Goal: Task Accomplishment & Management: Manage account settings

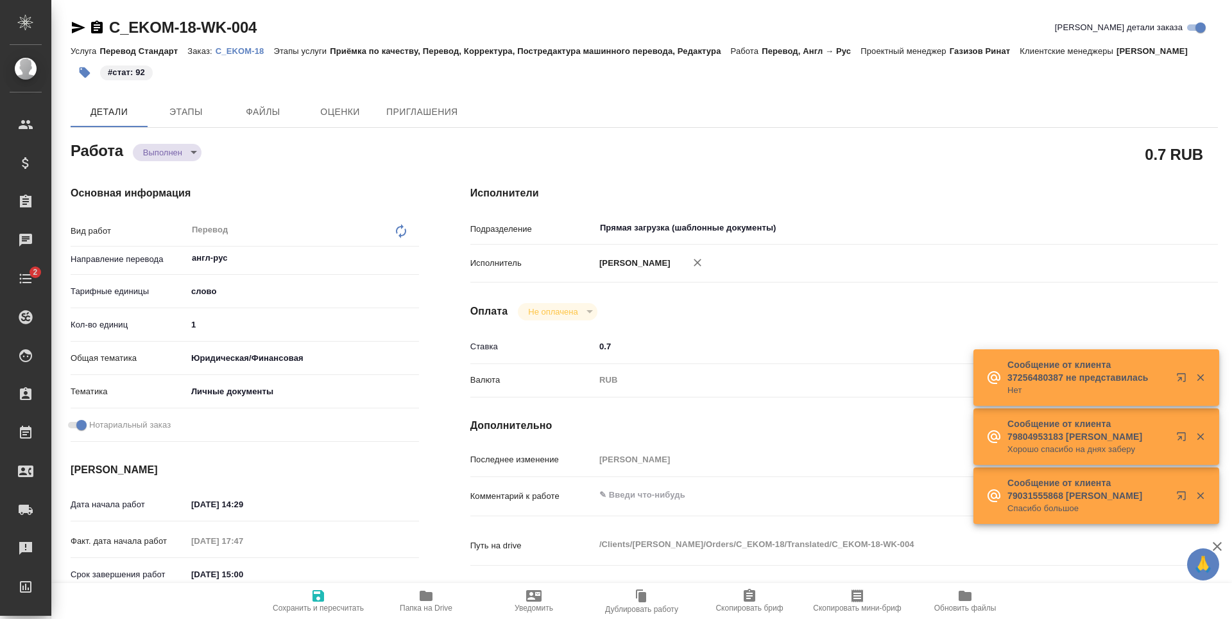
click at [433, 598] on icon "button" at bounding box center [426, 595] width 13 height 10
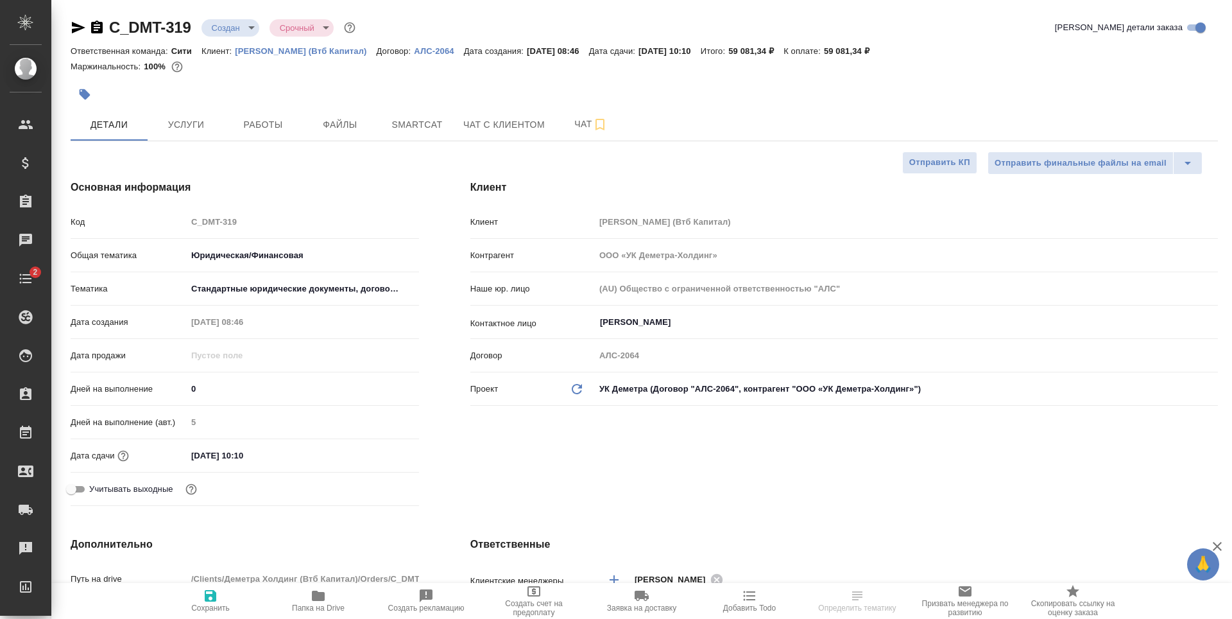
select select "RU"
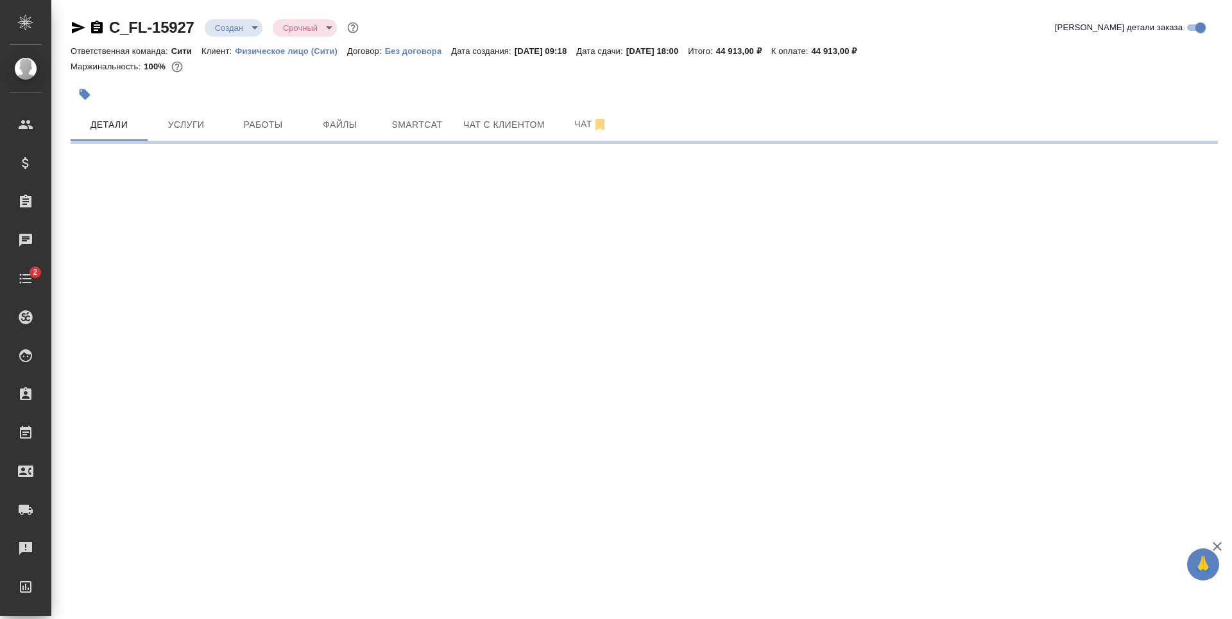
select select "RU"
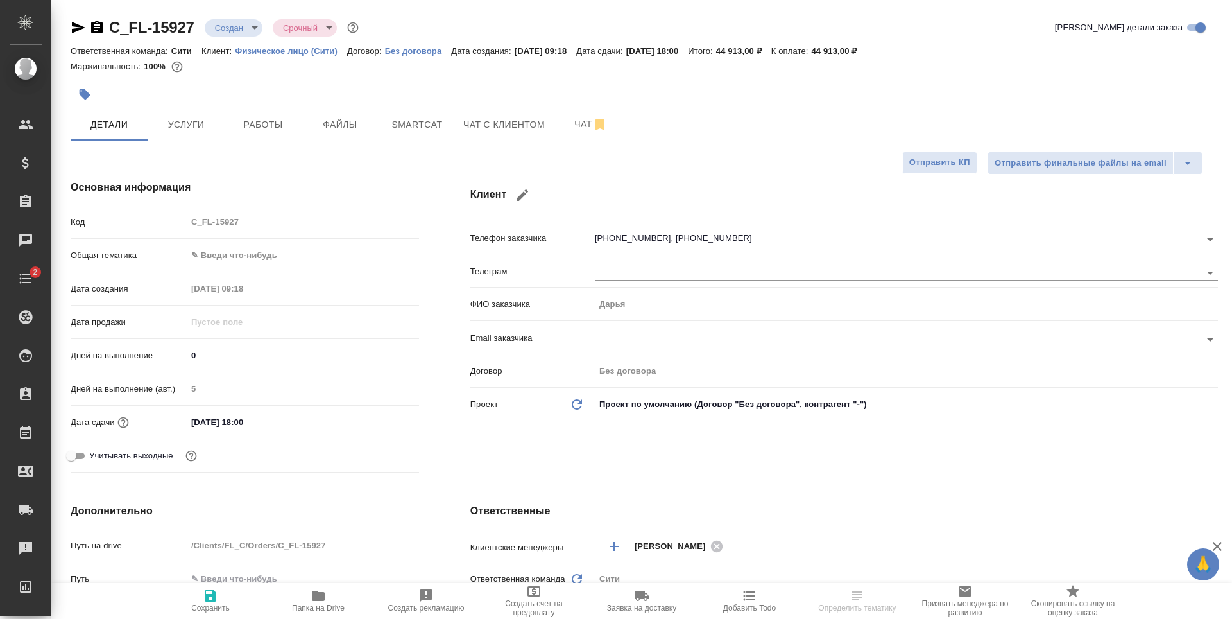
type textarea "x"
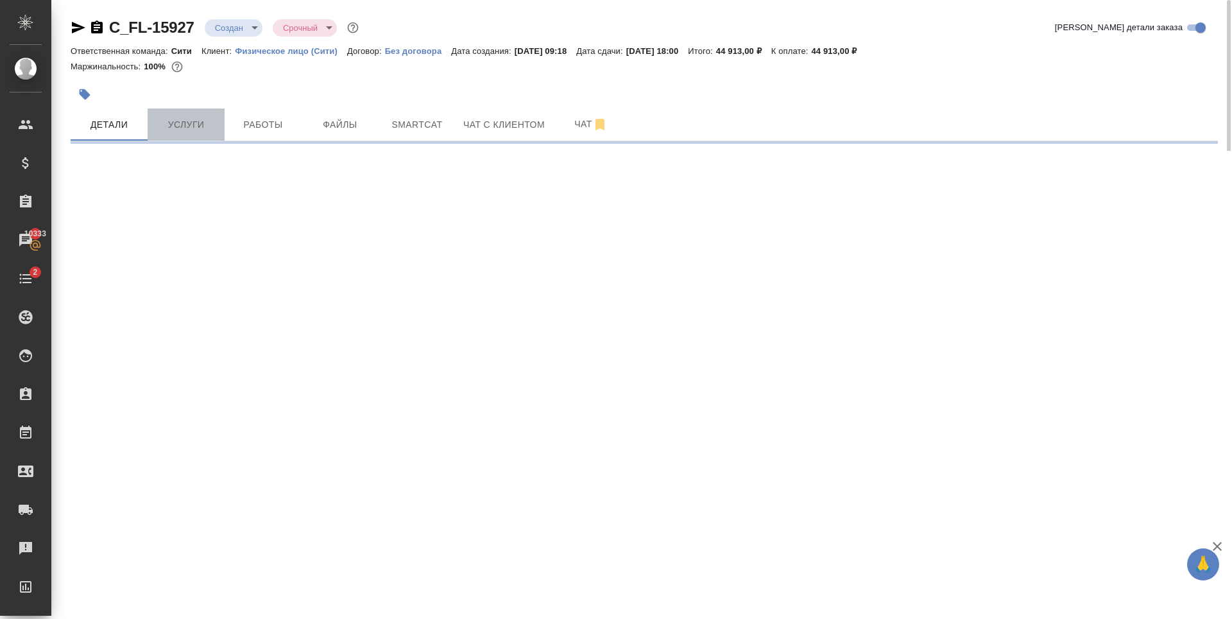
click at [219, 130] on button "Услуги" at bounding box center [186, 124] width 77 height 32
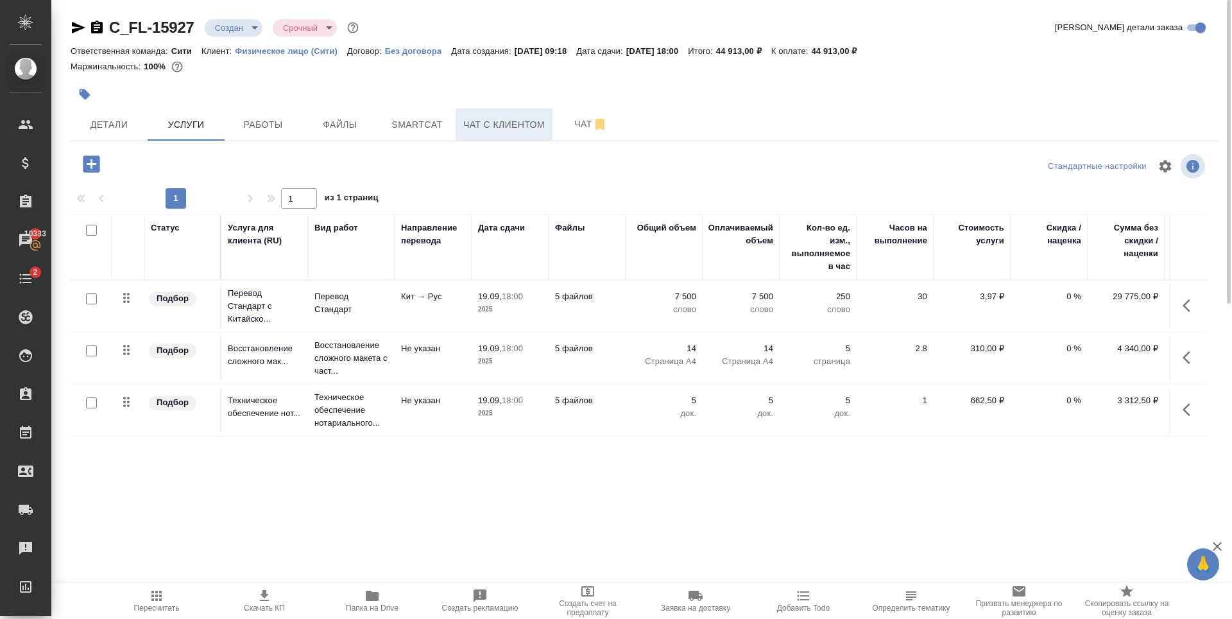
click at [500, 118] on span "Чат с клиентом" at bounding box center [504, 125] width 82 height 16
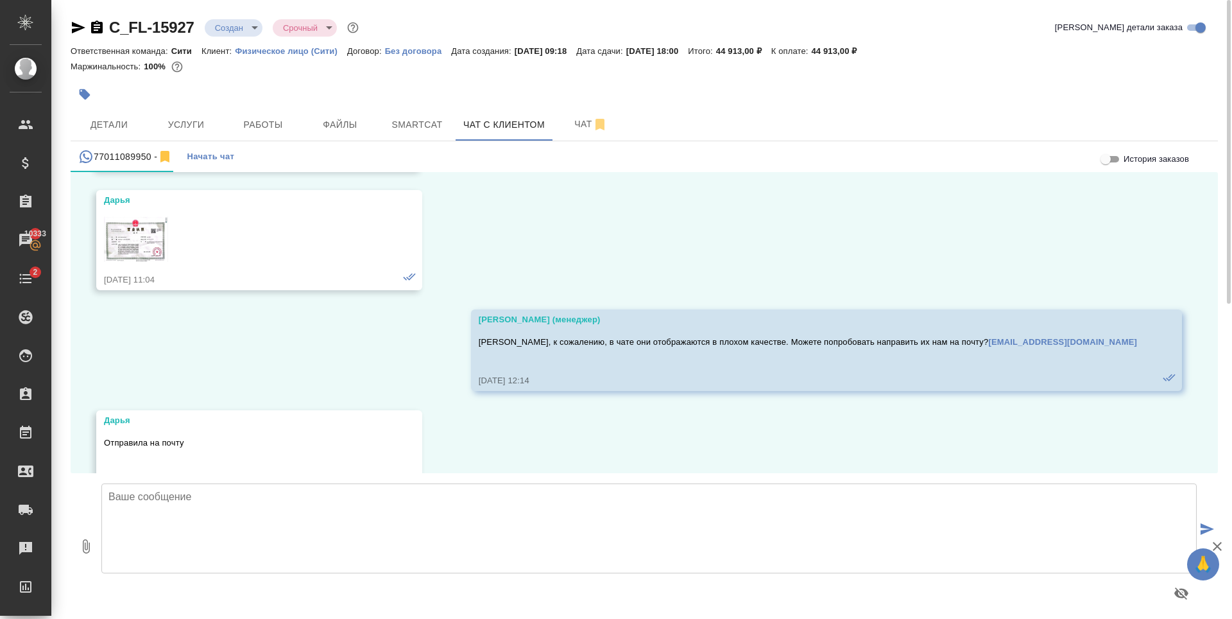
scroll to position [11531, 0]
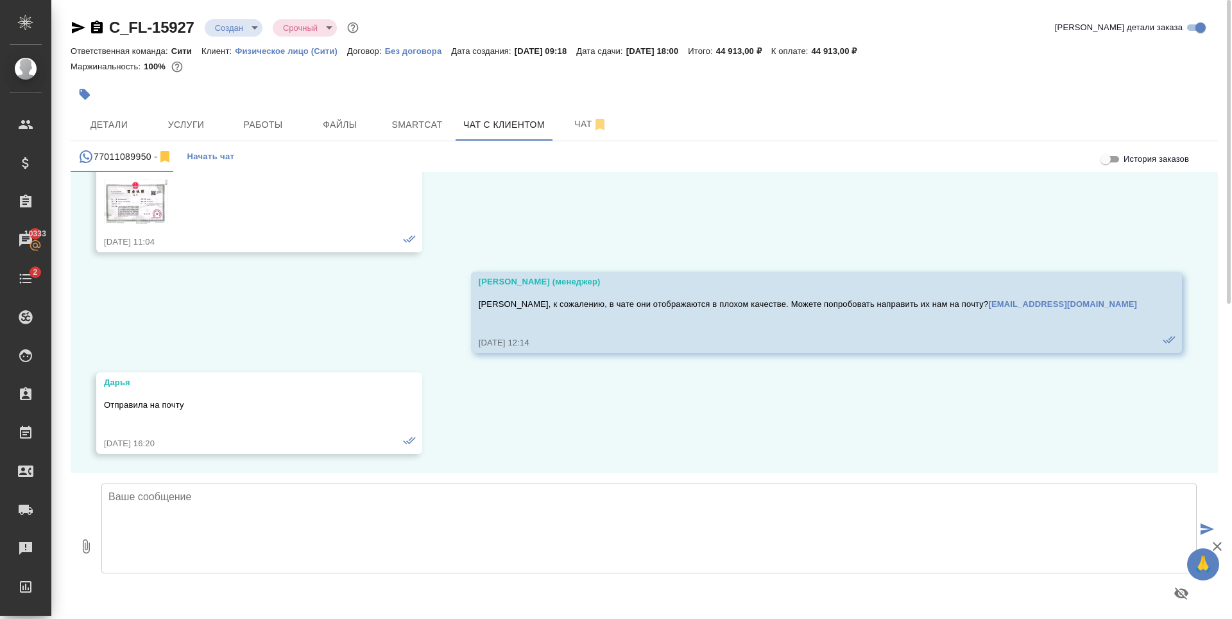
click at [337, 529] on textarea at bounding box center [648, 528] width 1095 height 90
click at [252, 522] on textarea "Дарья, добрый день! Направляла Вам расчёт ответными письмом на почту4, подскажи…" at bounding box center [648, 528] width 1095 height 90
click at [368, 522] on textarea "Дарья, добрый день! Направляла Вам расчёт ответными письмом на почту4, подскажи…" at bounding box center [648, 528] width 1095 height 90
click at [372, 526] on textarea "Дарья, добрый день! Направляла Вам расчёт ответными письмом на почту4, подскажи…" at bounding box center [648, 528] width 1095 height 90
click at [526, 513] on textarea "Дарья, добрый день! Направляла Вам расчёт ответными письмом на почту, подскажит…" at bounding box center [648, 528] width 1095 height 90
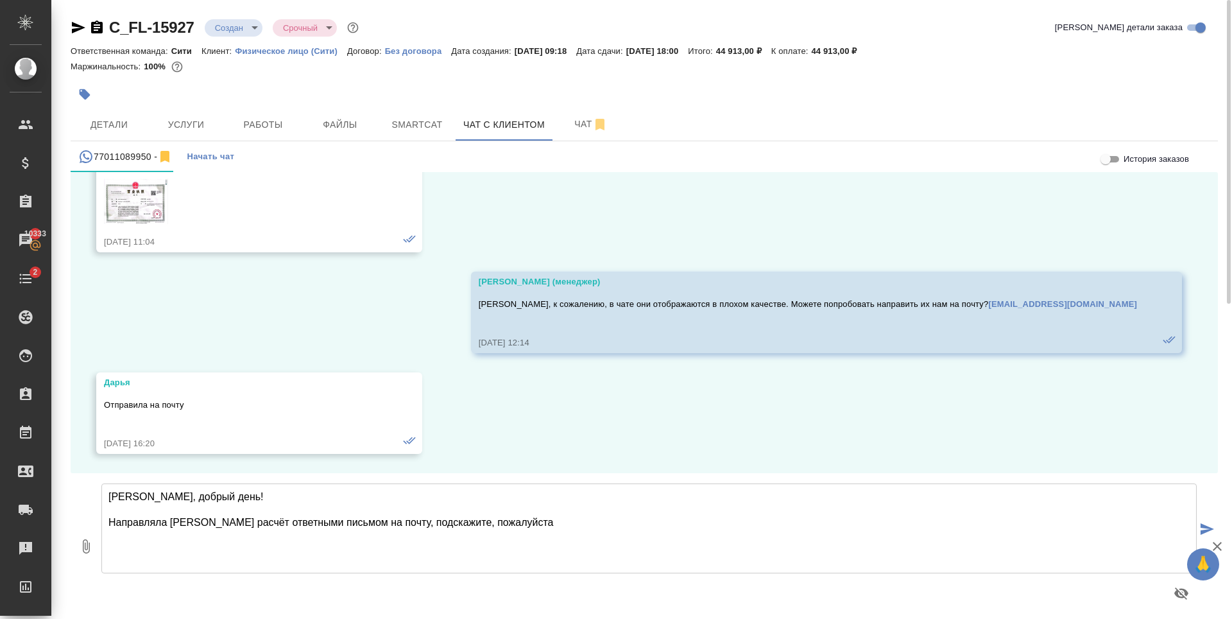
click at [498, 524] on textarea "Дарья, добрый день! Направляла Вам расчёт ответными письмом на почту, подскажит…" at bounding box center [648, 528] width 1095 height 90
click at [651, 522] on textarea "Дарья, добрый день! Направляла Вам расчёт ответными письмом на почту, подскажит…" at bounding box center [648, 528] width 1095 height 90
type textarea "Дарья, добрый день! Направляла Вам расчёт ответными письмом на почту, подскажит…"
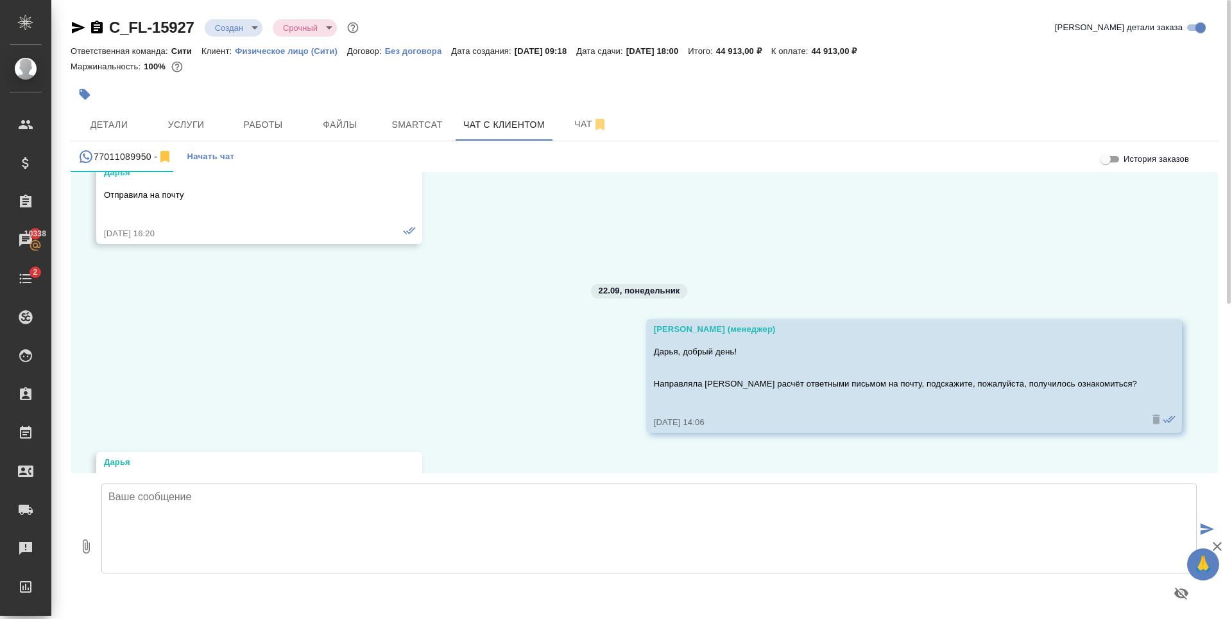
scroll to position [11821, 0]
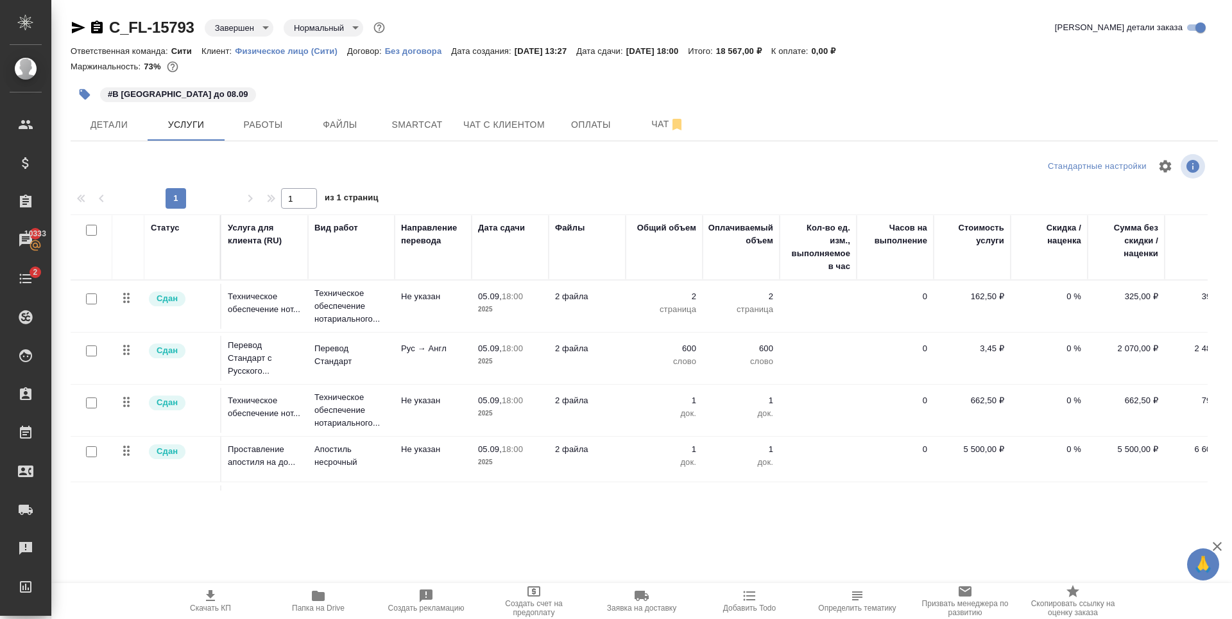
scroll to position [157, 0]
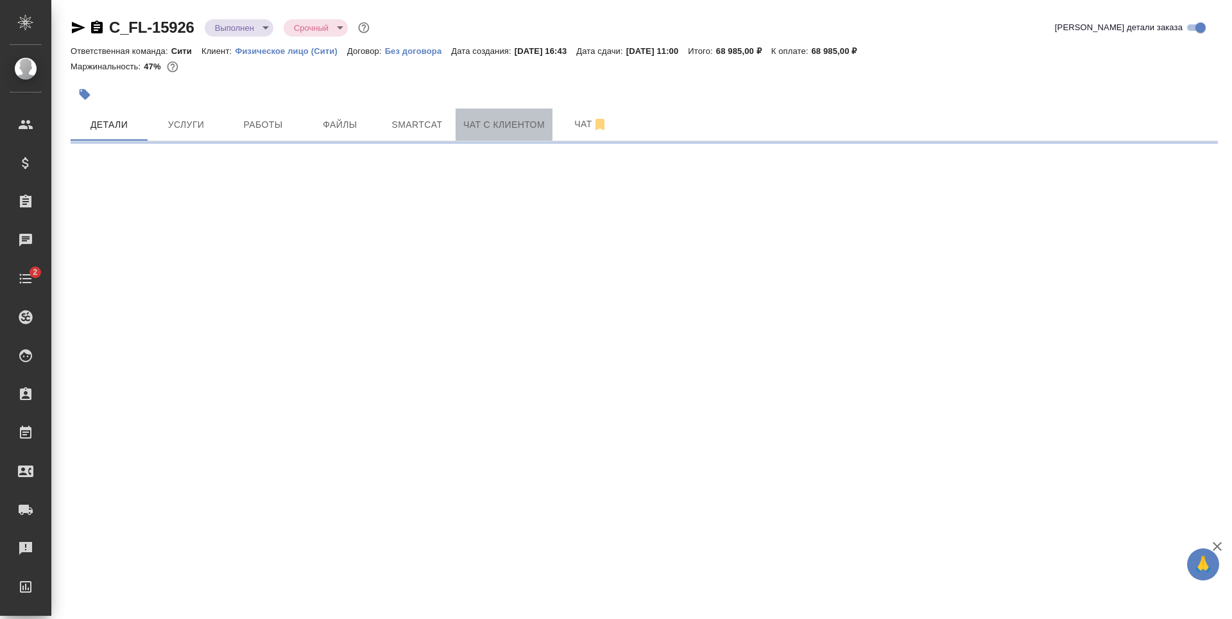
click at [476, 119] on span "Чат с клиентом" at bounding box center [504, 125] width 82 height 16
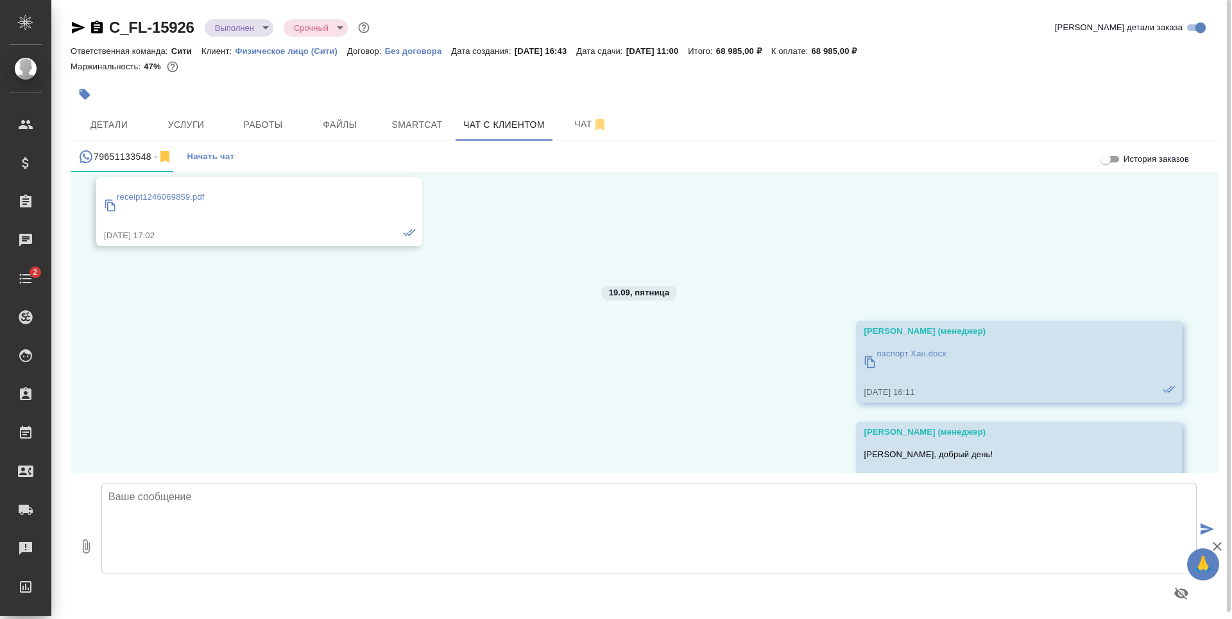
scroll to position [154, 0]
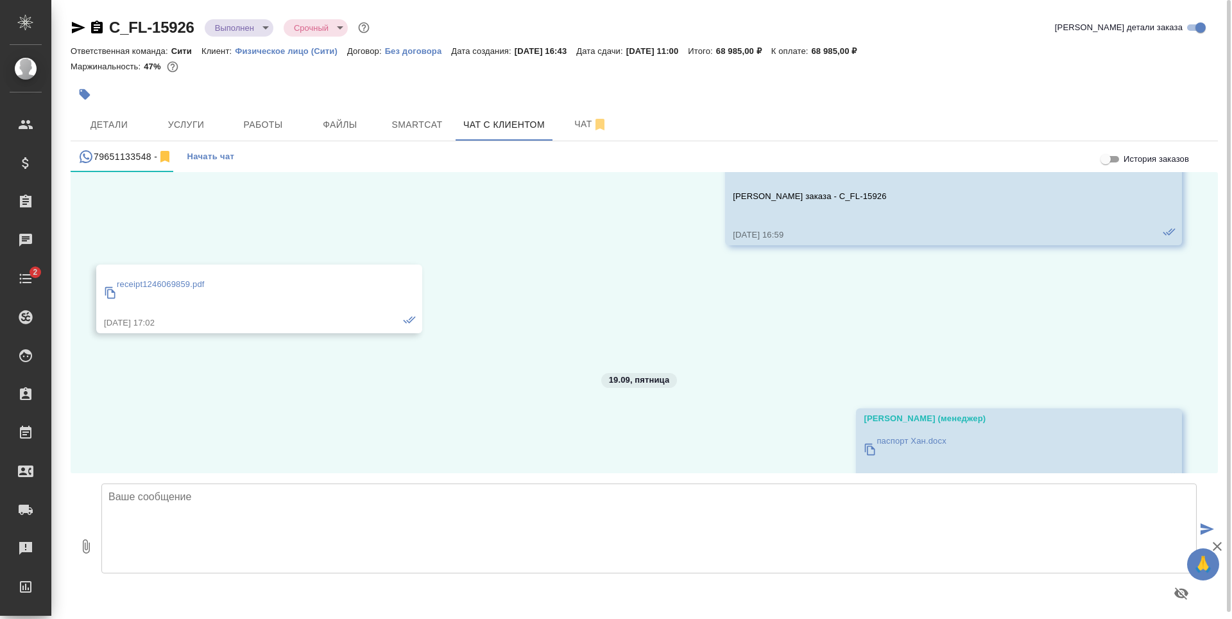
click at [889, 436] on p "паспорт Хан.docx" at bounding box center [911, 440] width 69 height 13
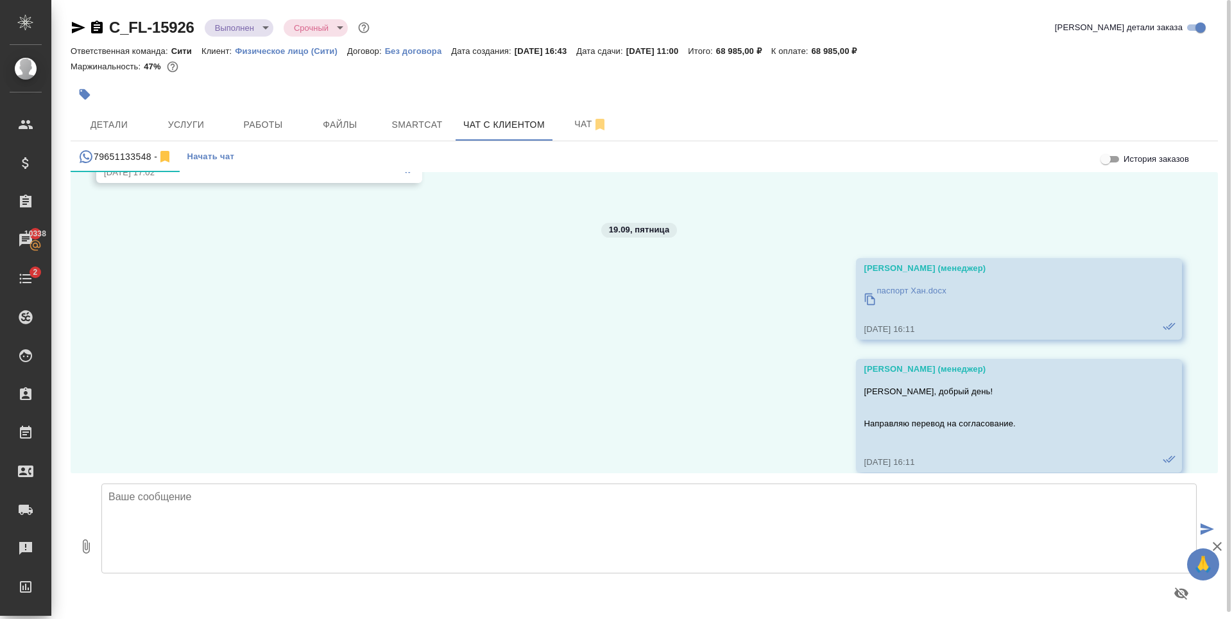
scroll to position [411, 0]
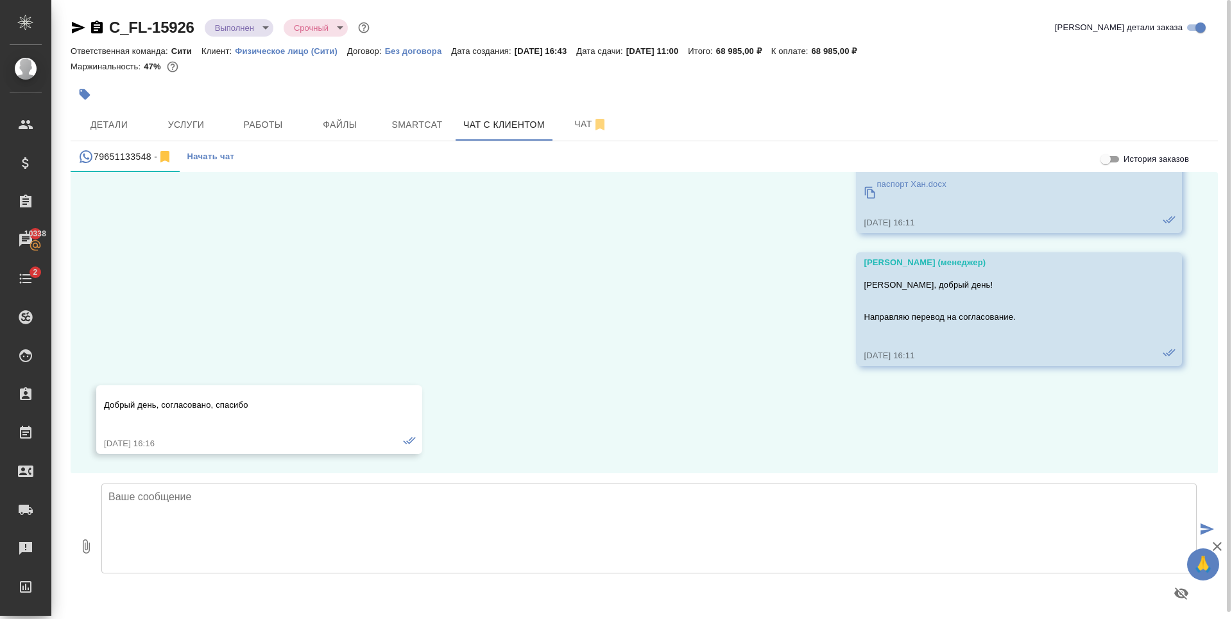
click at [255, 517] on textarea at bounding box center [648, 528] width 1095 height 90
click at [236, 522] on textarea at bounding box center [648, 528] width 1095 height 90
click at [677, 519] on textarea "Полина, добрый день! Пока не получили готовые заверенные переводы. Как только в…" at bounding box center [648, 528] width 1095 height 90
click at [260, 502] on textarea "Полина, добрый день! Пока не получили готовые заверенные переводы. Как только в…" at bounding box center [648, 528] width 1095 height 90
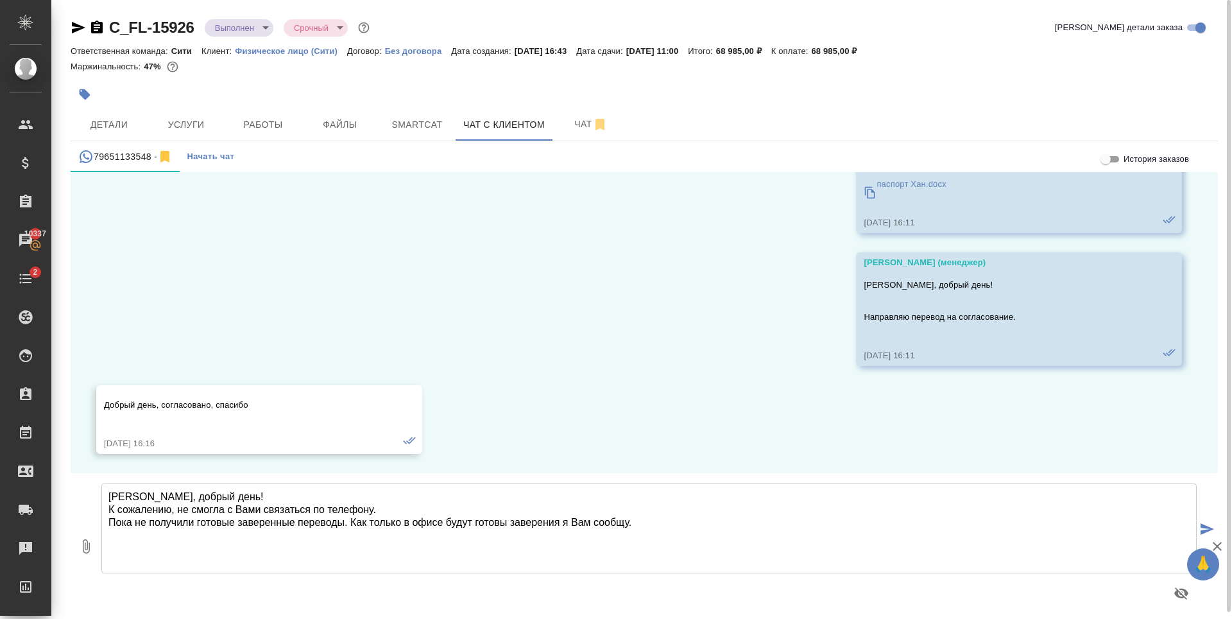
click at [649, 521] on textarea "Полина, добрый день! К сожалению, не смогла с Вами связаться по телефону. Пока …" at bounding box center [648, 528] width 1095 height 90
drag, startPoint x: 314, startPoint y: 511, endPoint x: 373, endPoint y: 509, distance: 59.1
click at [373, 509] on textarea "Полина, добрый день! К сожалению, не смогла с Вами связаться по телефону. Пока …" at bounding box center [648, 528] width 1095 height 90
click at [115, 522] on textarea "Полина, добрый день! К сожалению, не смогла с Вами связаться. Пока не получили …" at bounding box center [648, 528] width 1095 height 90
click at [474, 524] on textarea "Полина, добрый день! К сожалению, не смогла с Вами связаться. Хотела предупреди…" at bounding box center [648, 528] width 1095 height 90
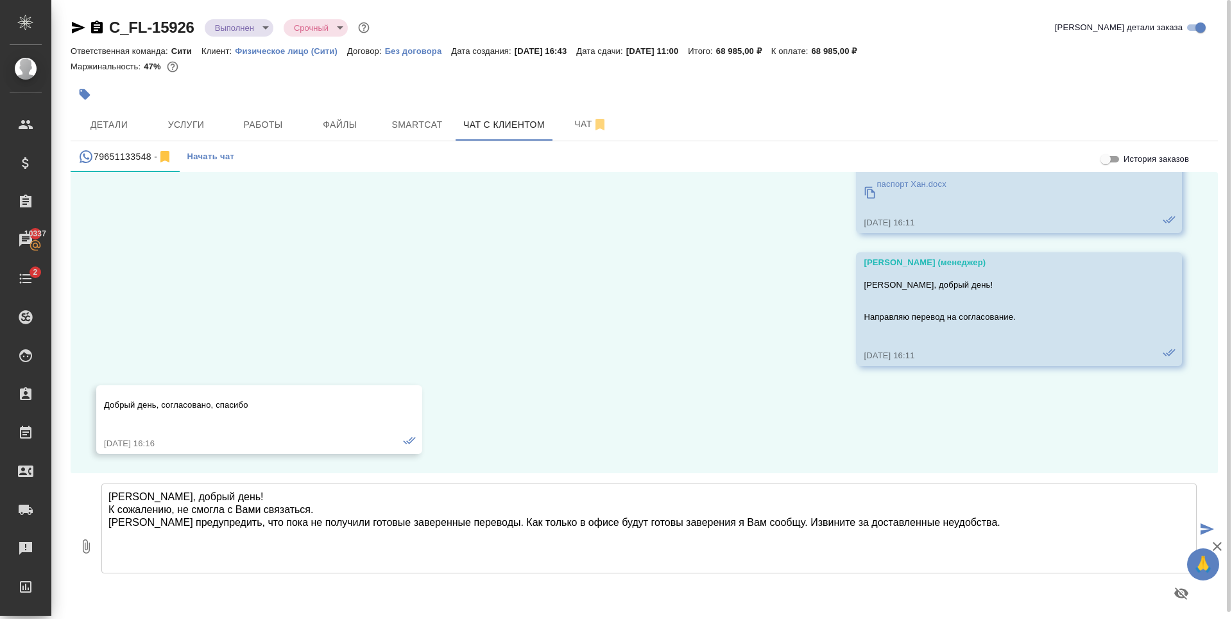
type textarea "Полина, добрый день! К сожалению, не смогла с Вами связаться. Хотела предупреди…"
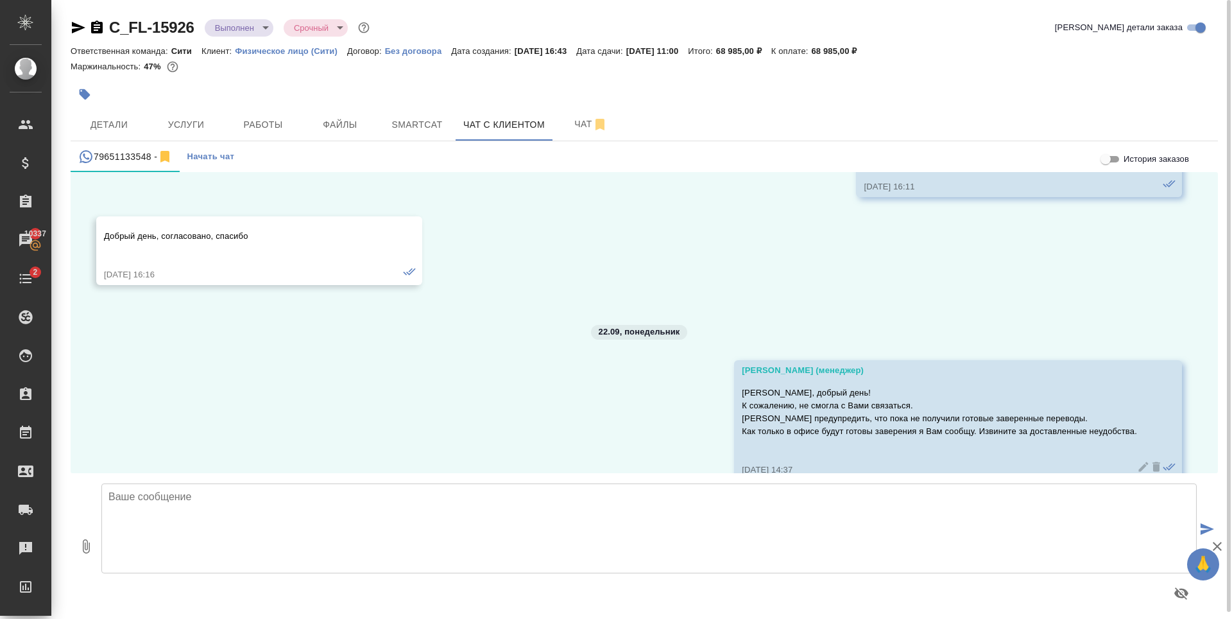
scroll to position [606, 0]
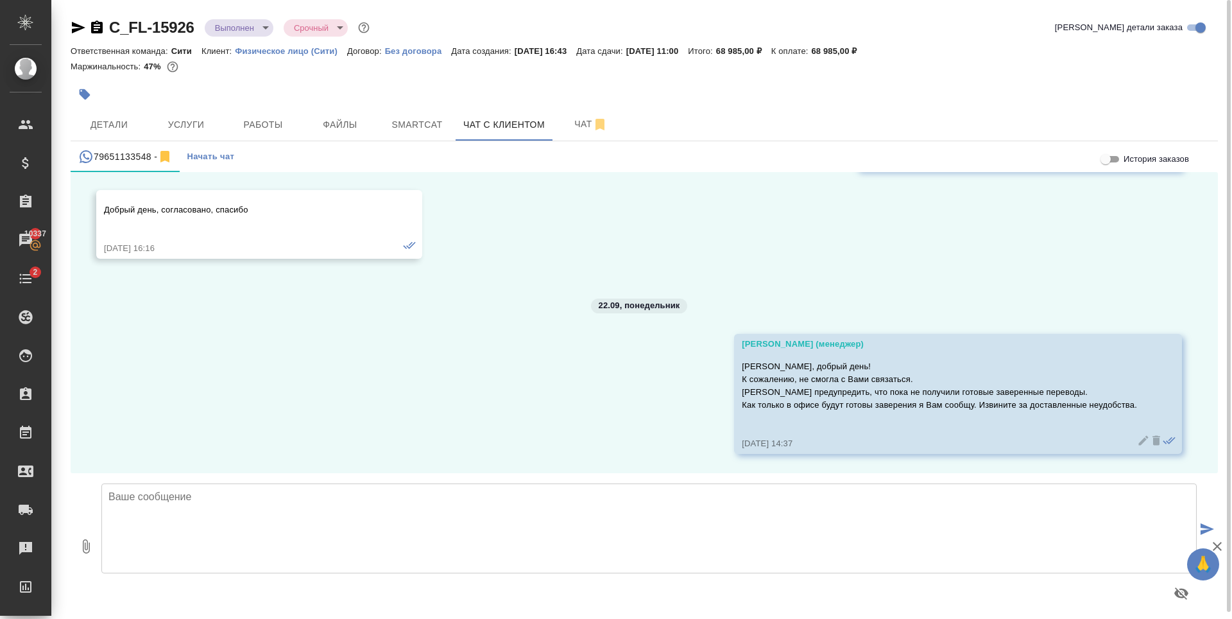
click at [608, 78] on div at bounding box center [644, 79] width 1147 height 3
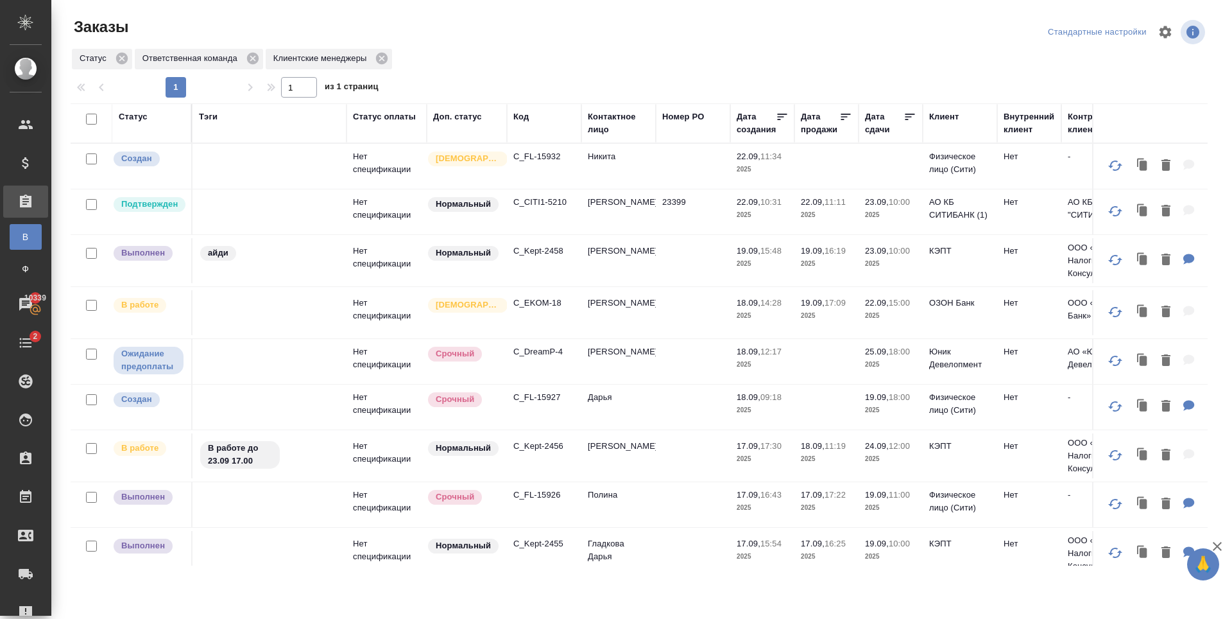
scroll to position [64, 0]
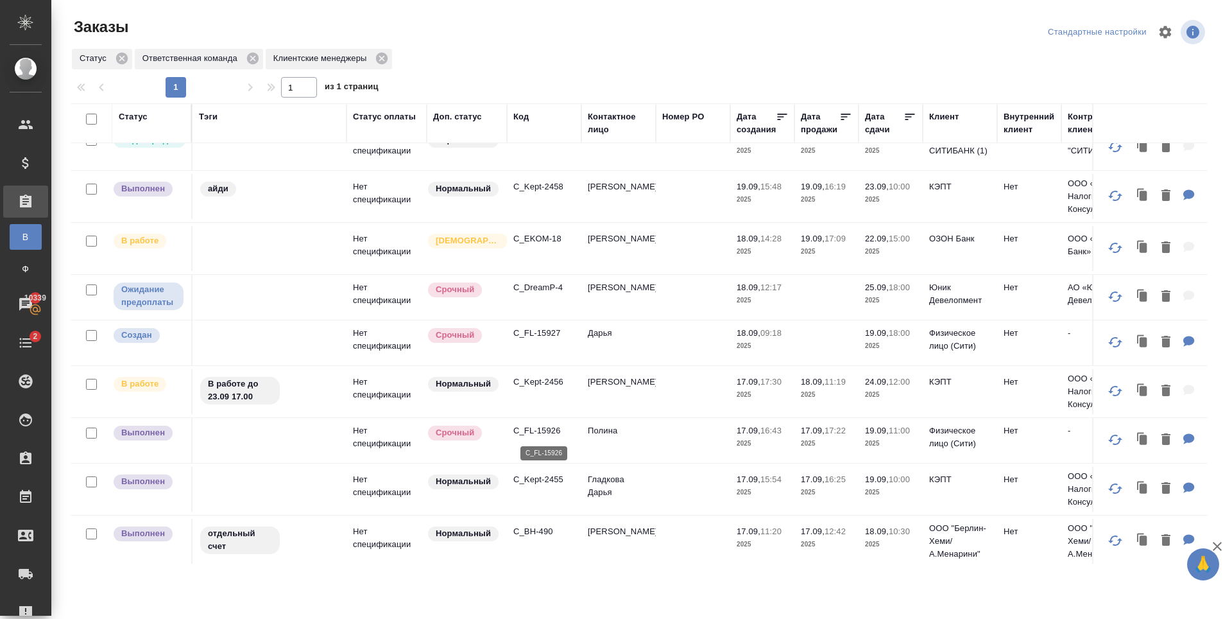
click at [548, 431] on p "C_FL-15926" at bounding box center [544, 430] width 62 height 13
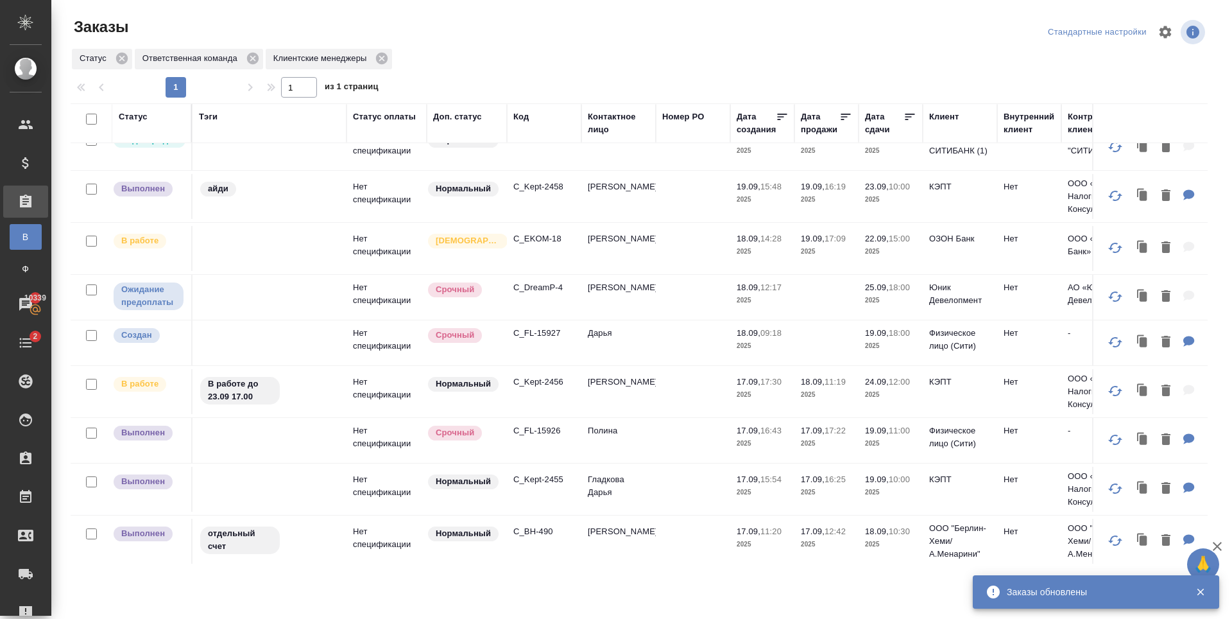
scroll to position [0, 0]
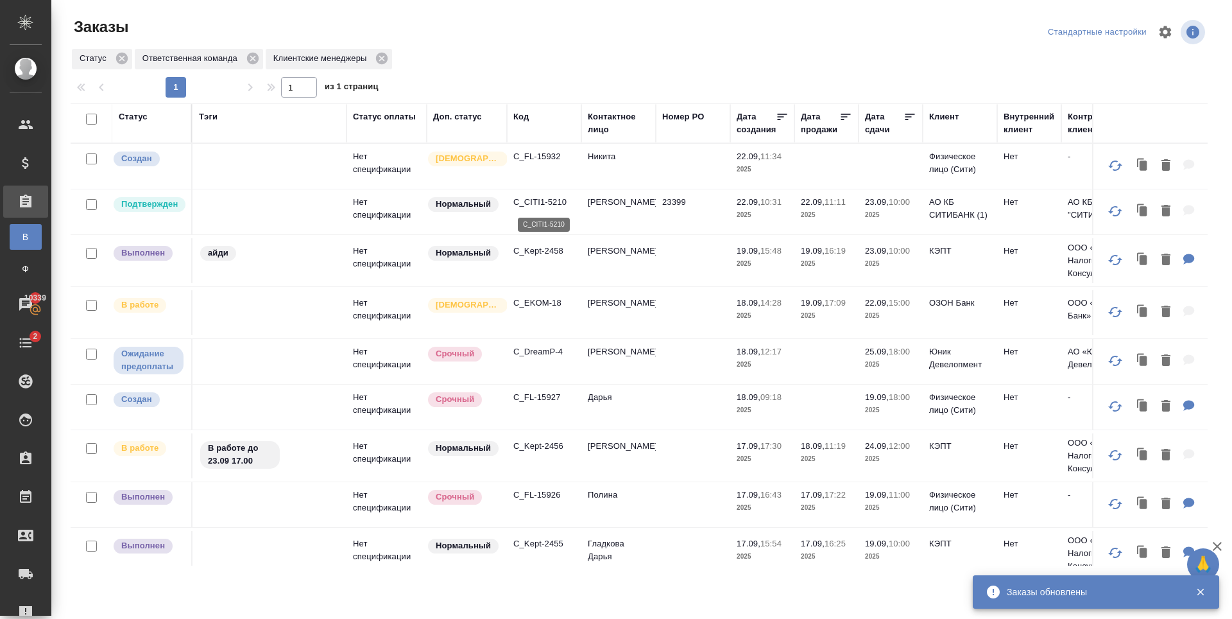
click at [553, 206] on p "C_CITI1-5210" at bounding box center [544, 202] width 62 height 13
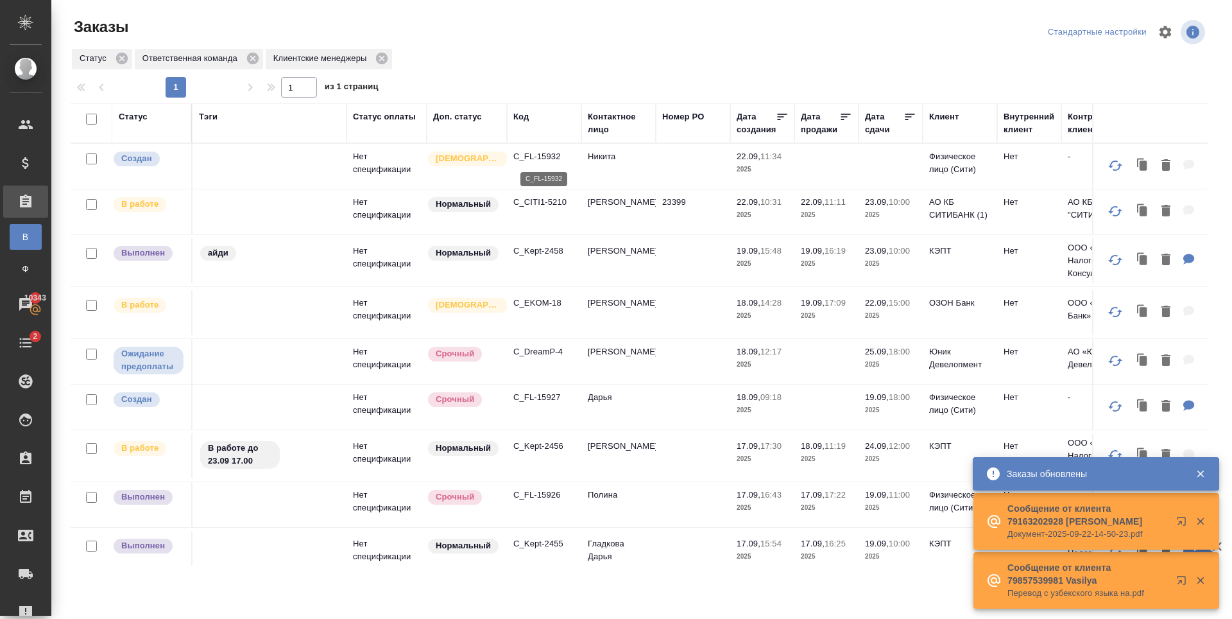
click at [553, 151] on p "C_FL-15932" at bounding box center [544, 156] width 62 height 13
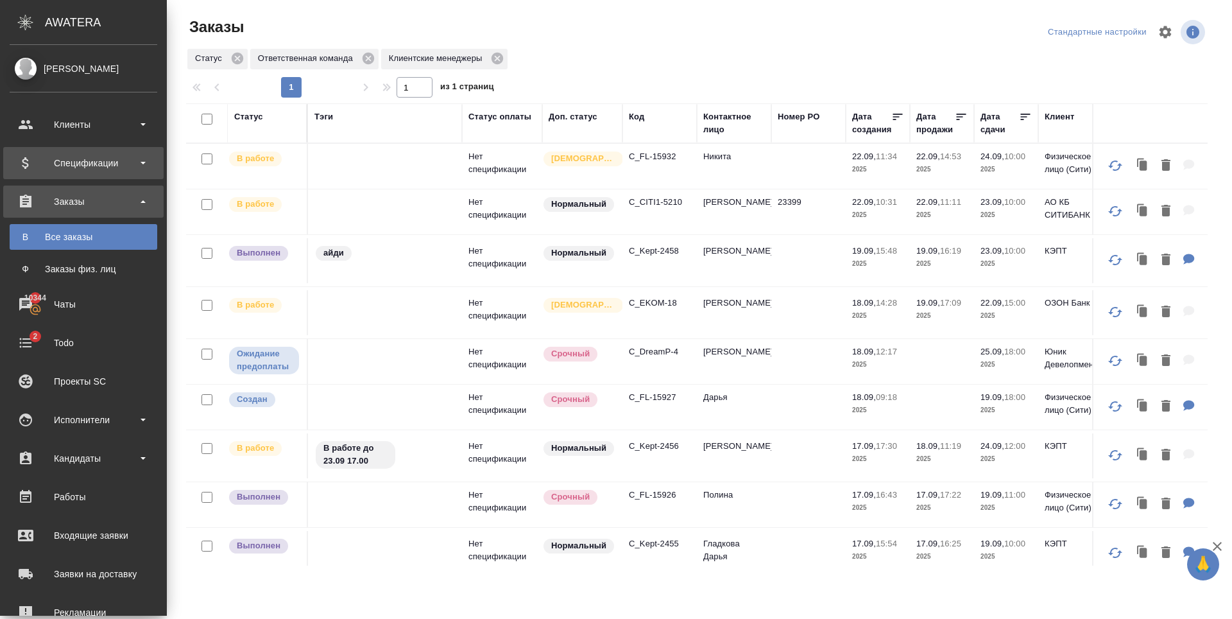
click at [102, 162] on div "Спецификации" at bounding box center [84, 162] width 148 height 19
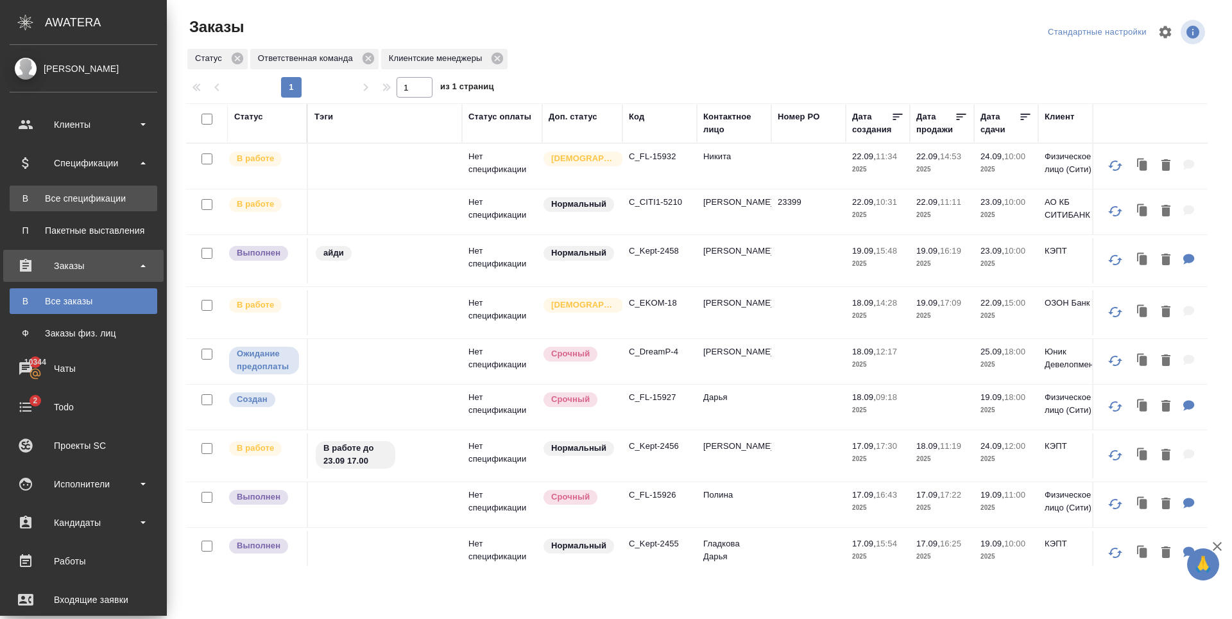
click at [96, 199] on div "Все спецификации" at bounding box center [83, 198] width 135 height 13
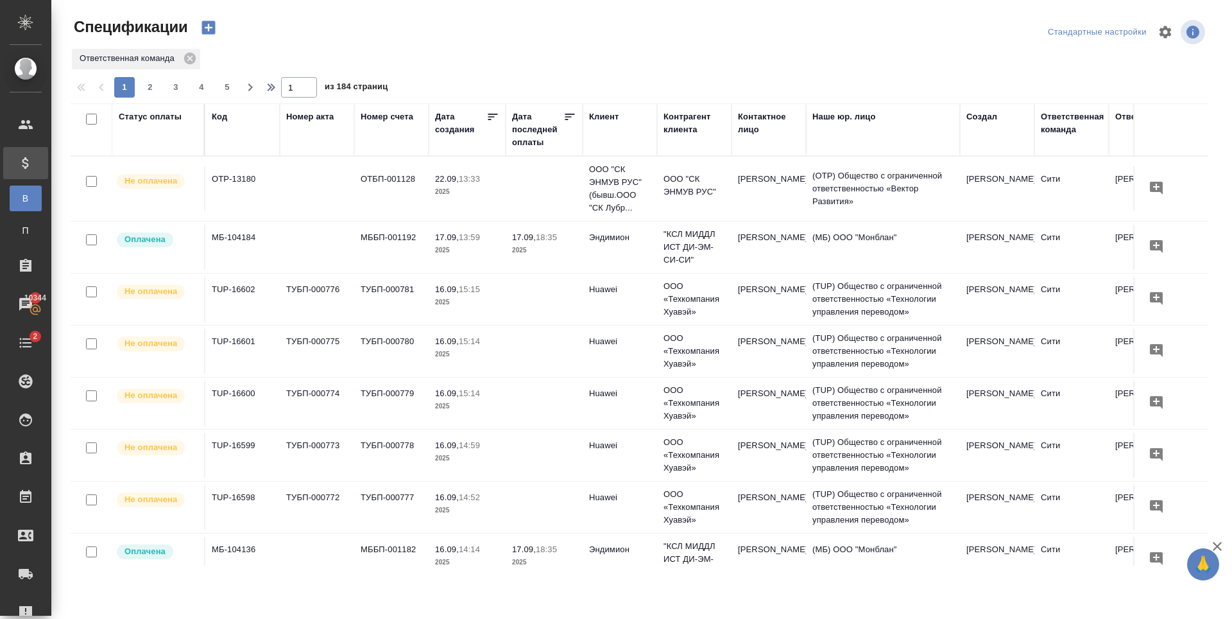
click at [210, 24] on icon "button" at bounding box center [208, 27] width 13 height 13
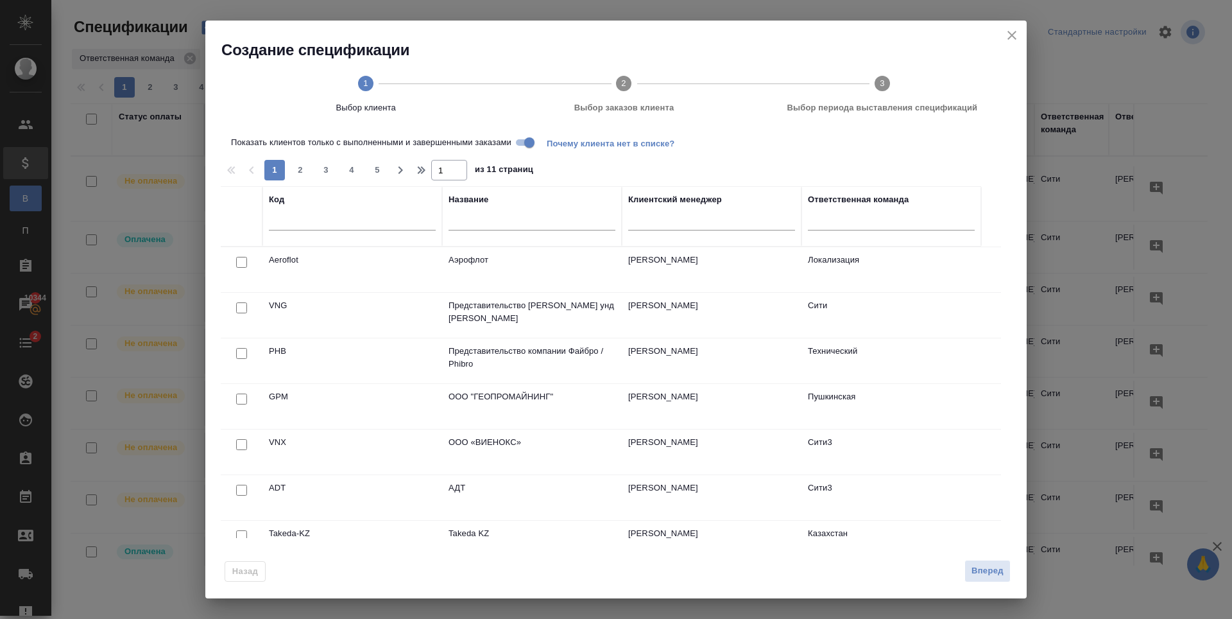
click at [327, 221] on input "text" at bounding box center [352, 222] width 167 height 16
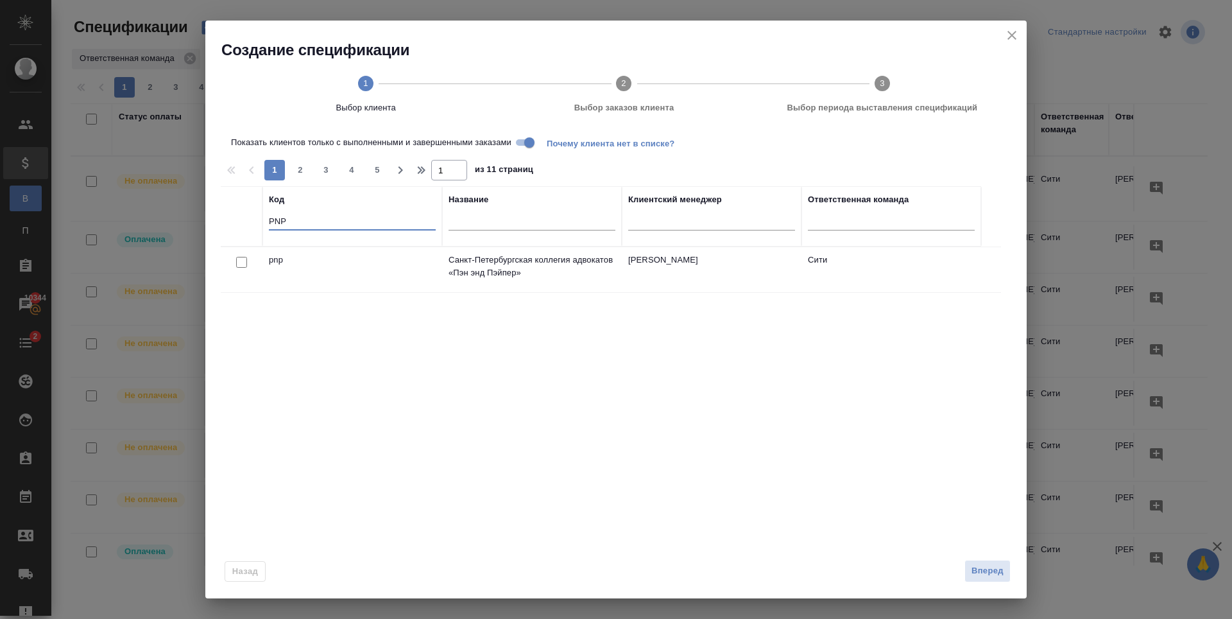
type input "PNP"
click at [241, 259] on input "checkbox" at bounding box center [241, 262] width 11 height 11
checkbox input "true"
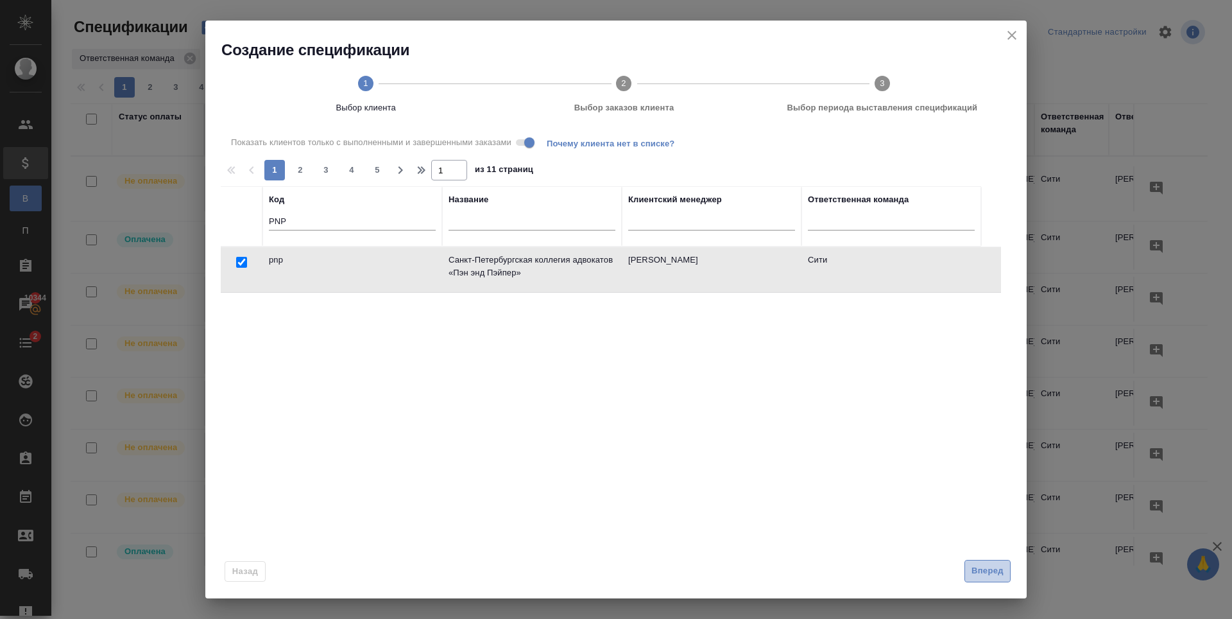
click at [969, 572] on button "Вперед" at bounding box center [988, 571] width 46 height 22
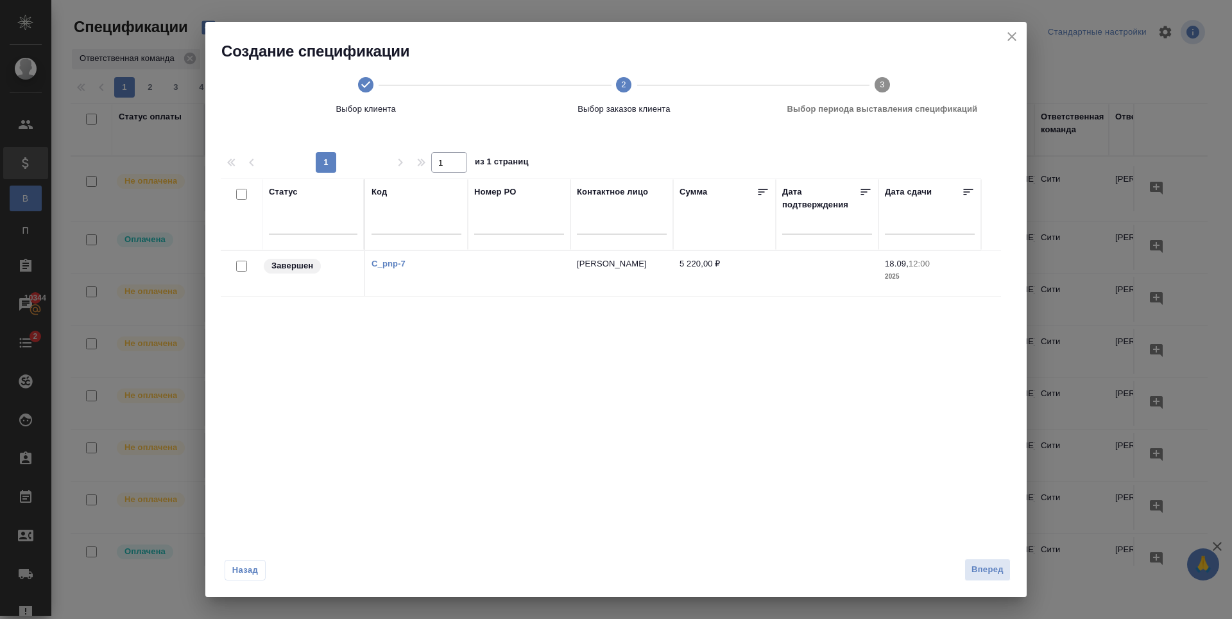
click at [241, 267] on input "checkbox" at bounding box center [241, 266] width 11 height 11
checkbox input "true"
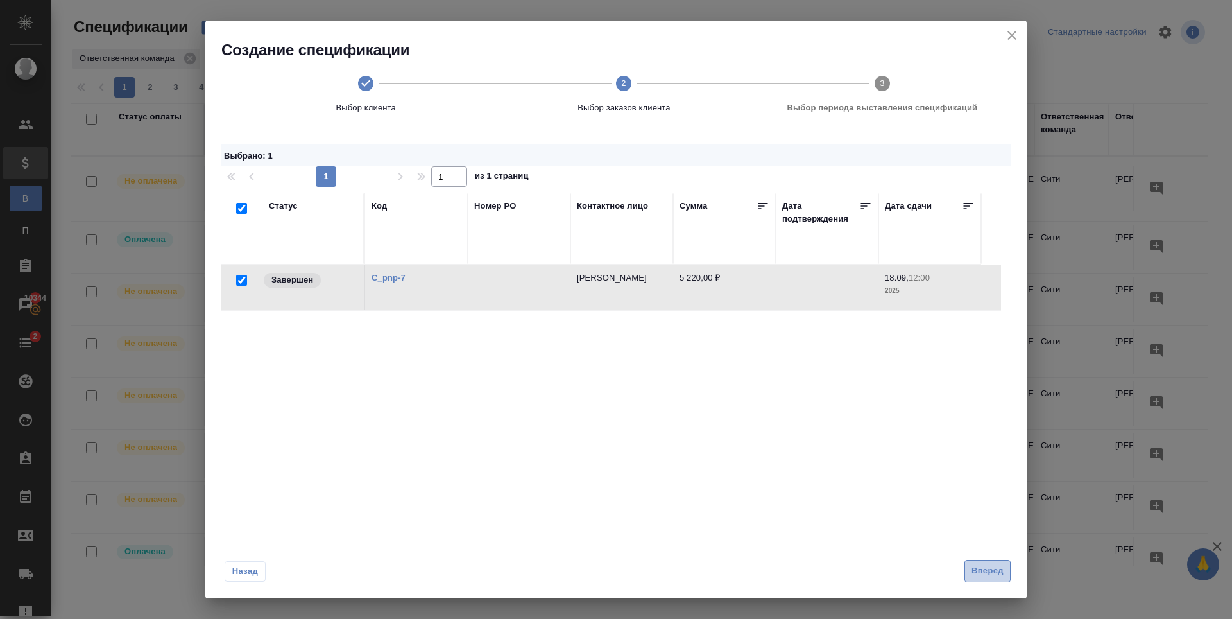
click at [982, 570] on span "Вперед" at bounding box center [988, 570] width 32 height 15
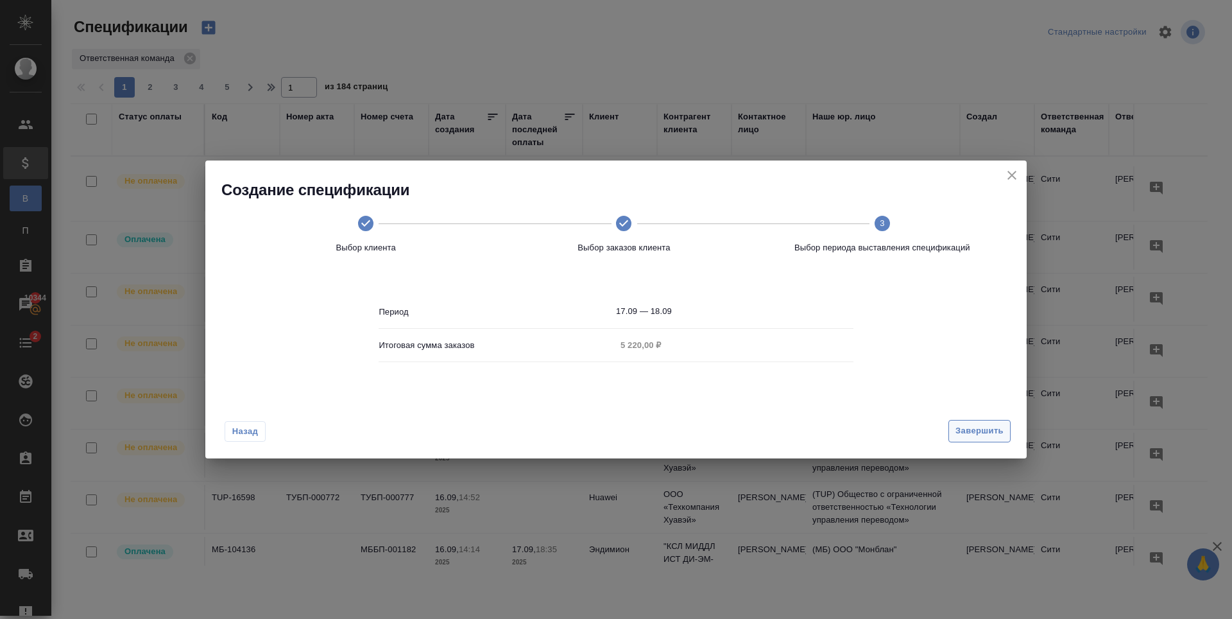
click at [993, 438] on span "Завершить" at bounding box center [980, 431] width 48 height 15
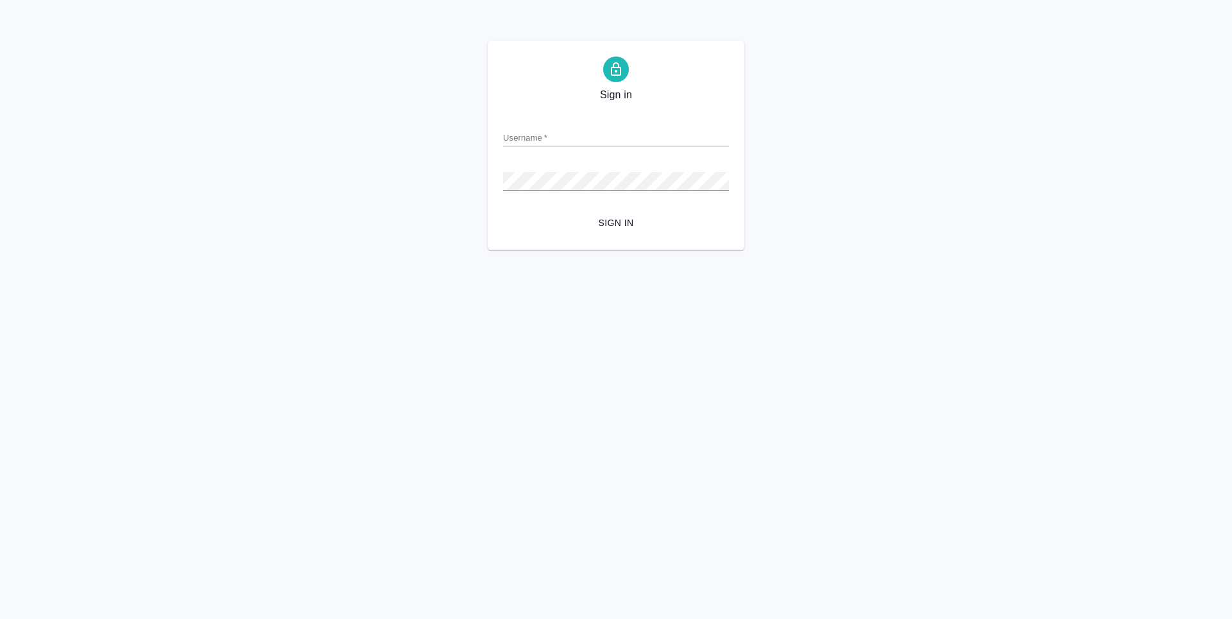
click at [554, 137] on input "Username   *" at bounding box center [616, 137] width 226 height 18
type input "[PERSON_NAME][EMAIL_ADDRESS][DOMAIN_NAME]"
click at [613, 221] on span "Sign in" at bounding box center [615, 223] width 205 height 16
click at [588, 133] on input "Username   *" at bounding box center [616, 137] width 226 height 18
type input "[PERSON_NAME][EMAIL_ADDRESS][DOMAIN_NAME]"
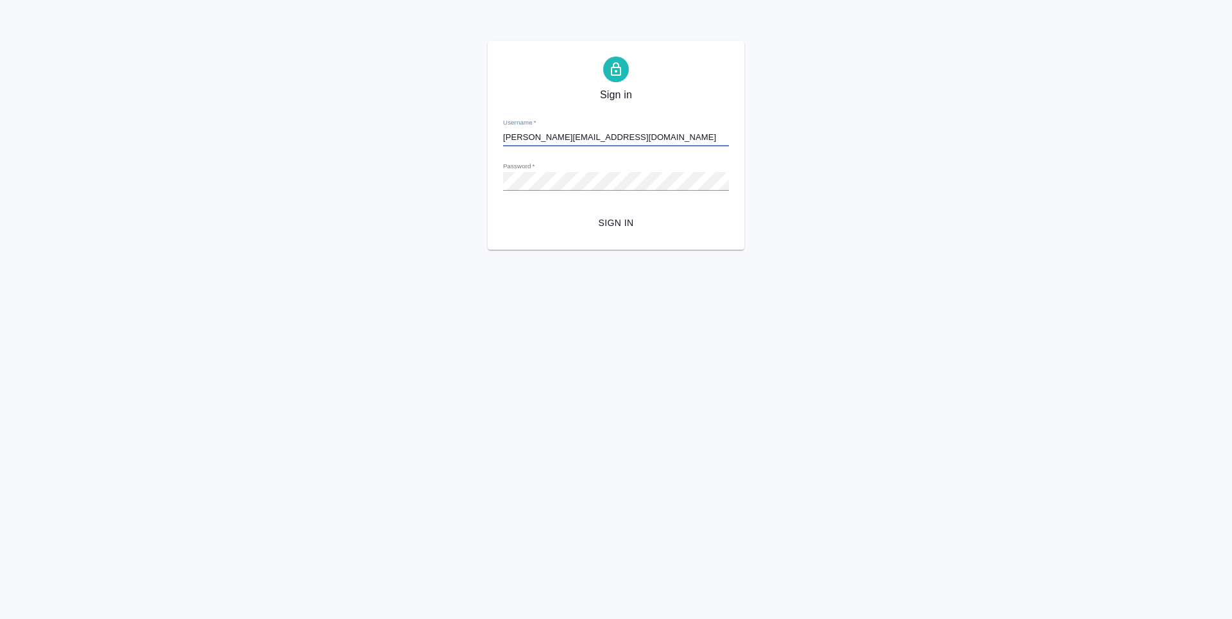
click at [629, 232] on button "Sign in" at bounding box center [616, 223] width 226 height 24
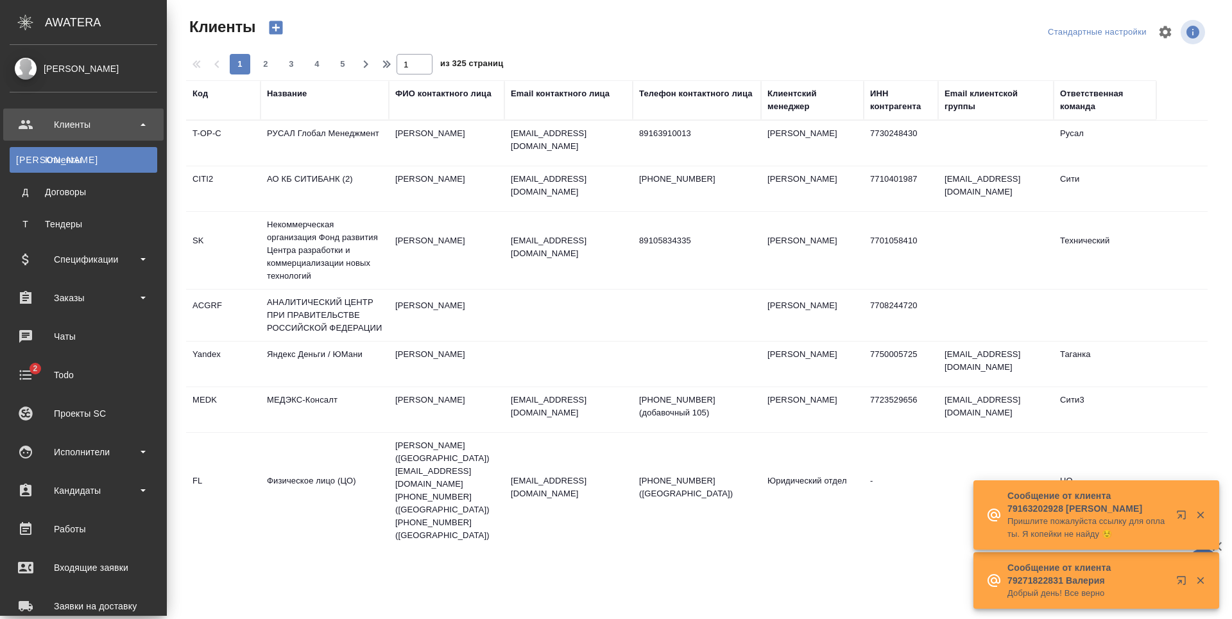
select select "RU"
click at [71, 293] on div "Заказы" at bounding box center [84, 297] width 148 height 19
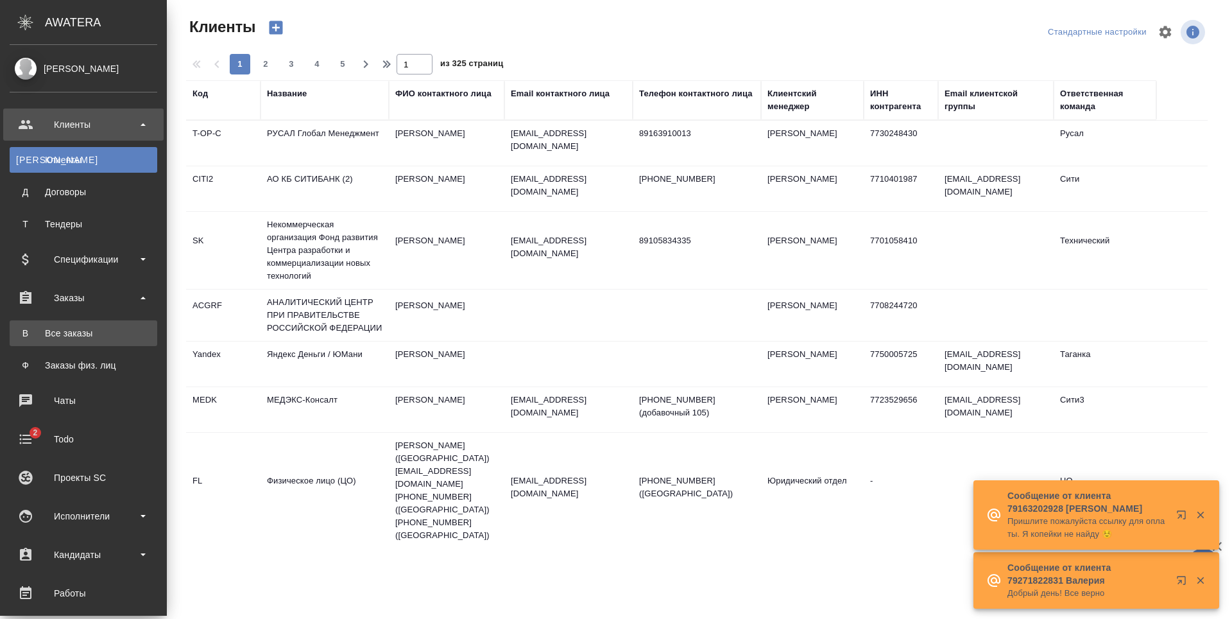
click at [70, 343] on link "В Все заказы" at bounding box center [84, 333] width 148 height 26
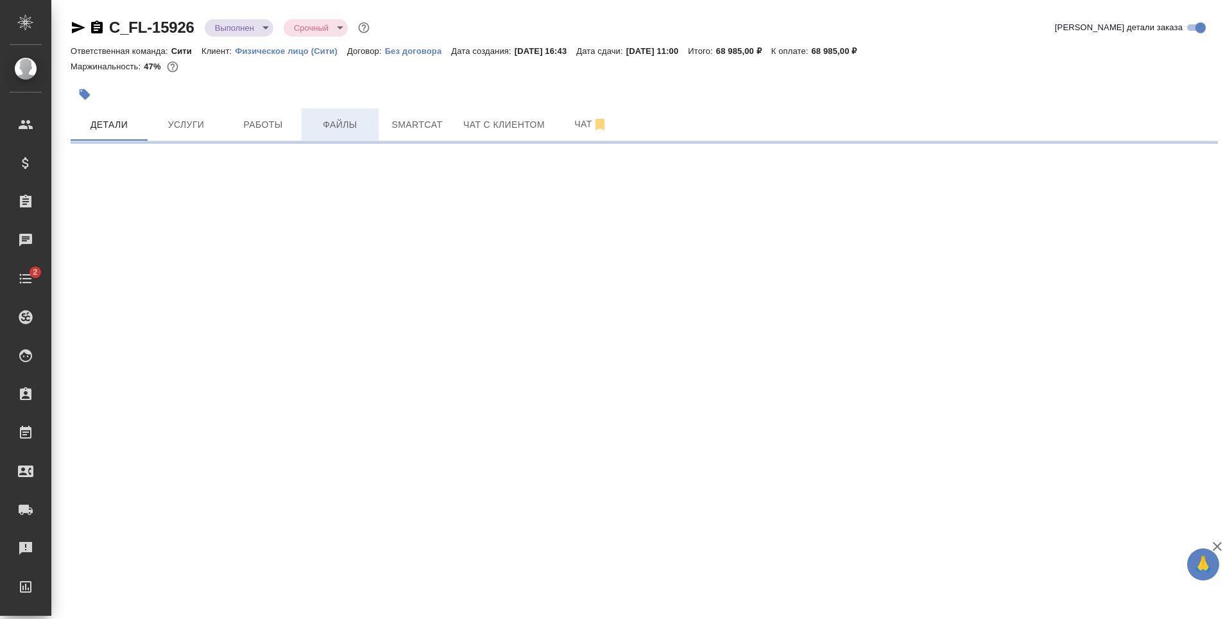
select select "RU"
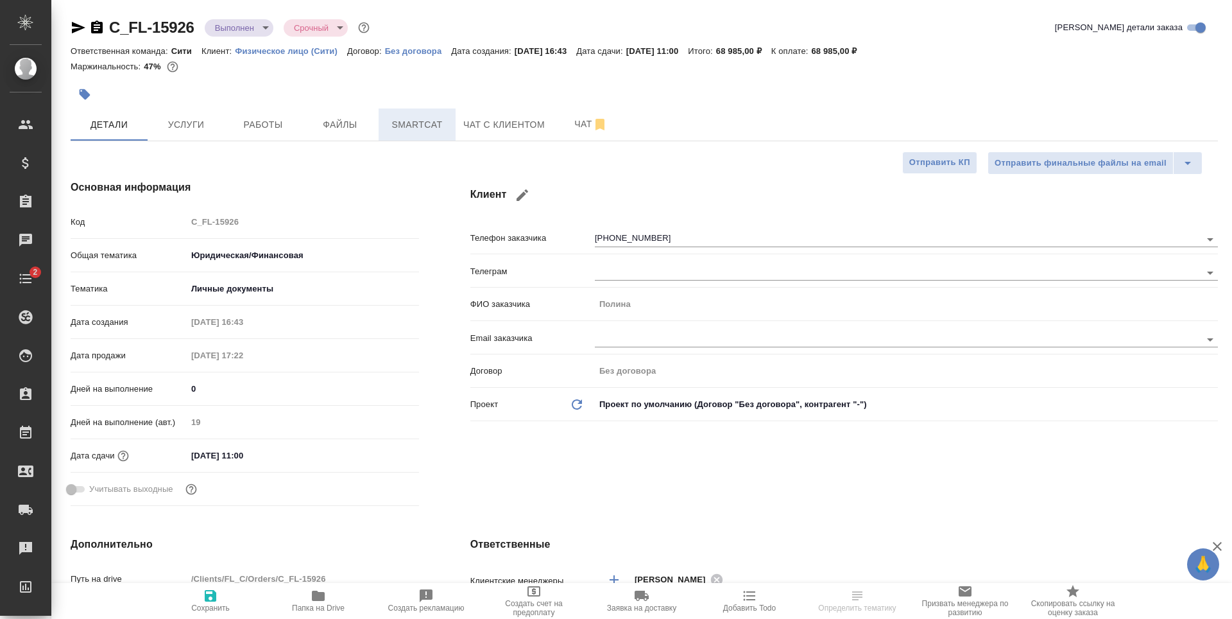
type textarea "x"
click at [468, 126] on span "Чат с клиентом" at bounding box center [504, 125] width 82 height 16
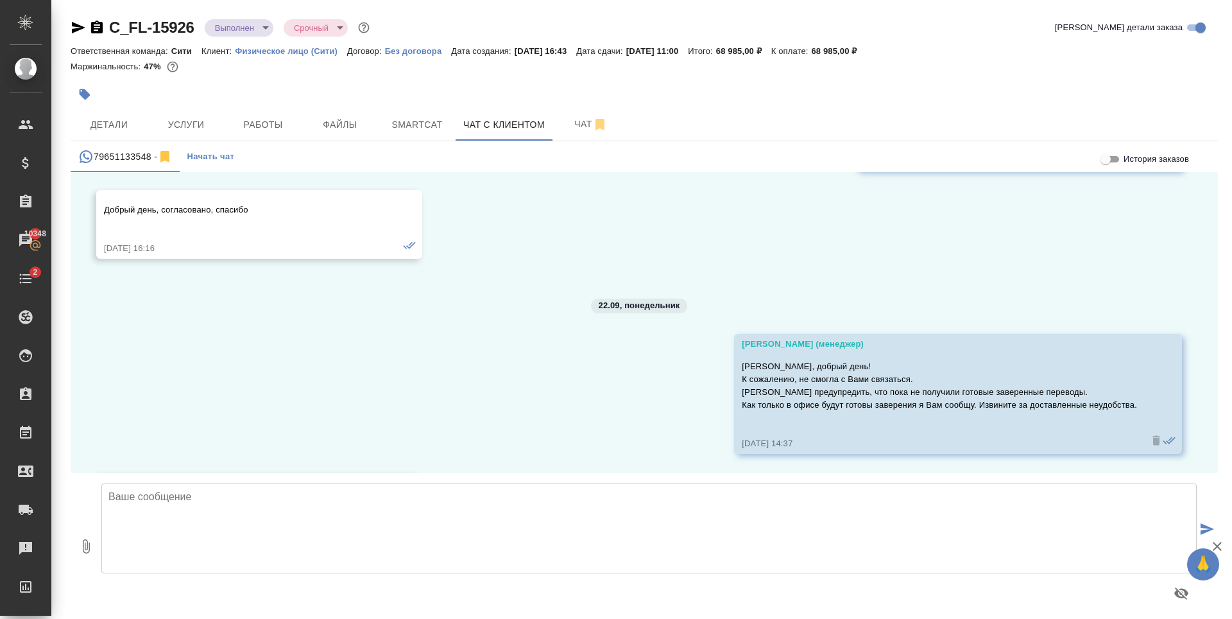
scroll to position [694, 0]
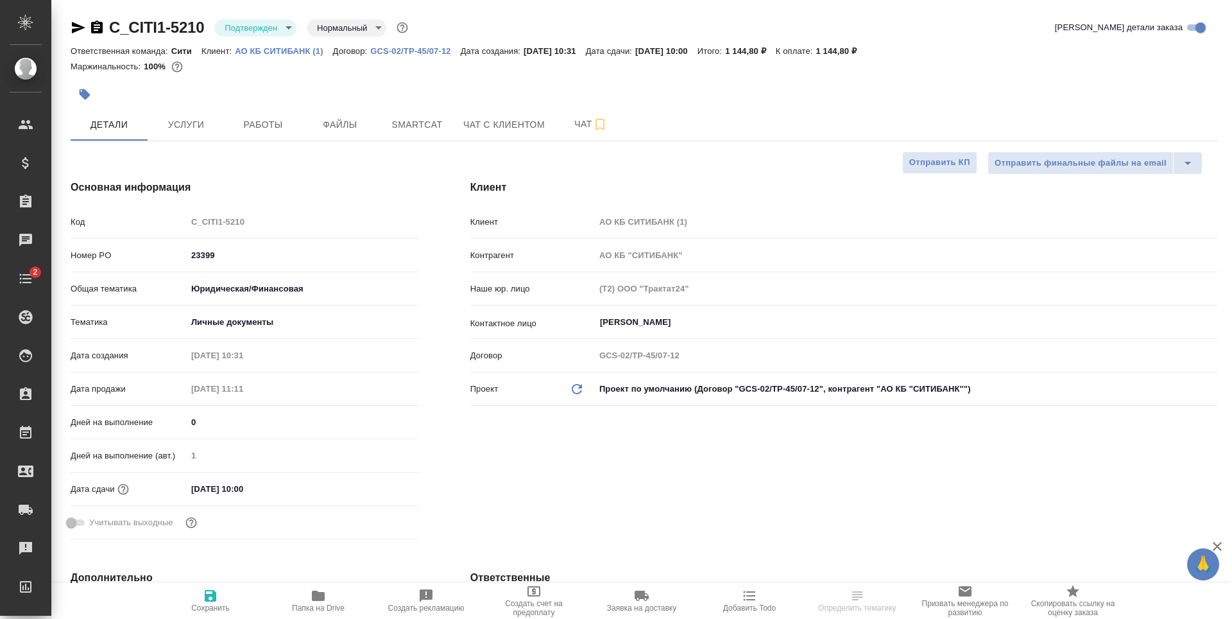
select select "RU"
type textarea "x"
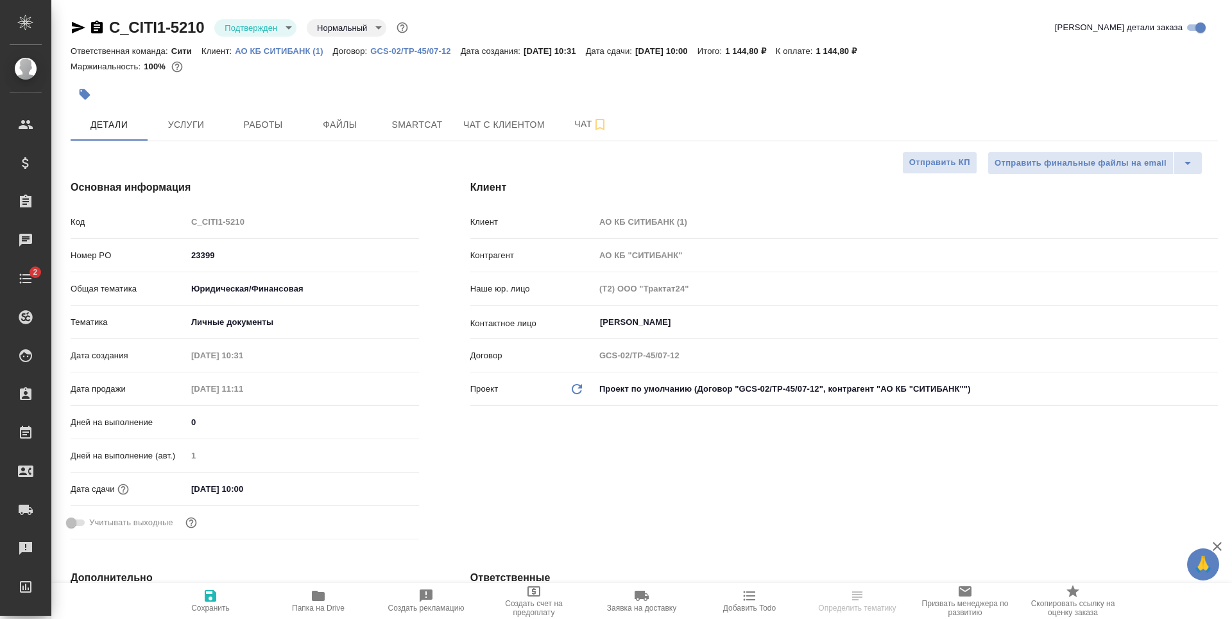
type textarea "x"
click at [255, 129] on span "Работы" at bounding box center [263, 125] width 62 height 16
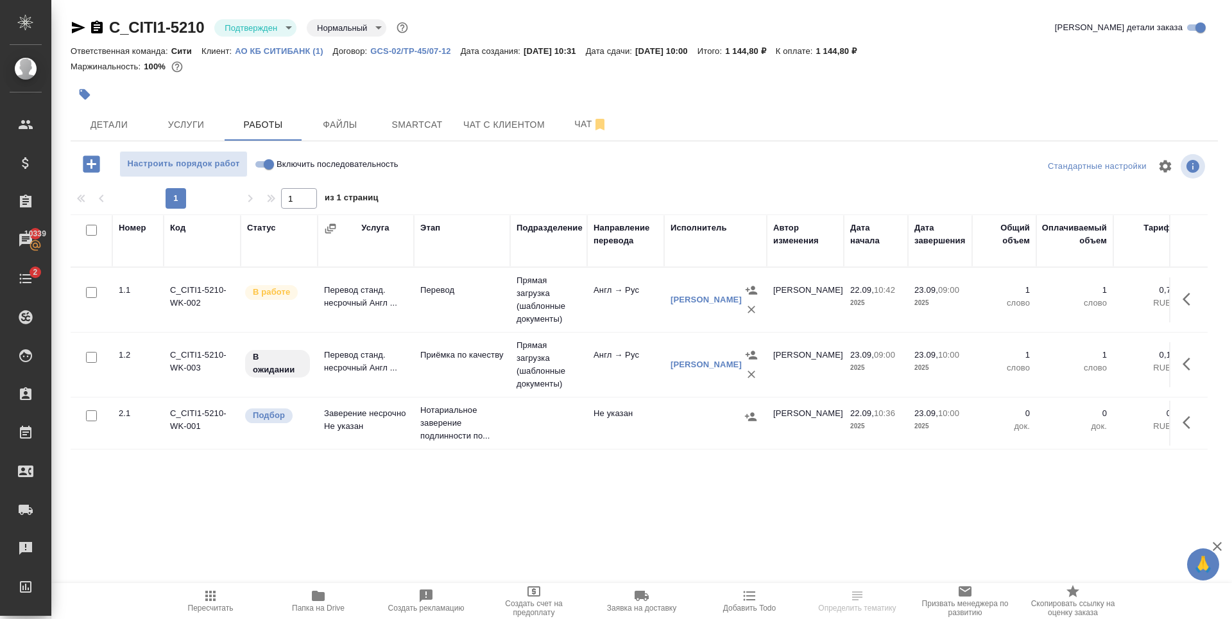
click at [263, 31] on body "🙏 .cls-1 fill:#fff; AWATERA Zaytseva Svetlana Клиенты Спецификации Заказы 10339…" at bounding box center [616, 309] width 1232 height 619
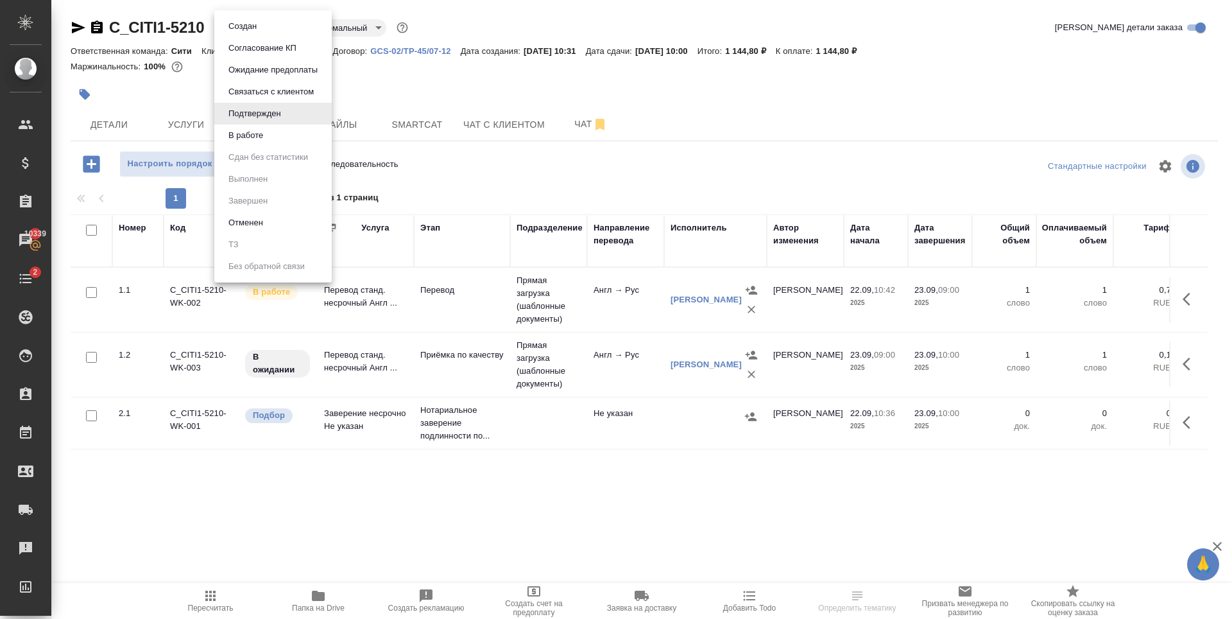
click at [257, 136] on button "В работе" at bounding box center [246, 135] width 42 height 14
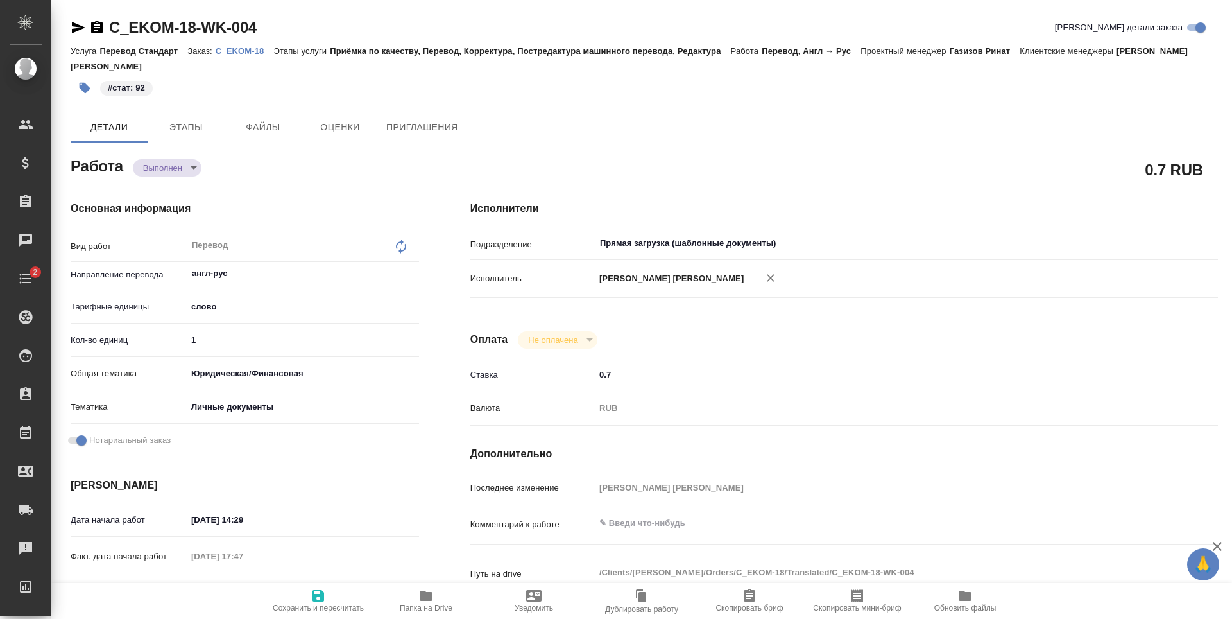
type textarea "x"
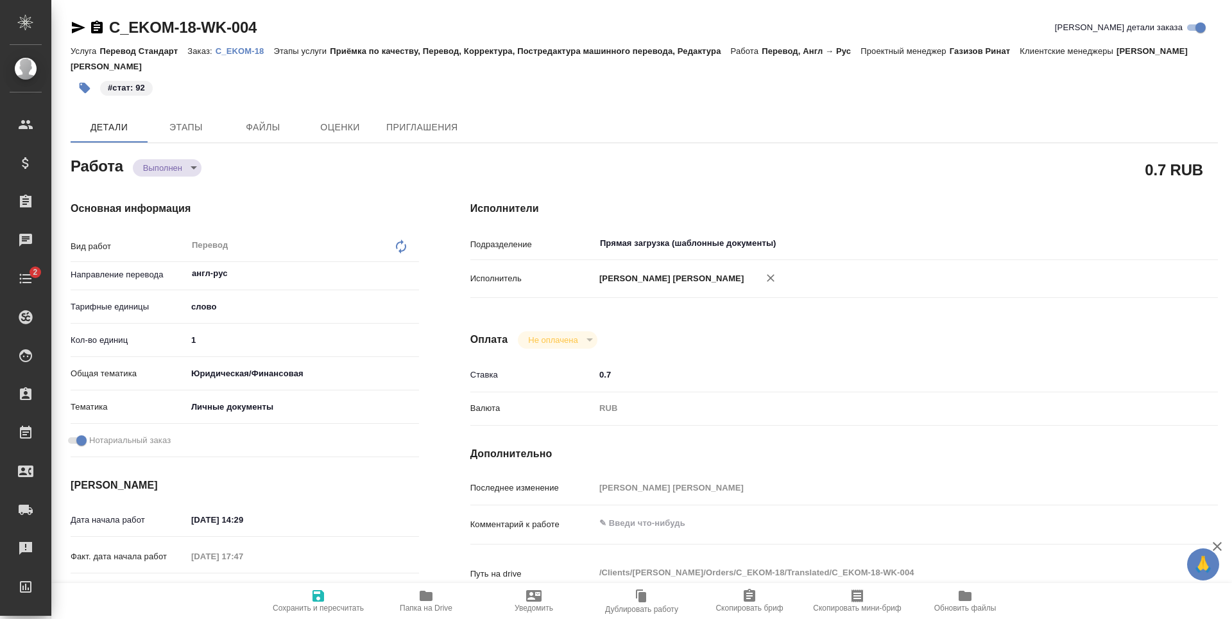
type textarea "x"
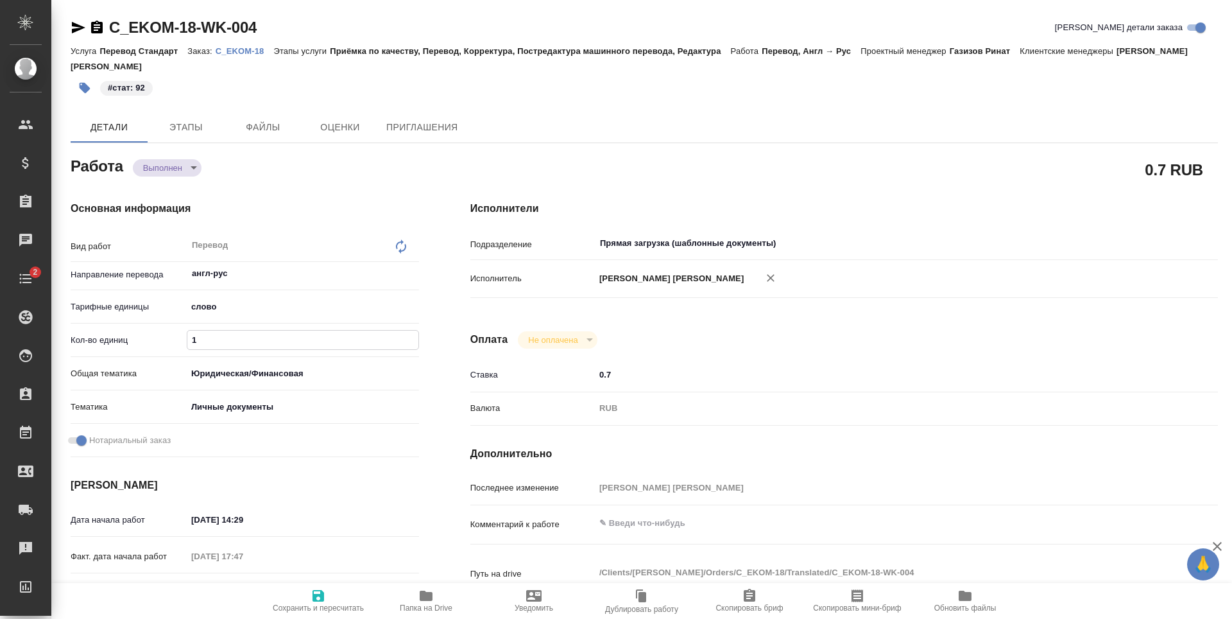
click at [257, 330] on input "1" at bounding box center [302, 339] width 231 height 19
type textarea "x"
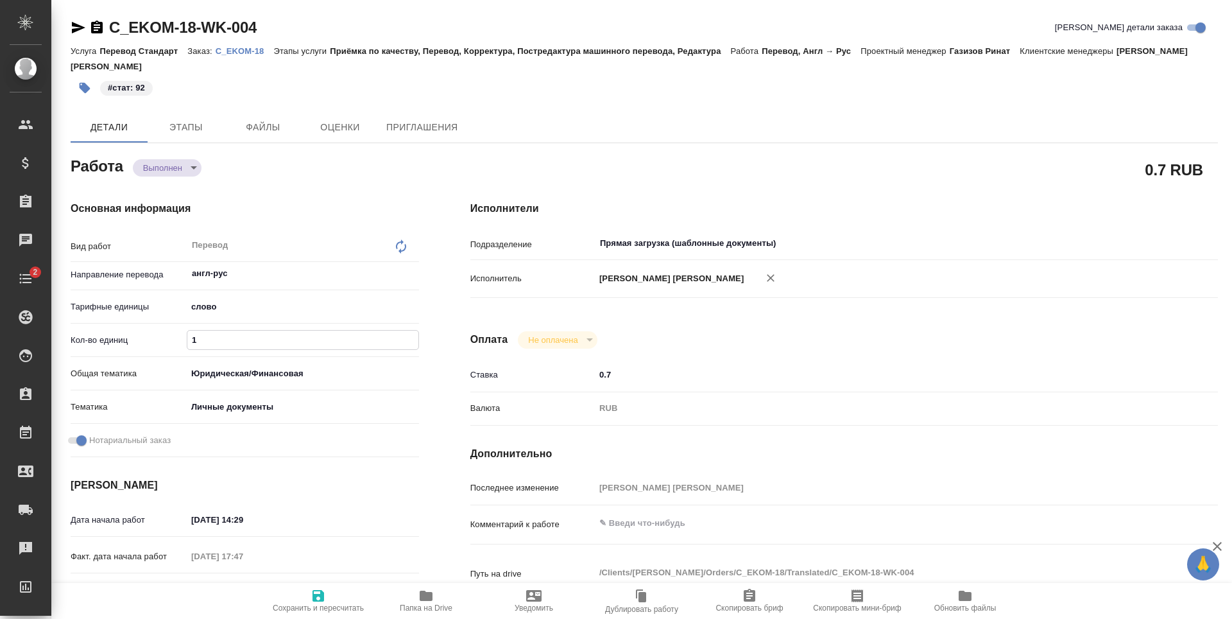
type textarea "x"
click at [257, 330] on input "1" at bounding box center [302, 339] width 231 height 19
type textarea "x"
type input "9"
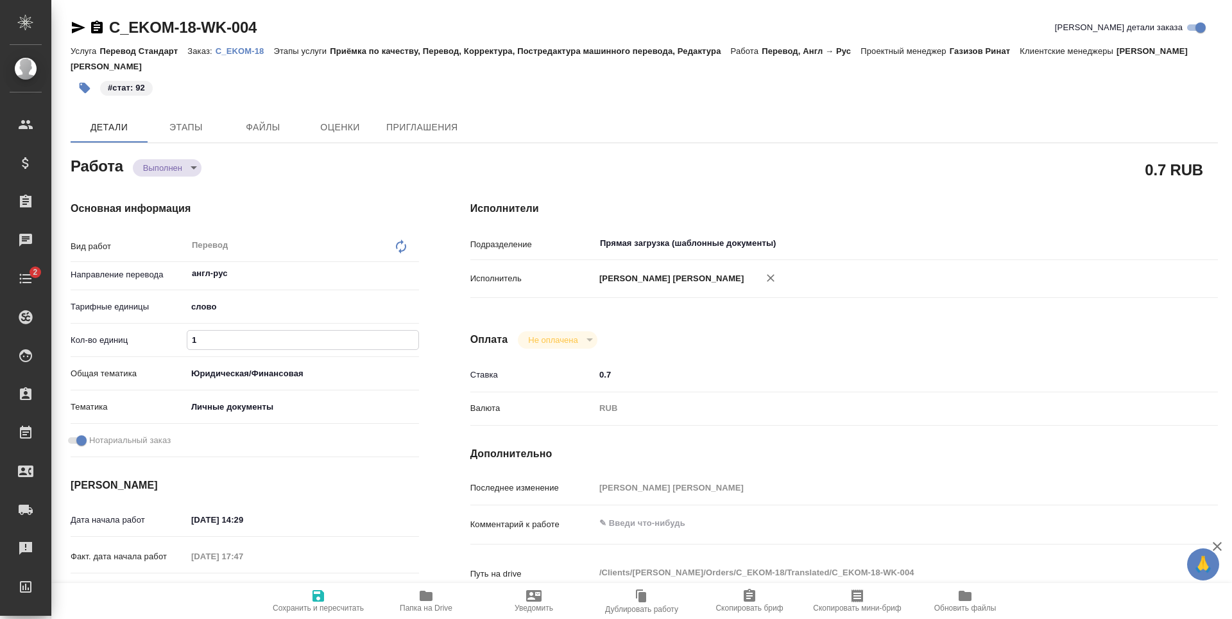
type textarea "x"
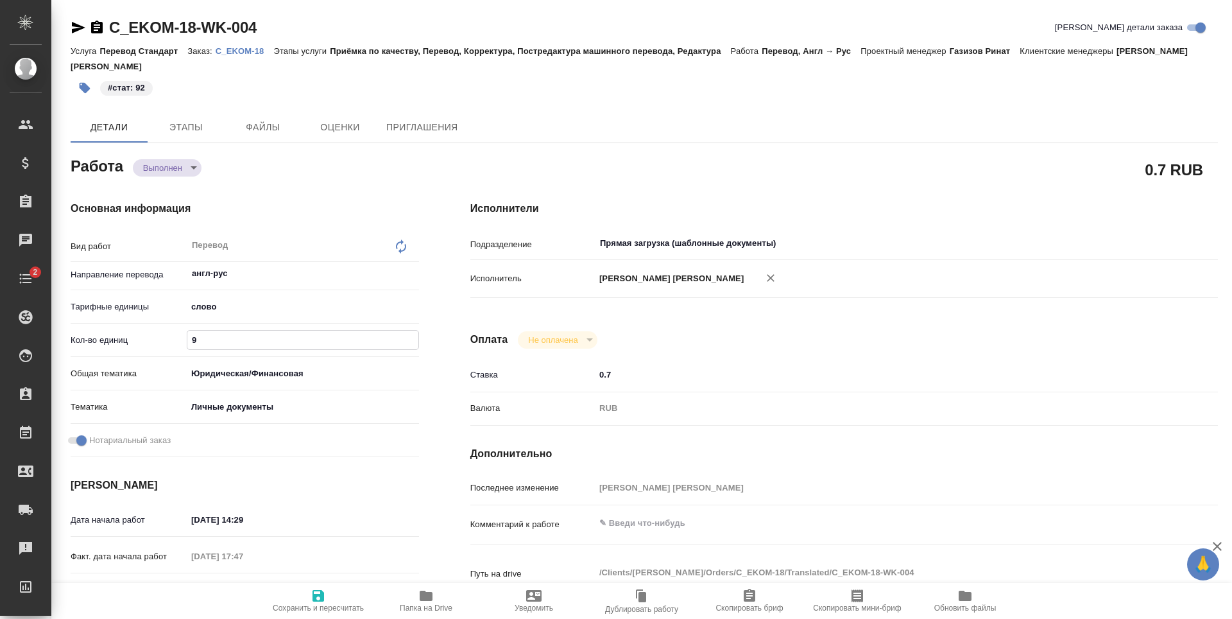
type textarea "x"
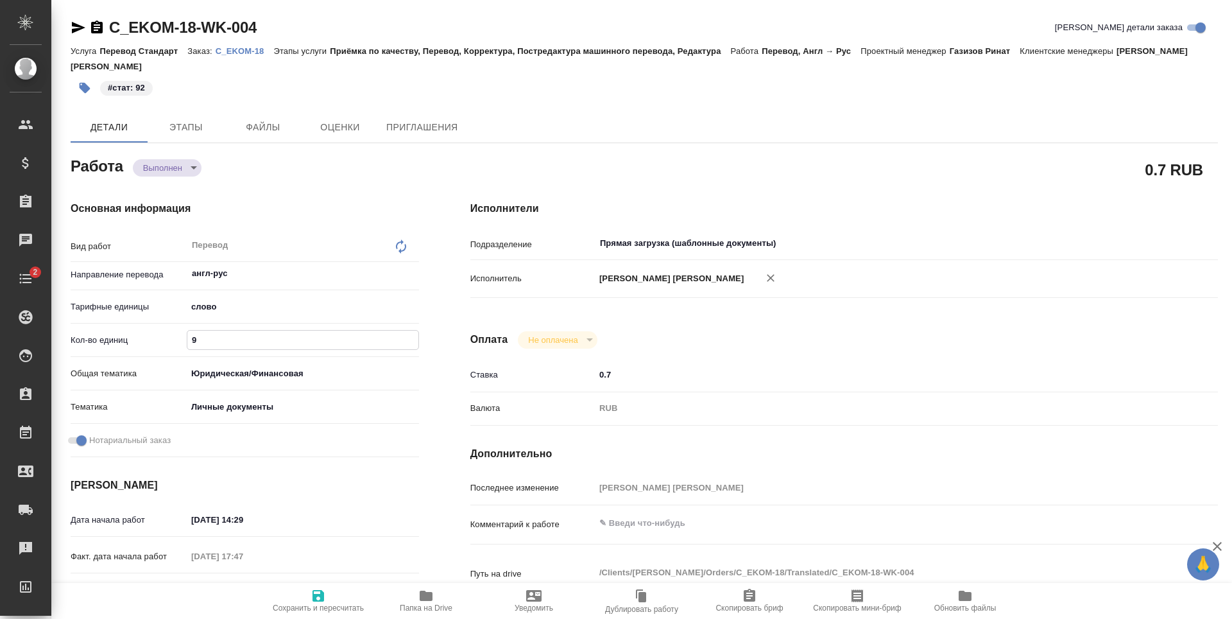
type input "92"
type textarea "x"
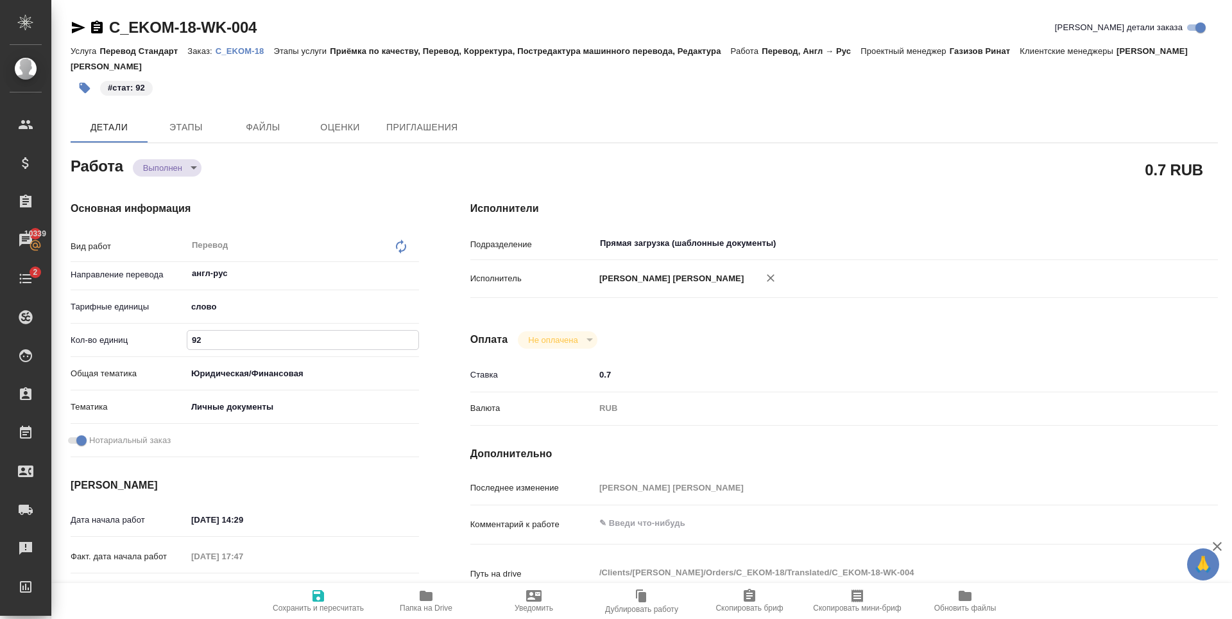
type input "92"
click at [311, 596] on icon "button" at bounding box center [318, 595] width 15 height 15
type textarea "x"
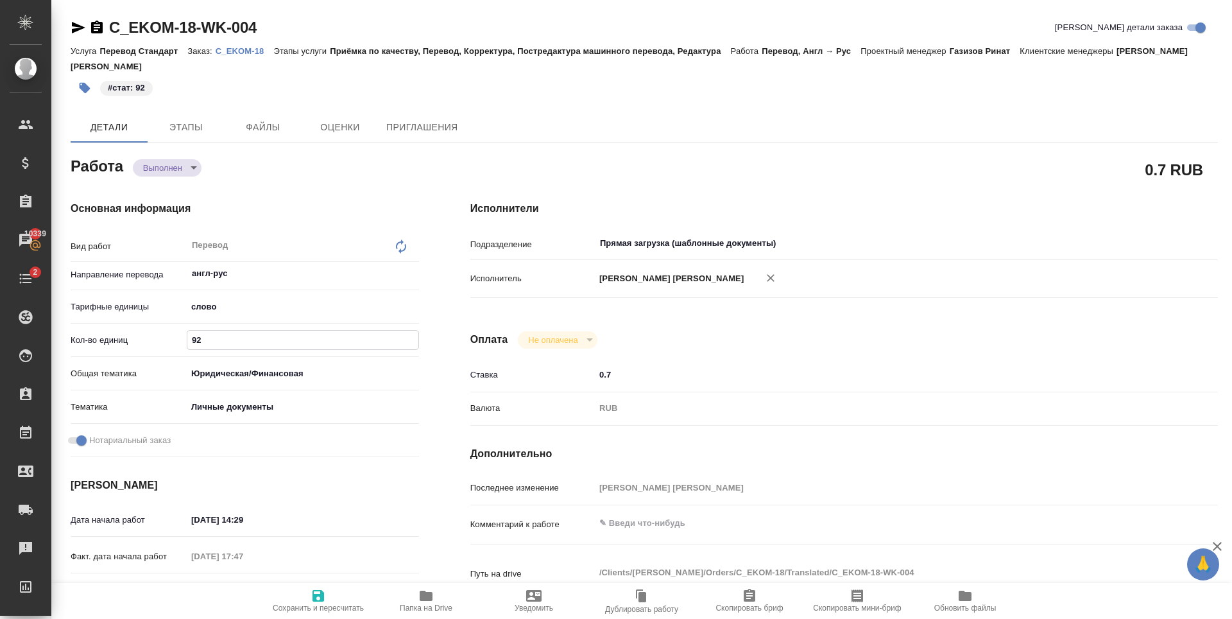
type textarea "x"
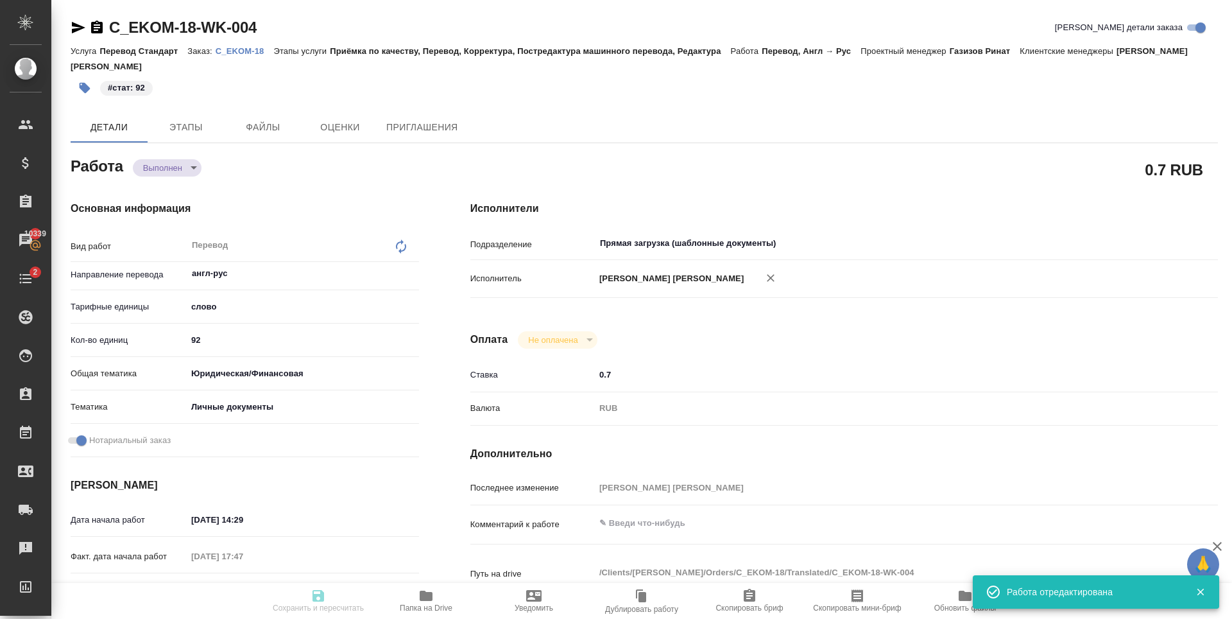
type textarea "x"
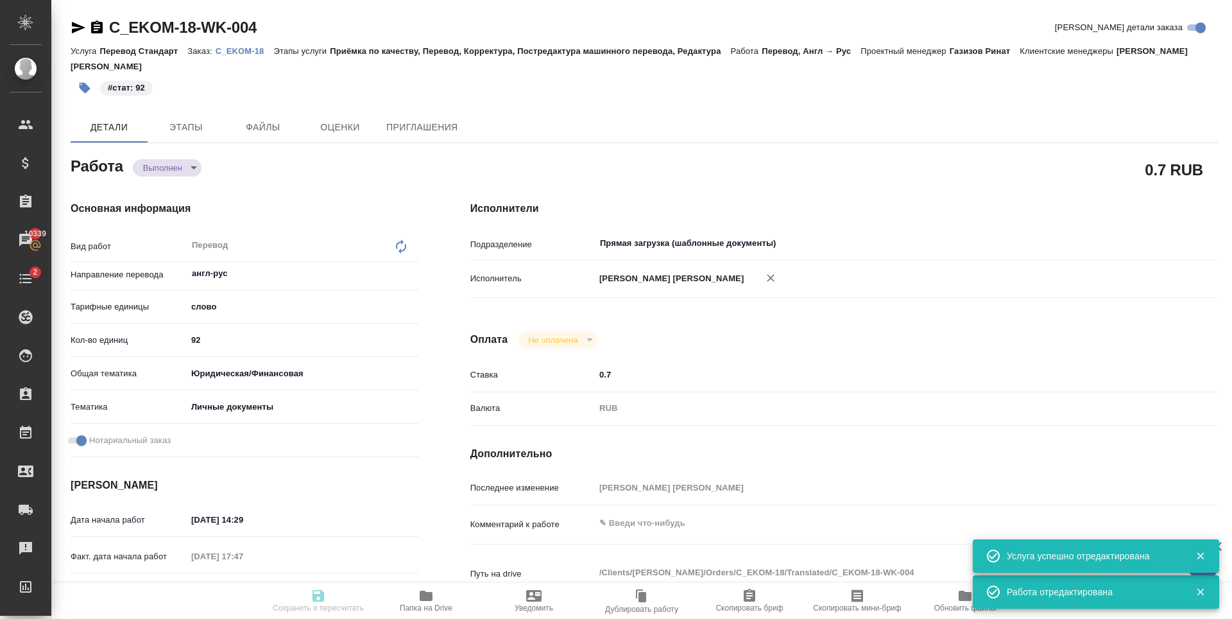
type input "completed"
type textarea "Перевод"
type textarea "x"
type input "англ-рус"
type input "5a8b1489cc6b4906c91bfd90"
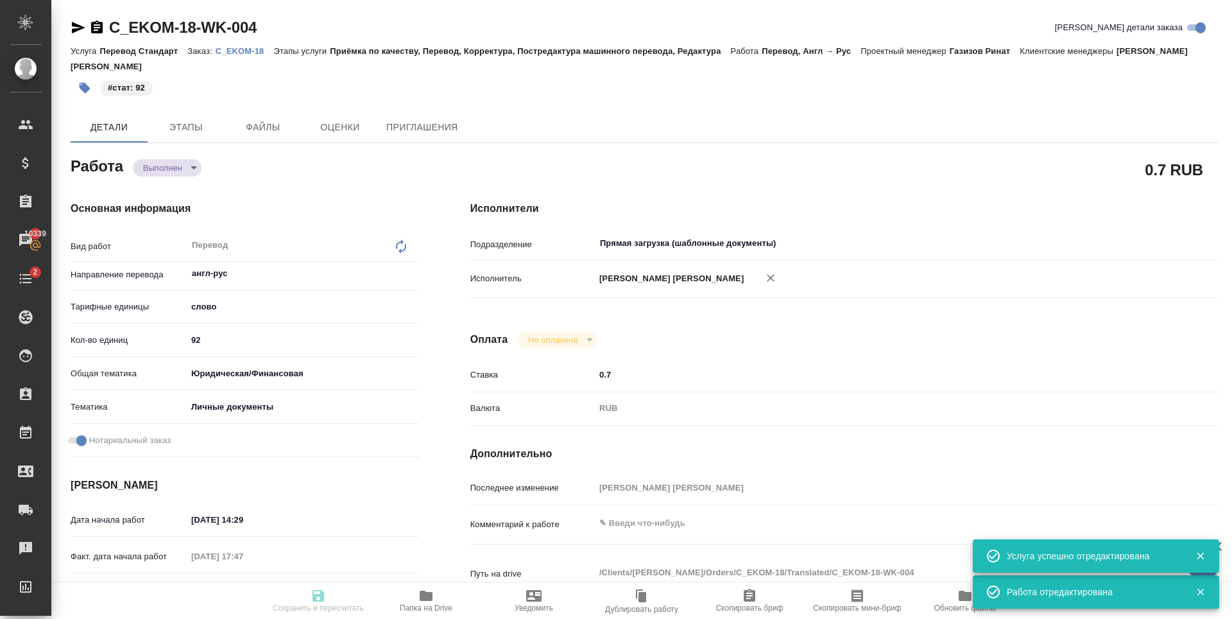
type input "92"
type input "yr-fn"
type input "5a8b8b956a9677013d343cfe"
checkbox input "true"
type input "18.09.2025 14:29"
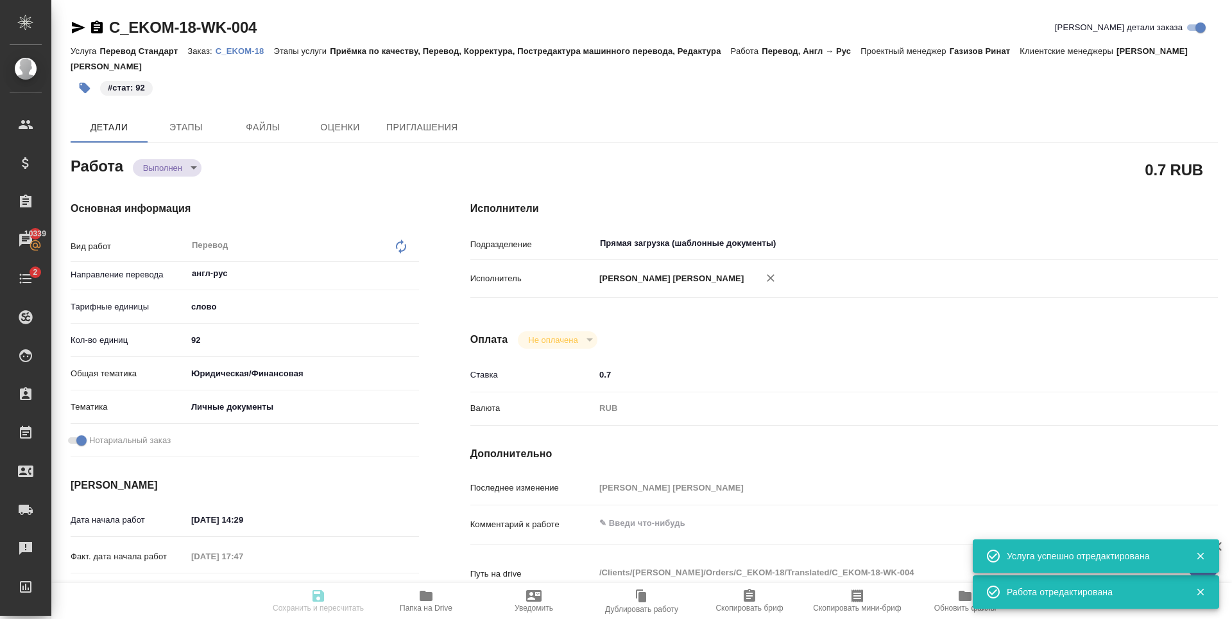
type input "19.09.2025 17:47"
type input "22.09.2025 15:00"
type input "22.09.2025 13:32"
type input "22.09.2025 15:00"
type input "Прямая загрузка (шаблонные документы)"
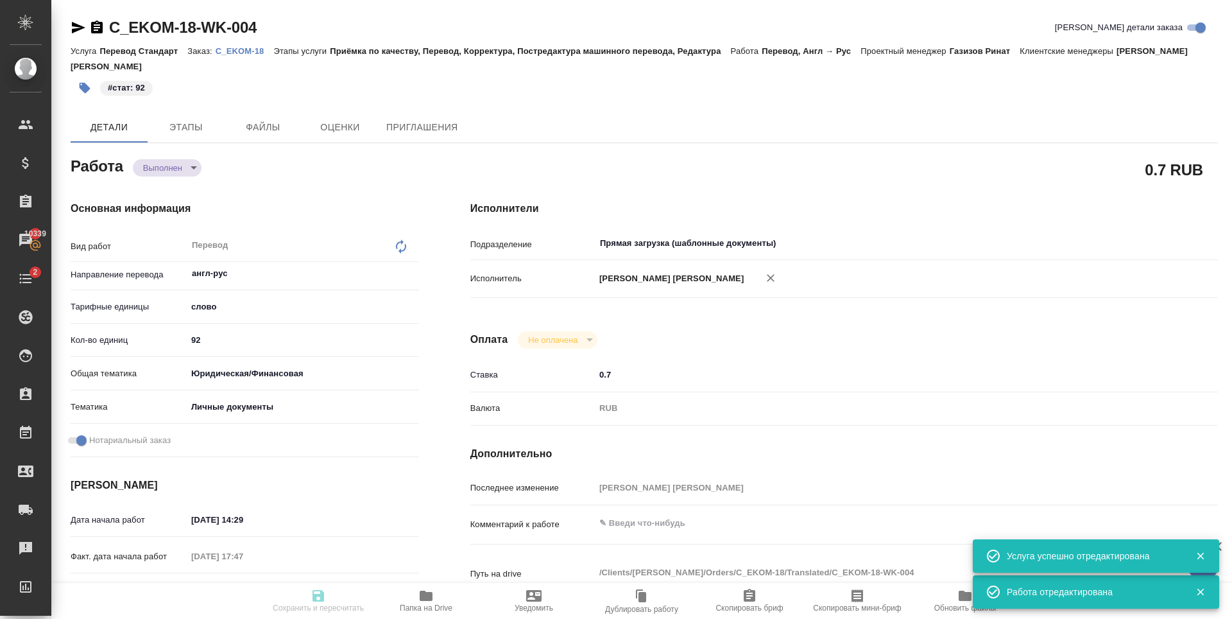
type input "notPayed"
type input "0.7"
type input "RUB"
type input "[PERSON_NAME]"
type textarea "x"
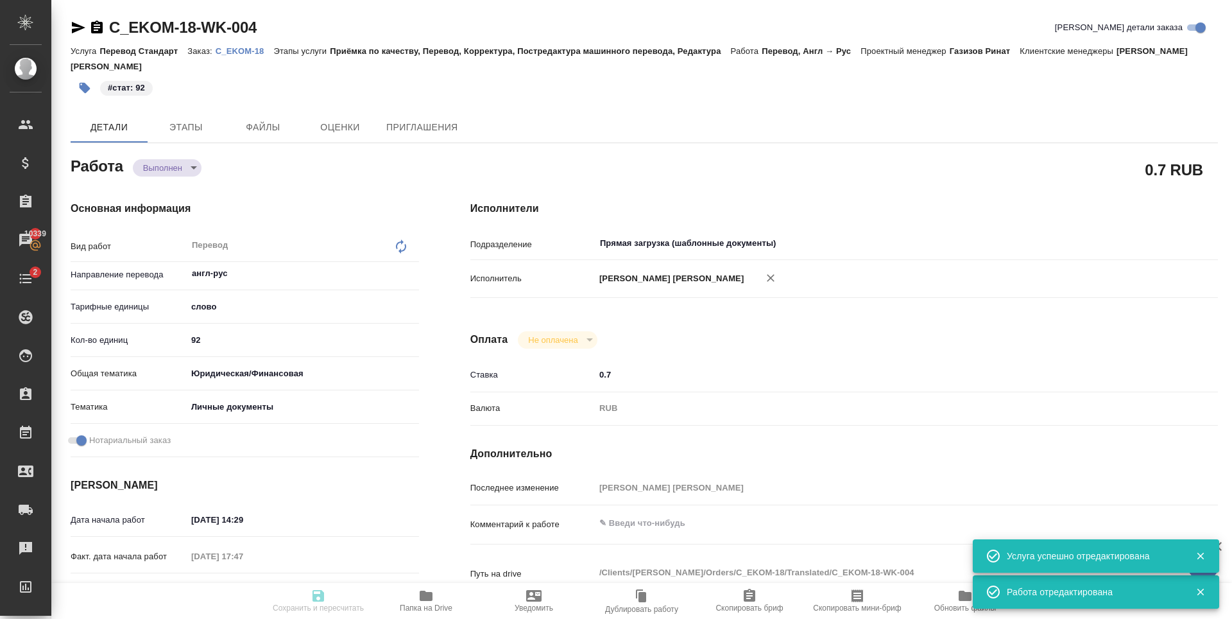
type textarea "/Clients/Еком Банк/Orders/C_EKOM-18/Translated/C_EKOM-18-WK-004"
type textarea "x"
type input "C_EKOM-18"
type input "Перевод Стандарт"
type input "Приёмка по качеству, Перевод, Корректура, Постредактура машинного перевода, Ред…"
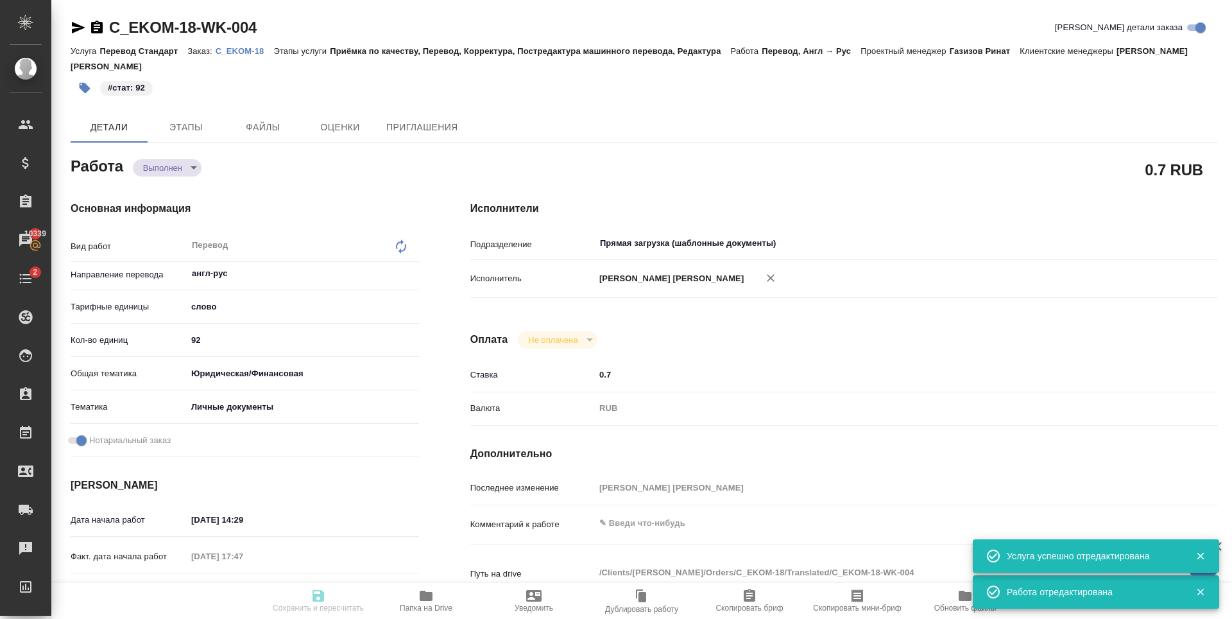
type input "[PERSON_NAME]"
type input "/Clients/Еком Банк/Orders/C_EKOM-18"
type textarea "x"
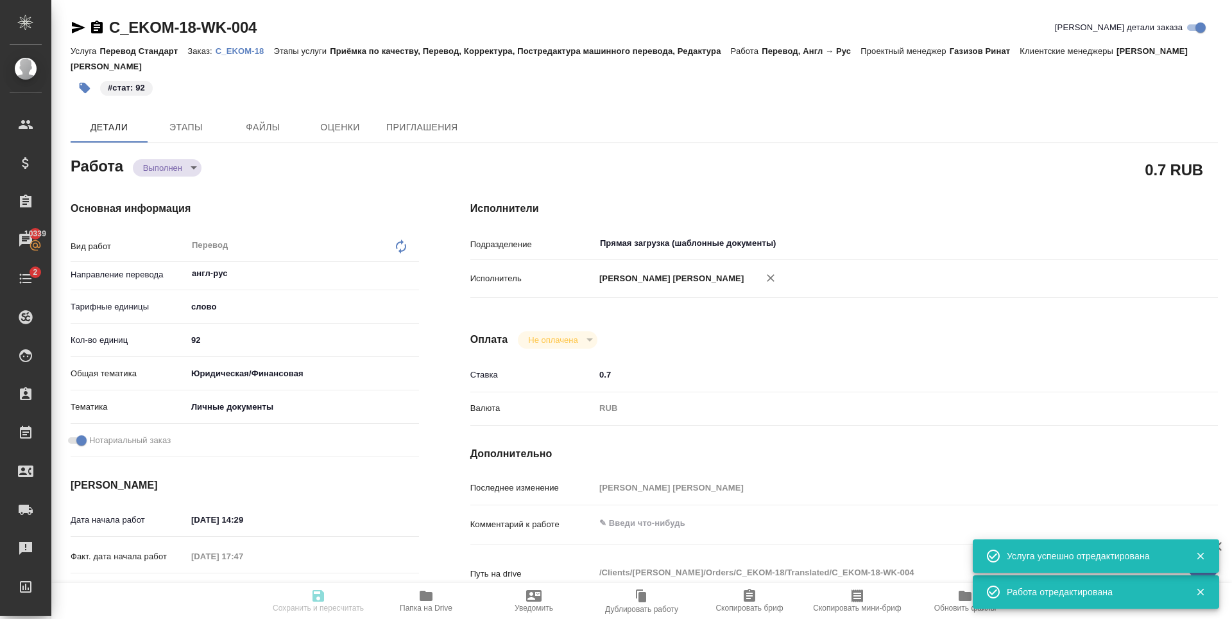
type textarea "x"
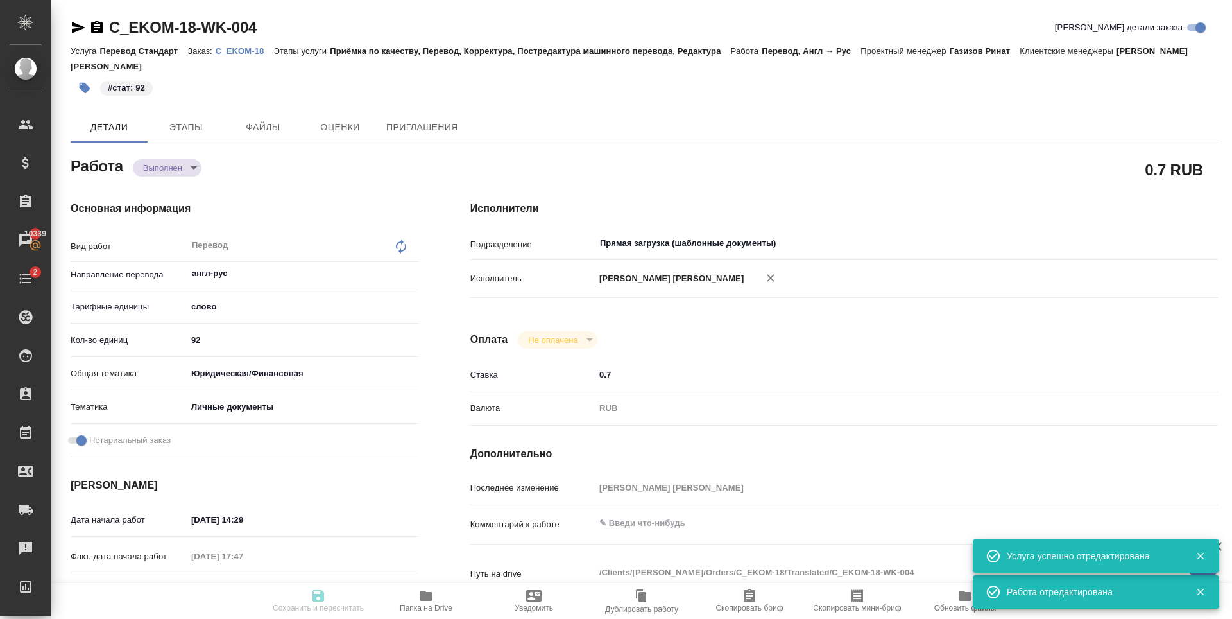
type textarea "x"
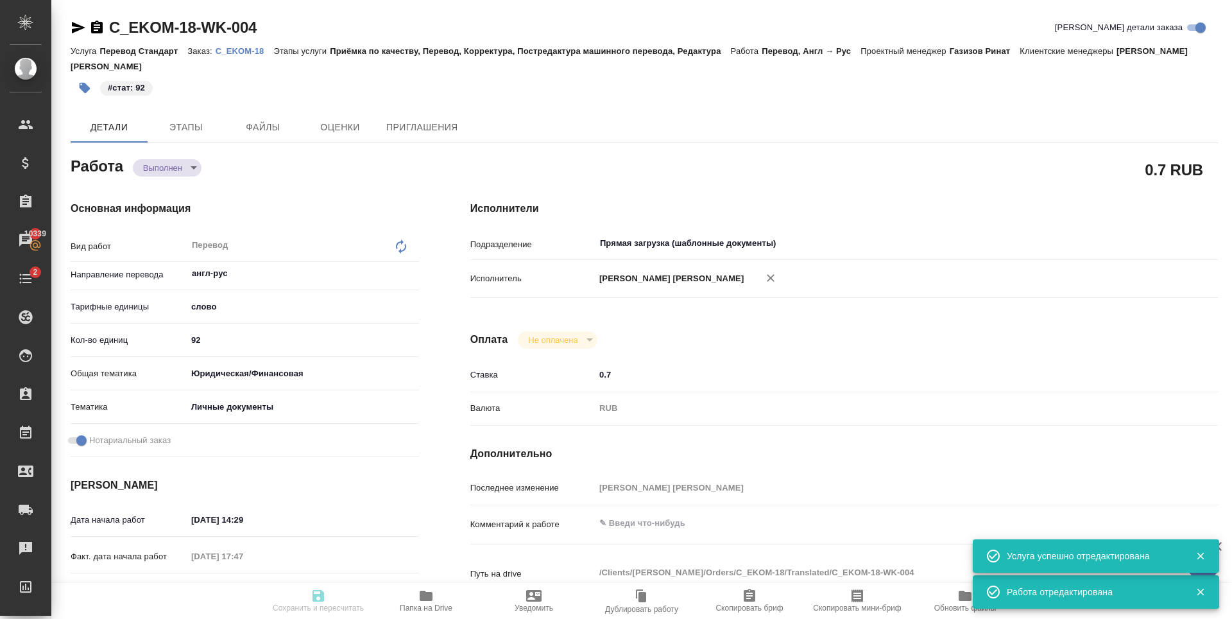
type textarea "x"
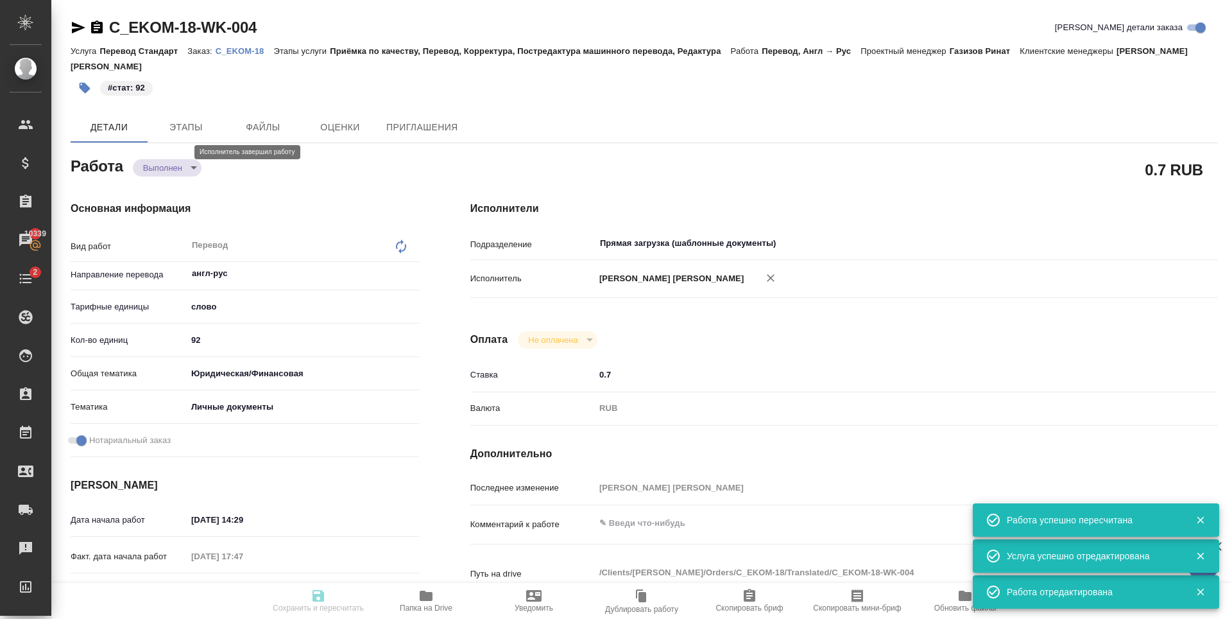
type input "completed"
type textarea "Перевод"
type textarea "x"
type input "англ-рус"
type input "5a8b1489cc6b4906c91bfd90"
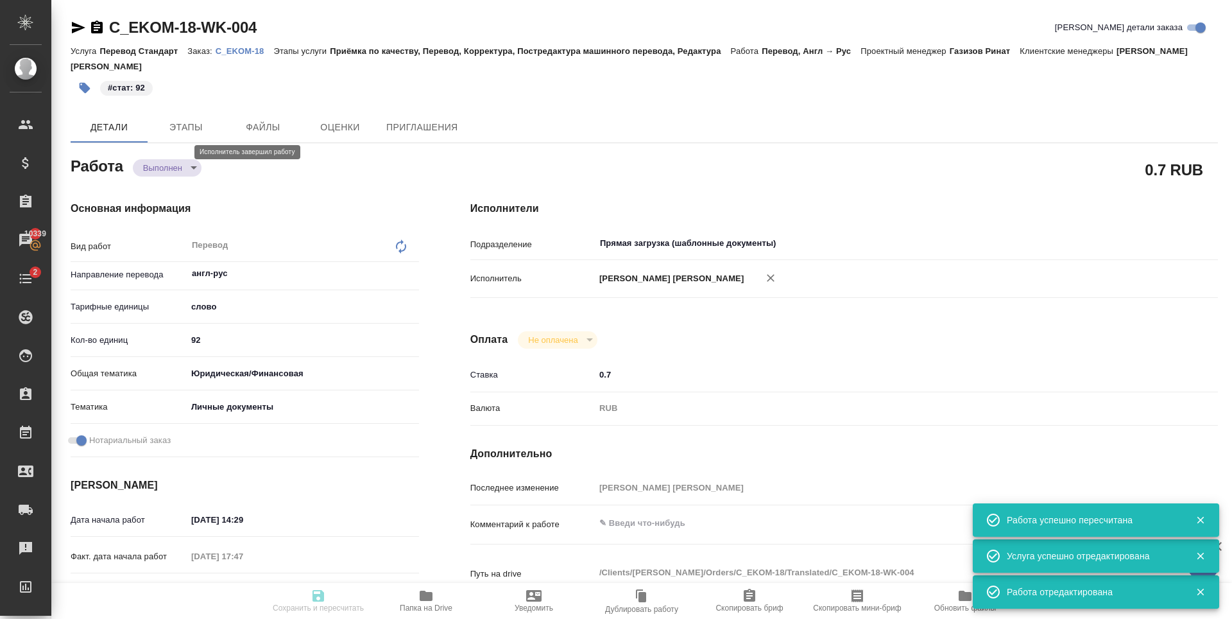
type input "92"
type input "yr-fn"
type input "5a8b8b956a9677013d343cfe"
checkbox input "true"
type input "18.09.2025 14:29"
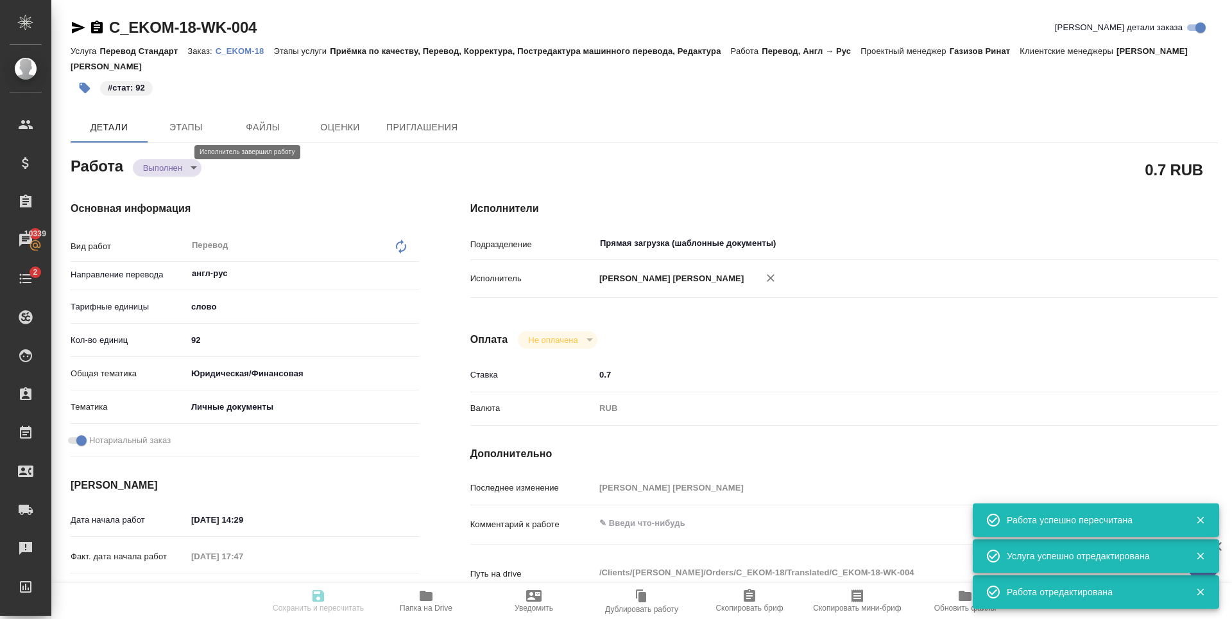
type input "19.09.2025 17:47"
type input "22.09.2025 15:00"
type input "22.09.2025 13:32"
type input "22.09.2025 15:00"
type input "Прямая загрузка (шаблонные документы)"
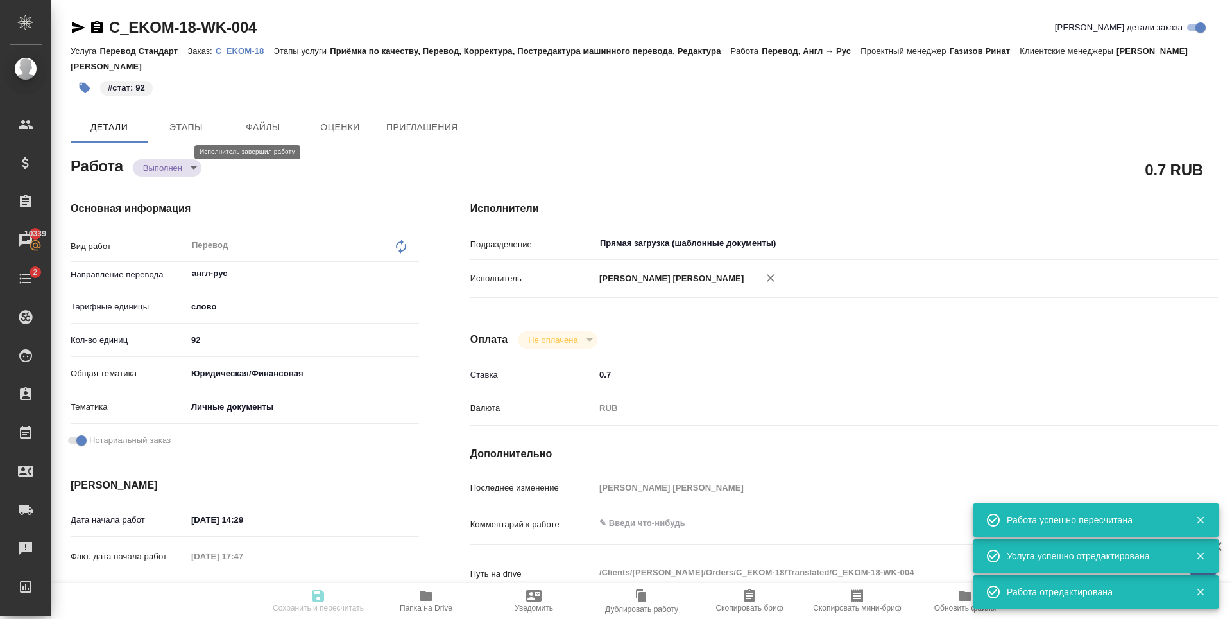
type input "notPayed"
type input "0.7"
type input "RUB"
type input "[PERSON_NAME]"
type textarea "x"
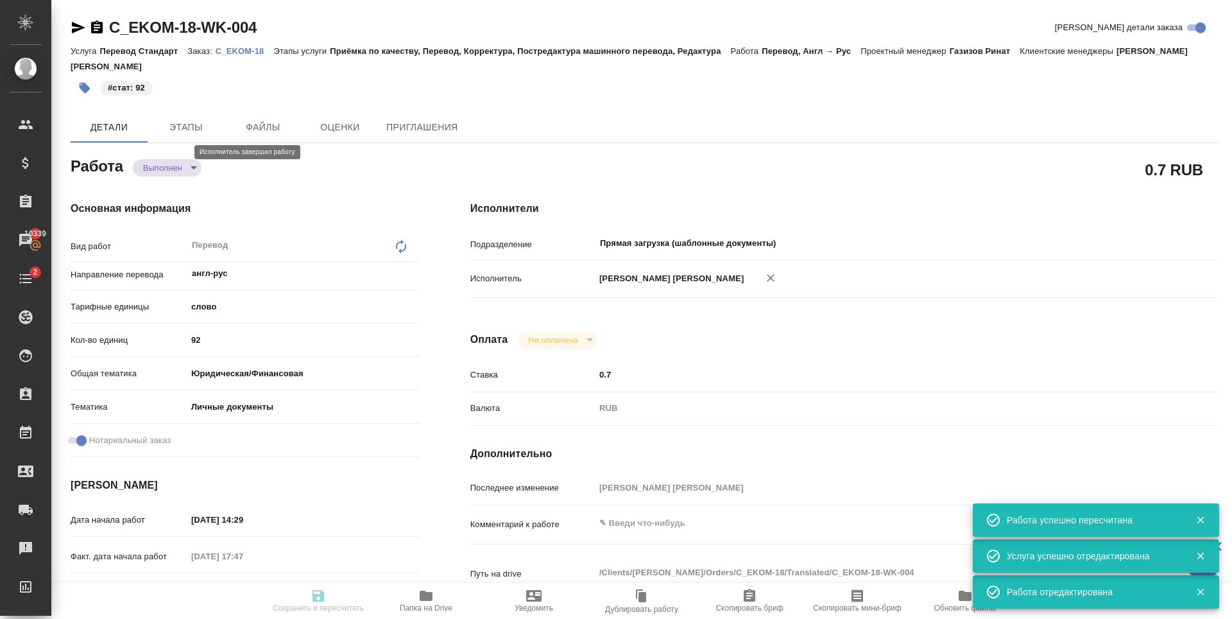
type textarea "/Clients/Еком Банк/Orders/C_EKOM-18/Translated/C_EKOM-18-WK-004"
type textarea "x"
type input "C_EKOM-18"
type input "Перевод Стандарт"
type input "Приёмка по качеству, Перевод, Корректура, Постредактура машинного перевода, Ред…"
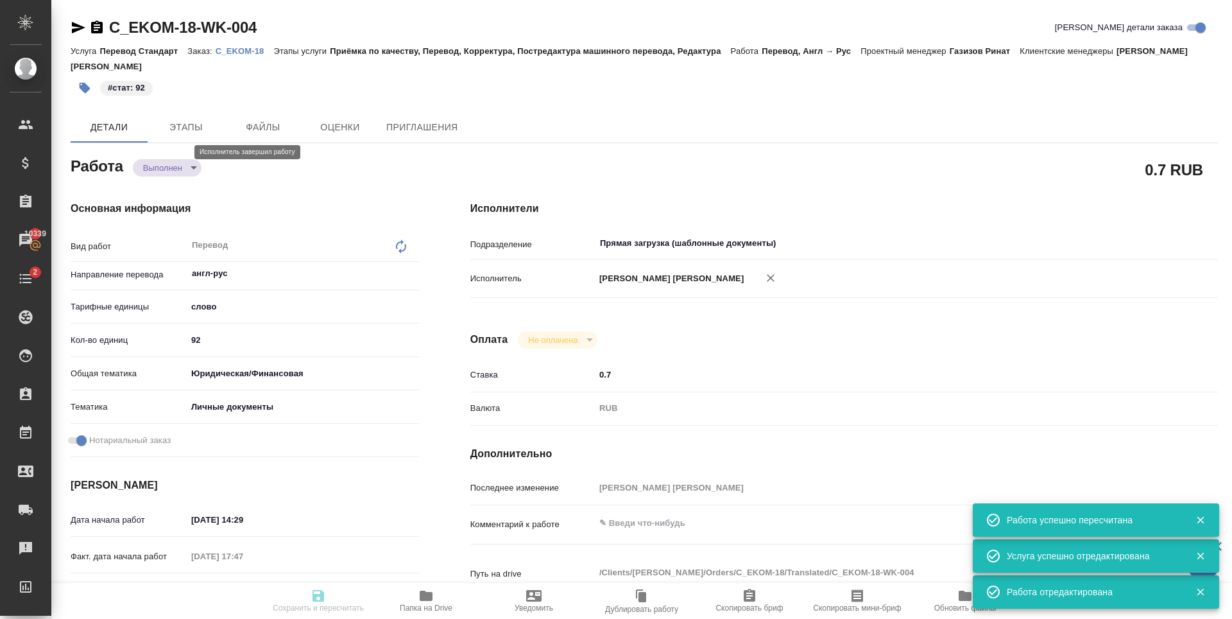
type input "[PERSON_NAME]"
type input "/Clients/Еком Банк/Orders/C_EKOM-18"
type textarea "x"
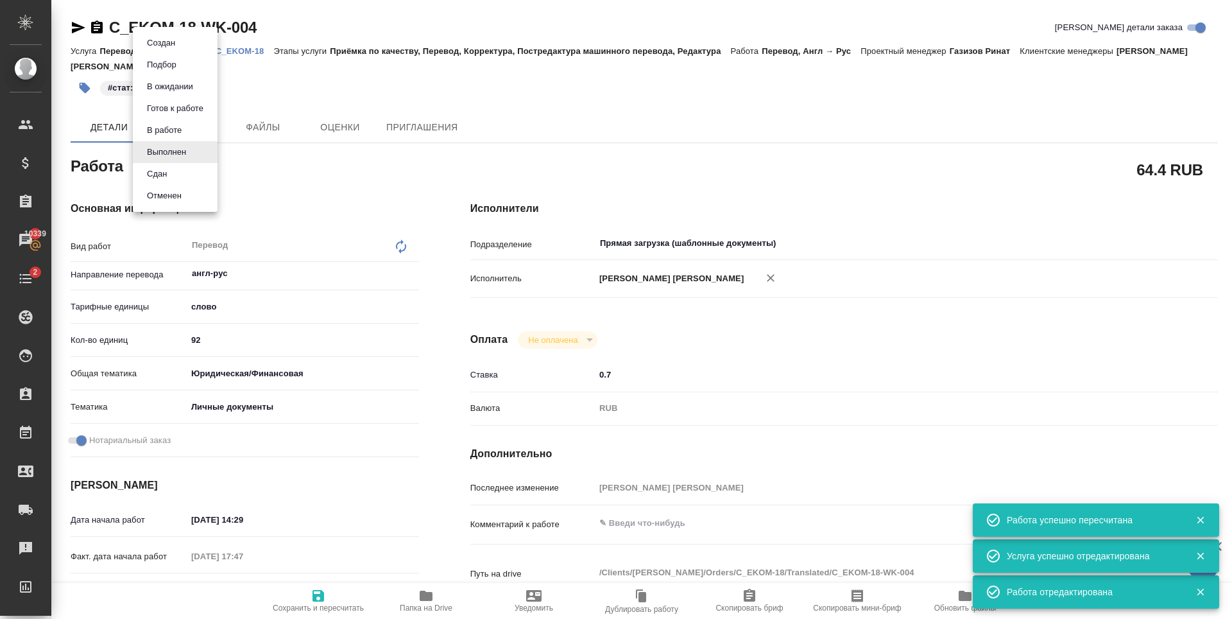
type textarea "x"
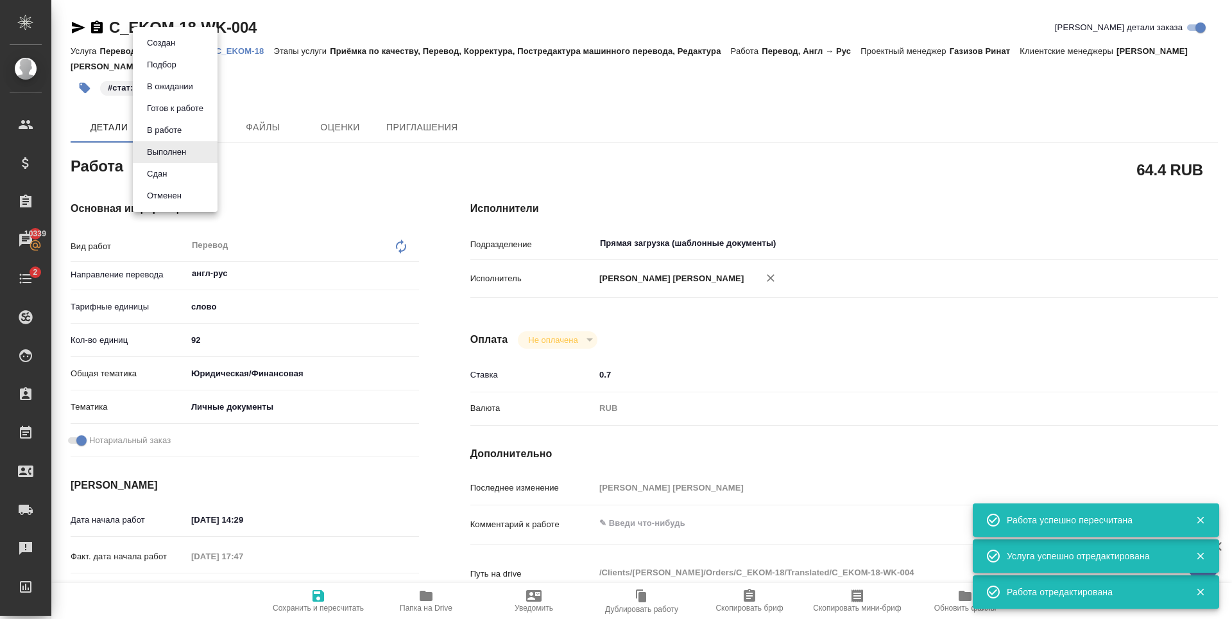
click at [193, 178] on li "Сдан" at bounding box center [175, 174] width 85 height 22
type textarea "x"
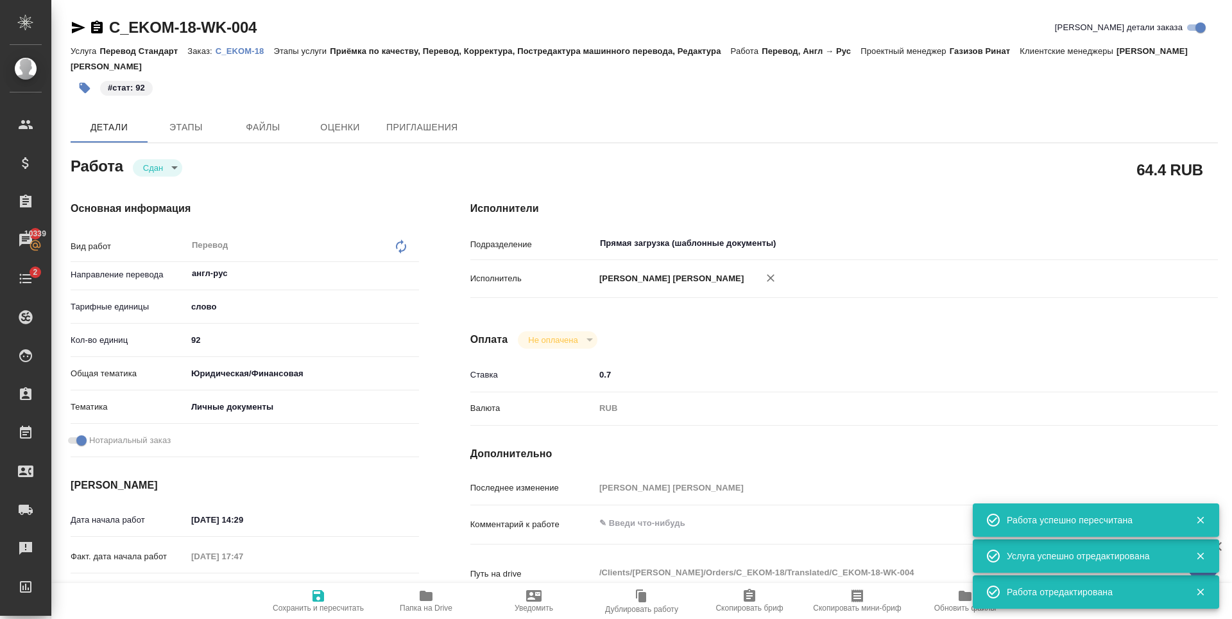
type textarea "x"
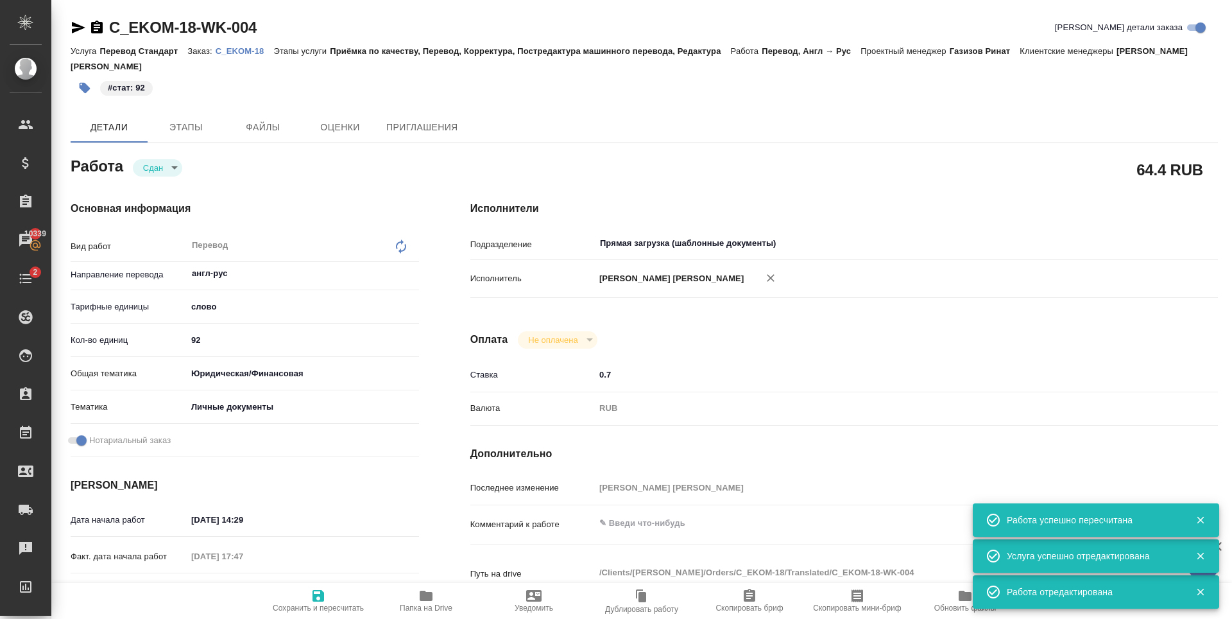
type textarea "x"
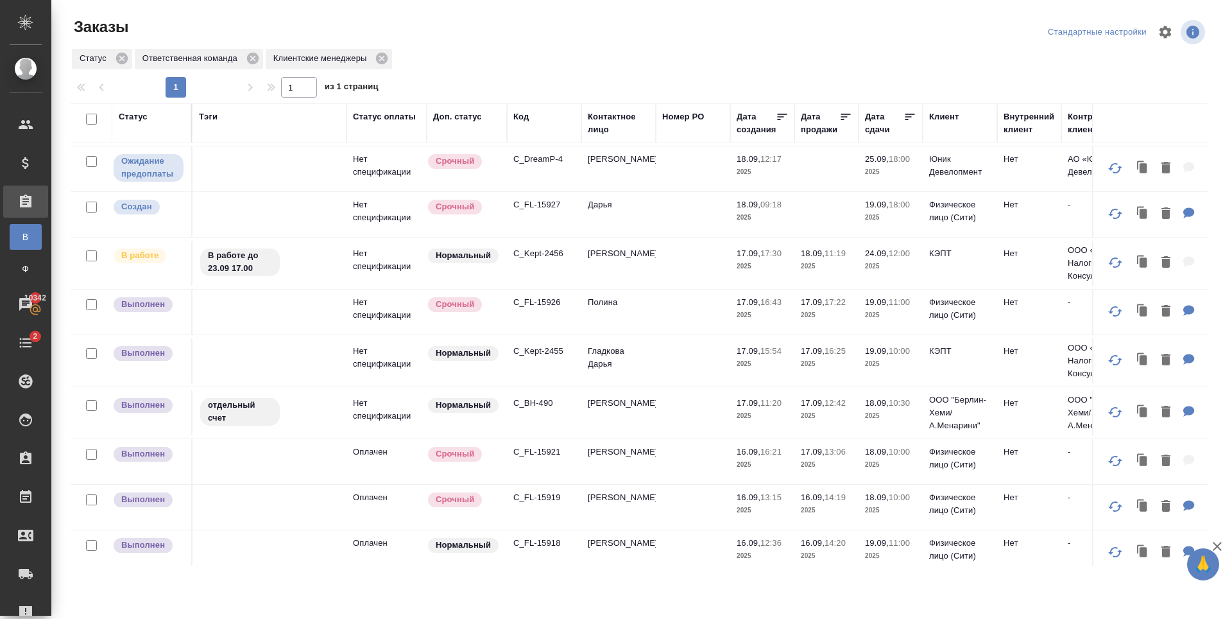
scroll to position [385, 0]
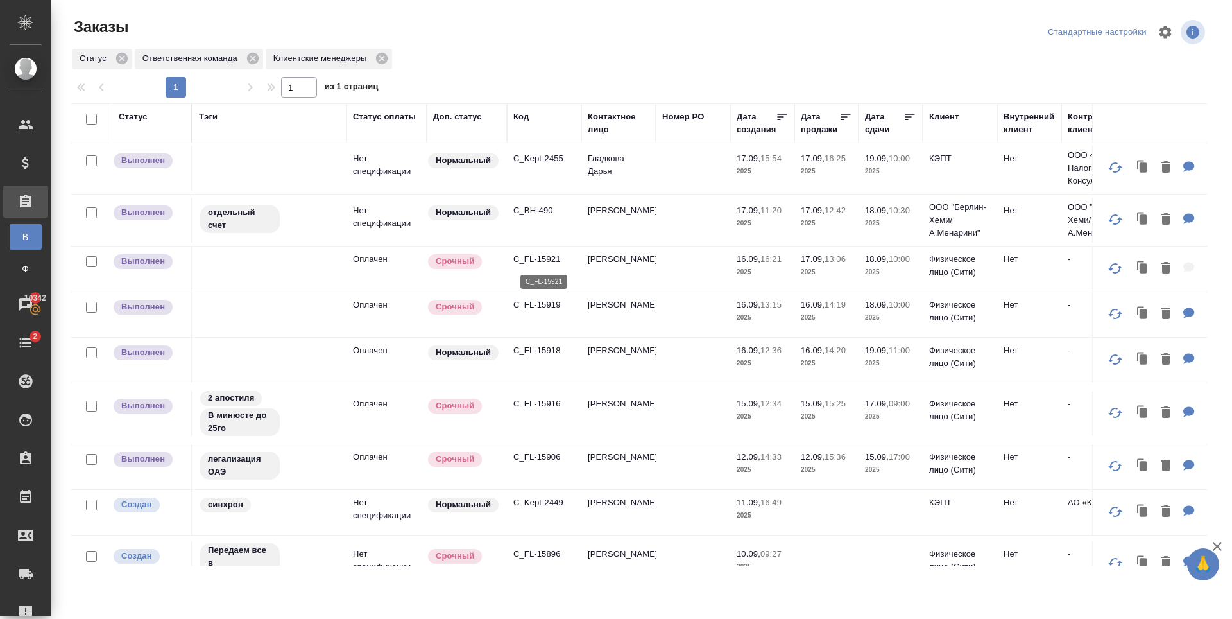
click at [542, 261] on p "C_FL-15921" at bounding box center [544, 259] width 62 height 13
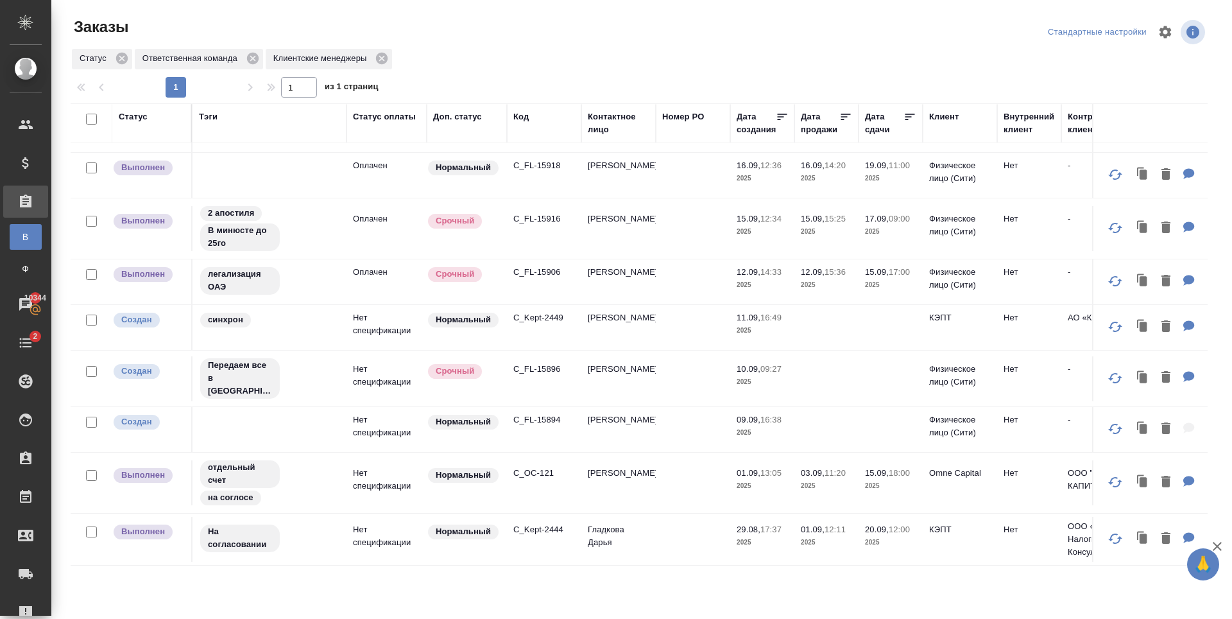
scroll to position [594, 0]
click at [124, 58] on icon at bounding box center [122, 59] width 12 height 12
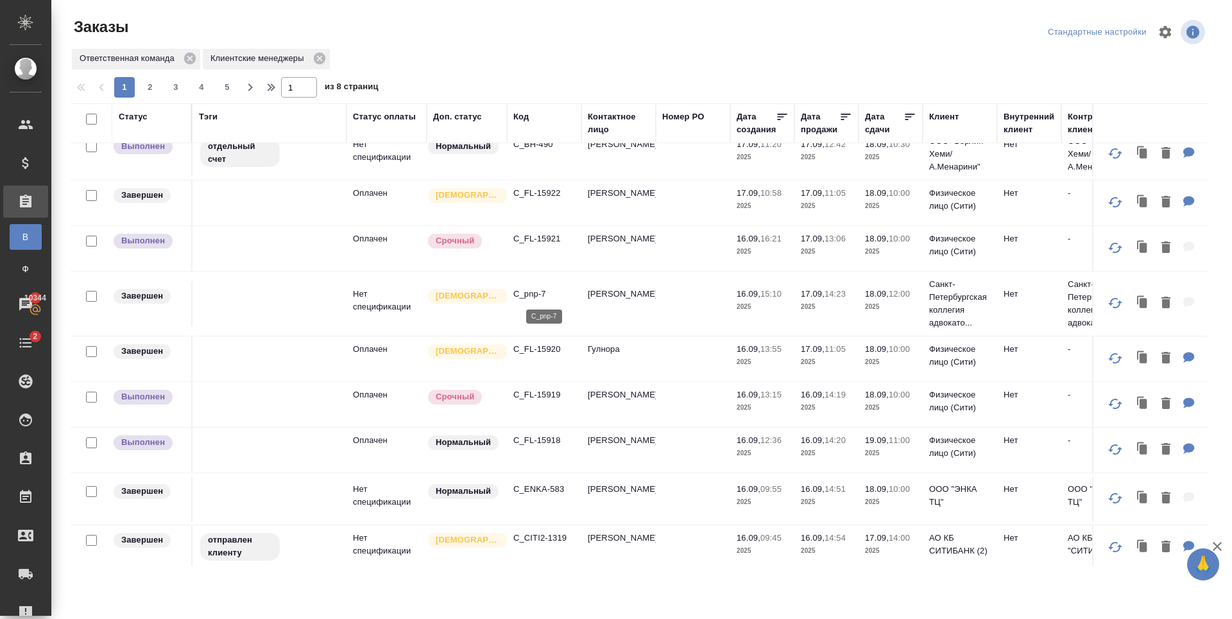
click at [520, 293] on p "C_pnp-7" at bounding box center [544, 293] width 62 height 13
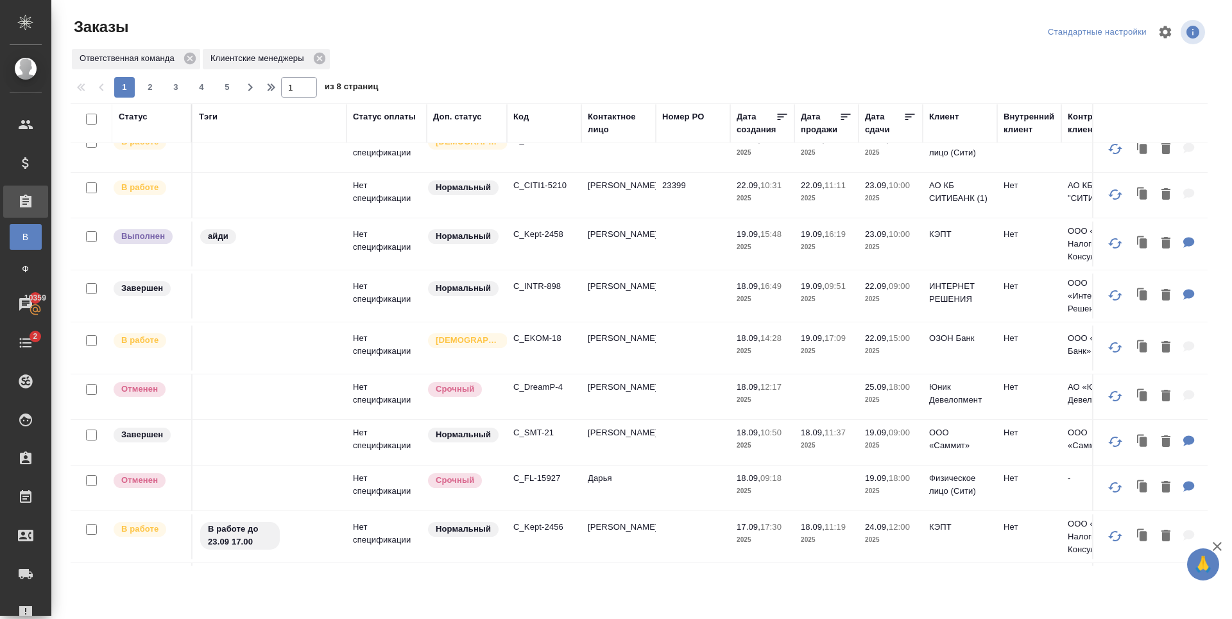
scroll to position [0, 0]
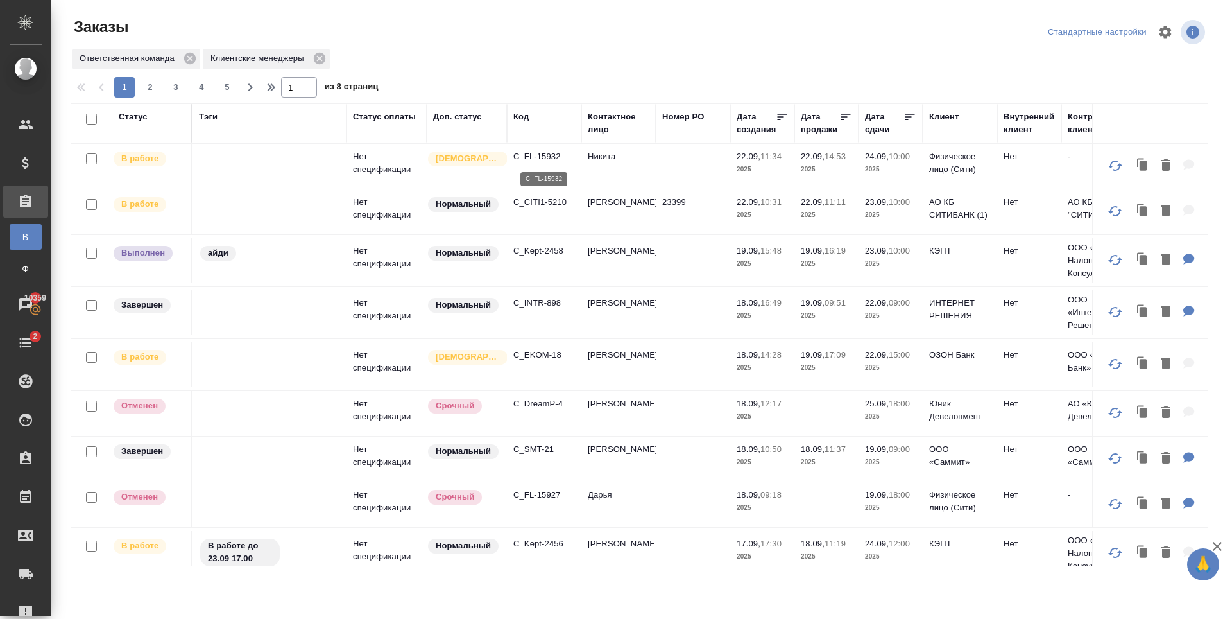
click at [540, 155] on p "C_FL-15932" at bounding box center [544, 156] width 62 height 13
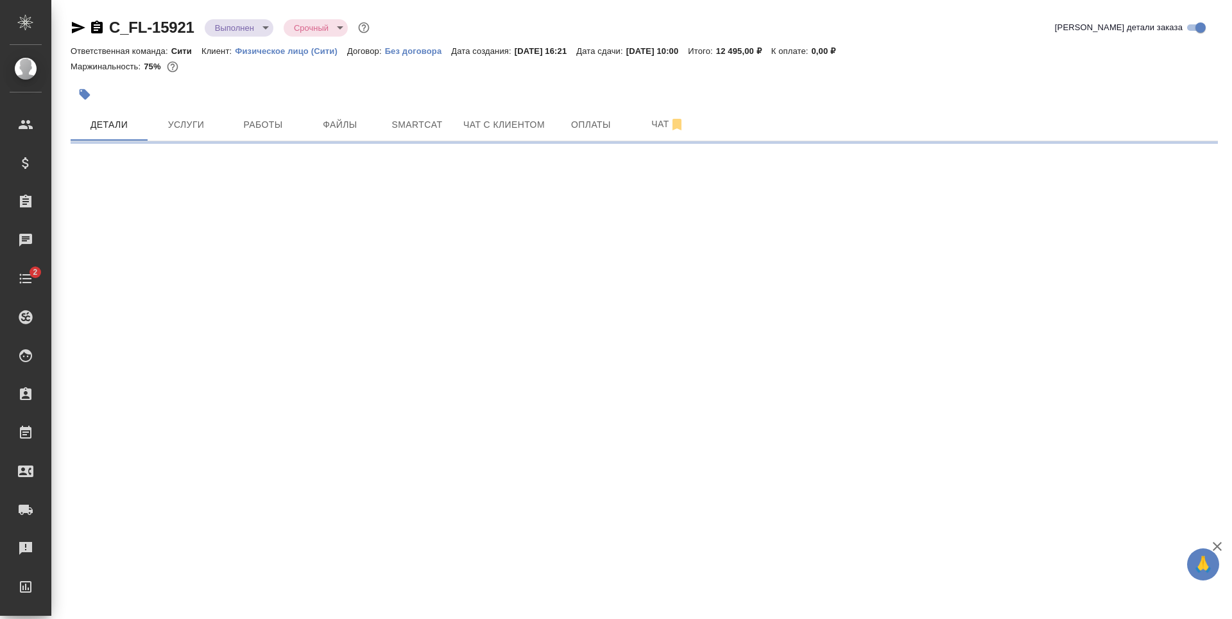
select select "RU"
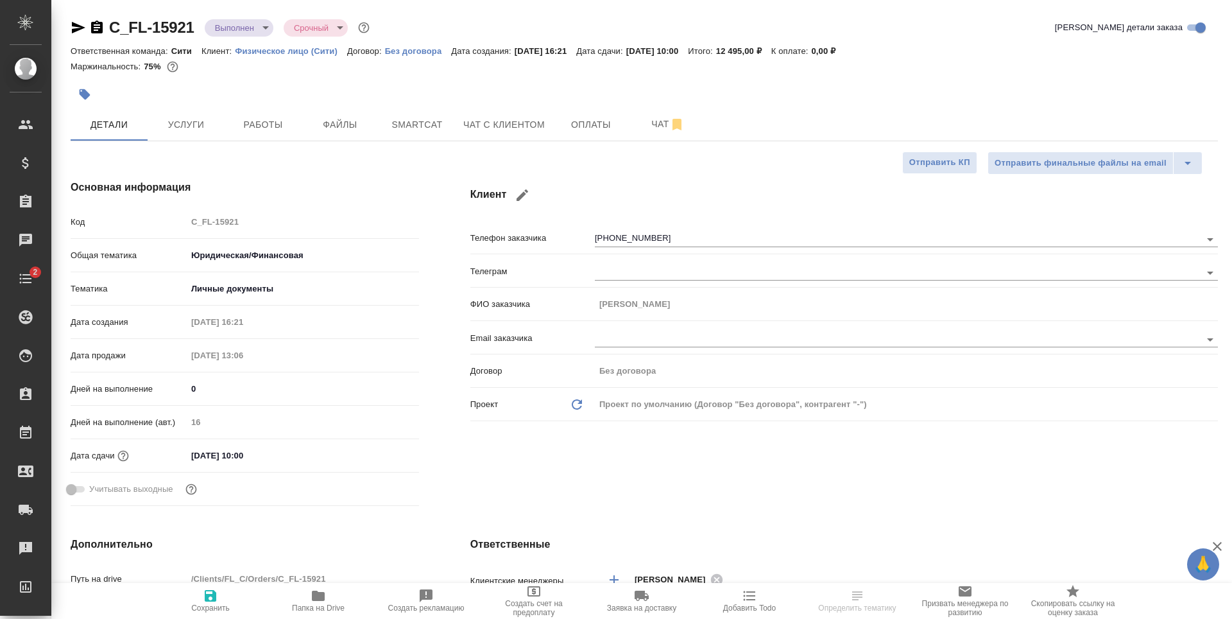
type textarea "x"
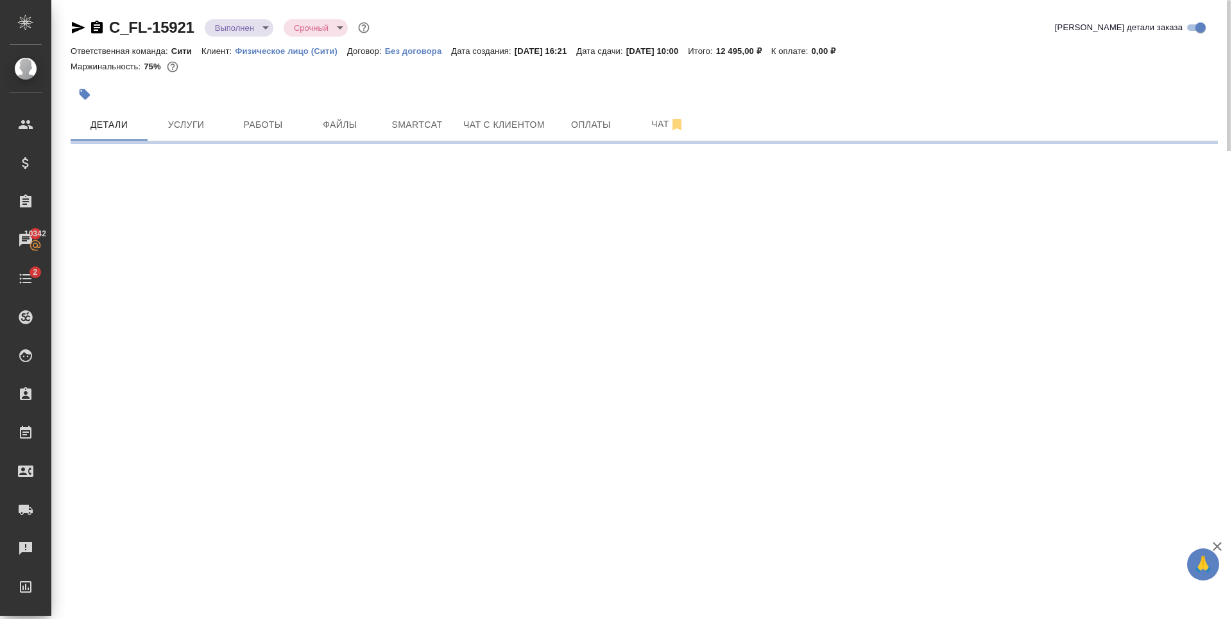
select select "RU"
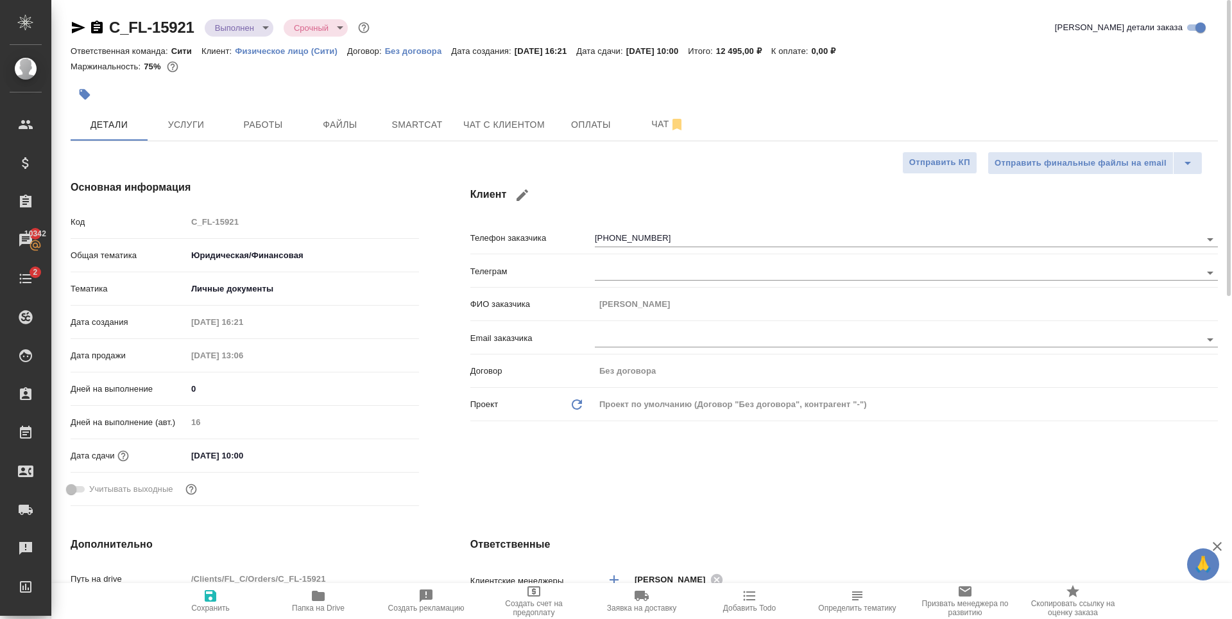
type textarea "x"
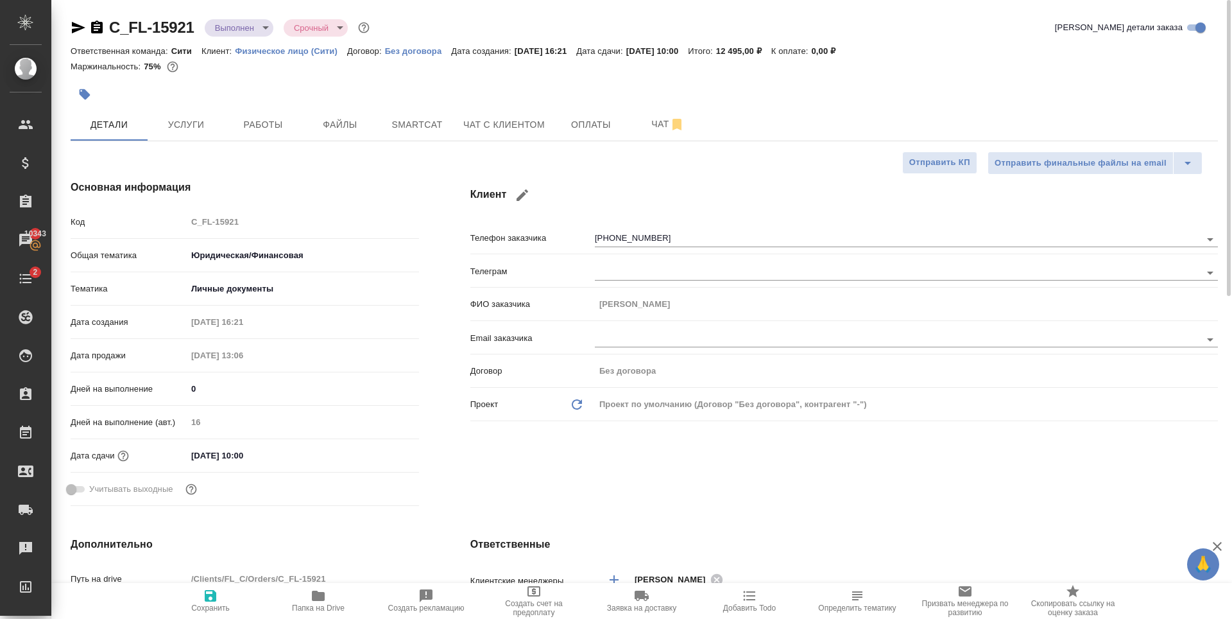
type textarea "x"
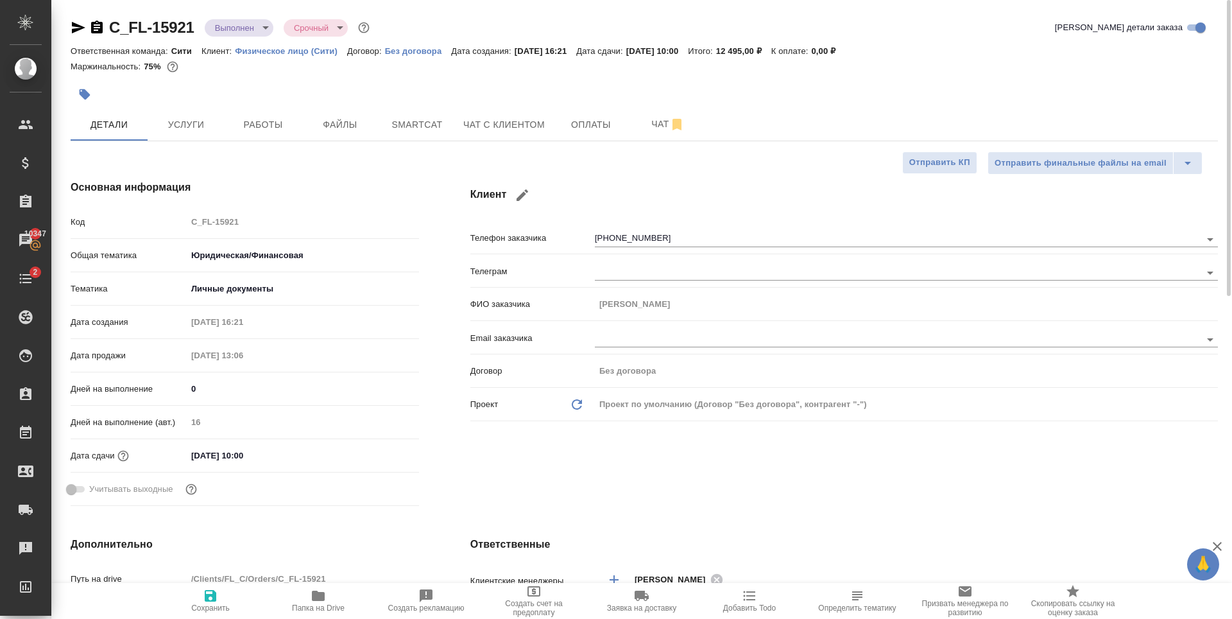
type textarea "x"
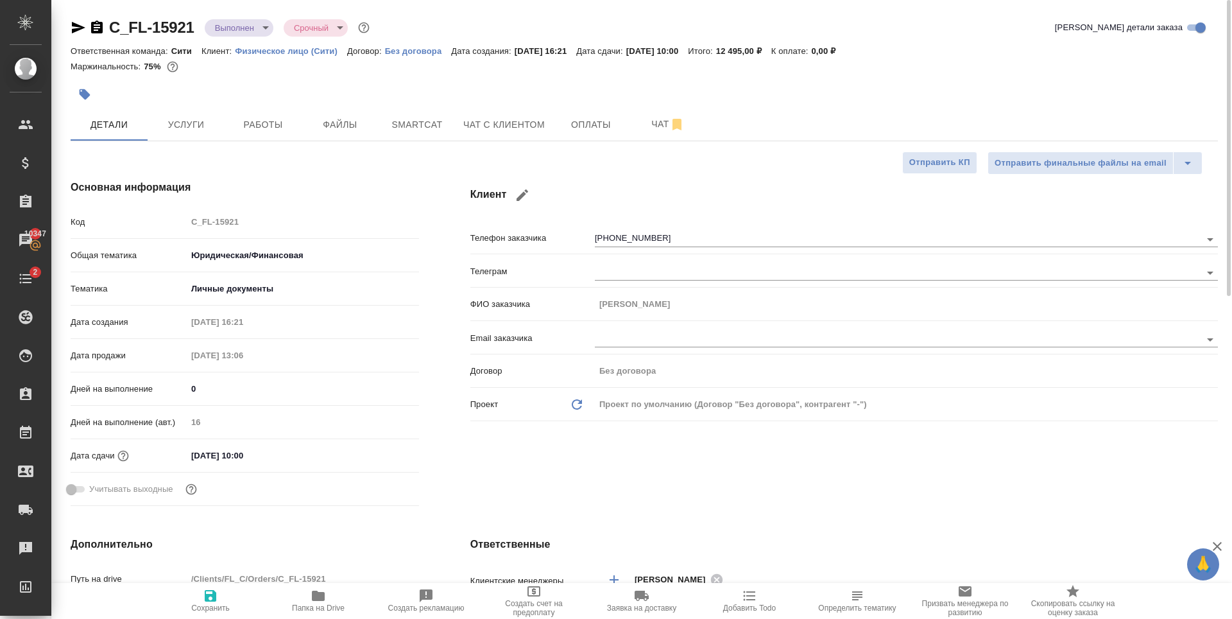
type textarea "x"
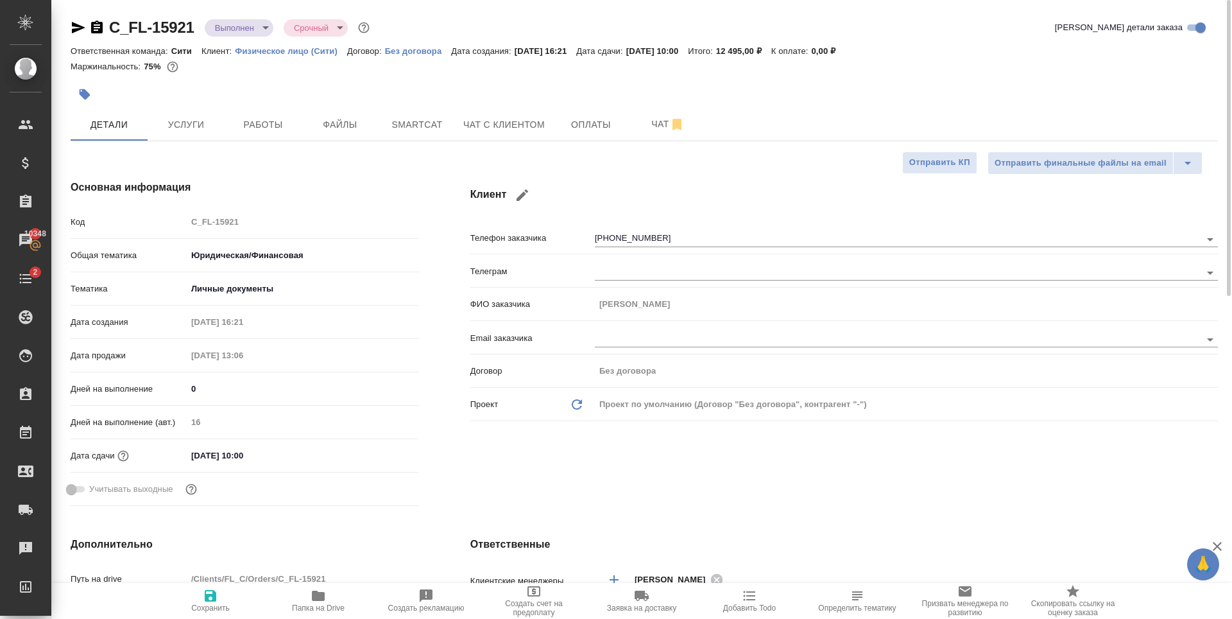
type textarea "x"
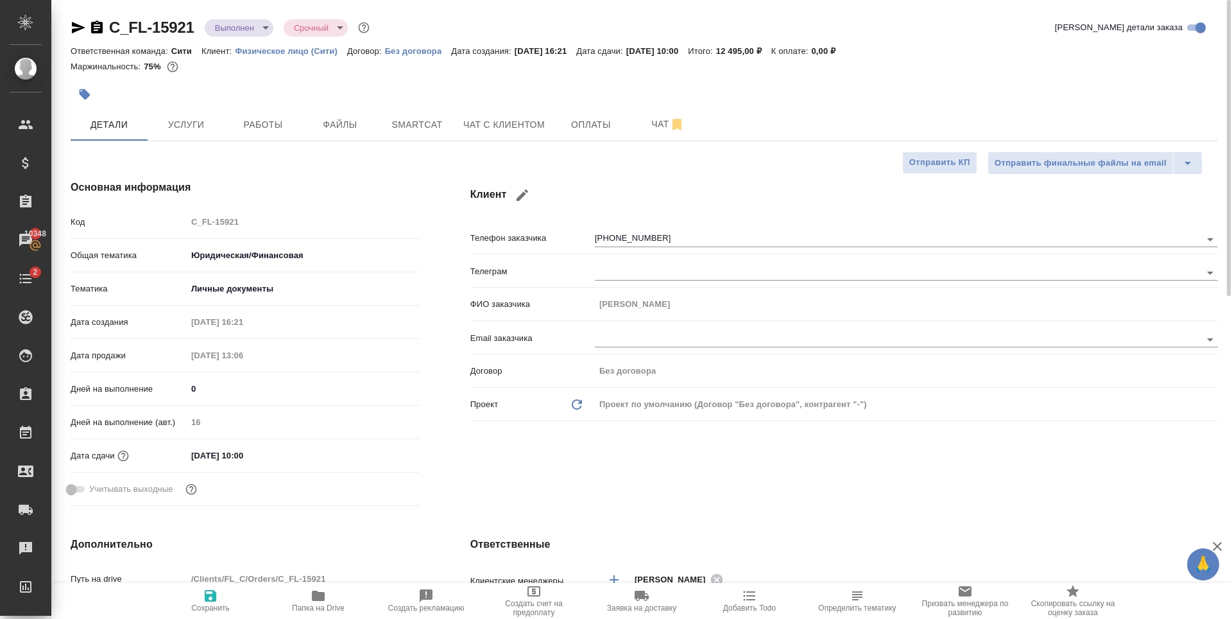
type textarea "x"
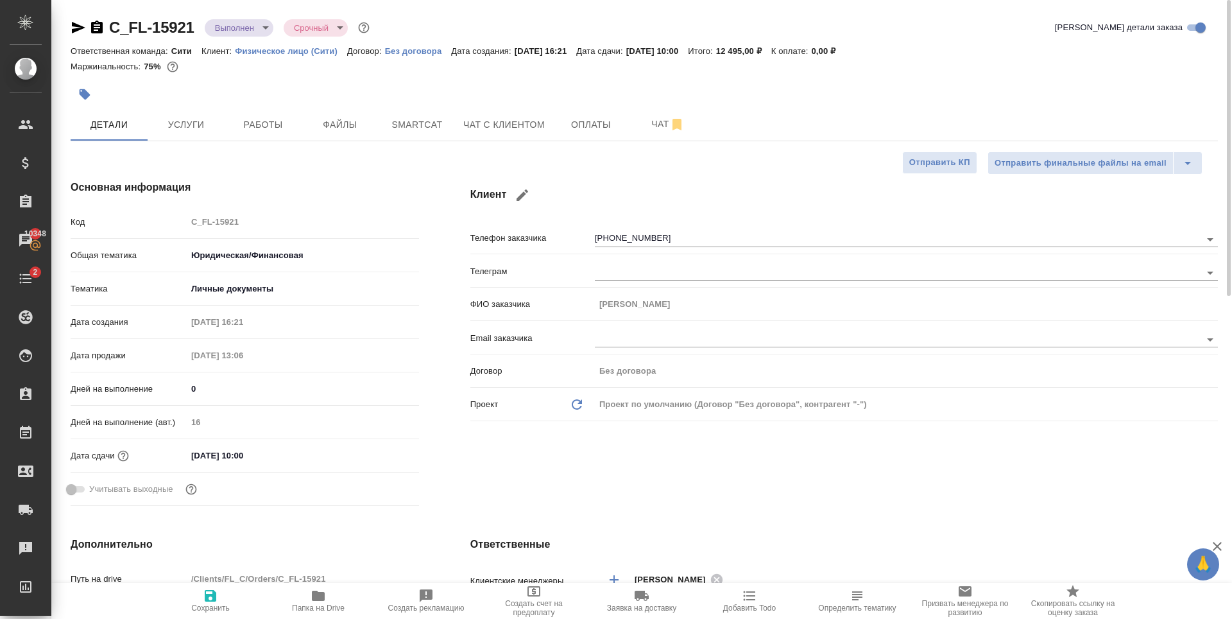
type textarea "x"
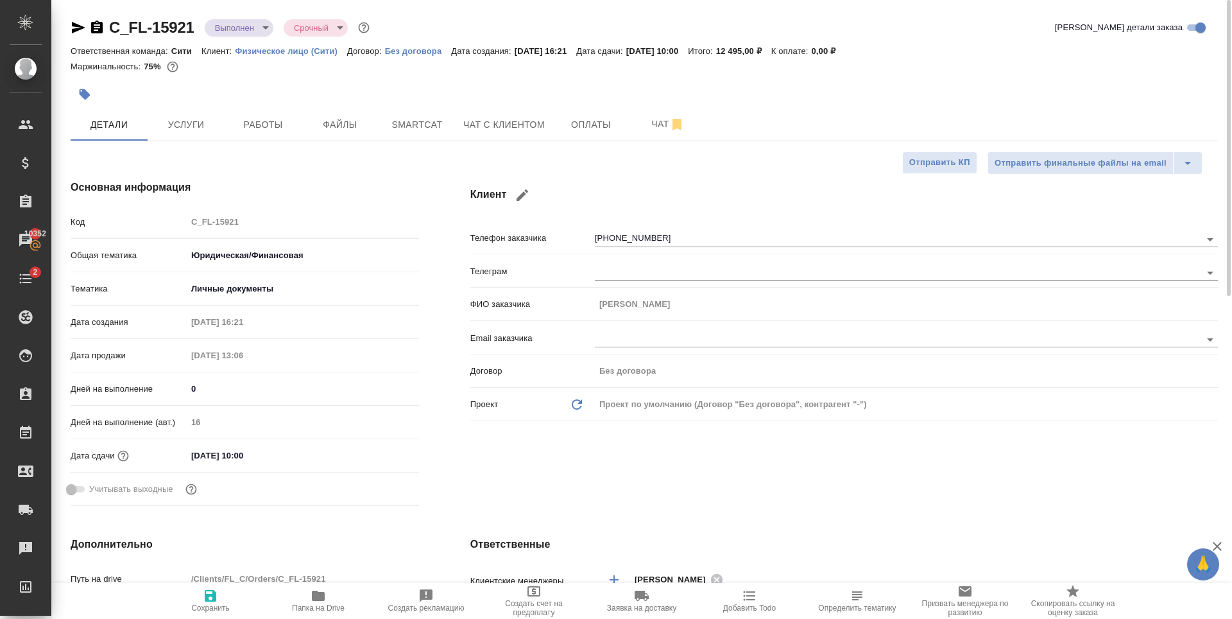
type textarea "x"
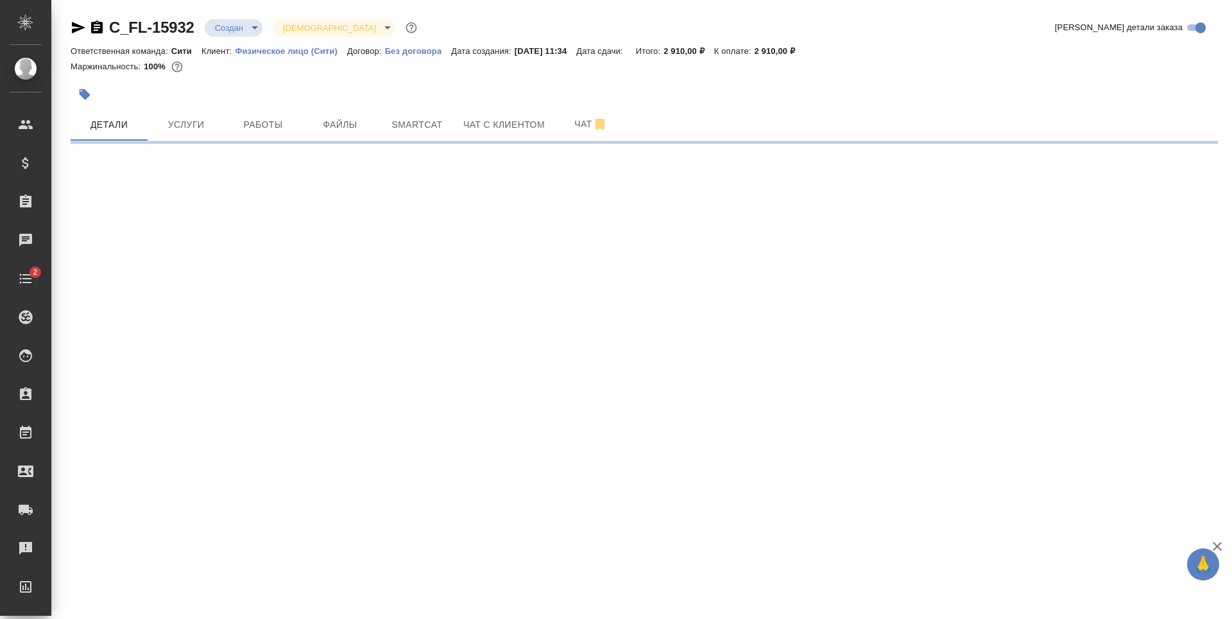
select select "RU"
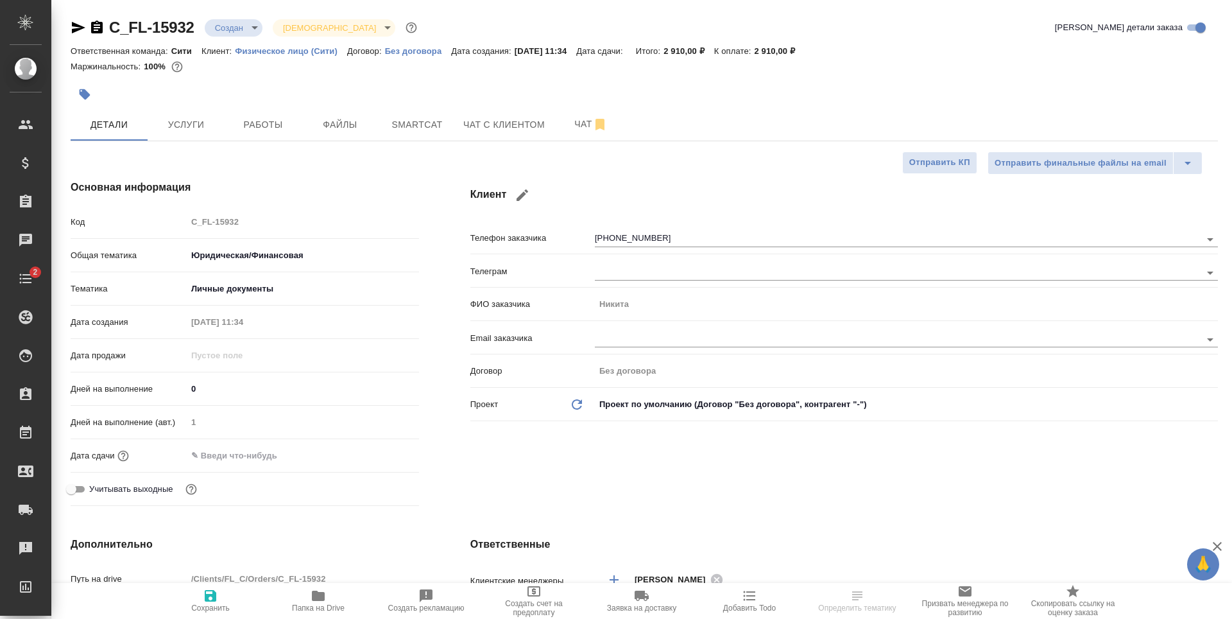
type textarea "x"
click at [228, 459] on input "text" at bounding box center [243, 455] width 112 height 19
click at [382, 450] on icon "button" at bounding box center [382, 453] width 12 height 13
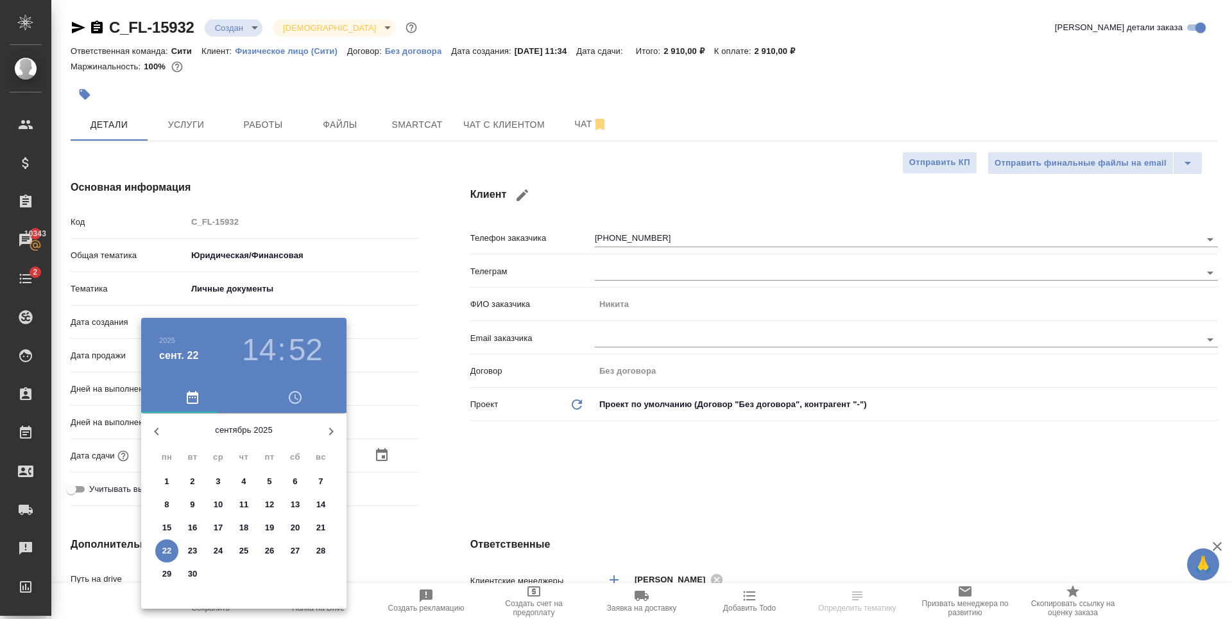
click at [185, 553] on span "23" at bounding box center [192, 550] width 23 height 13
type input "[DATE] 14:52"
type textarea "x"
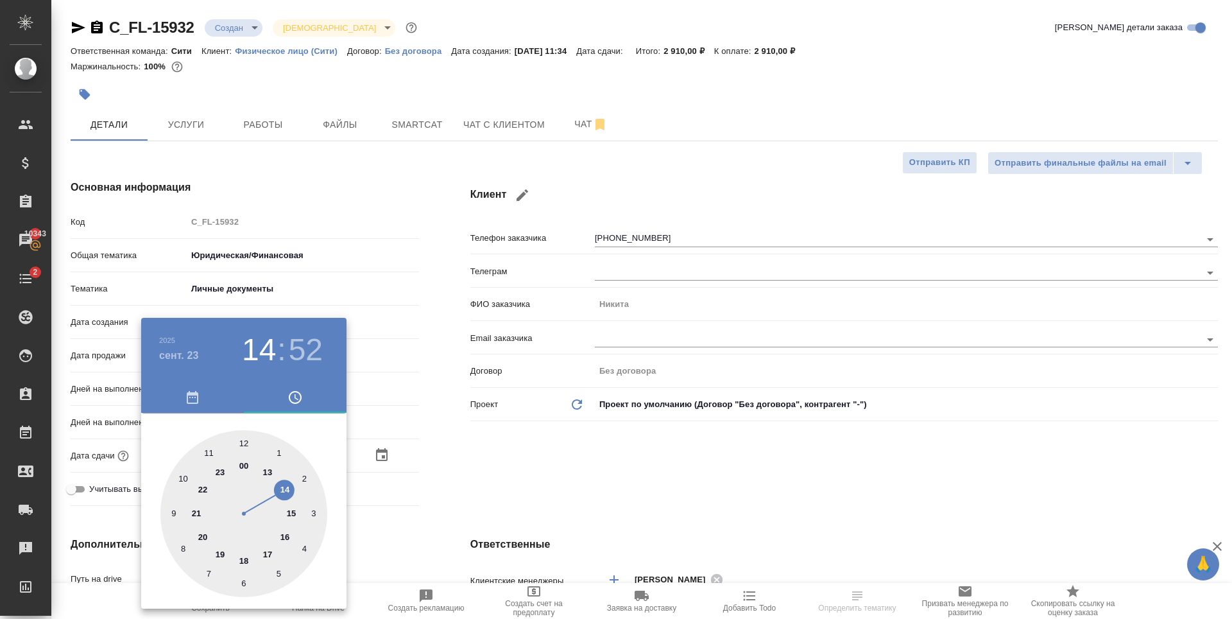
click at [253, 352] on h3 "14" at bounding box center [259, 350] width 34 height 36
click at [193, 357] on h4 "сент. 23" at bounding box center [179, 355] width 40 height 15
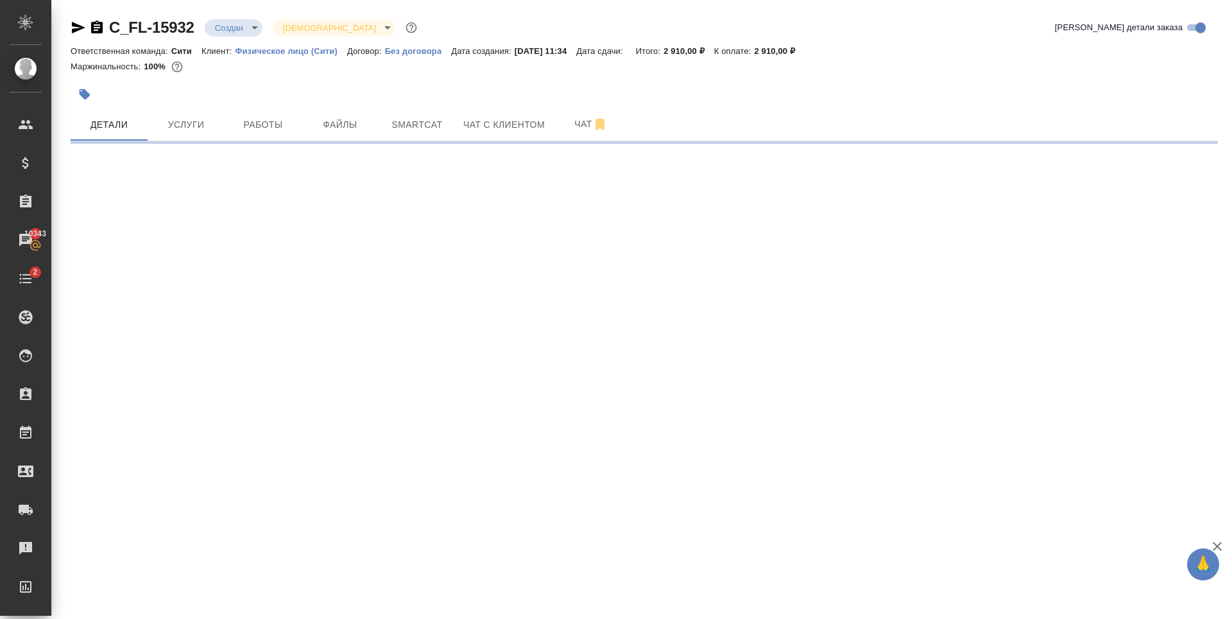
select select "RU"
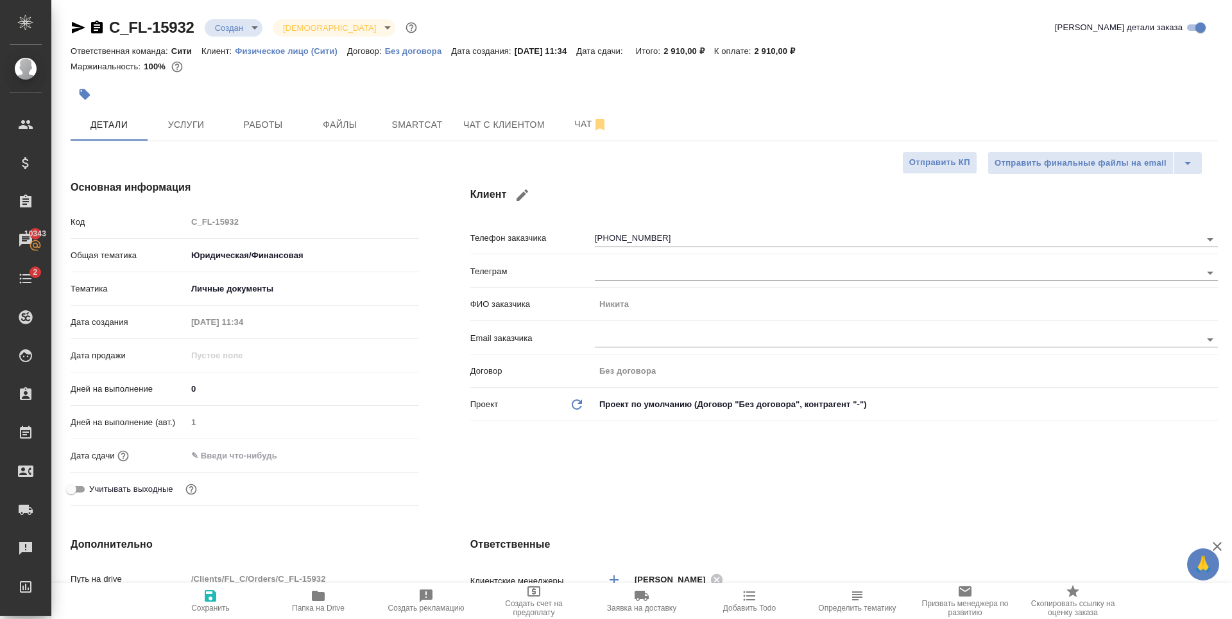
type textarea "x"
click at [232, 458] on input "text" at bounding box center [243, 455] width 112 height 19
click at [377, 454] on icon "button" at bounding box center [381, 454] width 15 height 15
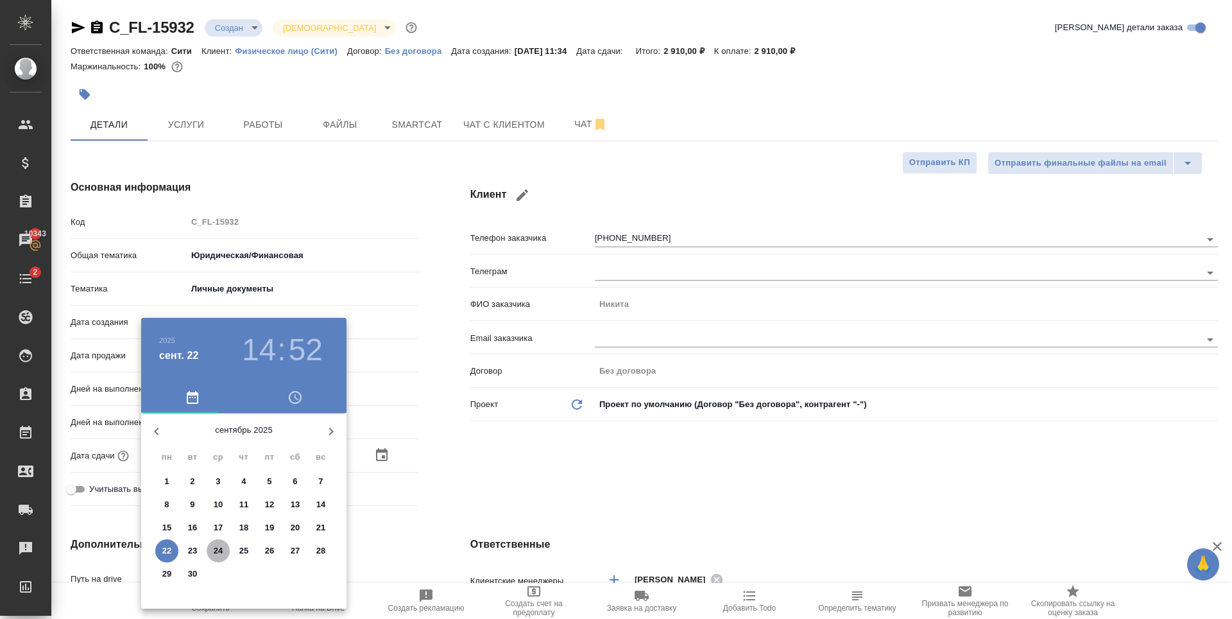
click at [212, 554] on span "24" at bounding box center [218, 550] width 23 height 13
type input "24.09.2025 14:52"
type textarea "x"
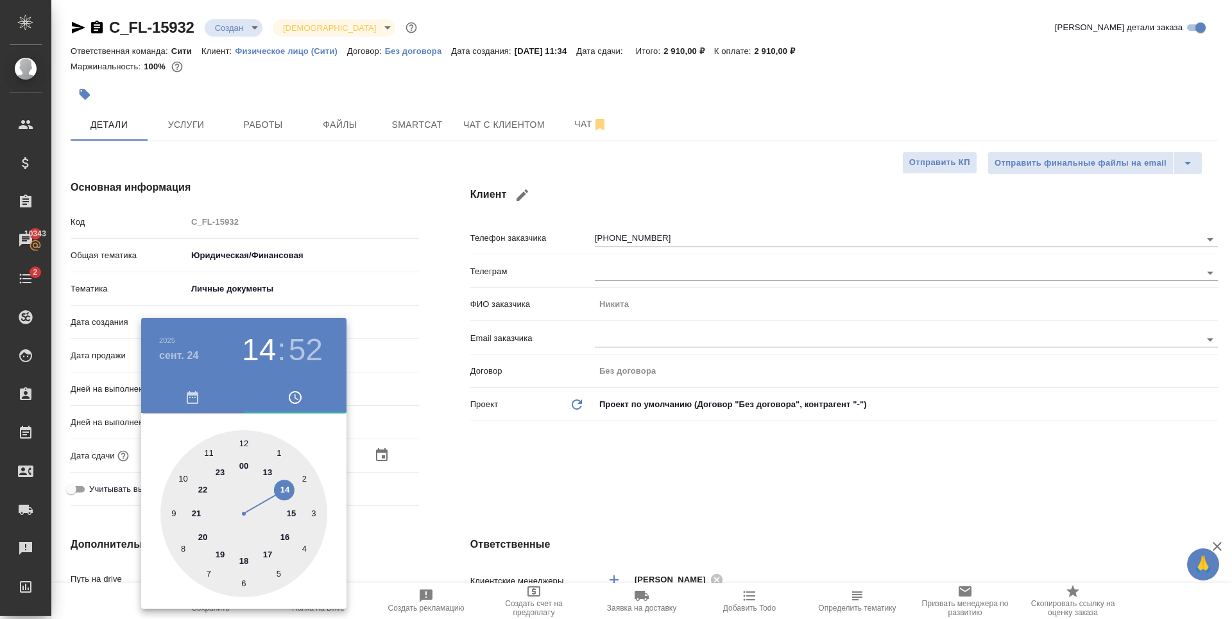
click at [185, 477] on div at bounding box center [243, 513] width 167 height 167
type input "24.09.2025 10:52"
type textarea "x"
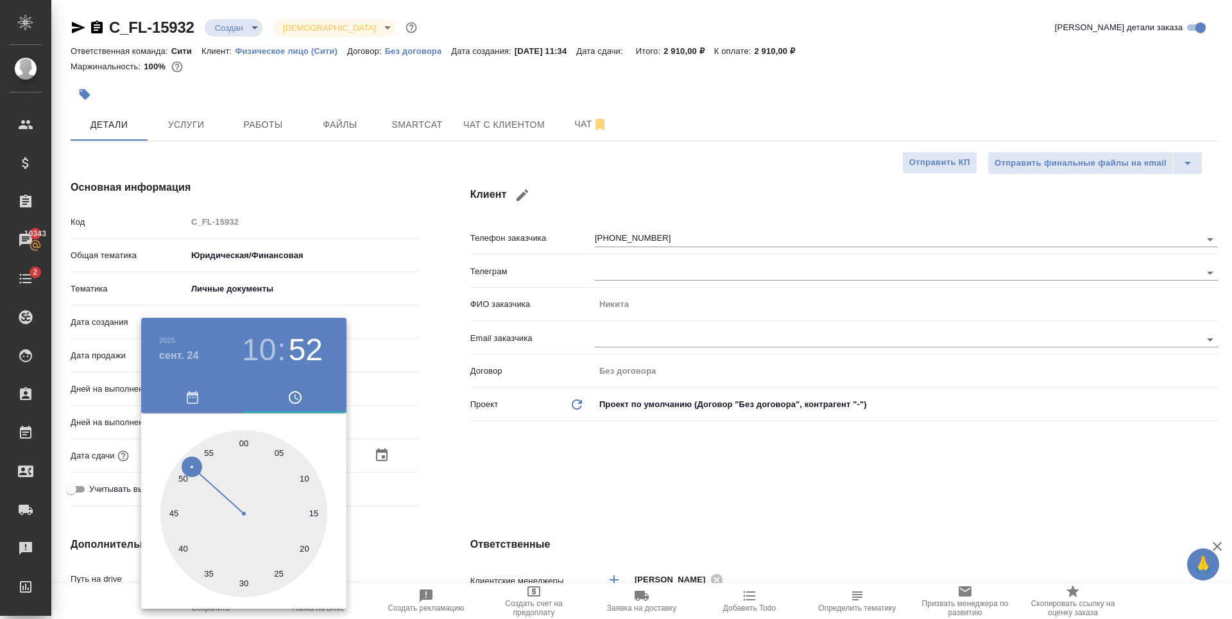
click at [247, 440] on div at bounding box center [243, 513] width 167 height 167
type input "[DATE] 10:00"
type textarea "x"
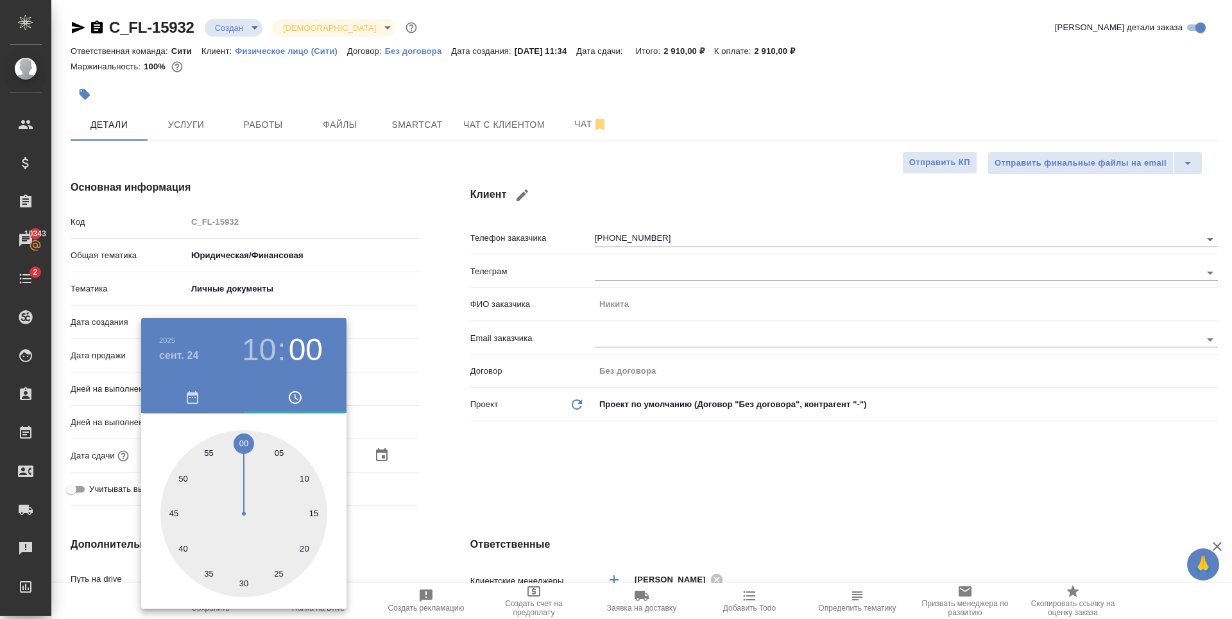
click at [528, 465] on div at bounding box center [616, 309] width 1232 height 619
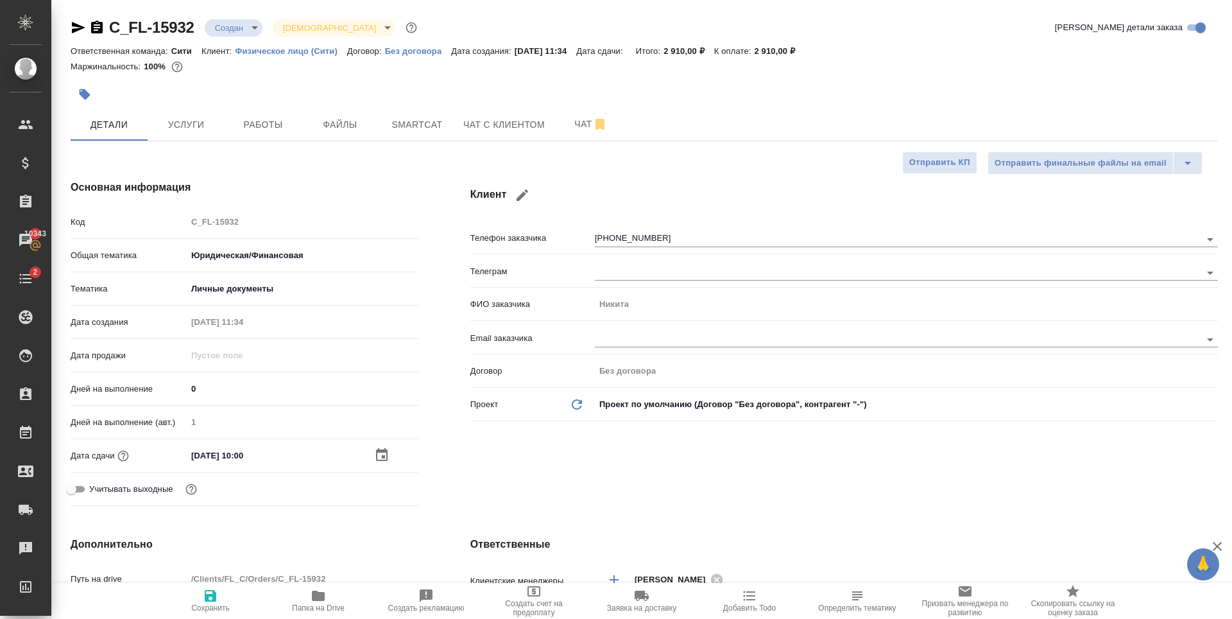
click at [216, 596] on icon "button" at bounding box center [211, 596] width 12 height 12
type textarea "x"
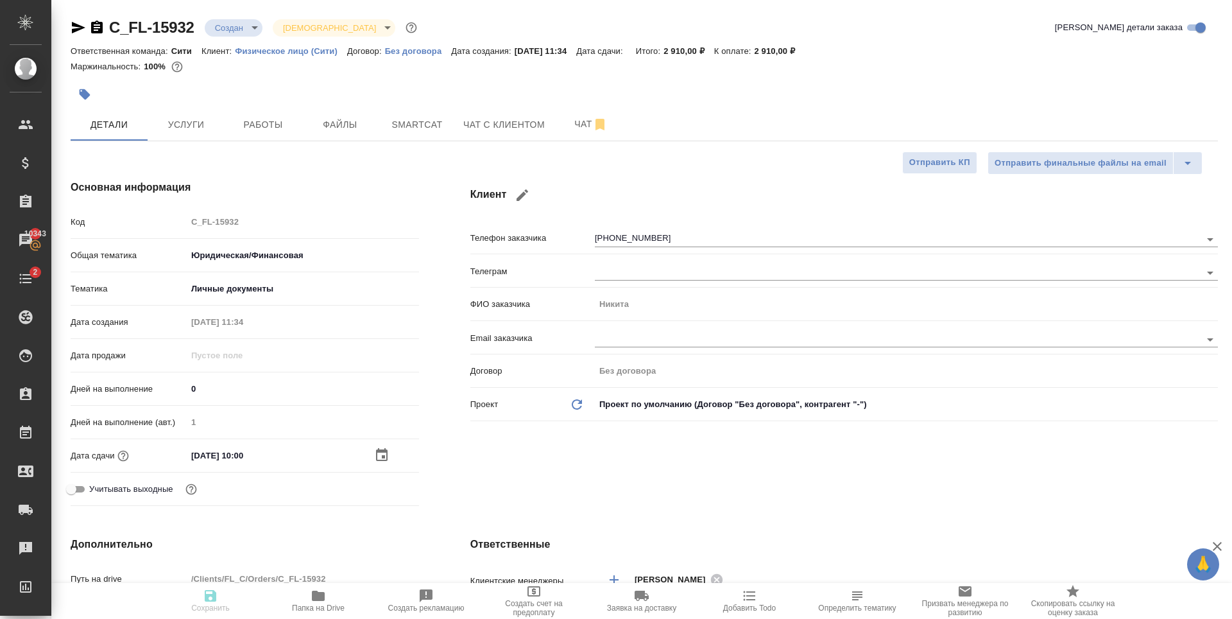
type textarea "x"
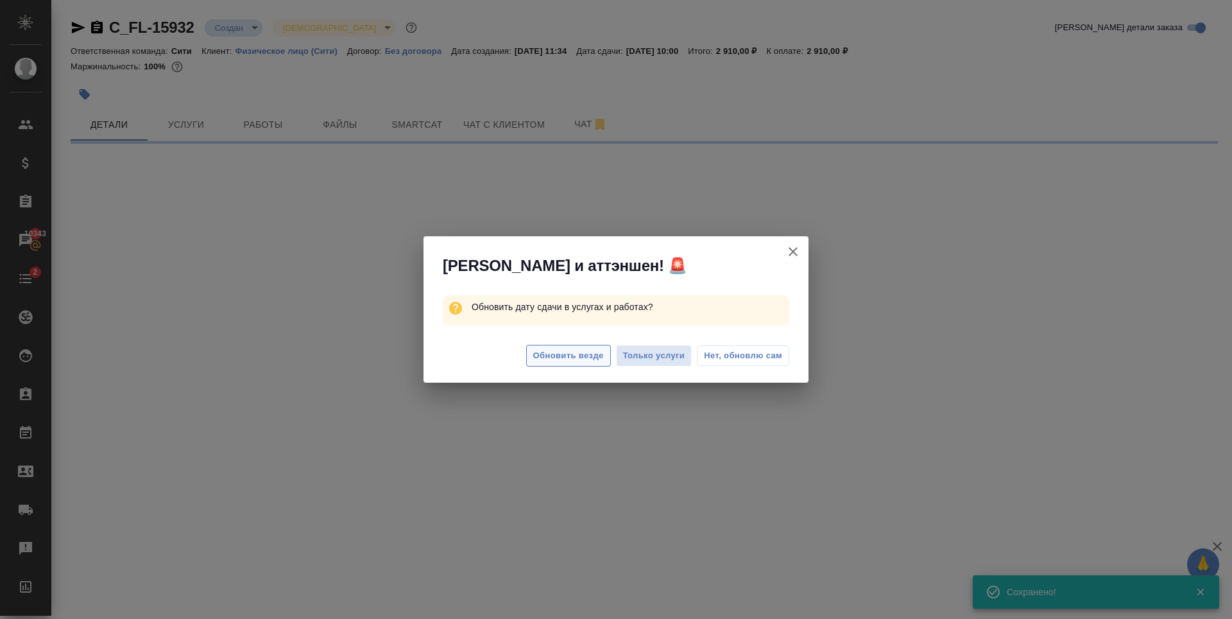
click at [571, 351] on span "Обновить везде" at bounding box center [568, 355] width 71 height 15
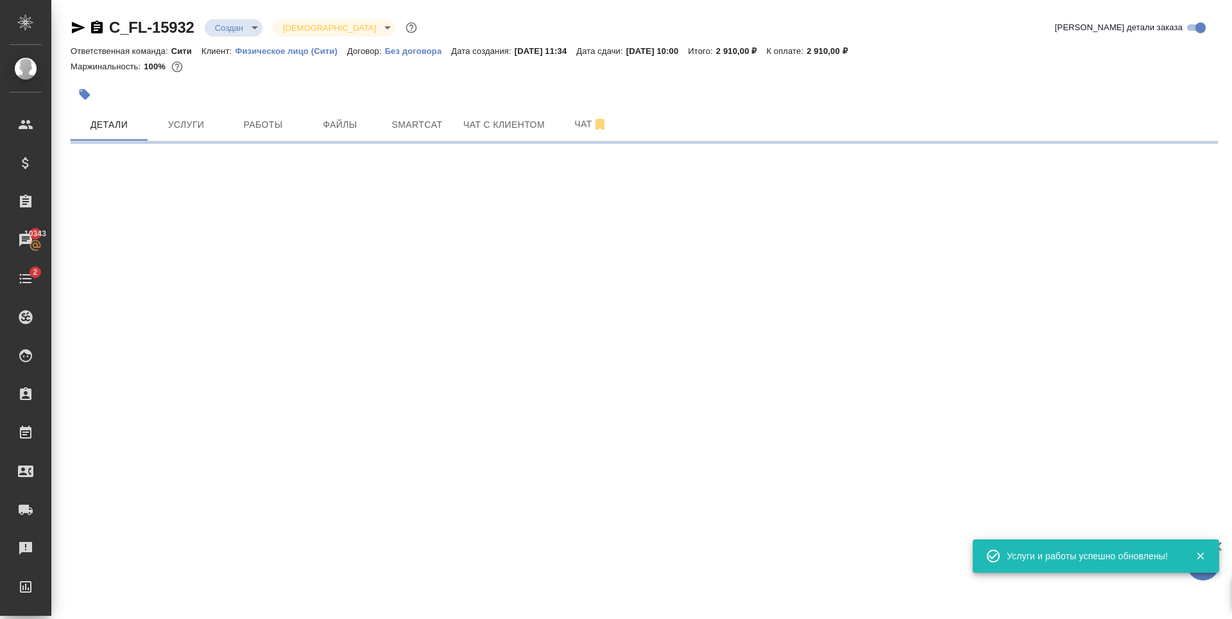
select select "RU"
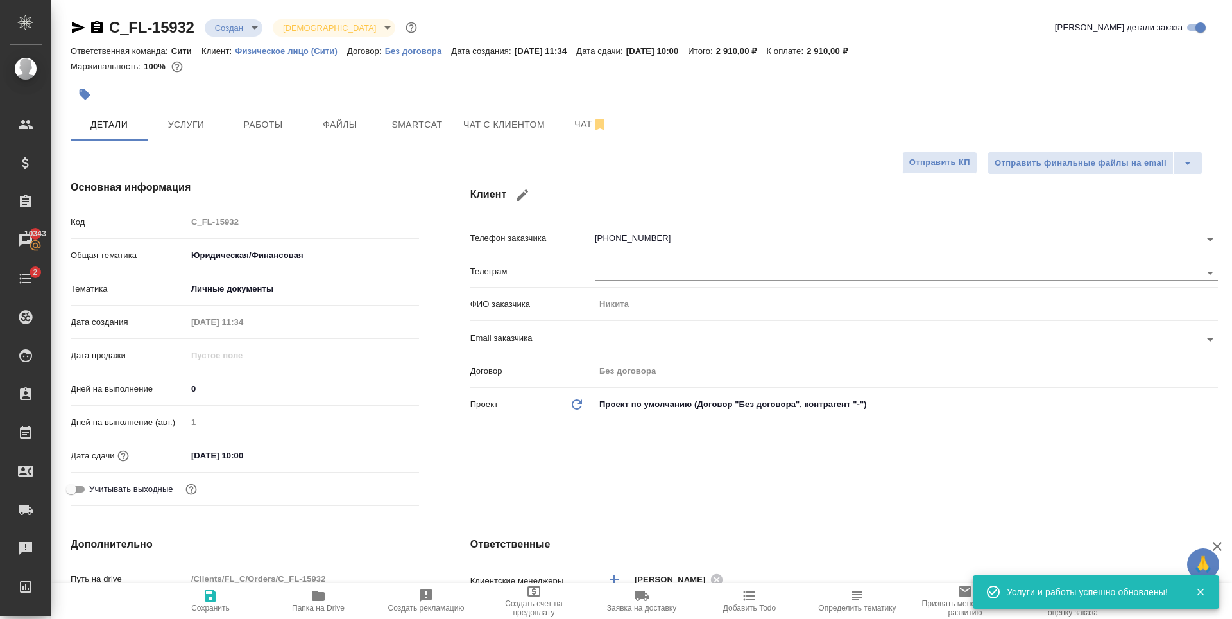
type textarea "x"
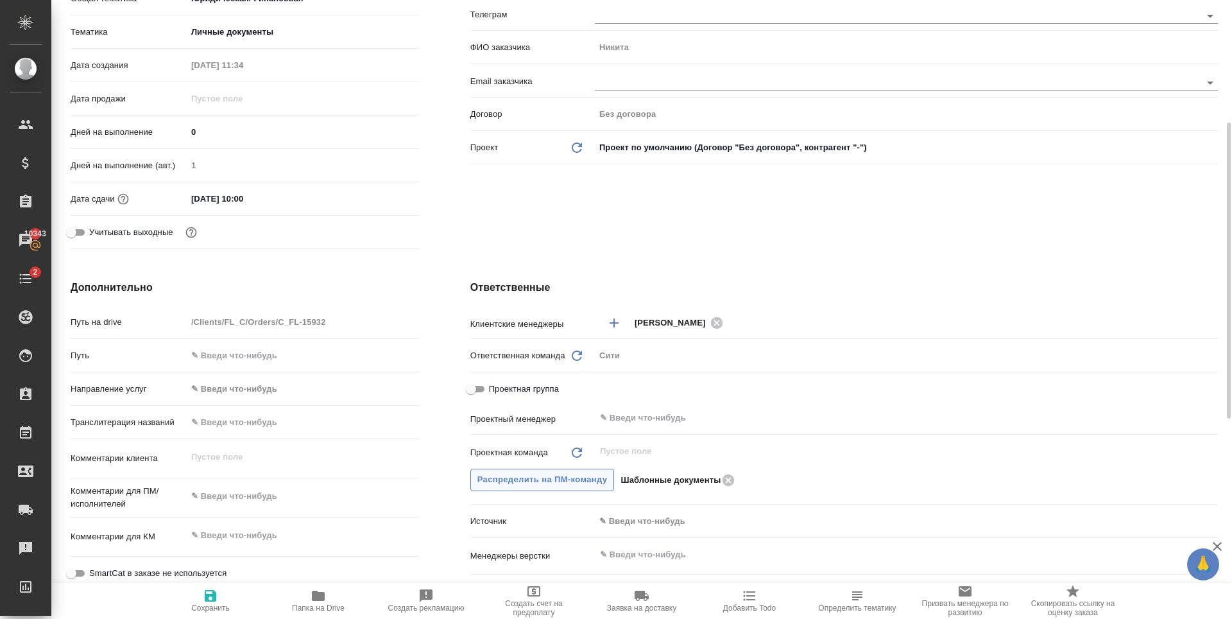
click at [574, 479] on span "Распределить на ПМ-команду" at bounding box center [542, 479] width 130 height 15
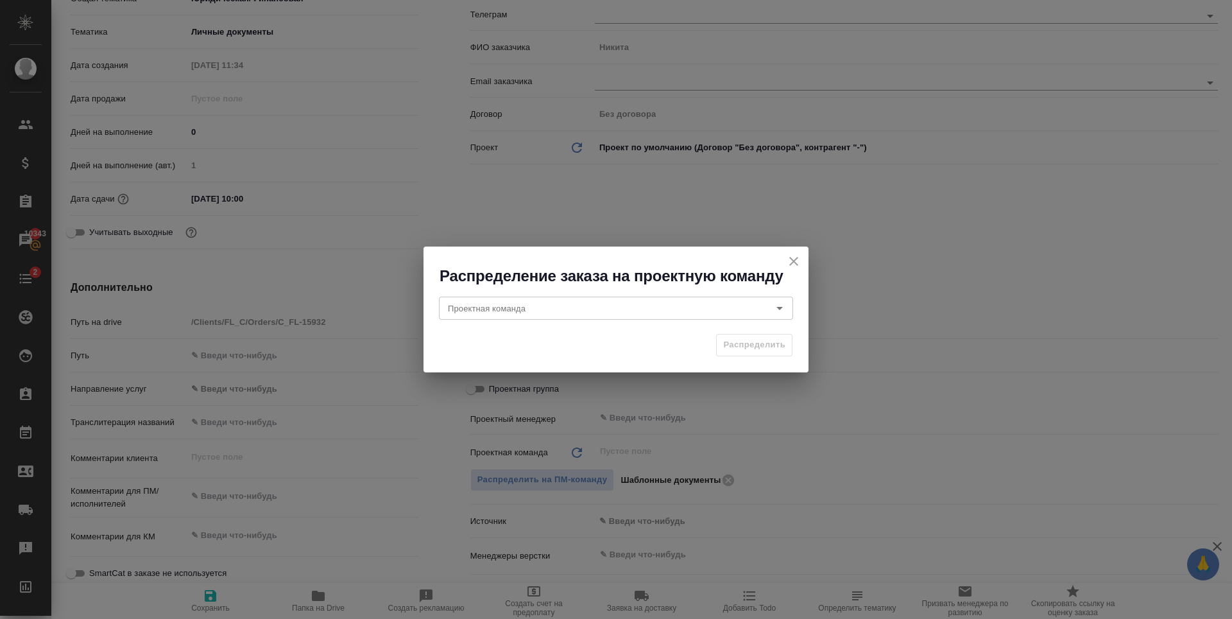
click at [796, 257] on icon "close" at bounding box center [793, 260] width 15 height 15
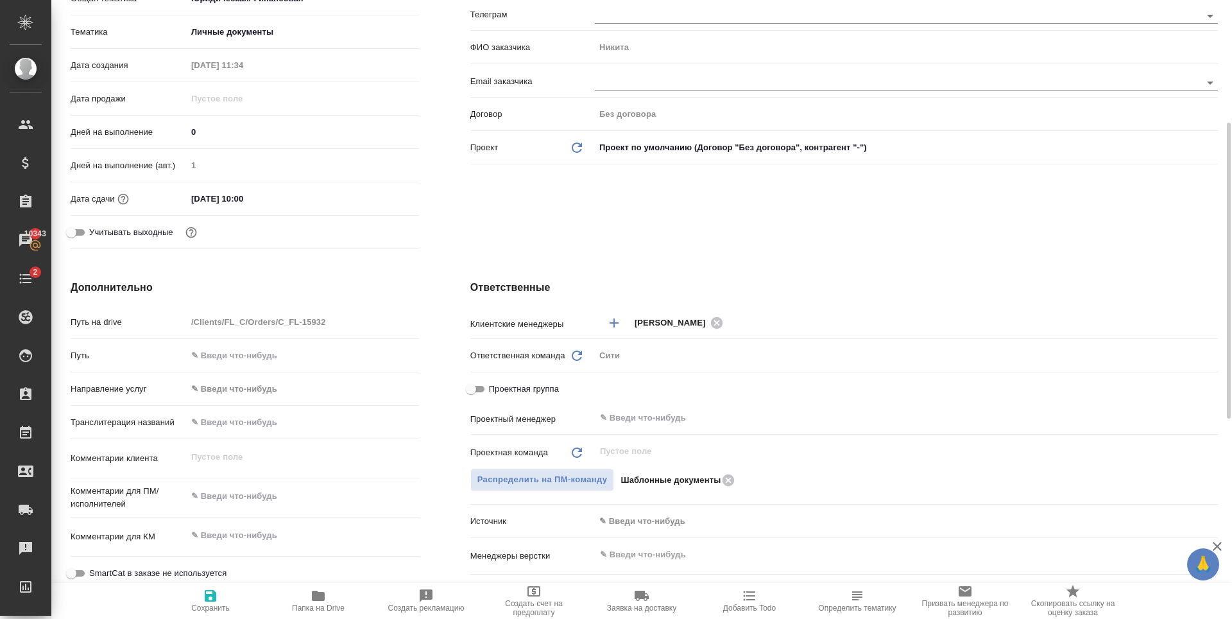
click at [205, 608] on span "Сохранить" at bounding box center [210, 607] width 39 height 9
type textarea "x"
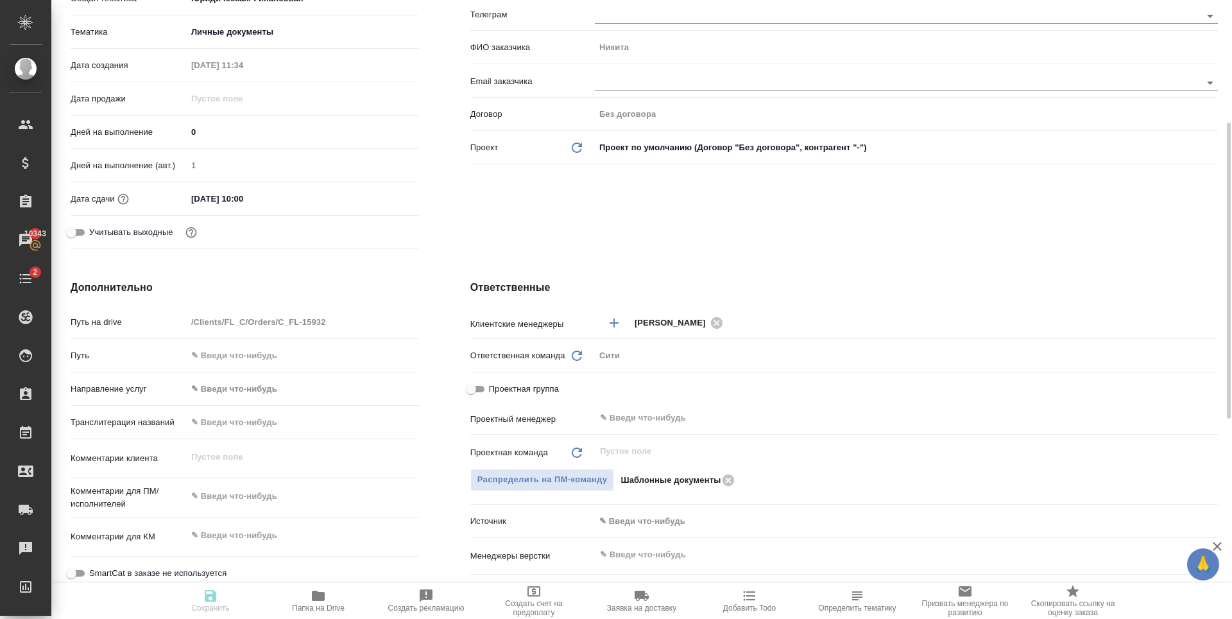
type textarea "x"
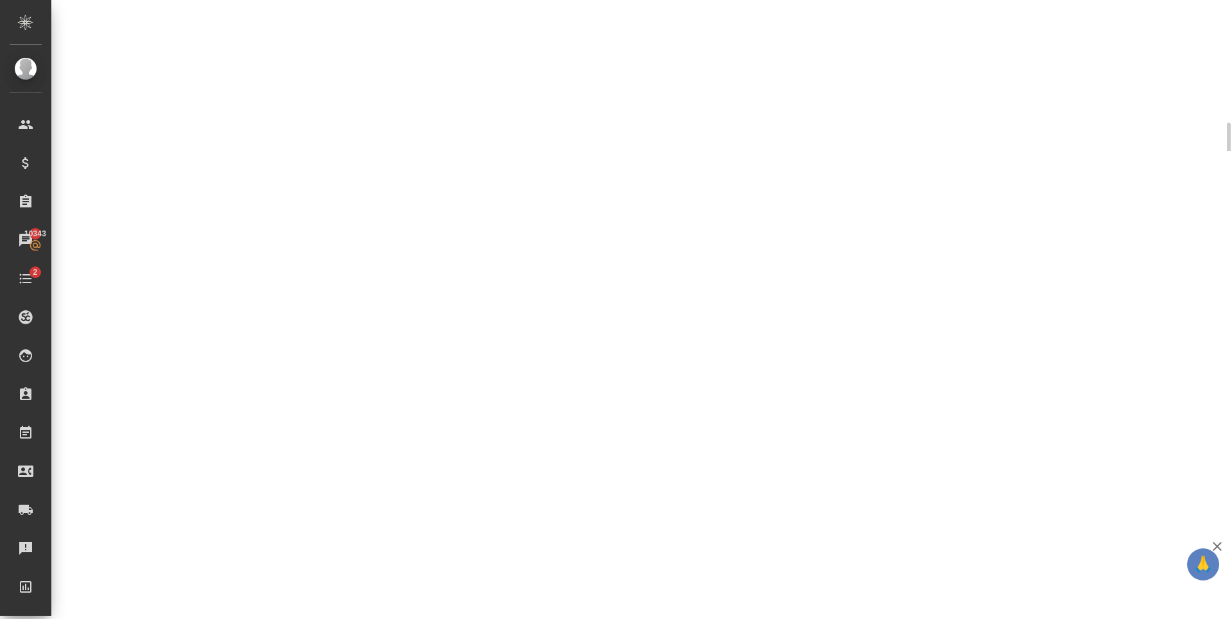
select select "RU"
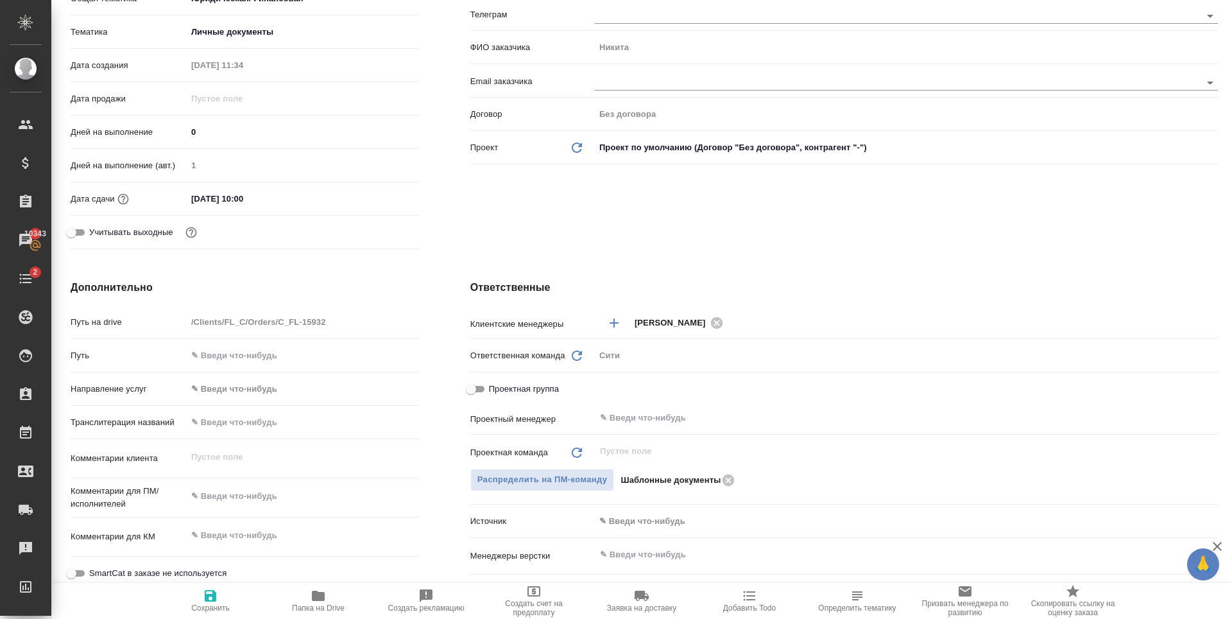
type textarea "x"
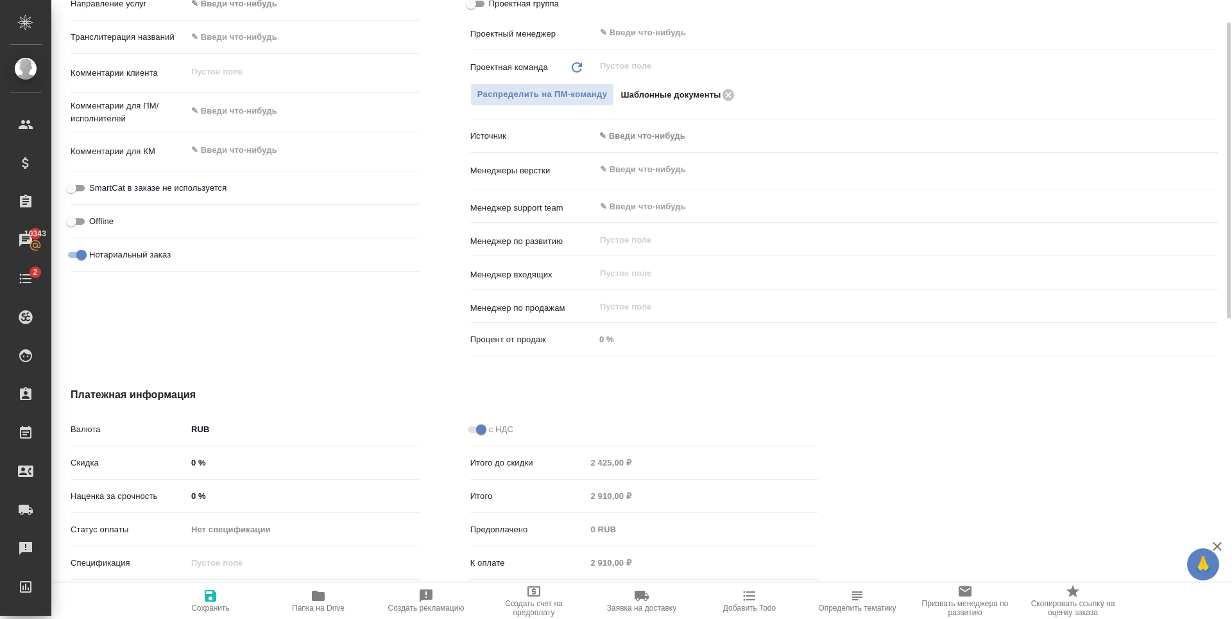
scroll to position [321, 0]
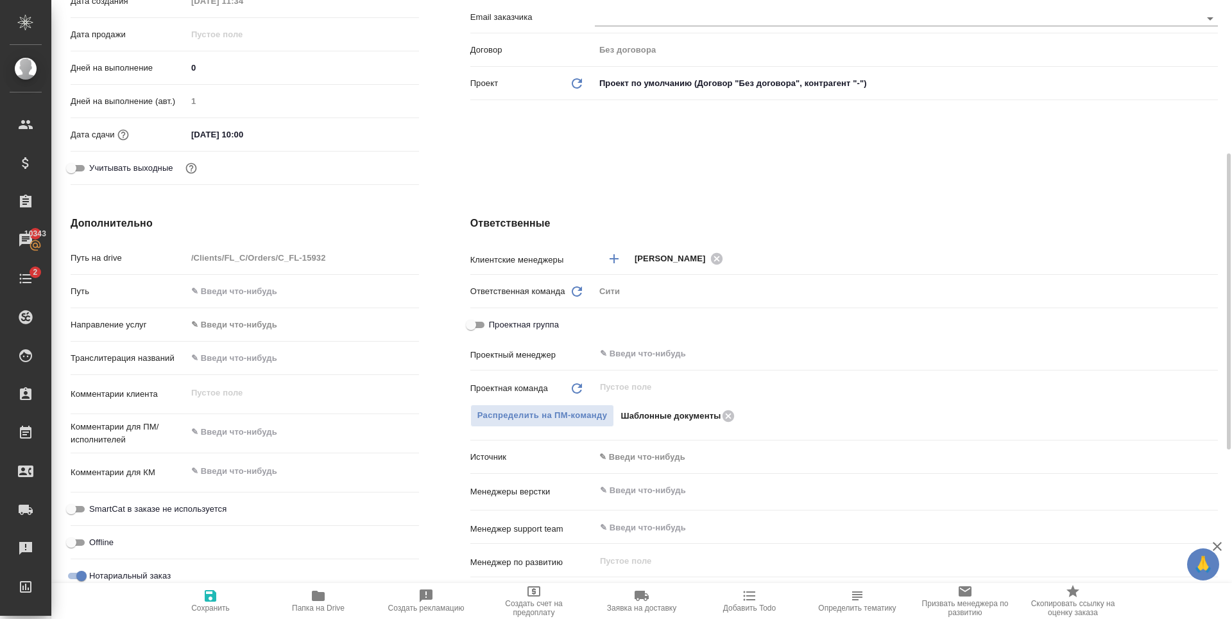
click at [229, 356] on input "text" at bounding box center [303, 357] width 232 height 19
type input "A"
type textarea "x"
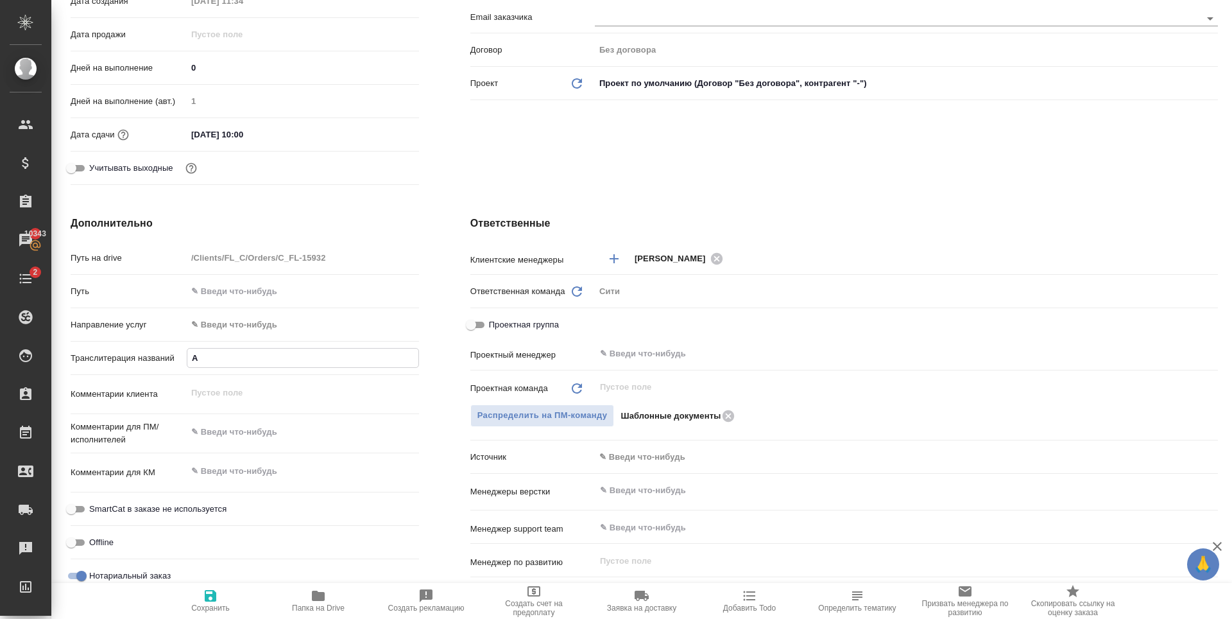
type input "AL"
type textarea "x"
type input "ALE"
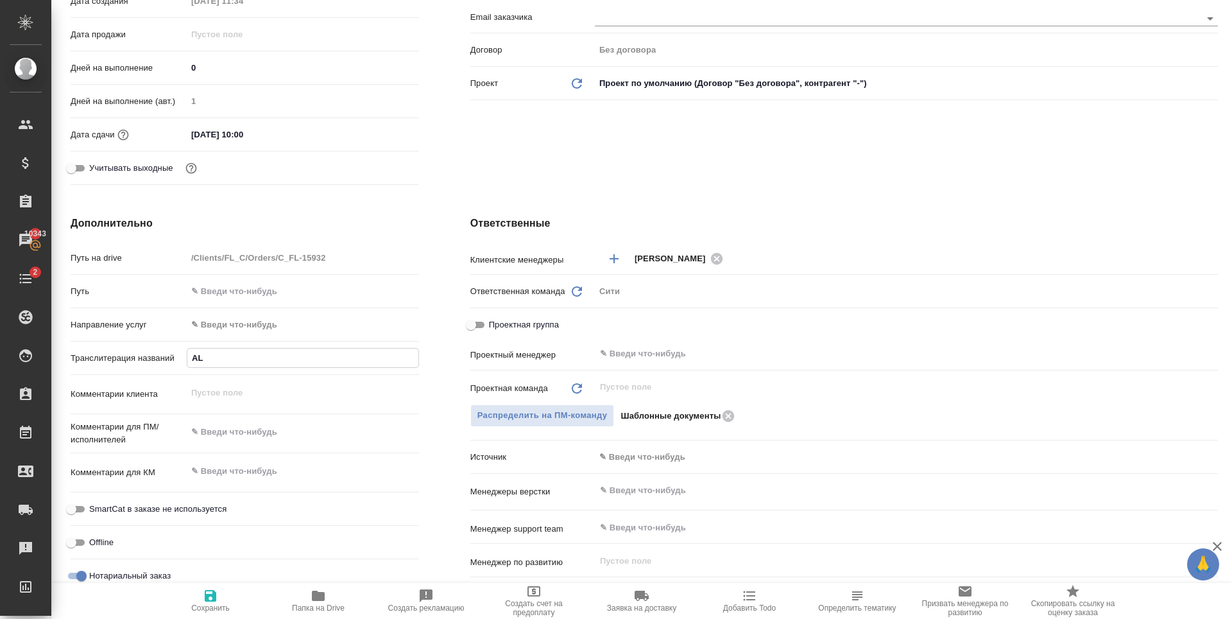
type textarea "x"
type input "ALEI"
type textarea "x"
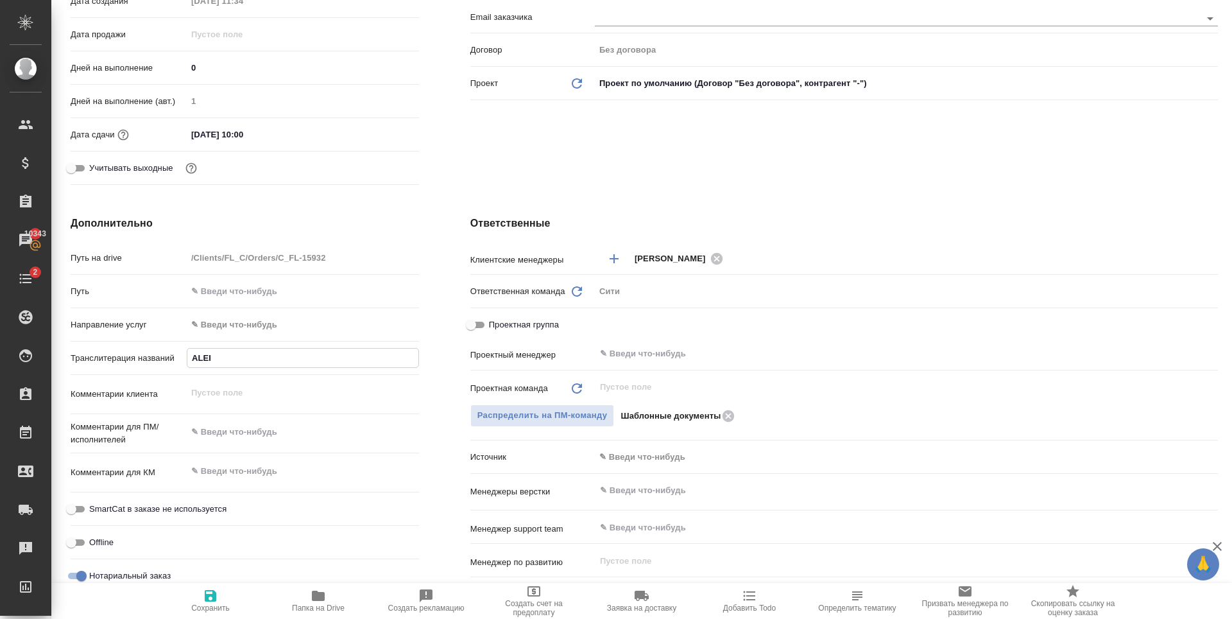
type textarea "x"
type input "ALEIN"
type textarea "x"
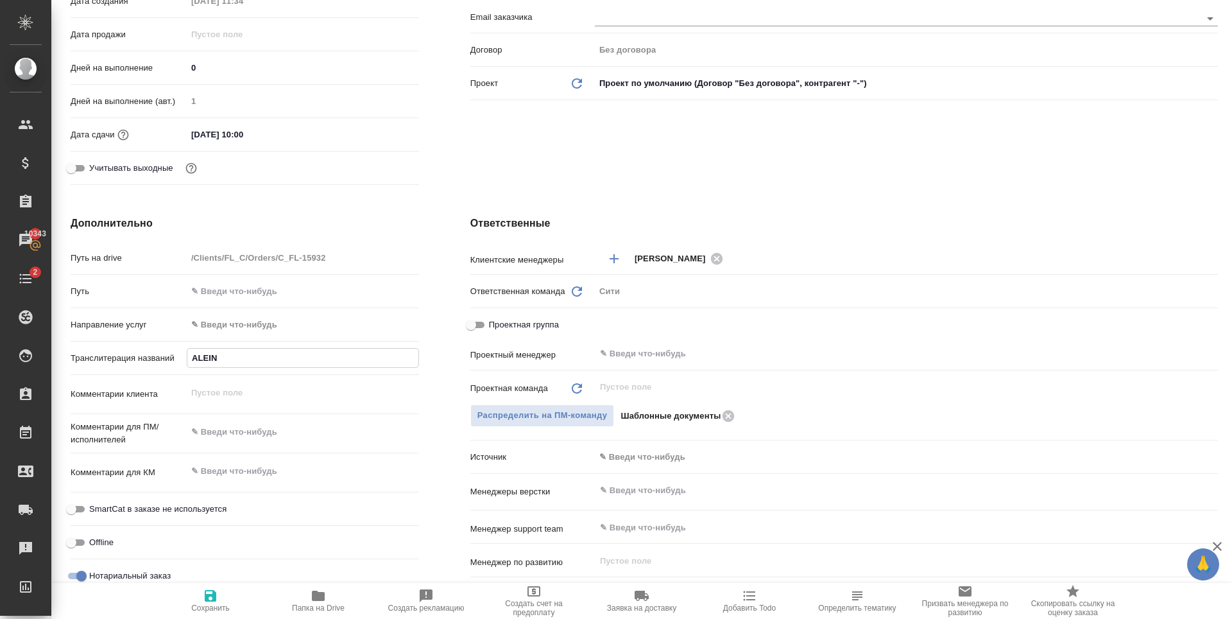
type textarea "x"
type input "ALEINO"
type textarea "x"
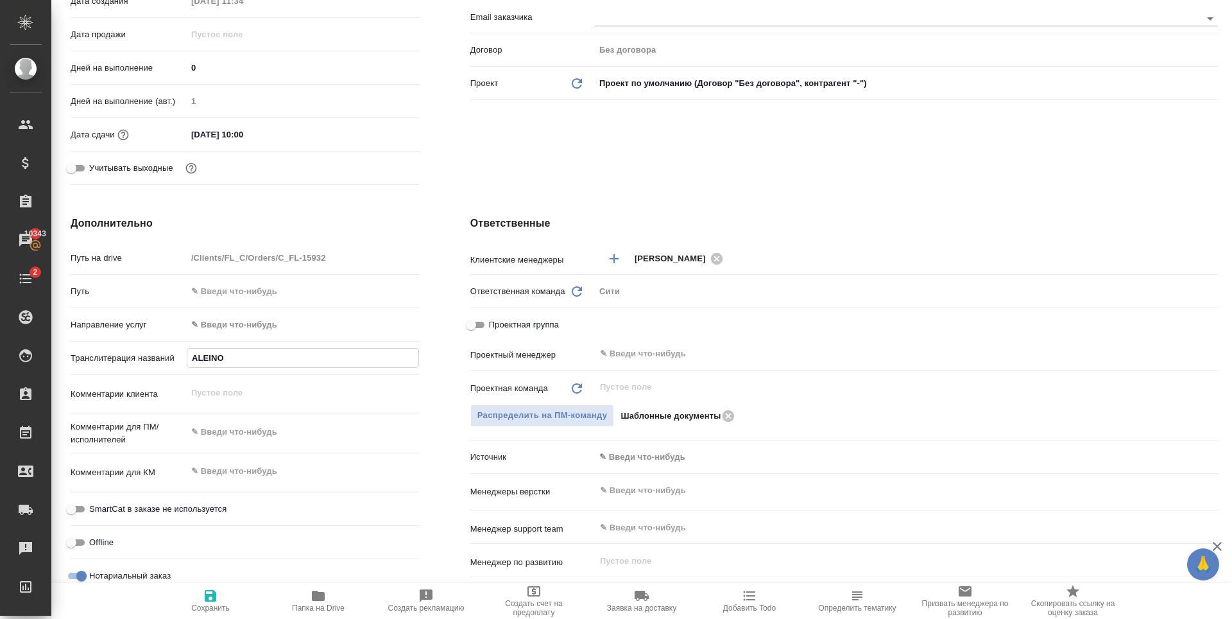
type input "ALEINOV"
type textarea "x"
type input "ALEINOV"
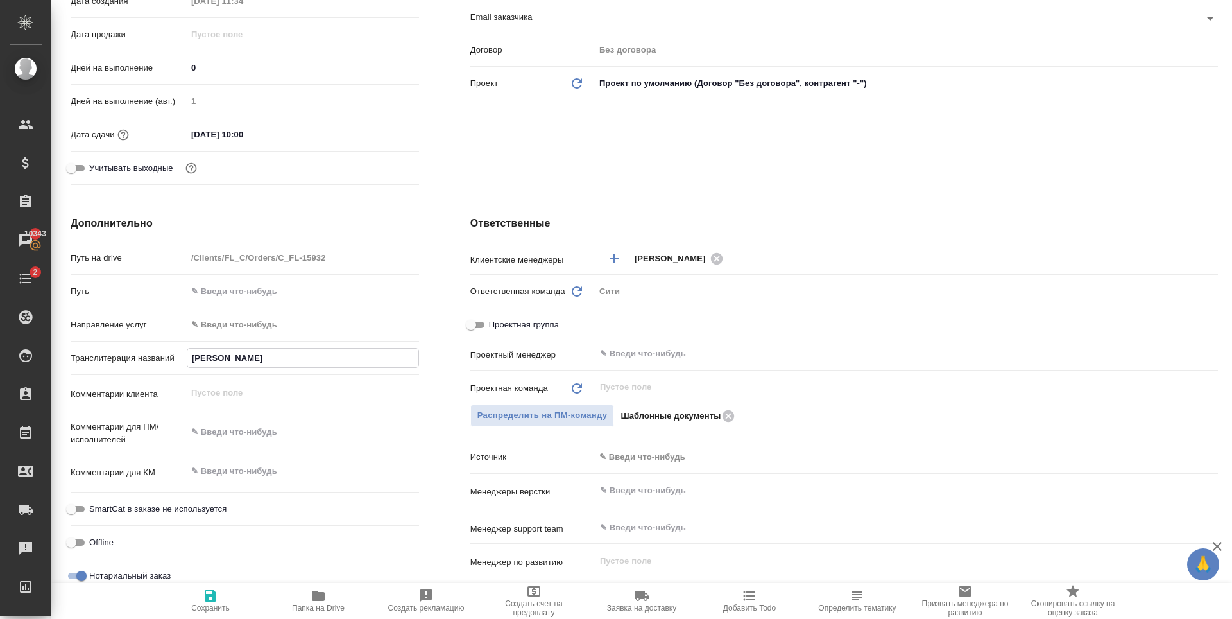
type textarea "x"
type input "ALEINOV K"
type textarea "x"
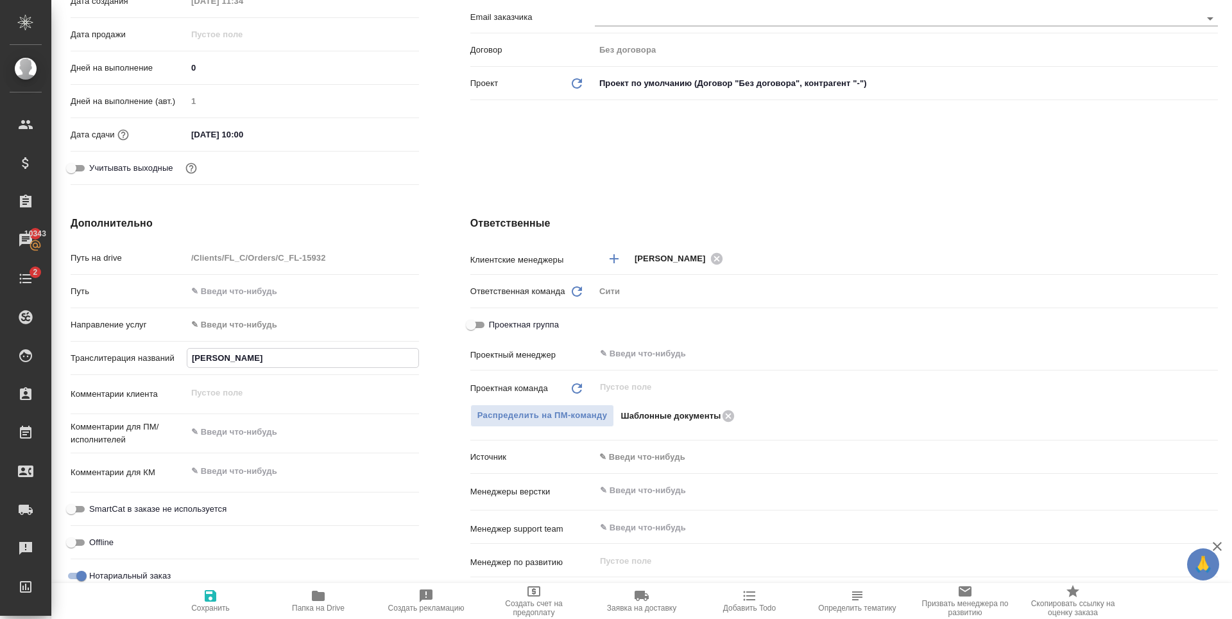
type textarea "x"
type input "ALEINOV KO"
type textarea "x"
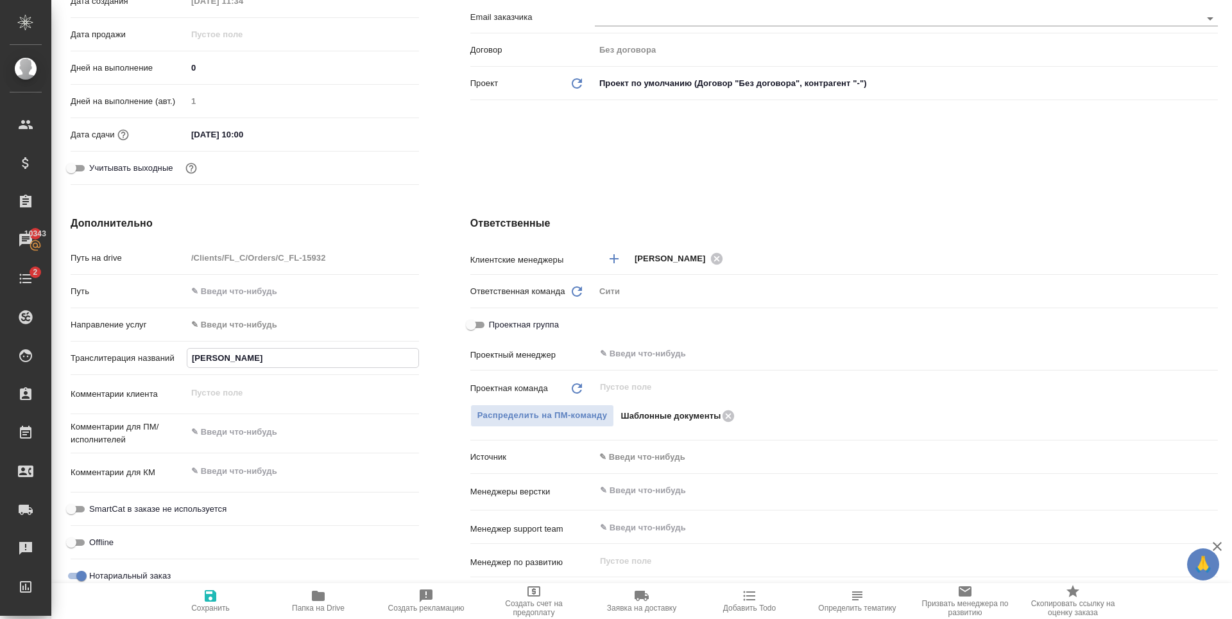
type textarea "x"
type input "ALEINOV KON"
type textarea "x"
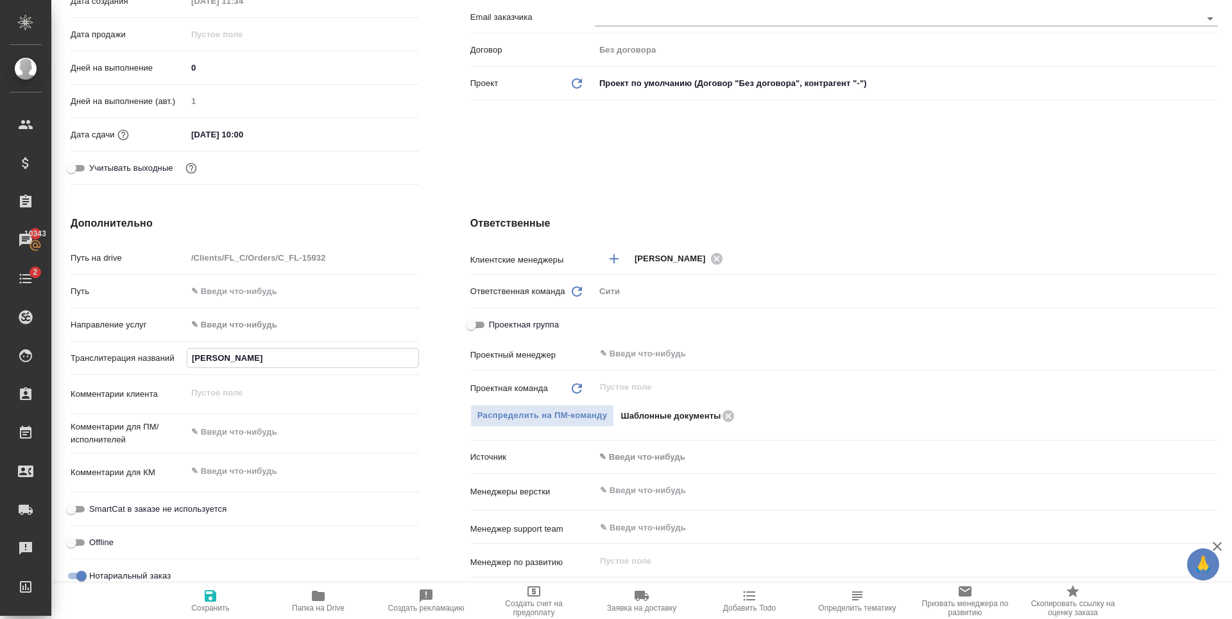
type input "ALEINOV KONS"
type textarea "x"
type input "ALEINOV KONST"
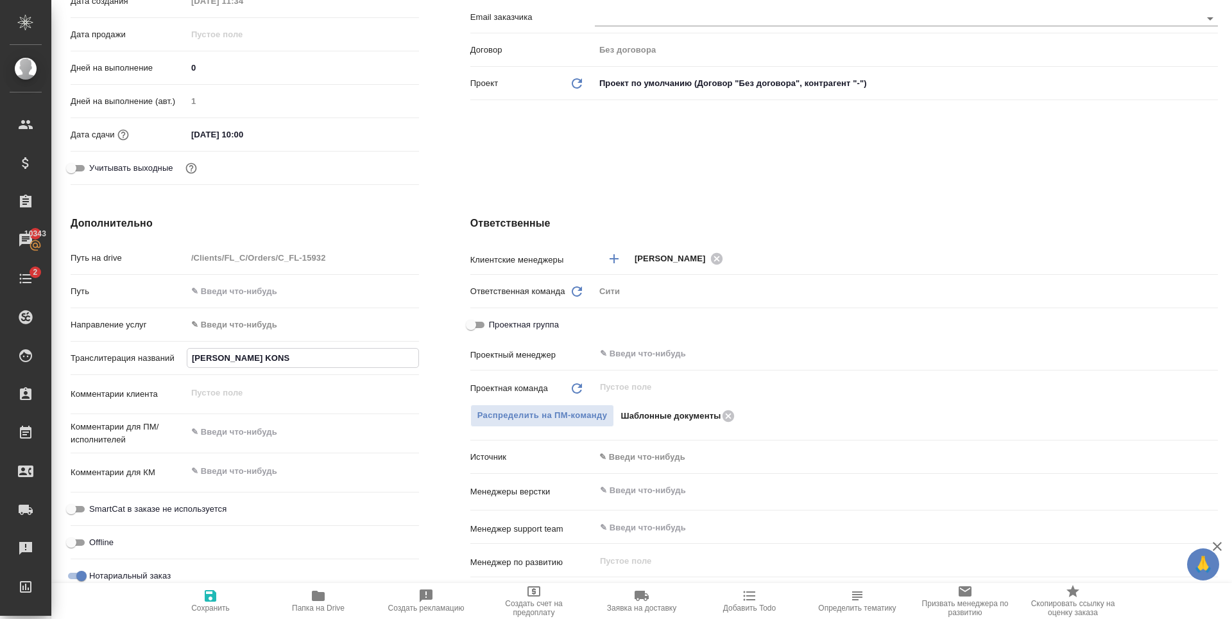
type textarea "x"
type input "ALEINOV KONSTA"
type textarea "x"
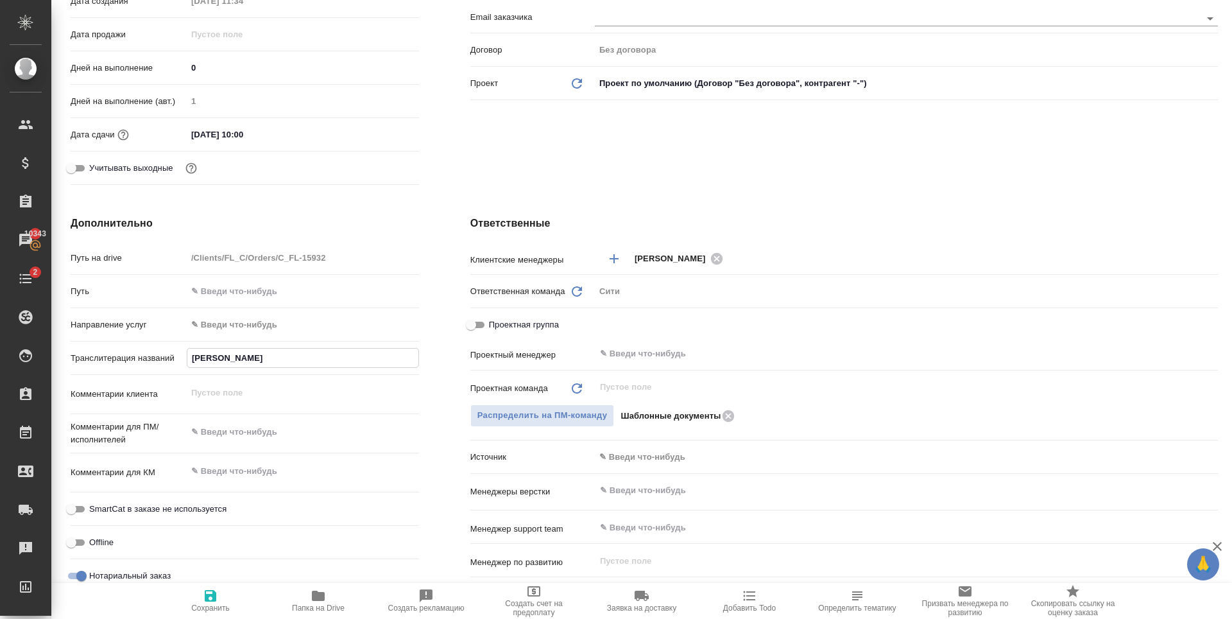
type textarea "x"
type input "ALEINOV KONSTAN"
type textarea "x"
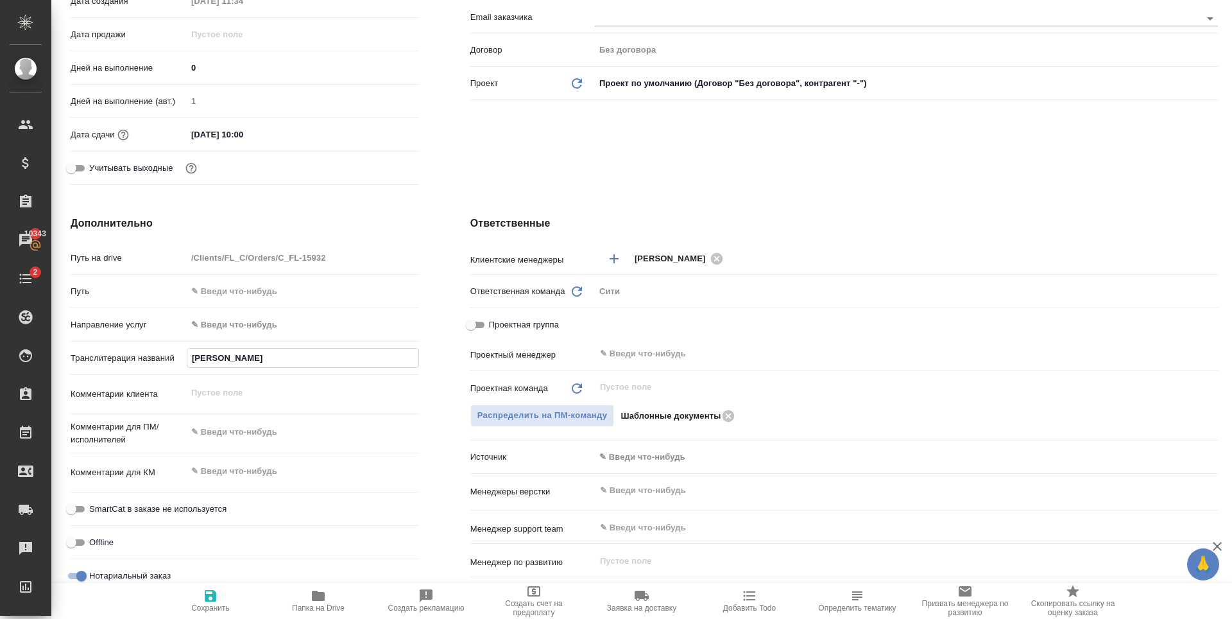
type textarea "x"
type input "ALEINOV KONSTANT"
type textarea "x"
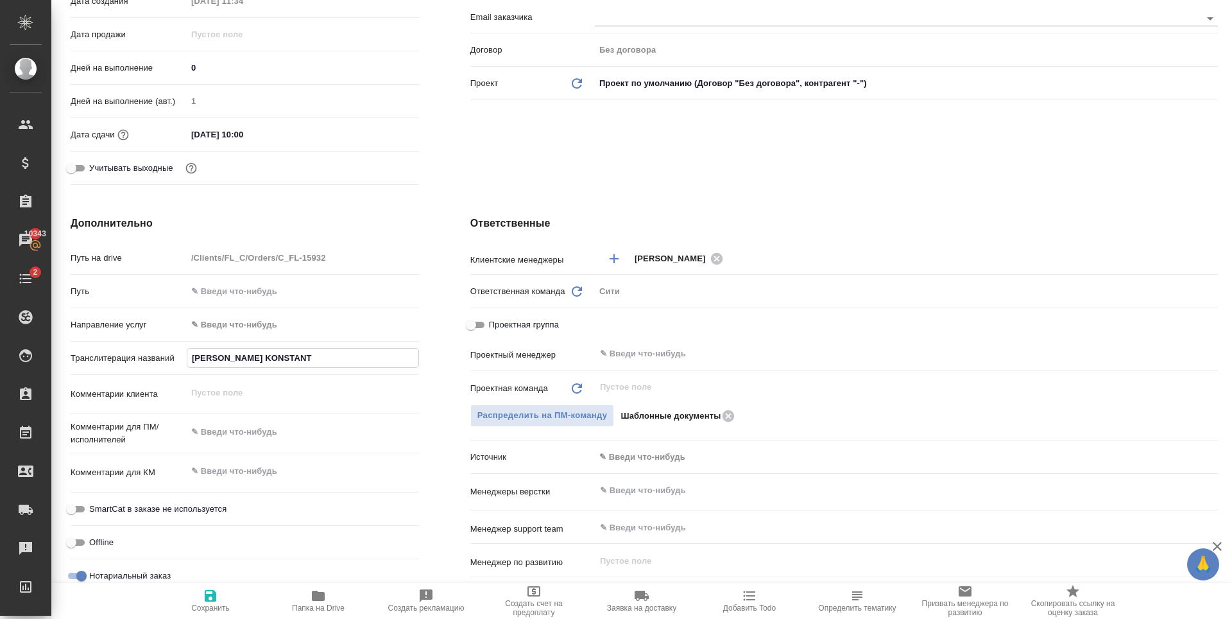
type input "ALEINOV KONSTANTI"
type textarea "x"
type input "ALEINOV KONSTANTIN"
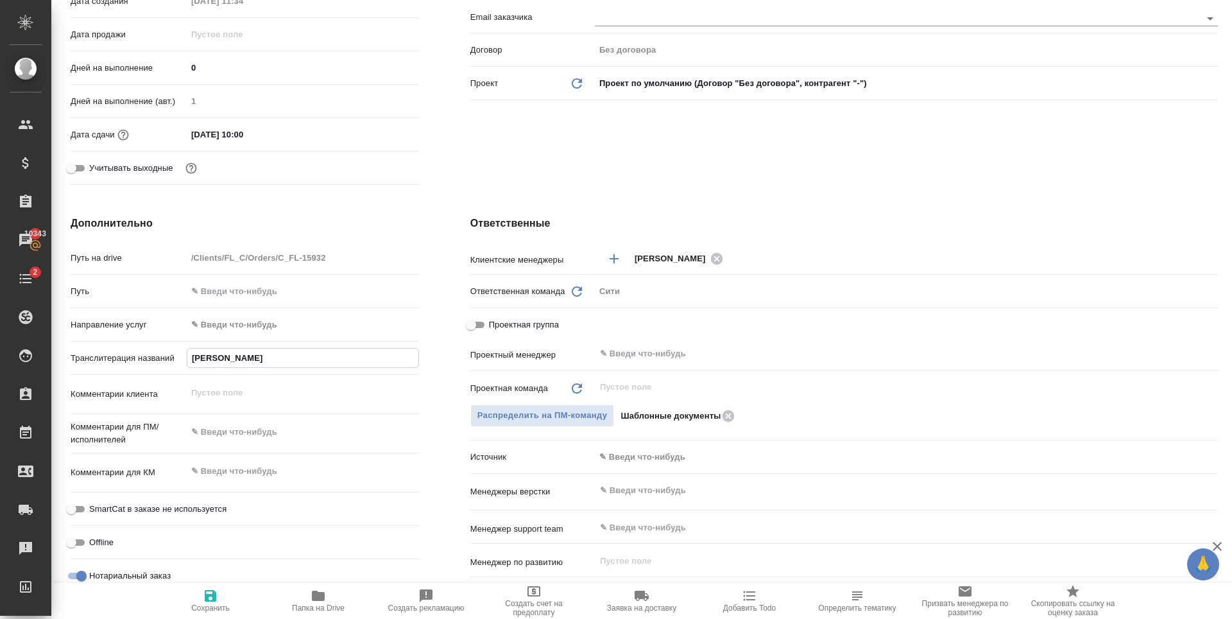
type textarea "x"
type input "ALEINOV KONSTANTIN"
click at [208, 604] on span "Сохранить" at bounding box center [210, 607] width 39 height 9
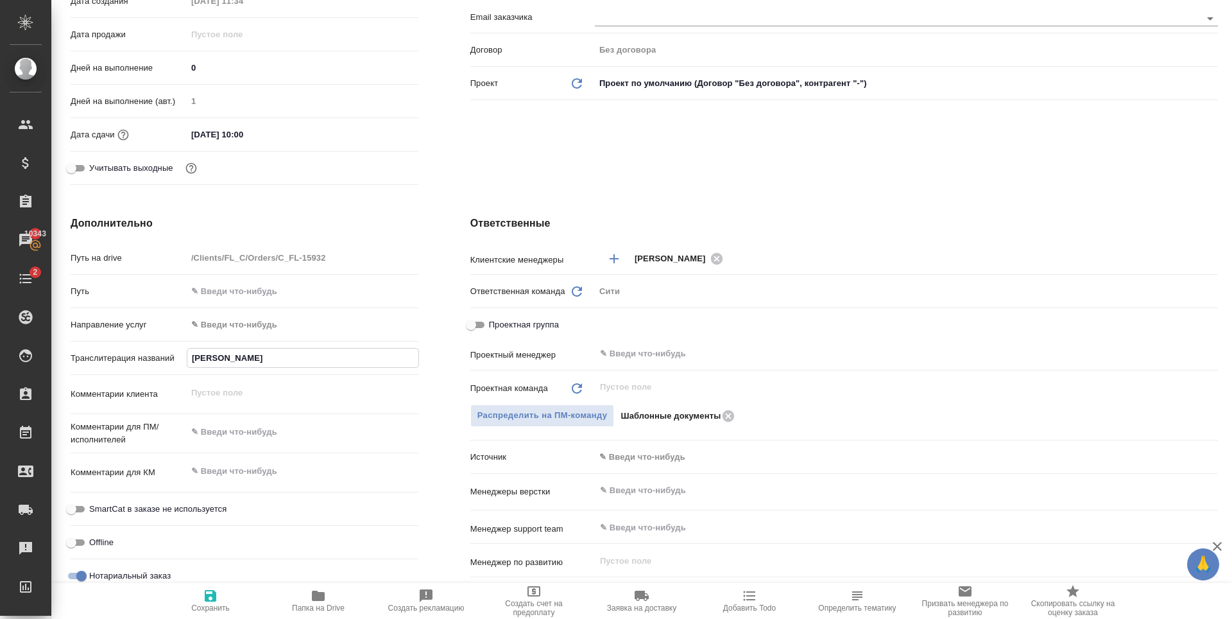
type textarea "x"
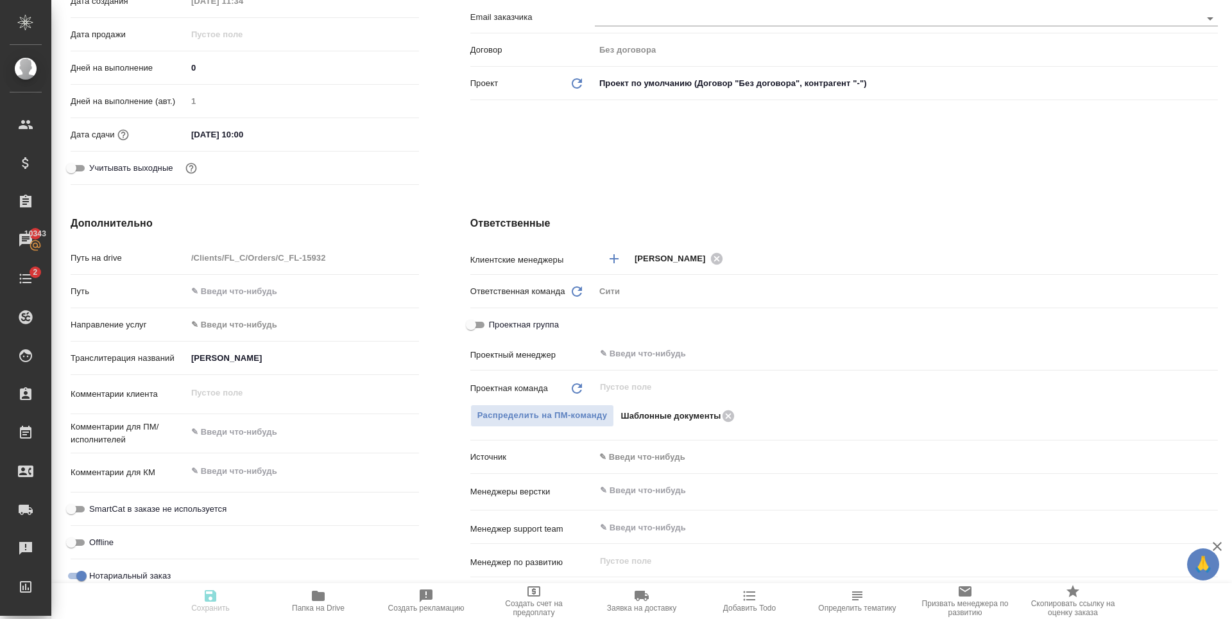
type textarea "x"
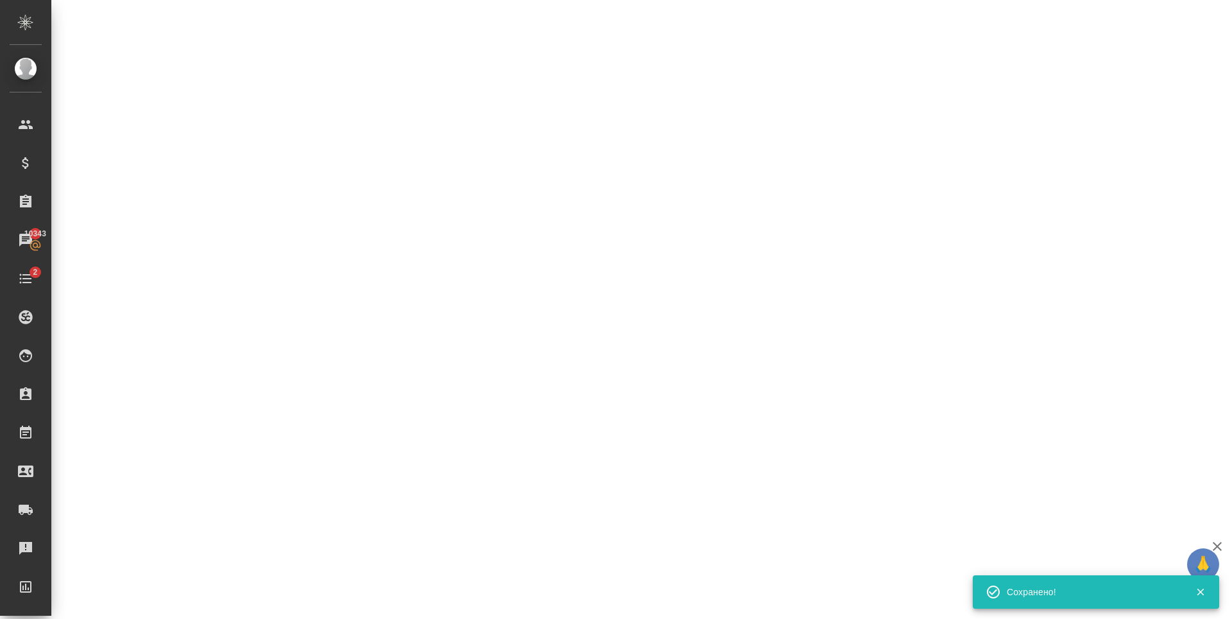
select select "RU"
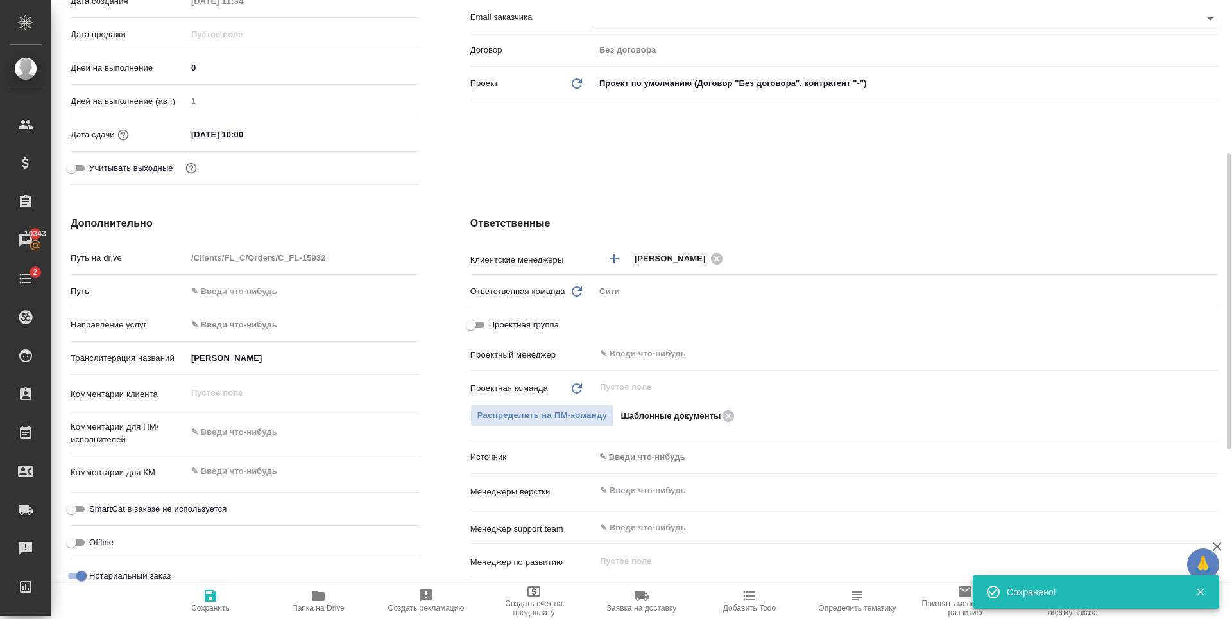
type textarea "x"
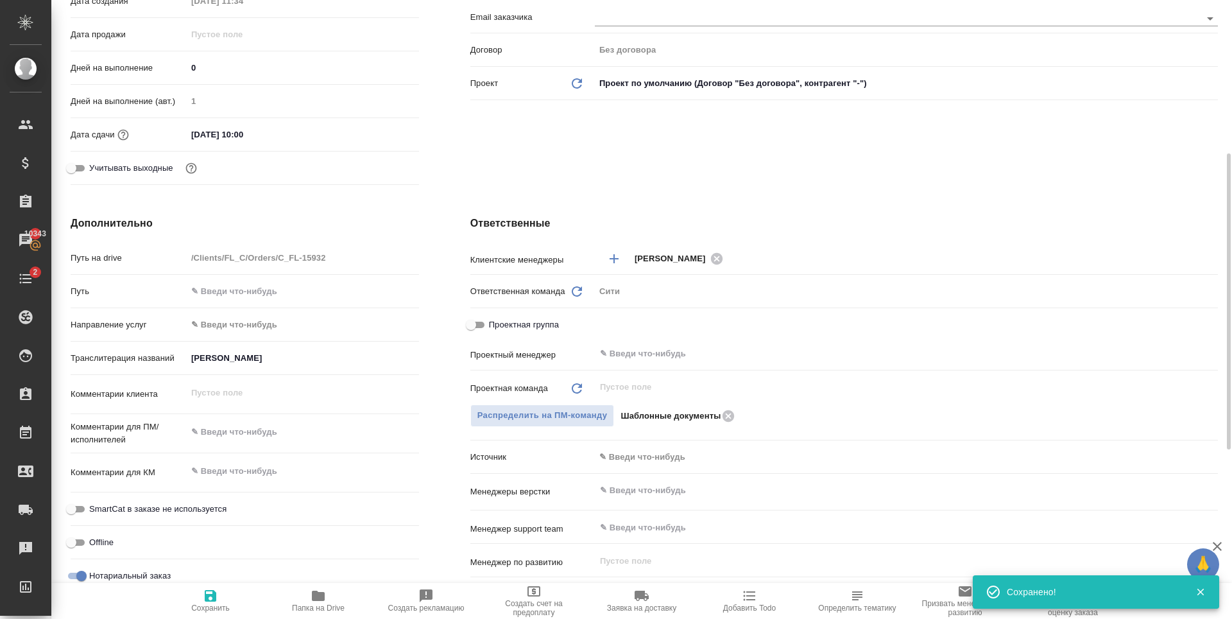
type textarea "x"
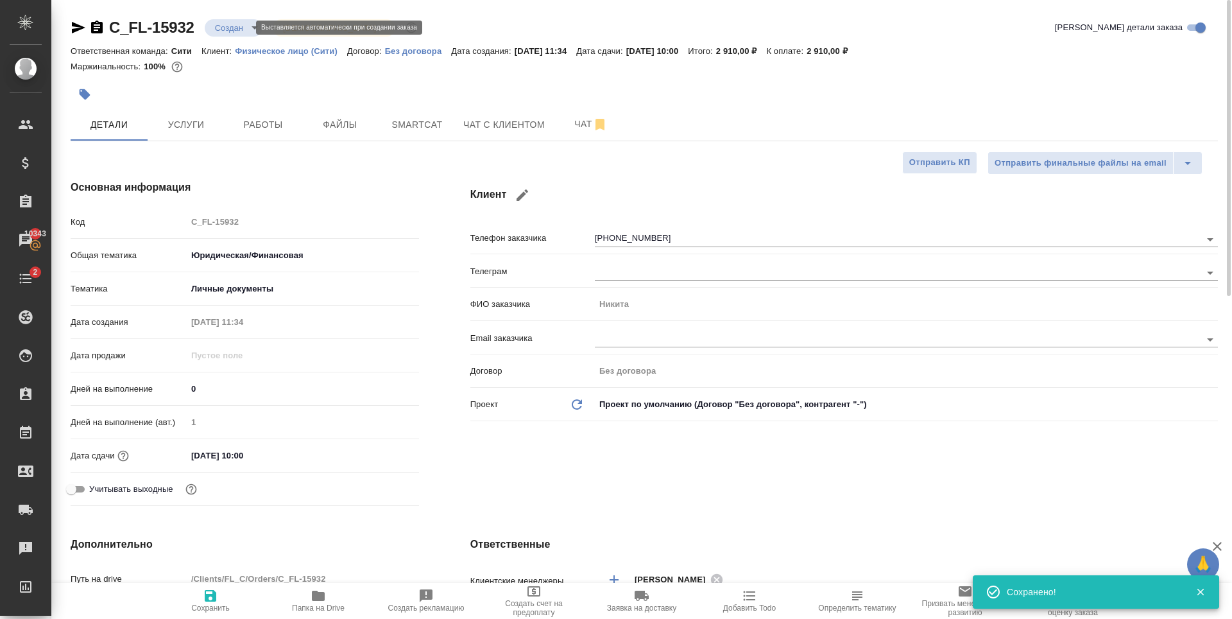
click at [221, 24] on body "🙏 .cls-1 fill:#fff; AWATERA Zaytseva Svetlana Клиенты Спецификации Заказы 10343…" at bounding box center [616, 309] width 1232 height 619
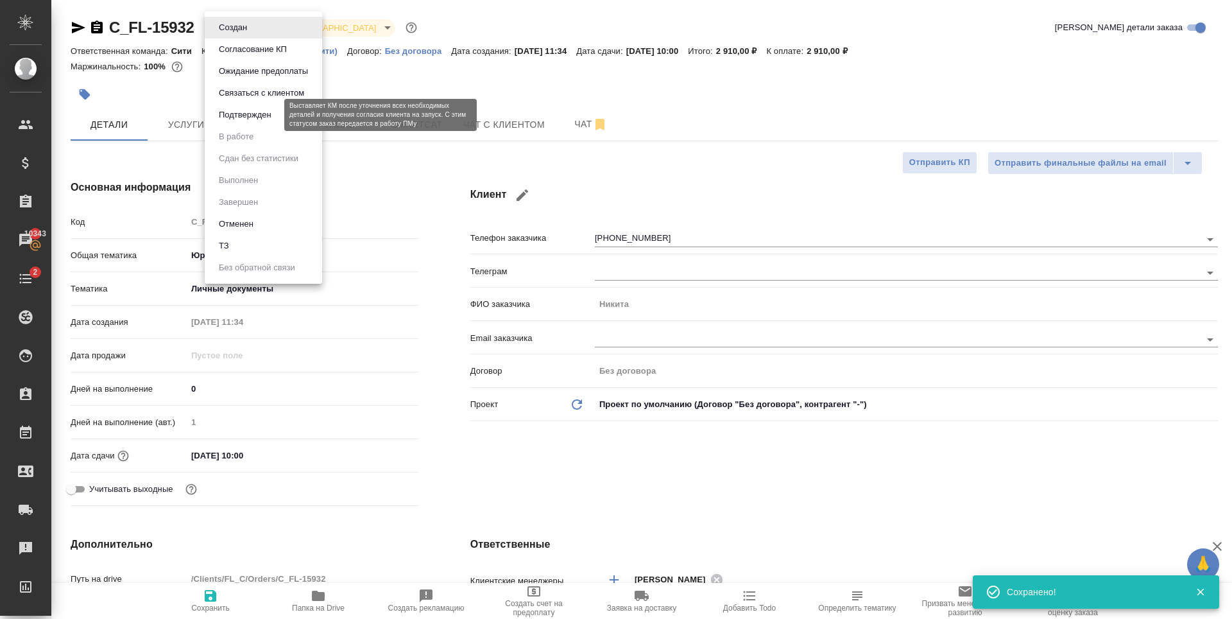
click at [269, 113] on button "Подтвержден" at bounding box center [245, 115] width 60 height 14
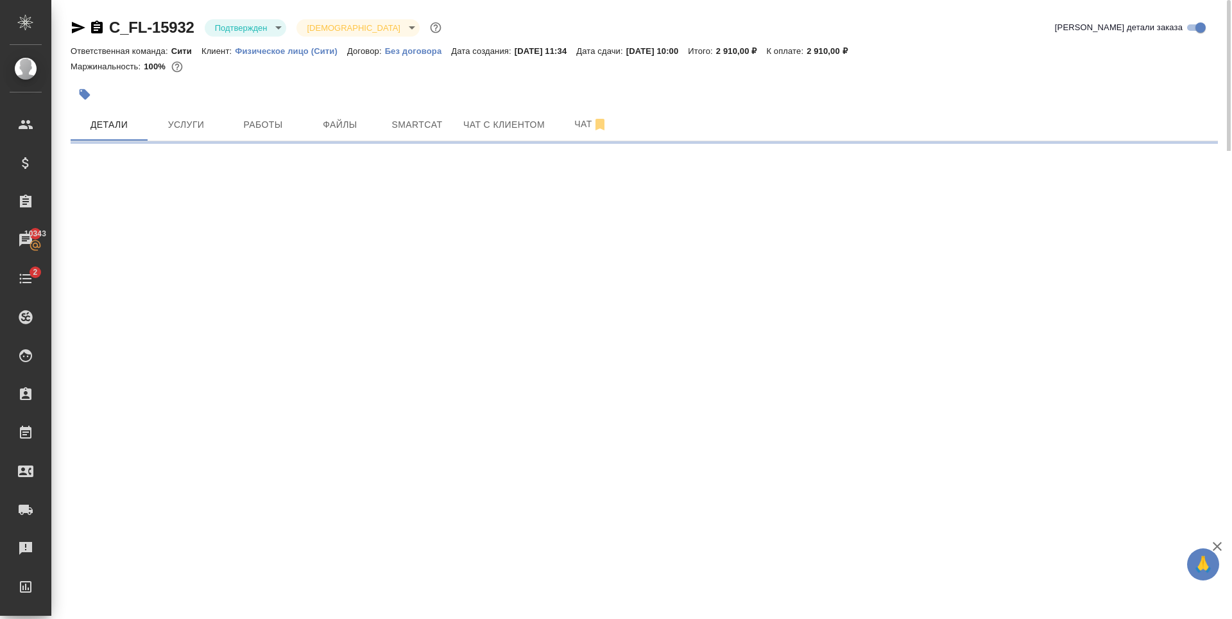
select select "RU"
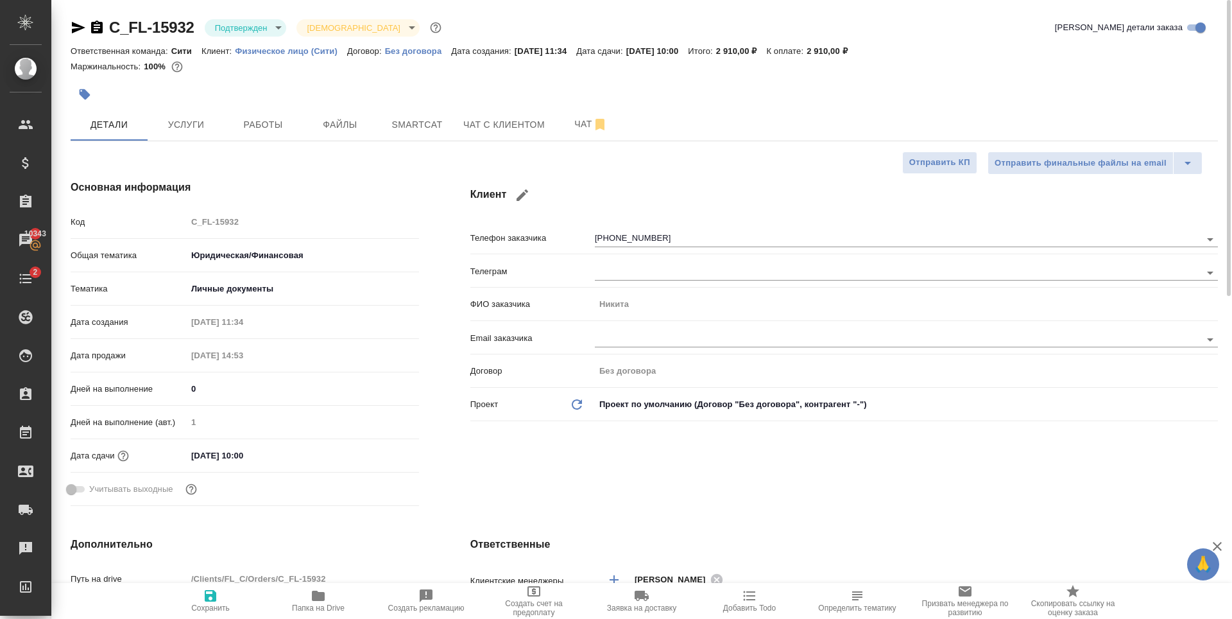
type textarea "x"
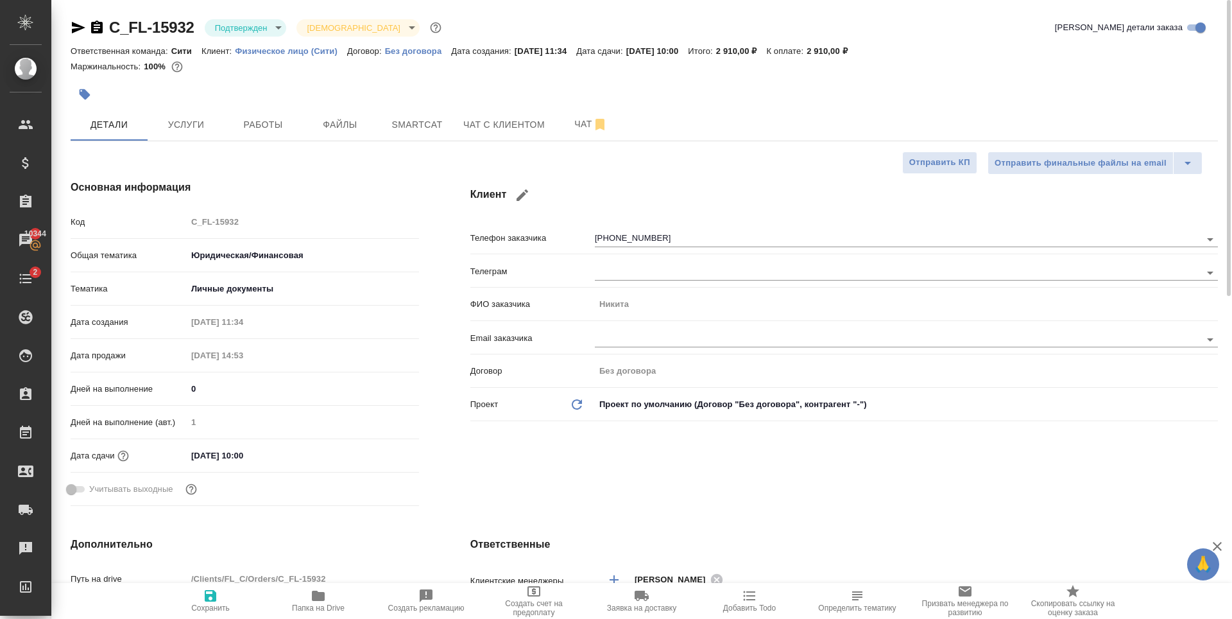
type textarea "x"
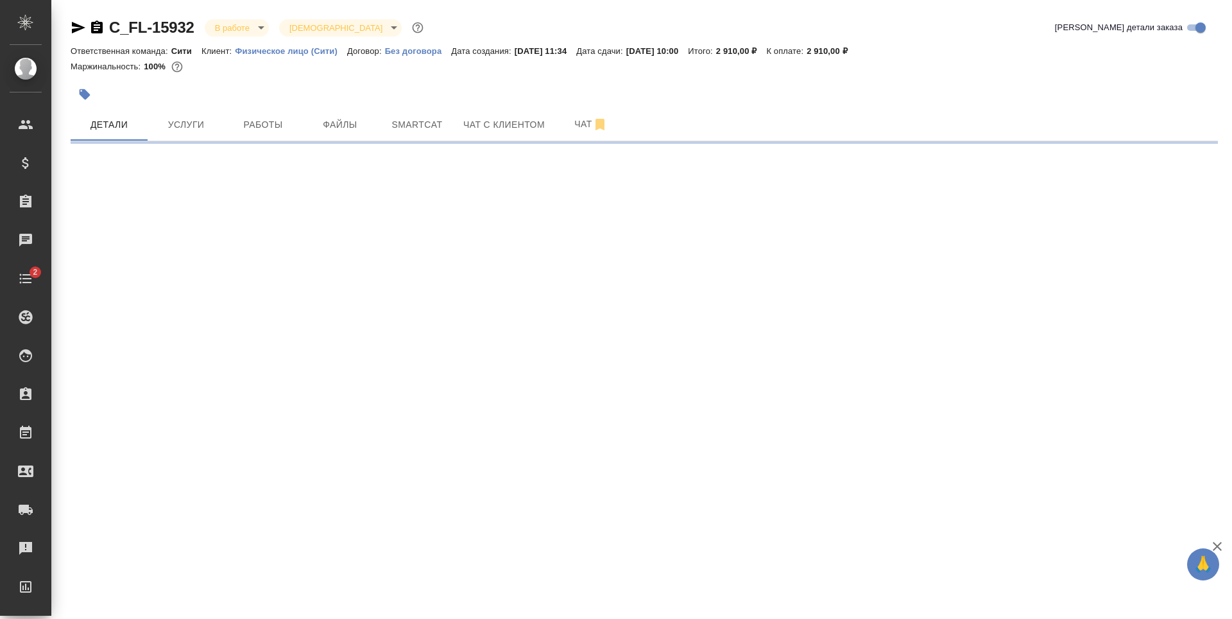
select select "RU"
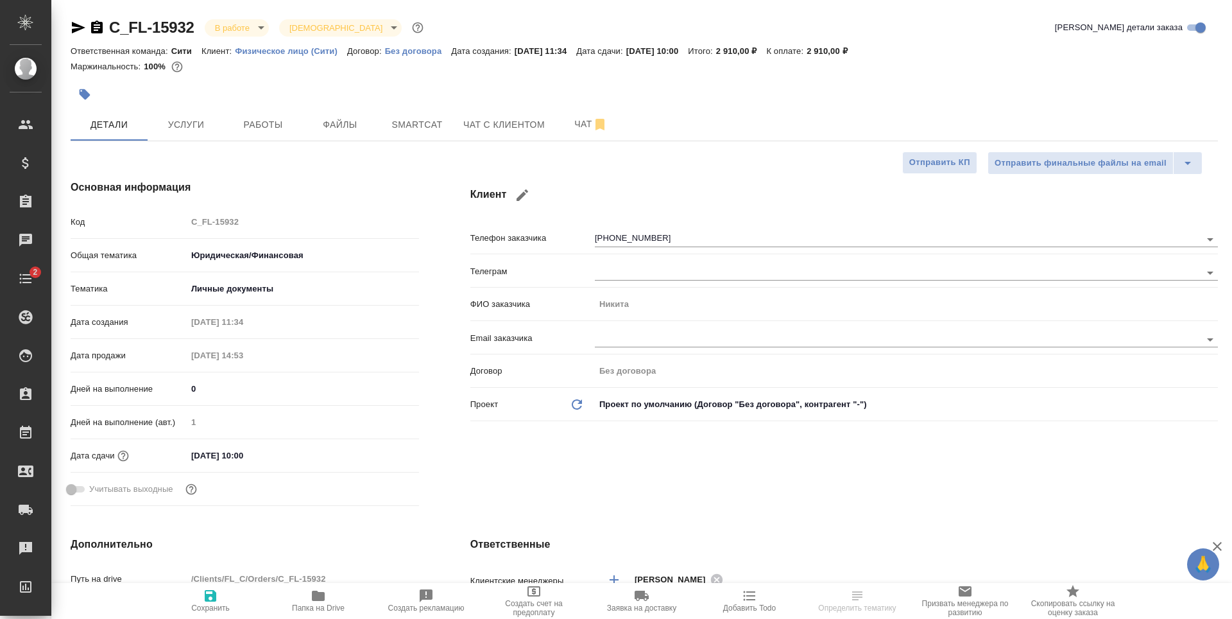
type textarea "x"
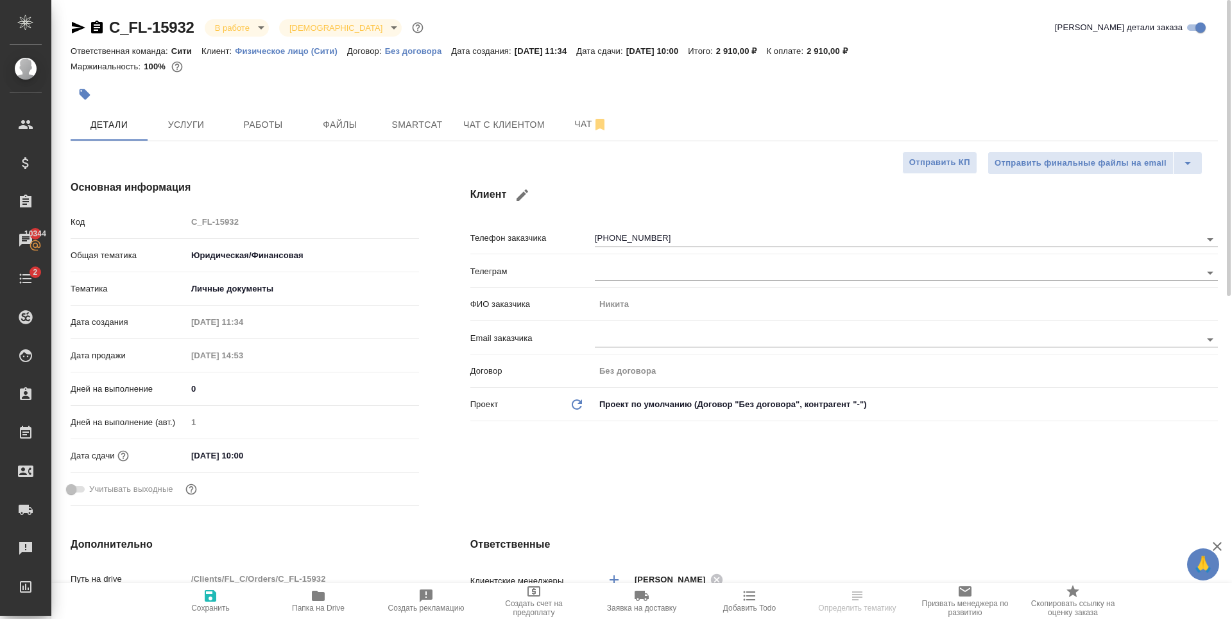
type textarea "x"
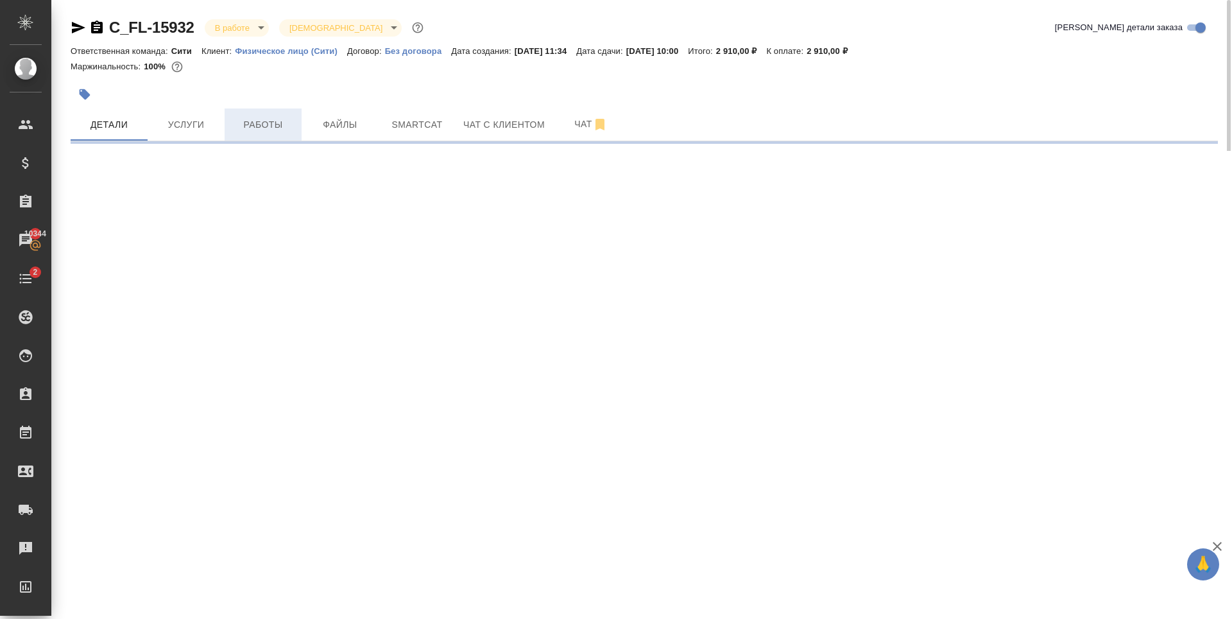
click at [267, 135] on button "Работы" at bounding box center [263, 124] width 77 height 32
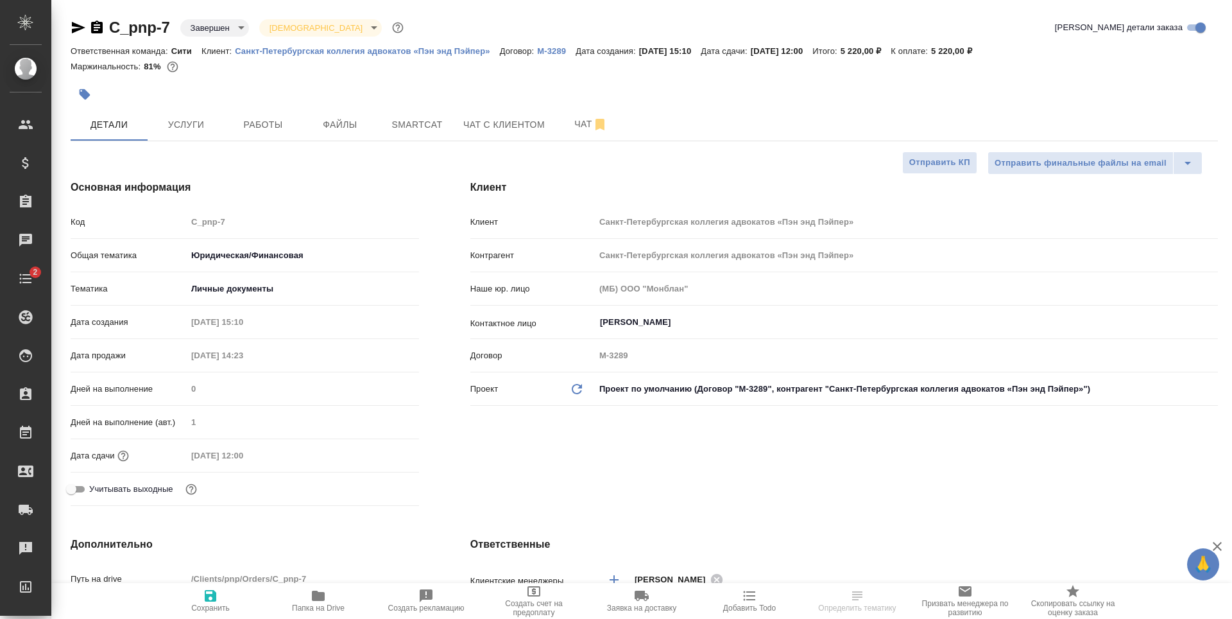
select select "RU"
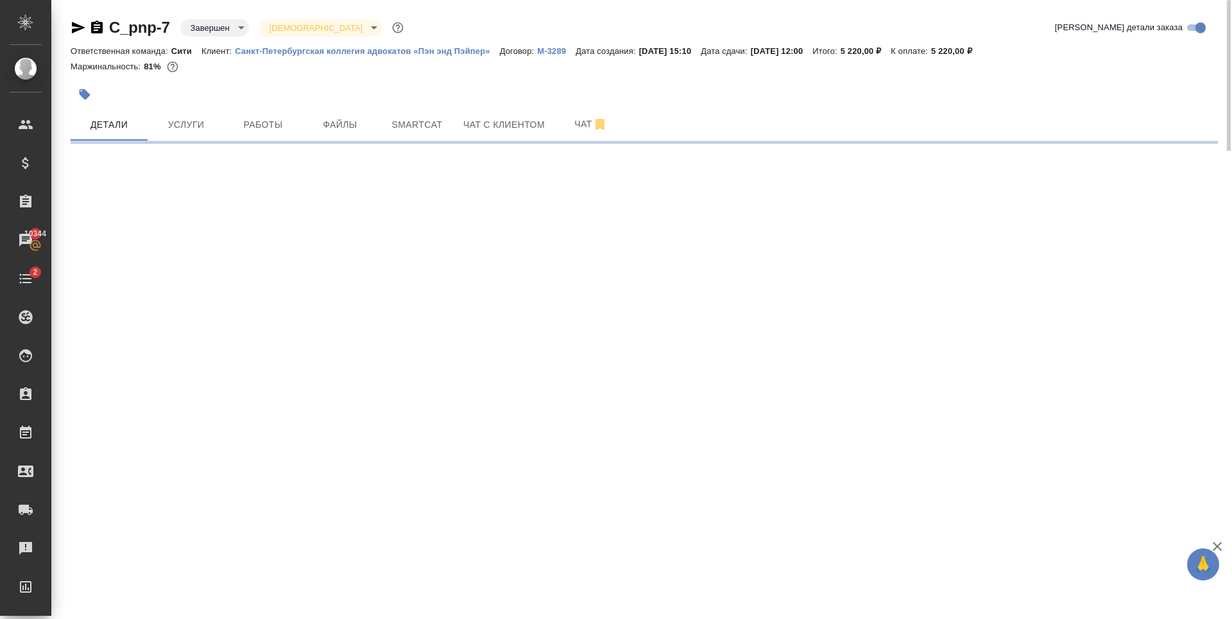
select select "RU"
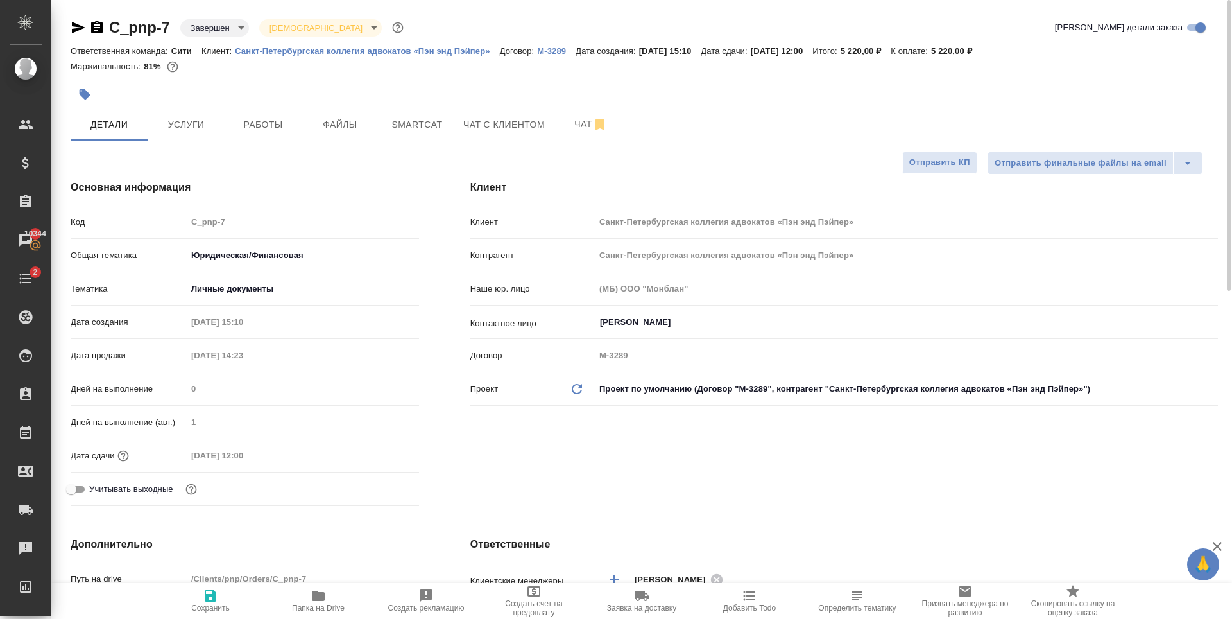
type textarea "x"
drag, startPoint x: 172, startPoint y: 26, endPoint x: 111, endPoint y: 24, distance: 61.0
click at [111, 24] on div "C_pnp-7 Завершен closed Святая троица holyTrinity" at bounding box center [239, 27] width 336 height 21
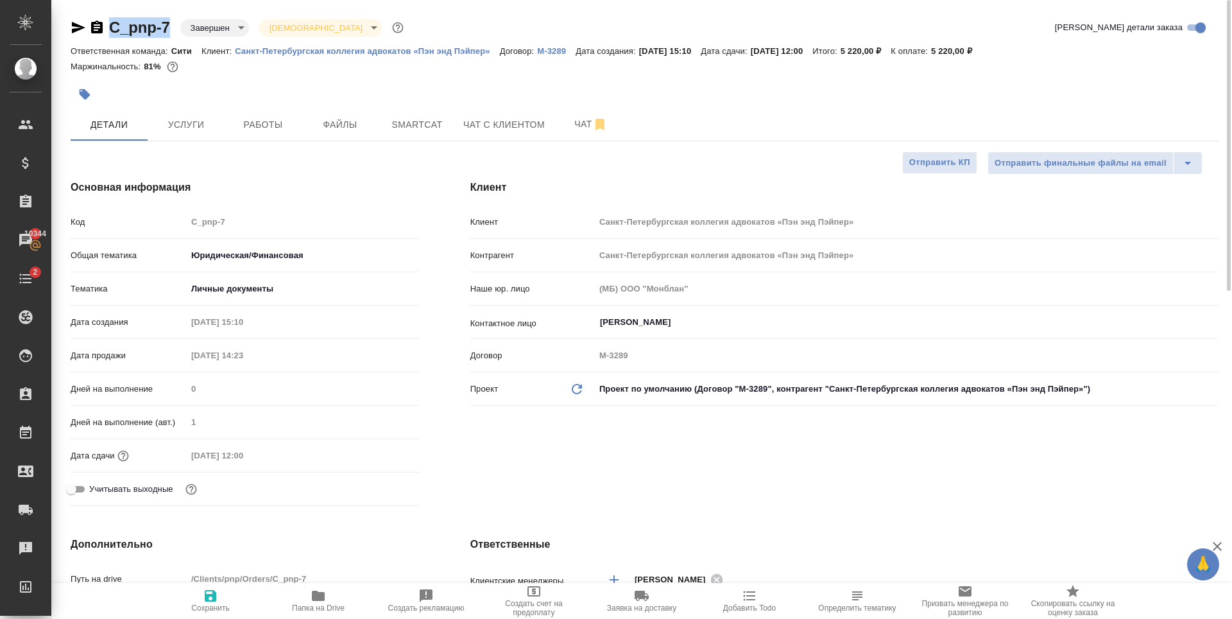
copy link "C_pnp-7"
type textarea "x"
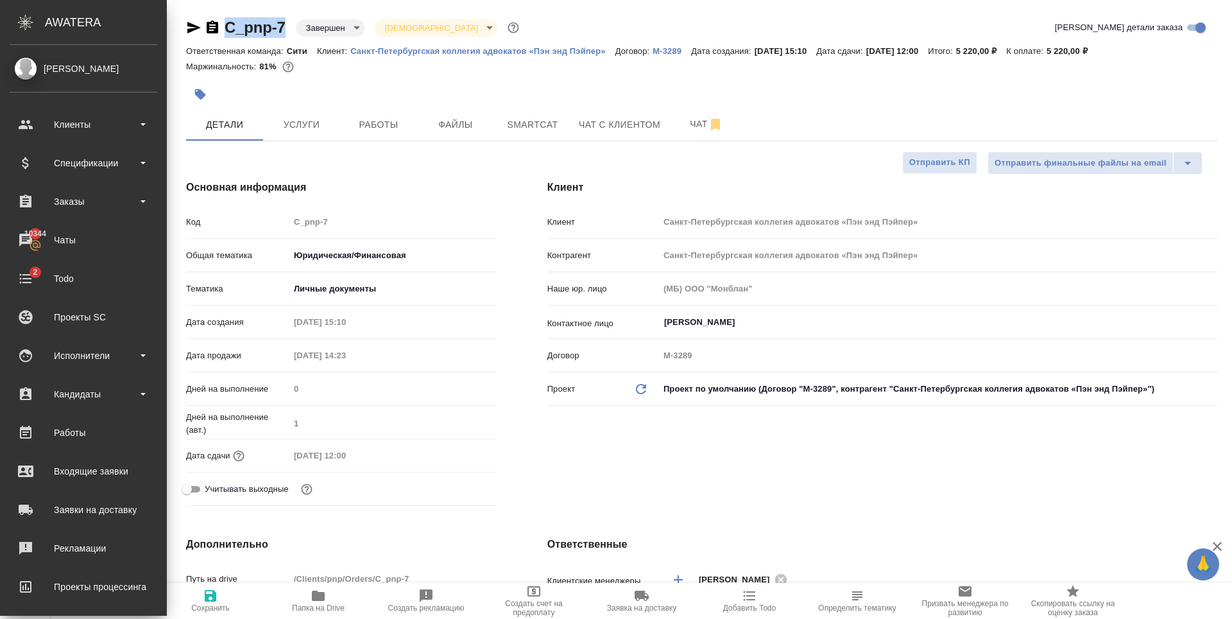
type textarea "x"
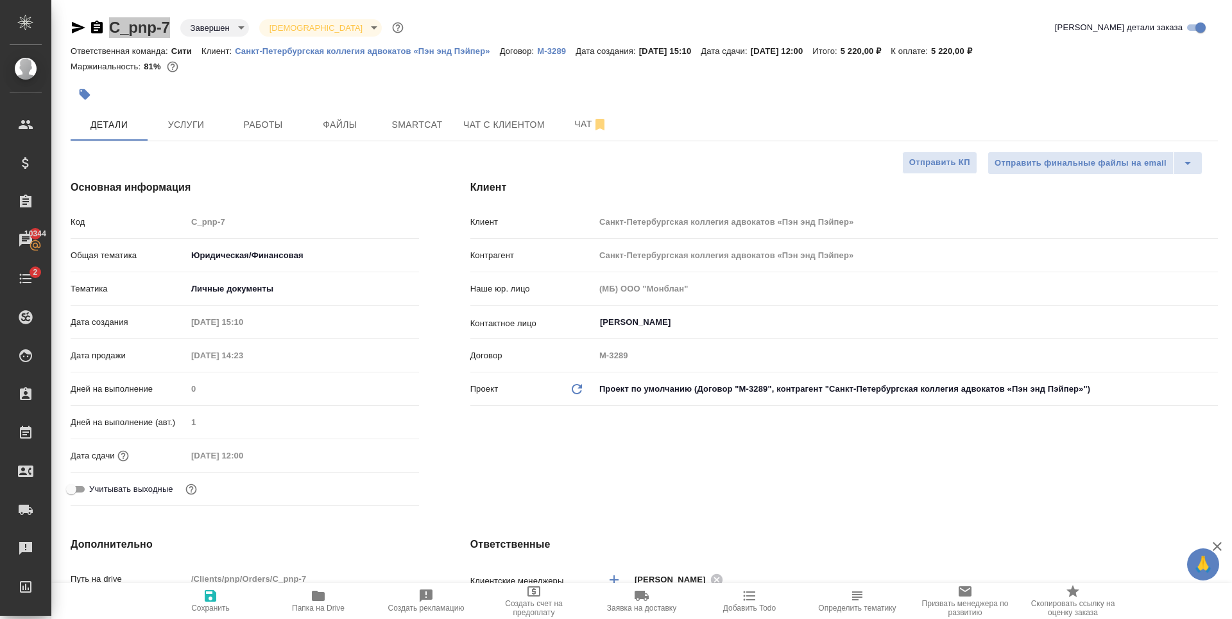
type textarea "x"
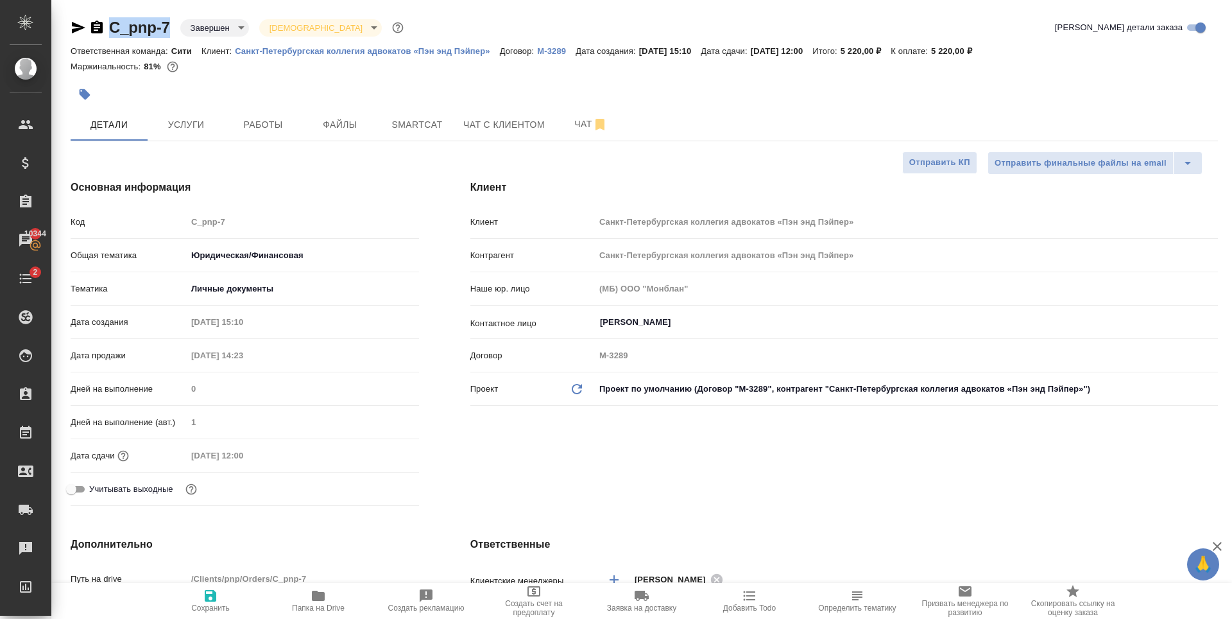
type textarea "x"
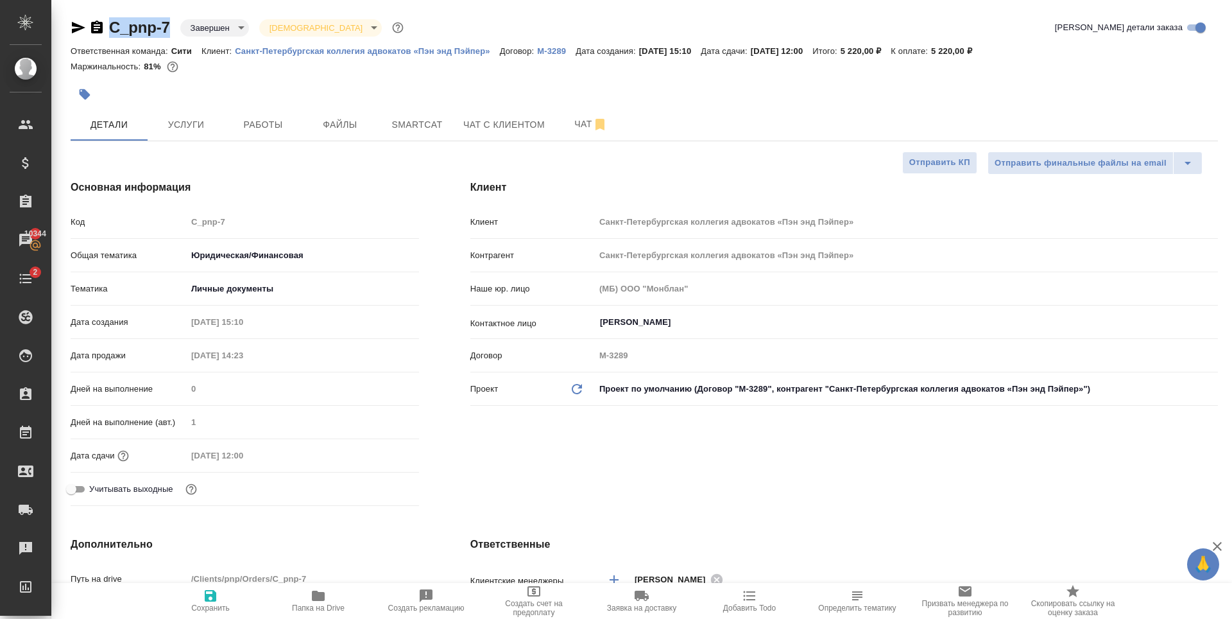
type textarea "x"
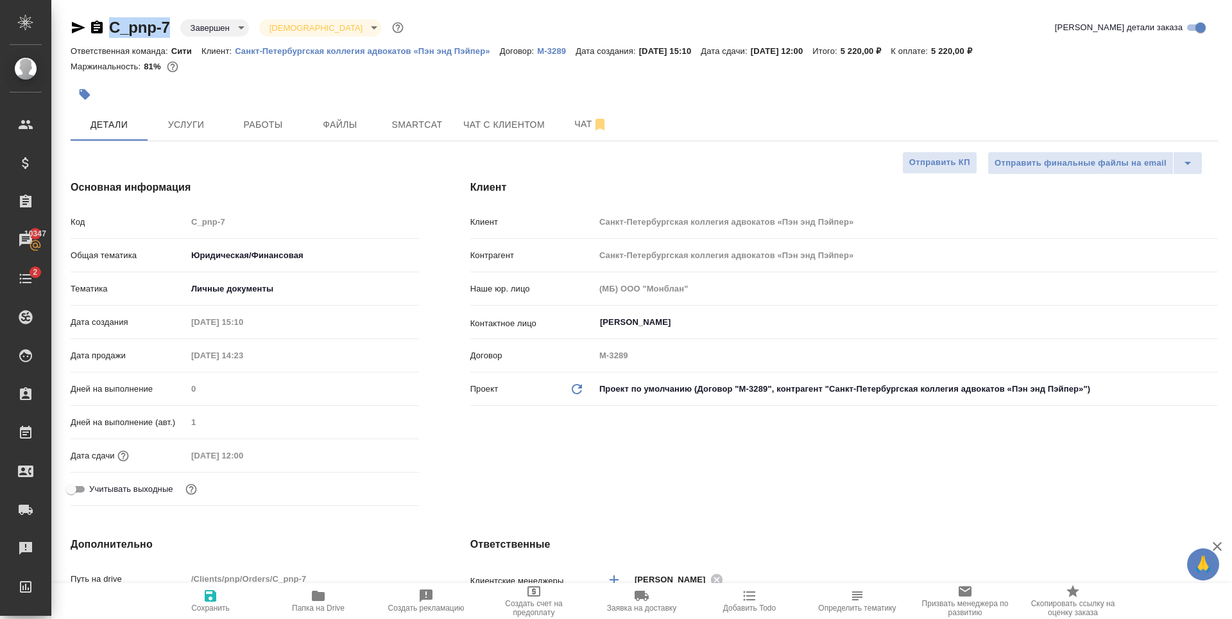
type textarea "x"
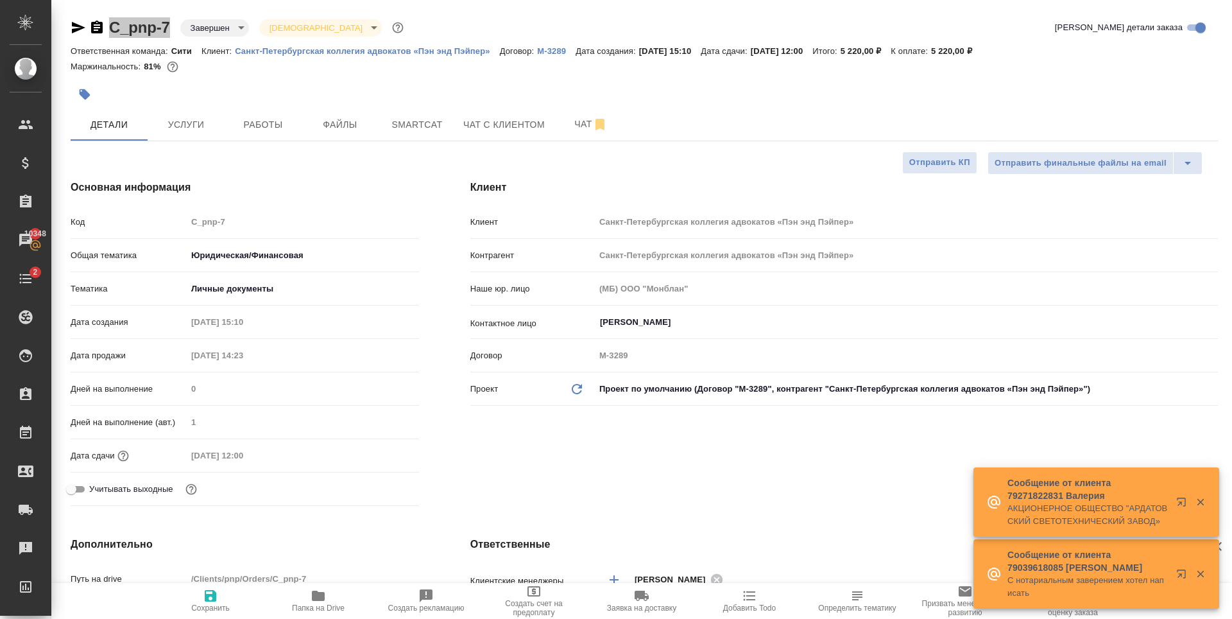
type textarea "x"
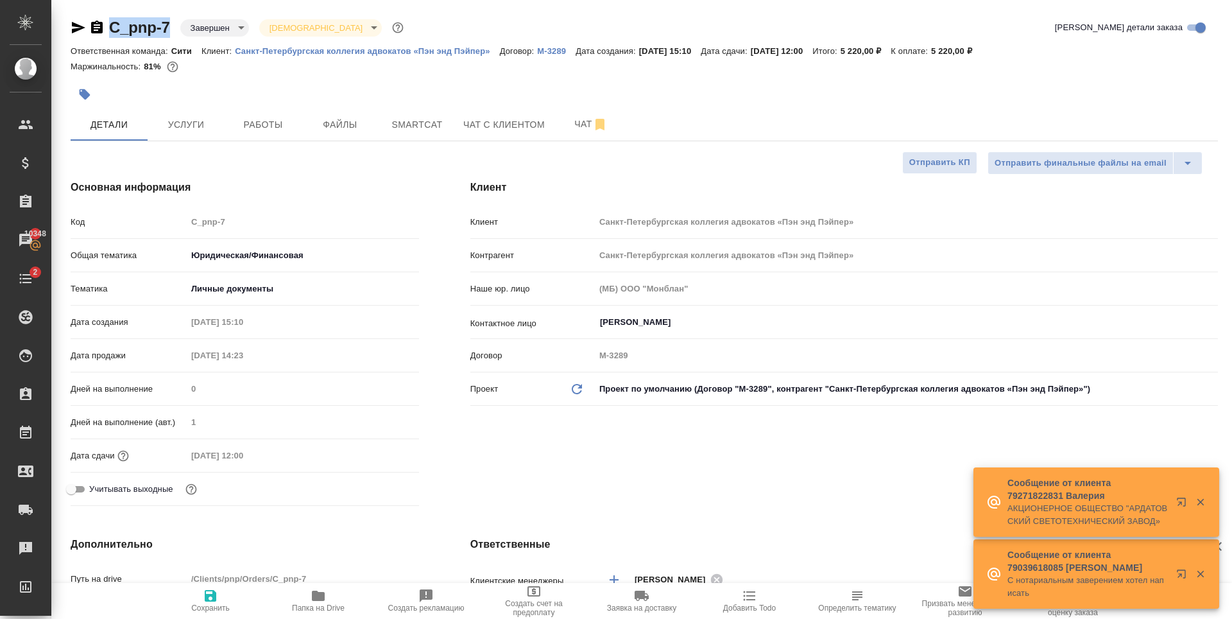
type textarea "x"
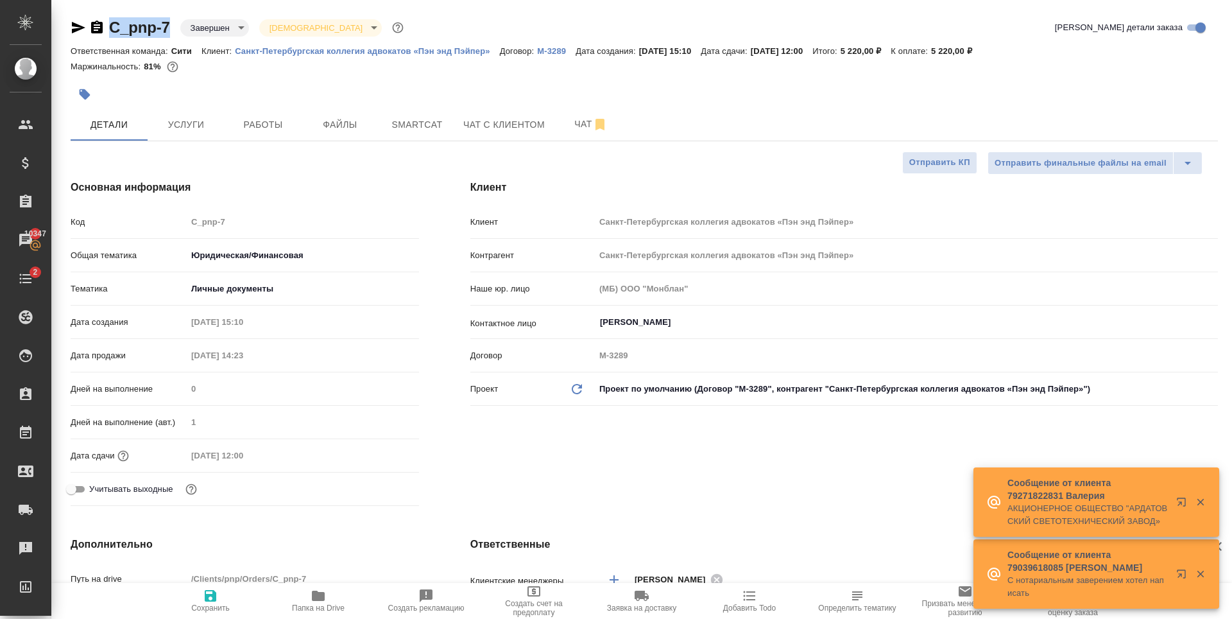
type textarea "x"
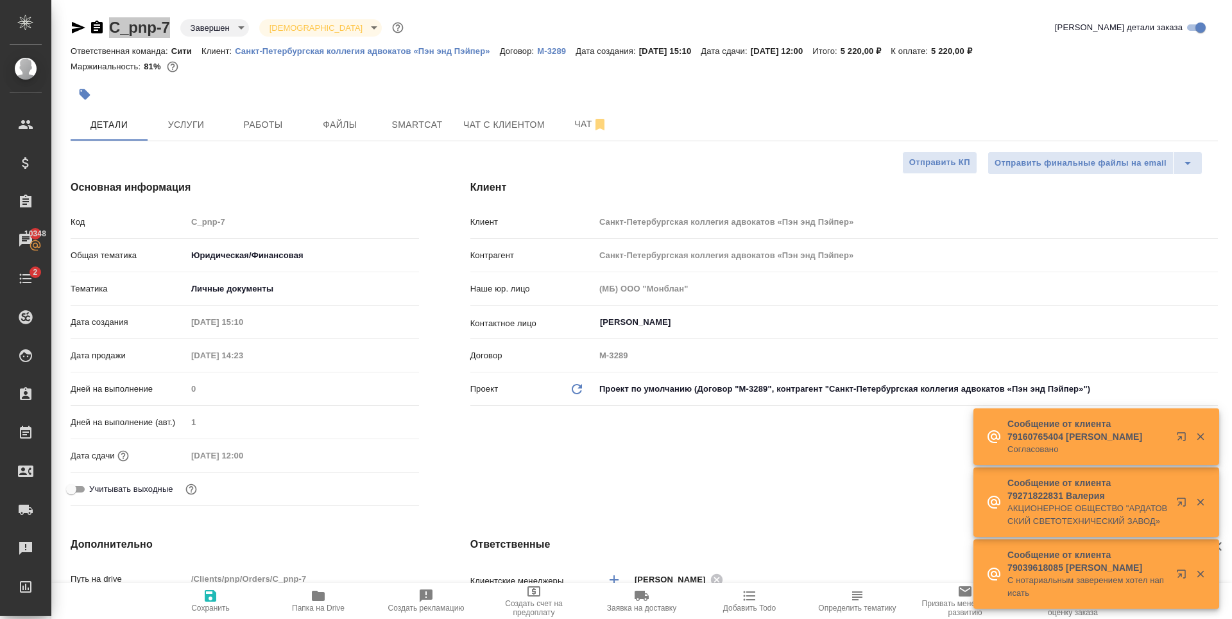
type textarea "x"
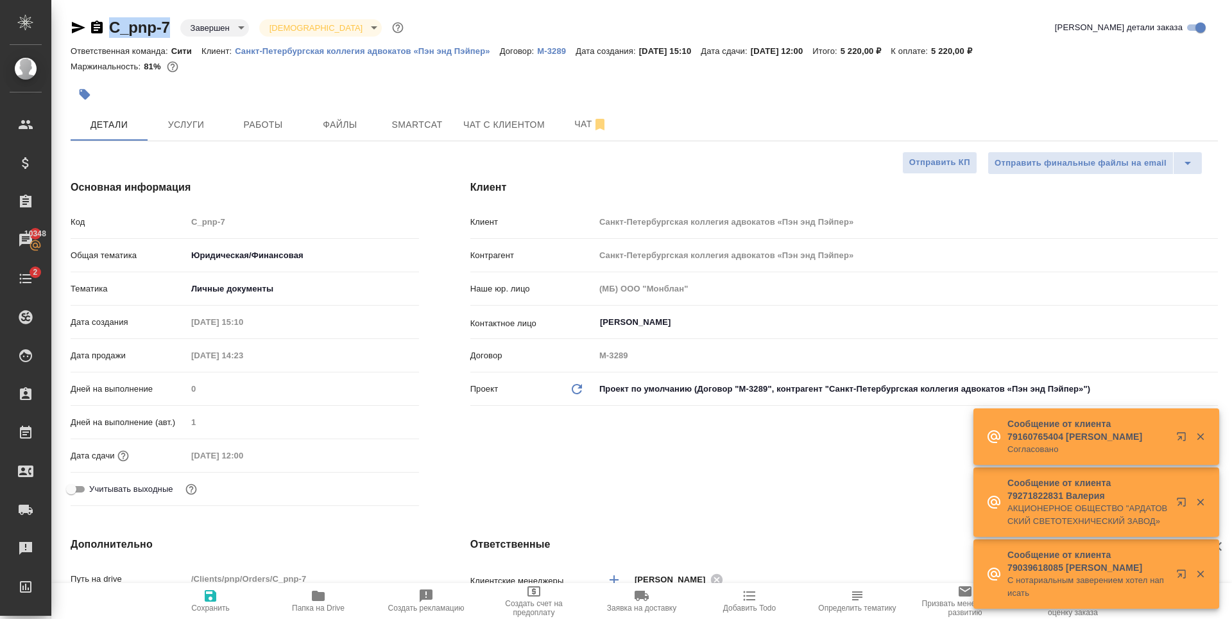
type textarea "x"
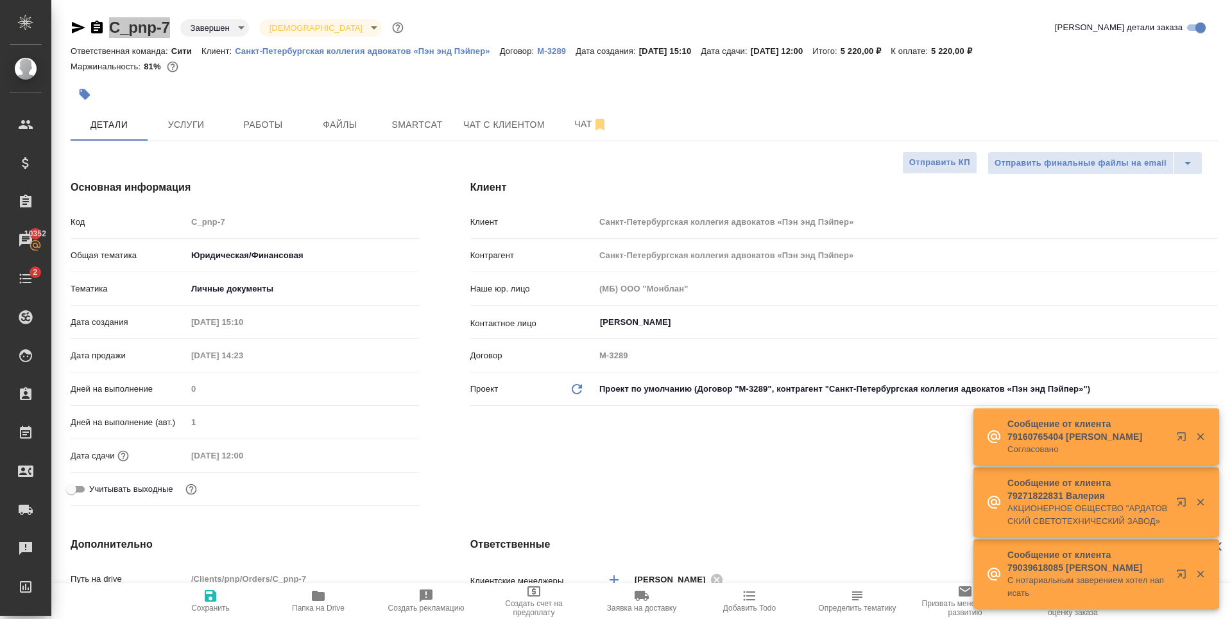
type textarea "x"
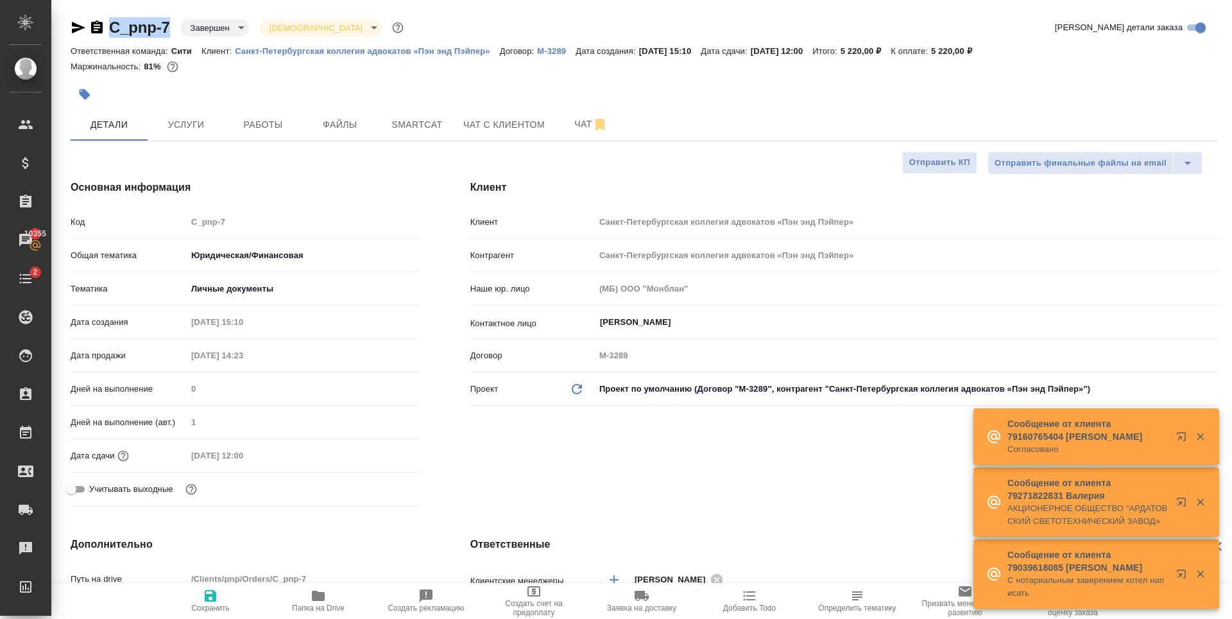
type textarea "x"
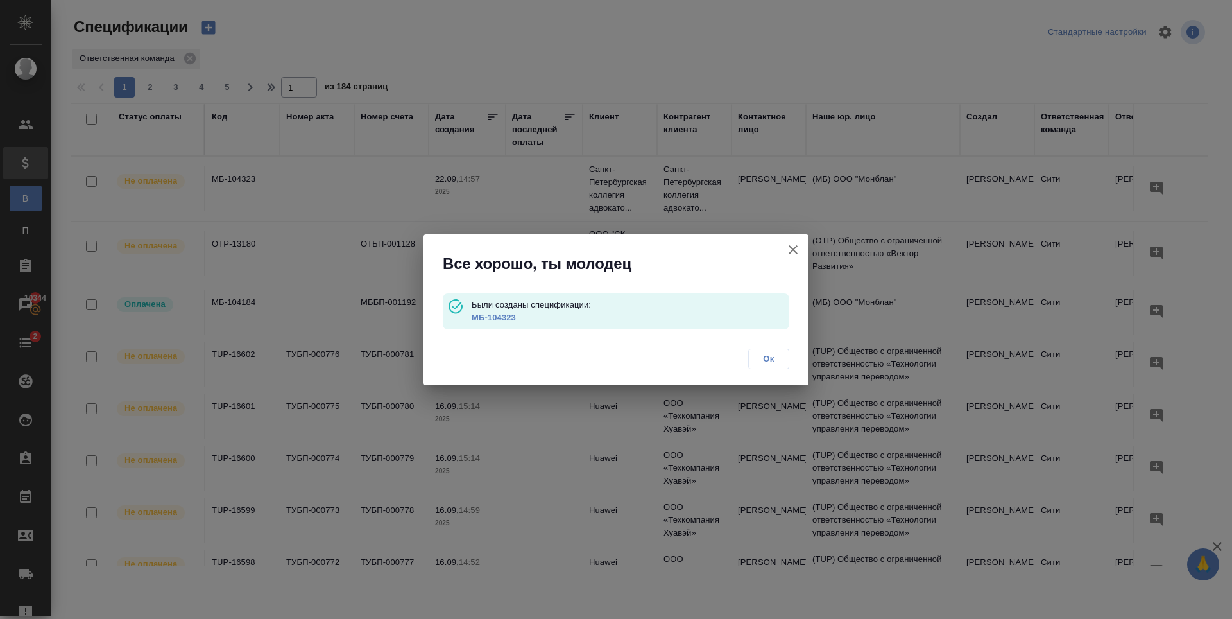
click at [483, 316] on link "МБ-104323" at bounding box center [494, 318] width 44 height 10
click at [759, 350] on button "Ок" at bounding box center [768, 358] width 41 height 21
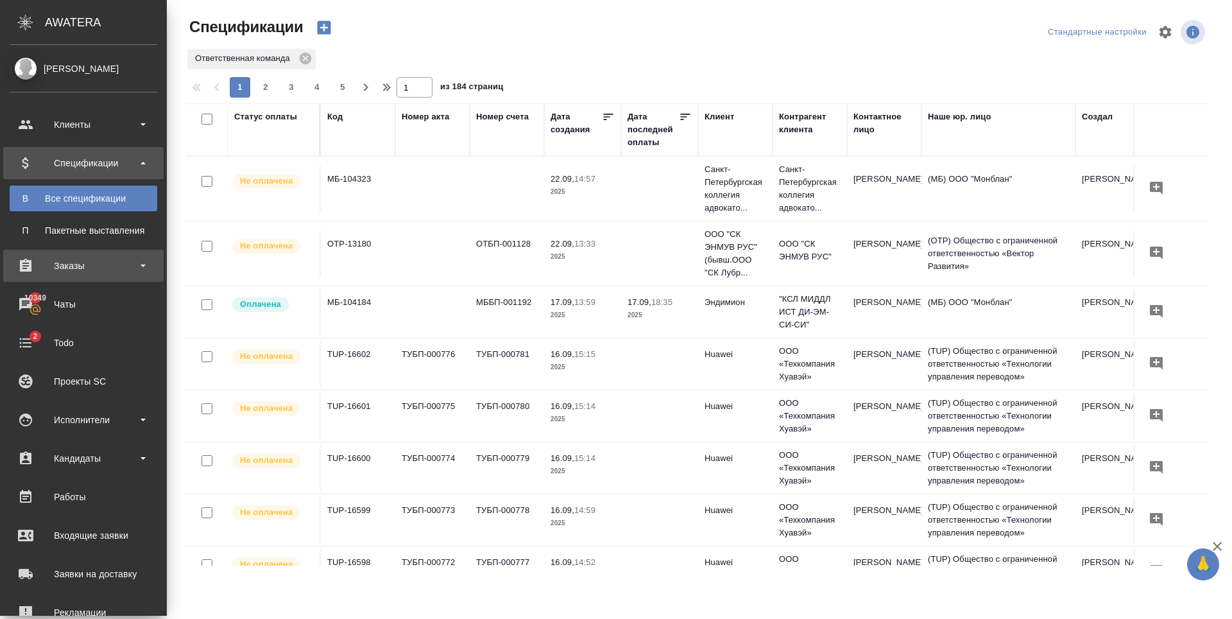
click at [85, 264] on div "Заказы" at bounding box center [84, 265] width 148 height 19
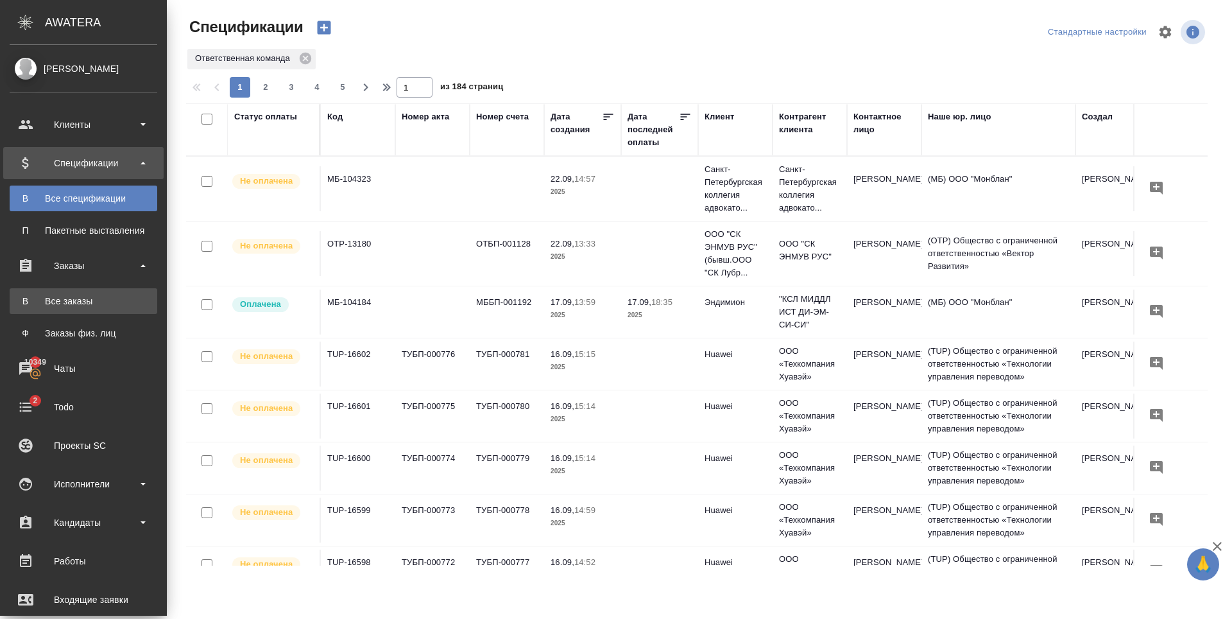
click at [80, 302] on div "Все заказы" at bounding box center [83, 301] width 135 height 13
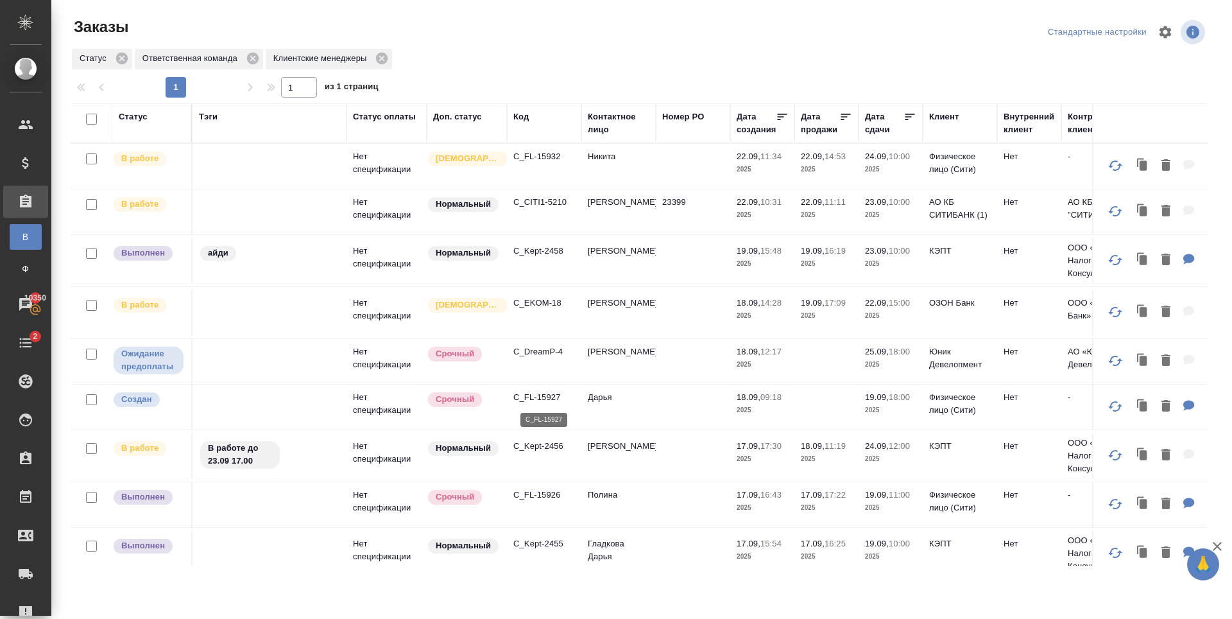
click at [517, 398] on p "C_FL-15927" at bounding box center [544, 397] width 62 height 13
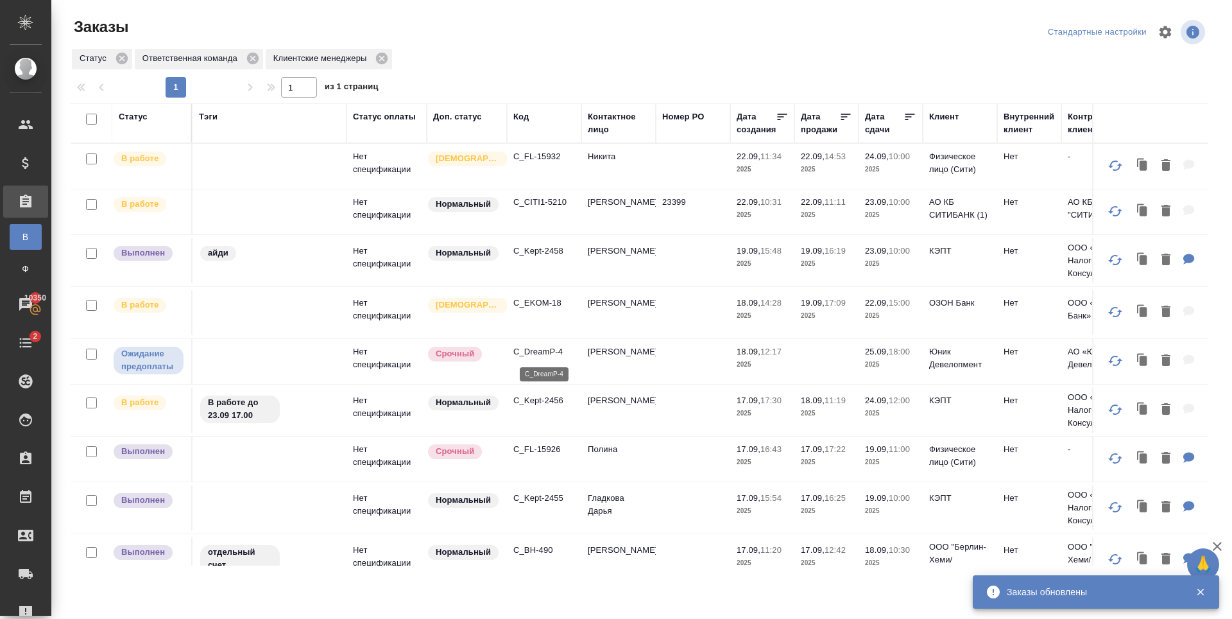
click at [526, 353] on p "C_DreamP-4" at bounding box center [544, 351] width 62 height 13
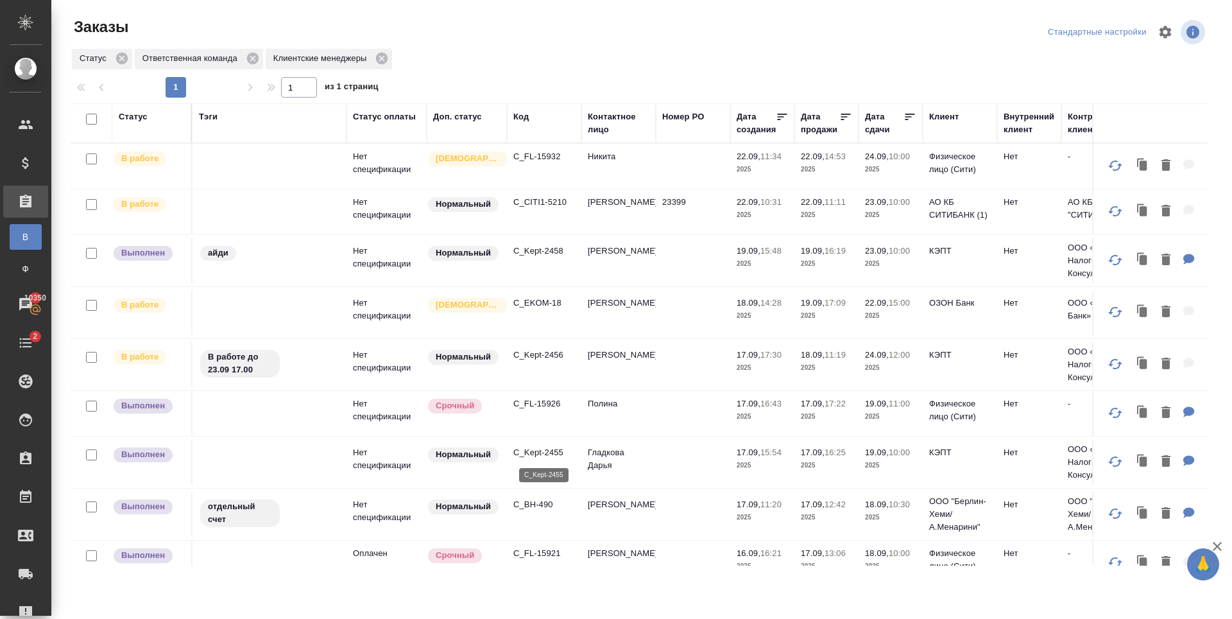
click at [535, 454] on p "C_Kept-2455" at bounding box center [544, 452] width 62 height 13
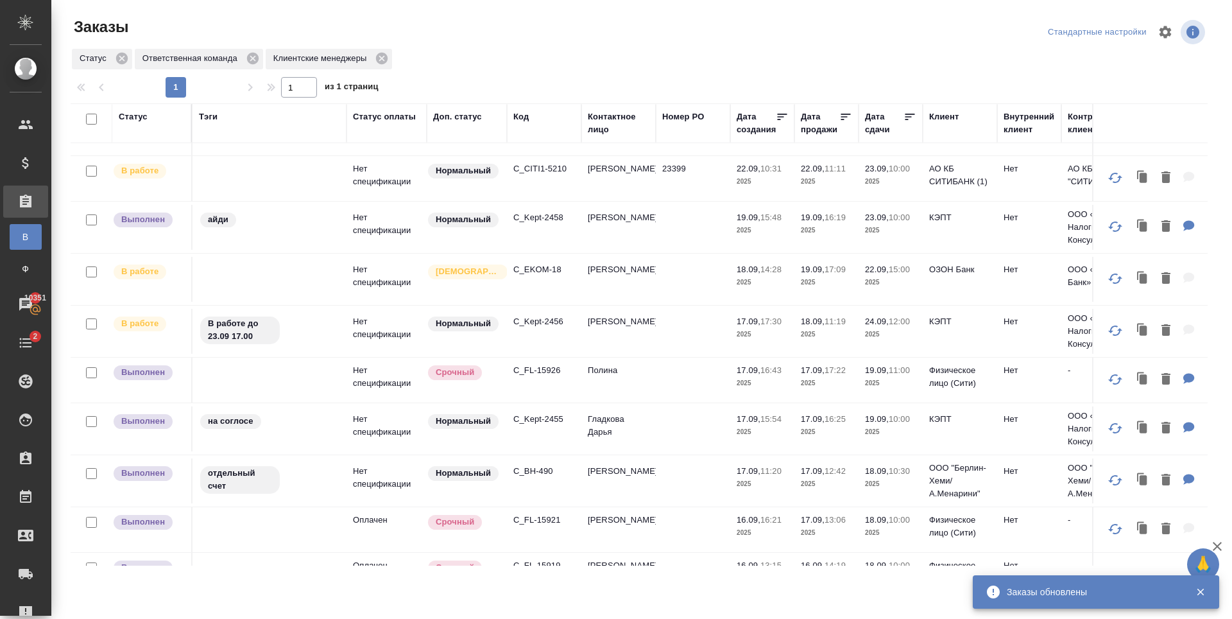
scroll to position [64, 0]
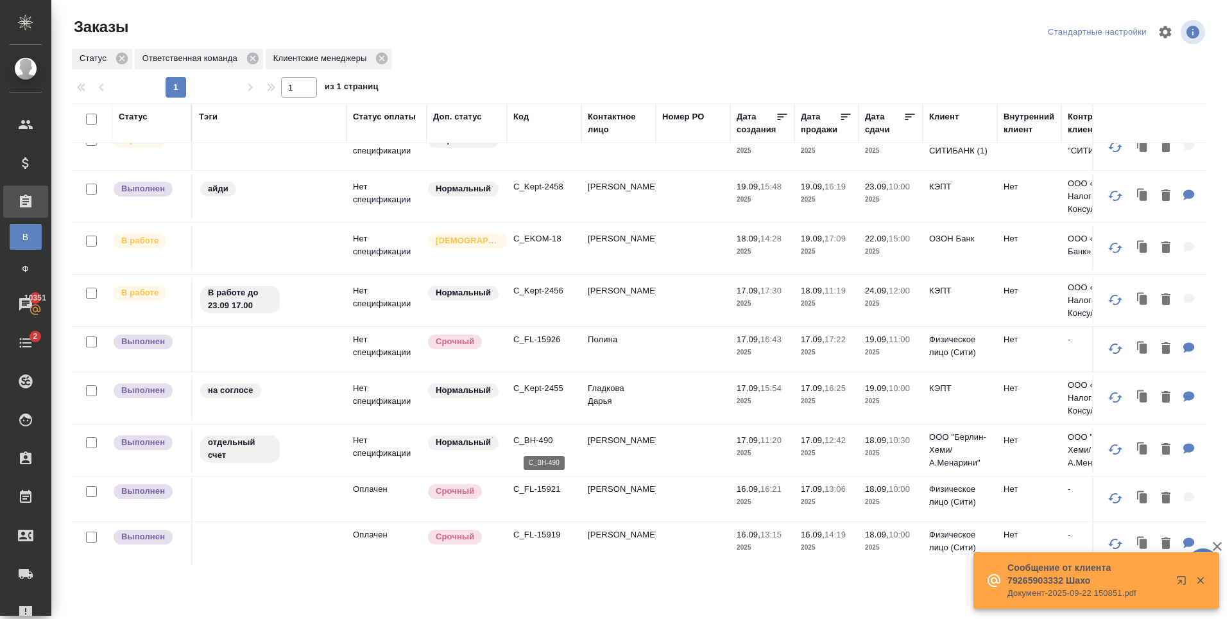
click at [536, 442] on p "C_BH-490" at bounding box center [544, 440] width 62 height 13
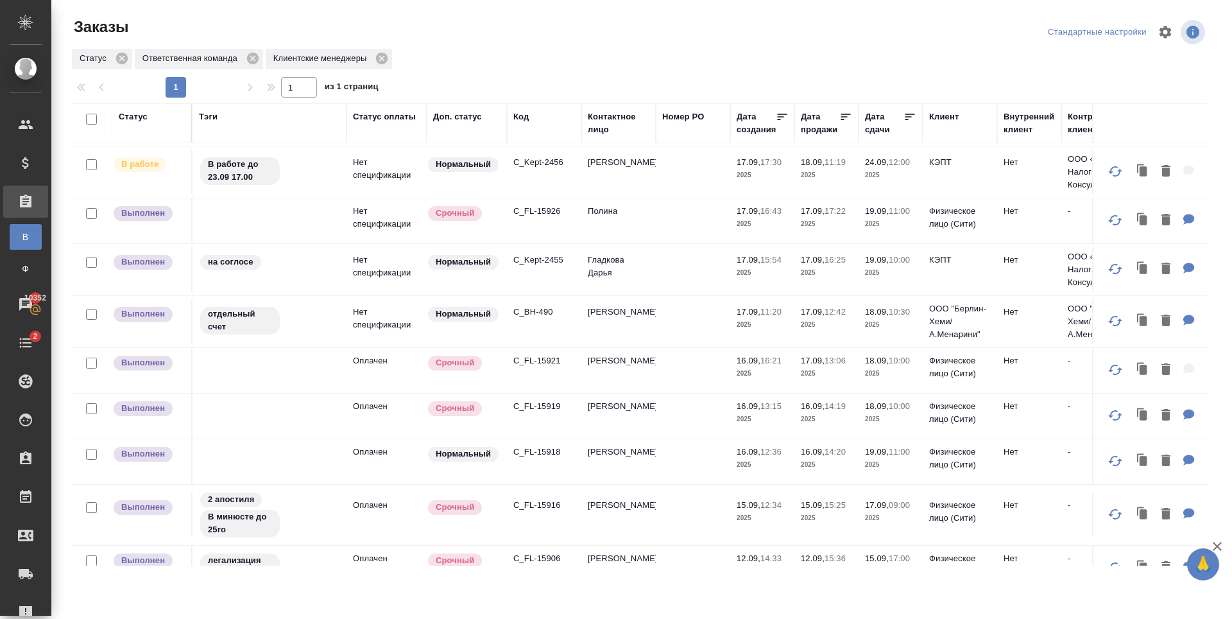
scroll to position [257, 0]
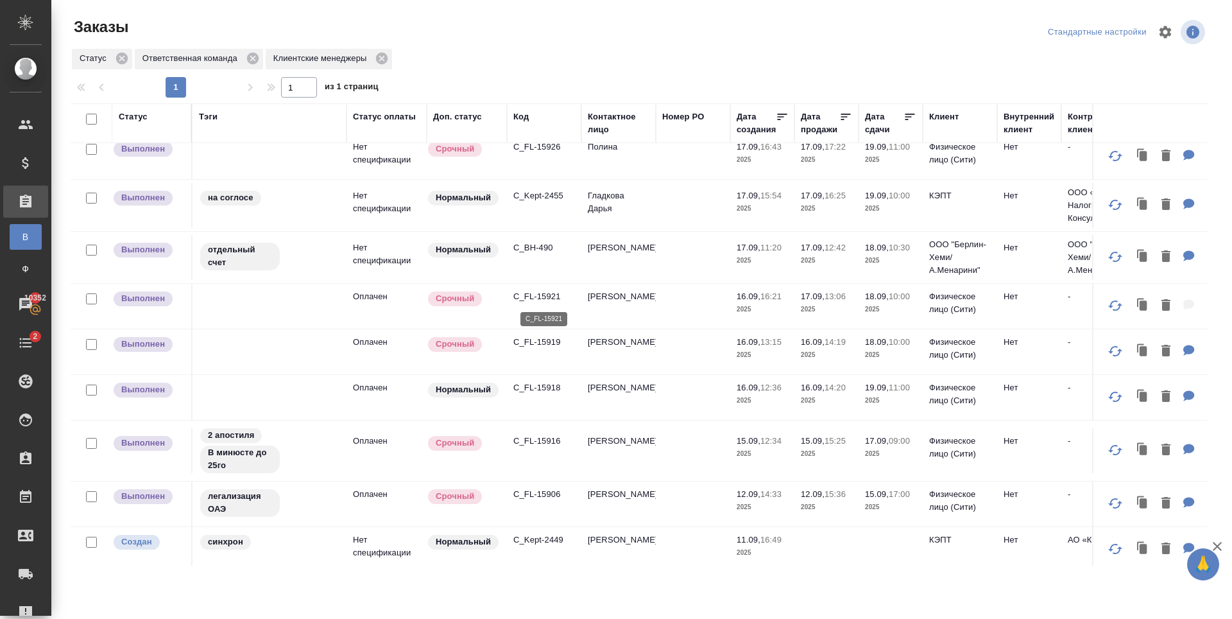
click at [553, 291] on p "C_FL-15921" at bounding box center [544, 296] width 62 height 13
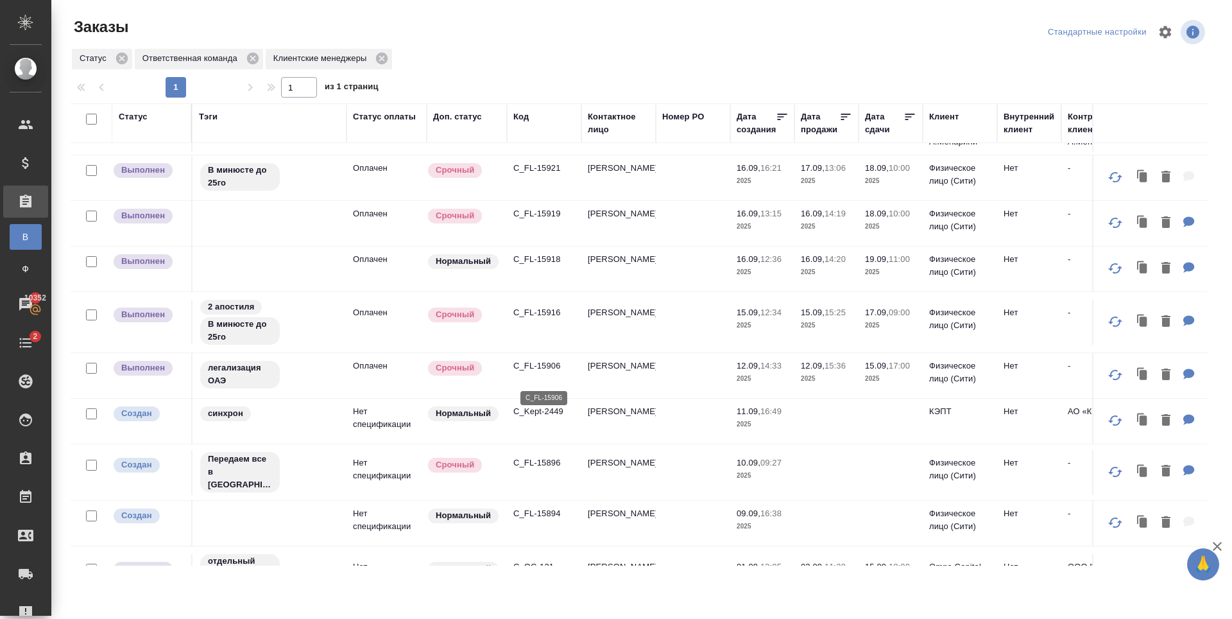
scroll to position [503, 0]
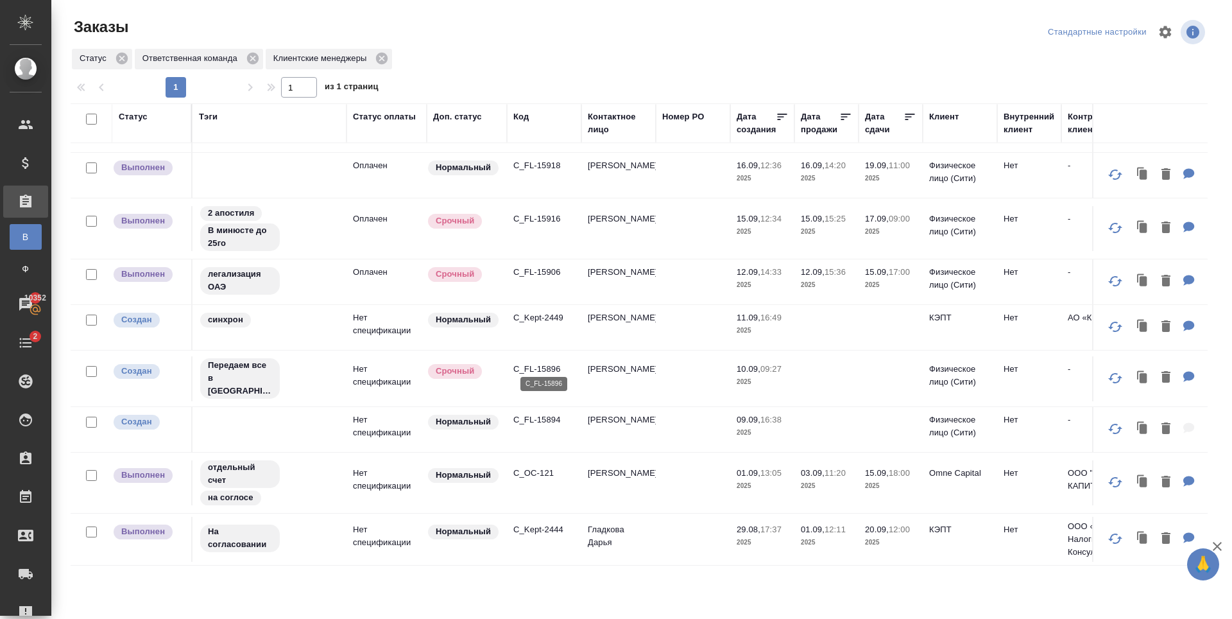
click at [549, 363] on p "C_FL-15896" at bounding box center [544, 369] width 62 height 13
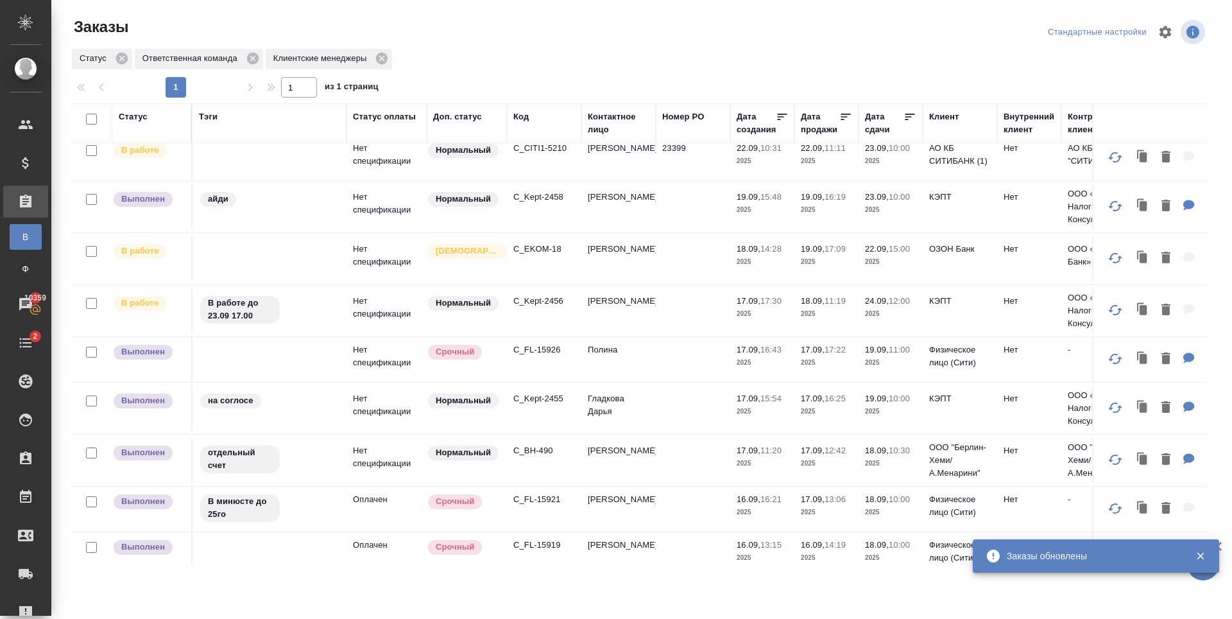
scroll to position [0, 0]
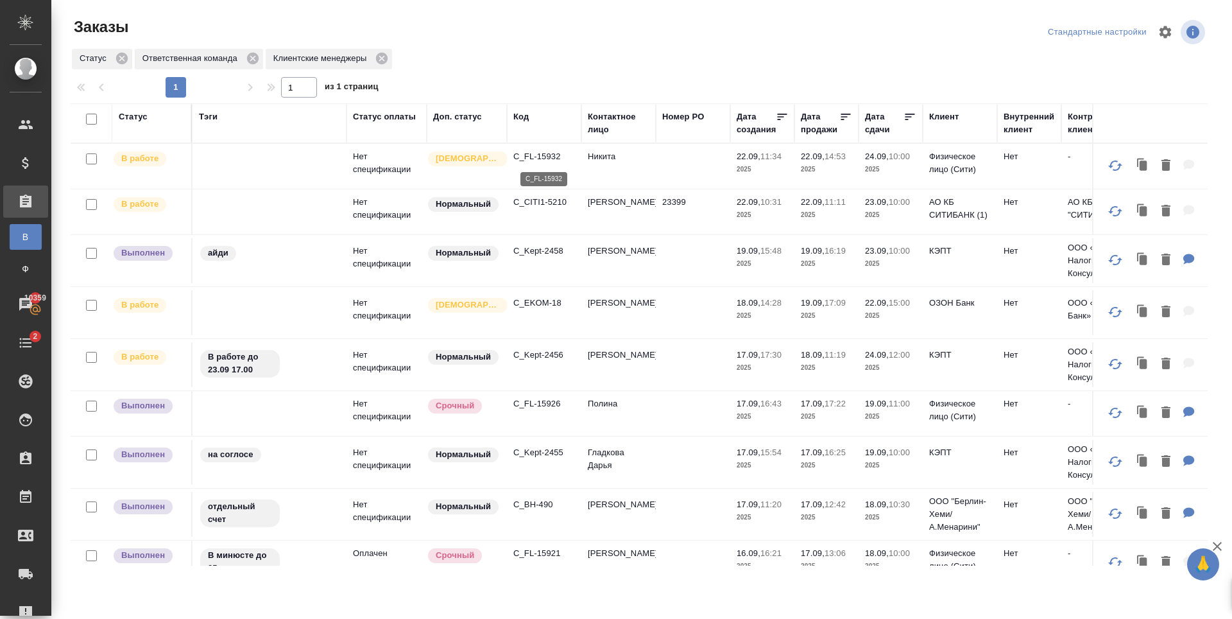
click at [518, 154] on p "C_FL-15932" at bounding box center [544, 156] width 62 height 13
click at [553, 402] on p "C_FL-15926" at bounding box center [544, 403] width 62 height 13
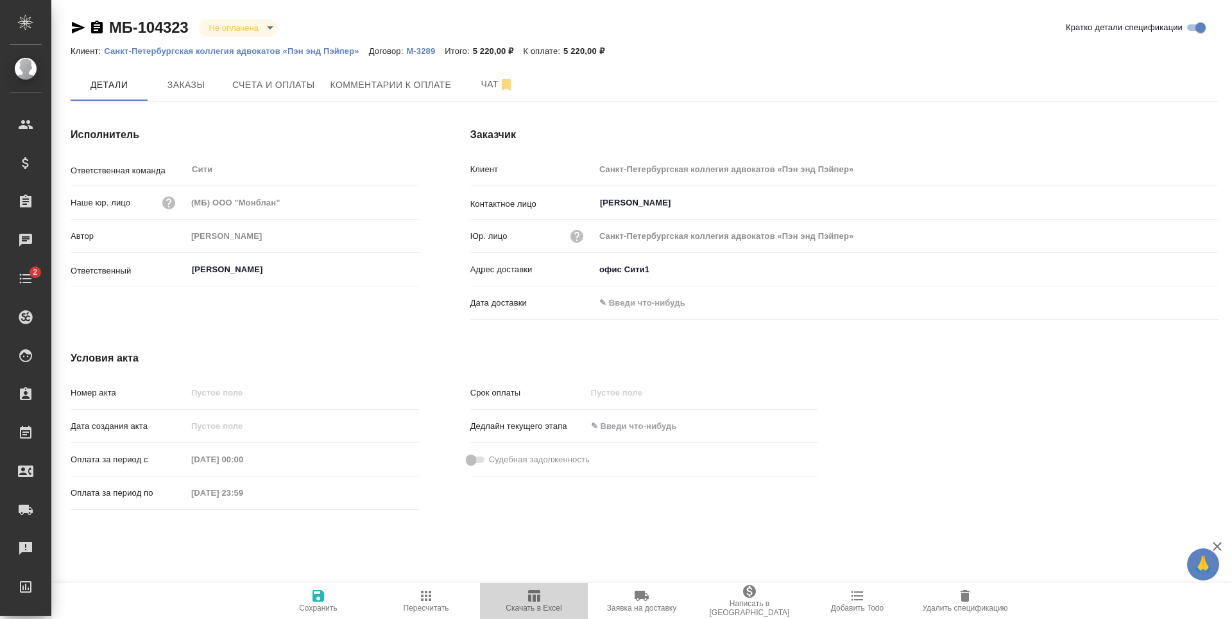
click at [531, 590] on icon "button" at bounding box center [534, 596] width 12 height 12
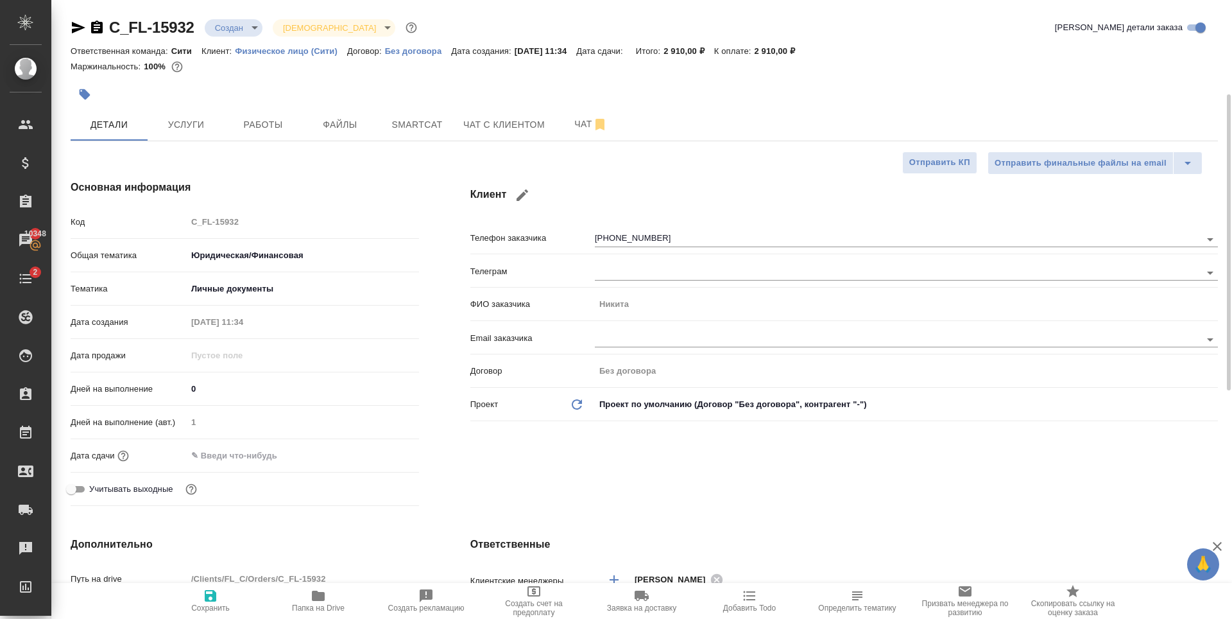
select select "RU"
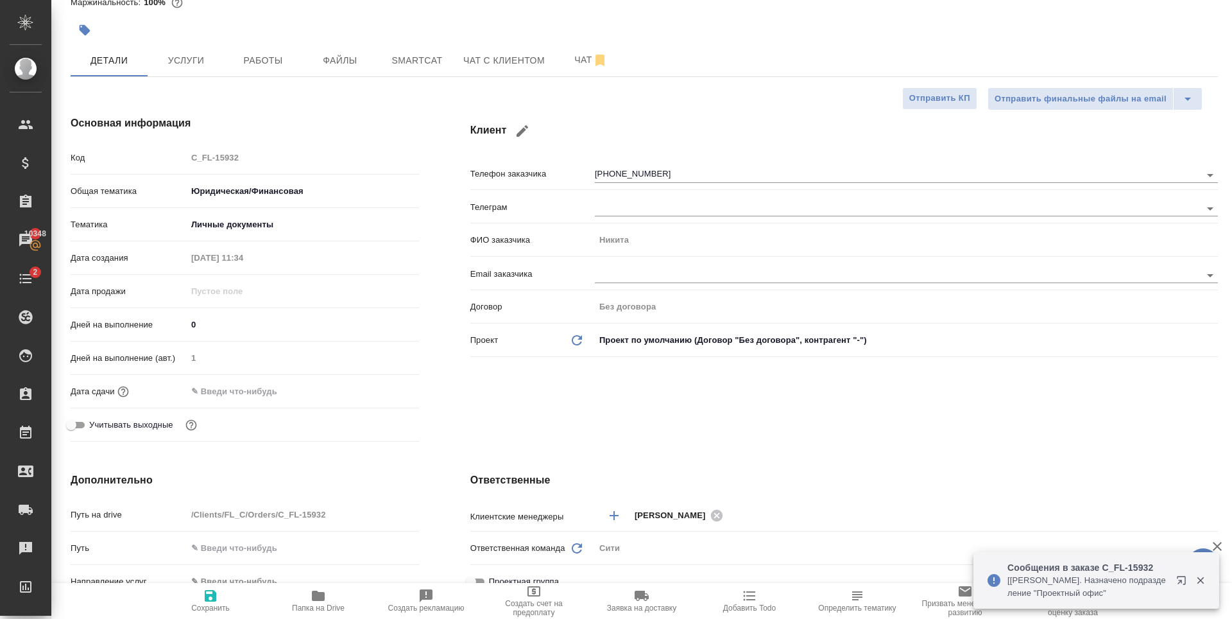
click at [1184, 582] on icon "button" at bounding box center [1183, 582] width 15 height 15
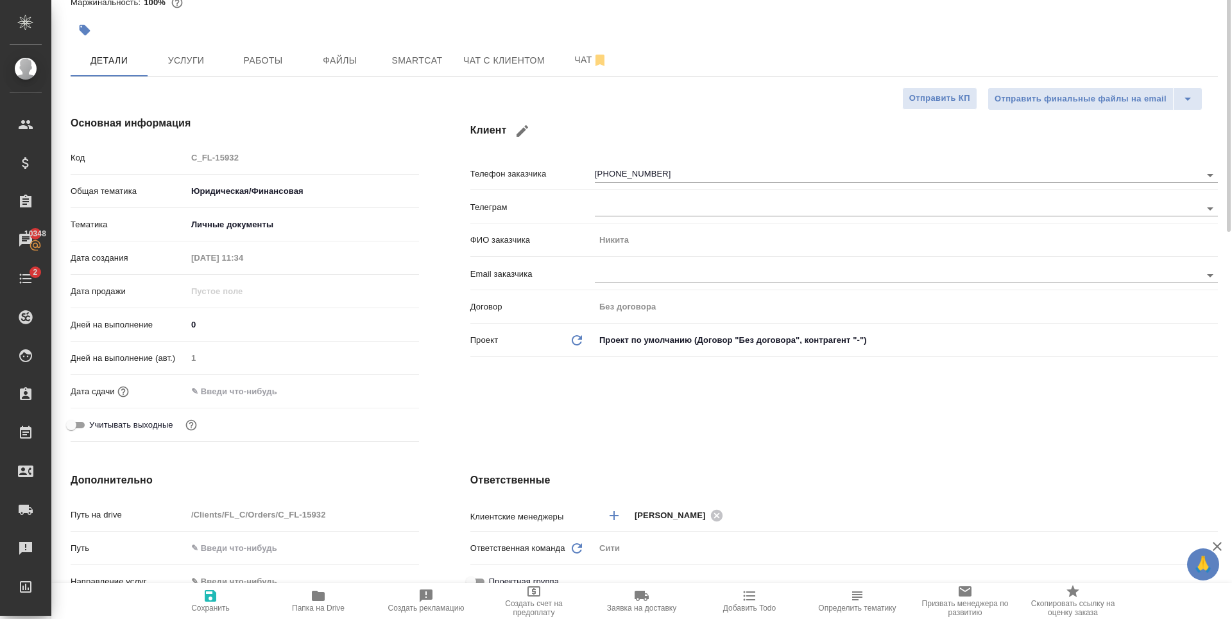
scroll to position [0, 0]
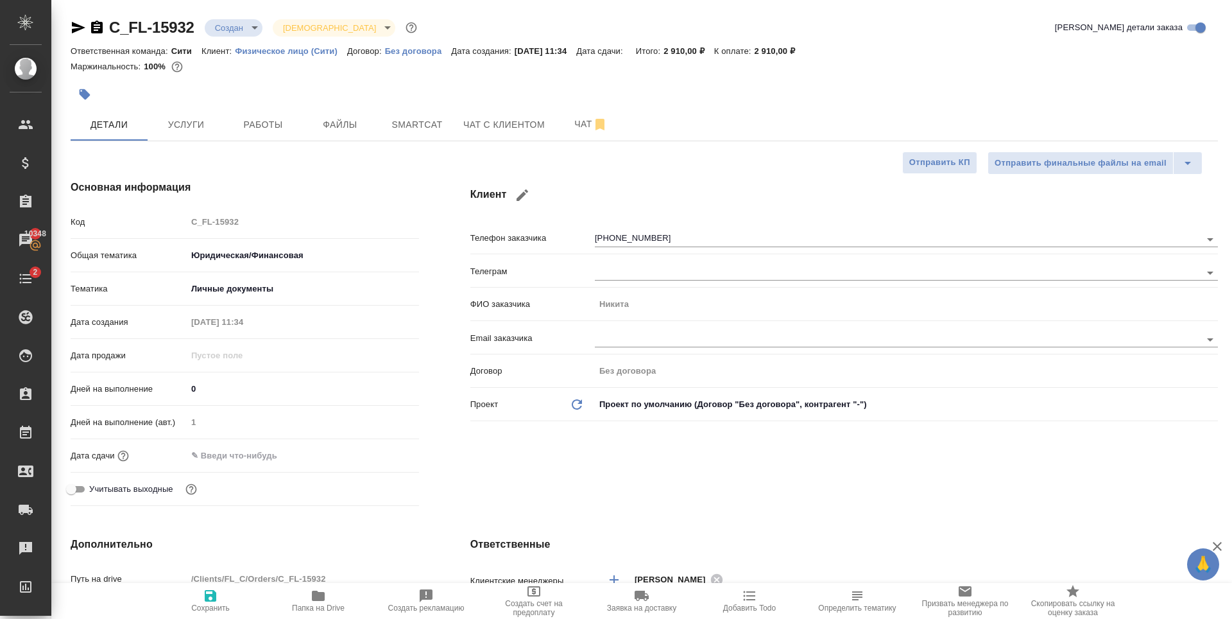
click at [626, 456] on div "Клиент Телефон заказчика +79104567654 Телеграм ФИО заказчика Никита Email заказ…" at bounding box center [844, 345] width 799 height 382
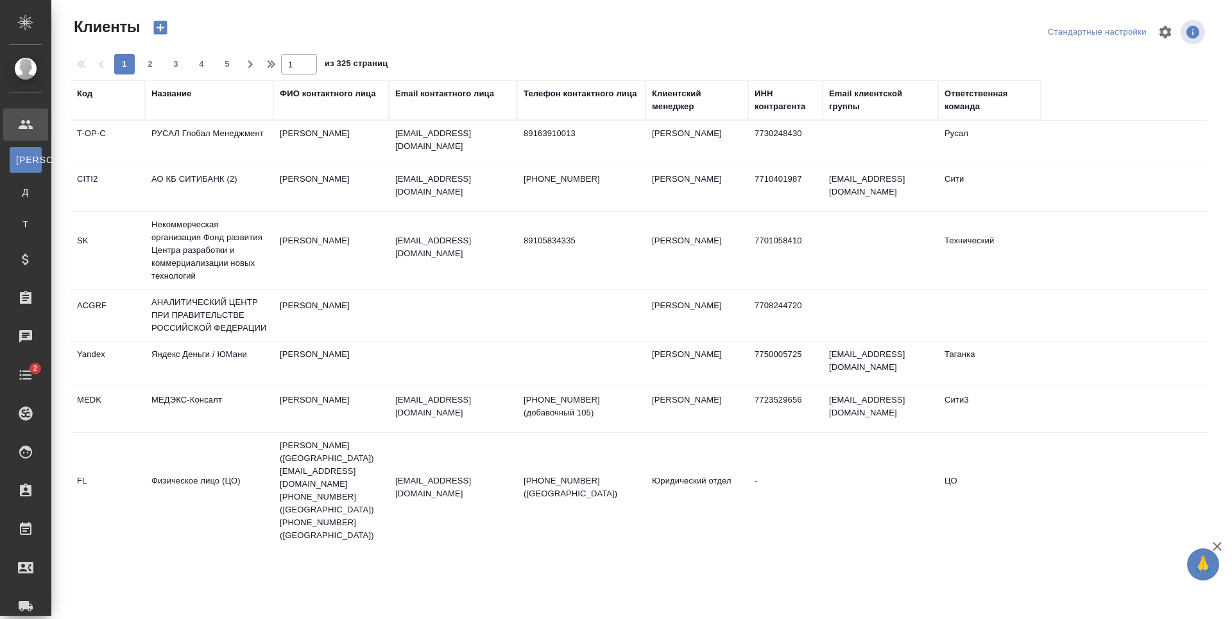
select select "RU"
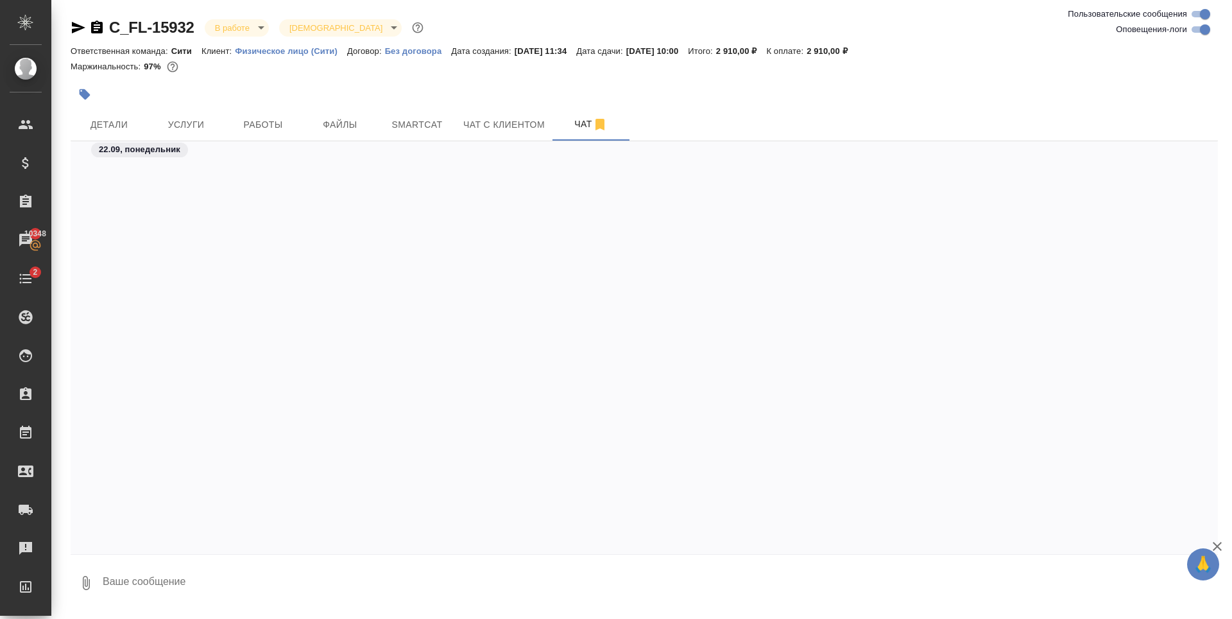
scroll to position [1897, 0]
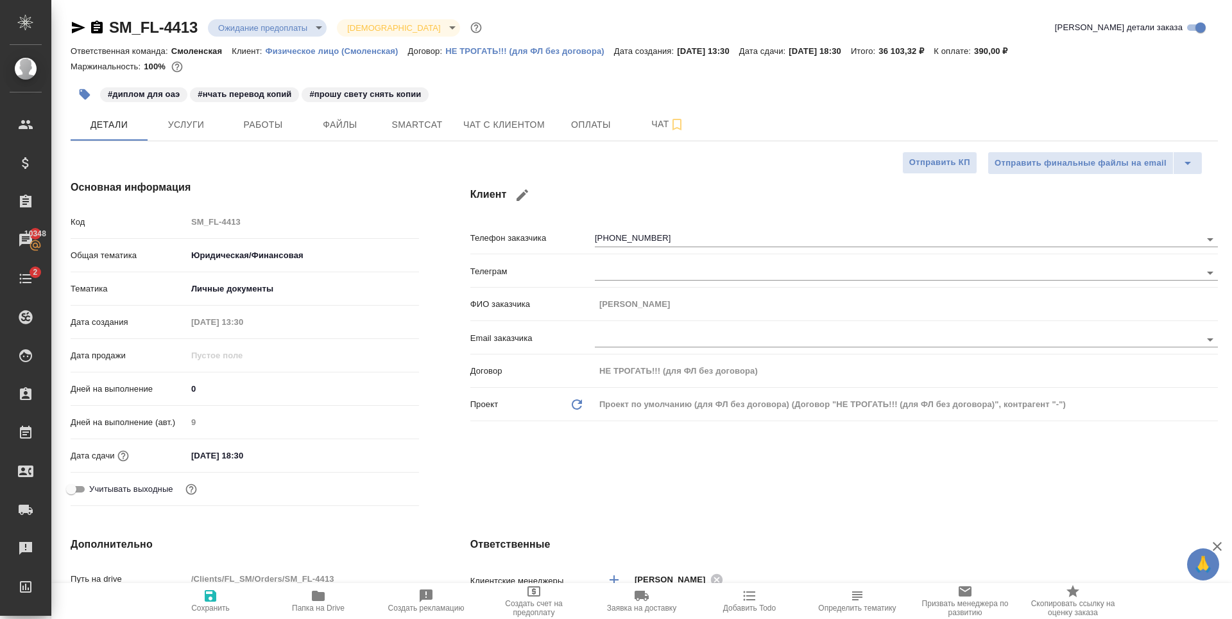
select select "RU"
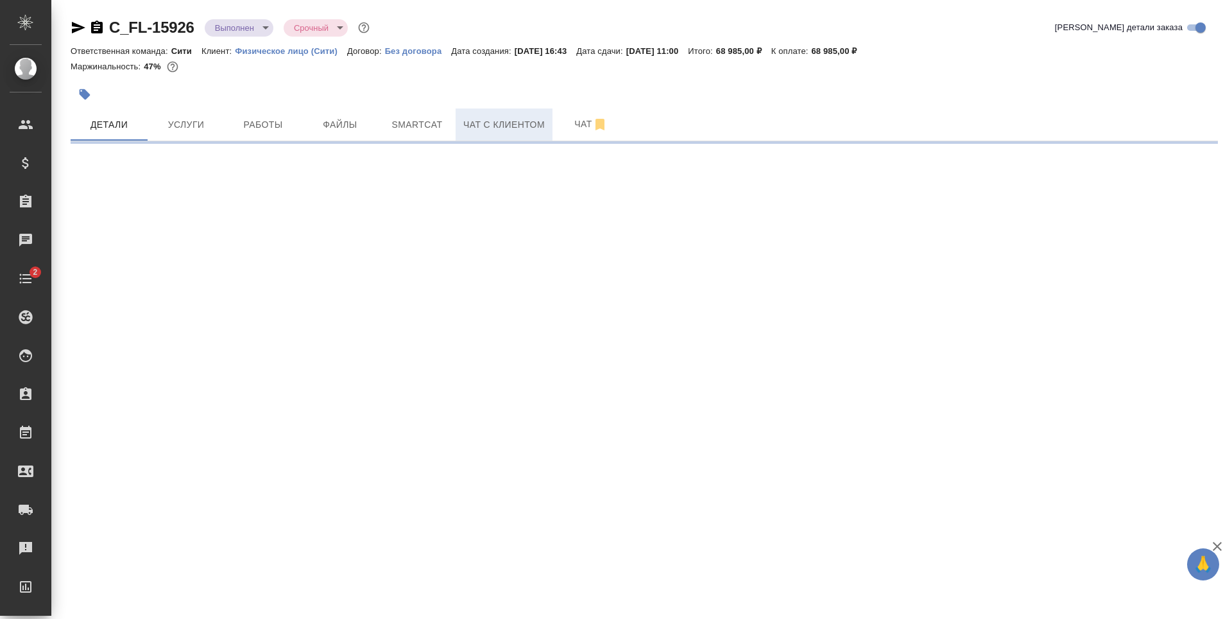
click at [512, 124] on span "Чат с клиентом" at bounding box center [504, 125] width 82 height 16
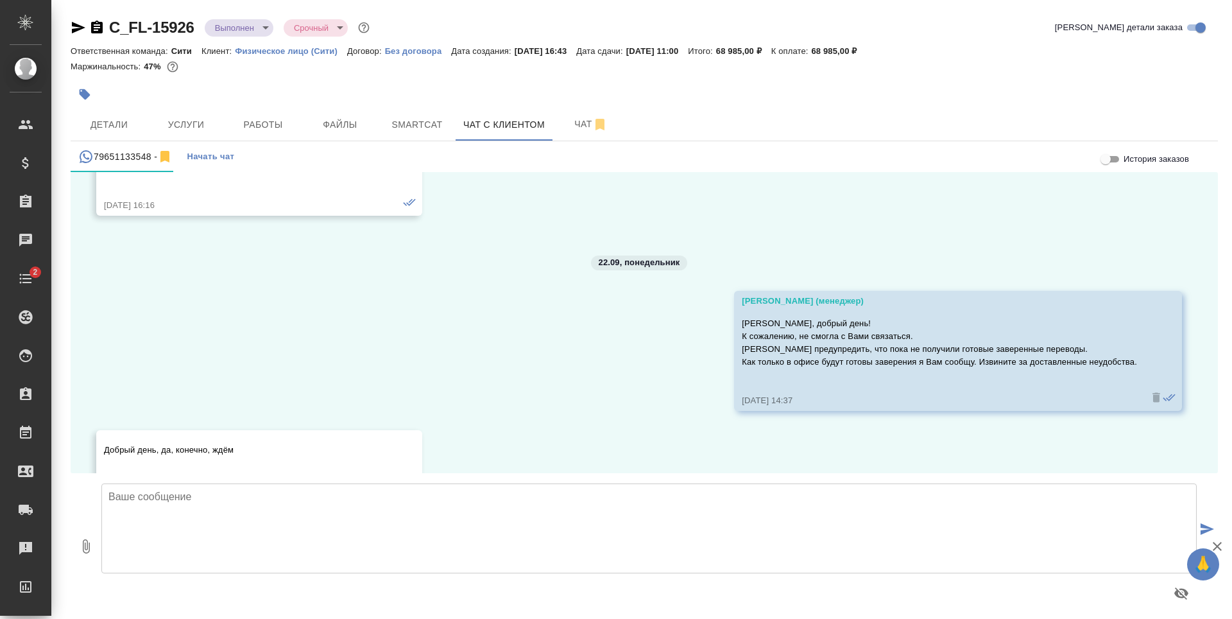
scroll to position [694, 0]
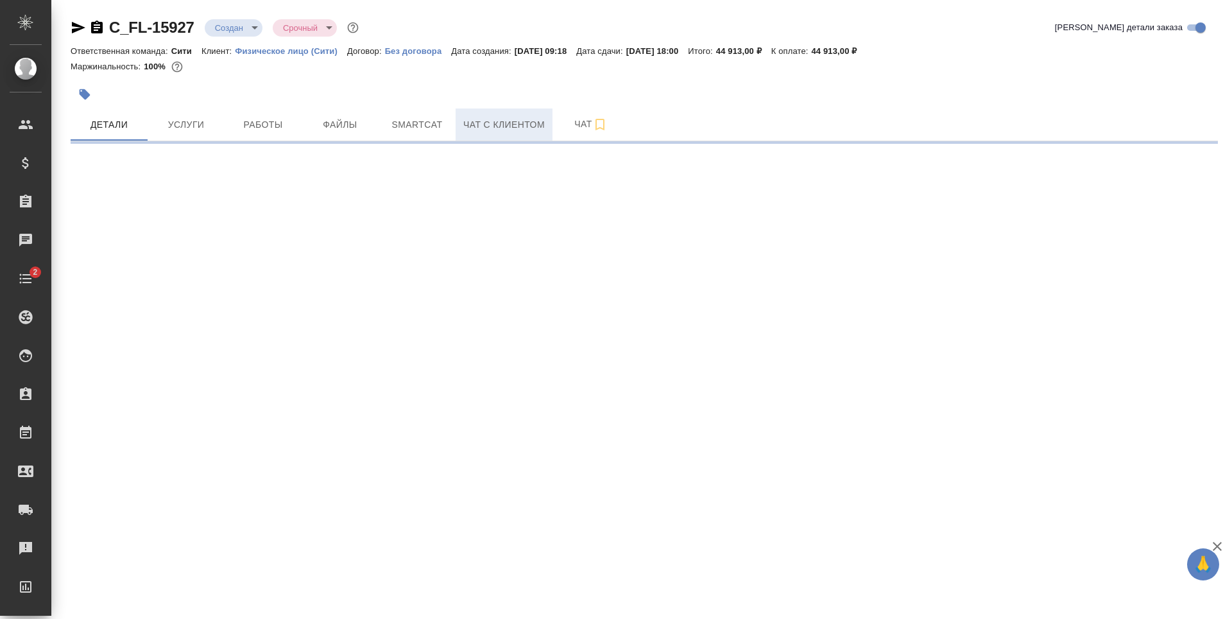
click at [514, 134] on button "Чат с клиентом" at bounding box center [504, 124] width 97 height 32
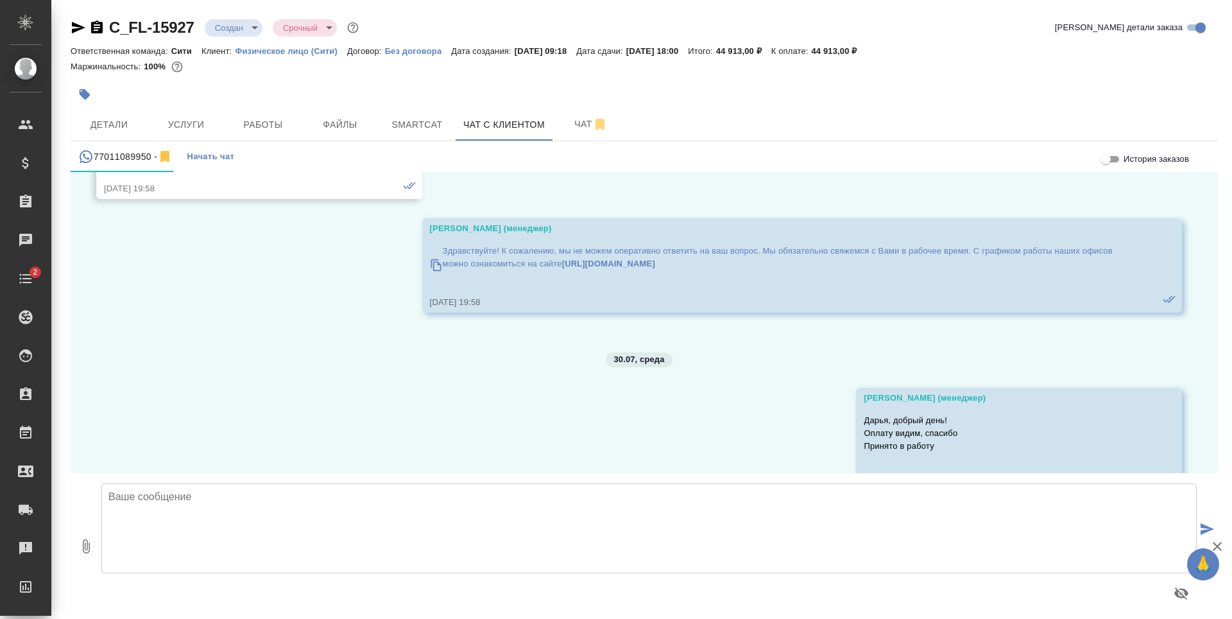
scroll to position [11821, 0]
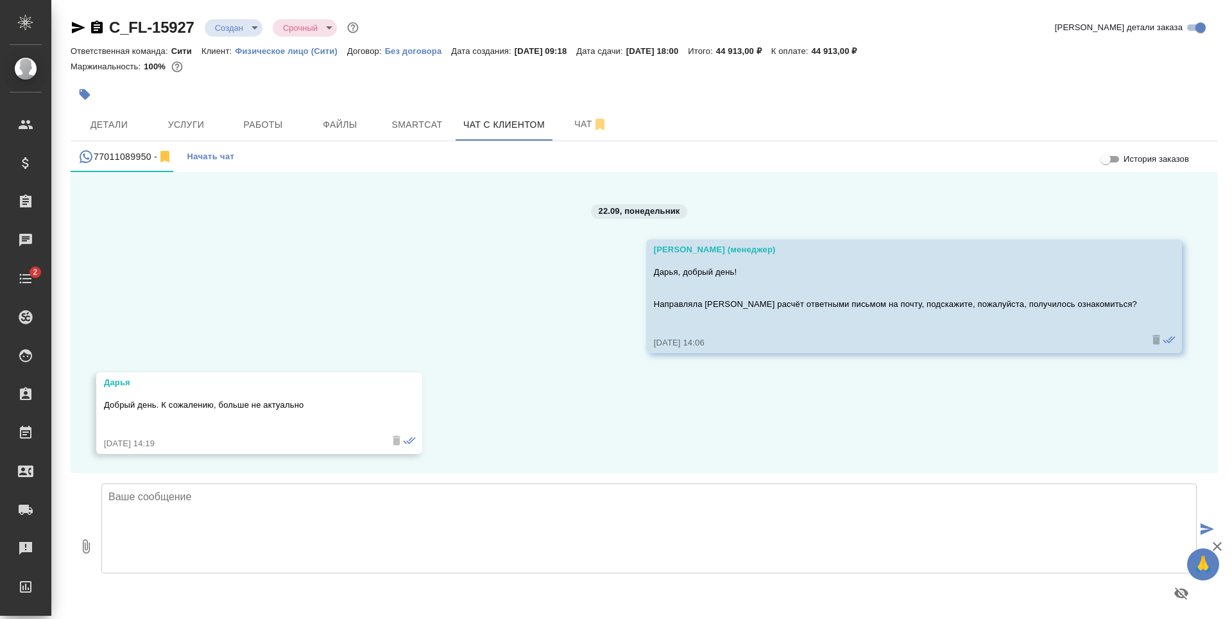
click at [233, 28] on body "🙏 .cls-1 fill:#fff; AWATERA Zaytseva Svetlana Клиенты Спецификации Заказы Чаты …" at bounding box center [616, 309] width 1232 height 619
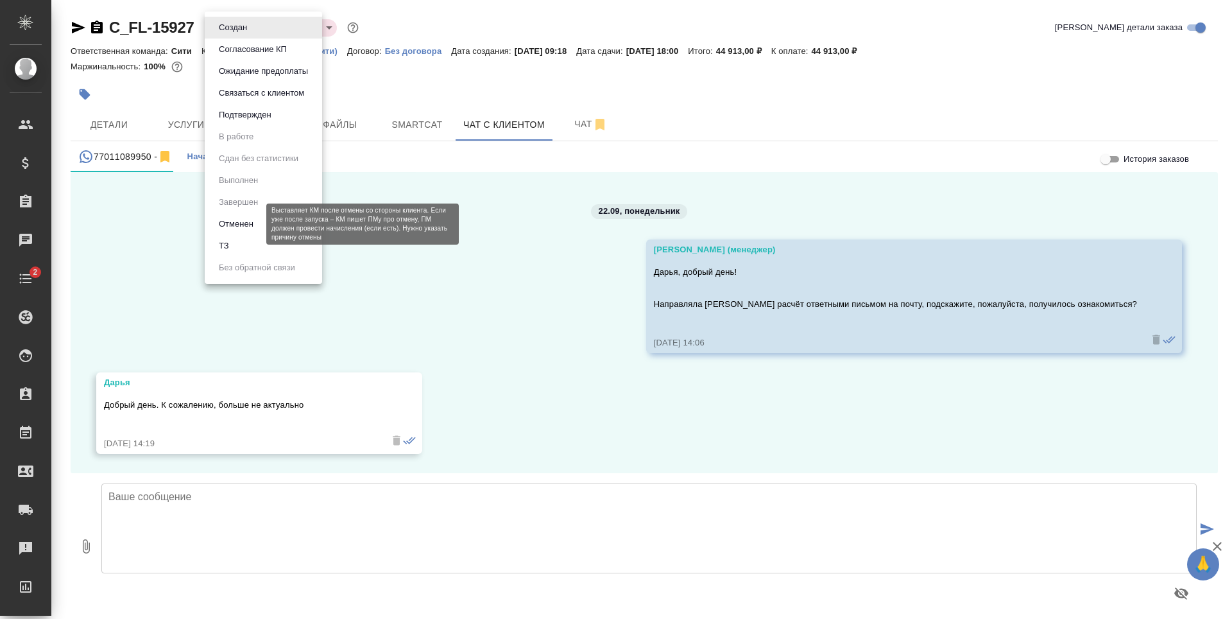
click at [248, 227] on button "Отменен" at bounding box center [236, 224] width 42 height 14
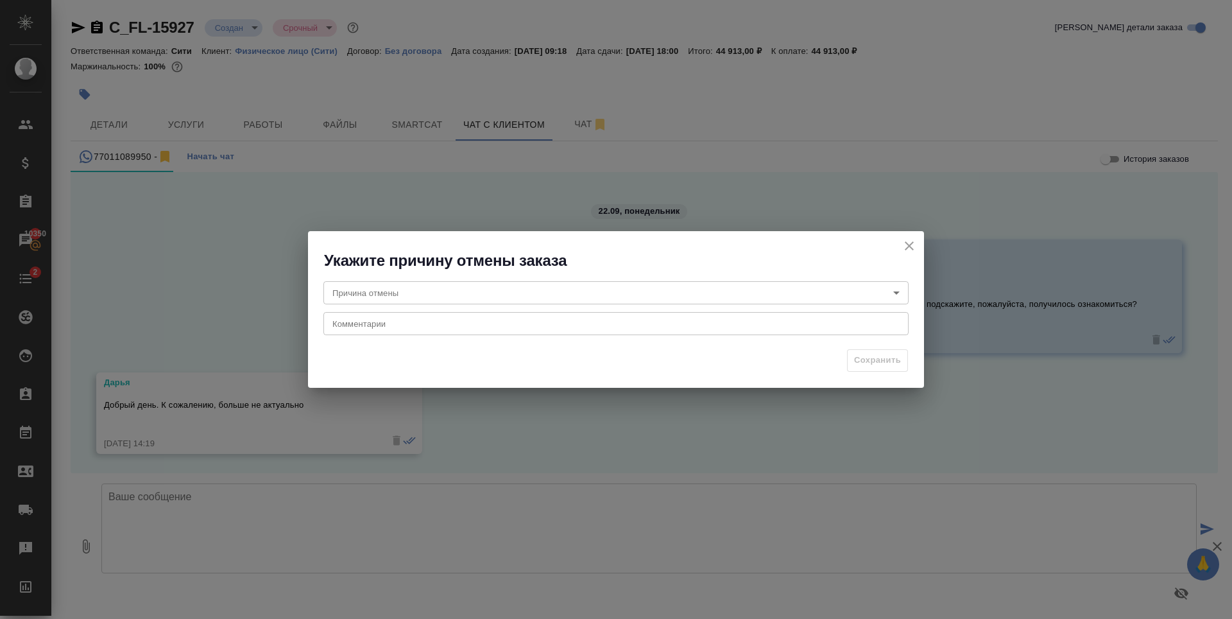
click at [388, 279] on div "Причина отмены ​ Причина отмены Комментарии x Комментарии" at bounding box center [616, 307] width 616 height 72
click at [402, 291] on body "🙏 .cls-1 fill:#fff; AWATERA Zaytseva Svetlana Клиенты Спецификации Заказы 10350…" at bounding box center [616, 309] width 1232 height 619
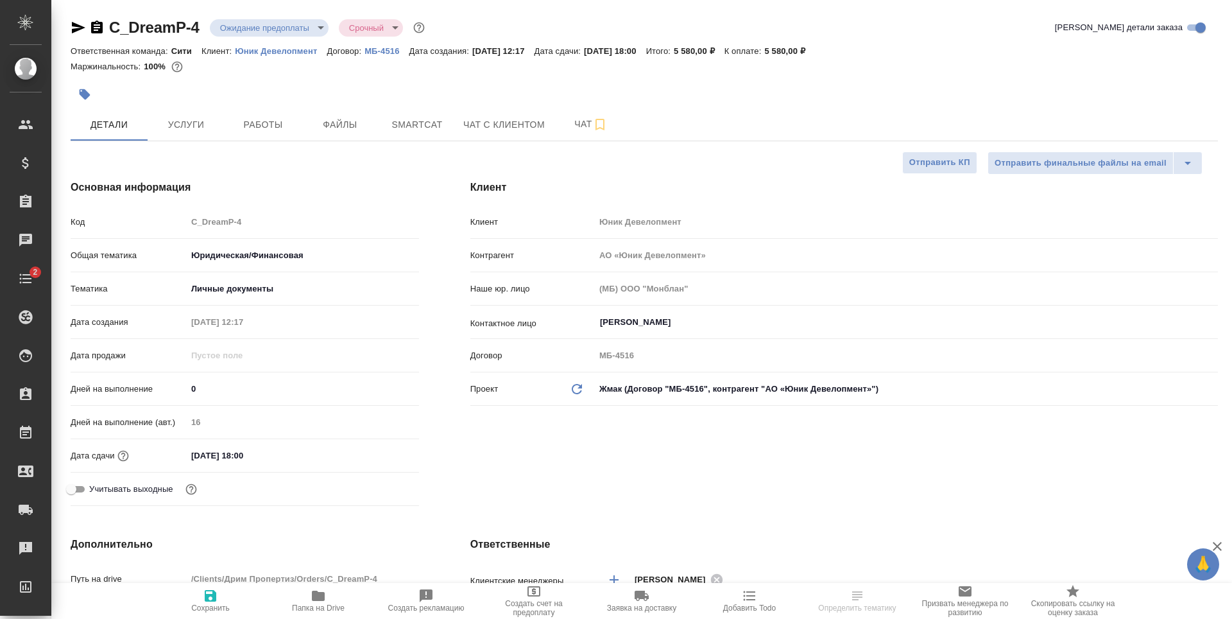
select select "RU"
click at [271, 30] on body "🙏 .cls-1 fill:#fff; AWATERA [PERSON_NAME] Спецификации Заказы Чаты 2 Todo Проек…" at bounding box center [616, 309] width 1232 height 619
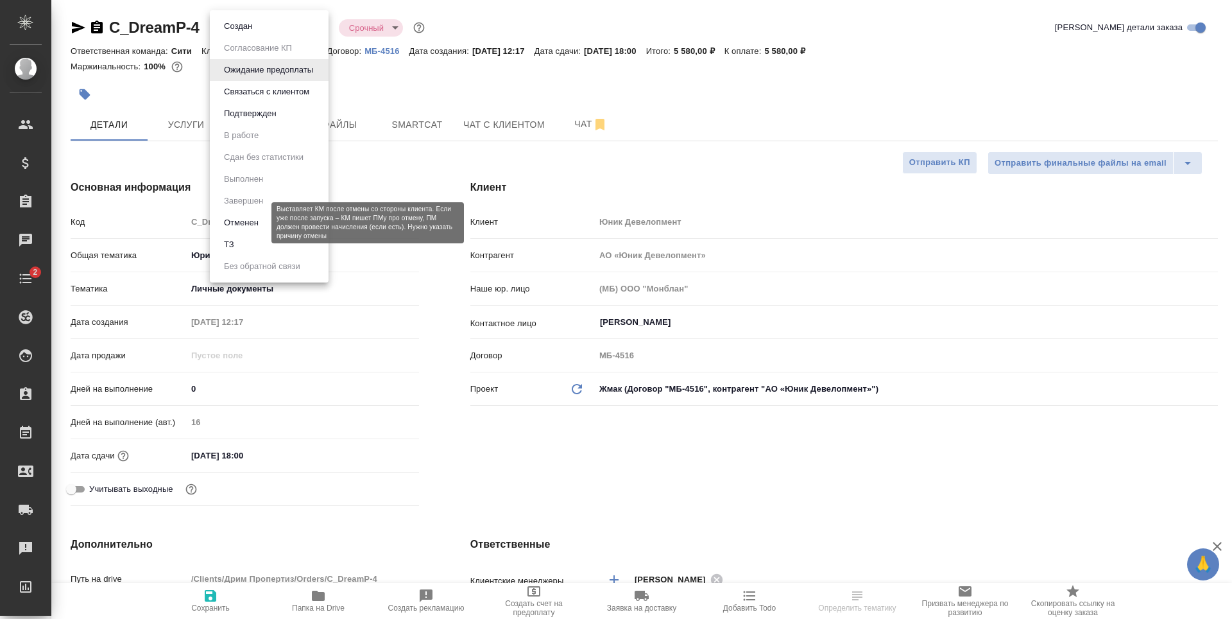
click at [246, 219] on button "Отменен" at bounding box center [241, 223] width 42 height 14
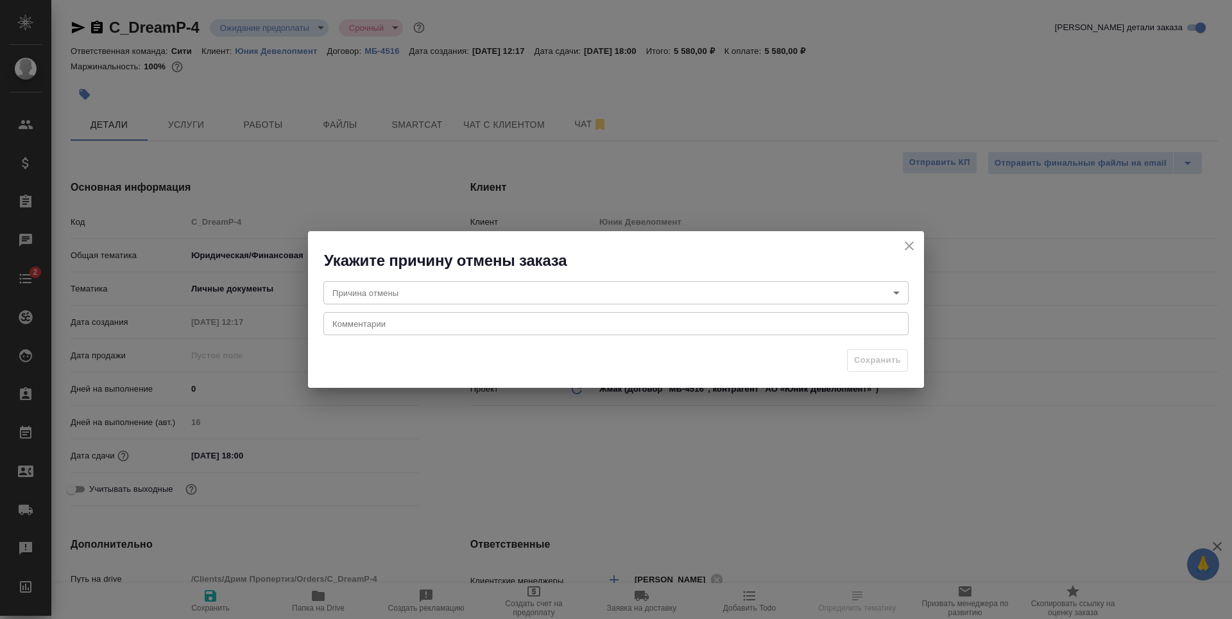
click at [527, 300] on body "🙏 .cls-1 fill:#fff; AWATERA [PERSON_NAME] Спецификации Заказы Чаты 2 Todo Проек…" at bounding box center [616, 309] width 1232 height 619
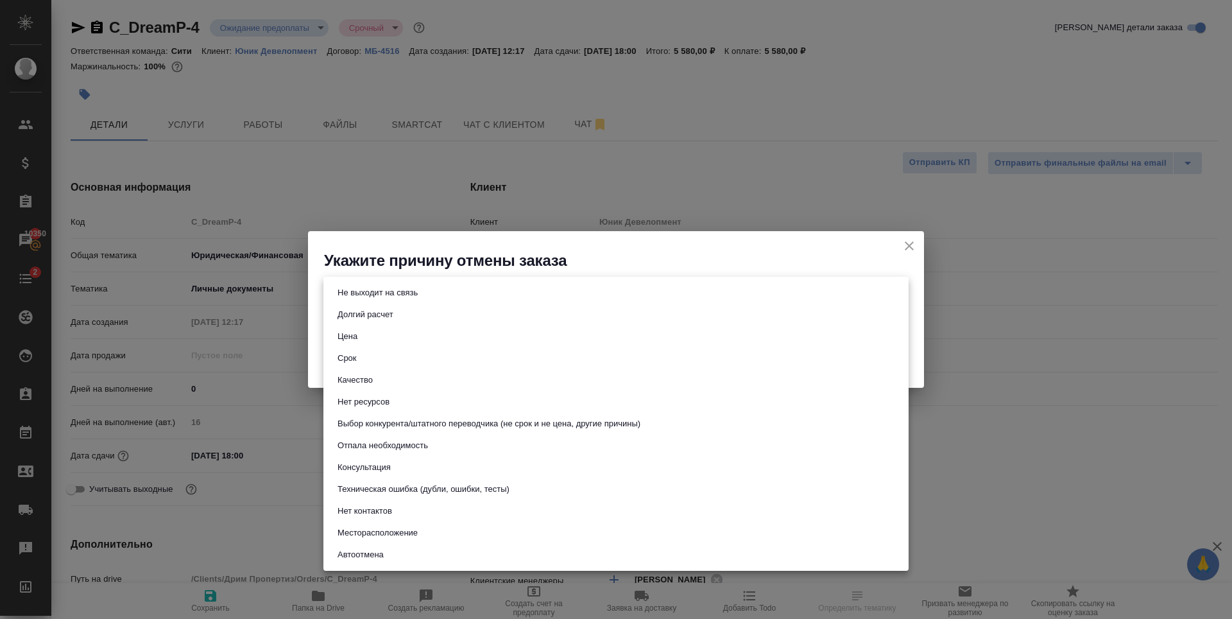
drag, startPoint x: 389, startPoint y: 296, endPoint x: 400, endPoint y: 296, distance: 11.6
click at [390, 296] on button "Не выходит на связь" at bounding box center [378, 293] width 88 height 14
type input "stopContacting"
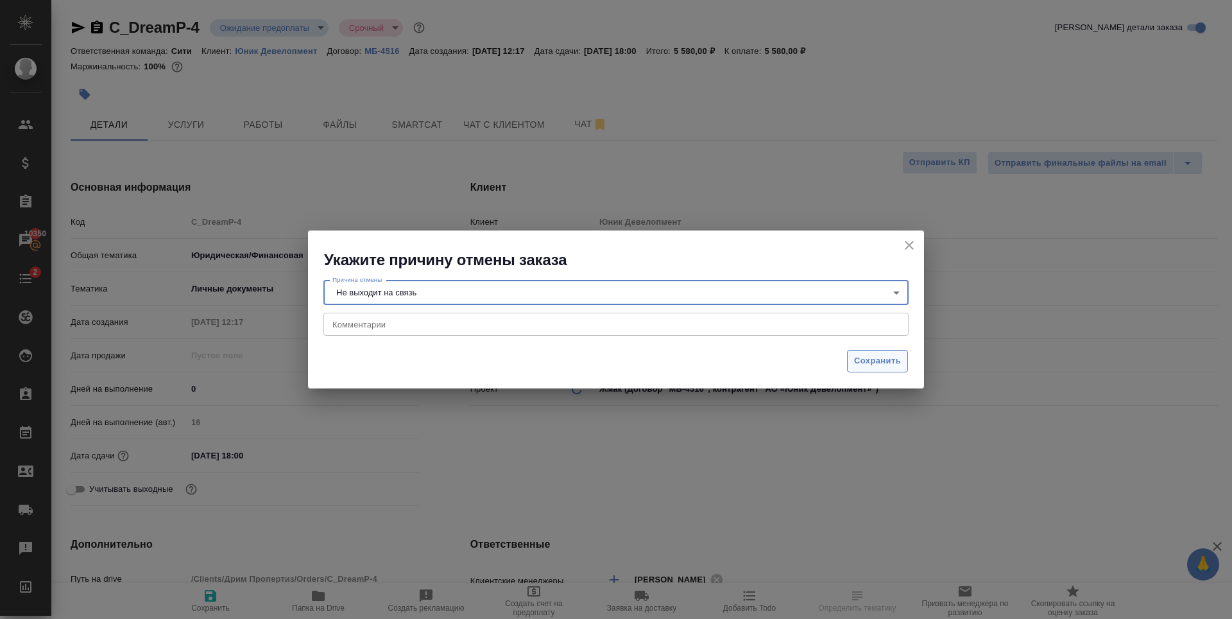
click at [888, 360] on span "Сохранить" at bounding box center [877, 361] width 47 height 15
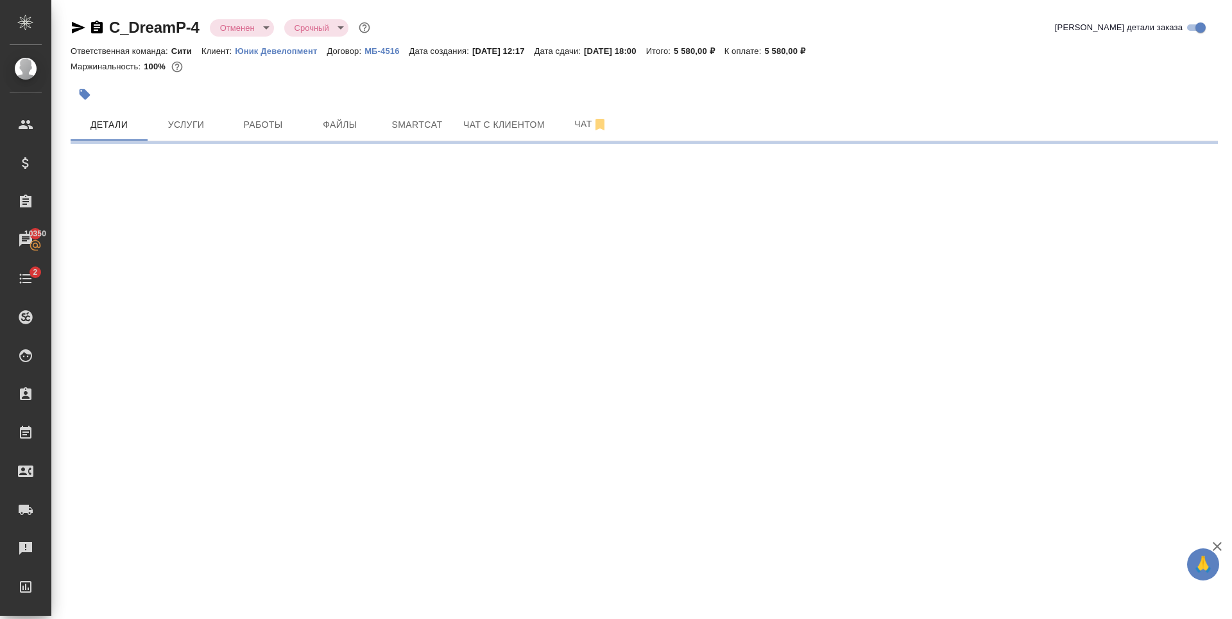
select select "RU"
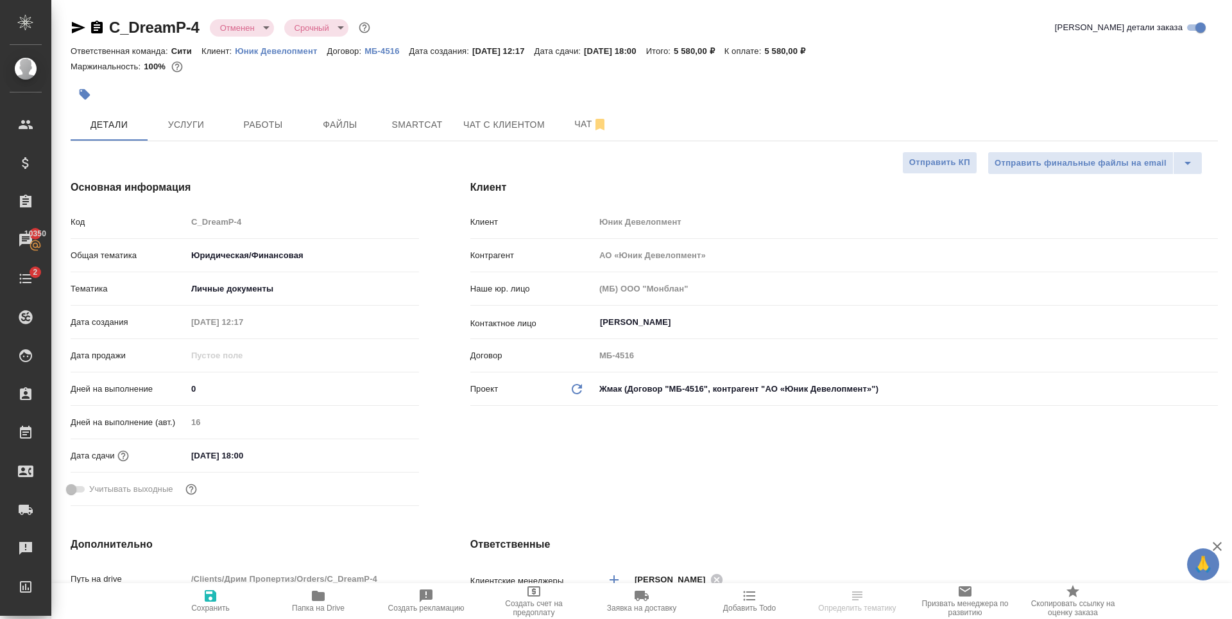
type textarea "x"
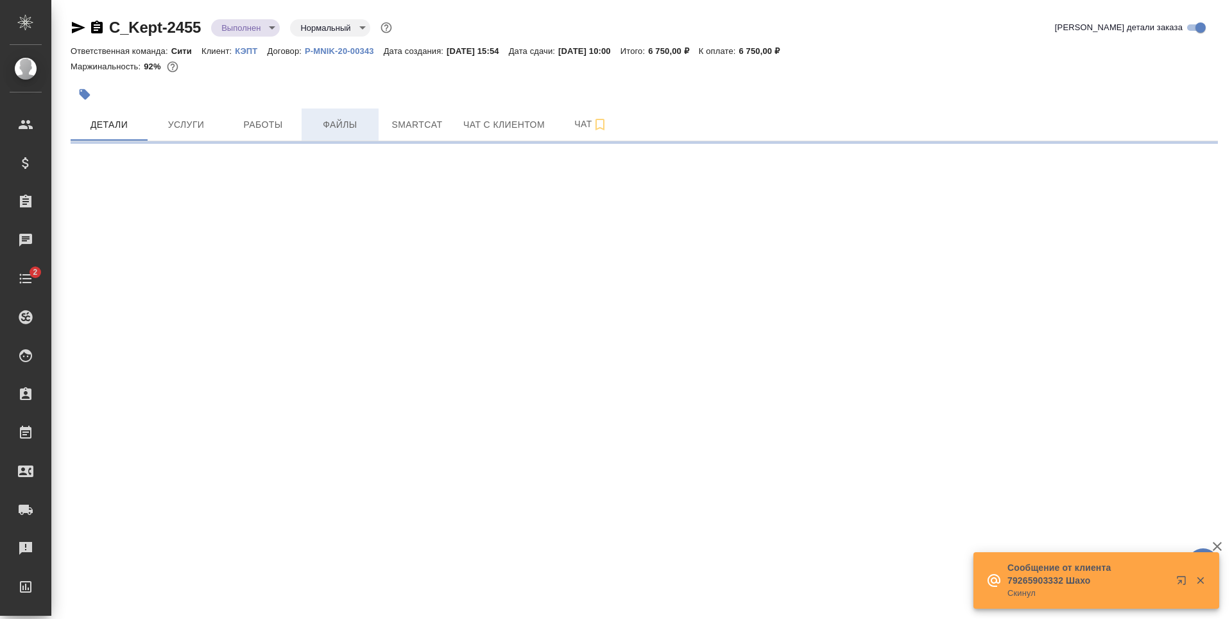
select select "RU"
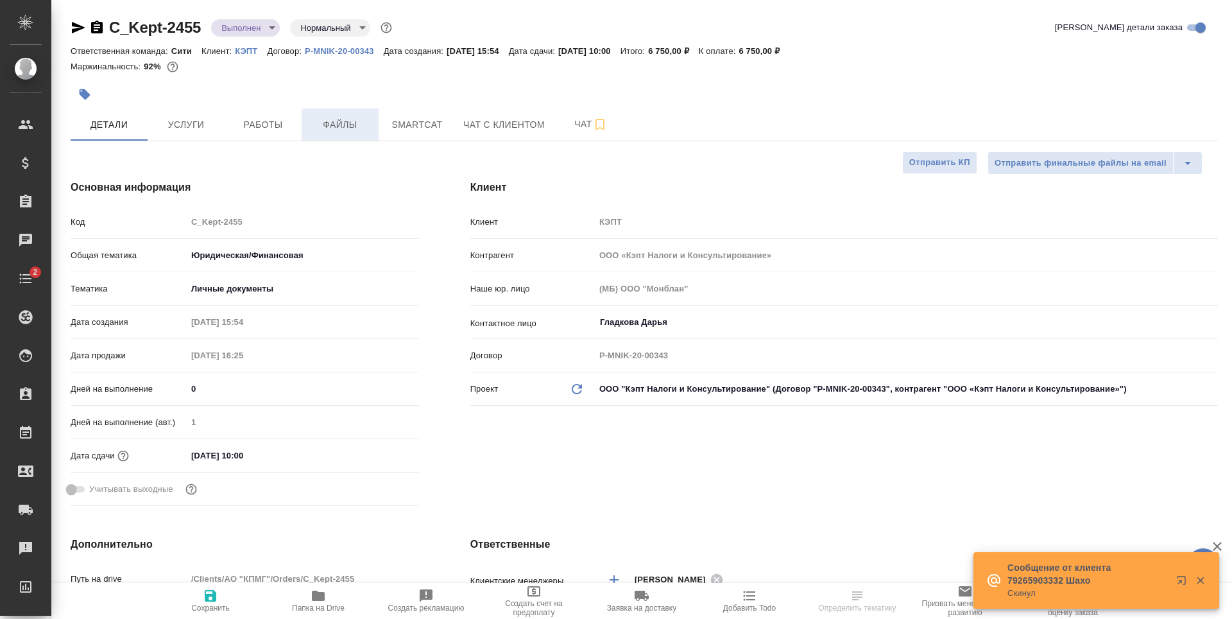
click at [344, 124] on span "Файлы" at bounding box center [340, 125] width 62 height 16
type textarea "x"
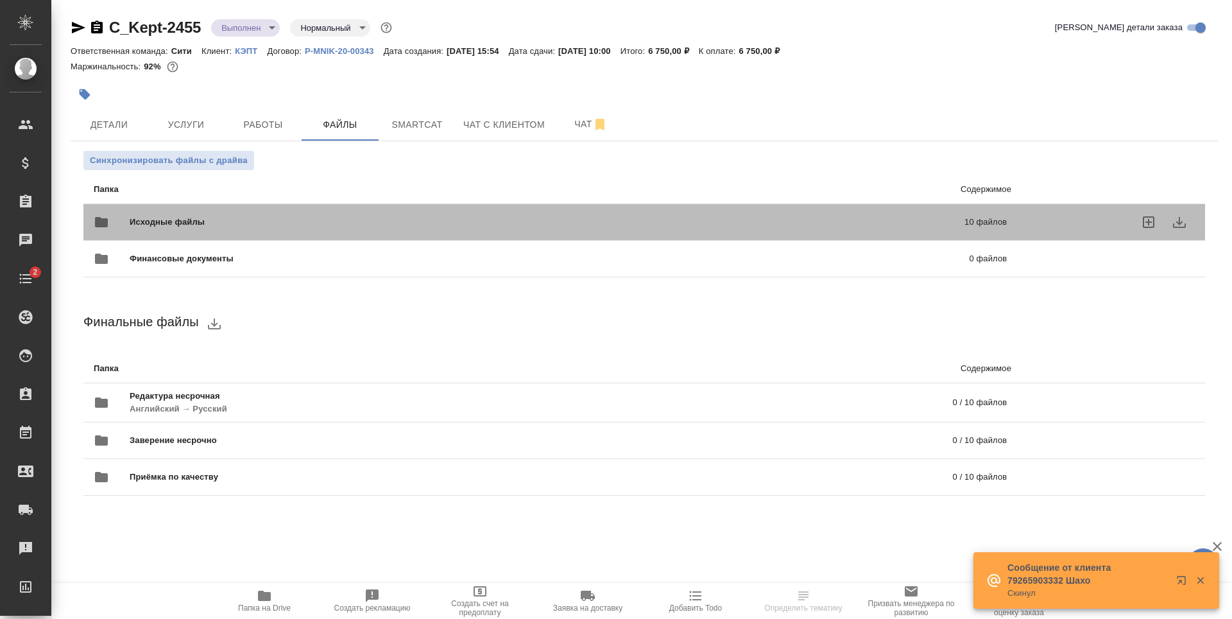
click at [311, 221] on span "Исходные файлы" at bounding box center [357, 222] width 455 height 13
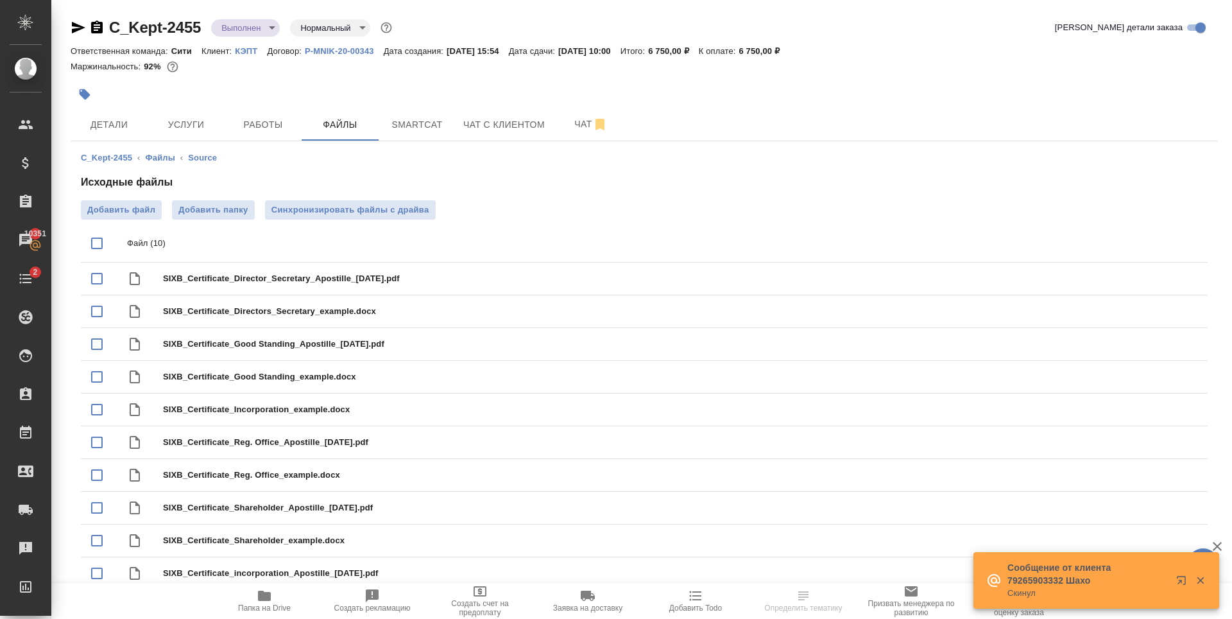
click at [77, 87] on button "button" at bounding box center [85, 94] width 28 height 28
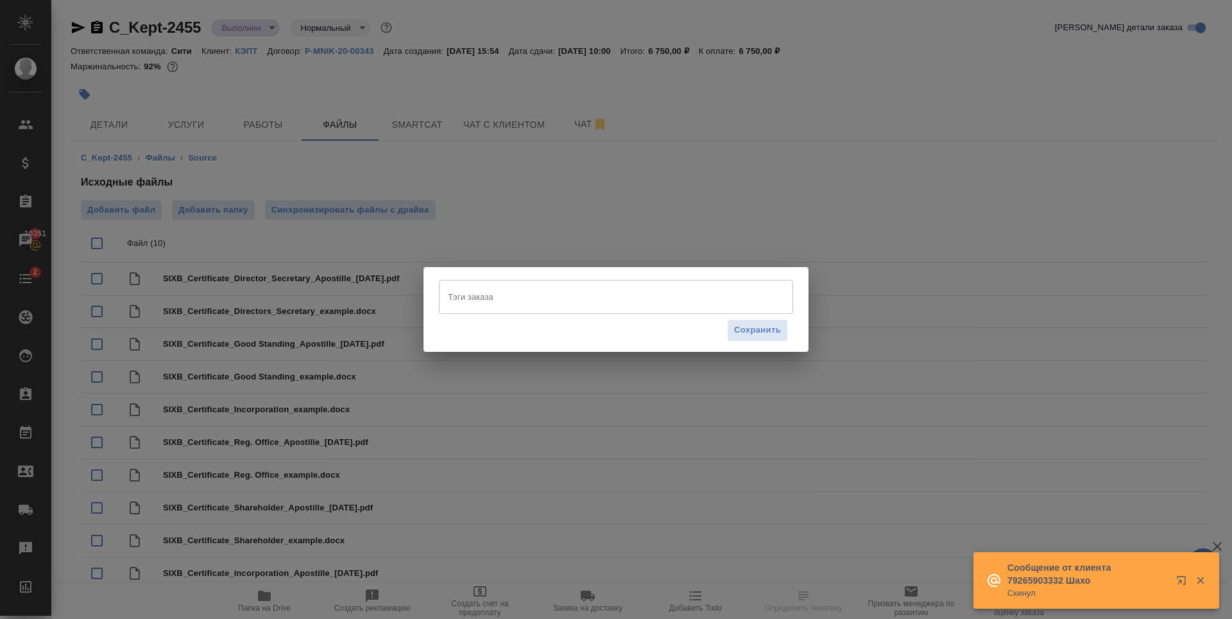
click at [536, 299] on input "Тэги заказа" at bounding box center [604, 297] width 318 height 22
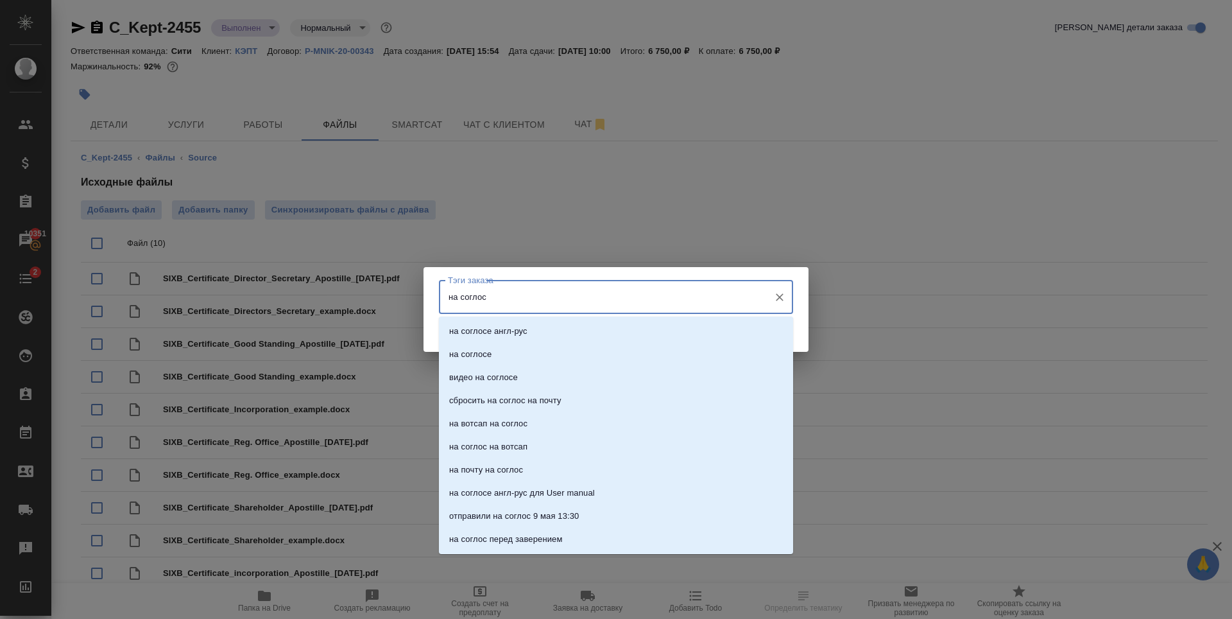
type input "на соглосе"
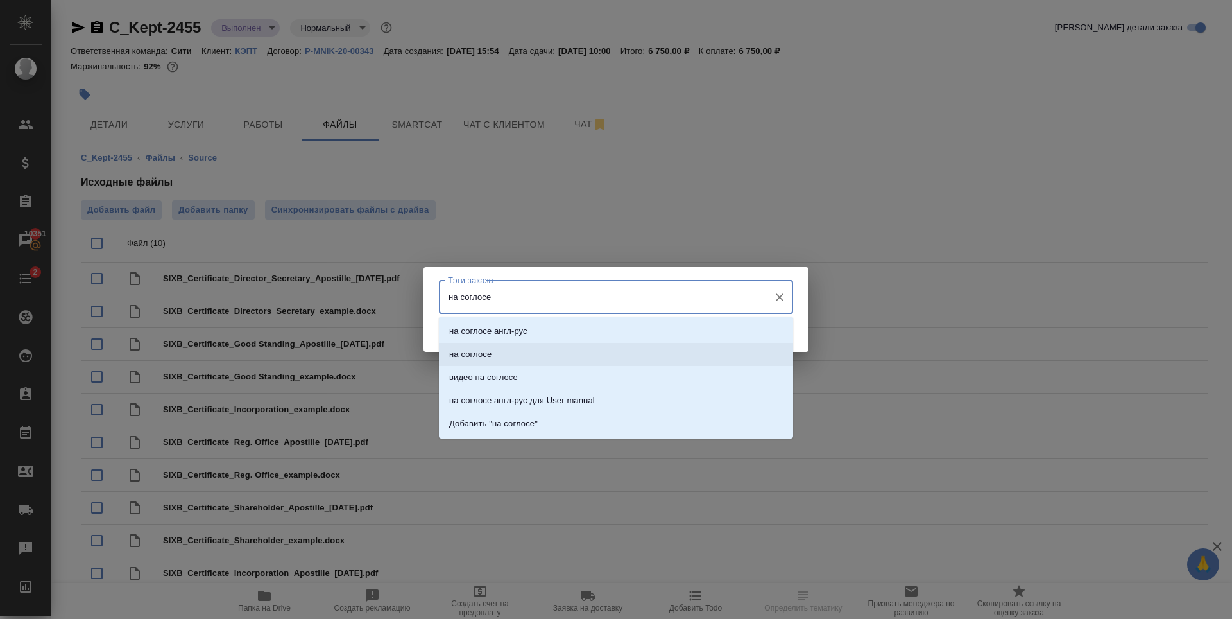
click at [524, 358] on li "на соглосе" at bounding box center [616, 354] width 354 height 23
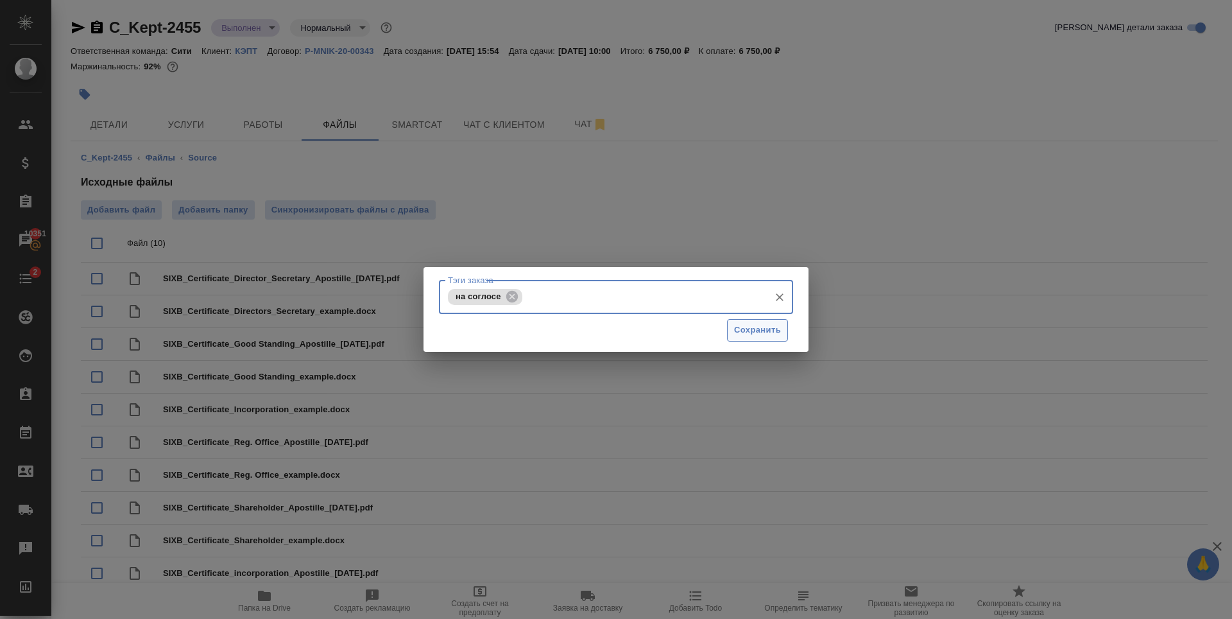
click at [762, 324] on span "Сохранить" at bounding box center [757, 330] width 47 height 15
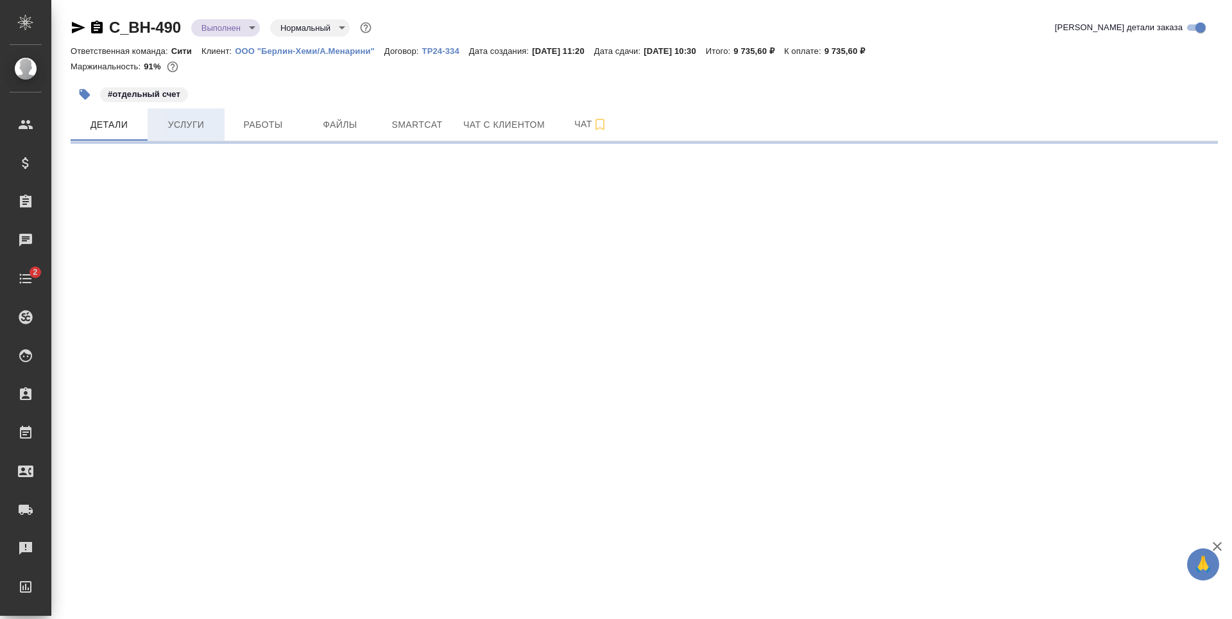
select select "RU"
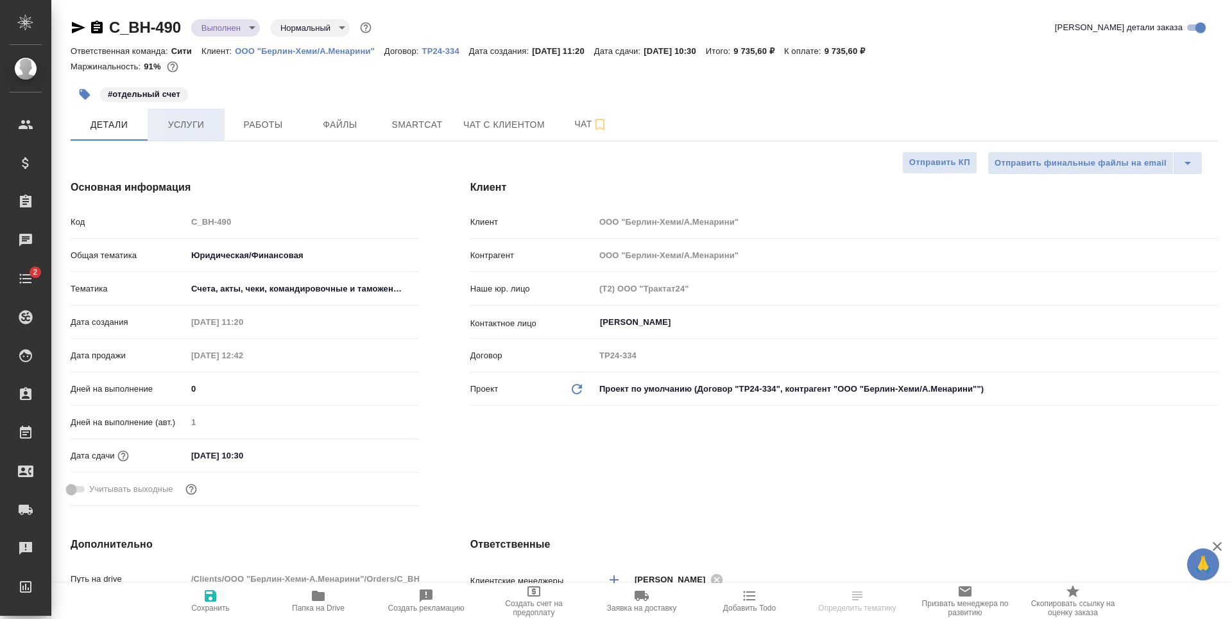
click at [209, 130] on span "Услуги" at bounding box center [186, 125] width 62 height 16
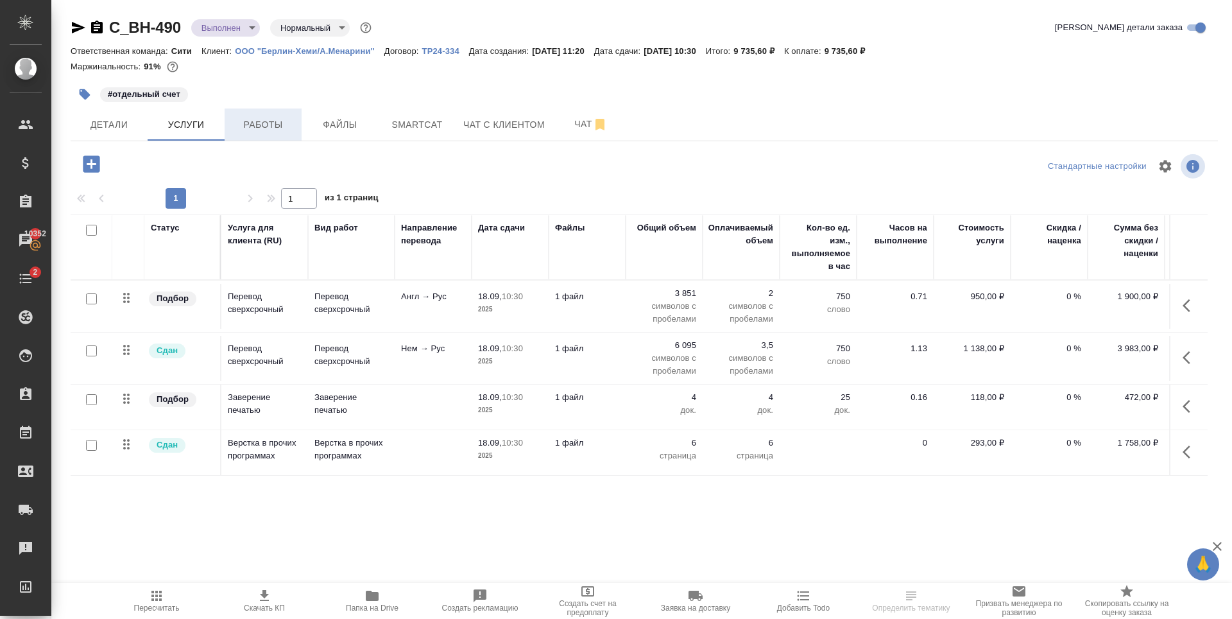
click at [244, 128] on span "Работы" at bounding box center [263, 125] width 62 height 16
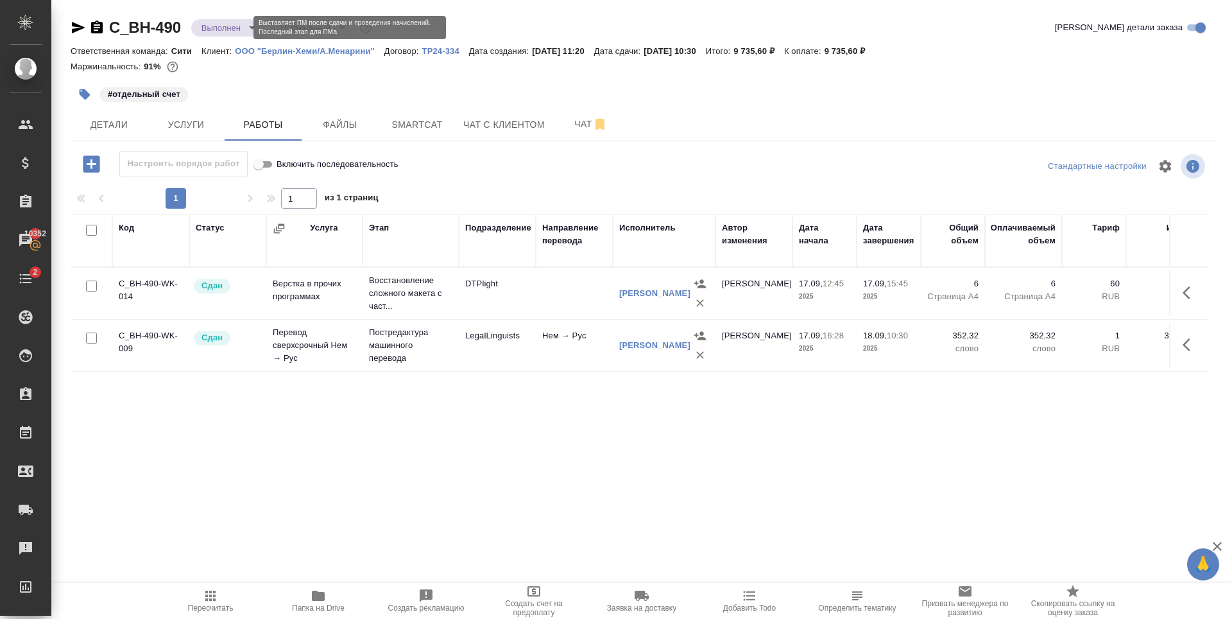
click at [239, 26] on body "🙏 .cls-1 fill:#fff; AWATERA Zaytseva Svetlana Клиенты Спецификации Заказы 10352…" at bounding box center [616, 309] width 1232 height 619
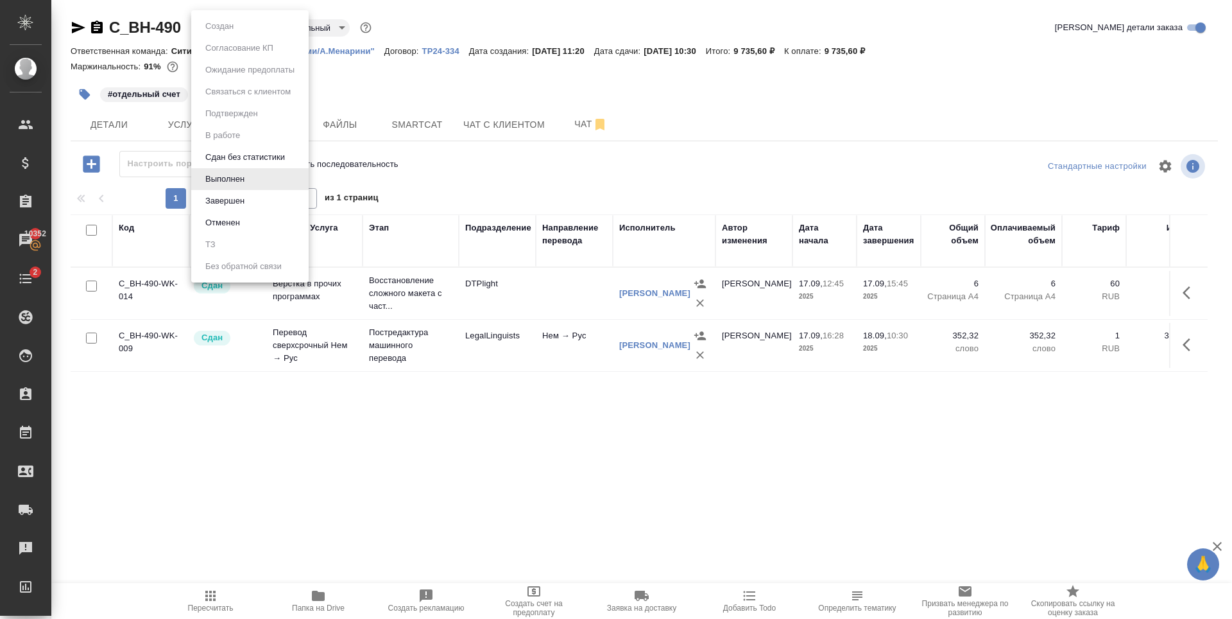
click at [357, 89] on div at bounding box center [616, 309] width 1232 height 619
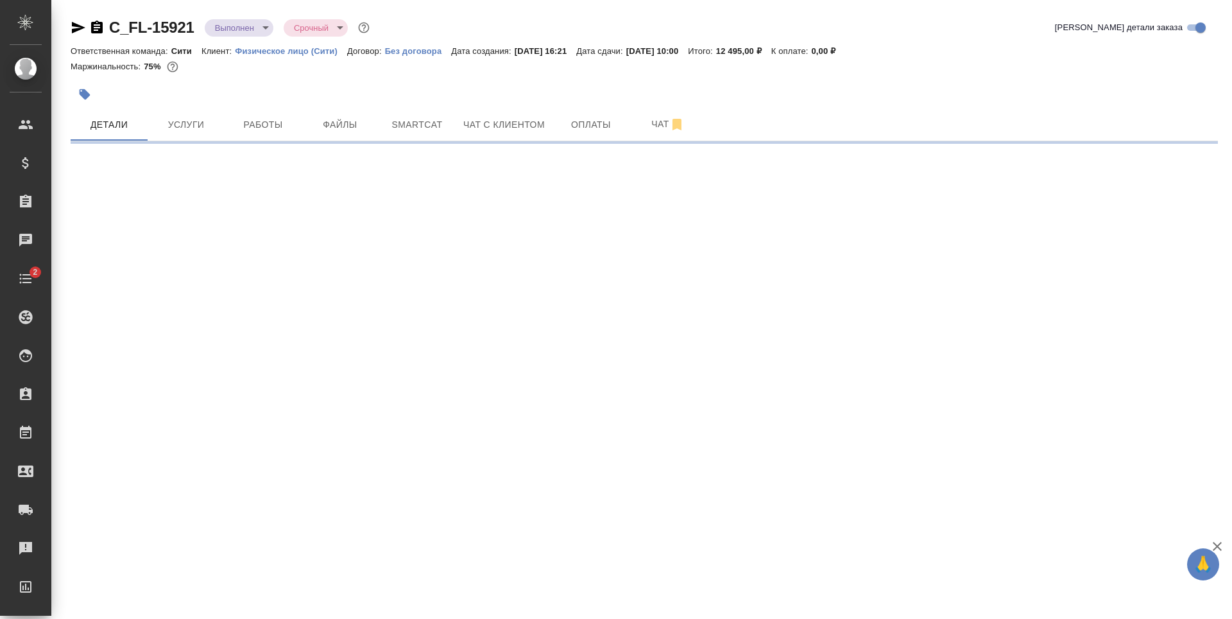
click at [81, 87] on button "button" at bounding box center [85, 94] width 28 height 28
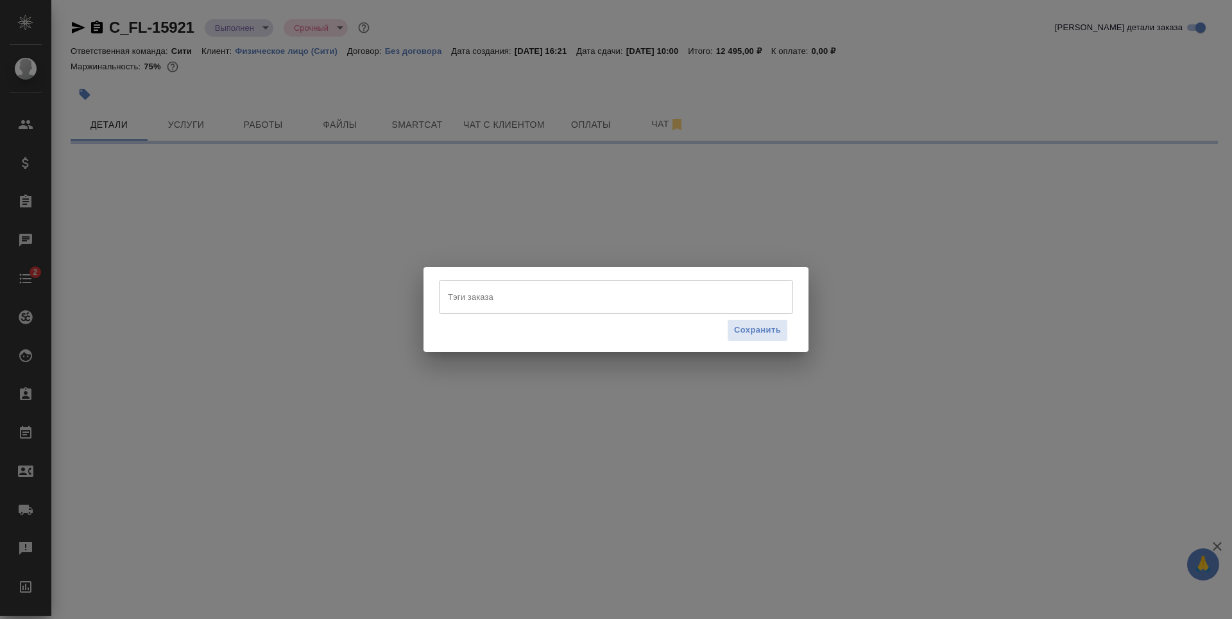
click at [535, 298] on input "Тэги заказа" at bounding box center [604, 297] width 318 height 22
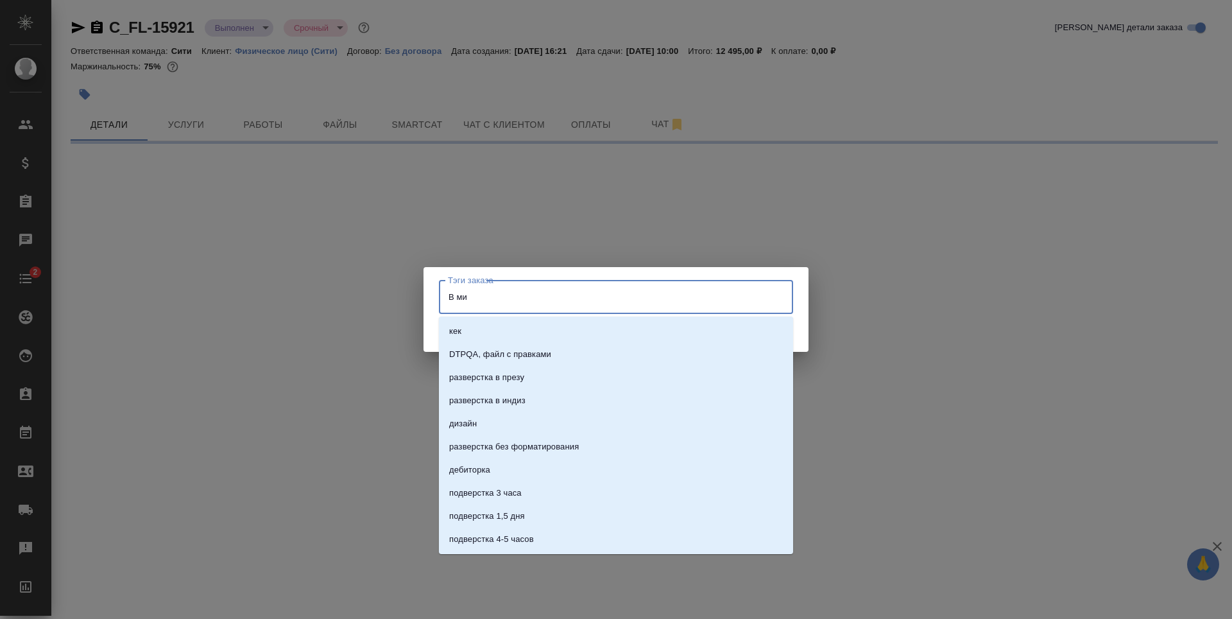
type input "В мин"
select select "RU"
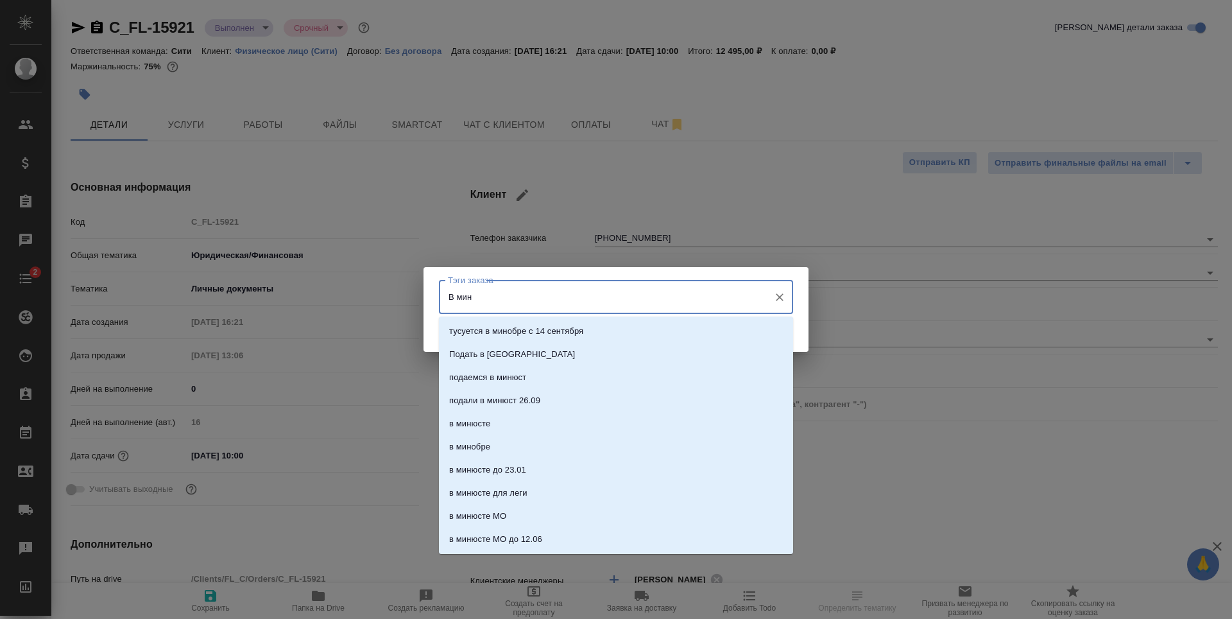
type textarea "x"
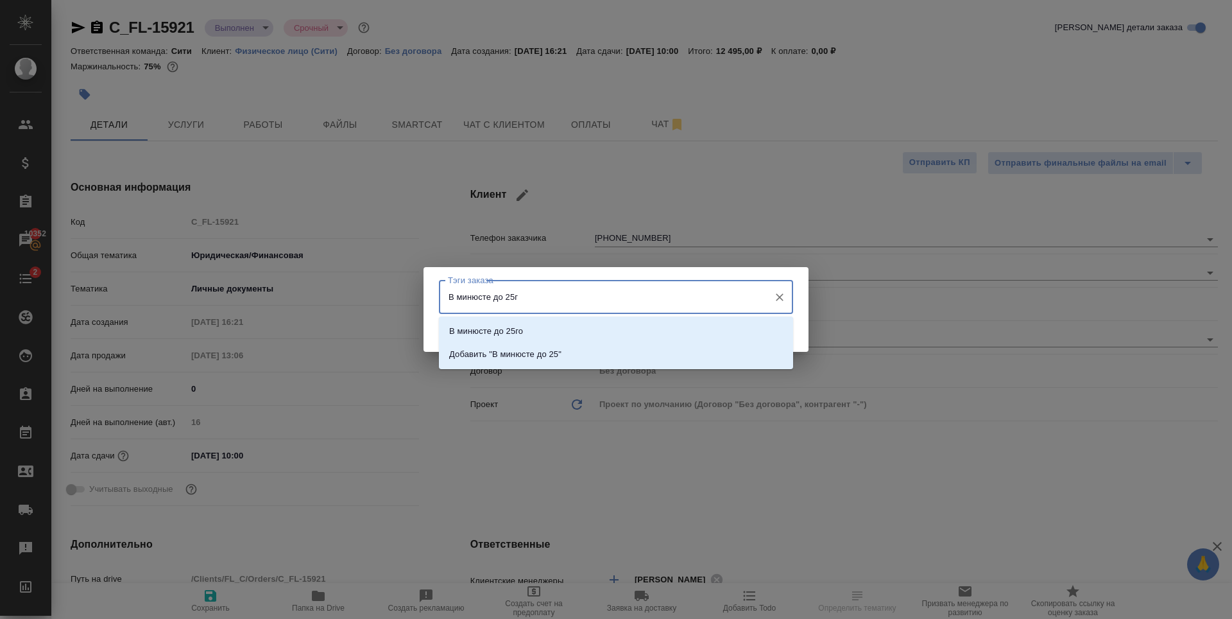
type input "В минюсте до 25го"
click at [533, 324] on li "В минюсте до 25го" at bounding box center [616, 331] width 354 height 23
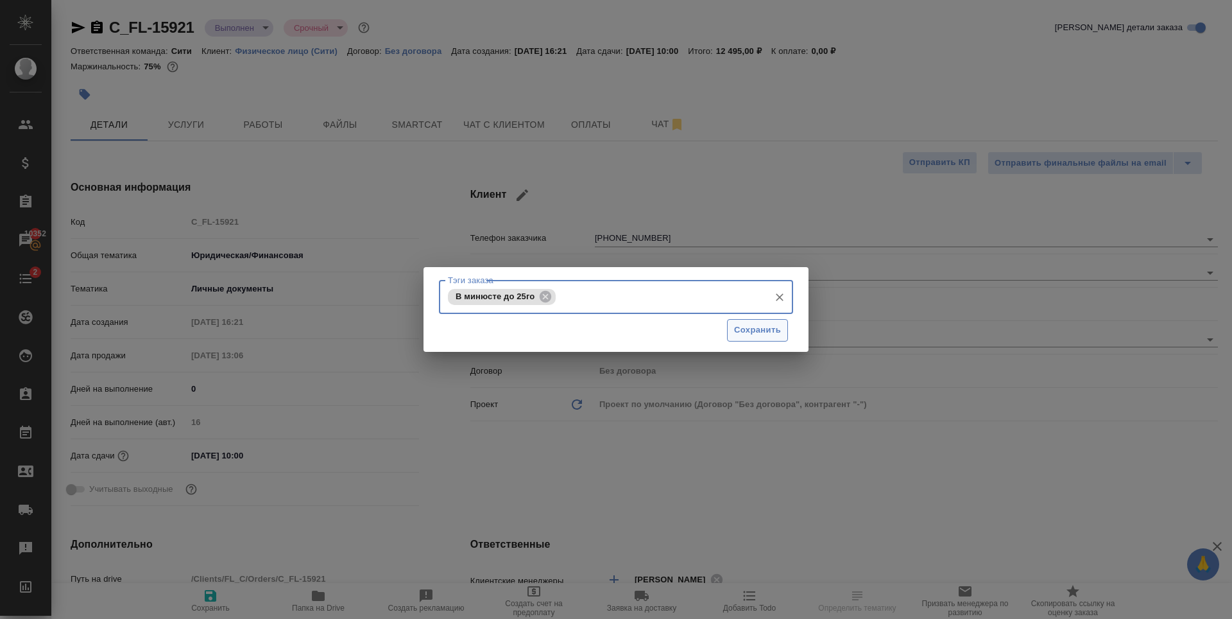
click at [745, 331] on span "Сохранить" at bounding box center [757, 330] width 47 height 15
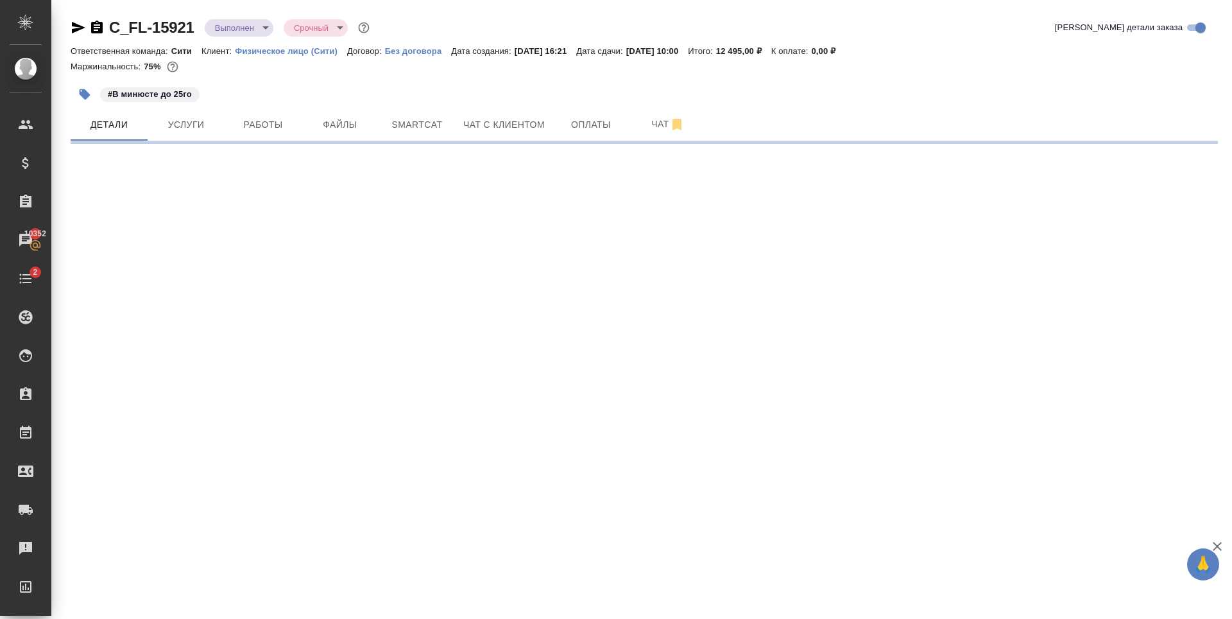
select select "RU"
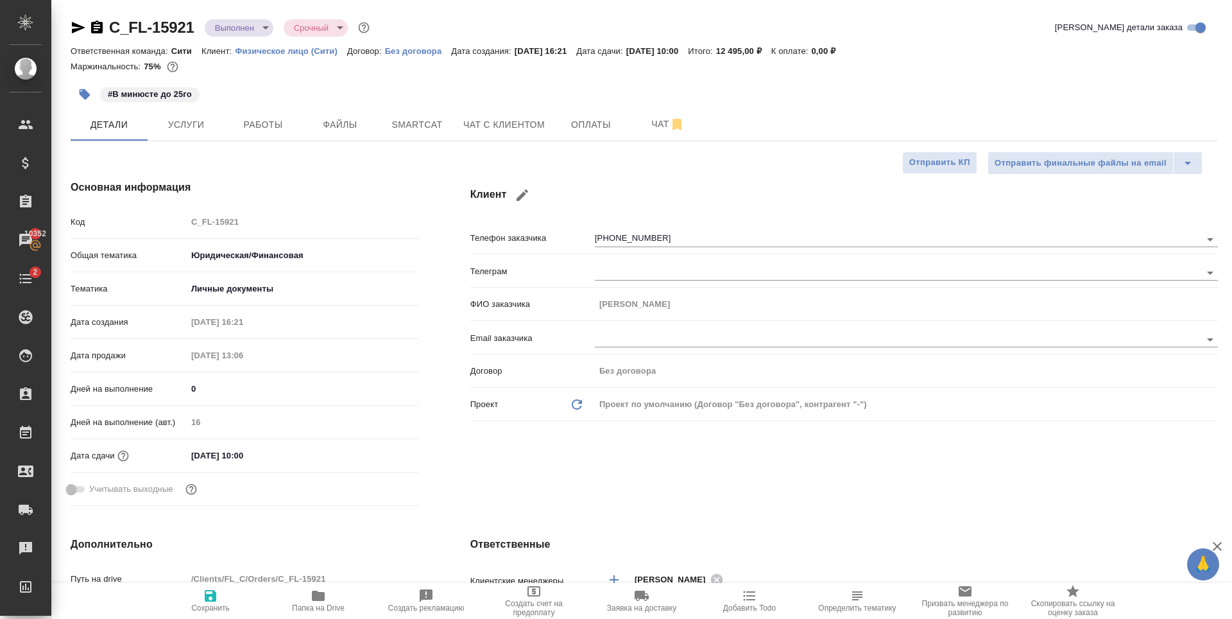
type textarea "x"
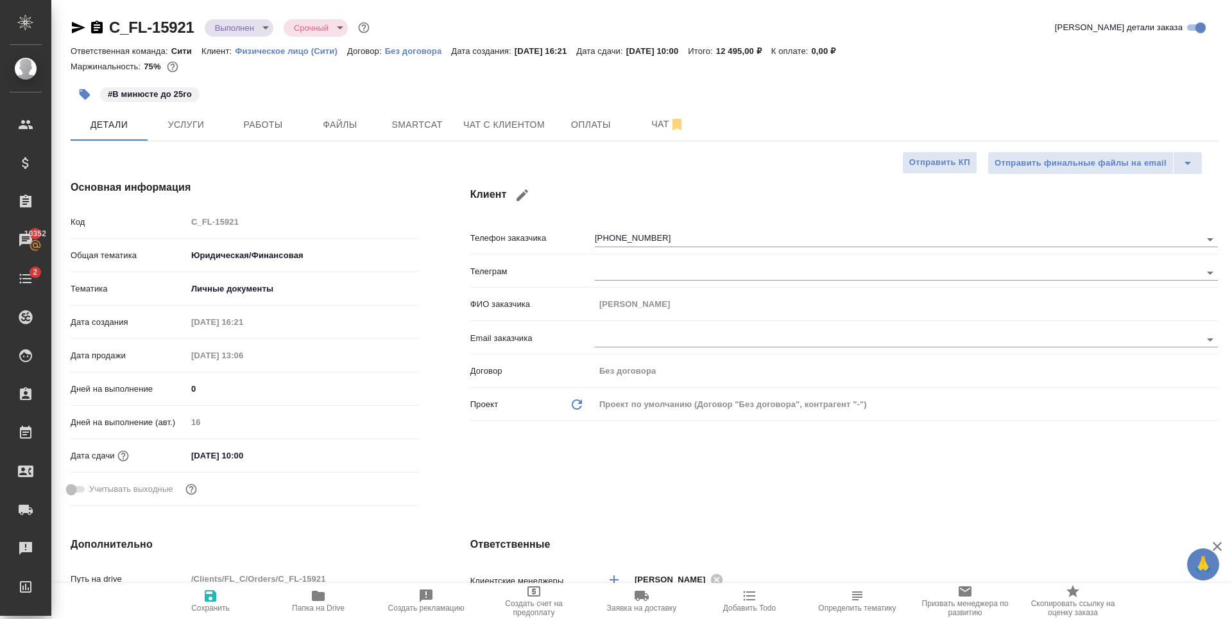
type textarea "x"
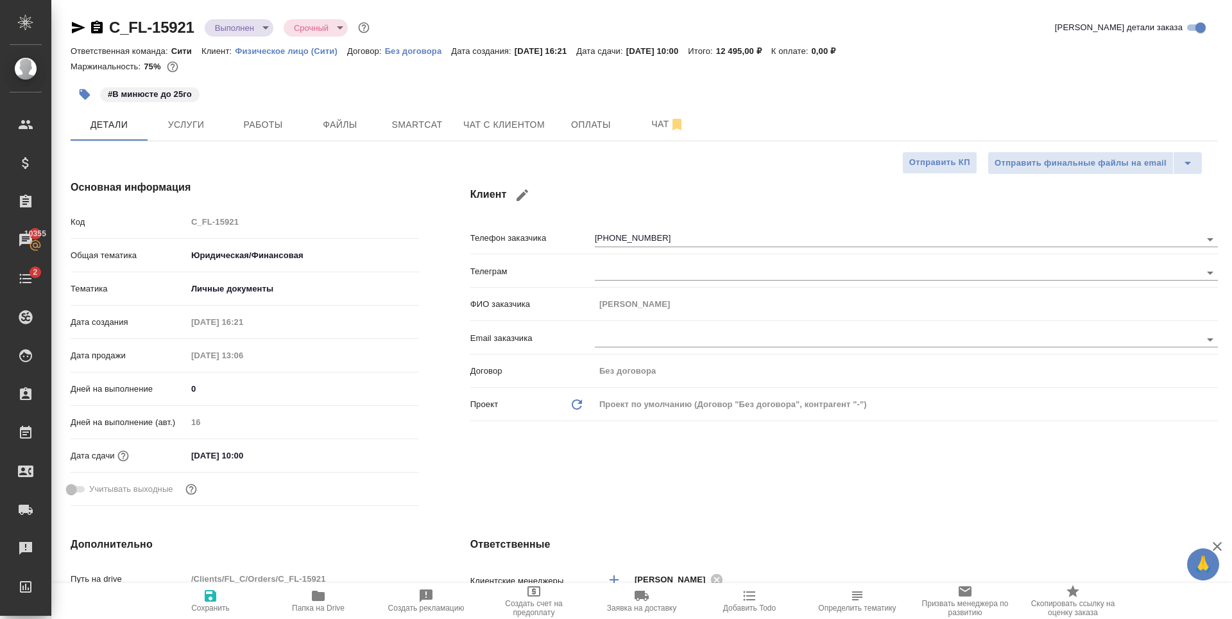
type textarea "x"
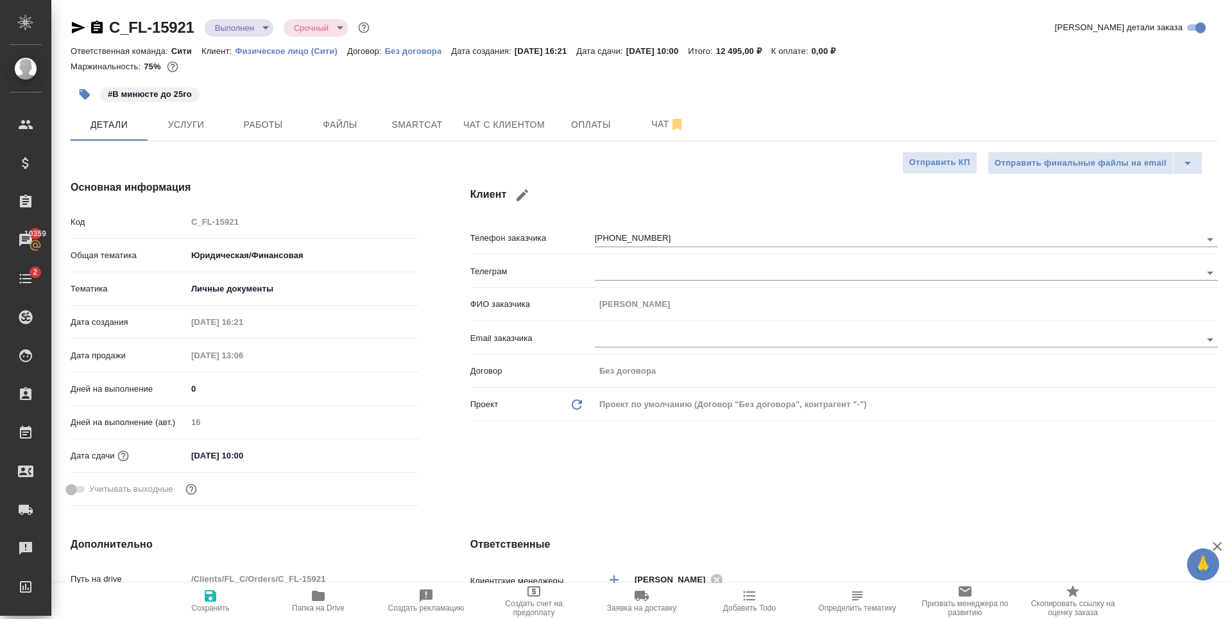
type textarea "x"
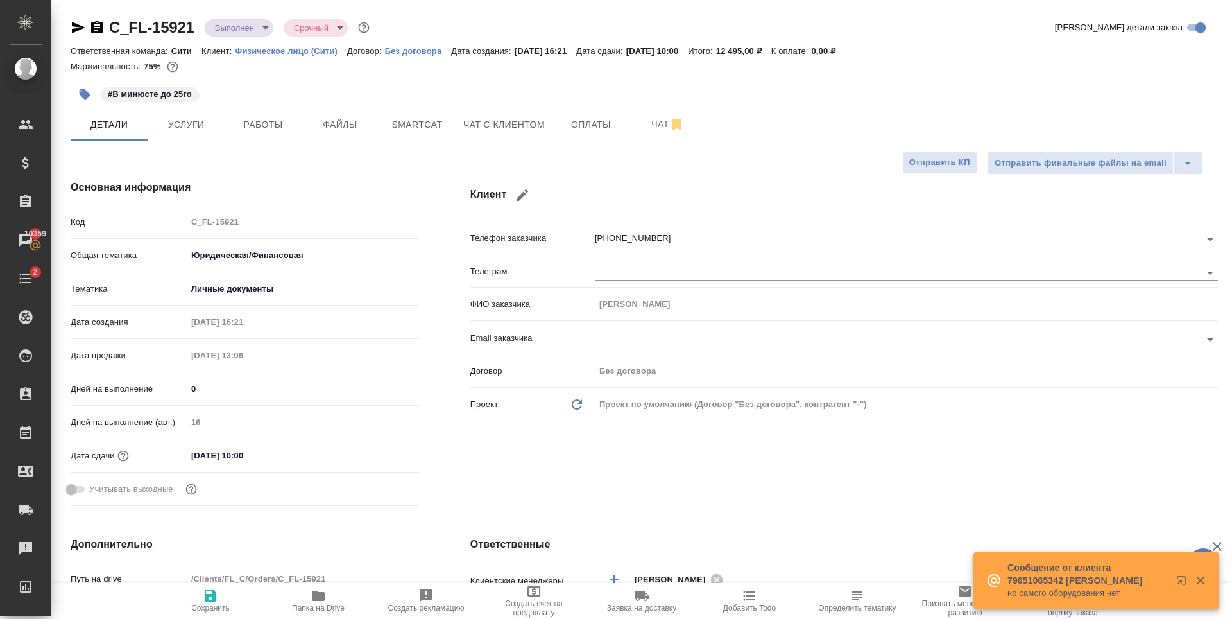
type textarea "x"
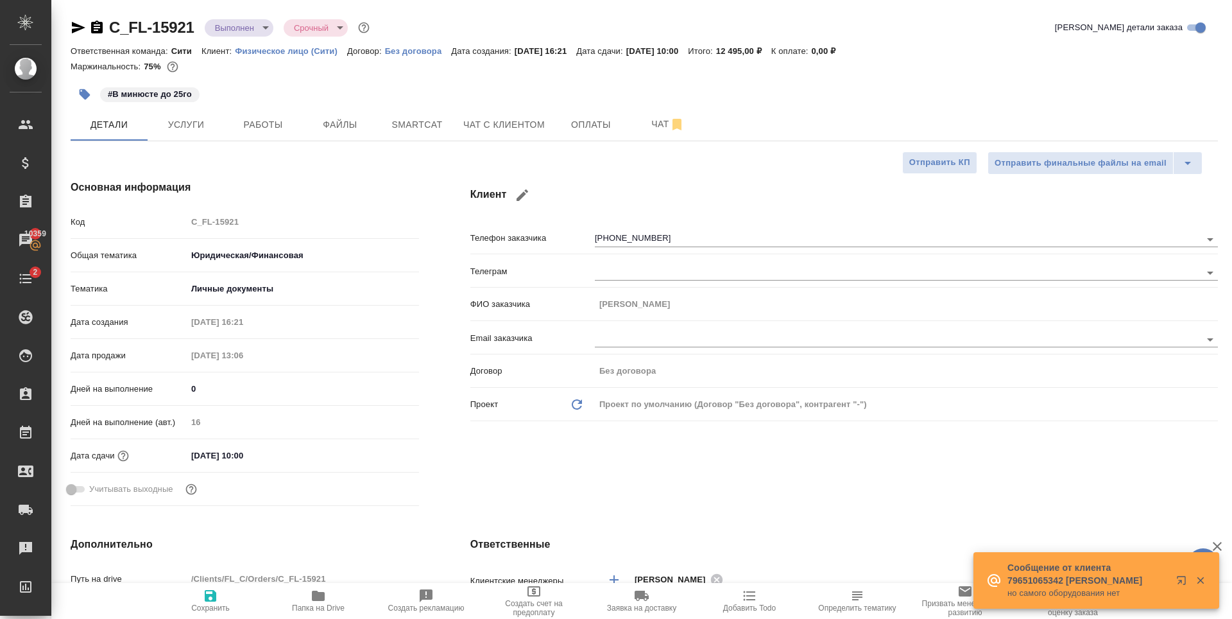
type textarea "x"
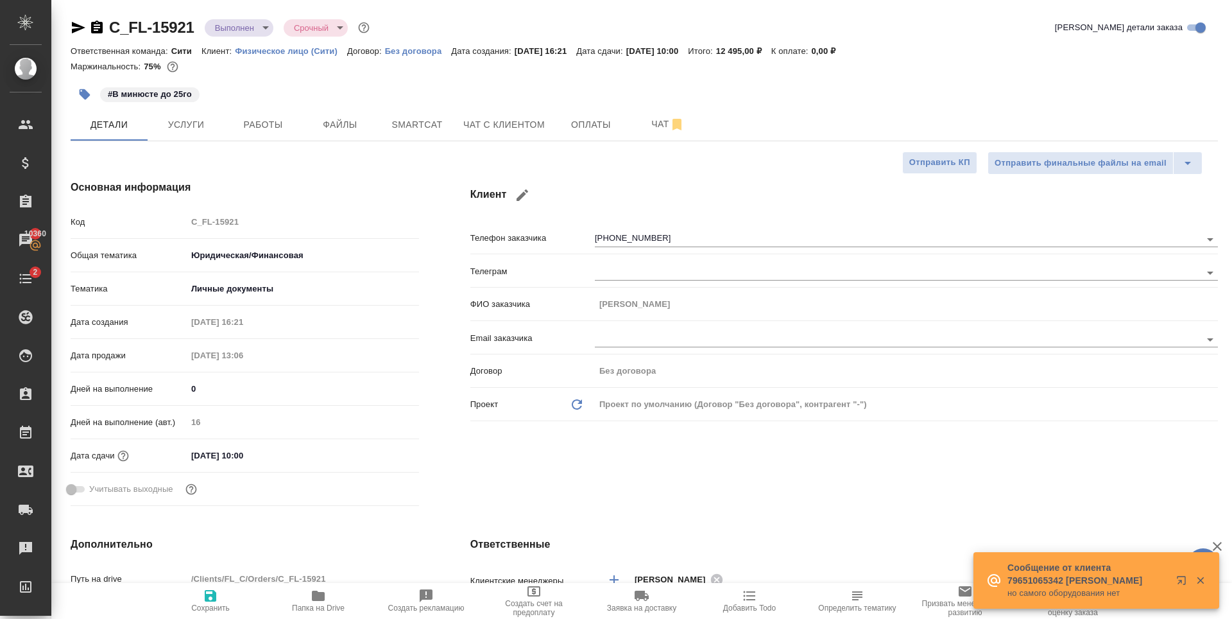
type textarea "x"
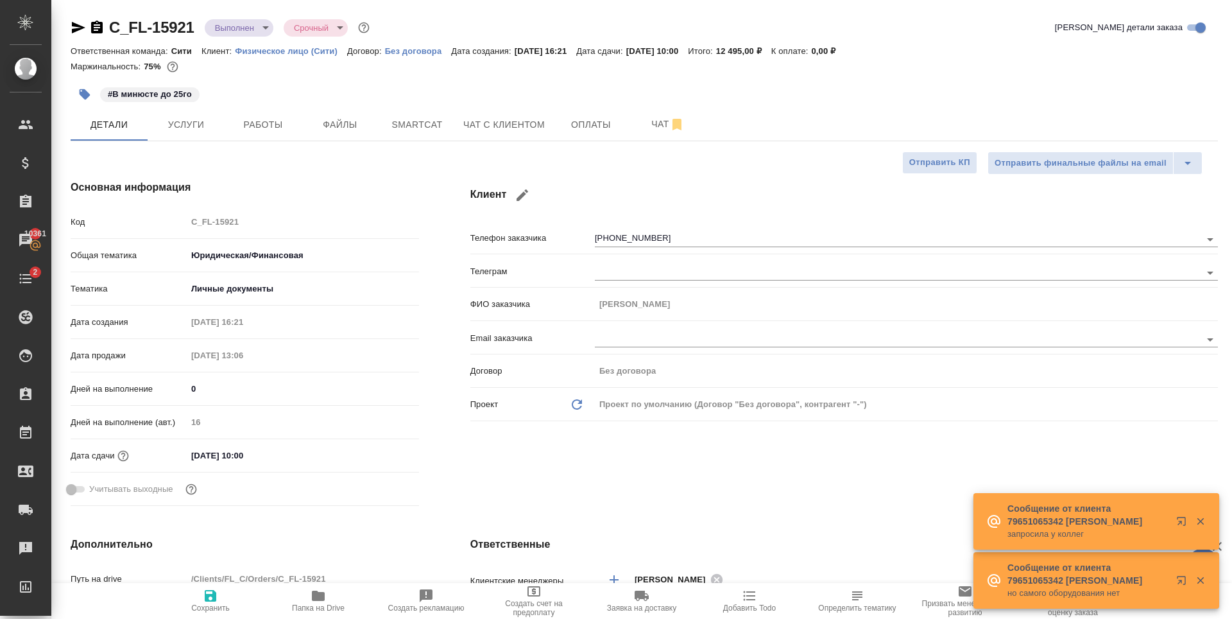
type textarea "x"
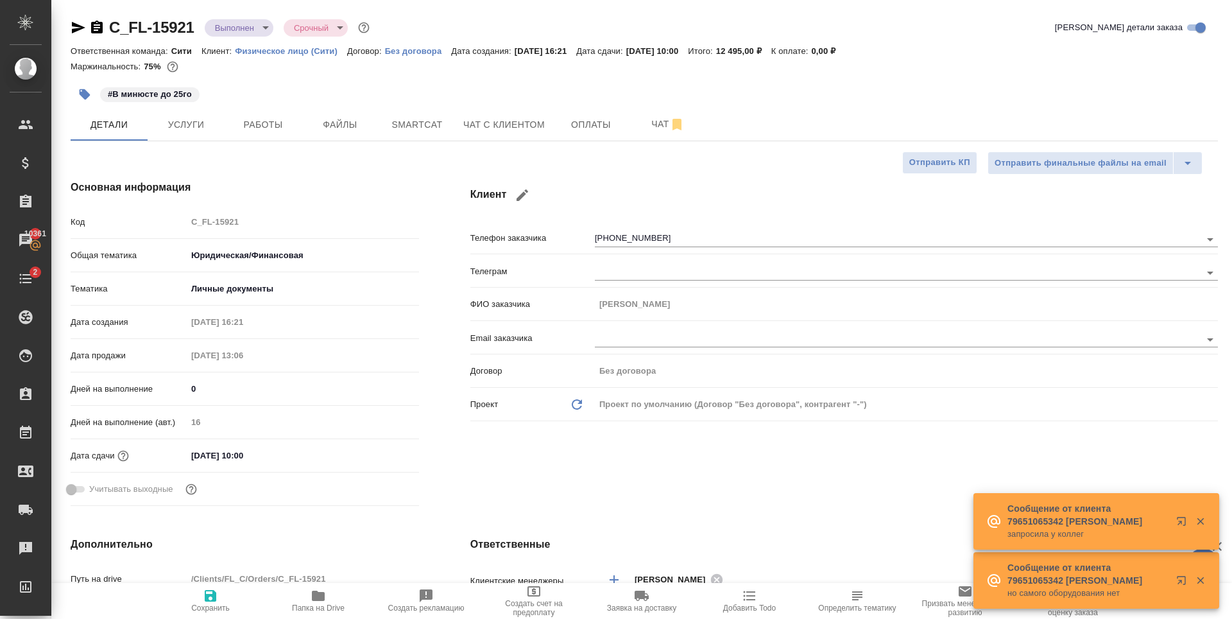
type textarea "x"
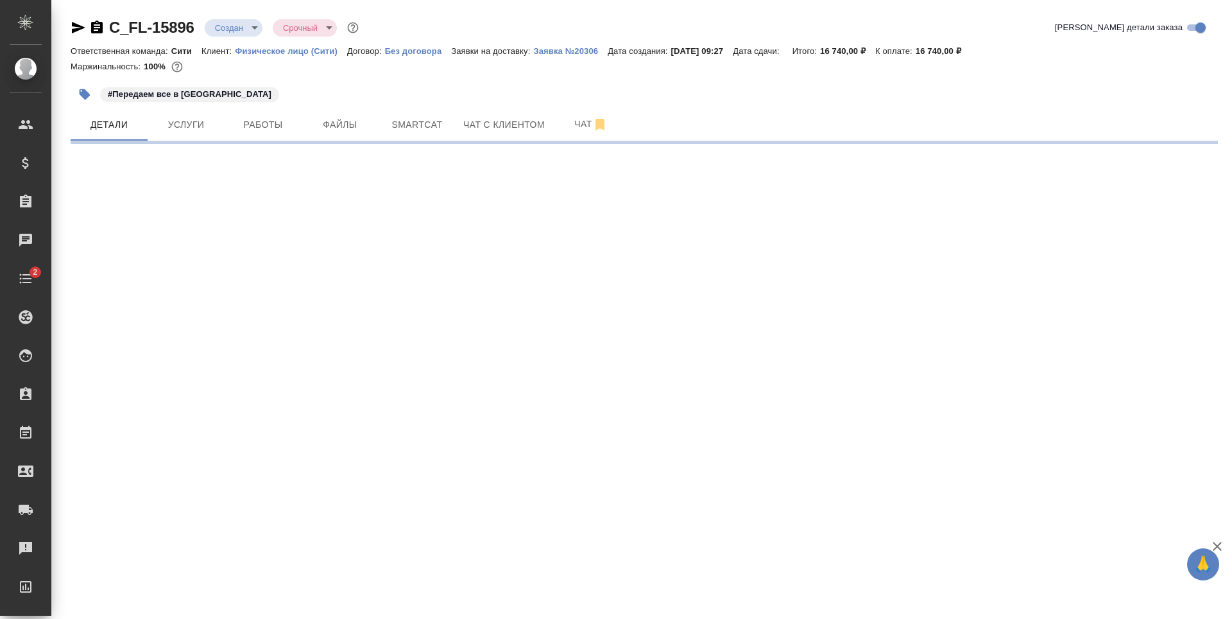
select select "RU"
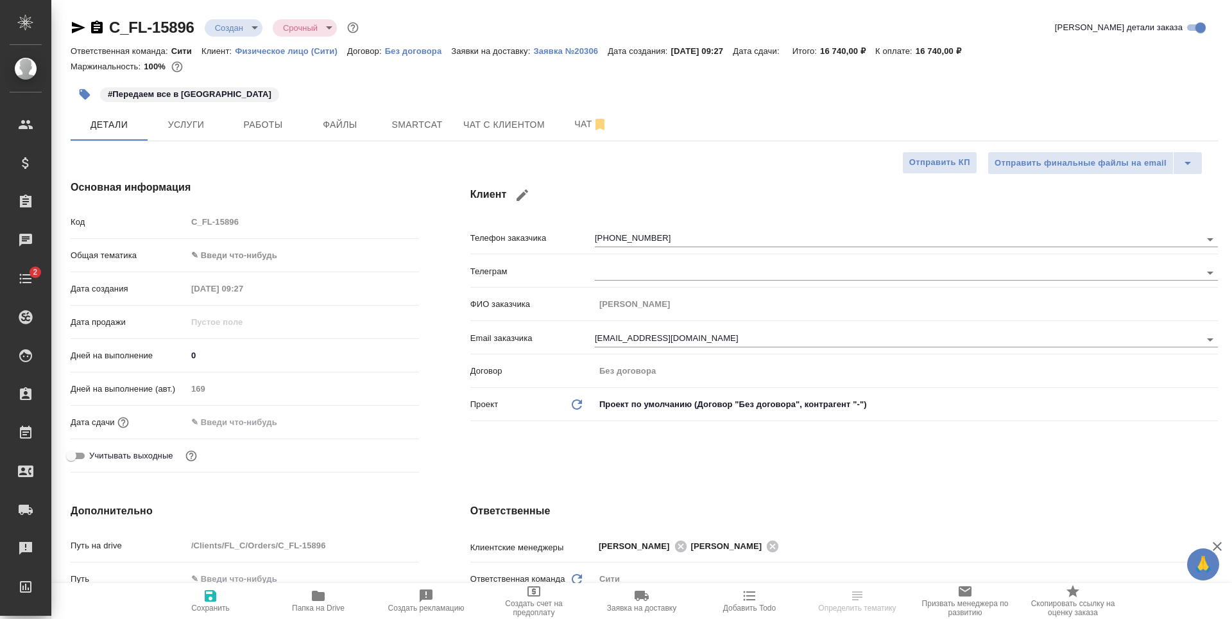
type textarea "x"
click at [468, 124] on span "Чат с клиентом" at bounding box center [504, 125] width 82 height 16
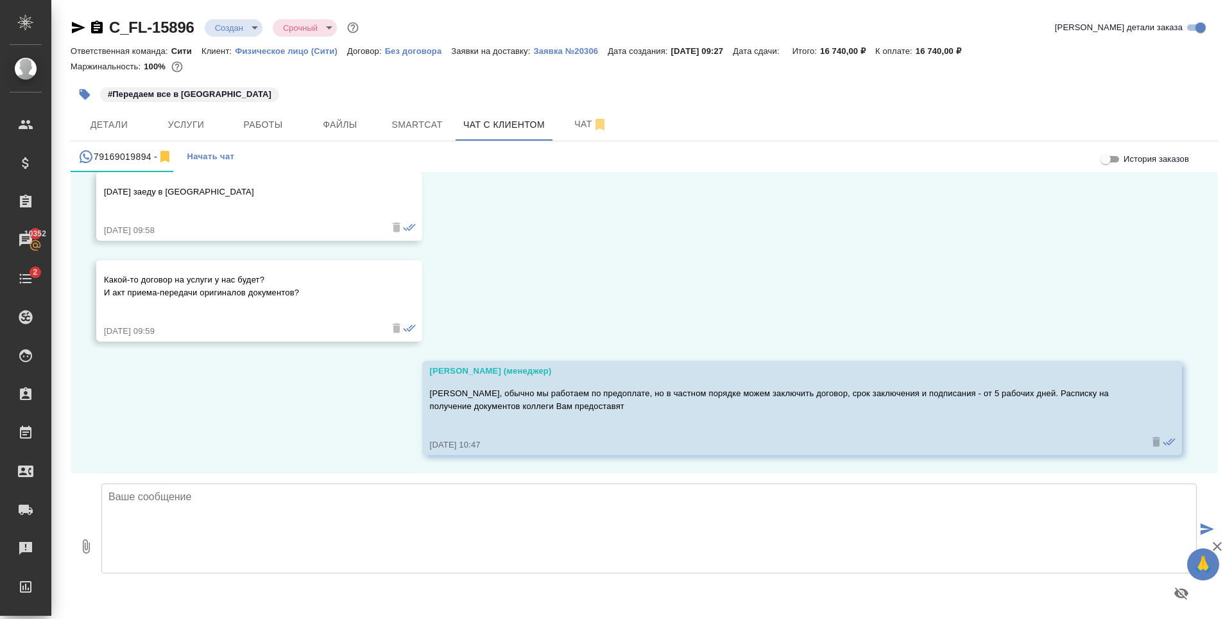
scroll to position [7203, 0]
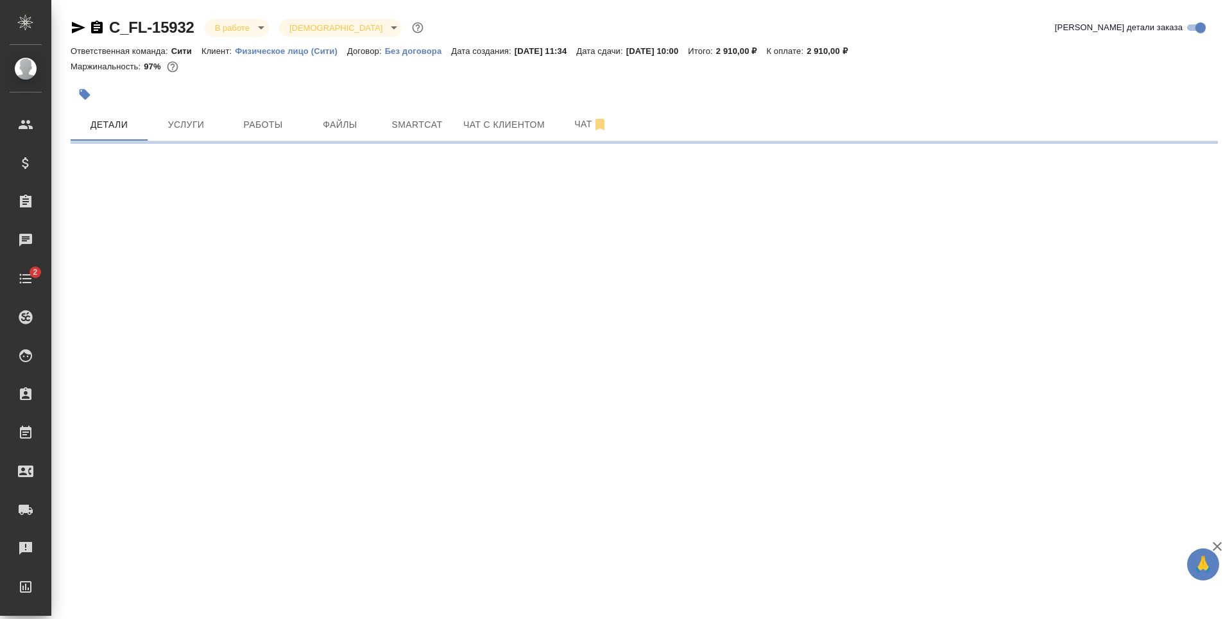
select select "RU"
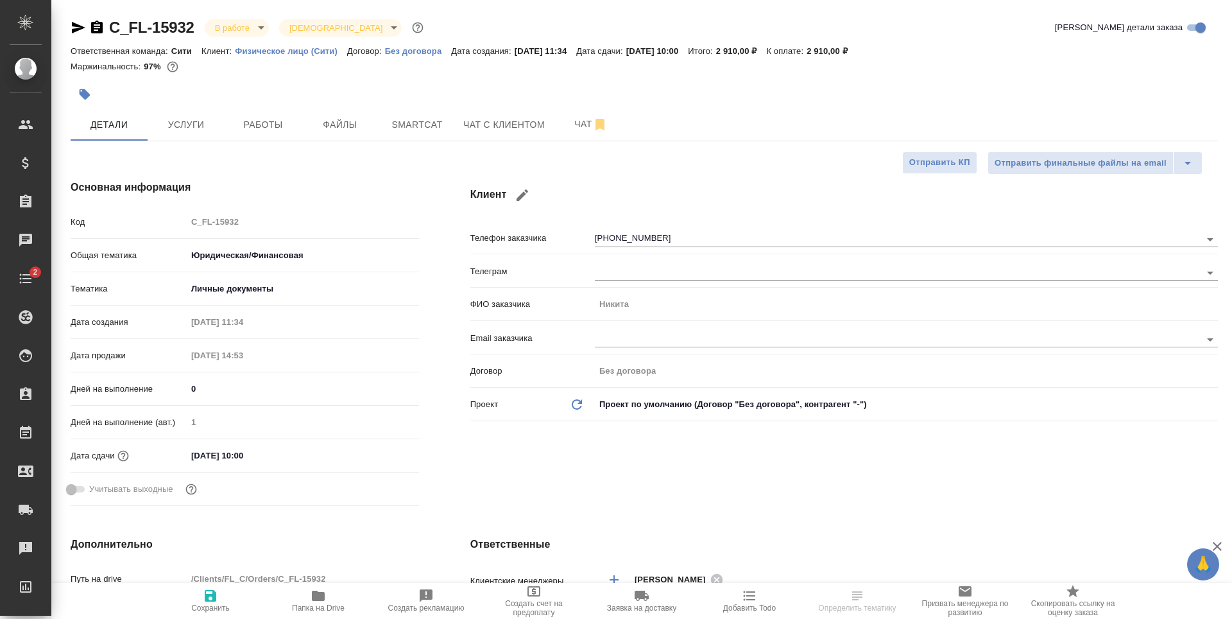
type textarea "x"
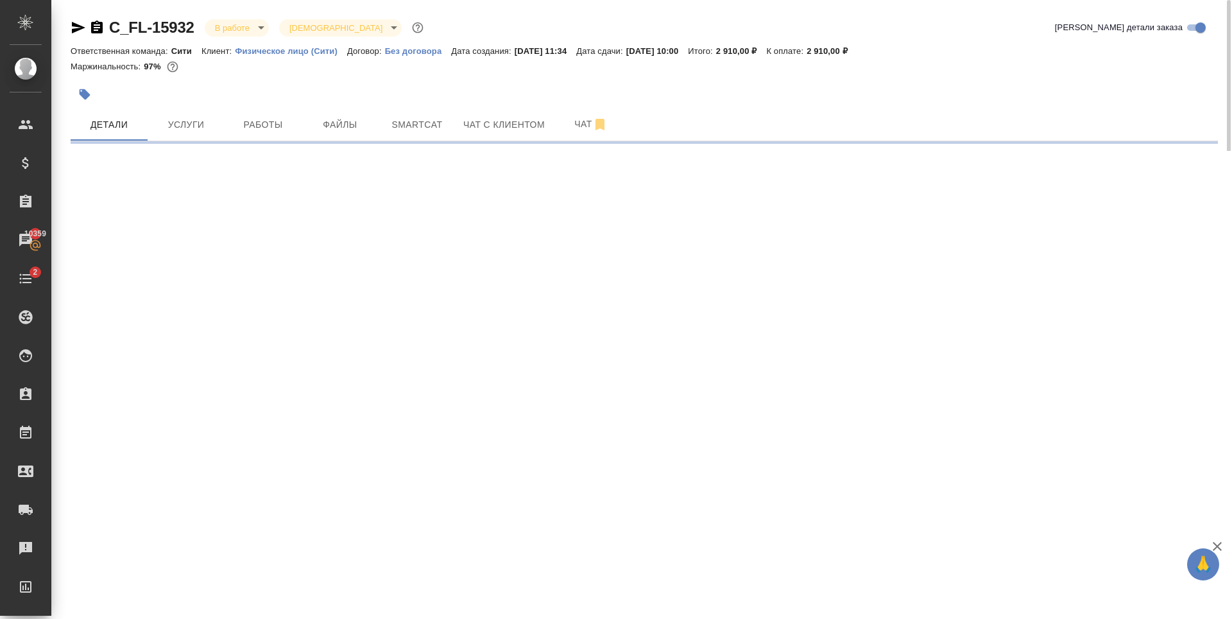
select select "RU"
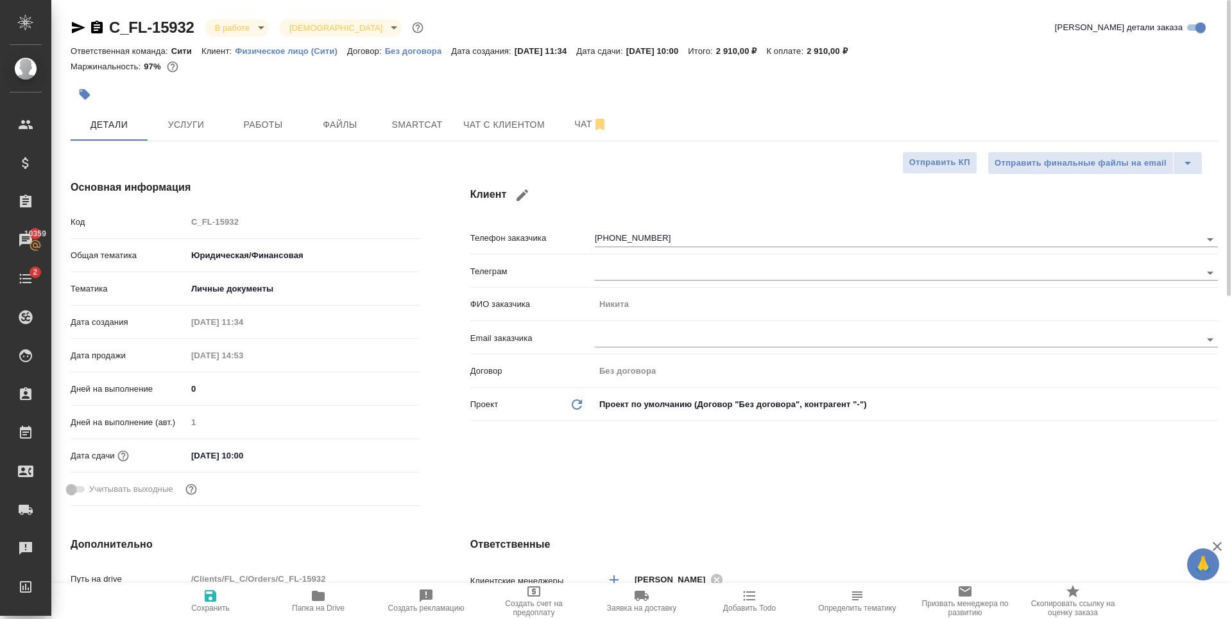
type textarea "x"
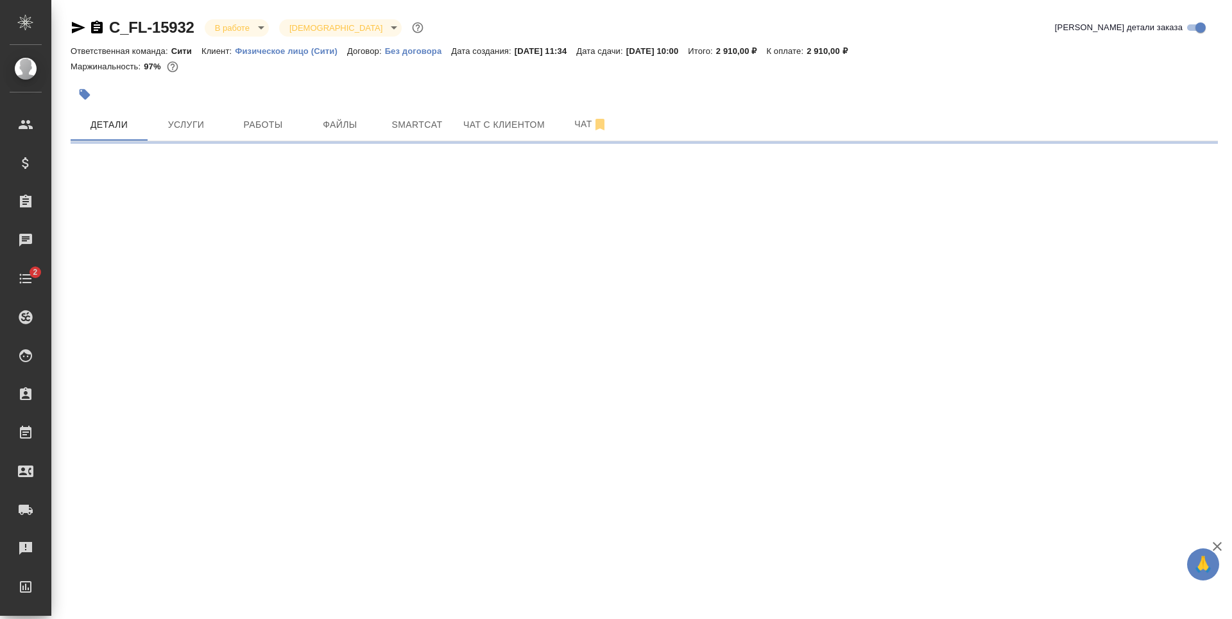
select select "RU"
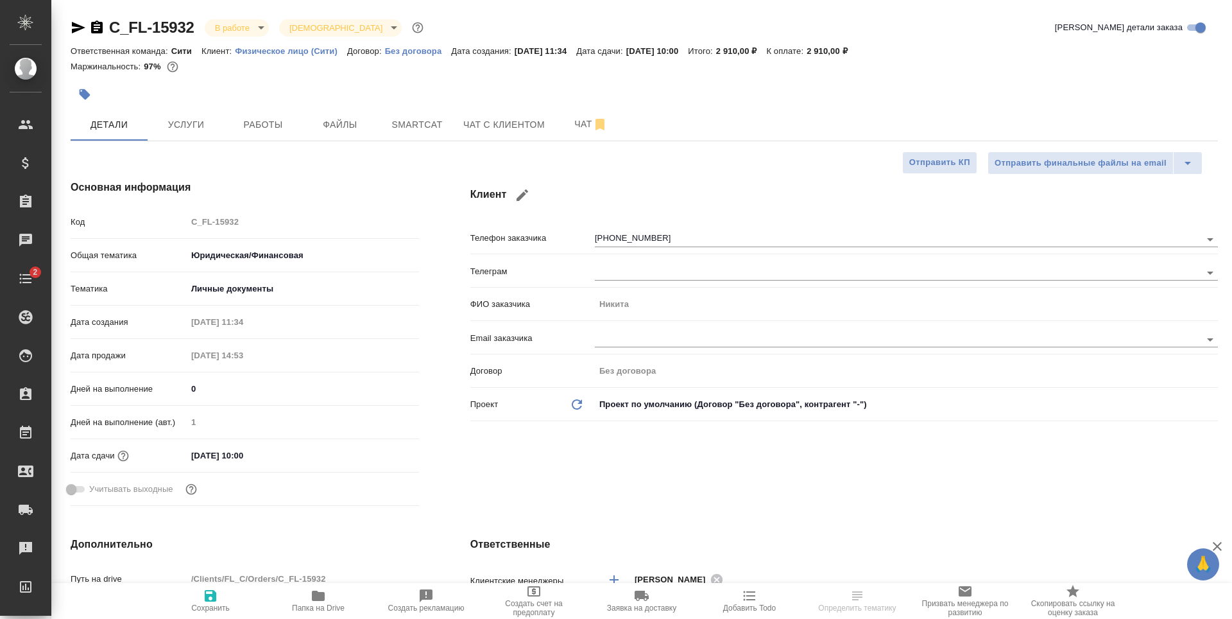
type textarea "x"
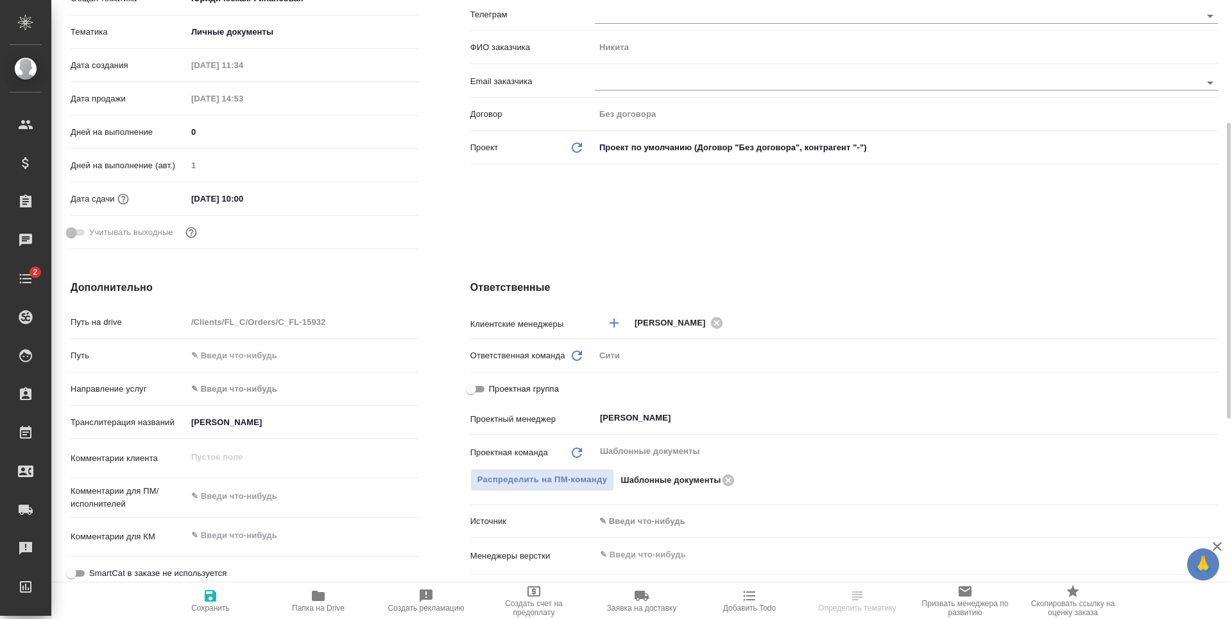
scroll to position [674, 0]
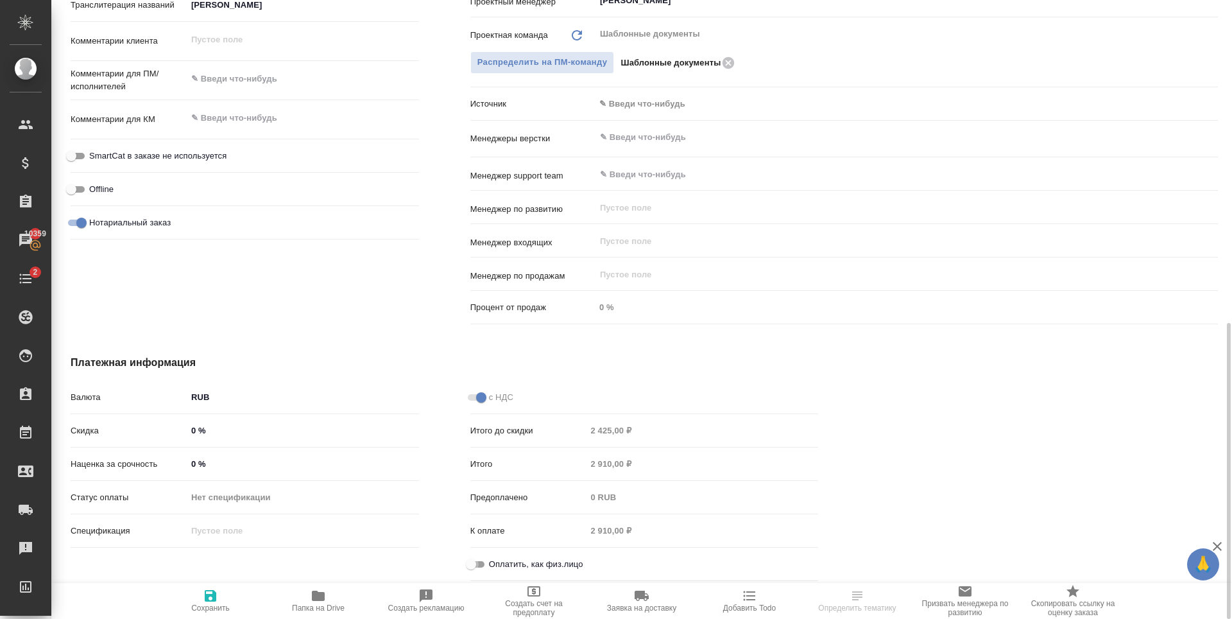
click at [486, 561] on input "Оплатить, как физ.лицо" at bounding box center [471, 563] width 46 height 15
checkbox input "true"
type textarea "x"
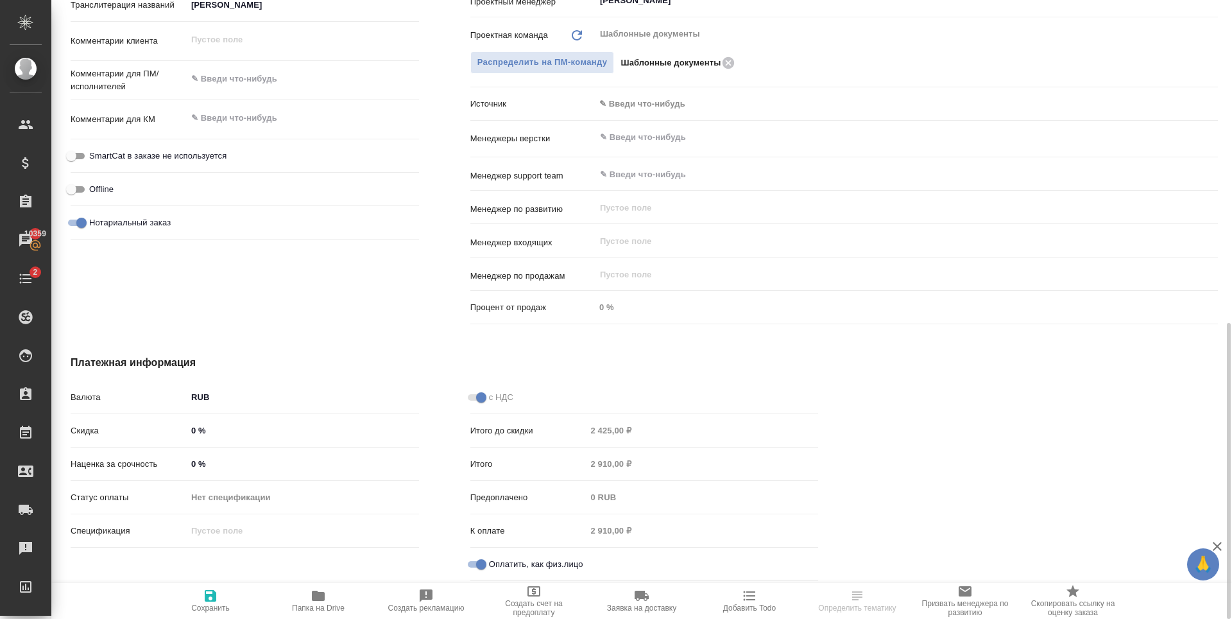
click at [212, 589] on icon "button" at bounding box center [210, 595] width 15 height 15
type textarea "x"
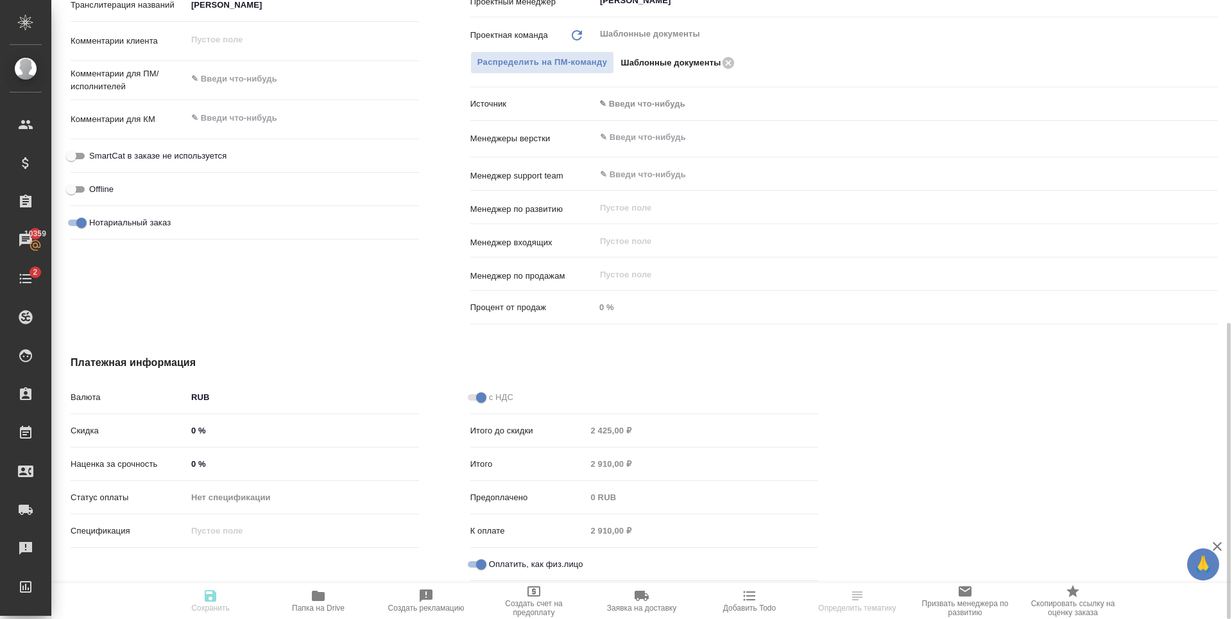
type textarea "x"
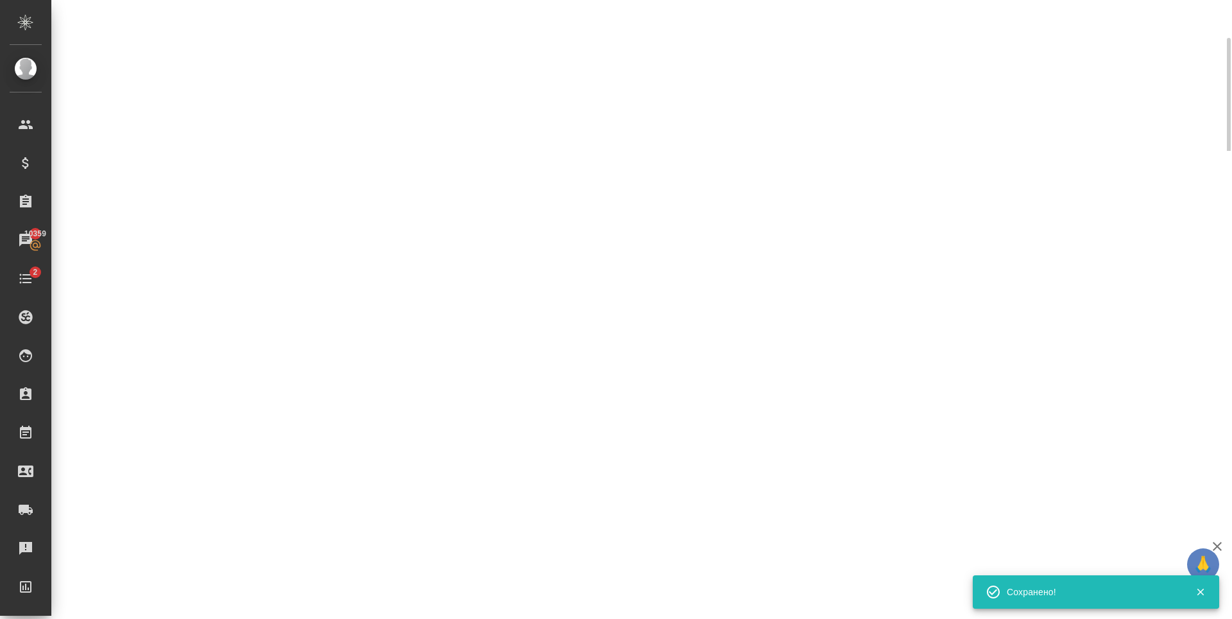
scroll to position [481, 0]
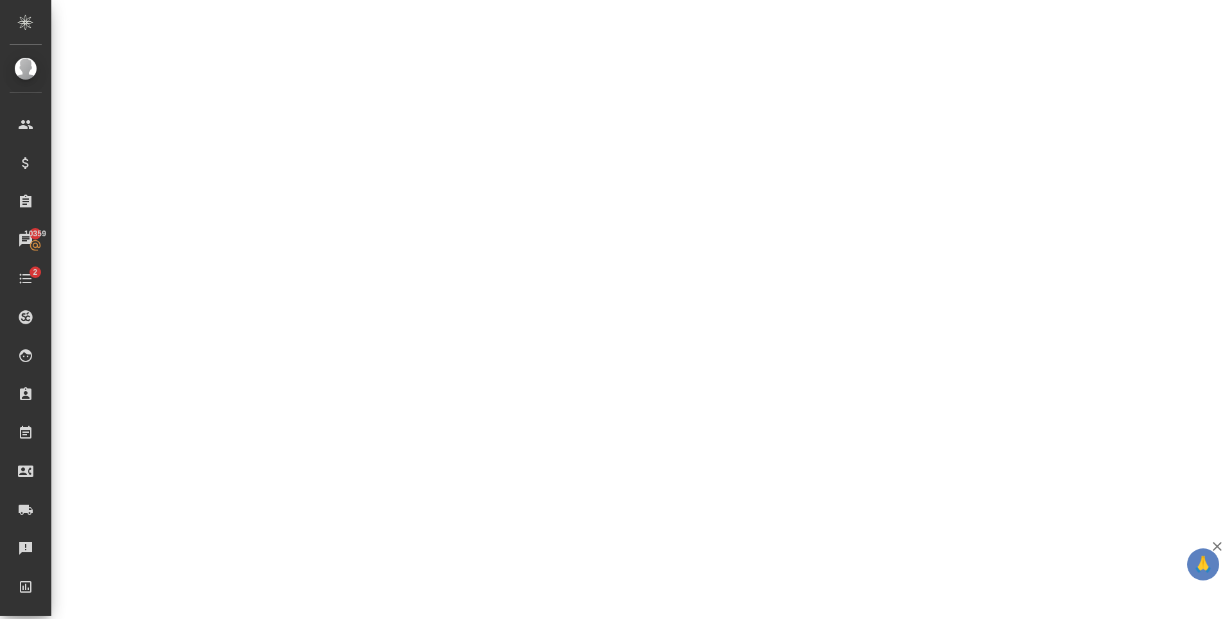
select select "RU"
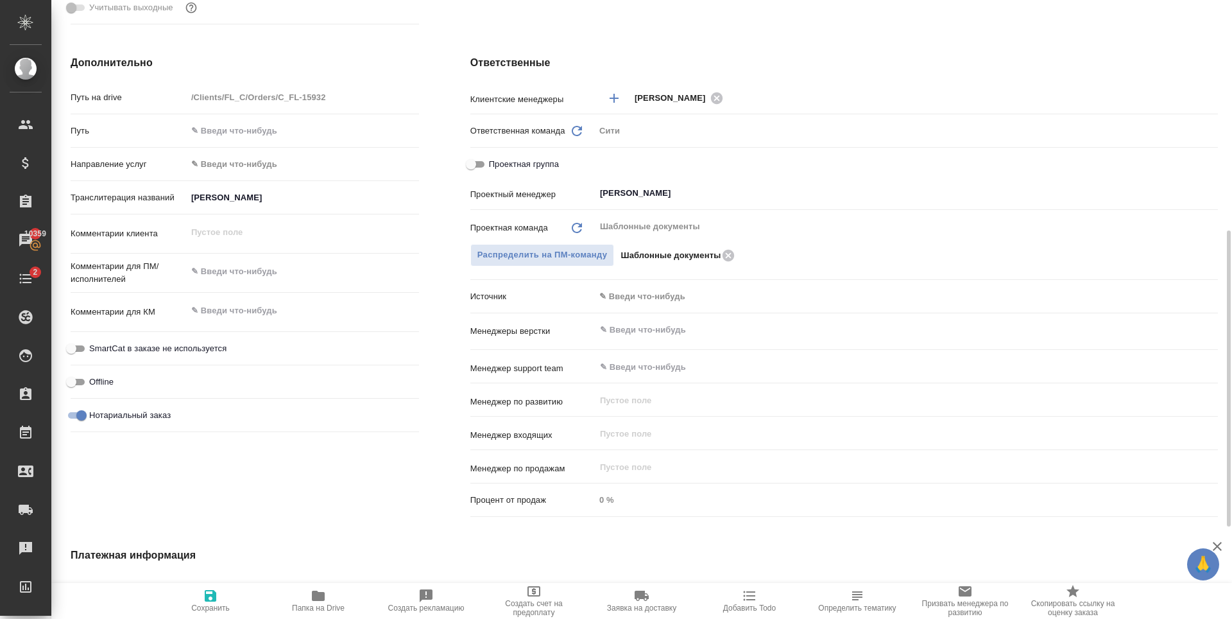
type textarea "x"
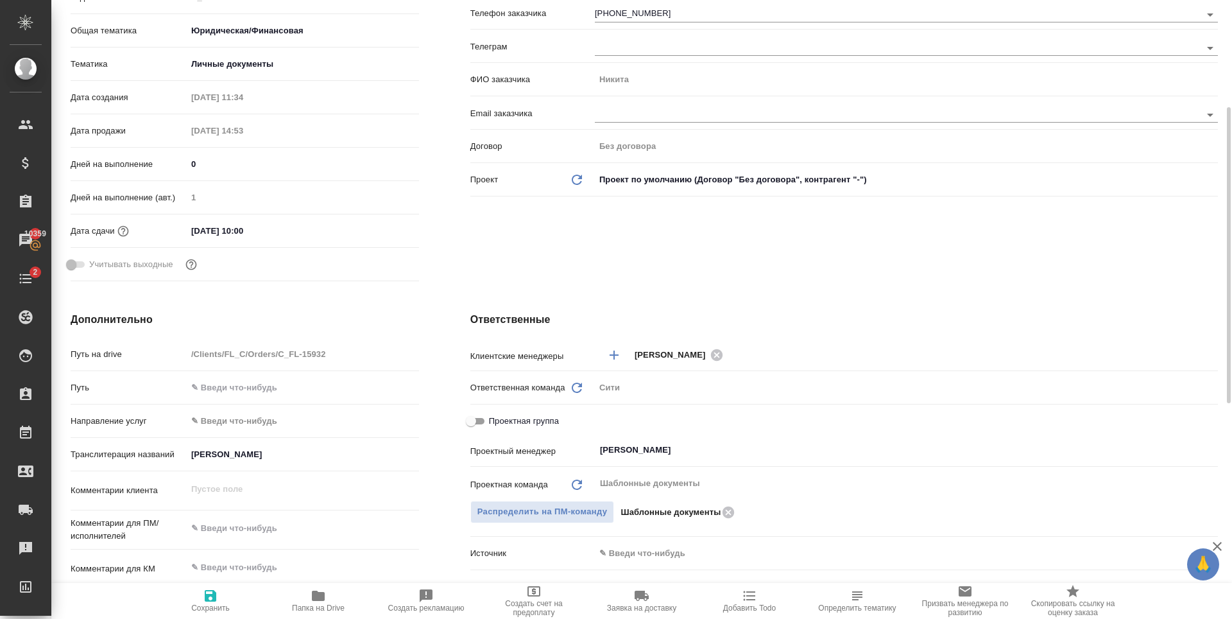
scroll to position [0, 0]
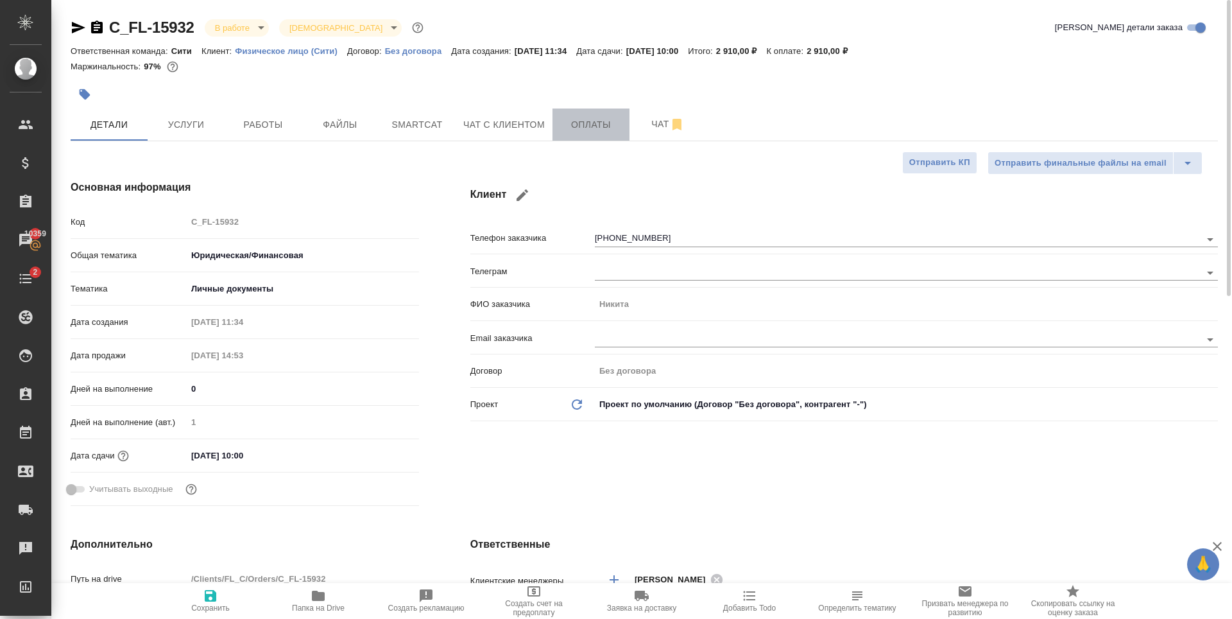
click at [589, 115] on button "Оплаты" at bounding box center [591, 124] width 77 height 32
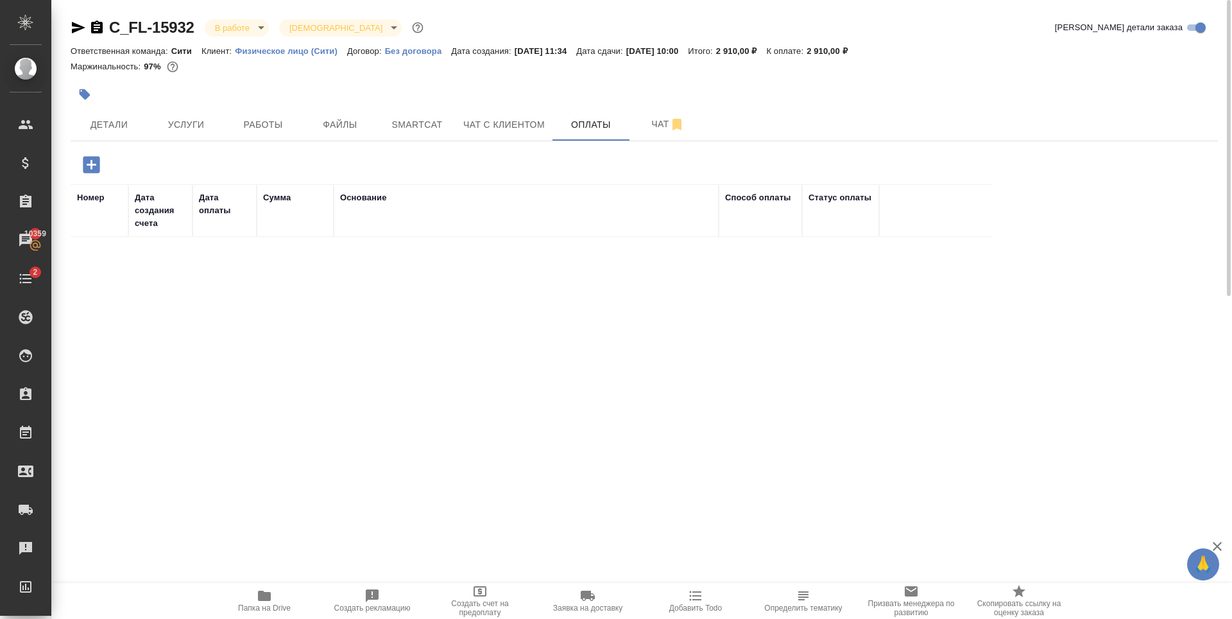
click at [90, 167] on icon "button" at bounding box center [91, 164] width 17 height 17
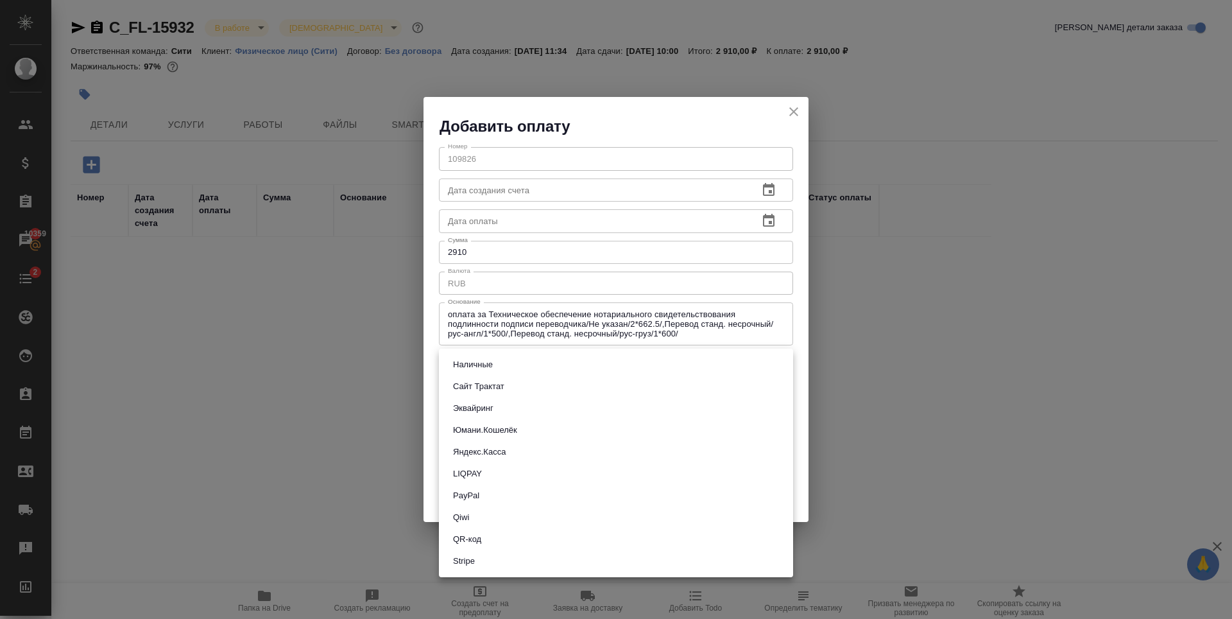
click at [584, 363] on body "🙏 .cls-1 fill:#fff; AWATERA Zaytseva Svetlana Клиенты Спецификации Заказы 10359…" at bounding box center [616, 309] width 1232 height 619
click at [506, 384] on button "Сайт Трактат" at bounding box center [478, 386] width 59 height 14
type input "site-traktat"
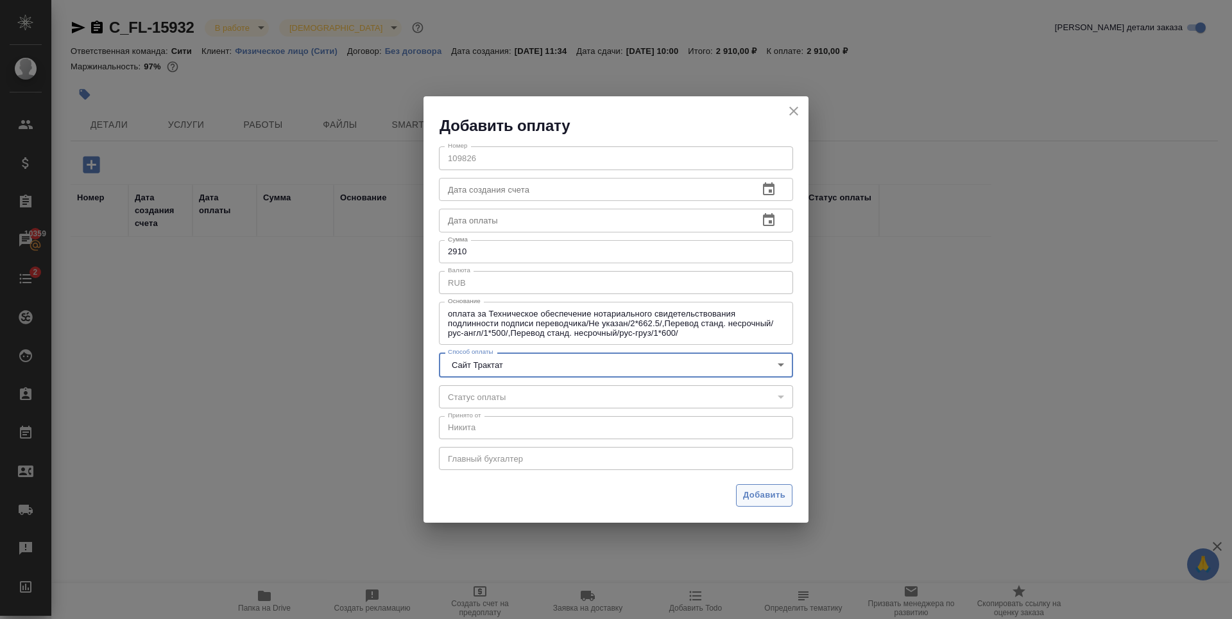
click at [761, 497] on span "Добавить" at bounding box center [764, 495] width 42 height 15
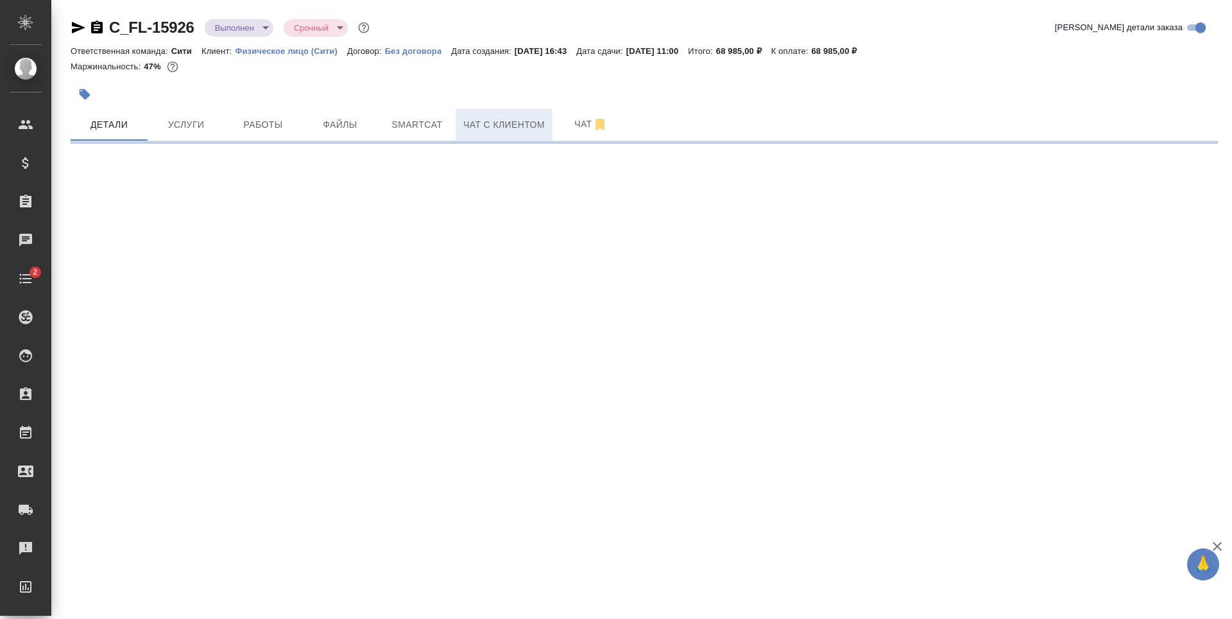
click at [528, 117] on span "Чат с клиентом" at bounding box center [504, 125] width 82 height 16
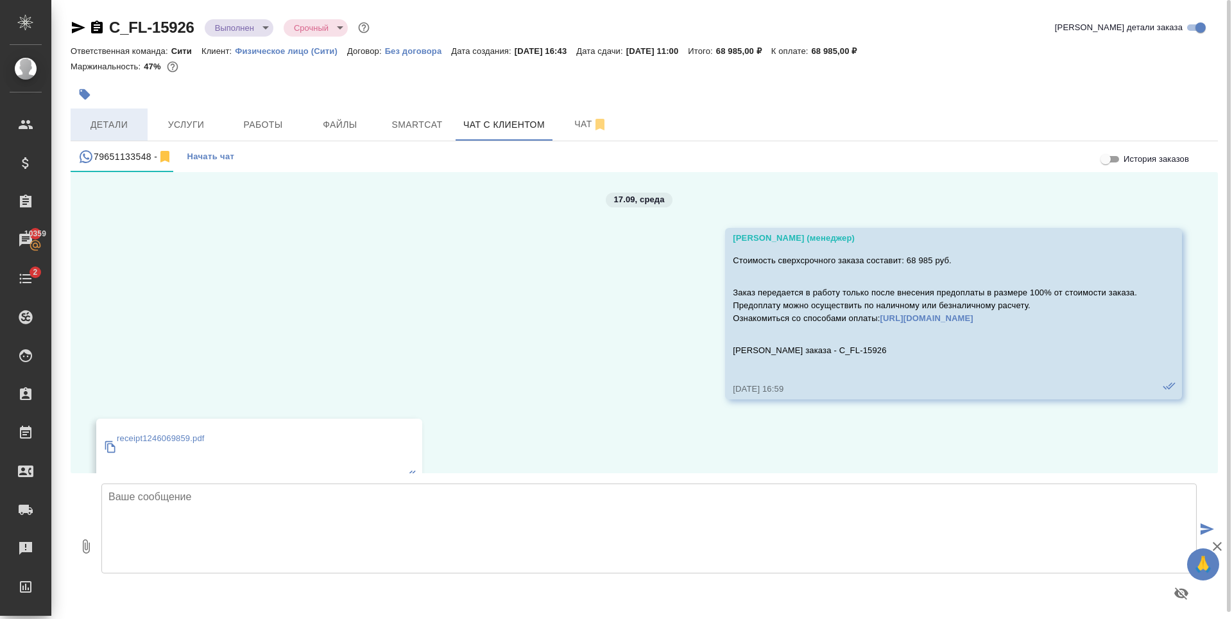
click at [116, 117] on span "Детали" at bounding box center [109, 125] width 62 height 16
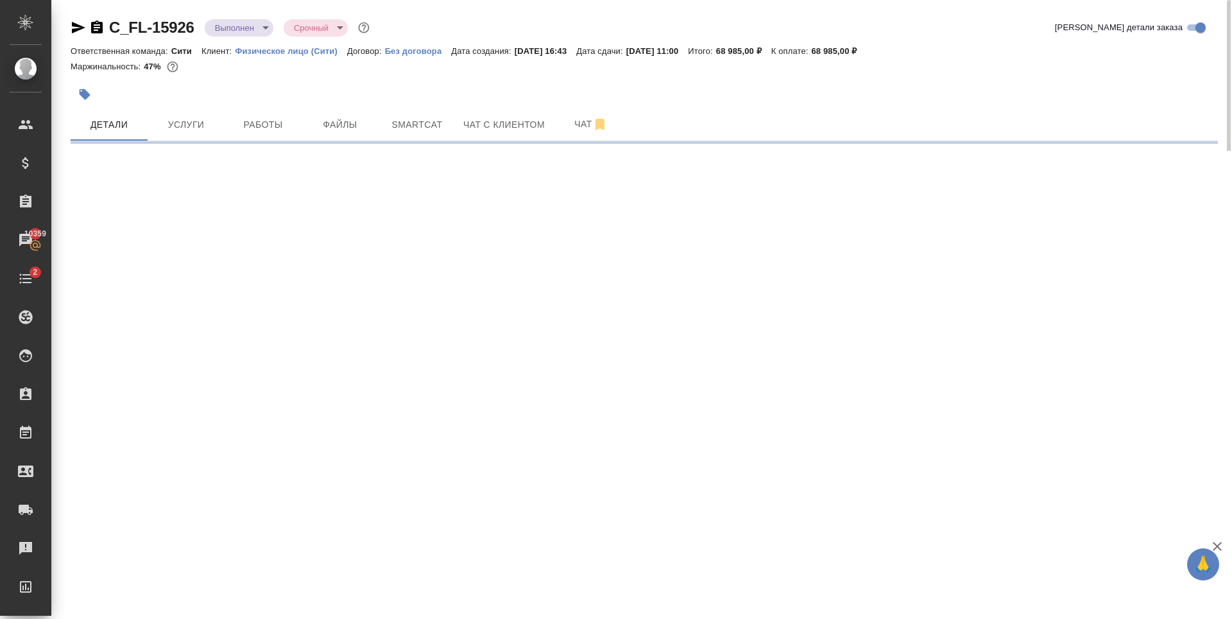
select select "RU"
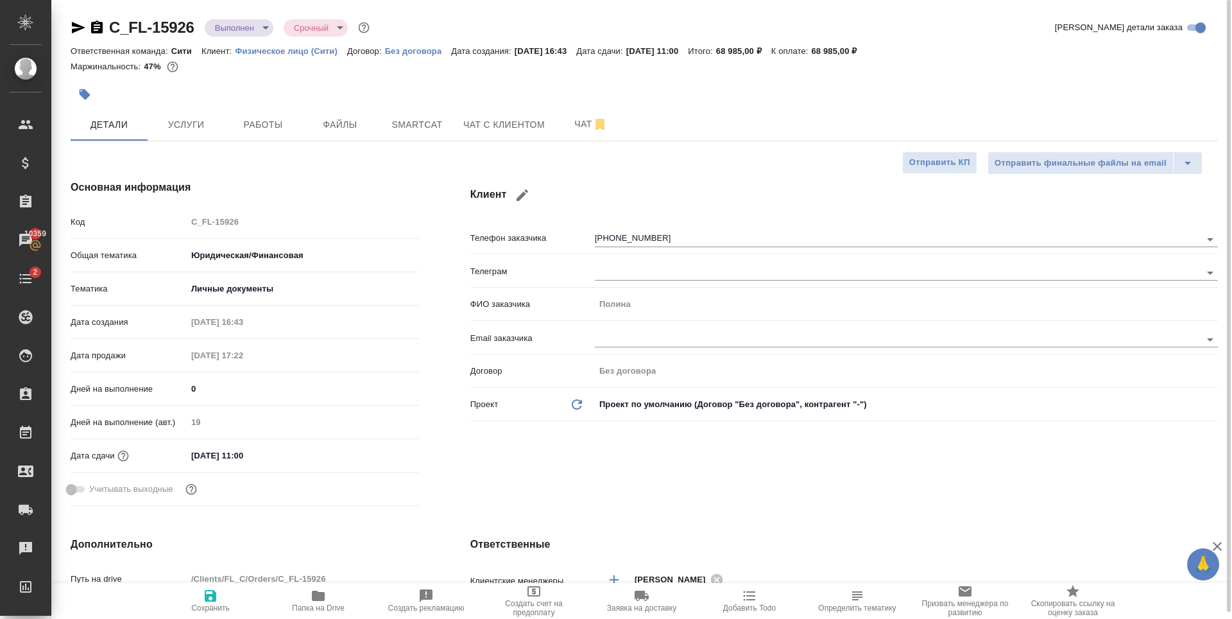
type textarea "x"
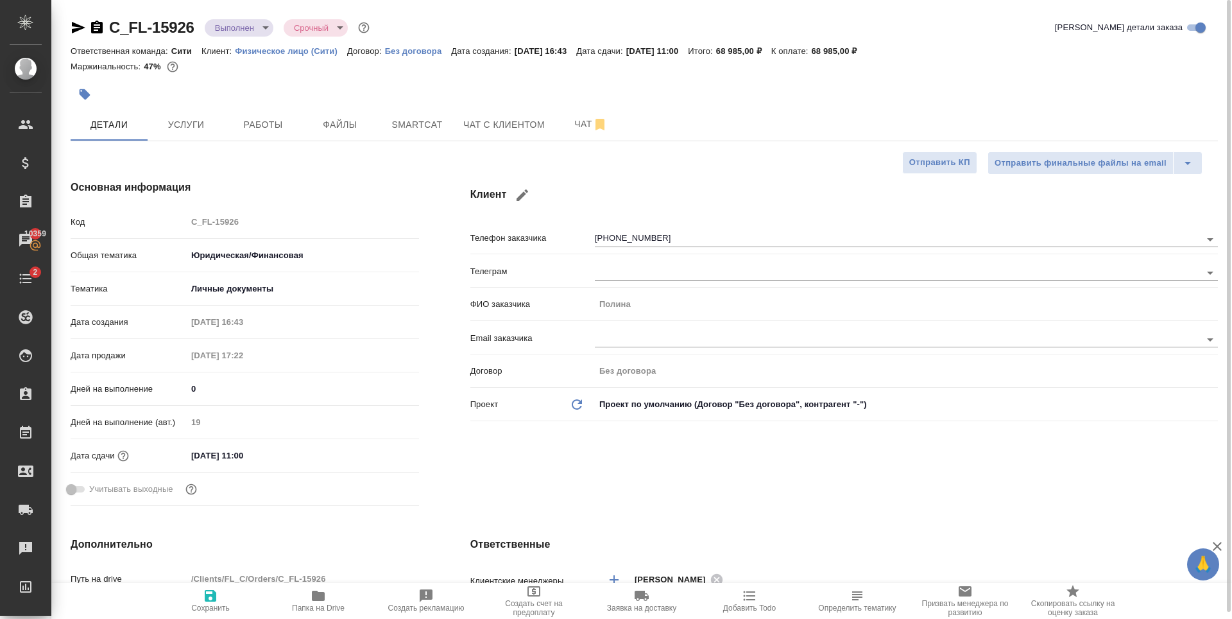
type textarea "x"
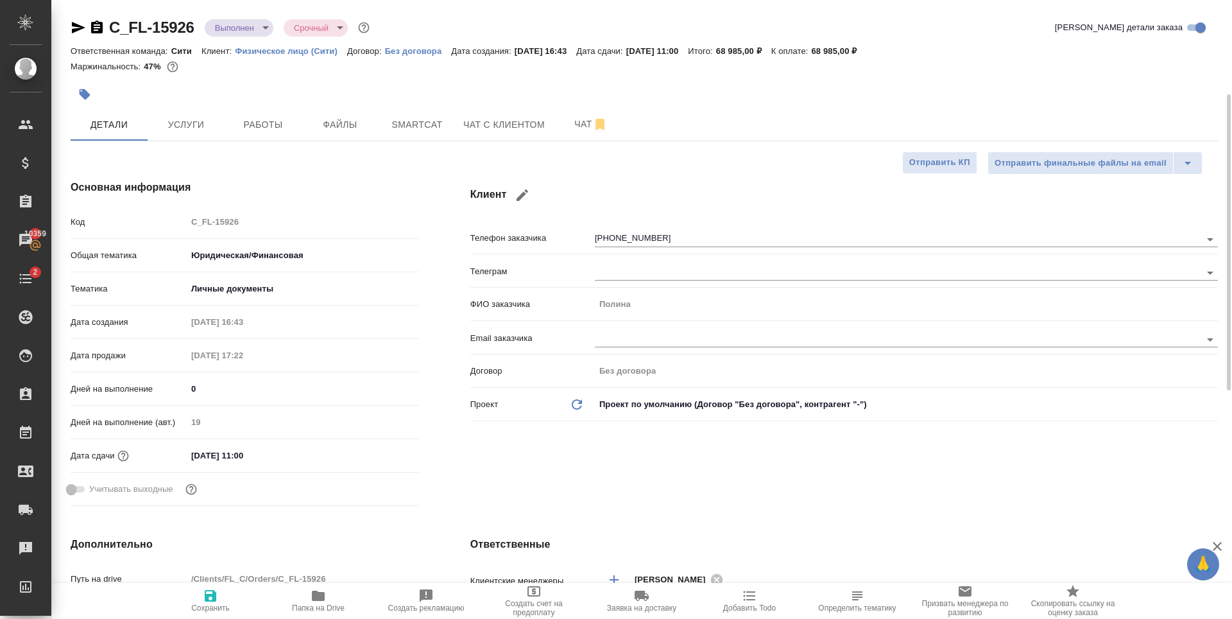
type textarea "x"
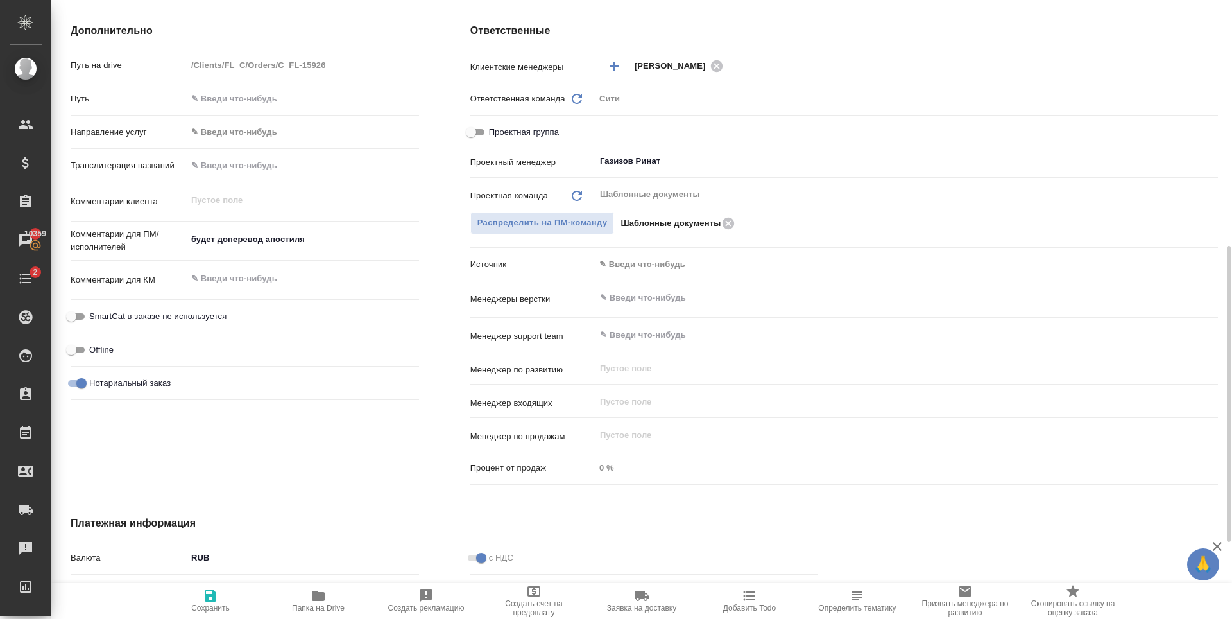
scroll to position [674, 0]
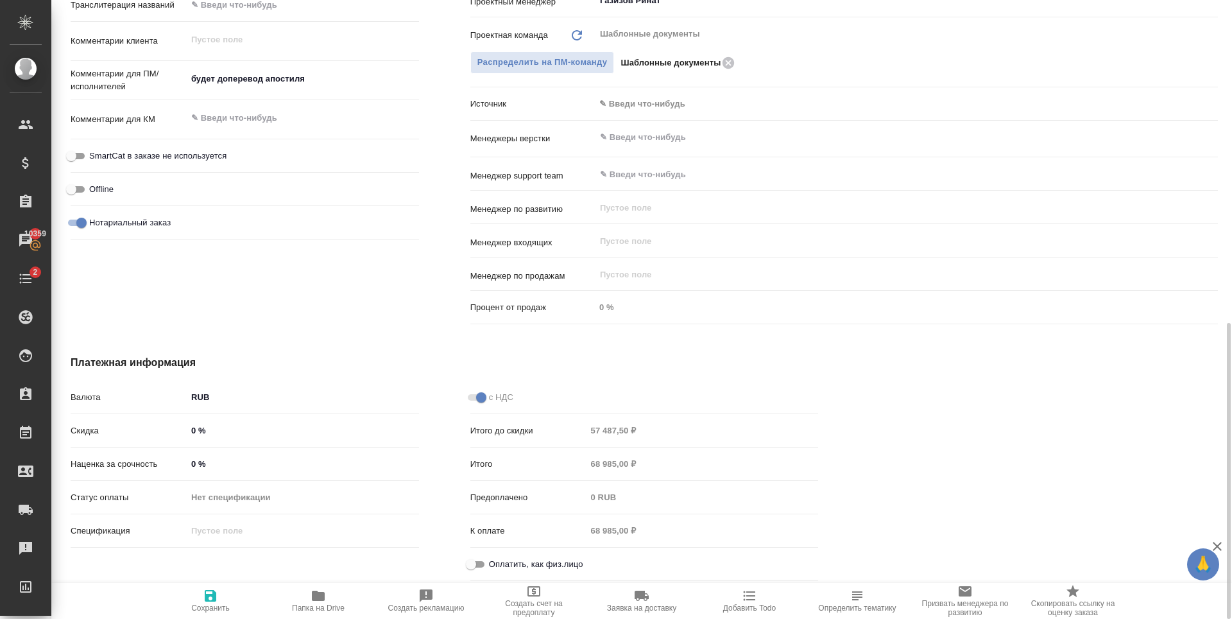
drag, startPoint x: 477, startPoint y: 567, endPoint x: 431, endPoint y: 577, distance: 47.3
click at [478, 567] on input "Оплатить, как физ.лицо" at bounding box center [471, 563] width 46 height 15
checkbox input "true"
type textarea "x"
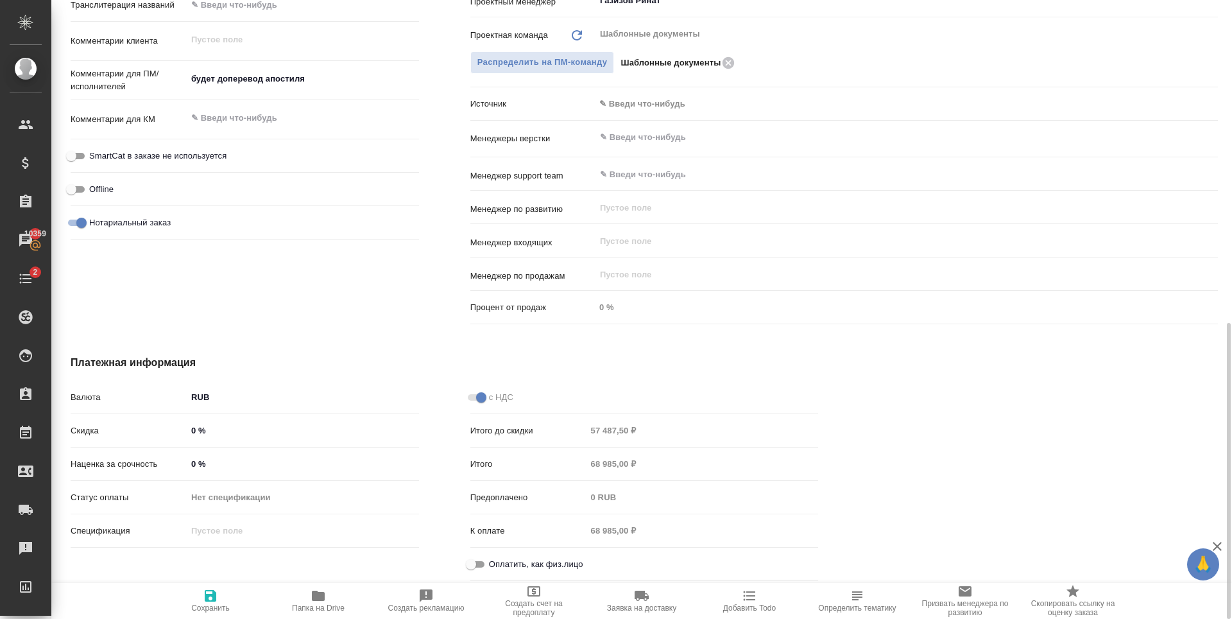
type textarea "x"
click at [233, 598] on span "Сохранить" at bounding box center [210, 600] width 92 height 24
type textarea "x"
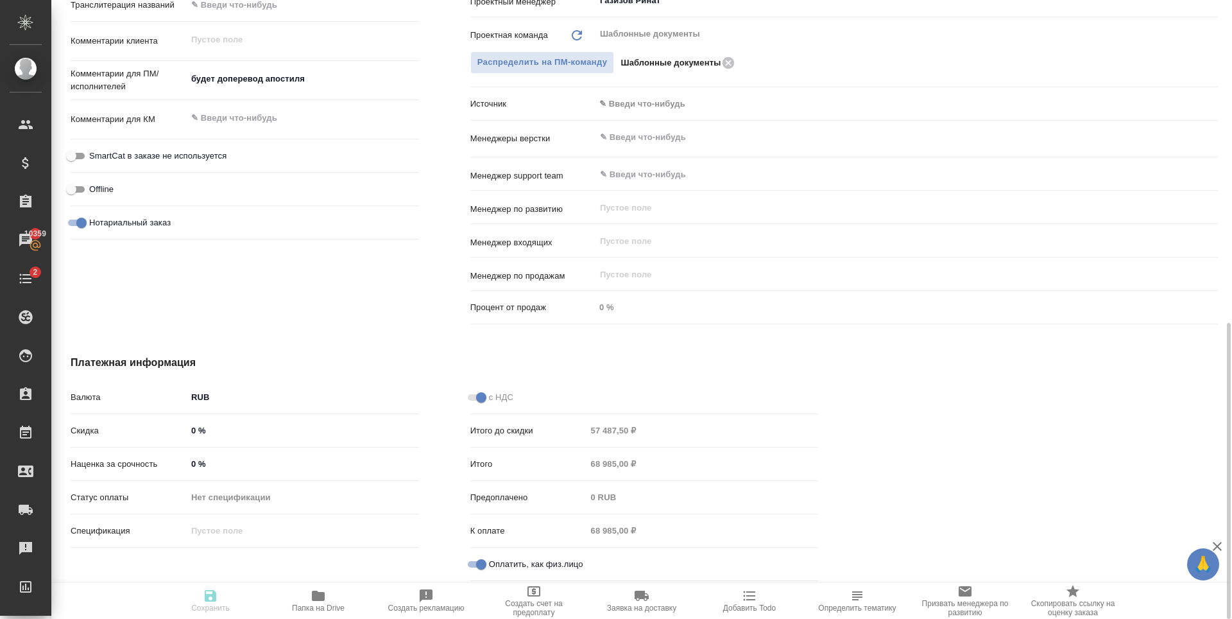
type textarea "x"
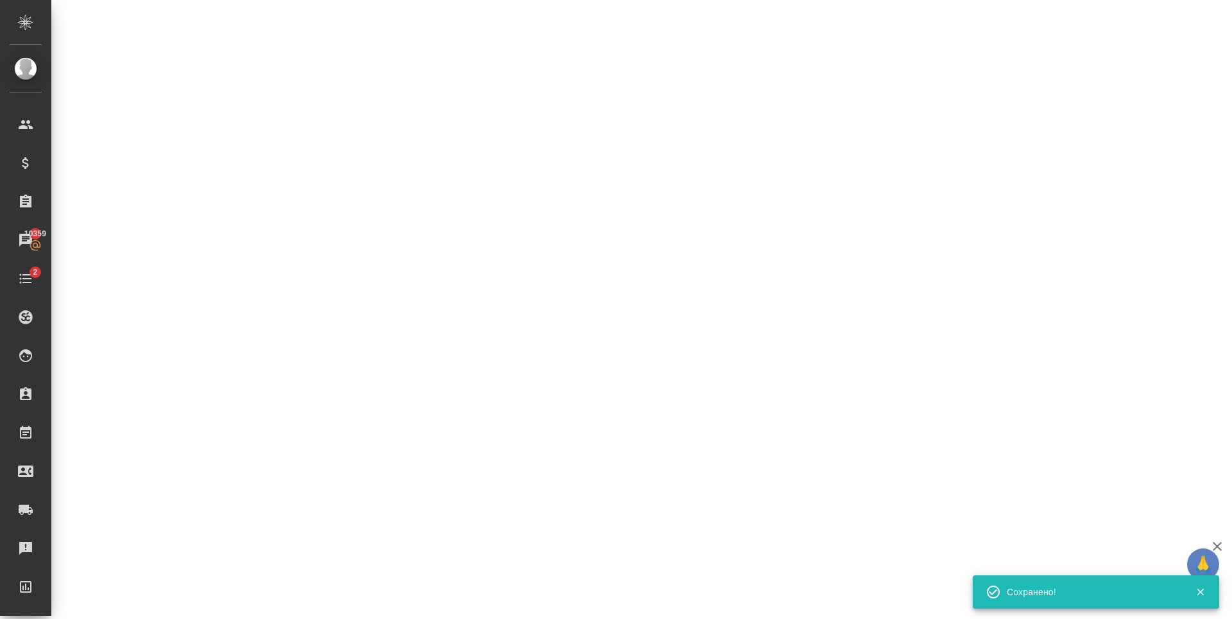
select select "RU"
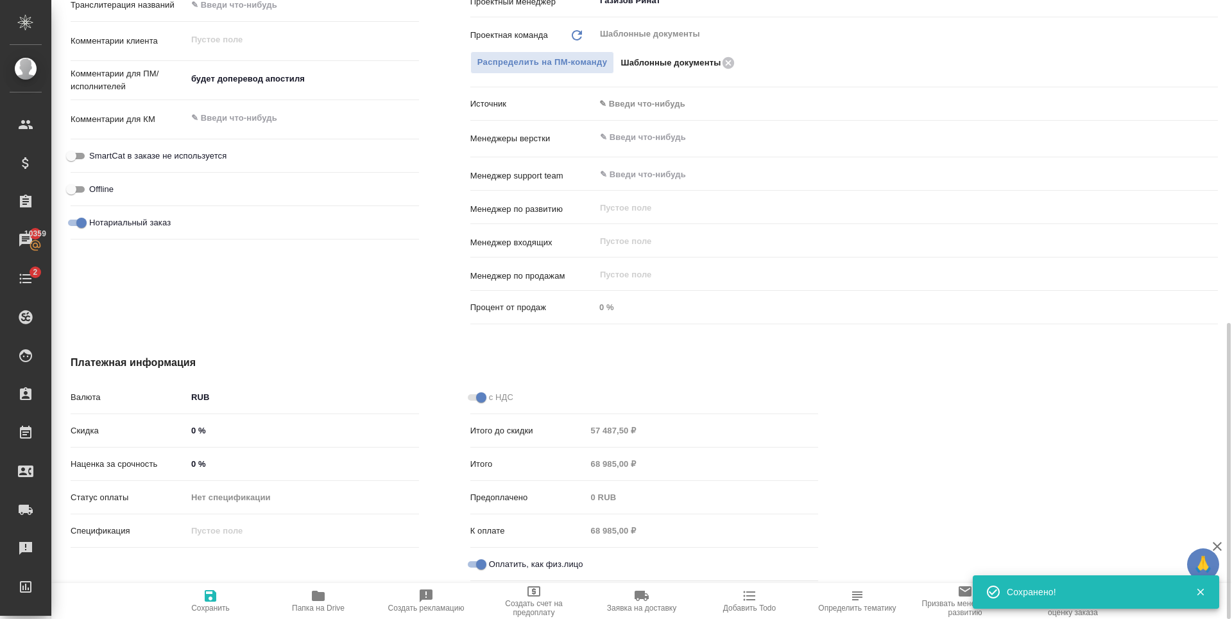
type textarea "x"
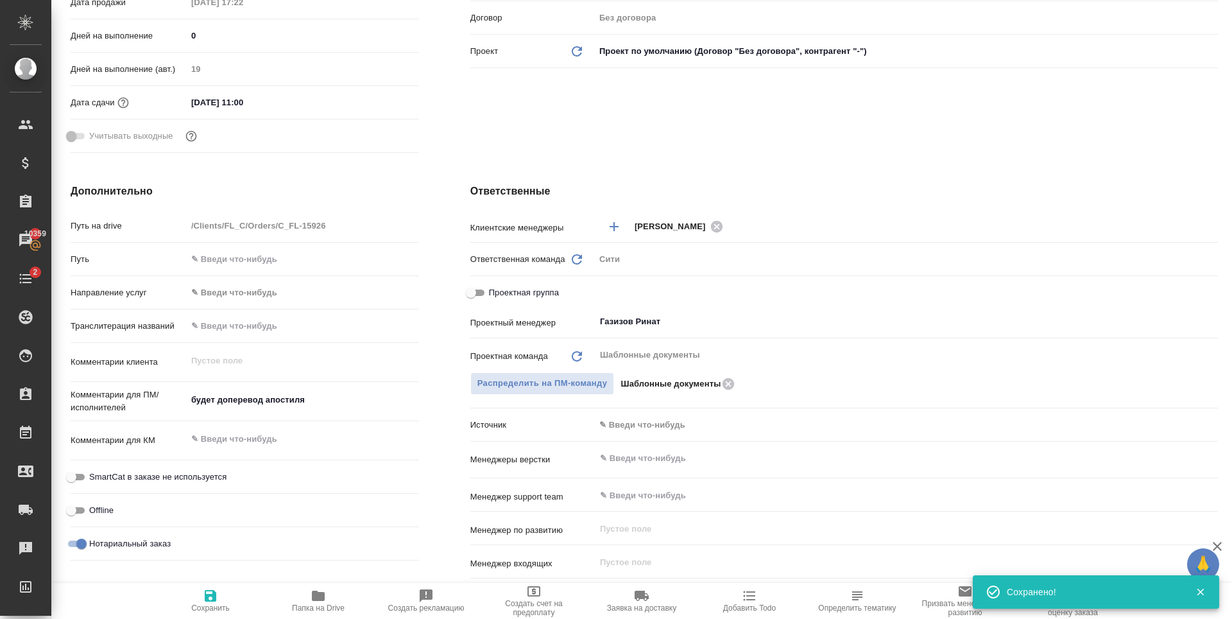
scroll to position [0, 0]
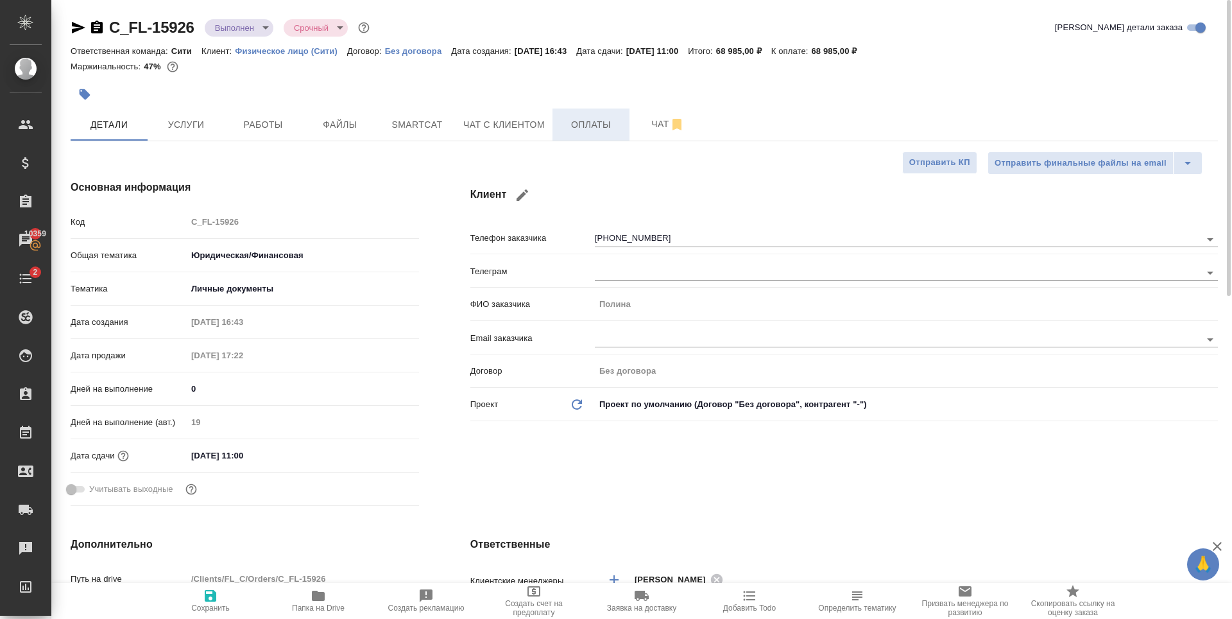
click at [597, 127] on span "Оплаты" at bounding box center [591, 125] width 62 height 16
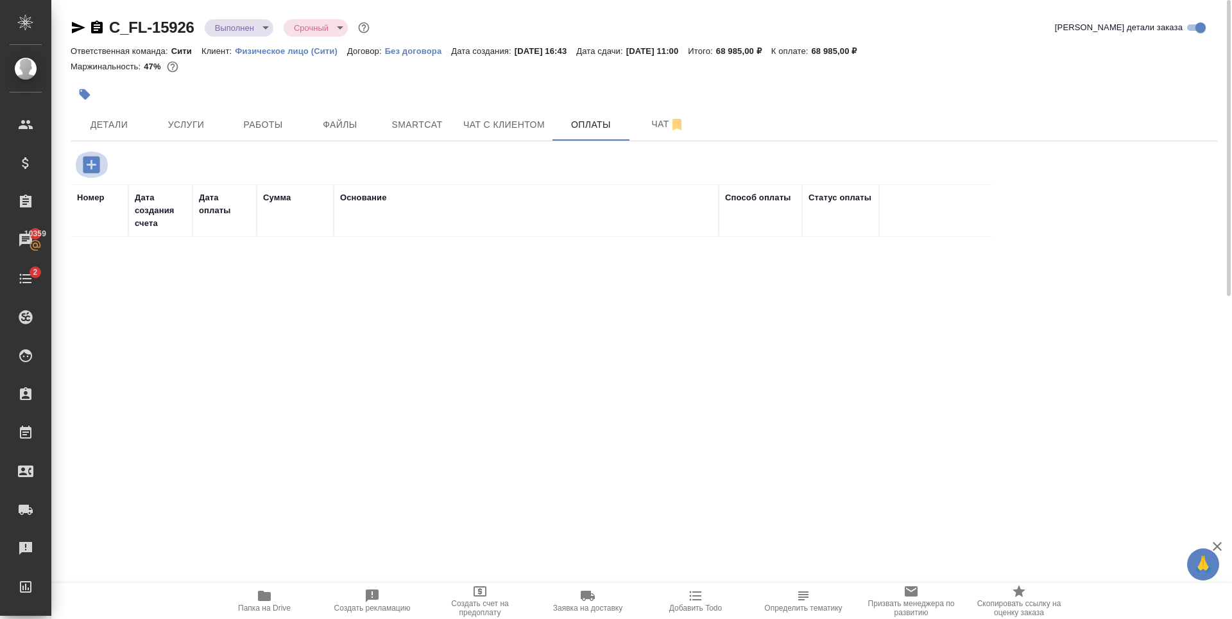
click at [89, 156] on icon "button" at bounding box center [91, 164] width 22 height 22
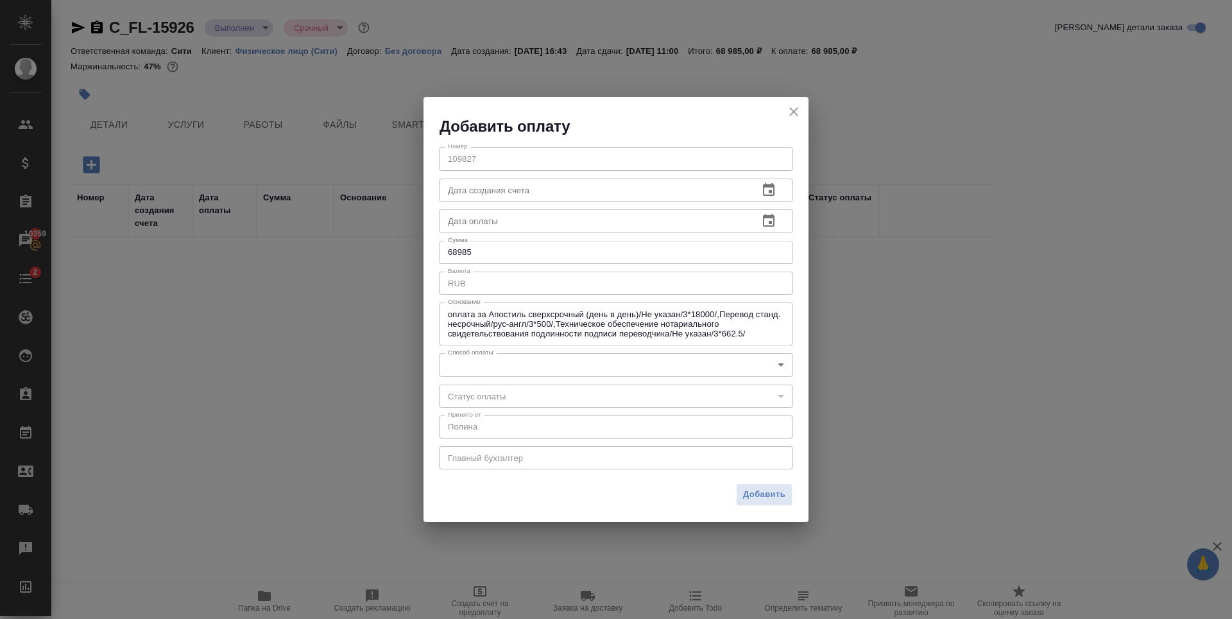
click at [509, 363] on body "🙏 .cls-1 fill:#fff; AWATERA Zaytseva Svetlana Клиенты Спецификации Заказы 10359…" at bounding box center [616, 309] width 1232 height 619
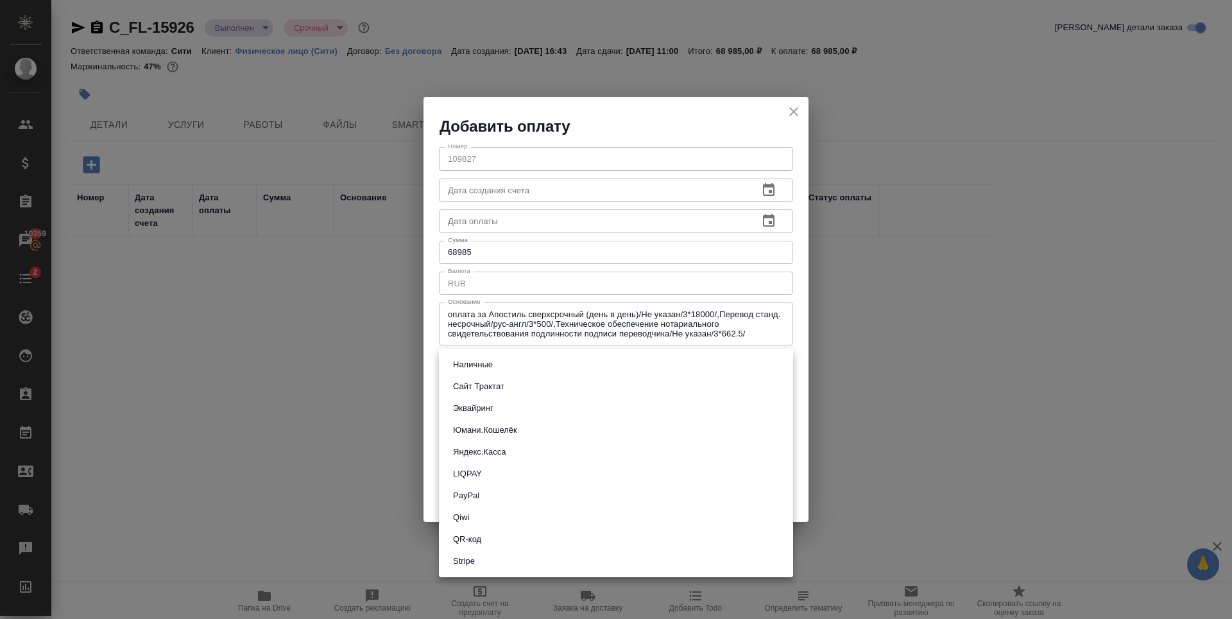
click at [538, 390] on li "Сайт Трактат" at bounding box center [616, 386] width 354 height 22
type input "site-traktat"
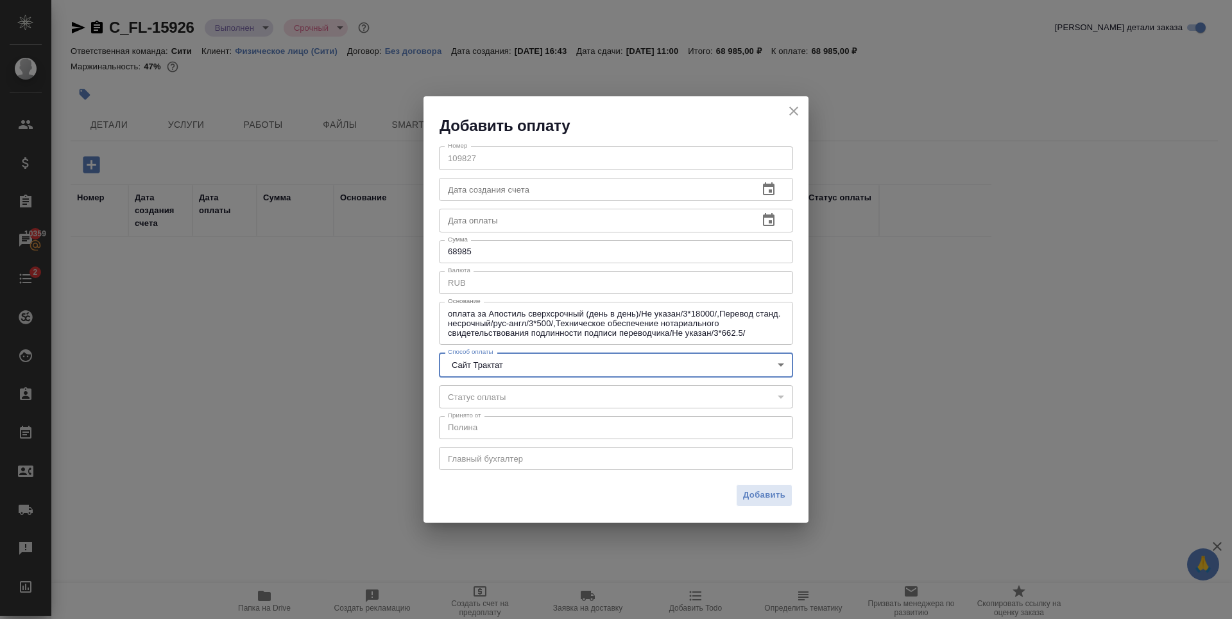
click at [746, 495] on span "Добавить" at bounding box center [764, 495] width 42 height 15
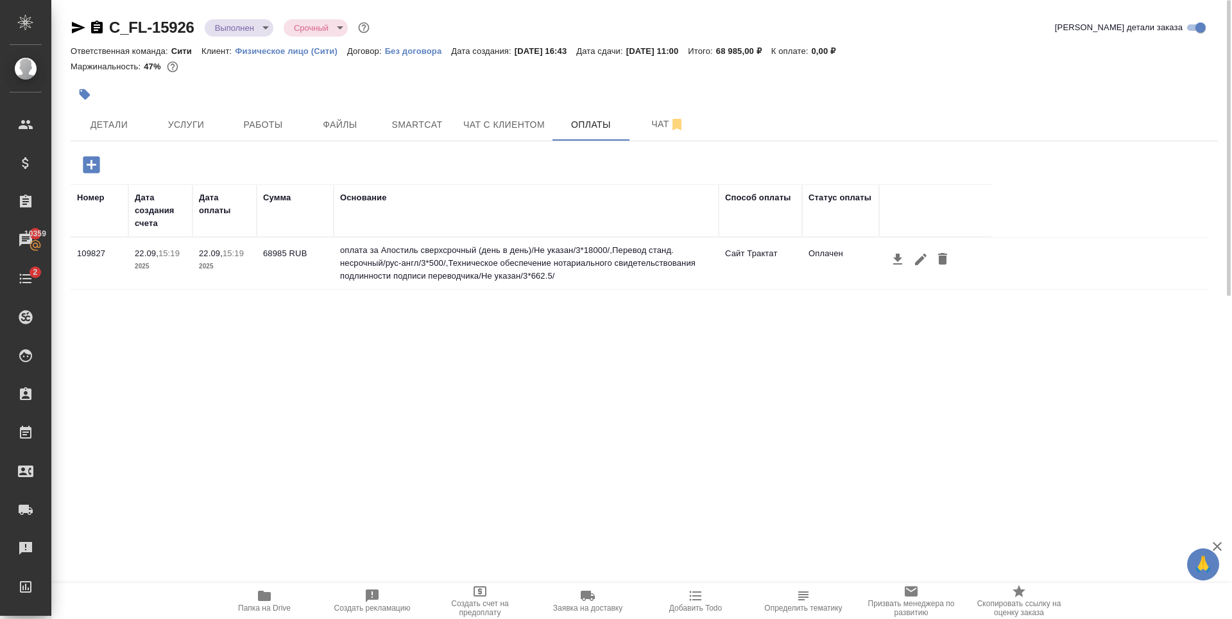
click at [524, 406] on div "Номер Дата создания счета Дата оплаты Сумма Основание Способ оплаты Статус опла…" at bounding box center [639, 376] width 1137 height 385
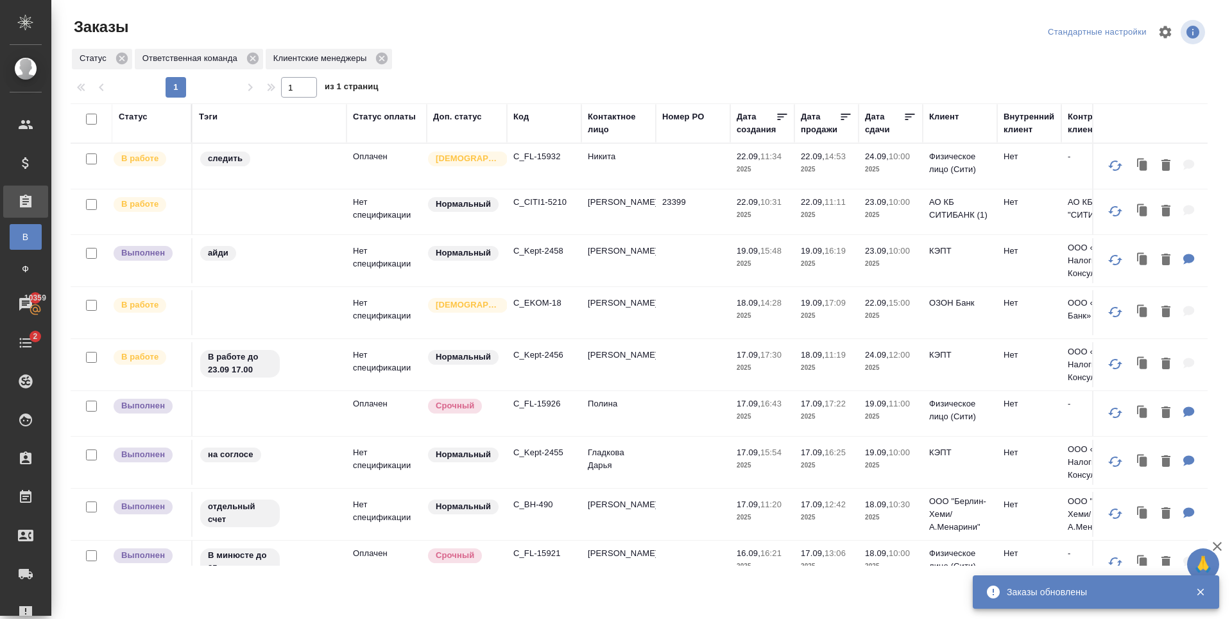
scroll to position [257, 0]
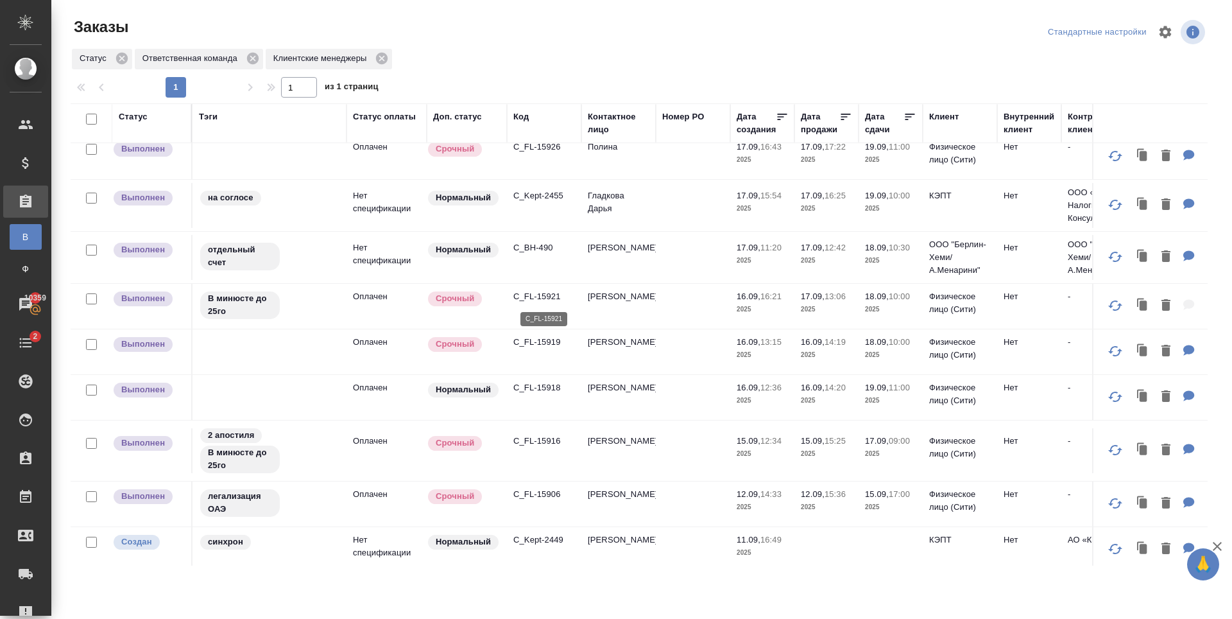
click at [551, 296] on p "C_FL-15921" at bounding box center [544, 296] width 62 height 13
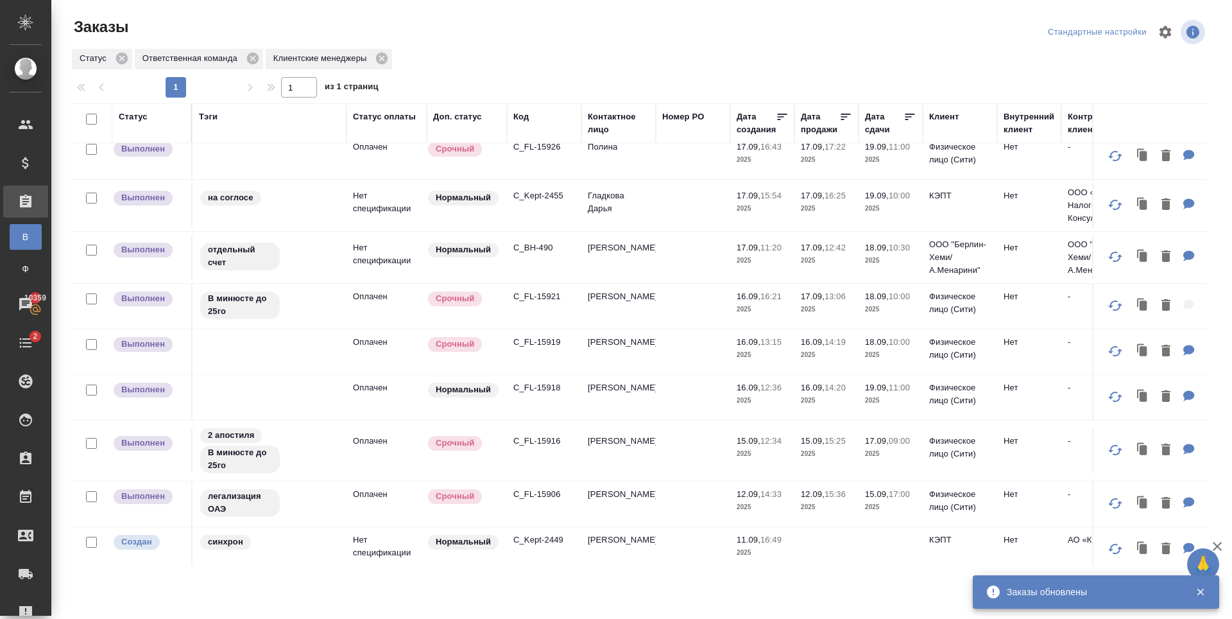
click at [542, 443] on p "C_FL-15916" at bounding box center [544, 440] width 62 height 13
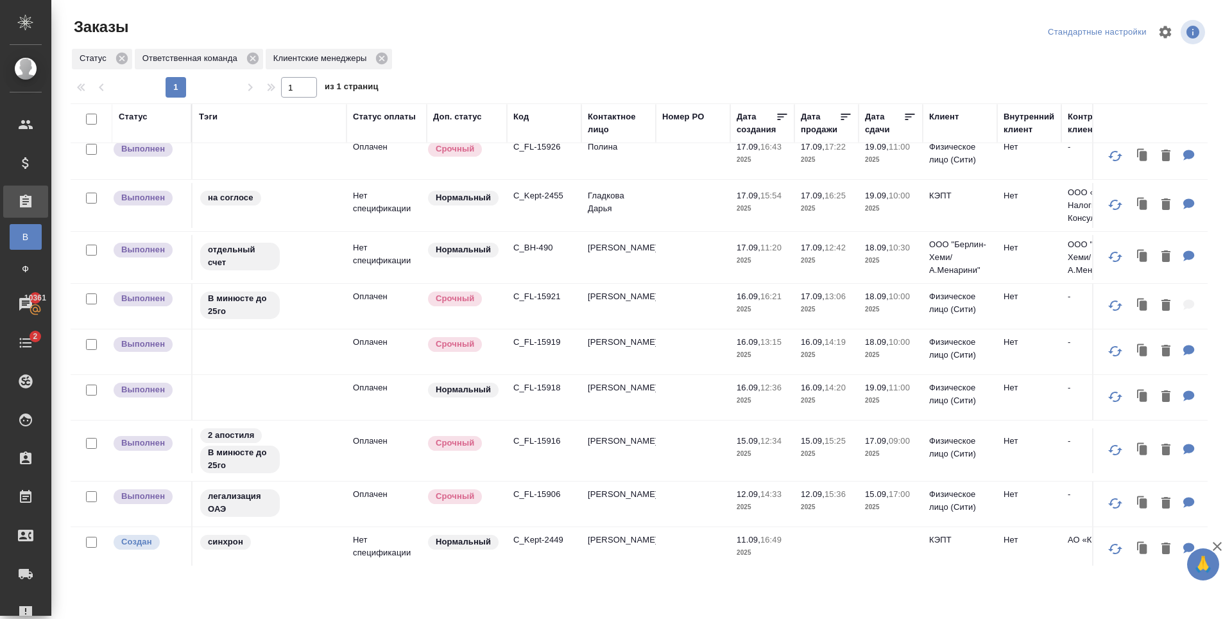
scroll to position [0, 0]
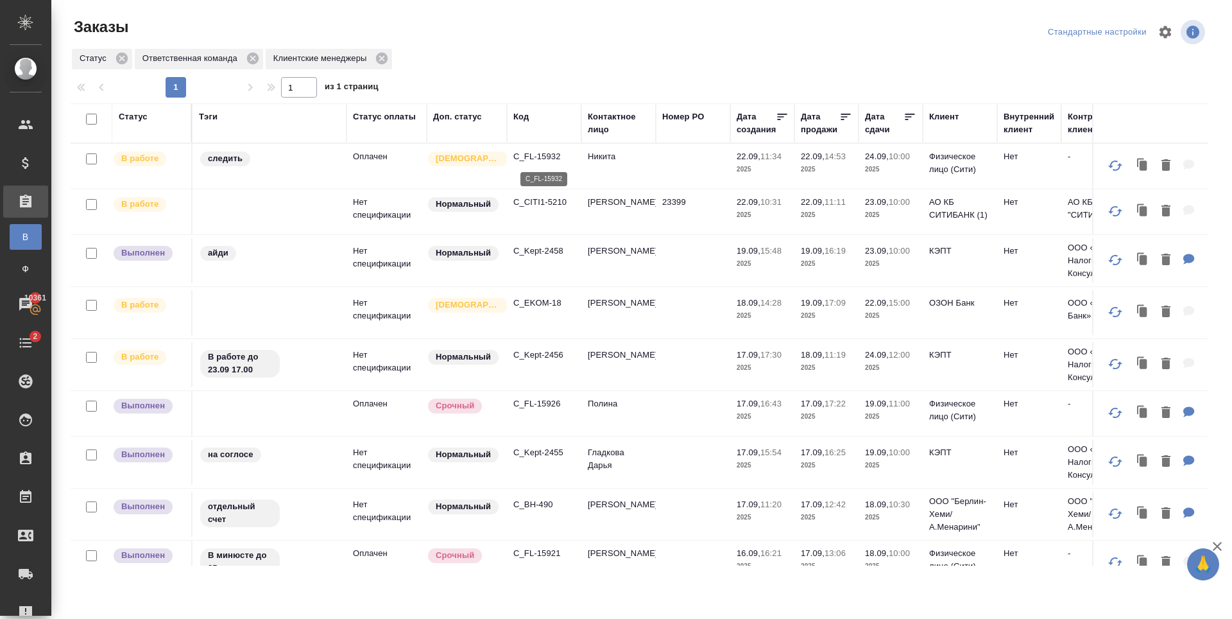
click at [531, 162] on p "C_FL-15932" at bounding box center [544, 156] width 62 height 13
click at [532, 255] on p "C_Kept-2458" at bounding box center [544, 251] width 62 height 13
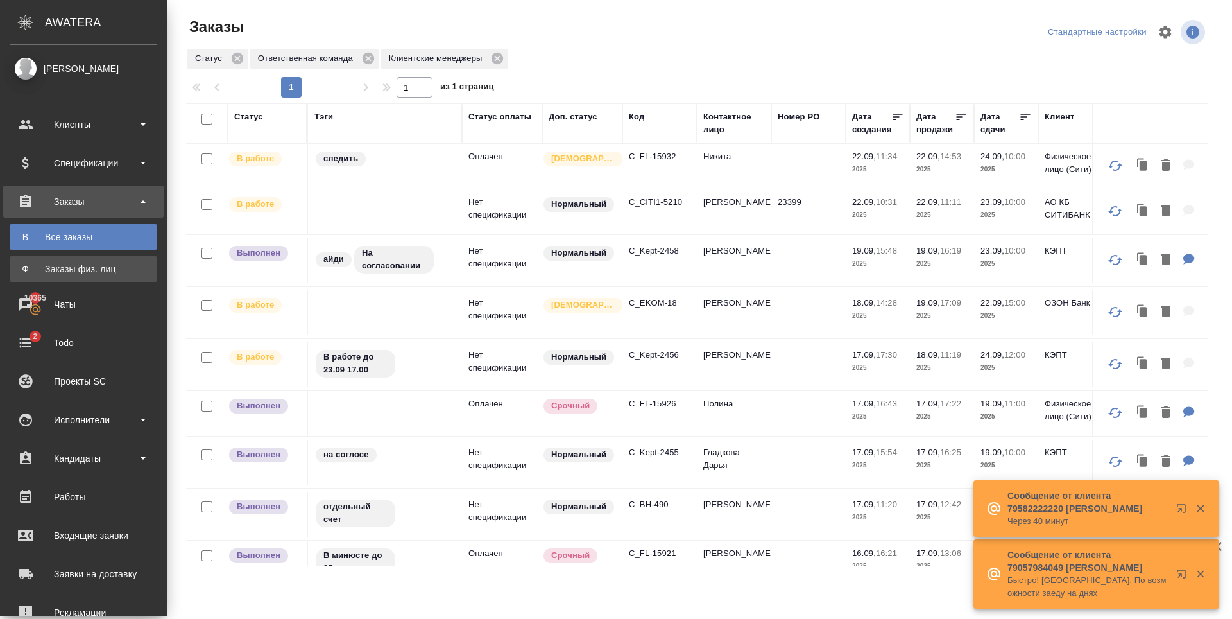
click at [94, 265] on div "Заказы физ. лиц" at bounding box center [83, 268] width 135 height 13
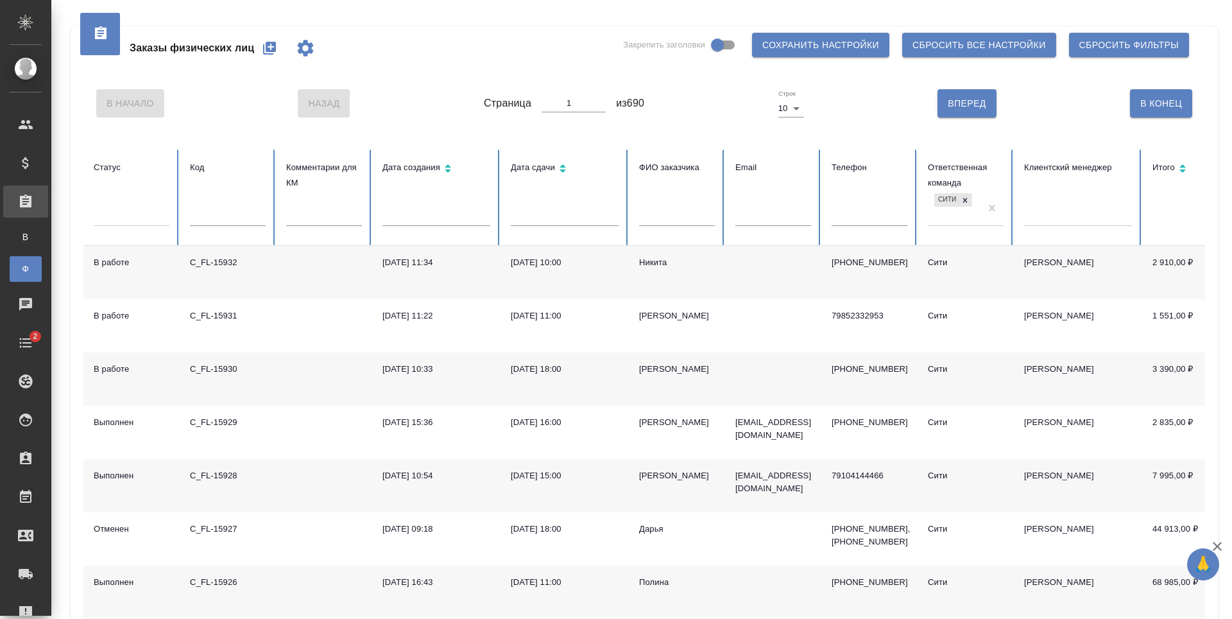
click at [274, 49] on icon "button" at bounding box center [269, 48] width 13 height 13
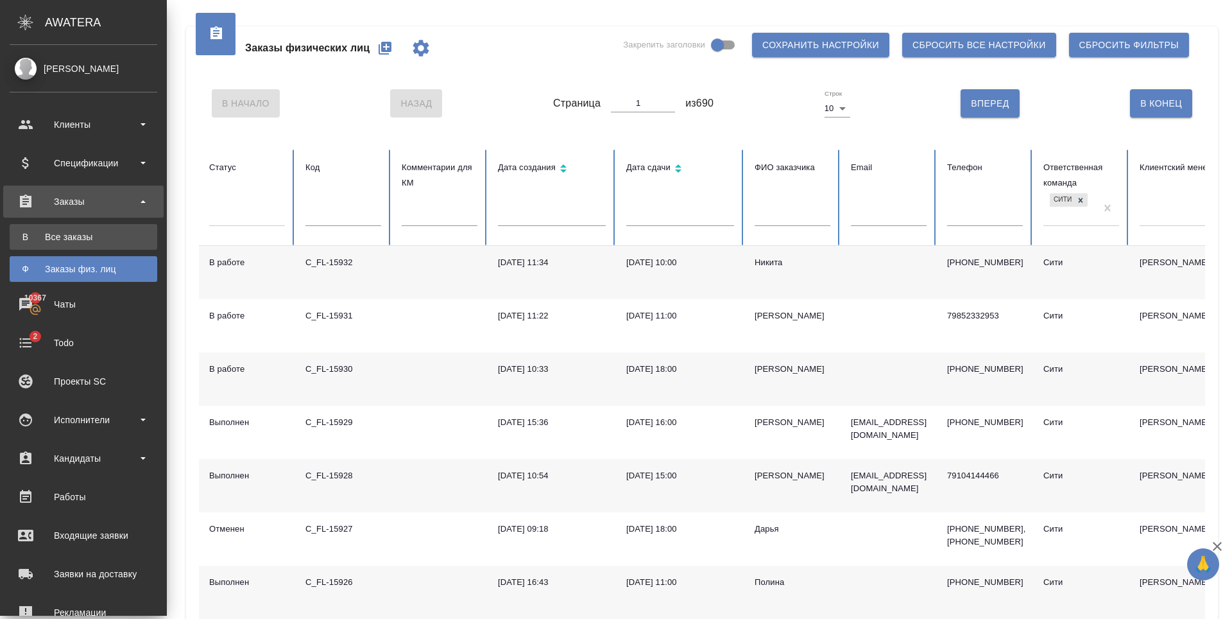
click at [78, 231] on div "Все заказы" at bounding box center [83, 236] width 135 height 13
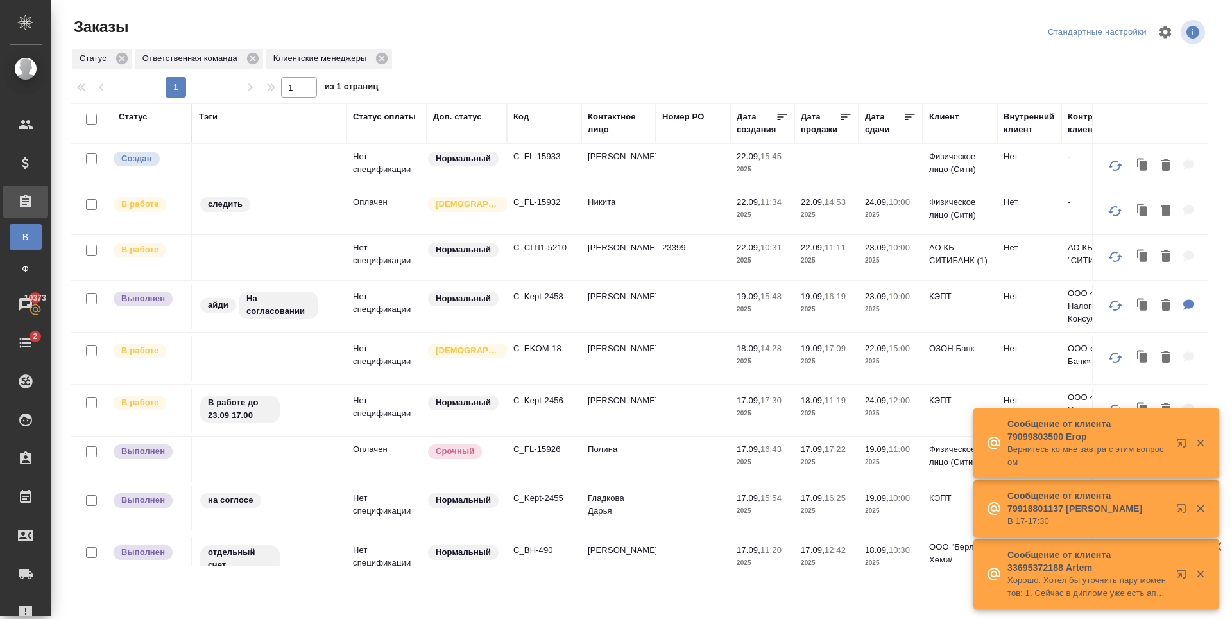
click at [554, 447] on p "C_FL-15926" at bounding box center [544, 449] width 62 height 13
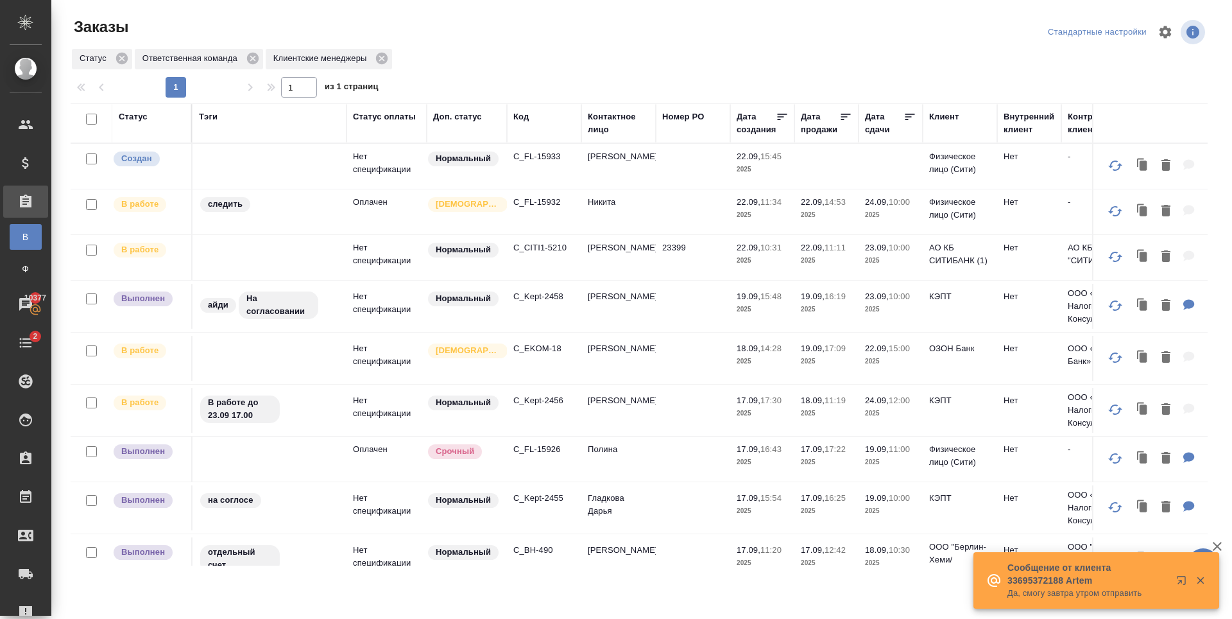
click at [534, 250] on p "C_CITI1-5210" at bounding box center [544, 247] width 62 height 13
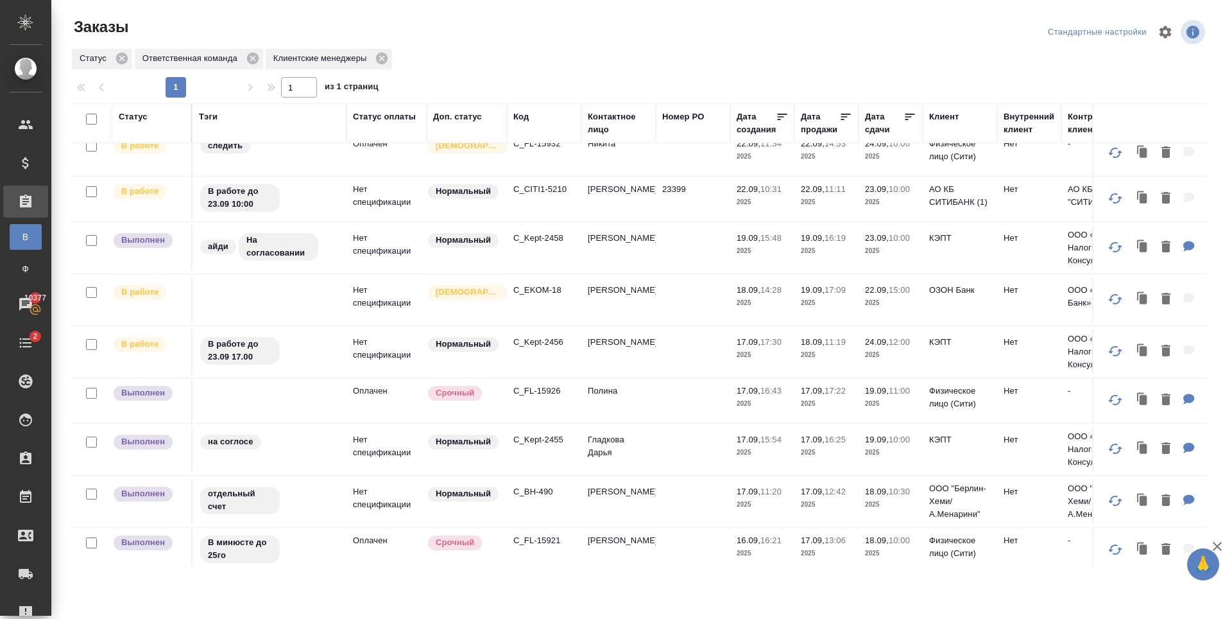
scroll to position [128, 0]
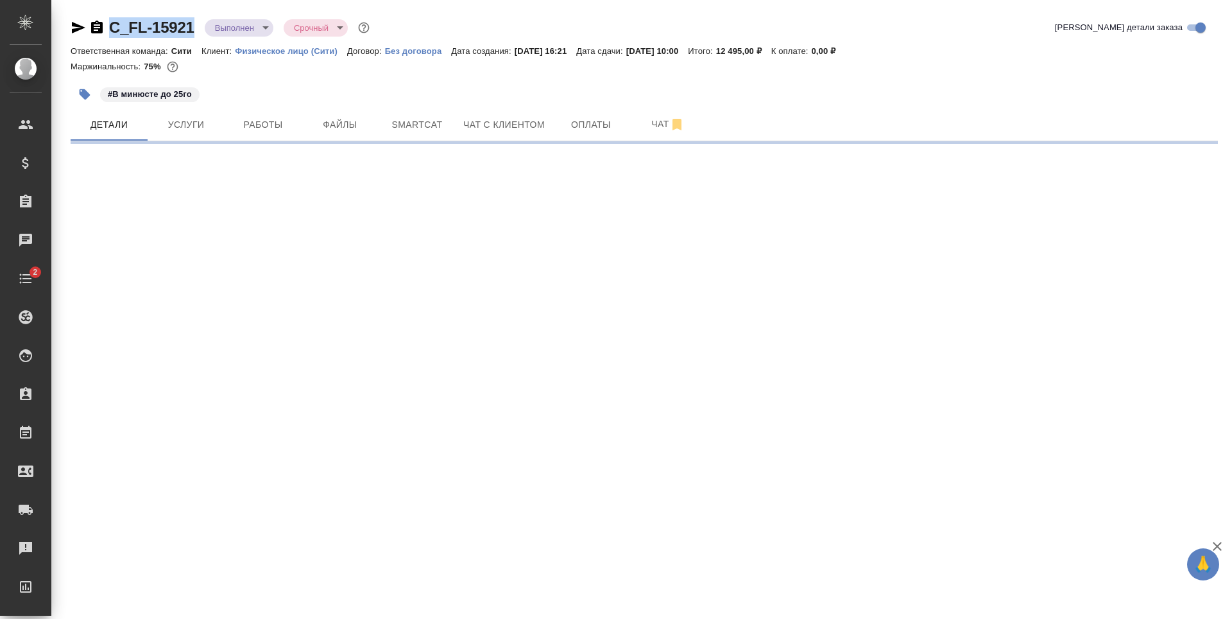
drag, startPoint x: 197, startPoint y: 30, endPoint x: 108, endPoint y: 29, distance: 89.2
click at [108, 29] on div "C_FL-15921 Выполнен completed Срочный urgent" at bounding box center [222, 27] width 302 height 21
copy link "C_FL-15921"
select select "RU"
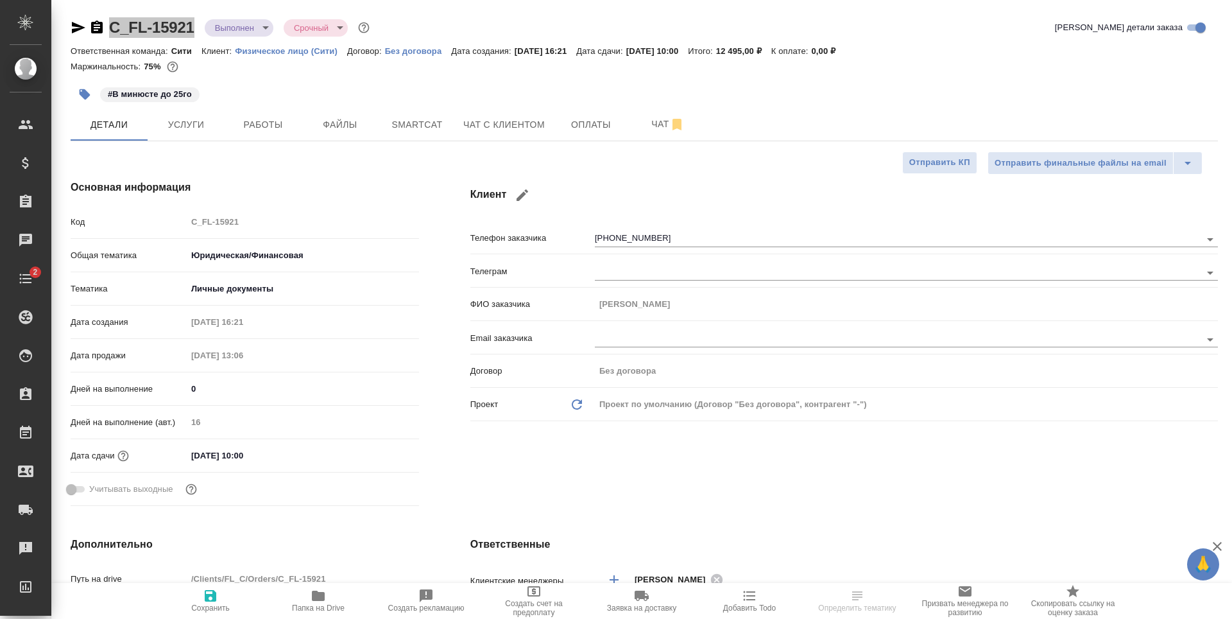
type textarea "x"
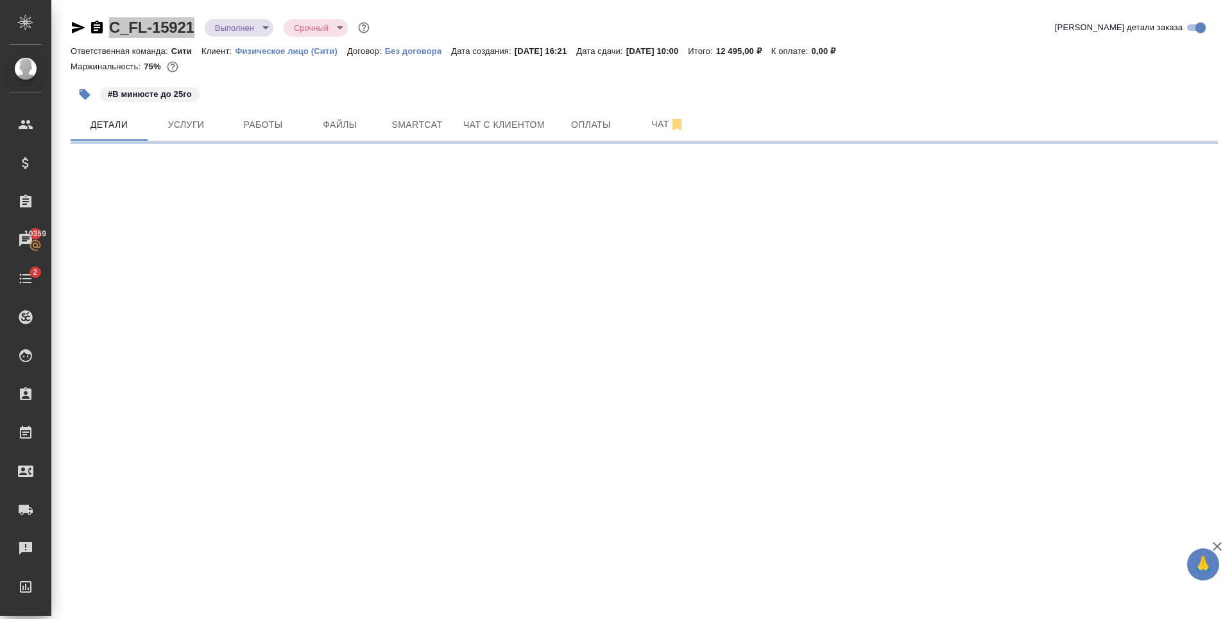
select select "RU"
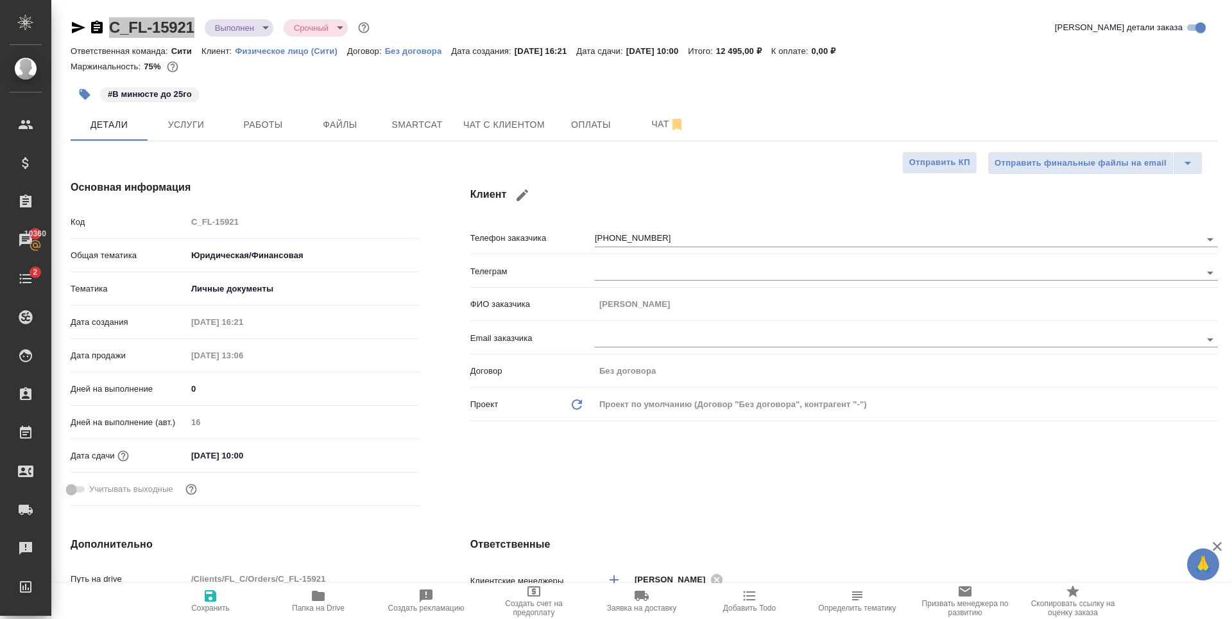
type textarea "x"
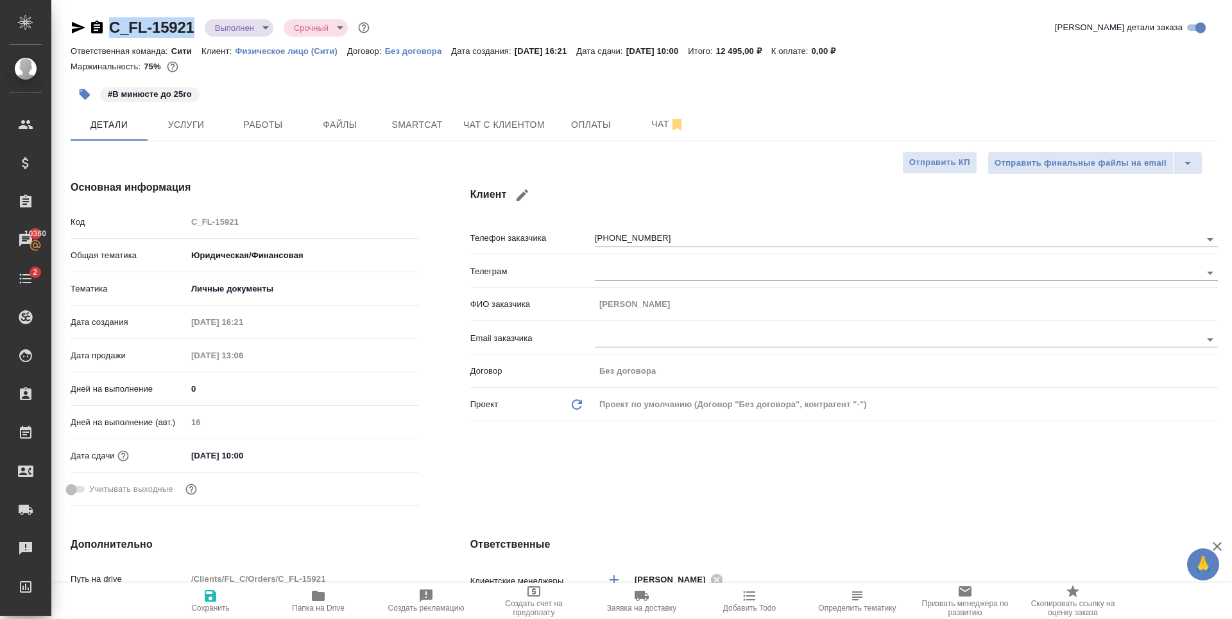
type textarea "x"
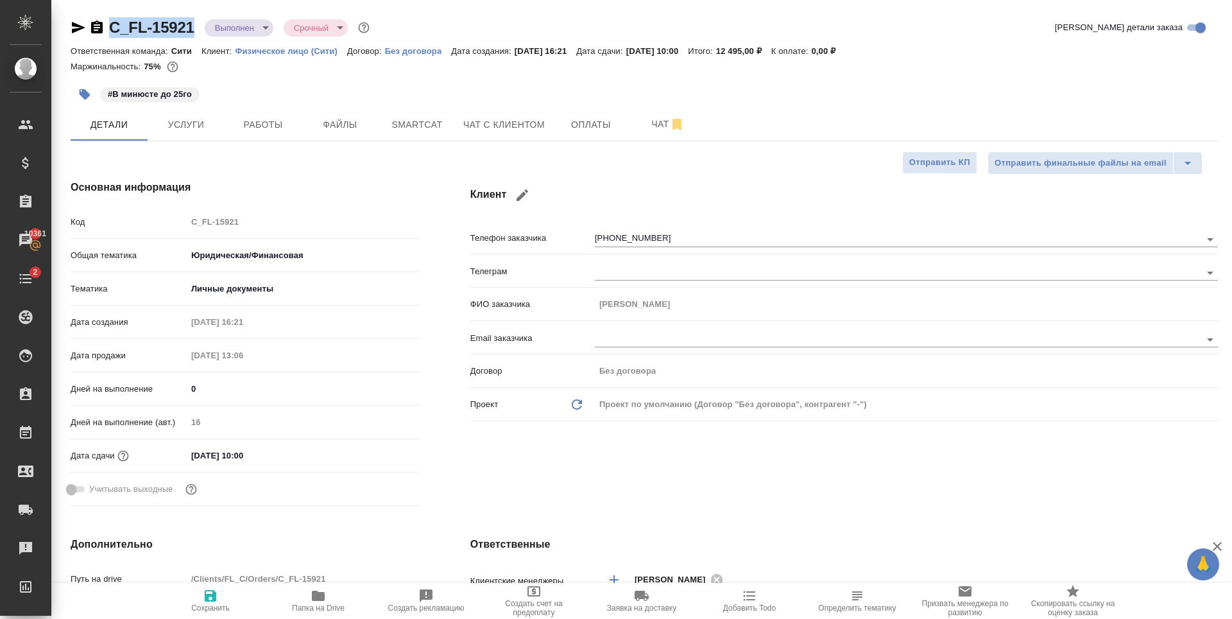
type textarea "x"
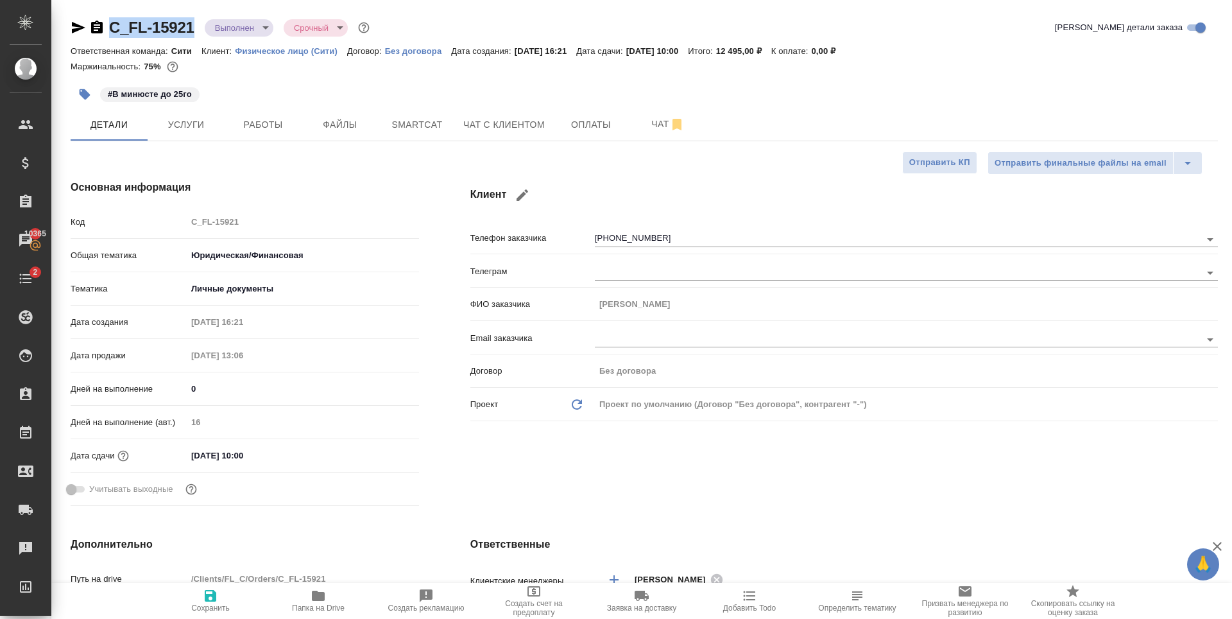
type textarea "x"
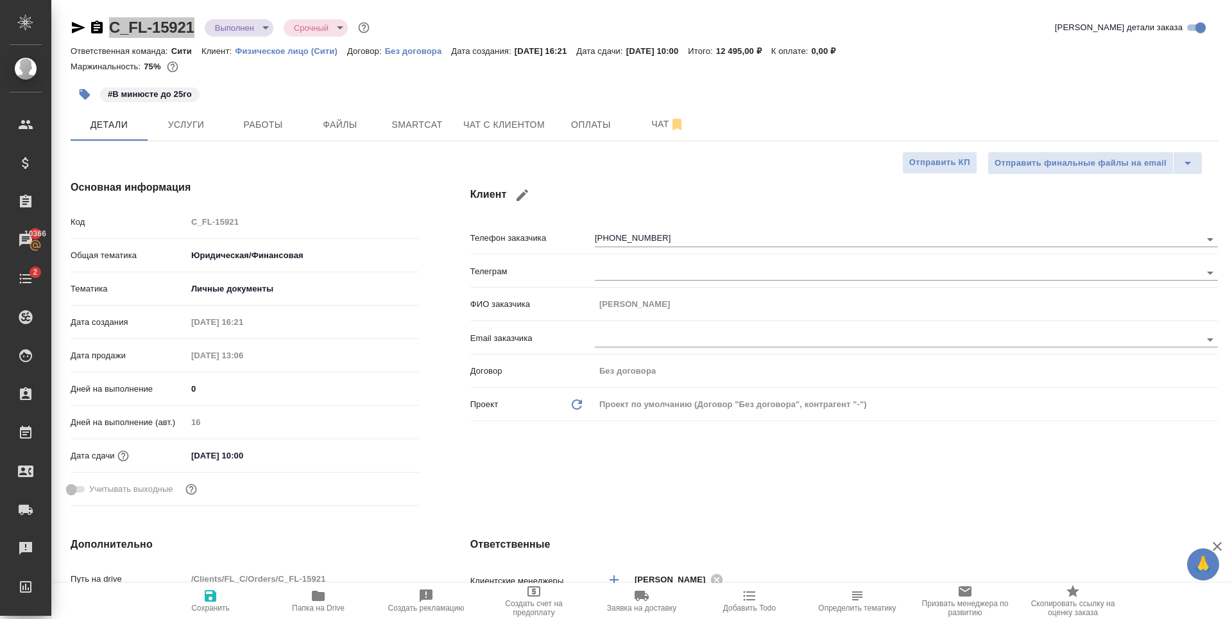
type textarea "x"
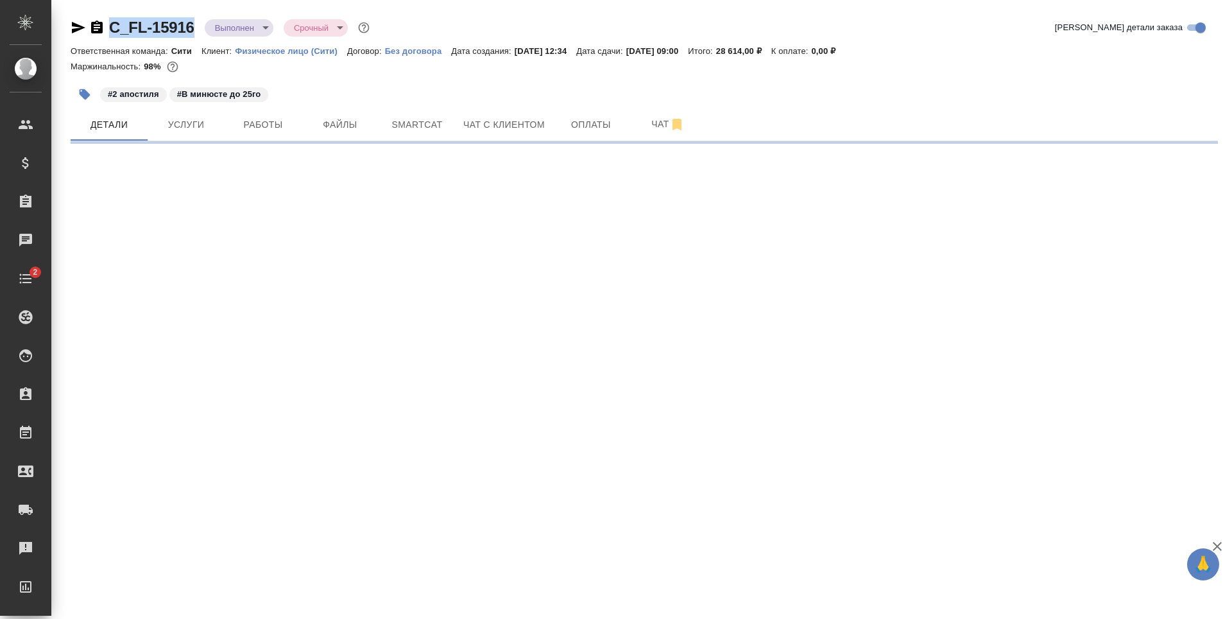
drag, startPoint x: 196, startPoint y: 33, endPoint x: 113, endPoint y: 34, distance: 82.8
click at [113, 34] on div "C_FL-15916 Выполнен completed Срочный urgent" at bounding box center [222, 27] width 302 height 21
copy link "C_FL-15916"
select select "RU"
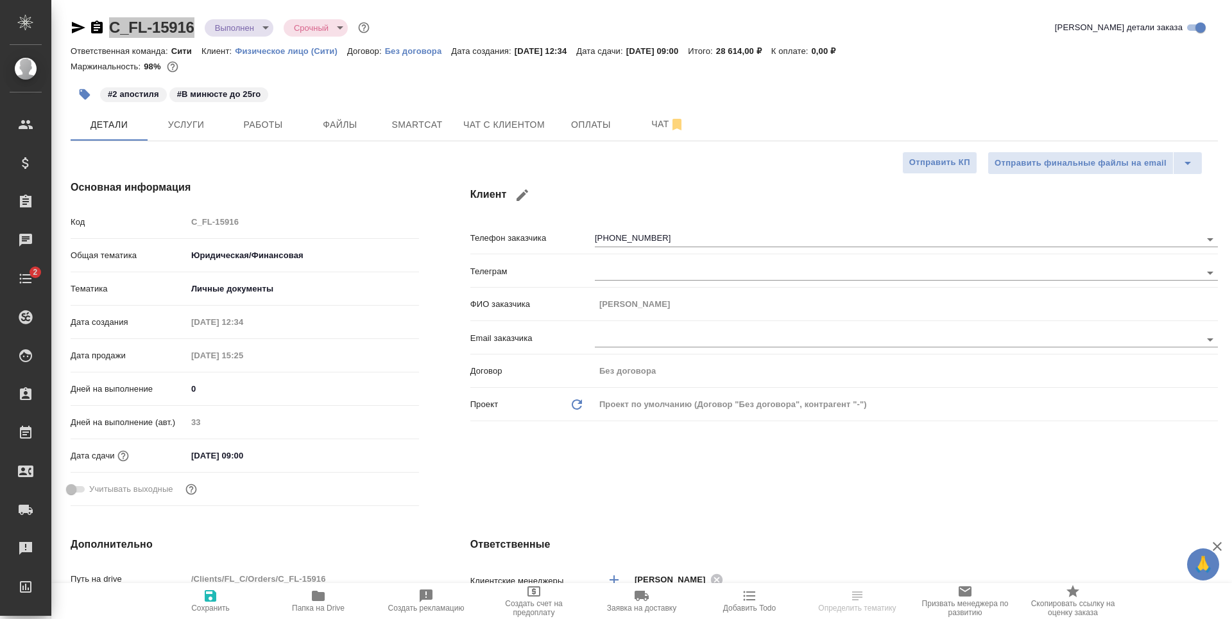
type textarea "x"
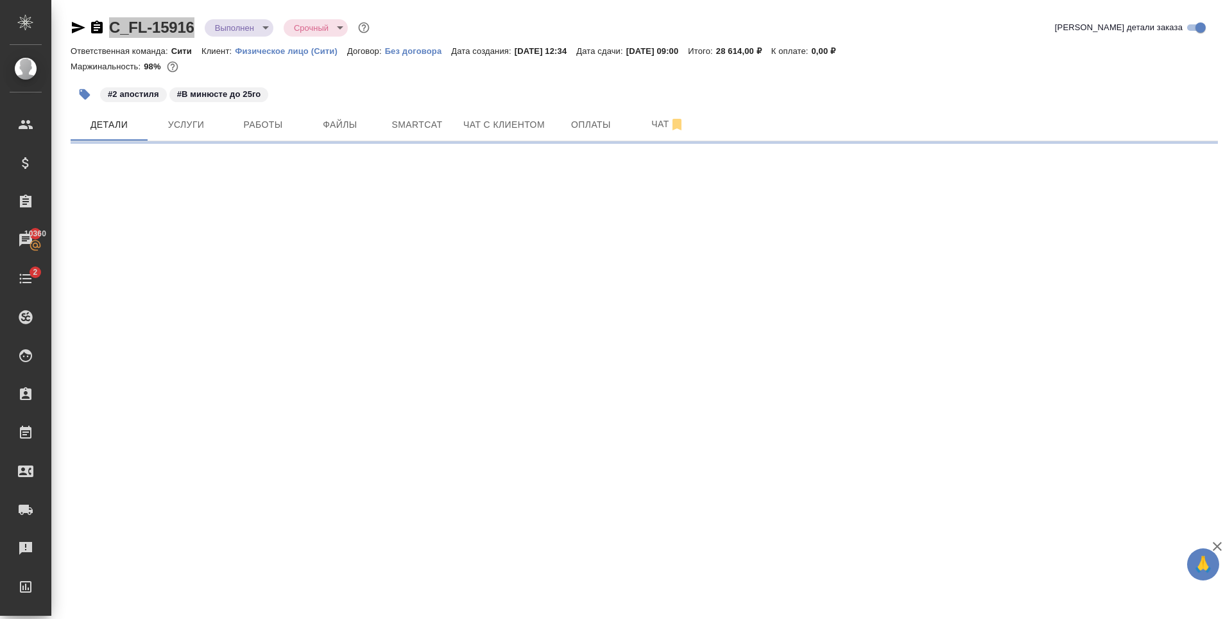
select select "RU"
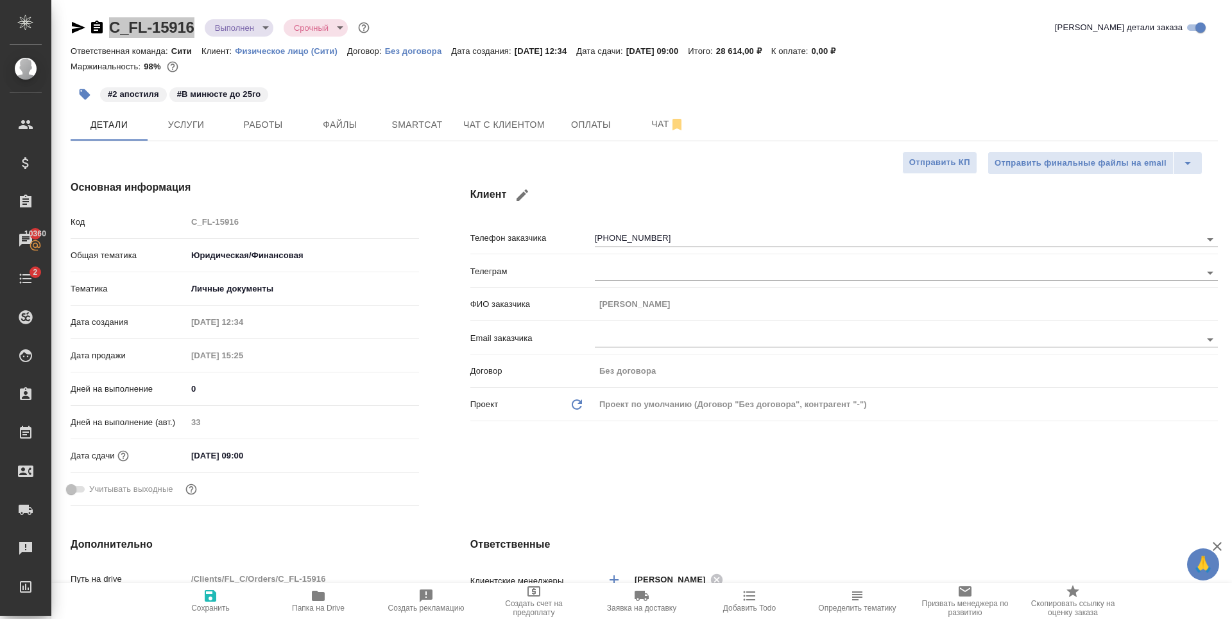
type textarea "x"
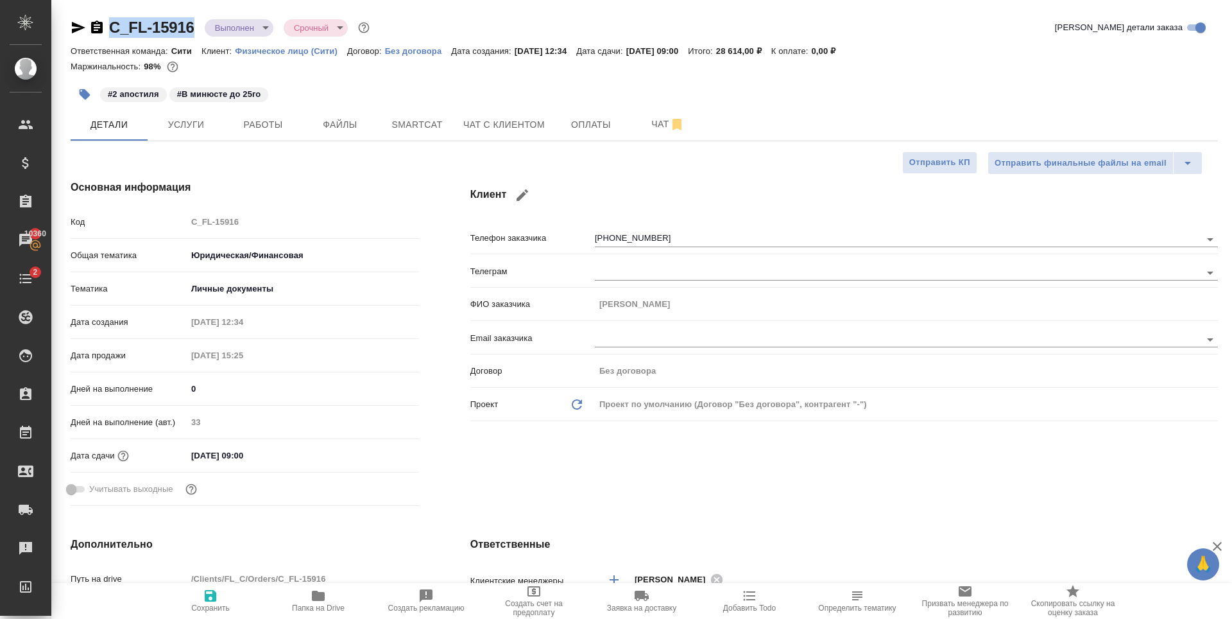
type textarea "x"
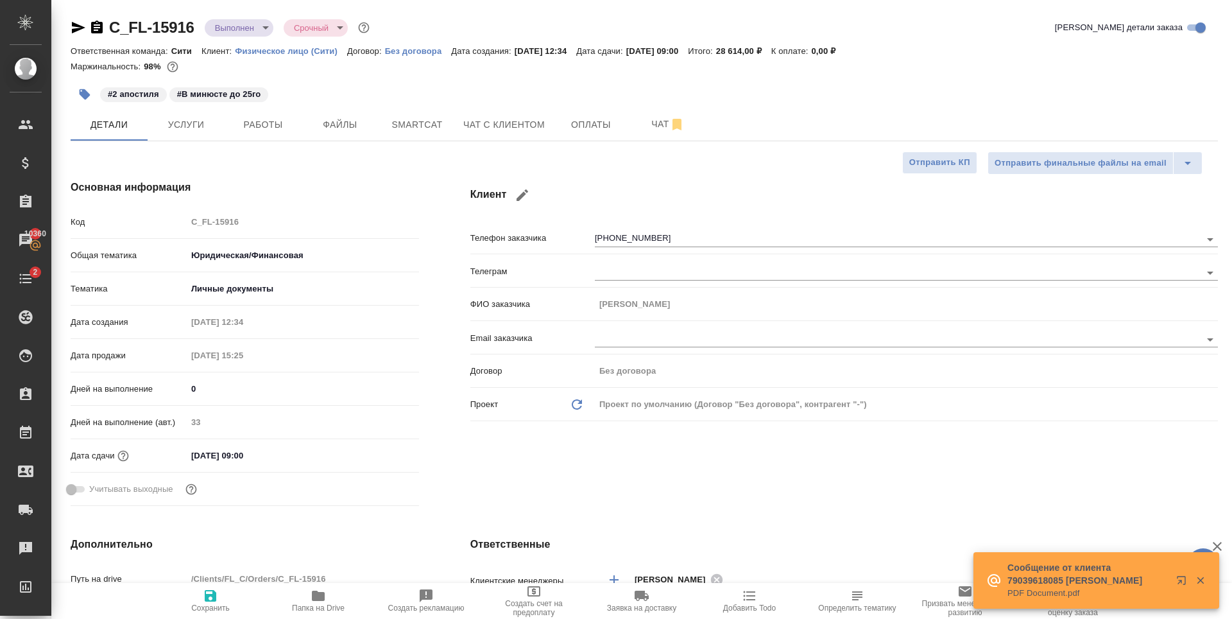
click at [444, 82] on div "#2 апостиля #В минюсте до 25го" at bounding box center [453, 94] width 765 height 28
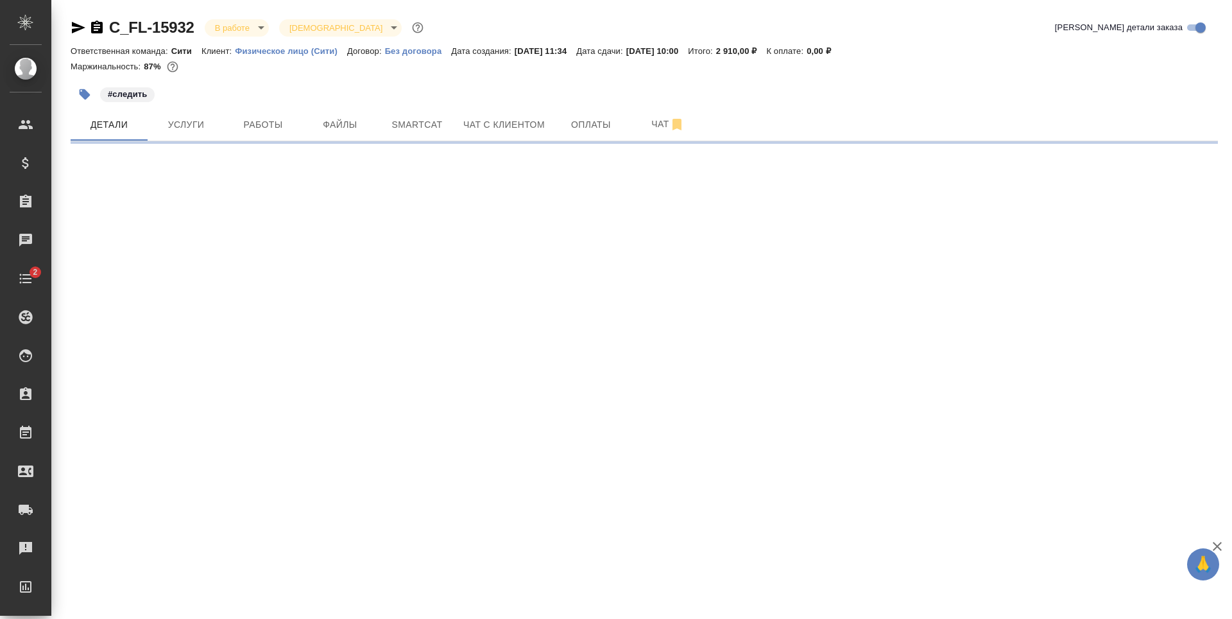
select select "RU"
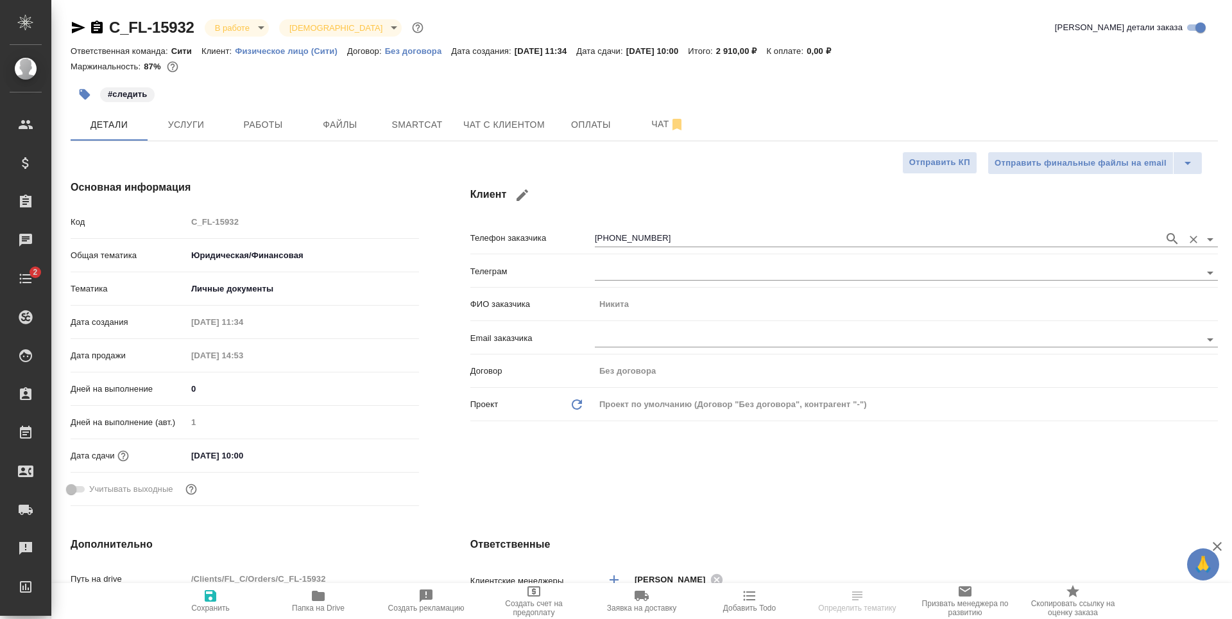
type textarea "x"
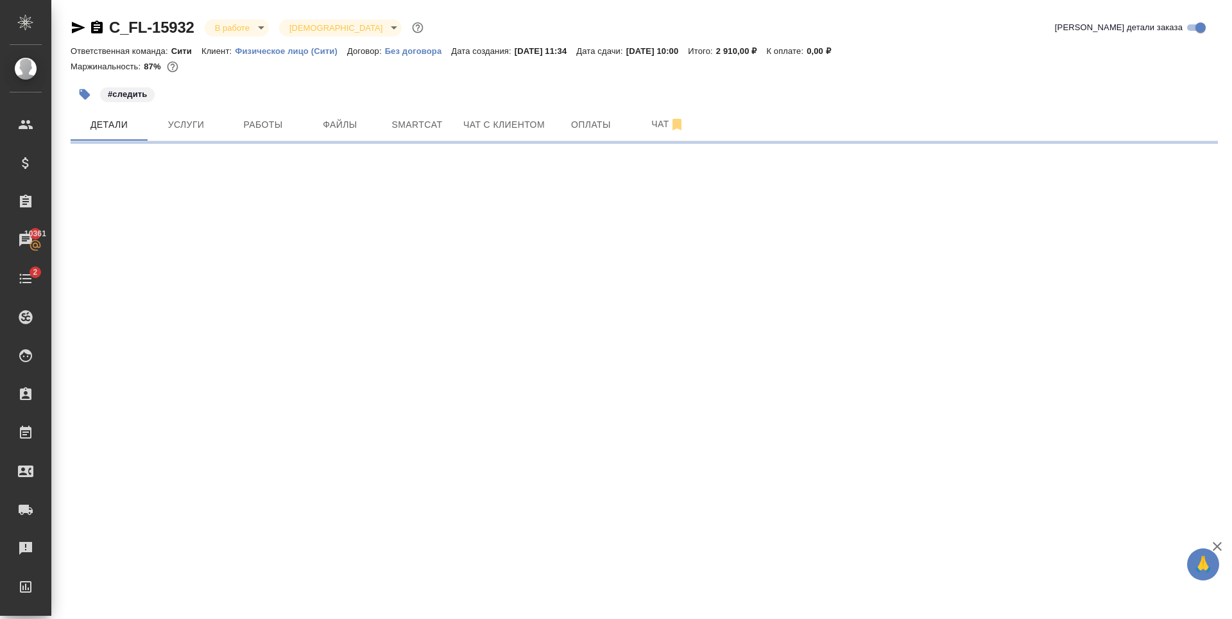
select select "RU"
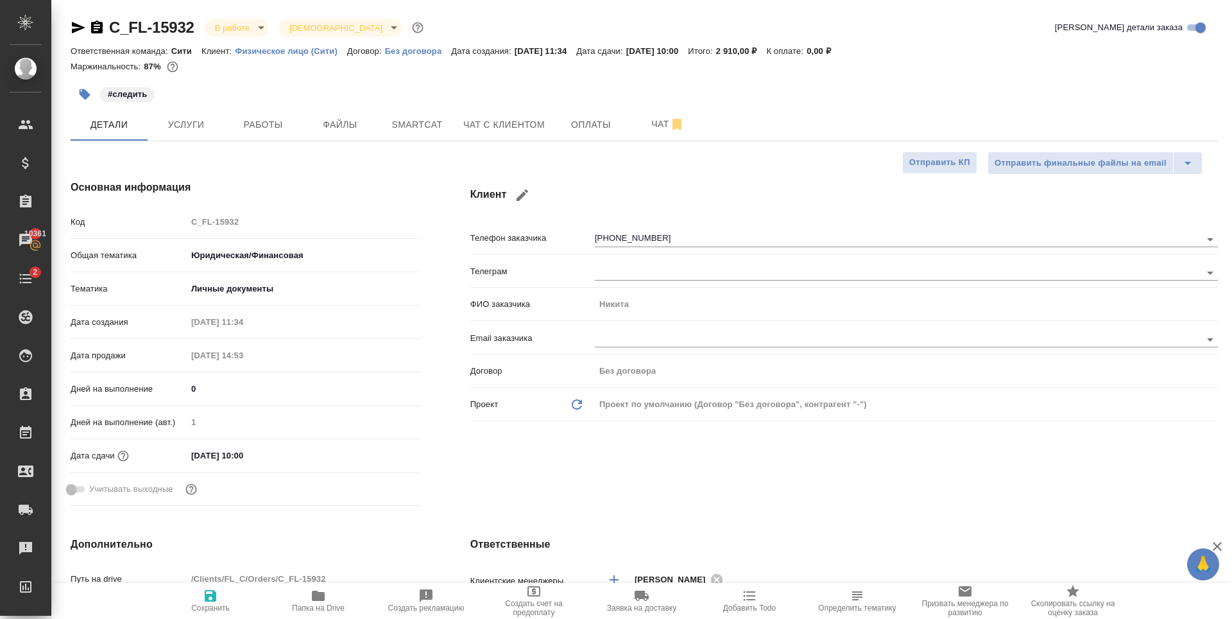
type textarea "x"
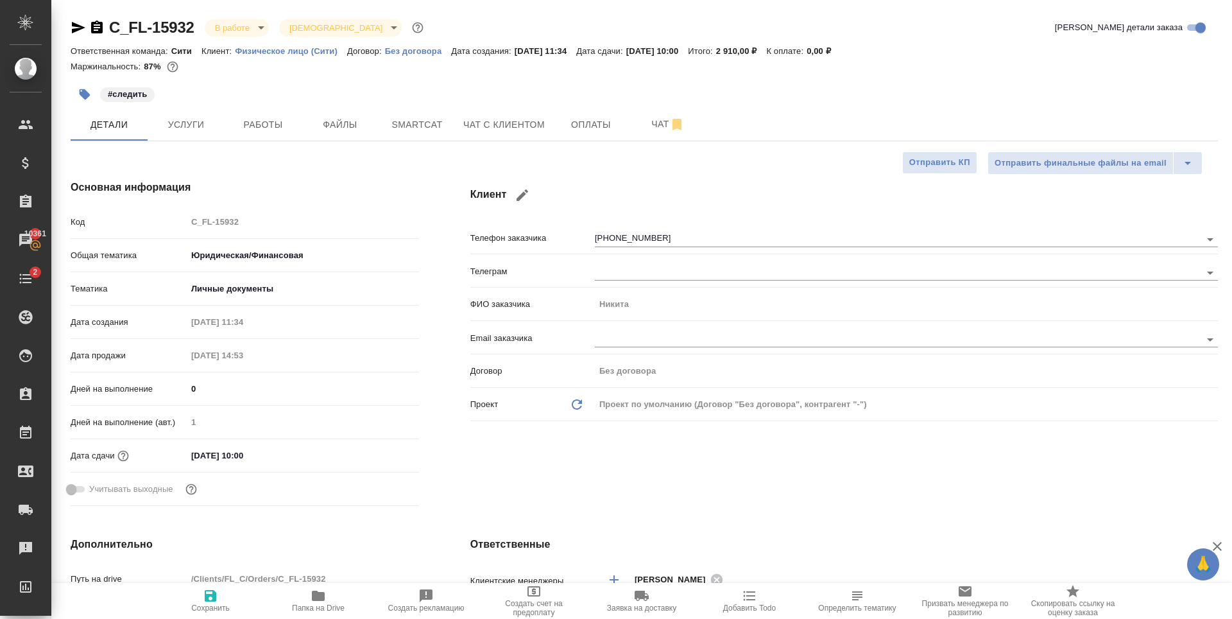
type textarea "x"
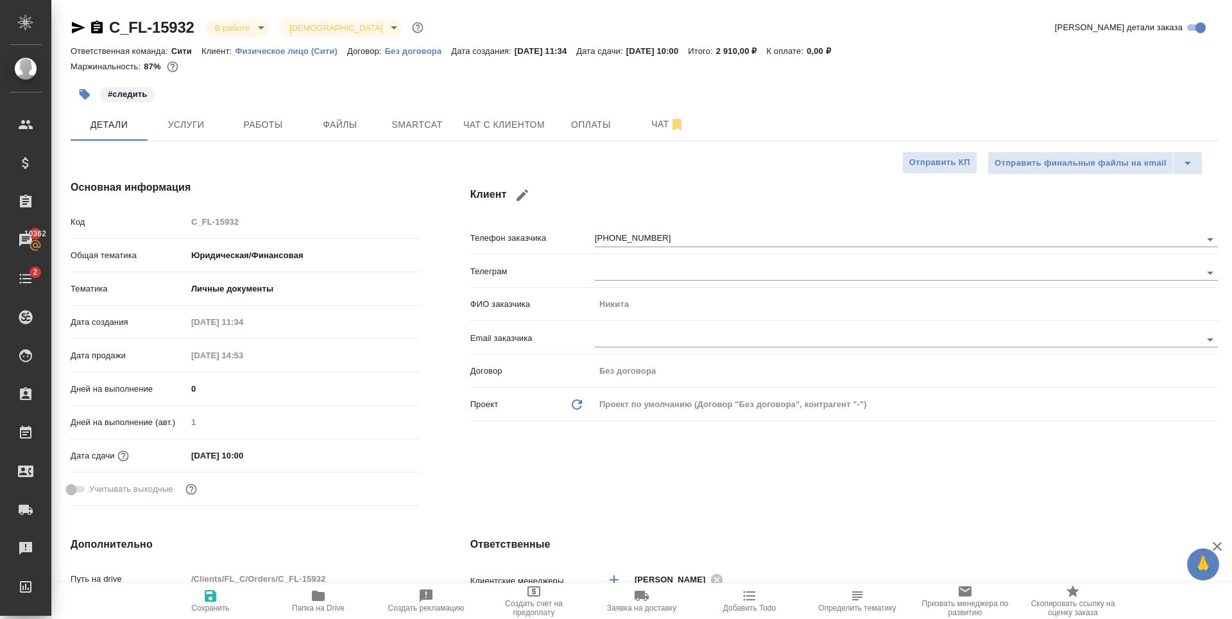
type textarea "x"
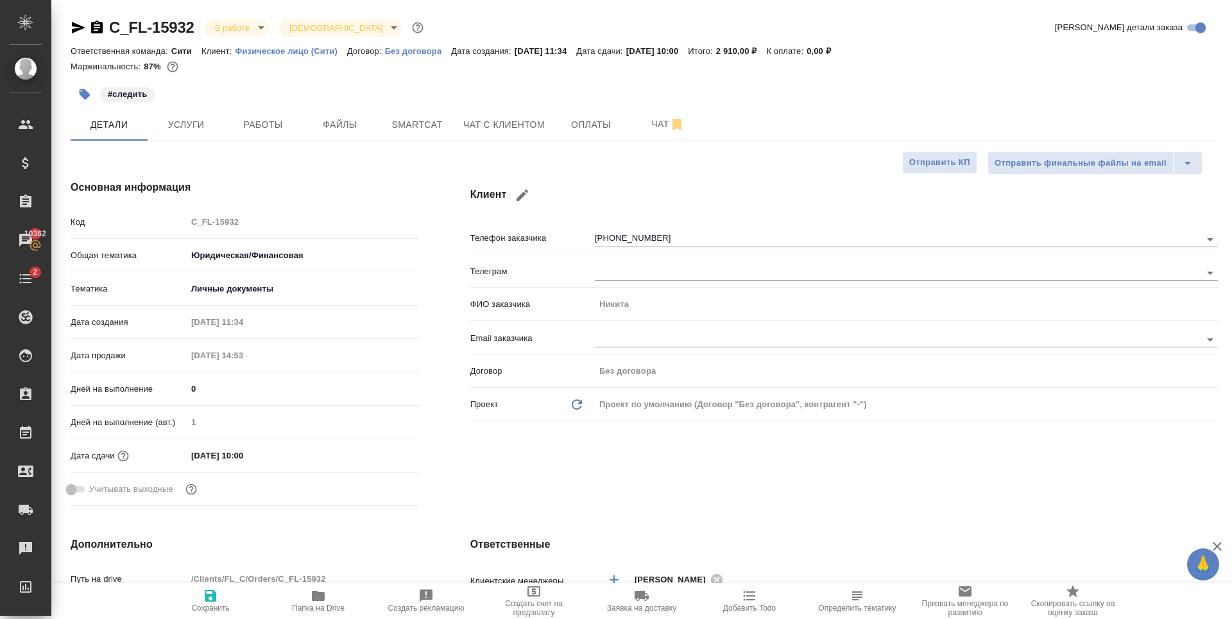
type textarea "x"
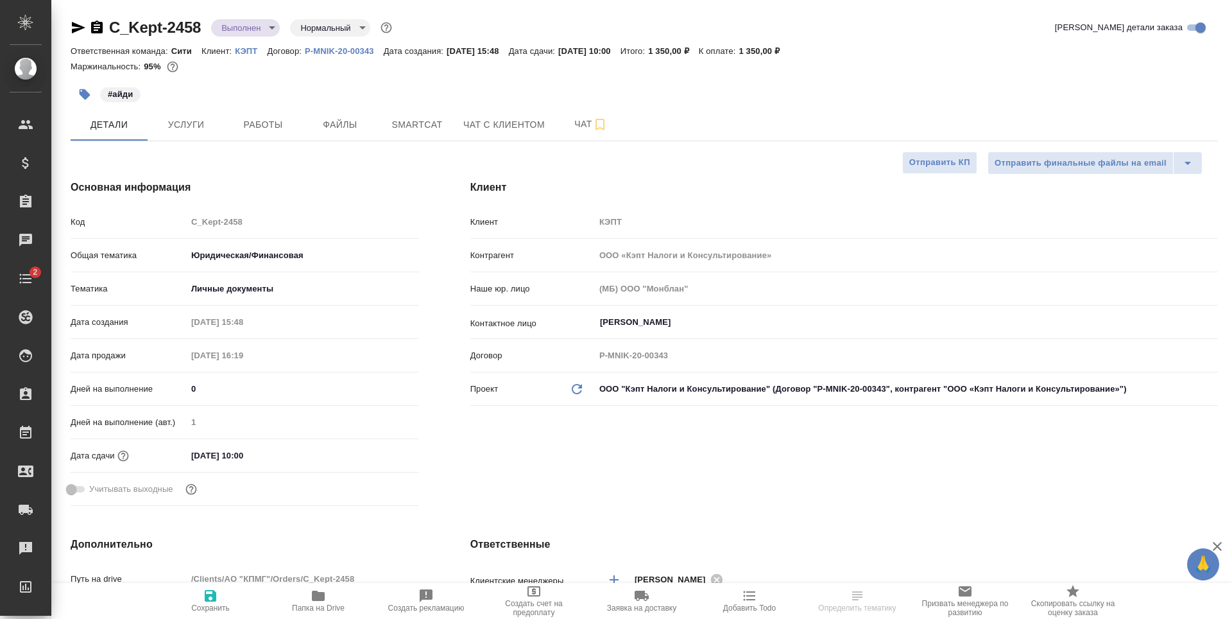
select select "RU"
click at [76, 90] on button "button" at bounding box center [85, 94] width 28 height 28
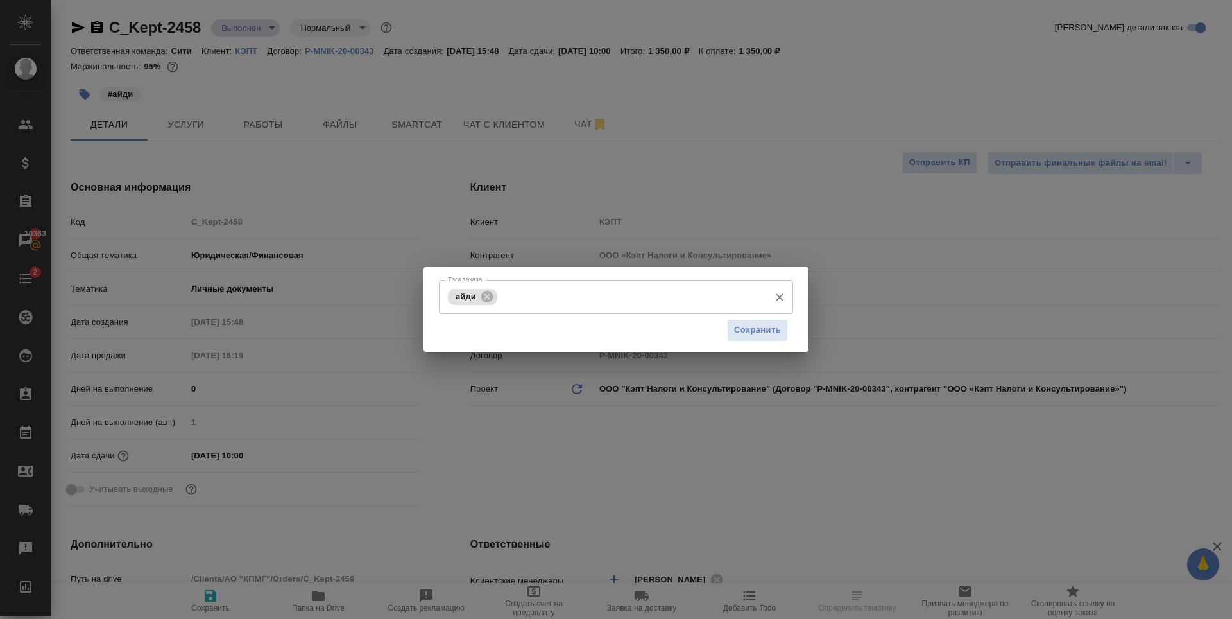
click at [534, 301] on input "Тэги заказа" at bounding box center [632, 297] width 262 height 22
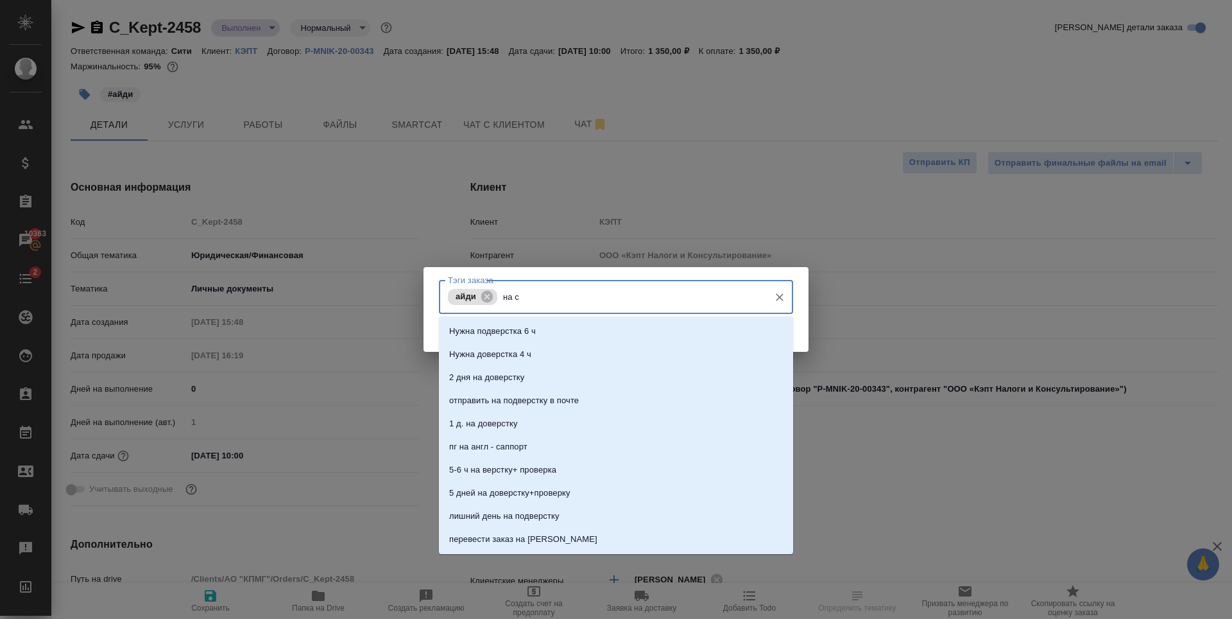
type input "на со"
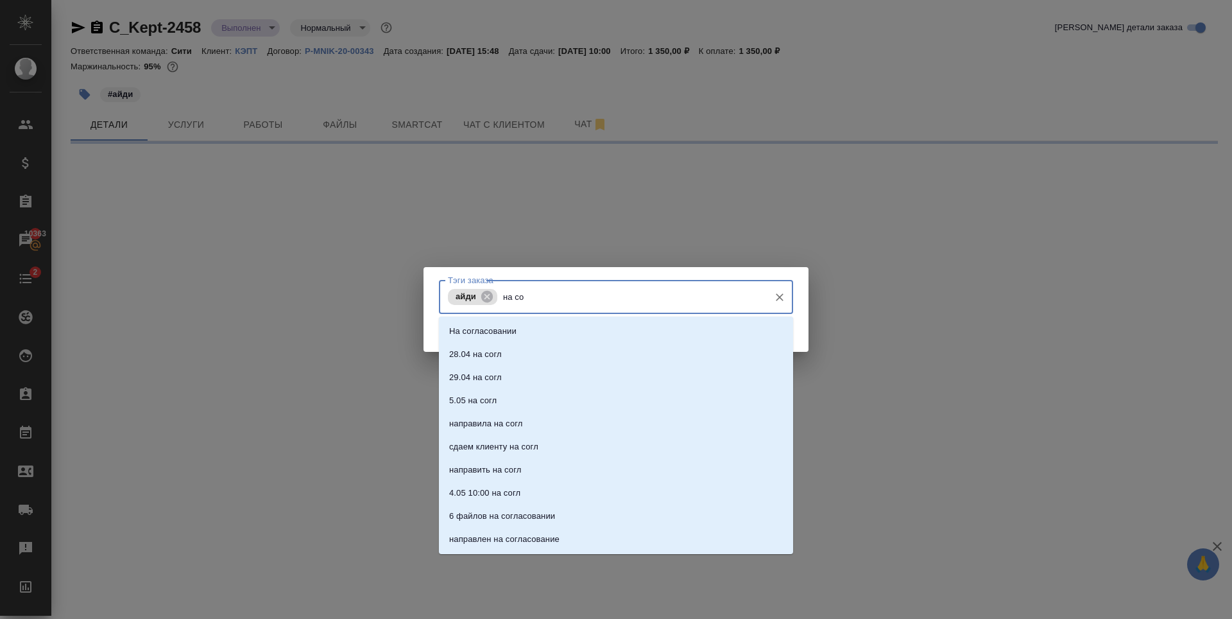
select select "RU"
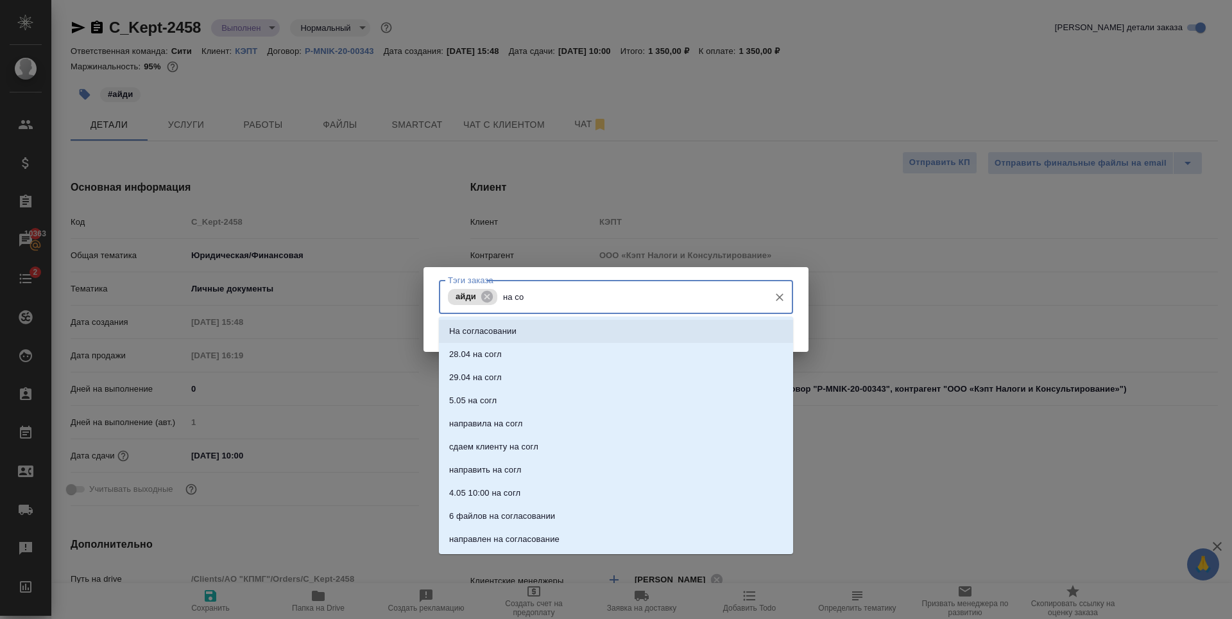
click at [580, 328] on li "На согласовании" at bounding box center [616, 331] width 354 height 23
type textarea "x"
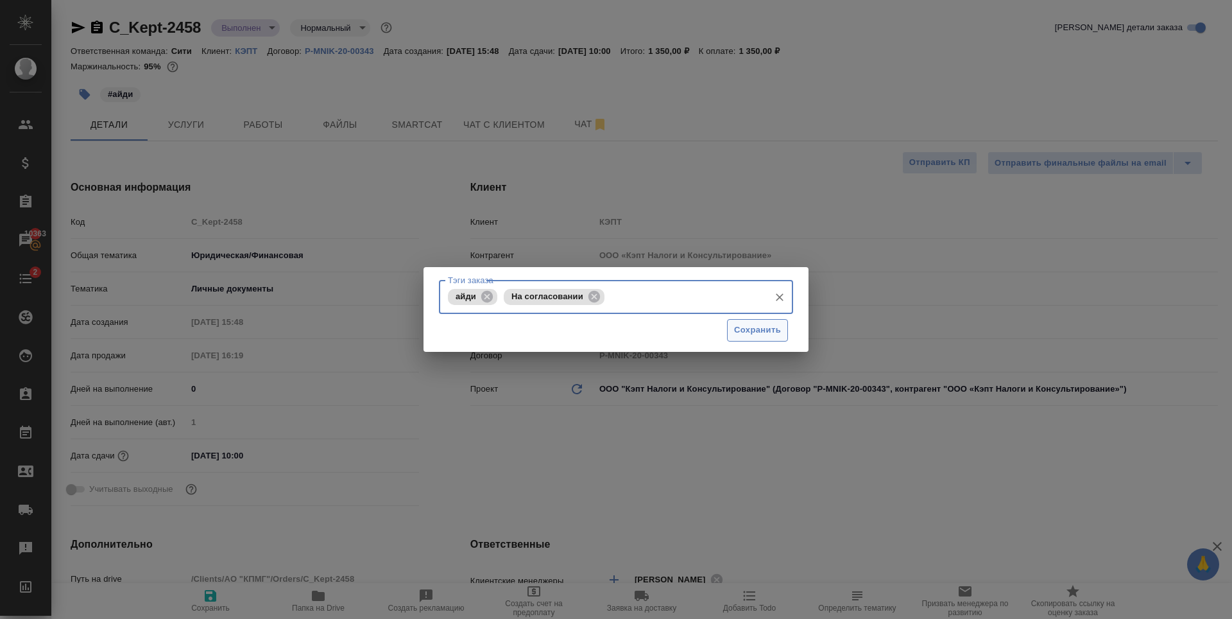
click at [737, 327] on span "Сохранить" at bounding box center [757, 330] width 47 height 15
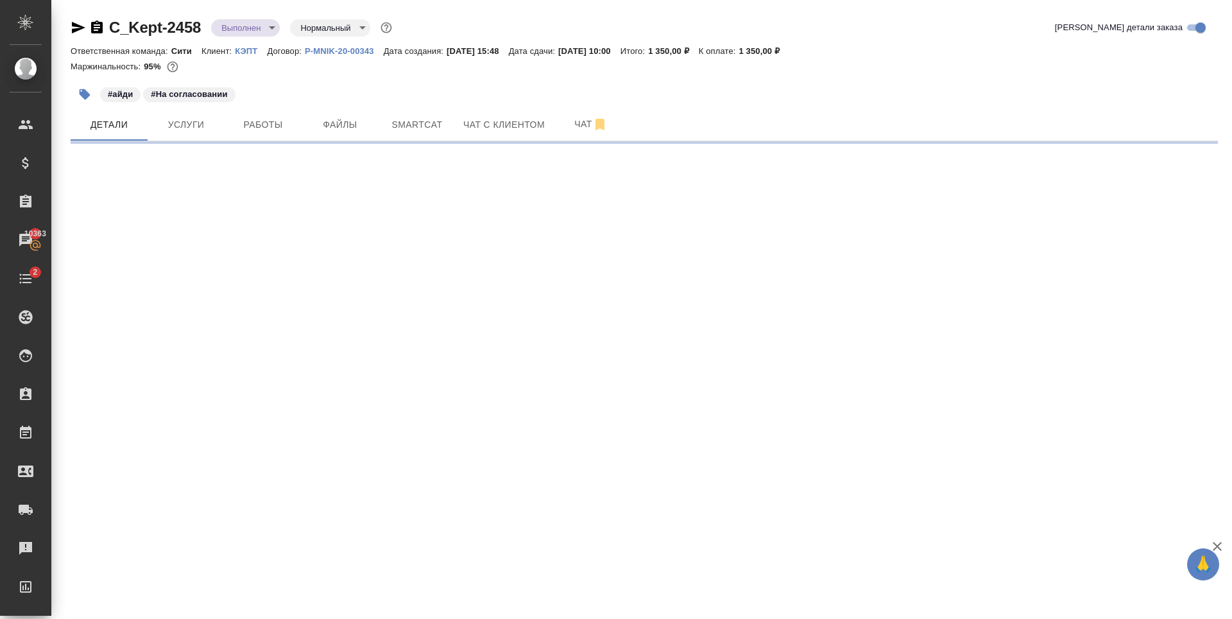
select select "RU"
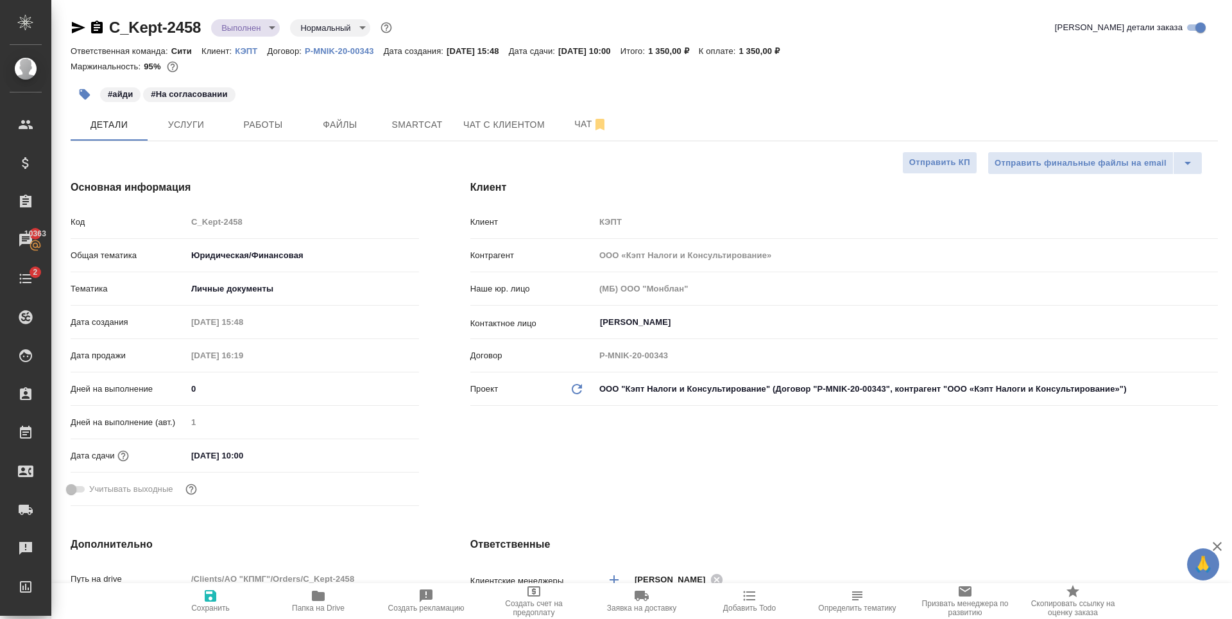
type textarea "x"
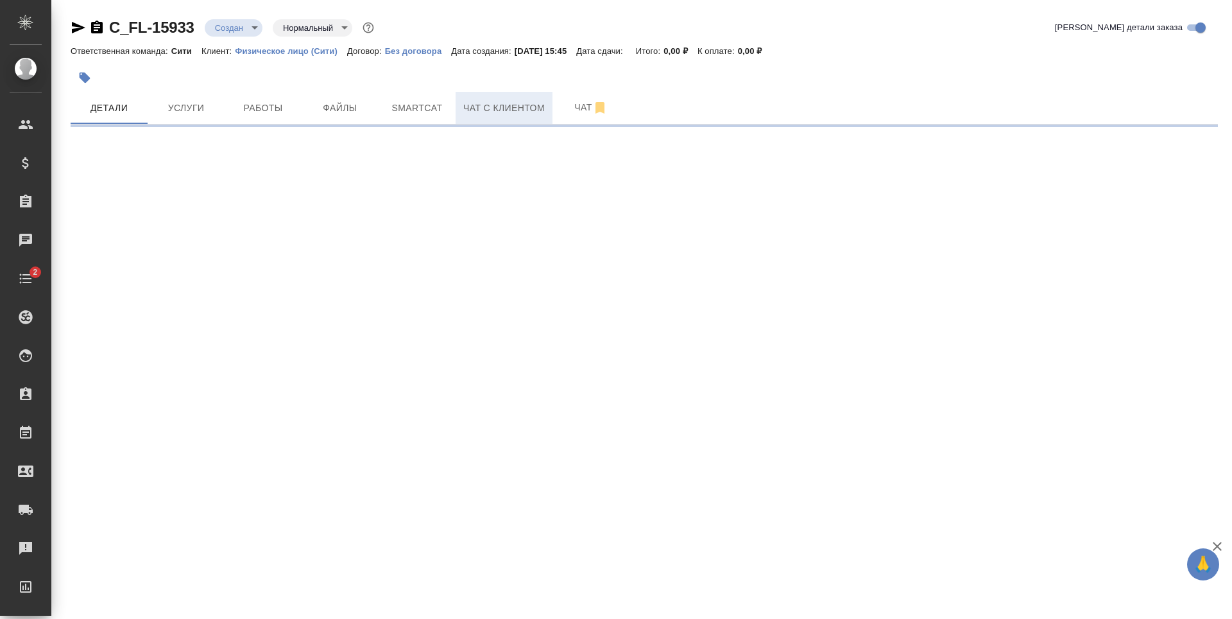
select select "RU"
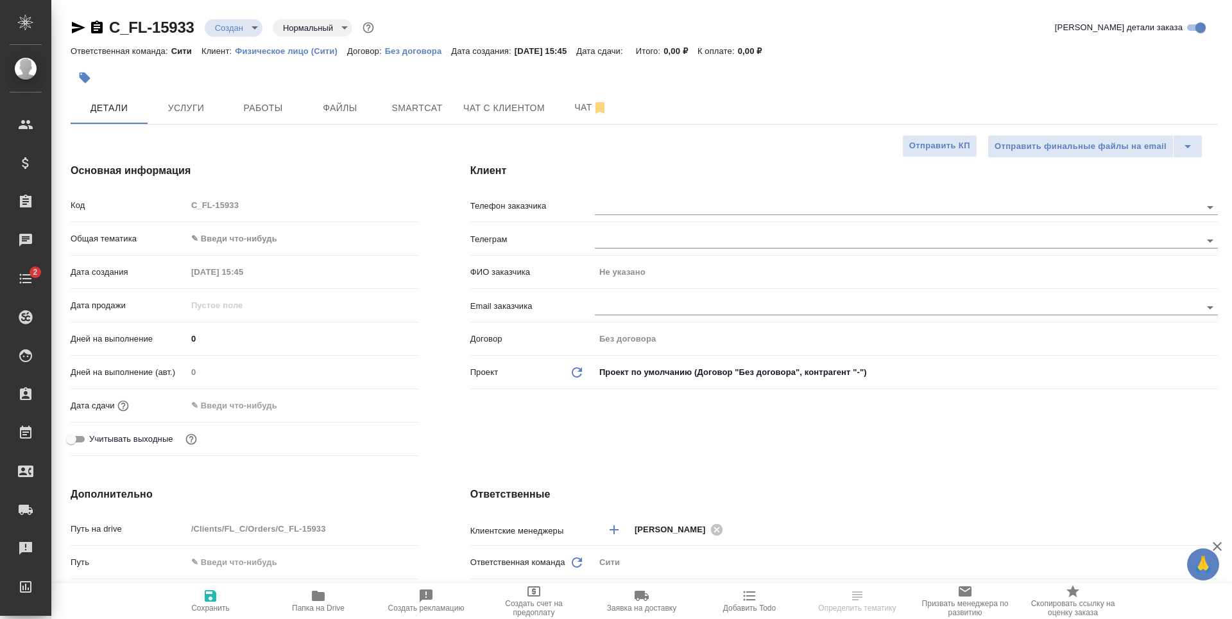
type textarea "x"
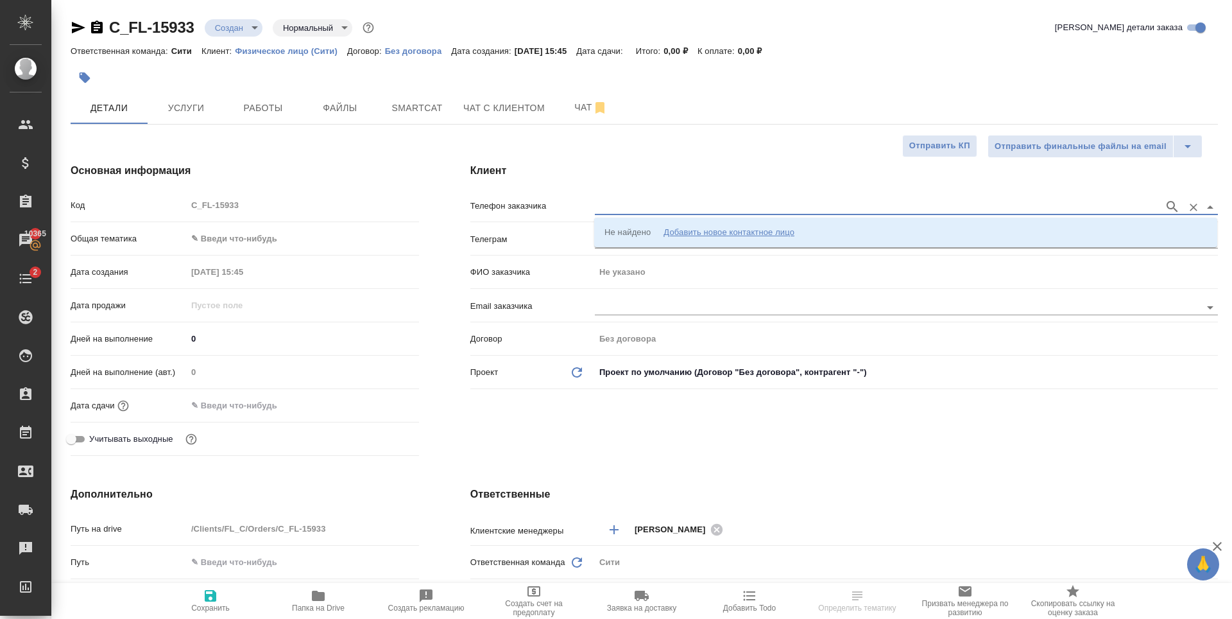
click at [622, 206] on input "text" at bounding box center [876, 206] width 563 height 15
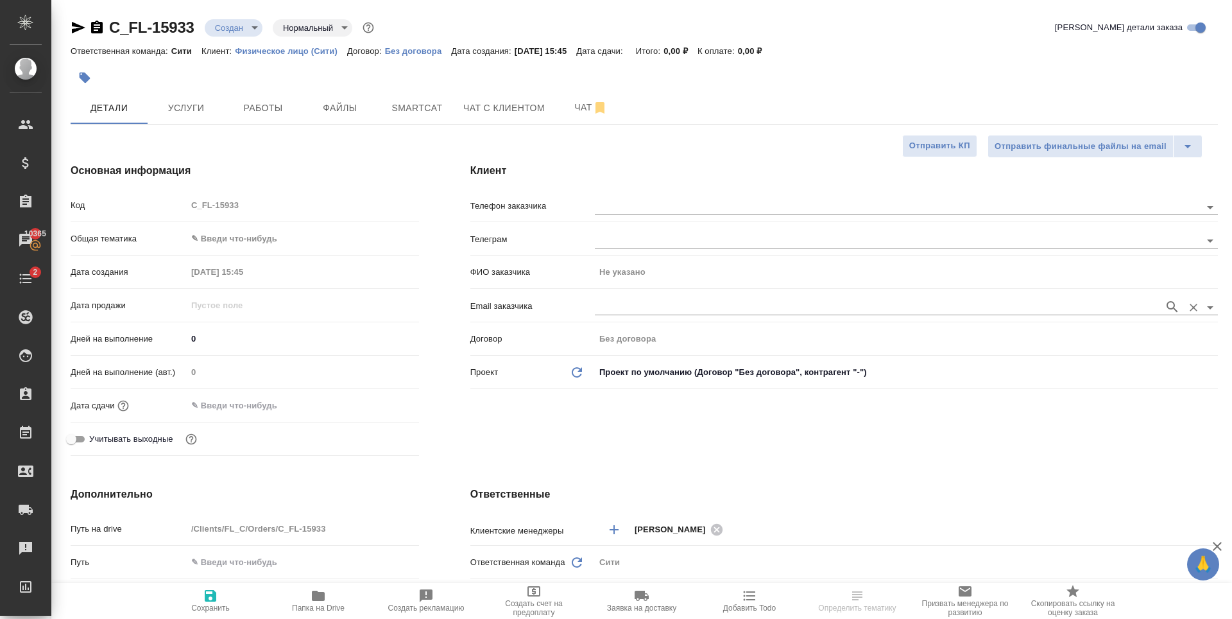
click at [635, 293] on div "ФИО заказчика Не указано" at bounding box center [844, 277] width 748 height 33
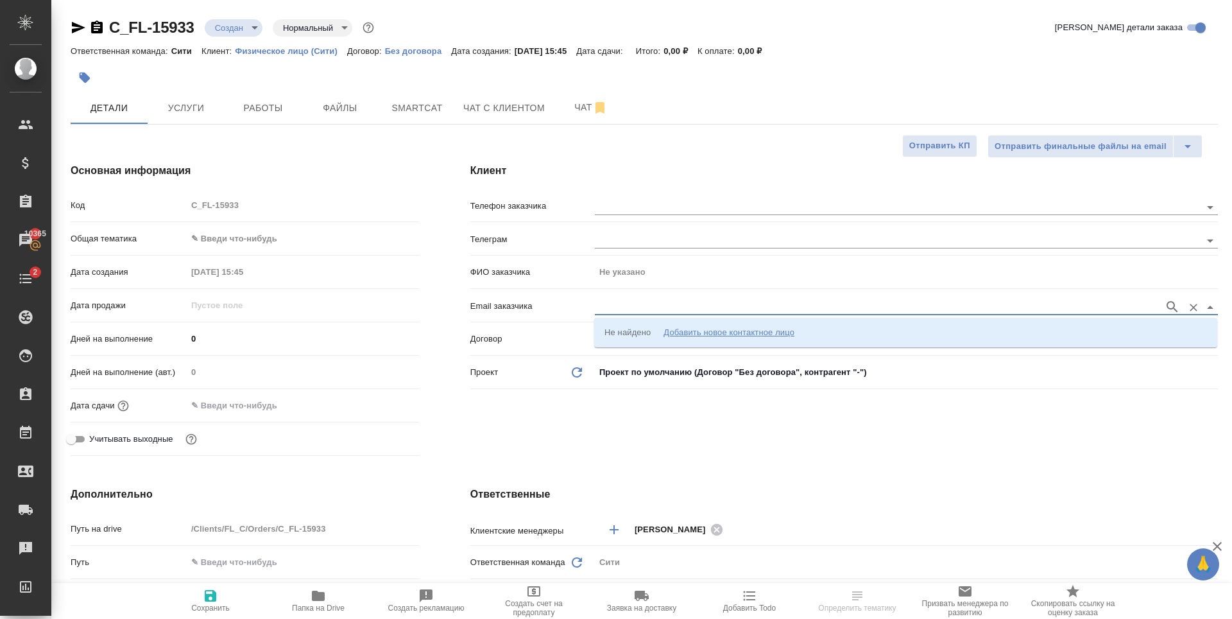
click at [635, 304] on input "text" at bounding box center [876, 306] width 563 height 15
paste input "[PERSON_NAME][EMAIL_ADDRESS][DOMAIN_NAME]"
type input "[PERSON_NAME][EMAIL_ADDRESS][DOMAIN_NAME]"
click at [644, 336] on p "[PERSON_NAME] [PERSON_NAME][EMAIL_ADDRESS][DOMAIN_NAME]" at bounding box center [747, 332] width 285 height 13
type input "[PERSON_NAME]"
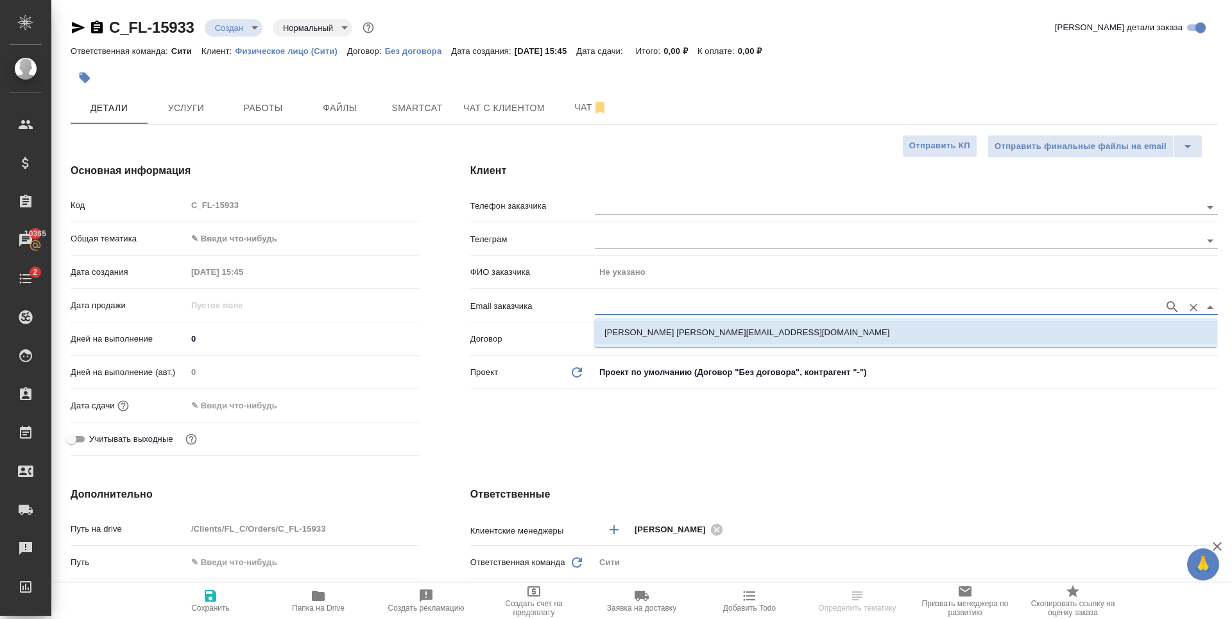
type input "[PERSON_NAME] [PERSON_NAME][EMAIL_ADDRESS][DOMAIN_NAME]"
type textarea "x"
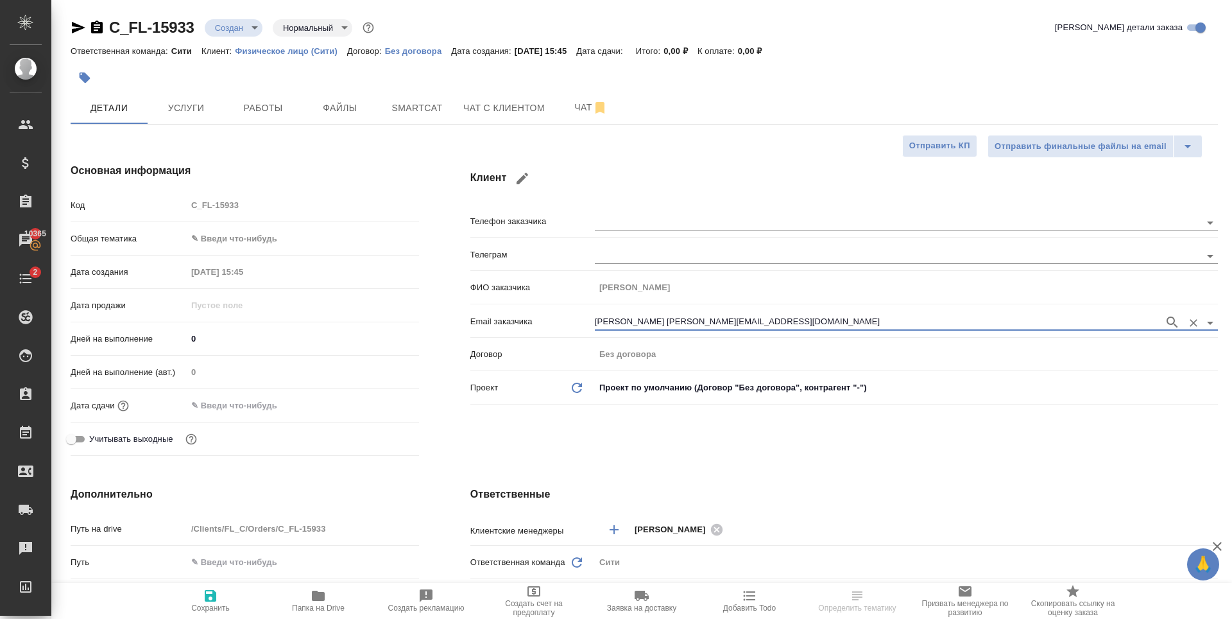
click at [215, 594] on icon "button" at bounding box center [211, 596] width 12 height 12
type textarea "x"
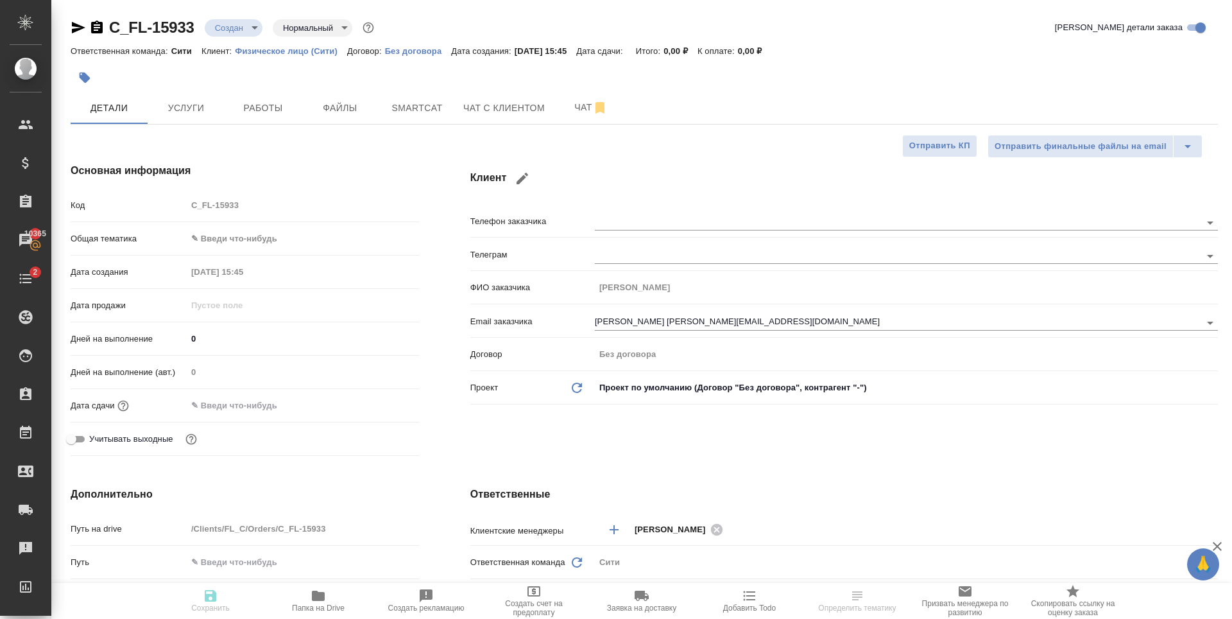
type textarea "x"
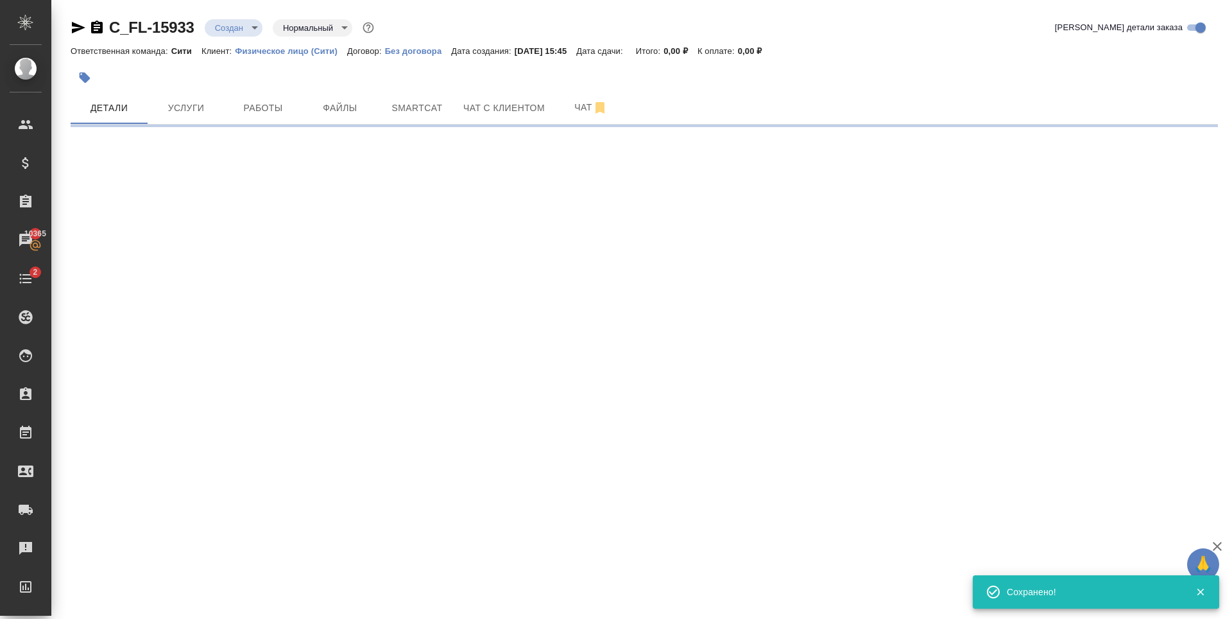
select select "RU"
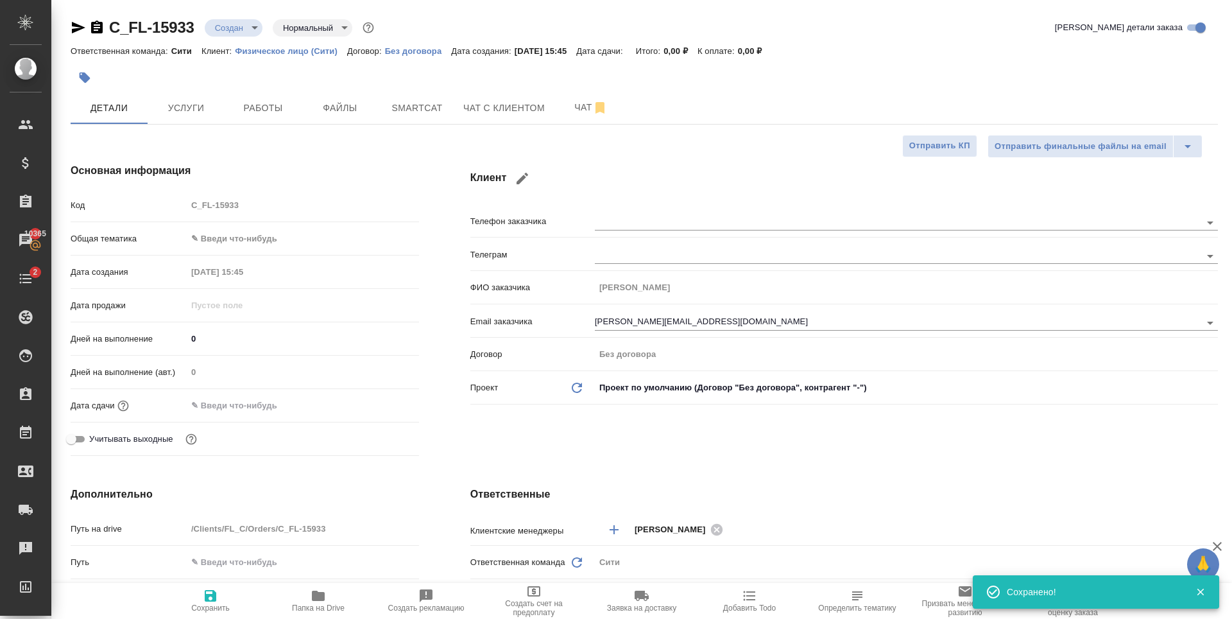
type textarea "x"
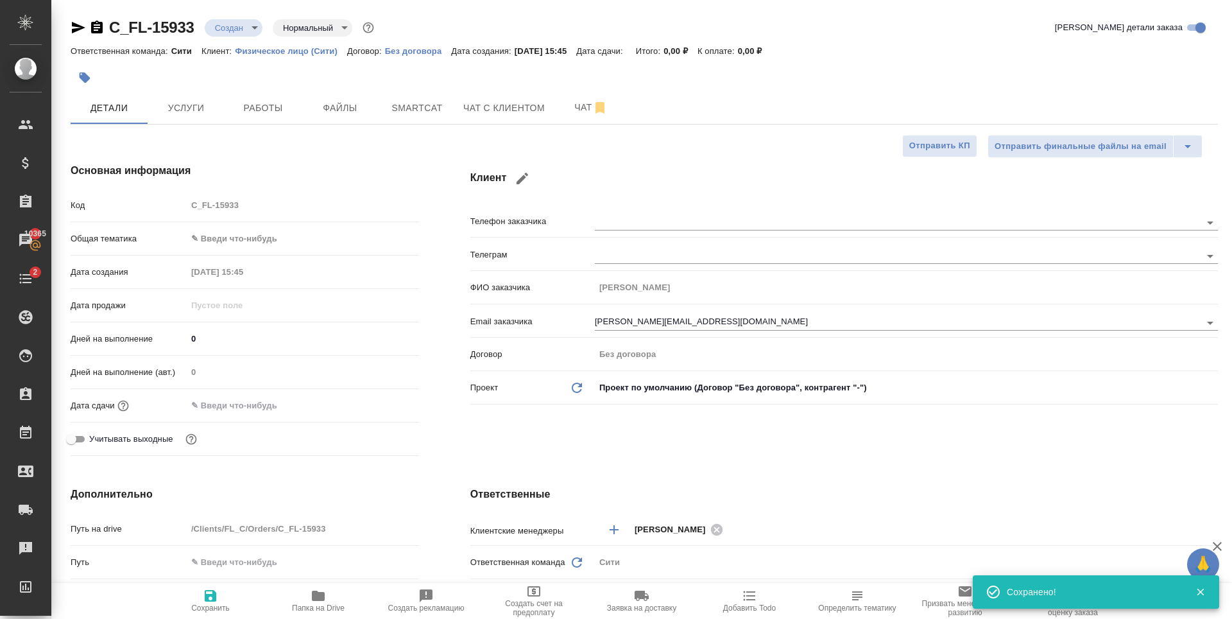
type textarea "x"
click at [336, 107] on span "Файлы" at bounding box center [340, 108] width 62 height 16
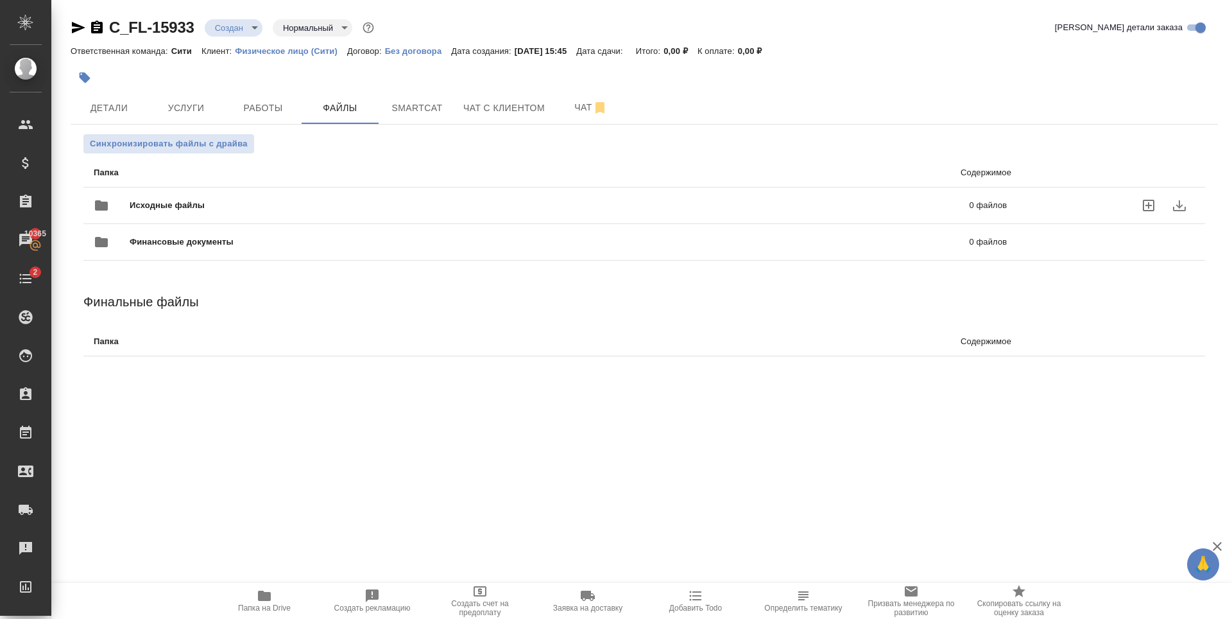
click at [1151, 205] on icon "uploadFiles" at bounding box center [1149, 206] width 12 height 12
click at [0, 0] on input "uploadFiles" at bounding box center [0, 0] width 0 height 0
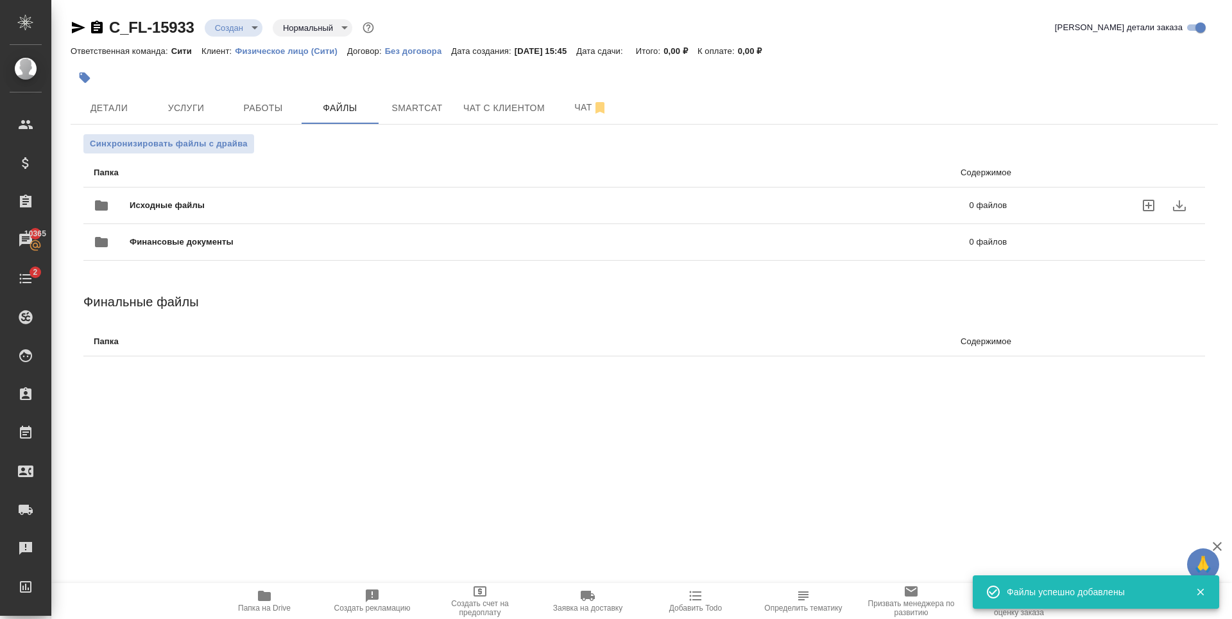
click at [1153, 206] on icon "uploadFiles" at bounding box center [1148, 205] width 15 height 15
click at [0, 0] on input "uploadFiles" at bounding box center [0, 0] width 0 height 0
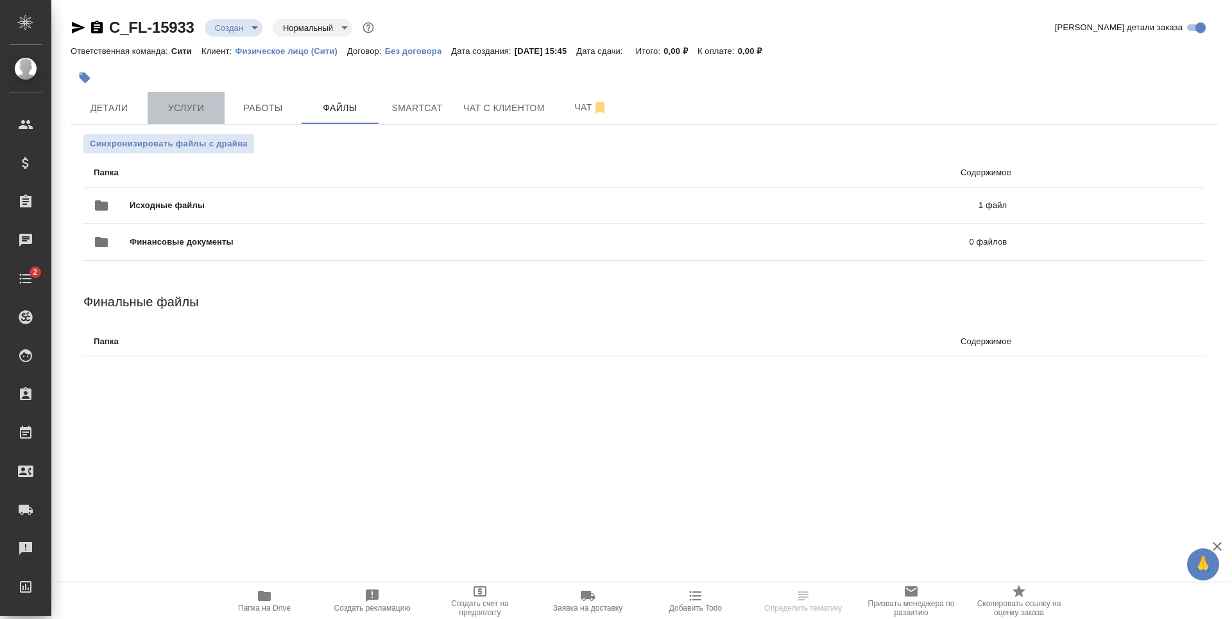
click at [198, 111] on span "Услуги" at bounding box center [186, 108] width 62 height 16
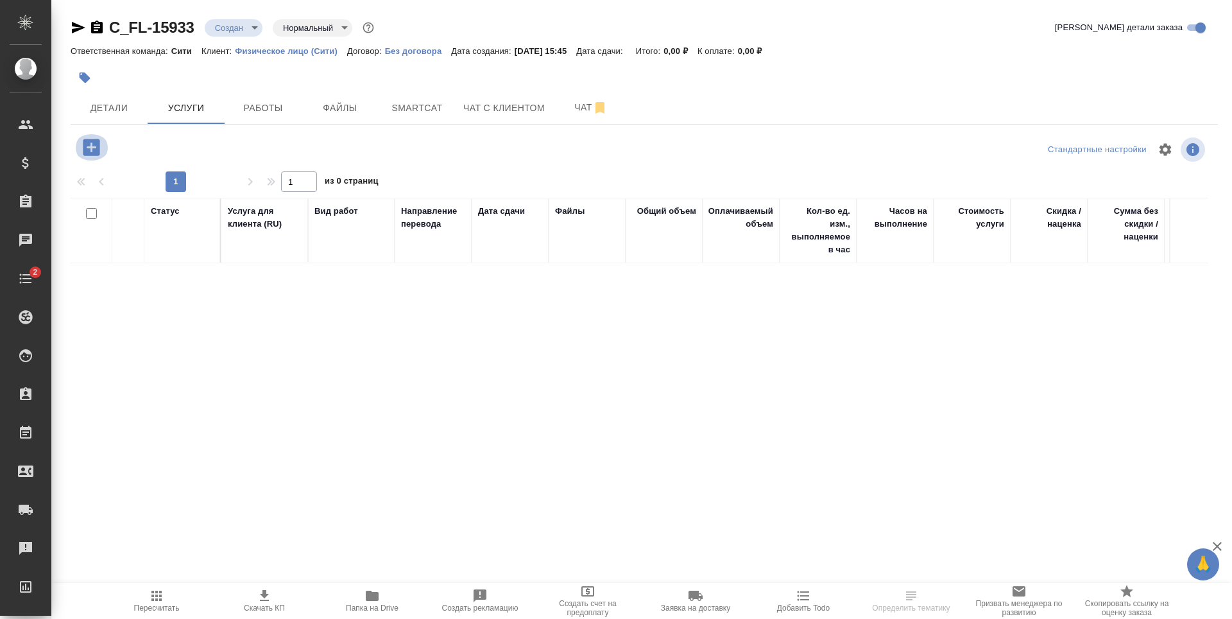
click at [101, 145] on icon "button" at bounding box center [91, 147] width 22 height 22
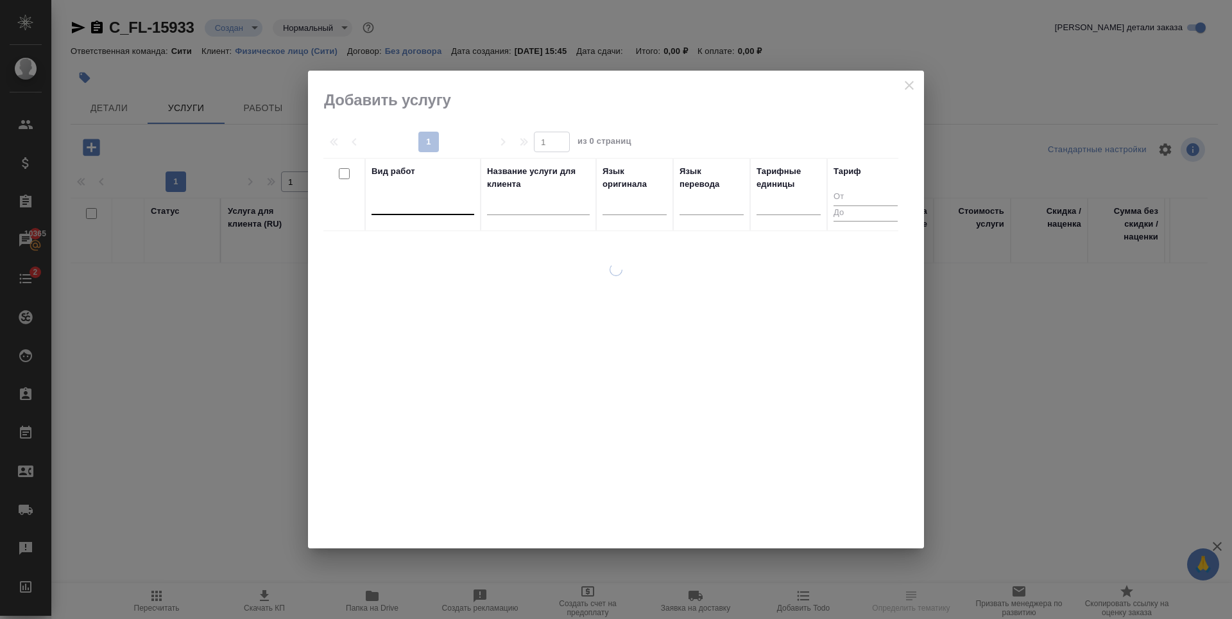
click at [419, 209] on div at bounding box center [423, 202] width 103 height 19
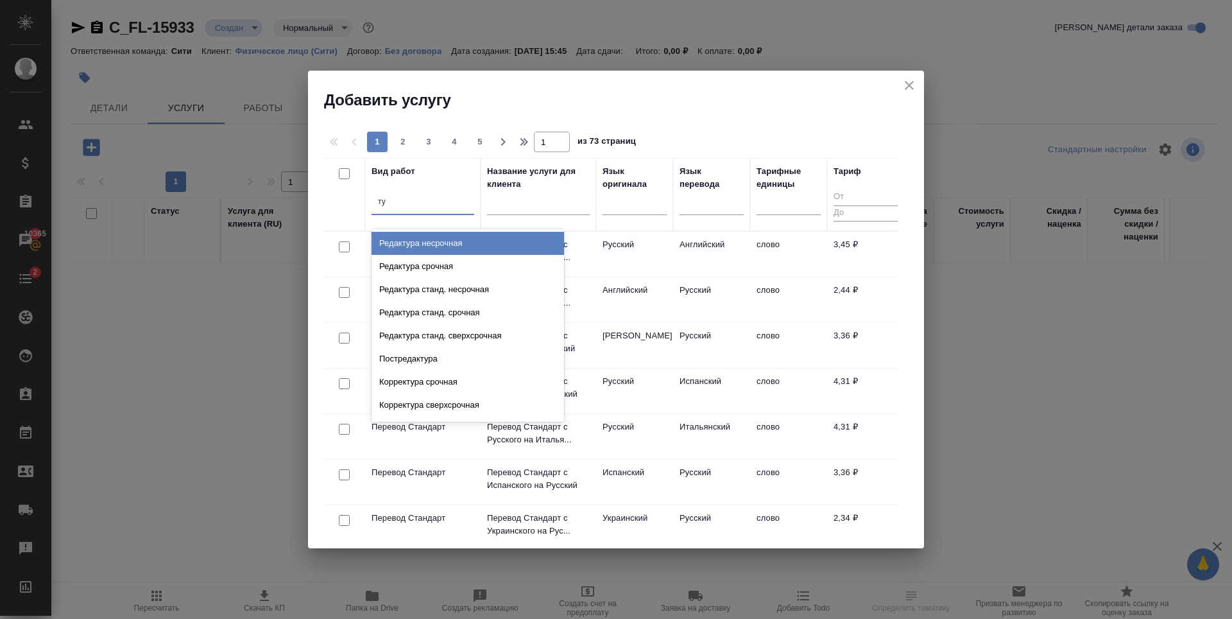
type input "т"
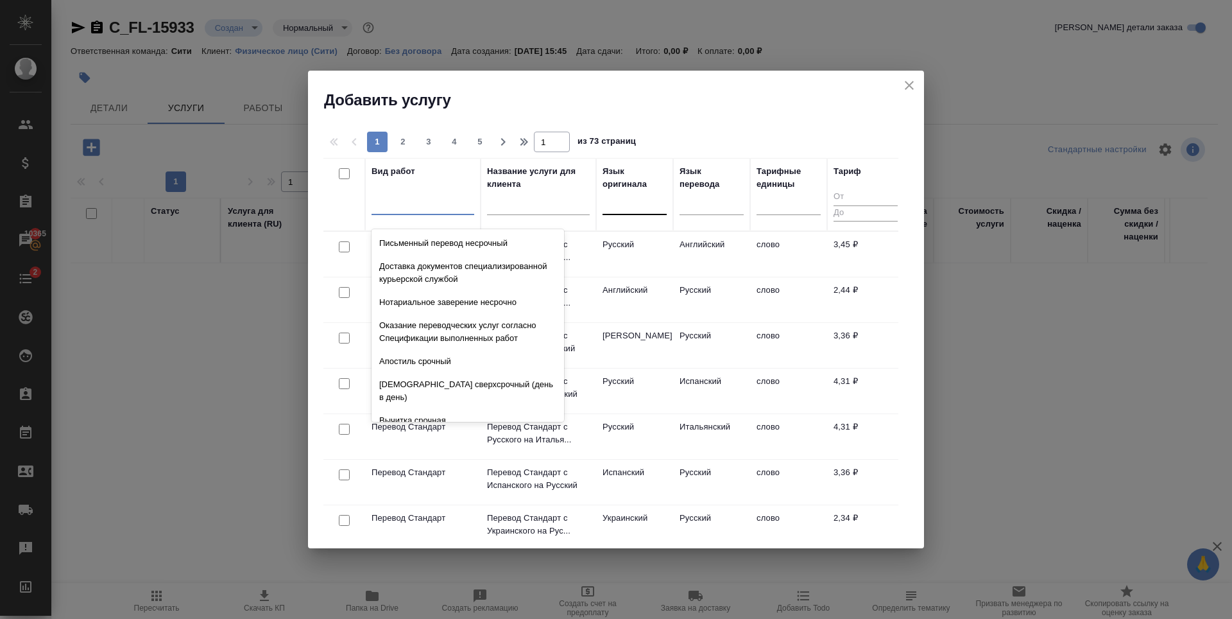
click at [625, 203] on div at bounding box center [635, 202] width 64 height 19
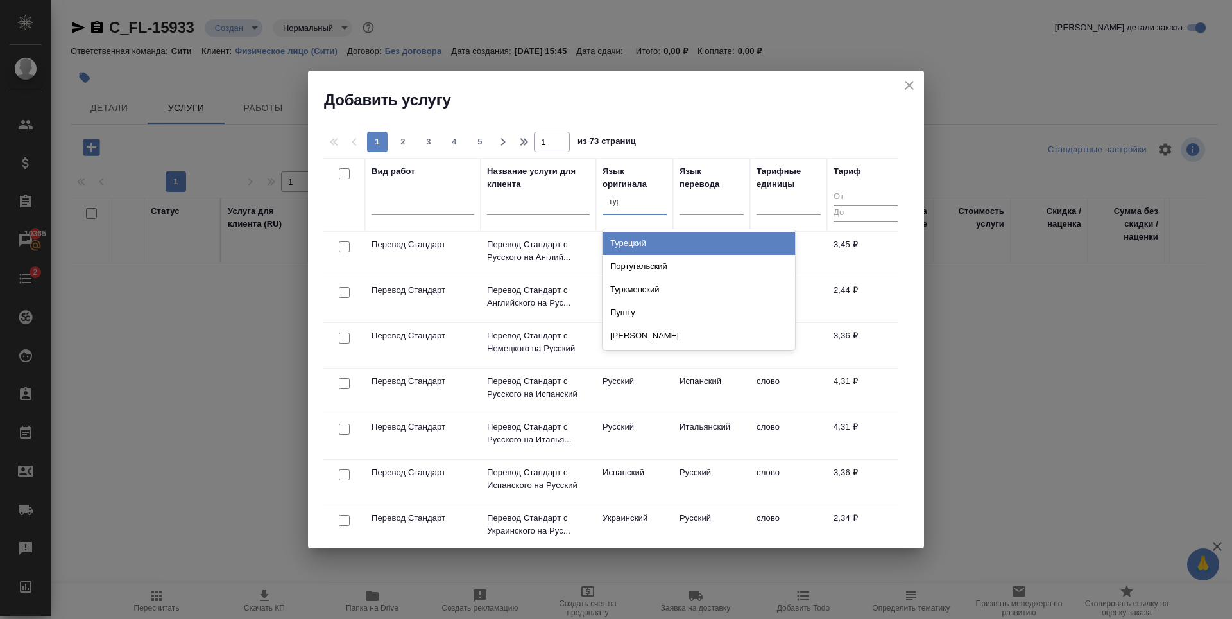
type input "турк"
click at [642, 236] on div "Туркменский" at bounding box center [699, 243] width 193 height 23
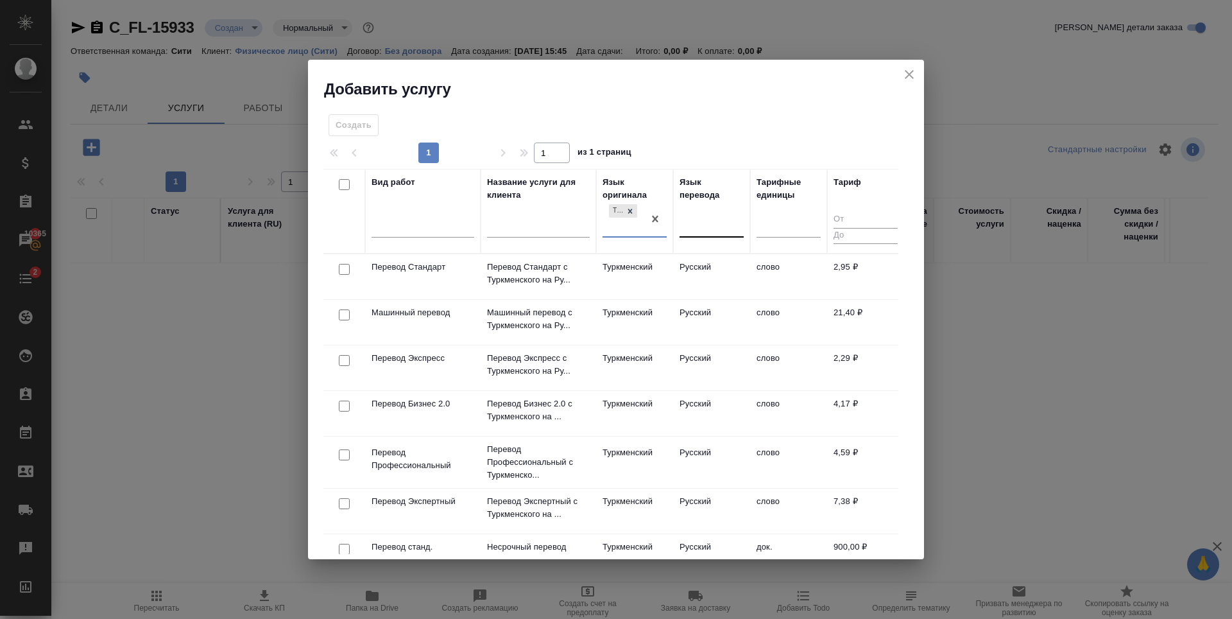
click at [707, 216] on div at bounding box center [712, 225] width 64 height 19
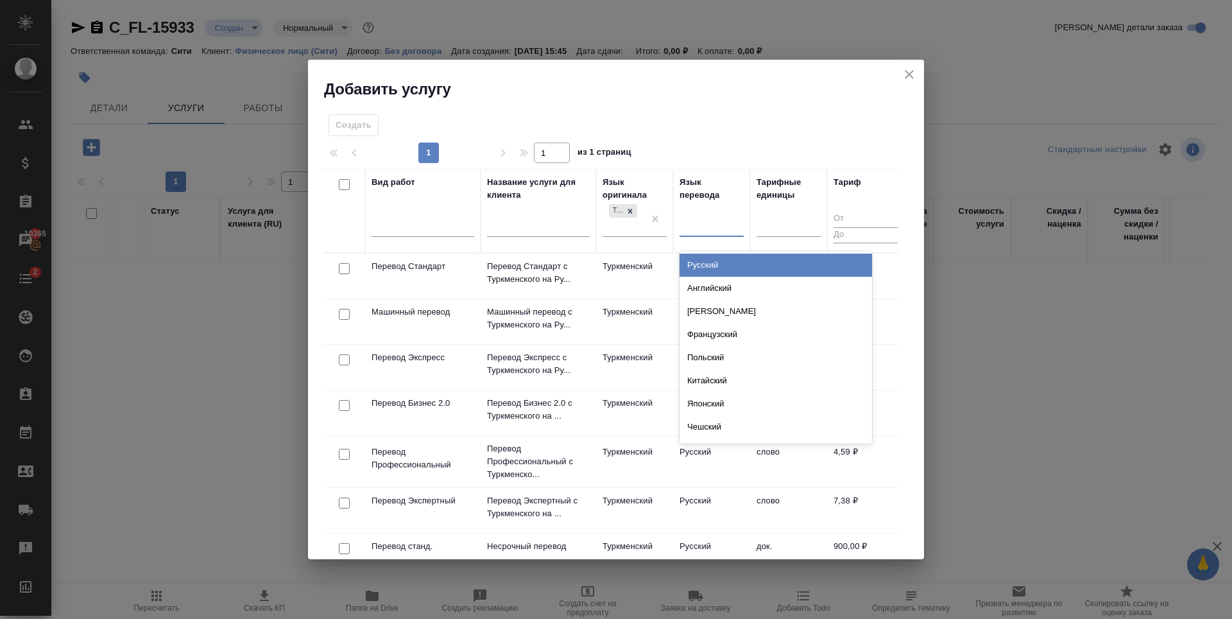
click at [714, 262] on div "Русский" at bounding box center [776, 264] width 193 height 23
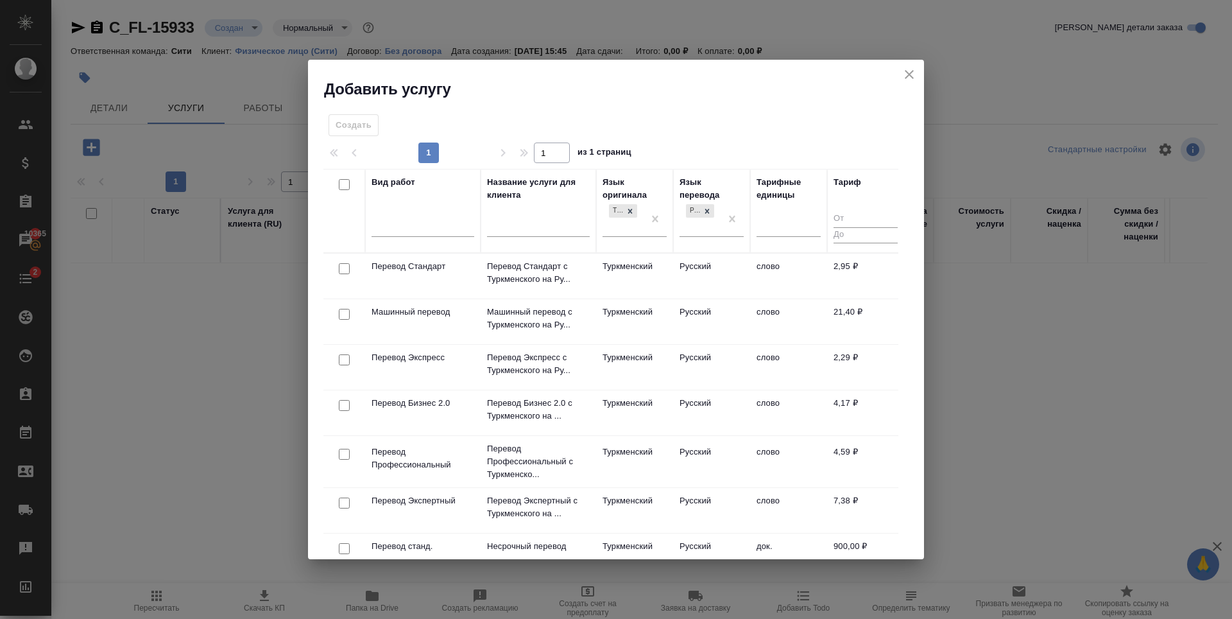
click at [341, 267] on input "checkbox" at bounding box center [344, 268] width 11 height 11
checkbox input "true"
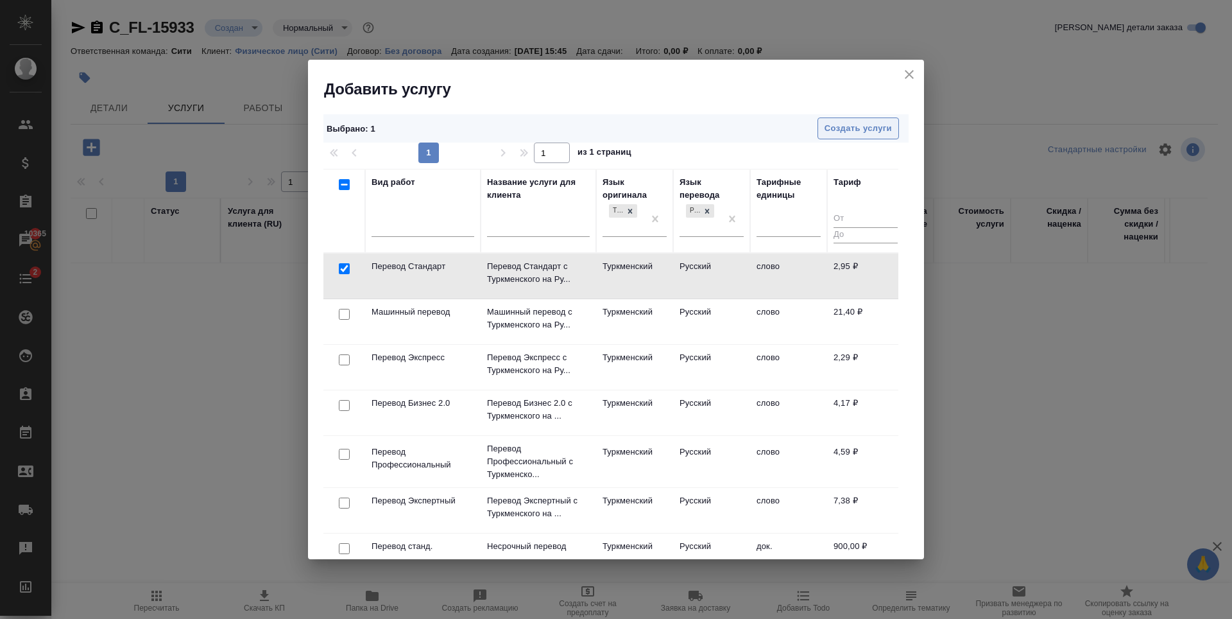
click at [873, 130] on span "Создать услуги" at bounding box center [858, 128] width 67 height 15
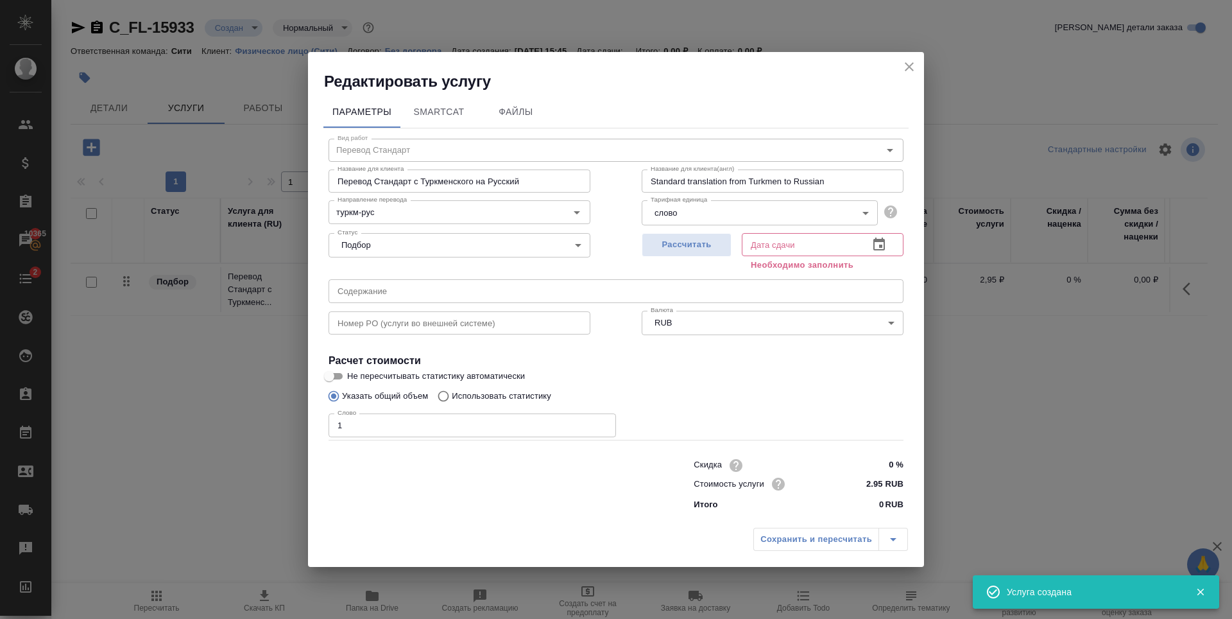
click at [602, 421] on input "1" at bounding box center [472, 424] width 287 height 23
drag, startPoint x: 465, startPoint y: 425, endPoint x: 273, endPoint y: 438, distance: 192.3
click at [273, 438] on div "Редактировать услугу Параметры SmartCat Файлы Вид работ Перевод Стандарт Вид ра…" at bounding box center [616, 309] width 1232 height 619
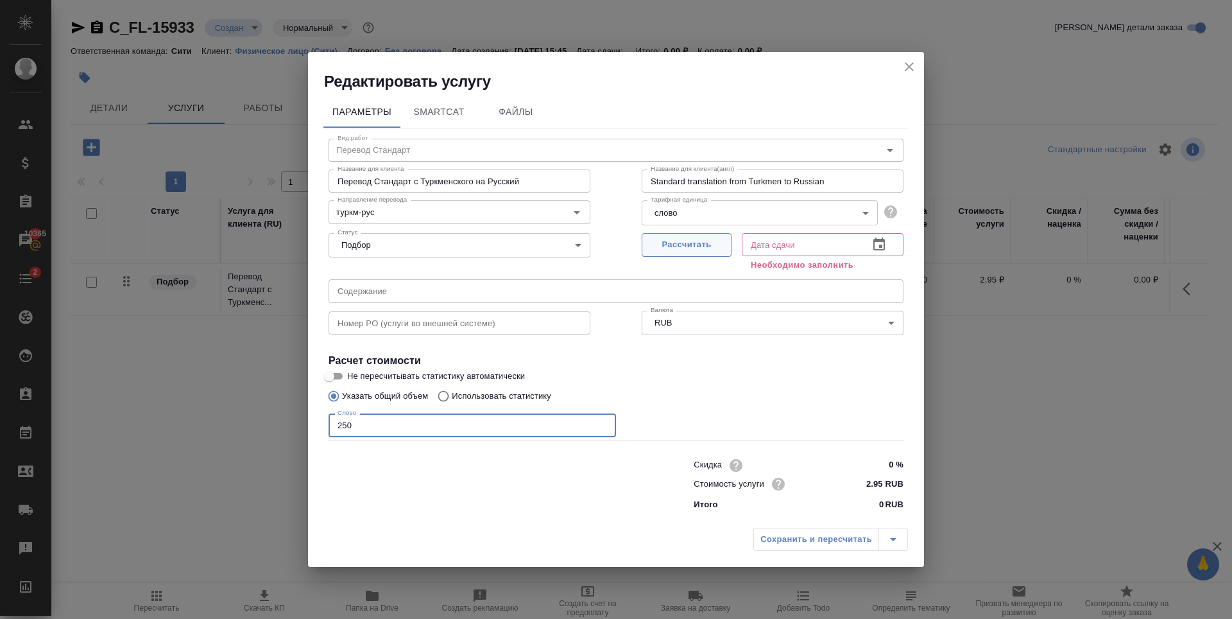
type input "250"
click at [708, 237] on span "Рассчитать" at bounding box center [687, 244] width 76 height 15
type input "22.09.2025 16:48"
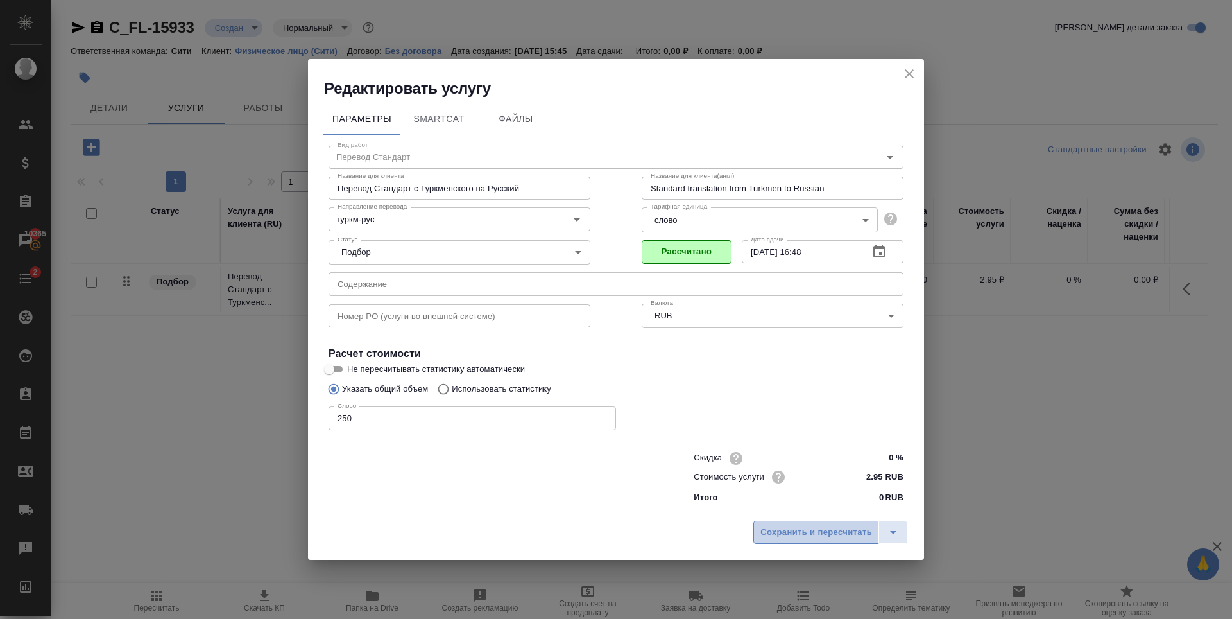
click at [807, 526] on span "Сохранить и пересчитать" at bounding box center [816, 532] width 112 height 15
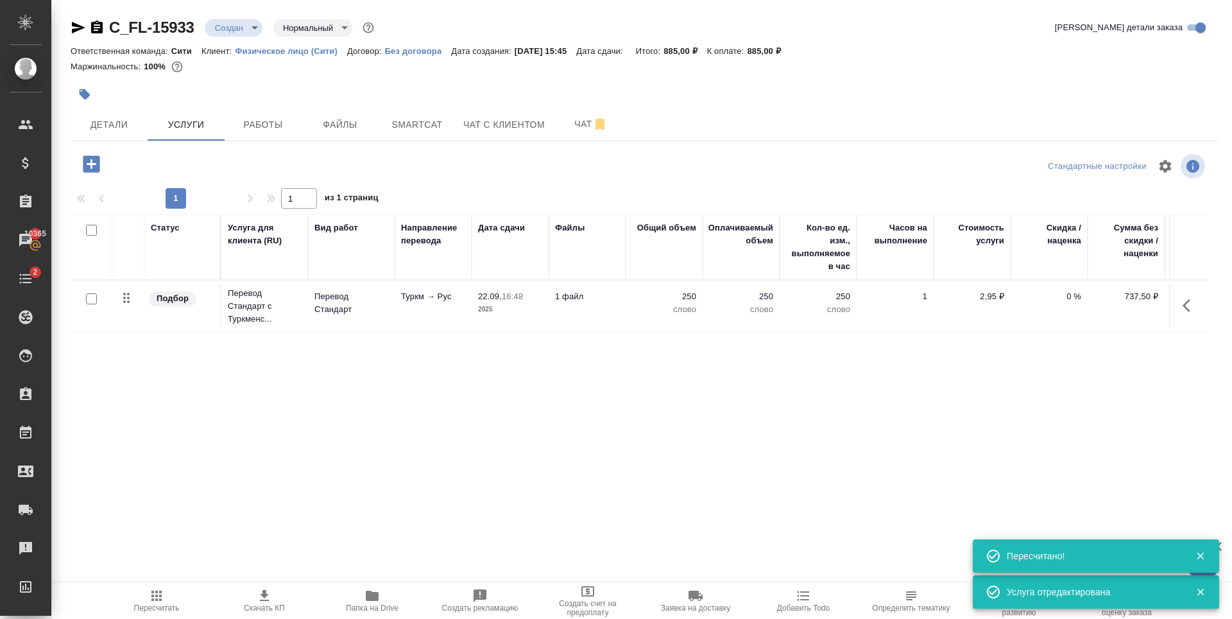
click at [481, 379] on div "Статус Услуга для клиента (RU) Вид работ Направление перевода Дата сдачи Файлы …" at bounding box center [639, 352] width 1137 height 276
click at [82, 168] on icon "button" at bounding box center [91, 164] width 22 height 22
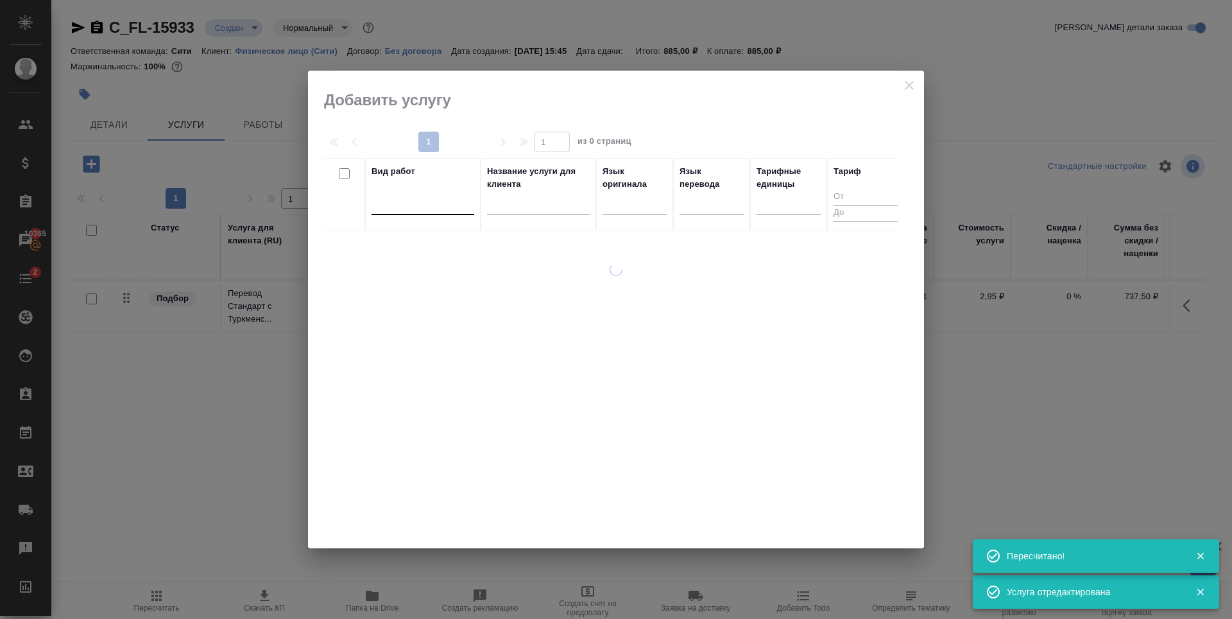
click at [404, 193] on div at bounding box center [423, 202] width 103 height 19
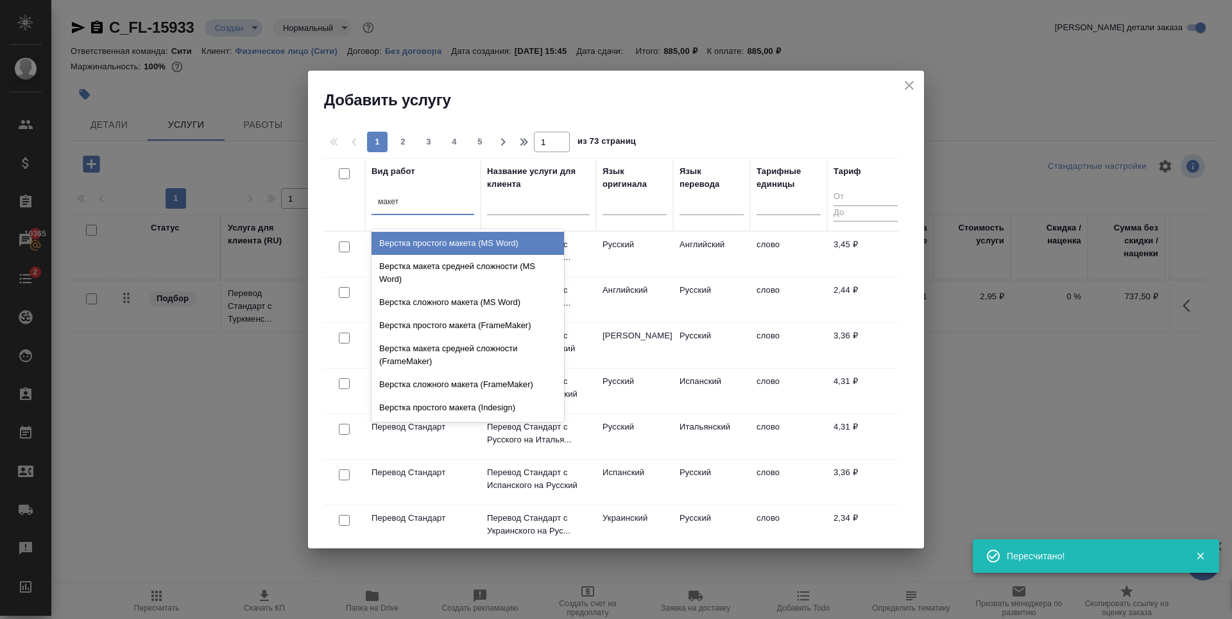
type input "макета"
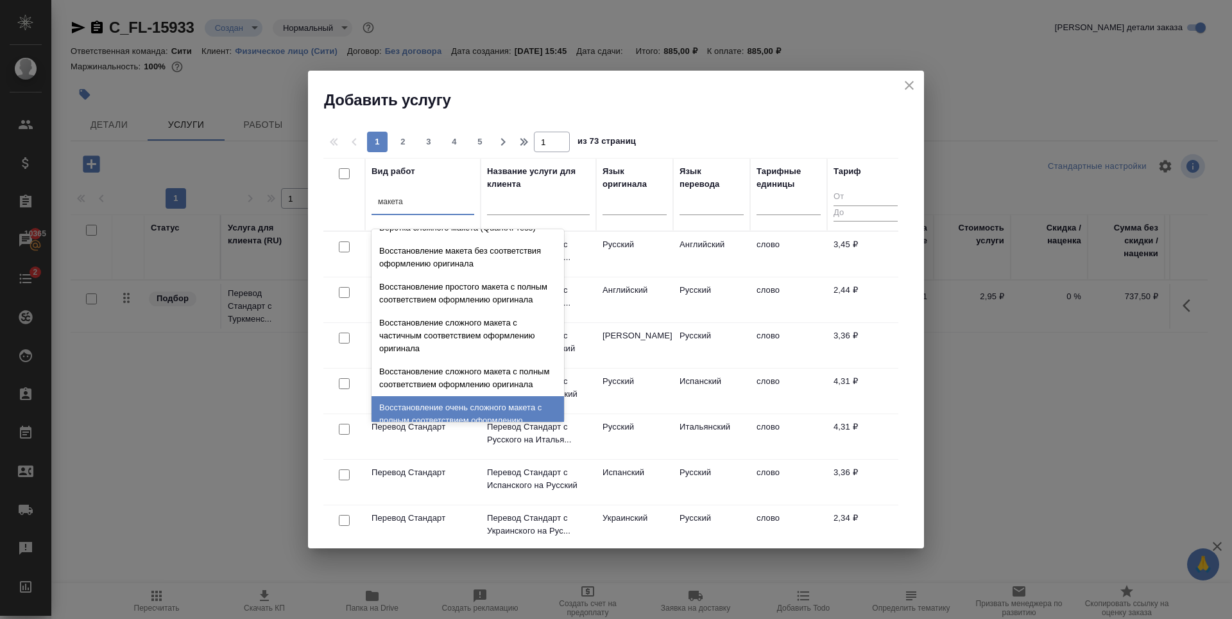
scroll to position [457, 0]
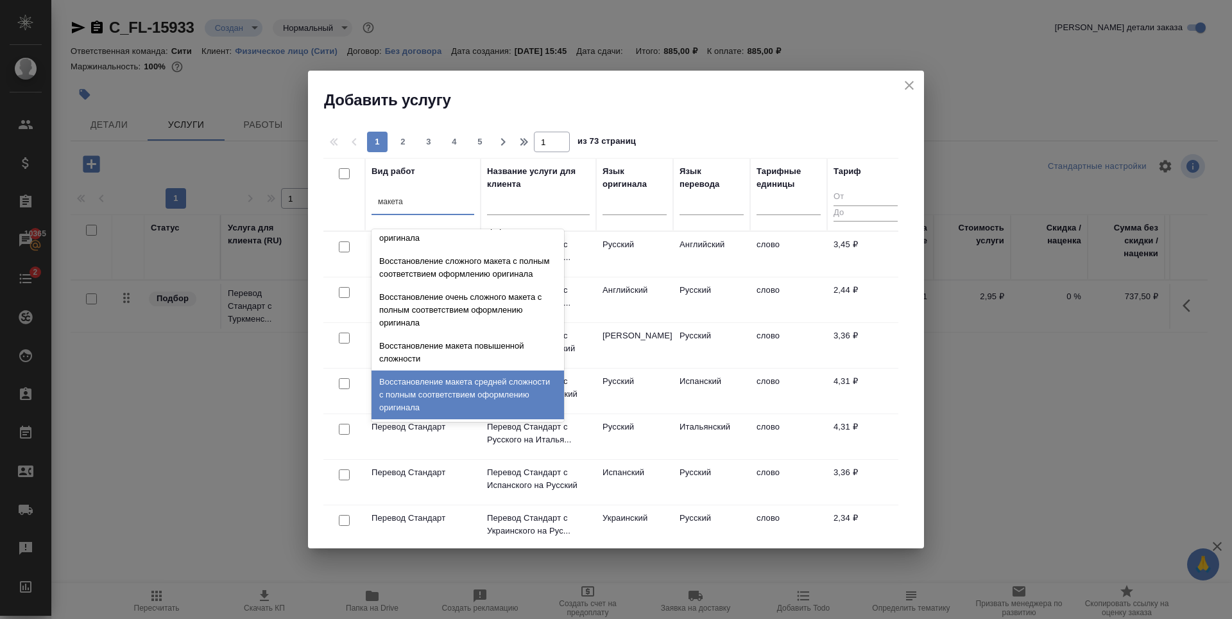
click at [425, 389] on div "Восстановление макета средней сложности с полным соответствием оформлению ориги…" at bounding box center [468, 394] width 193 height 49
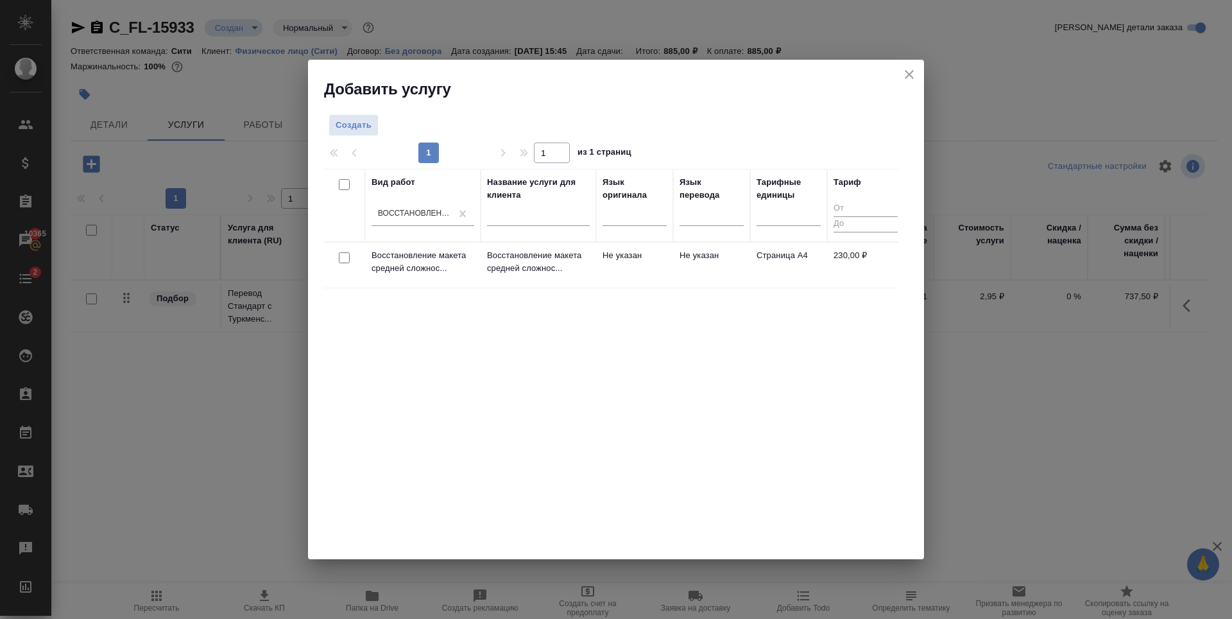
click at [427, 384] on div "Вид работ Восстановление макета средней сложности с полным соответствием оформл…" at bounding box center [610, 361] width 575 height 385
click at [345, 253] on input "checkbox" at bounding box center [344, 257] width 11 height 11
checkbox input "true"
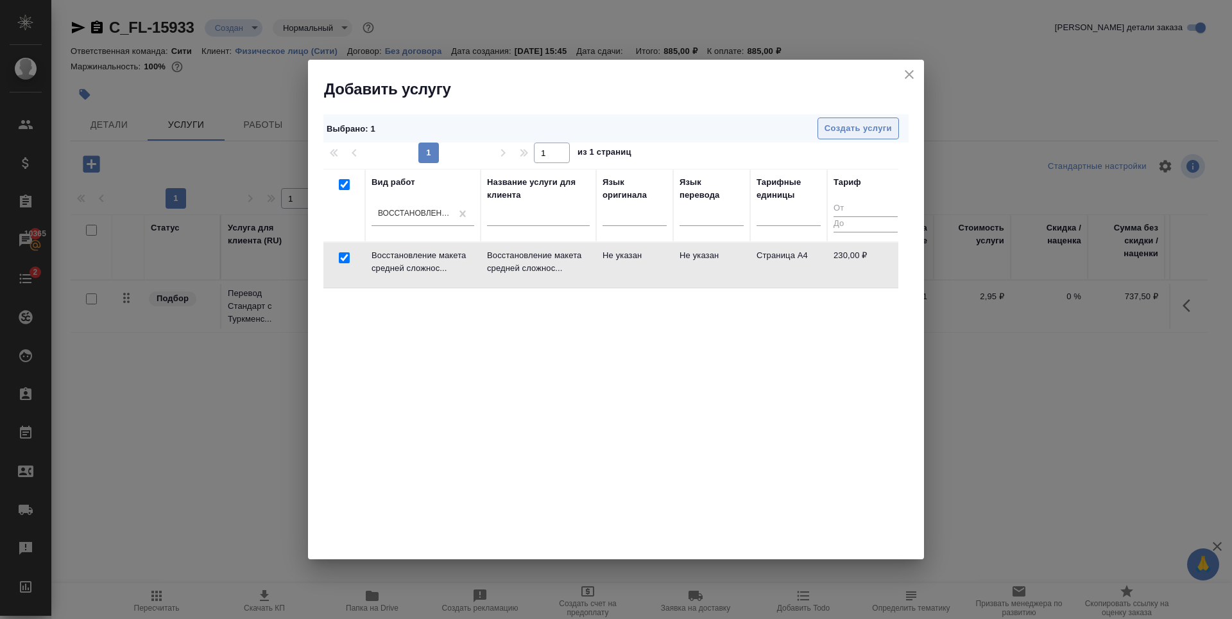
click at [824, 126] on button "Создать услуги" at bounding box center [859, 128] width 82 height 22
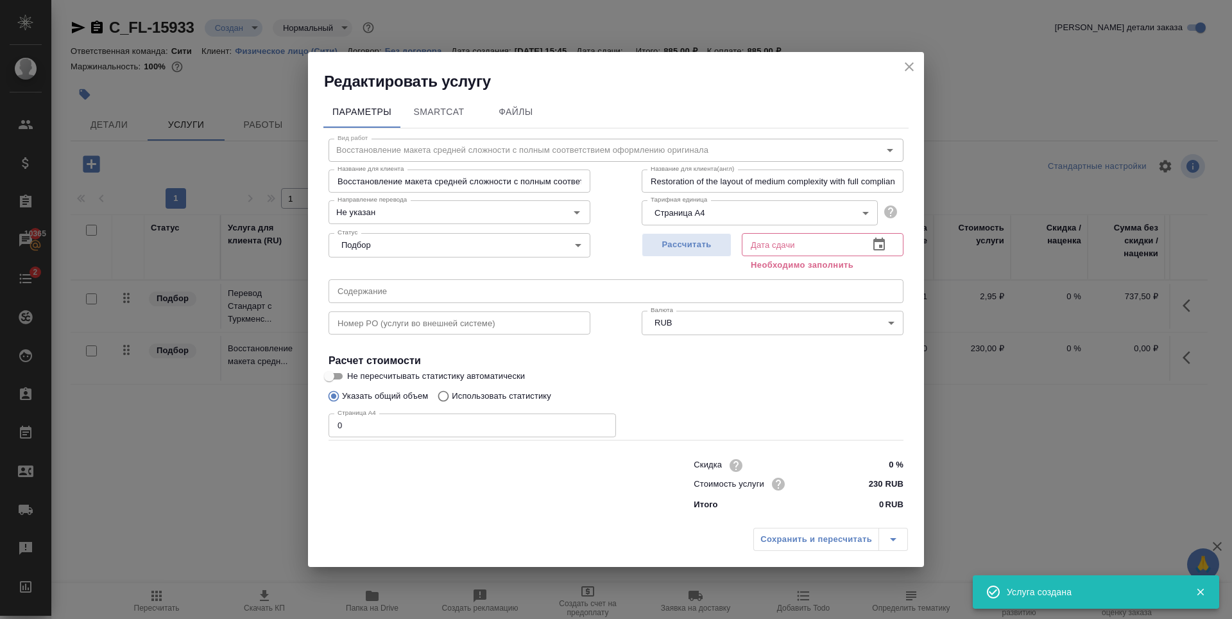
type input "1"
click at [603, 422] on input "1" at bounding box center [472, 424] width 287 height 23
click at [673, 244] on span "Рассчитать" at bounding box center [687, 244] width 76 height 15
type input "22.09.2025 15:54"
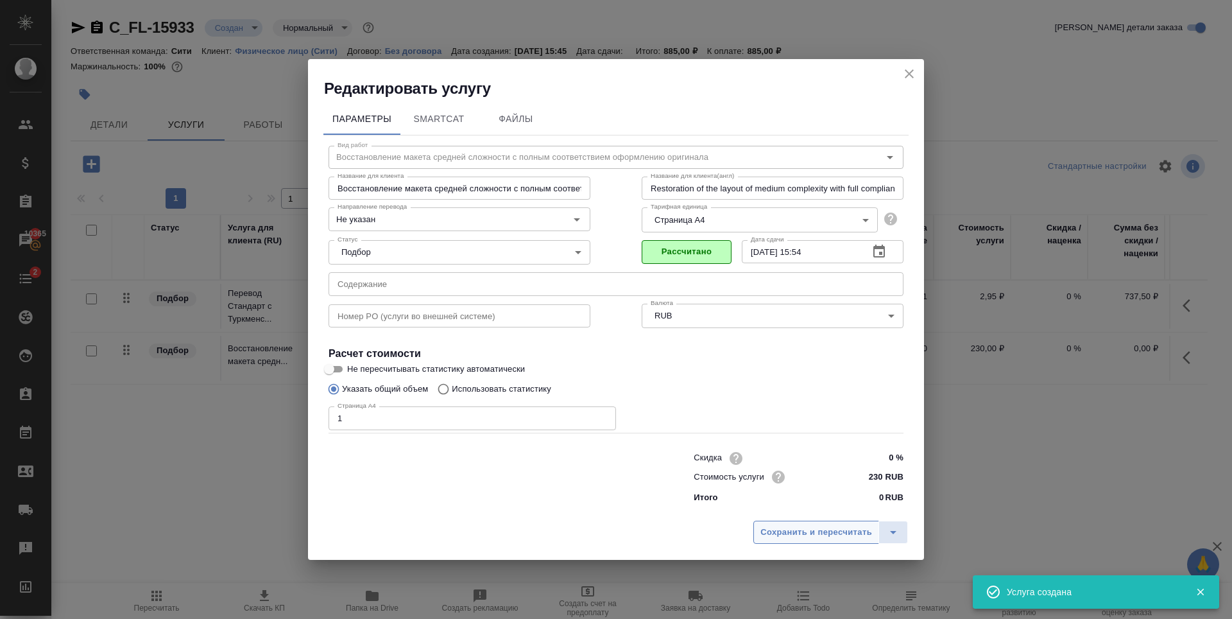
click at [812, 534] on span "Сохранить и пересчитать" at bounding box center [816, 532] width 112 height 15
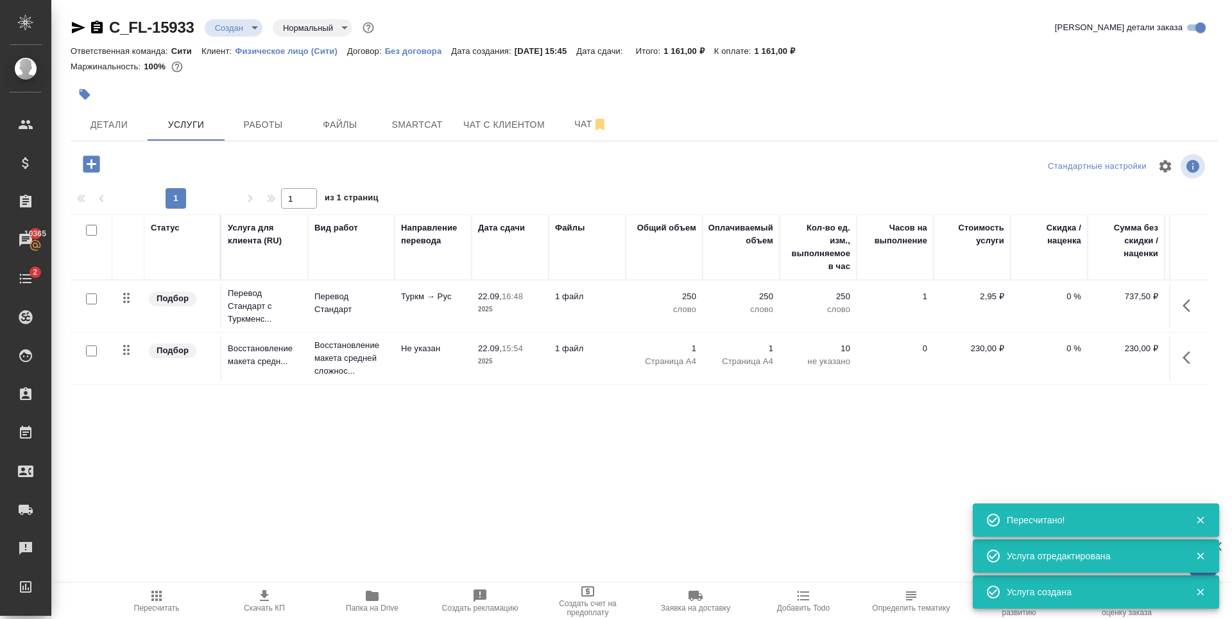
click at [87, 155] on icon "button" at bounding box center [91, 164] width 22 height 22
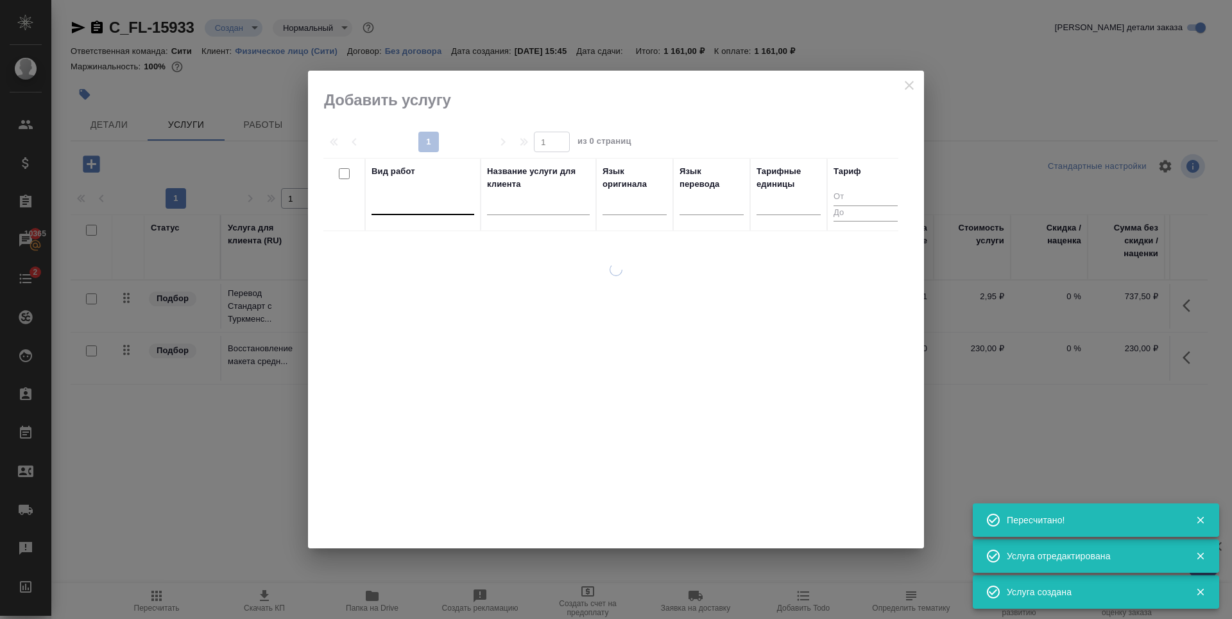
click at [395, 202] on div at bounding box center [423, 202] width 103 height 19
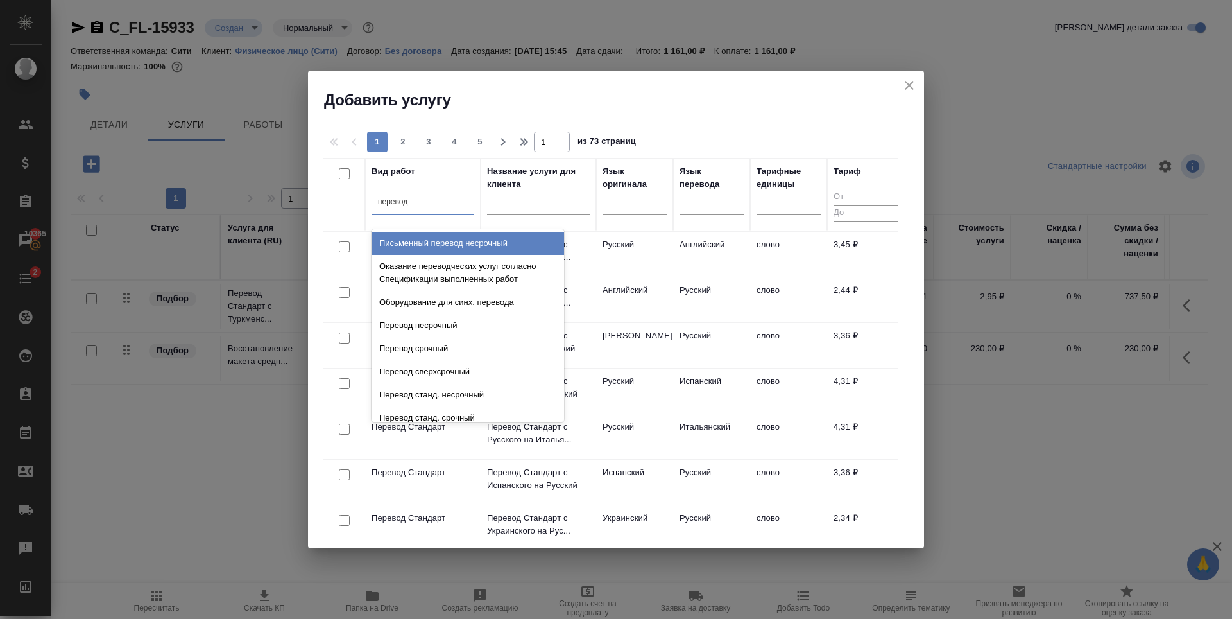
type input "переводч"
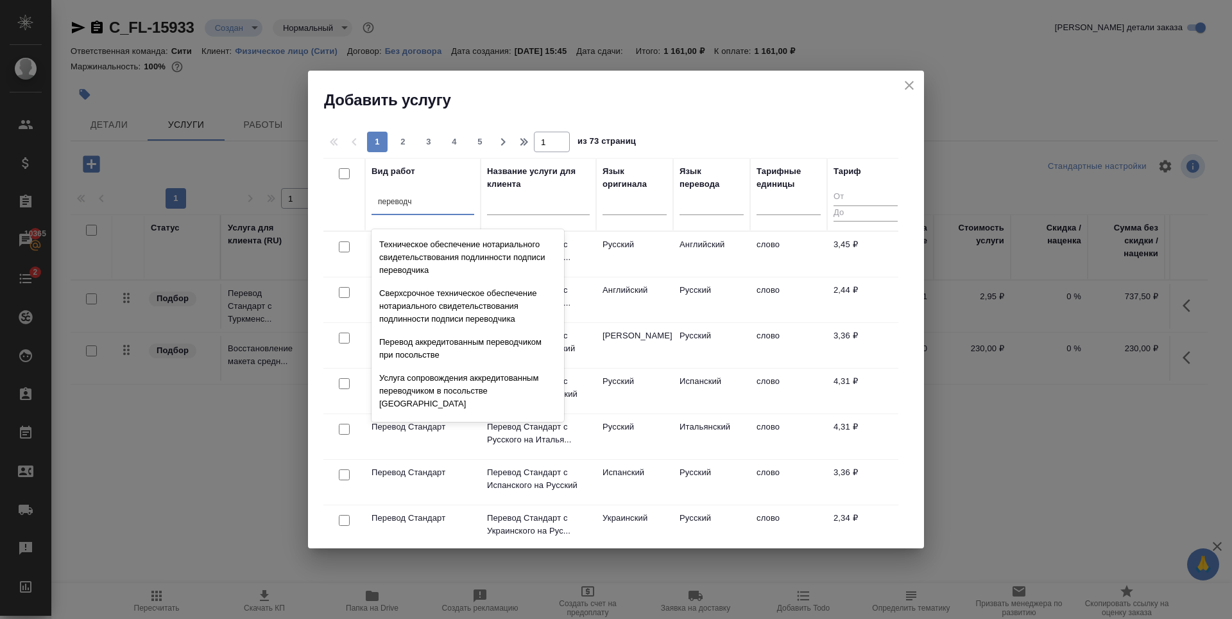
scroll to position [193, 0]
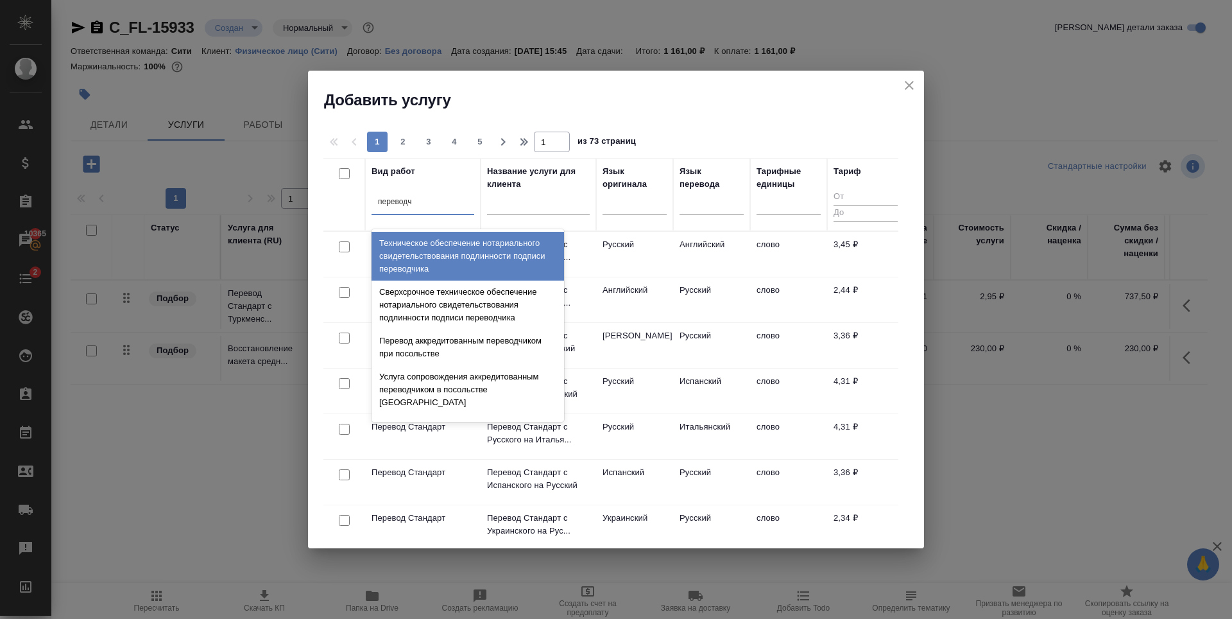
click at [460, 268] on div "Техническое обеспечение нотариального свидетельствования подлинности подписи пе…" at bounding box center [468, 256] width 193 height 49
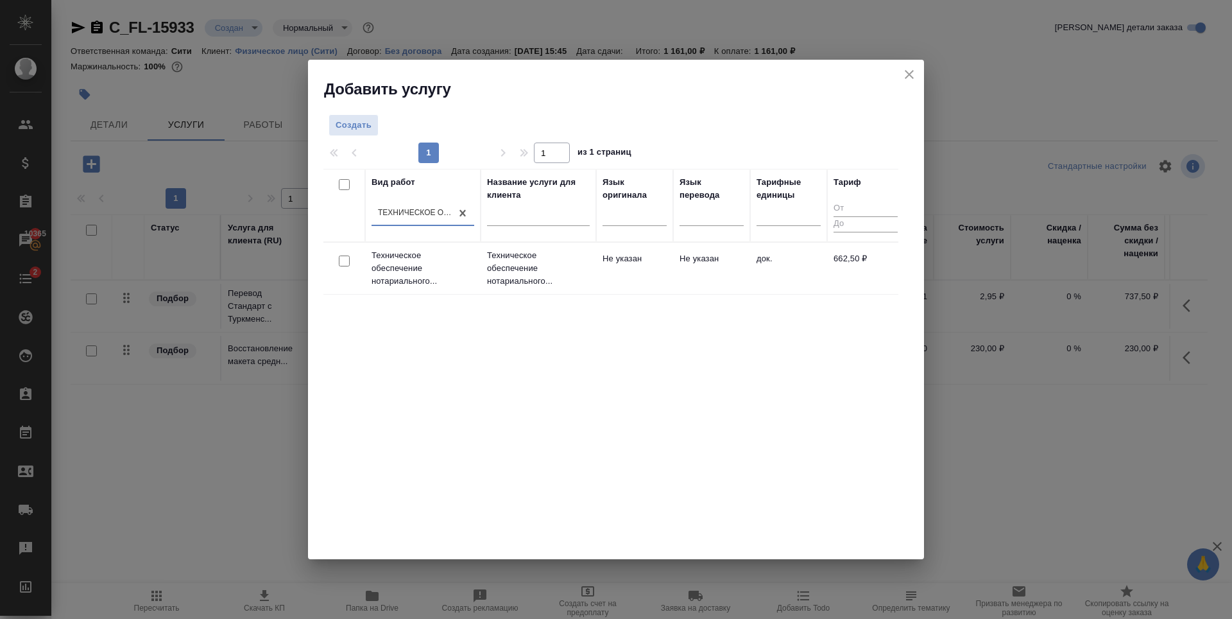
click at [341, 262] on input "checkbox" at bounding box center [344, 260] width 11 height 11
checkbox input "true"
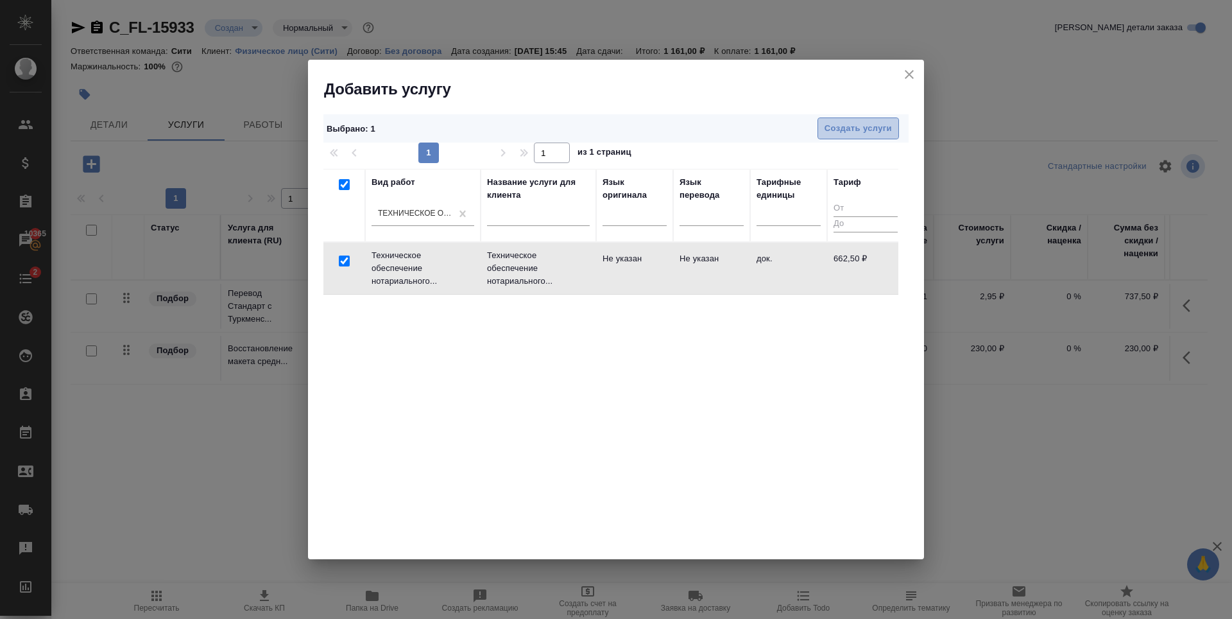
click at [836, 132] on span "Создать услуги" at bounding box center [858, 128] width 67 height 15
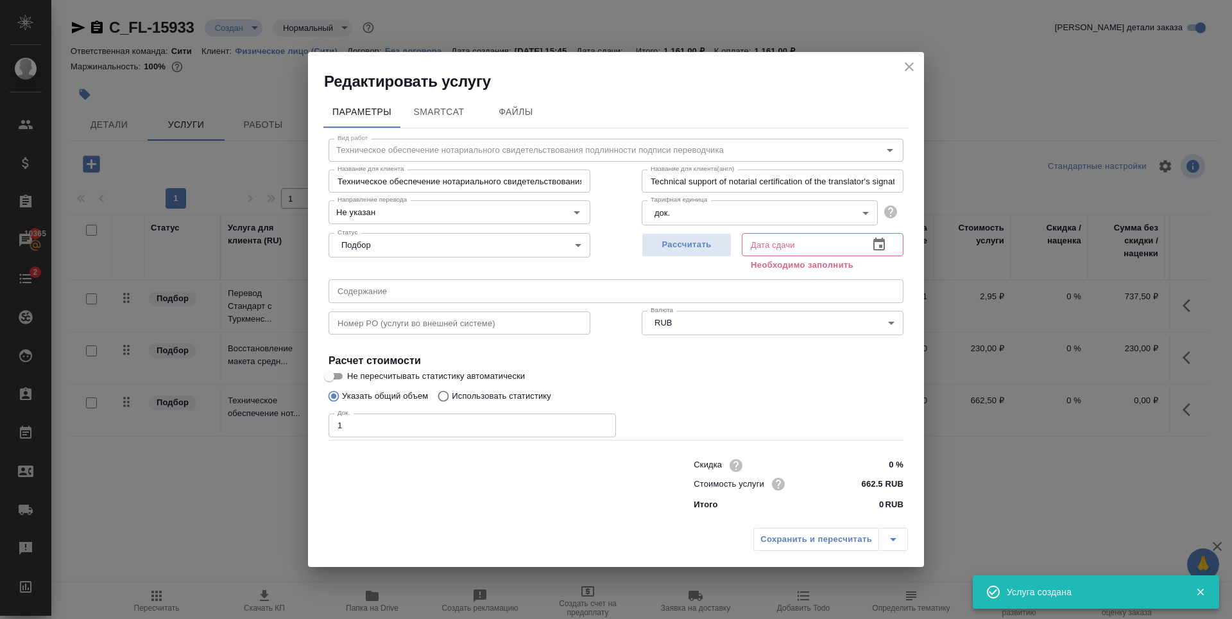
type input "1"
click at [603, 420] on input "1" at bounding box center [472, 424] width 287 height 23
click at [711, 243] on span "Рассчитать" at bounding box center [687, 244] width 76 height 15
type input "22.09.2025 16:01"
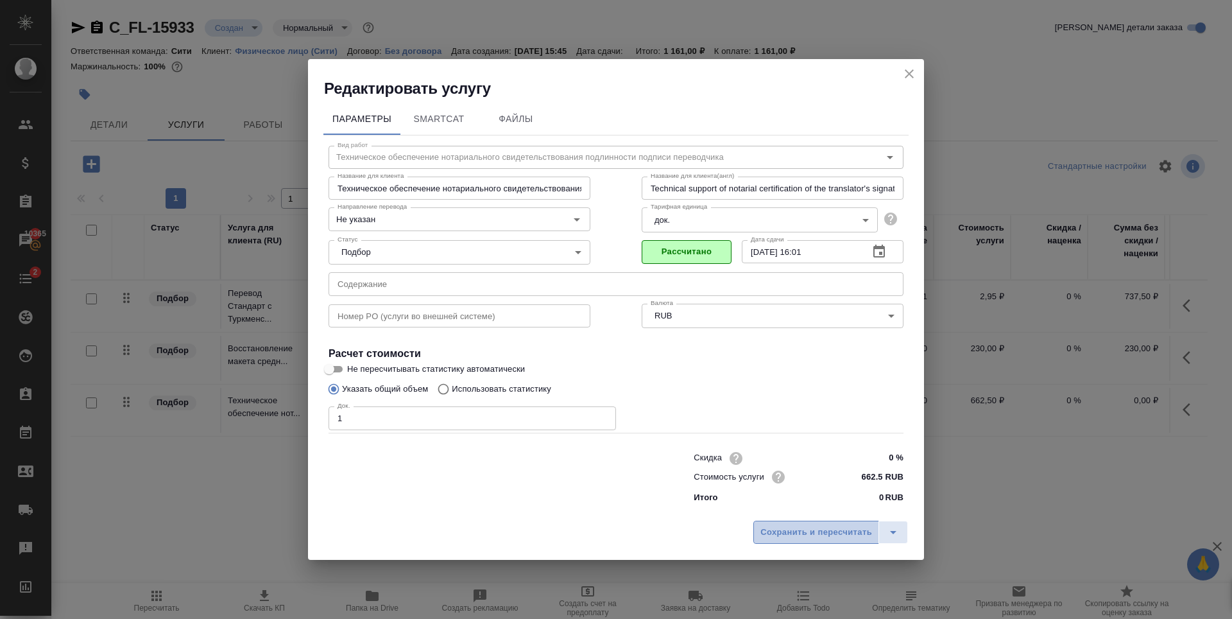
click at [791, 536] on span "Сохранить и пересчитать" at bounding box center [816, 532] width 112 height 15
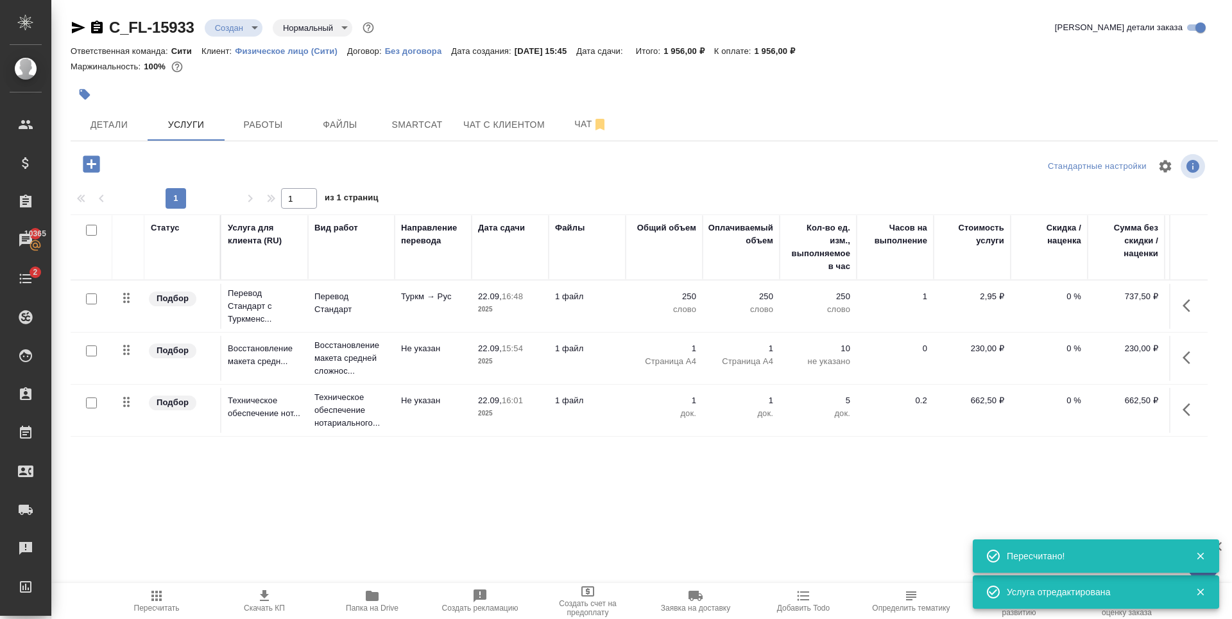
click at [454, 459] on div "Статус Услуга для клиента (RU) Вид работ Направление перевода Дата сдачи Файлы …" at bounding box center [639, 352] width 1137 height 276
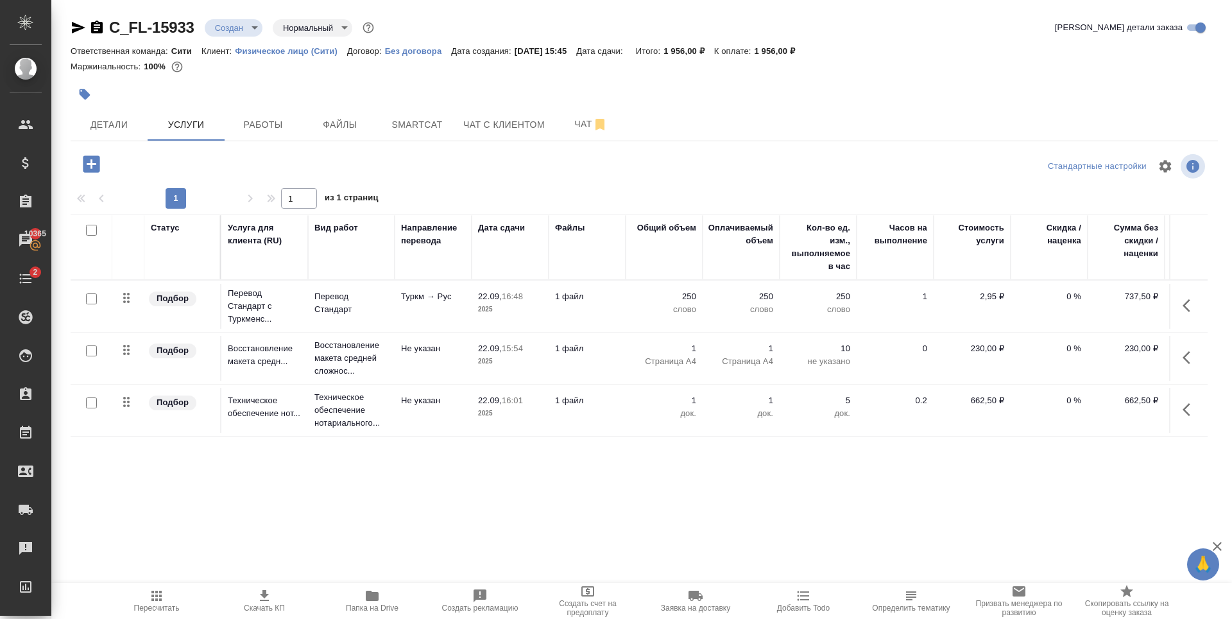
click at [341, 465] on div "Статус Услуга для клиента (RU) Вид работ Направление перевода Дата сдачи Файлы …" at bounding box center [639, 352] width 1137 height 276
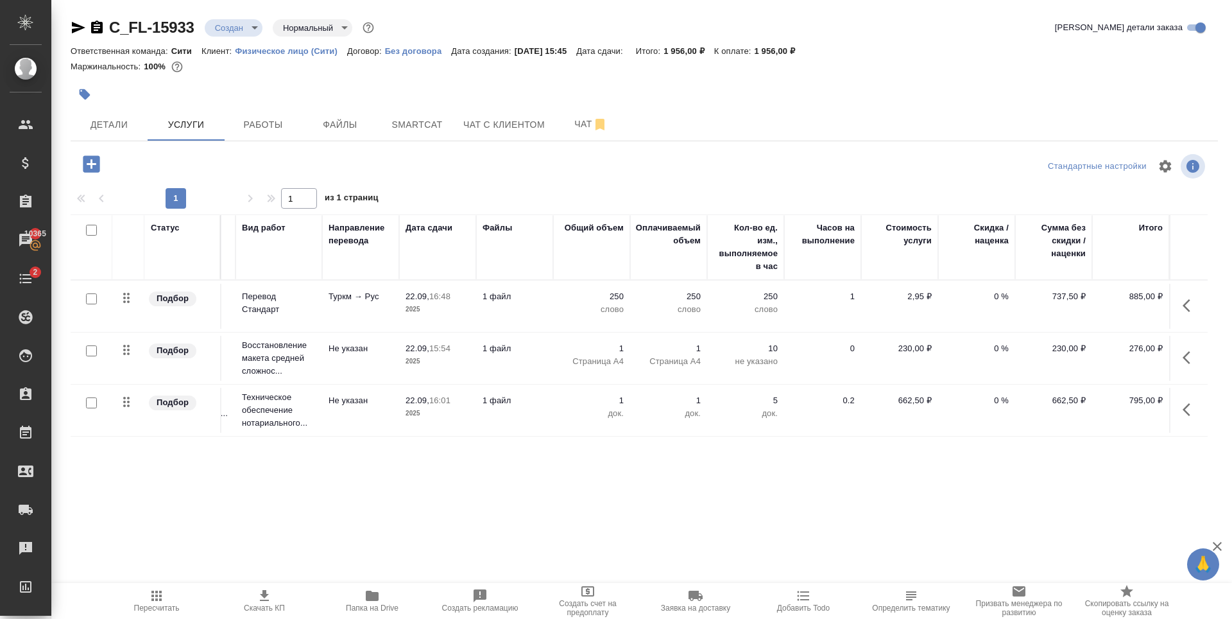
scroll to position [0, 0]
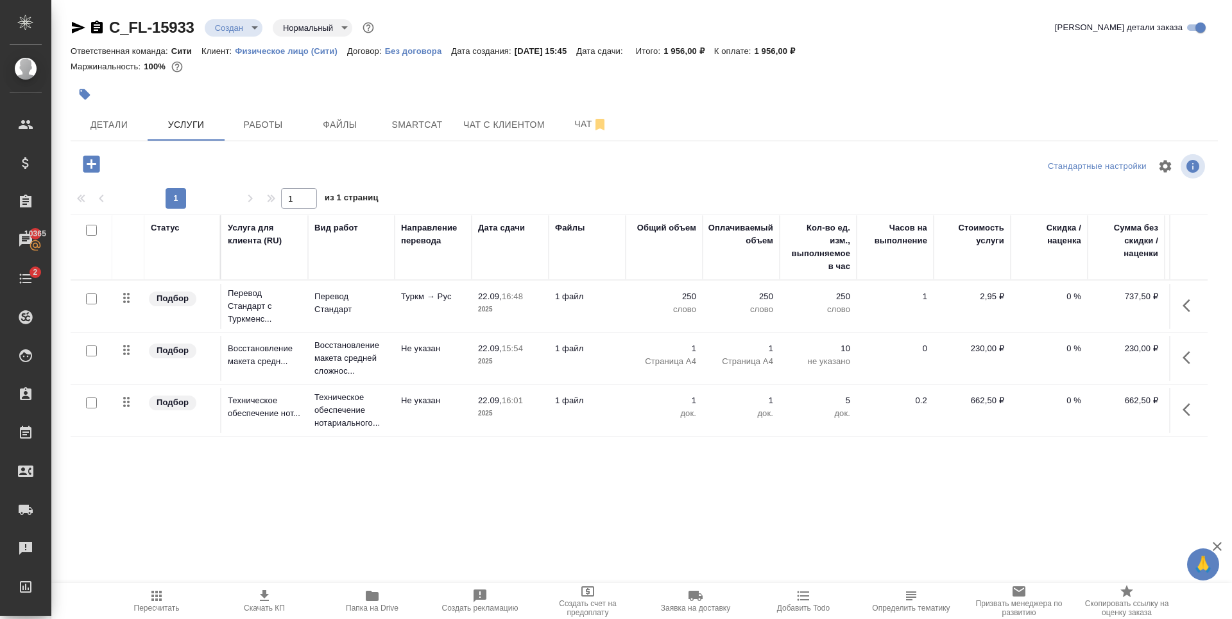
click at [422, 445] on div "Статус Услуга для клиента (RU) Вид работ Направление перевода Дата сдачи Файлы …" at bounding box center [639, 352] width 1137 height 276
drag, startPoint x: 680, startPoint y: 50, endPoint x: 714, endPoint y: 47, distance: 33.5
click at [714, 47] on p "1 956,00 ₽" at bounding box center [689, 51] width 51 height 10
copy p "1 956,00"
click at [93, 295] on input "checkbox" at bounding box center [91, 298] width 11 height 11
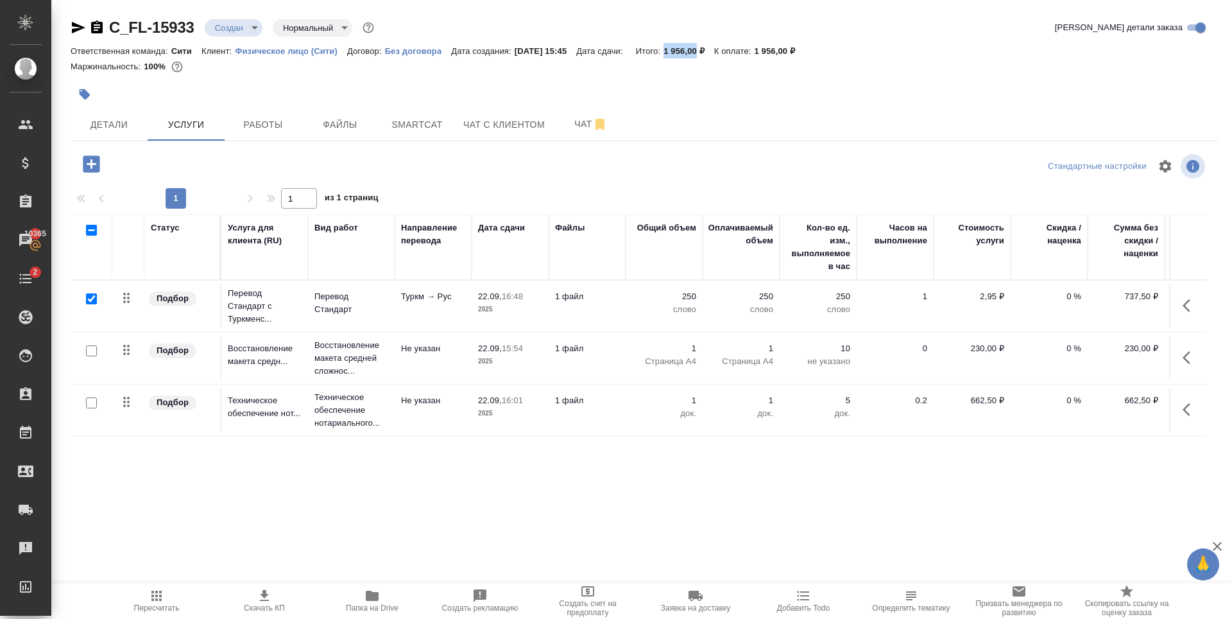
checkbox input "true"
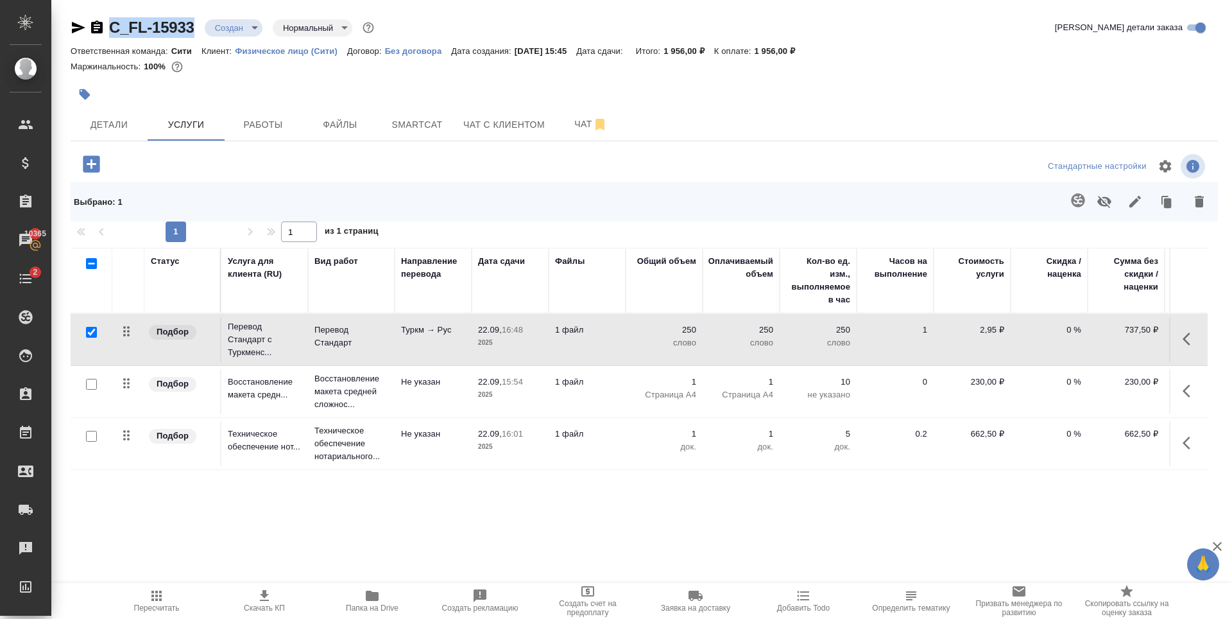
drag, startPoint x: 164, startPoint y: 32, endPoint x: 109, endPoint y: 33, distance: 54.6
click at [109, 33] on div "C_FL-15933 Создан new Нормальный normal" at bounding box center [224, 27] width 306 height 21
copy link "C_FL-15933"
click at [406, 124] on span "Smartcat" at bounding box center [417, 125] width 62 height 16
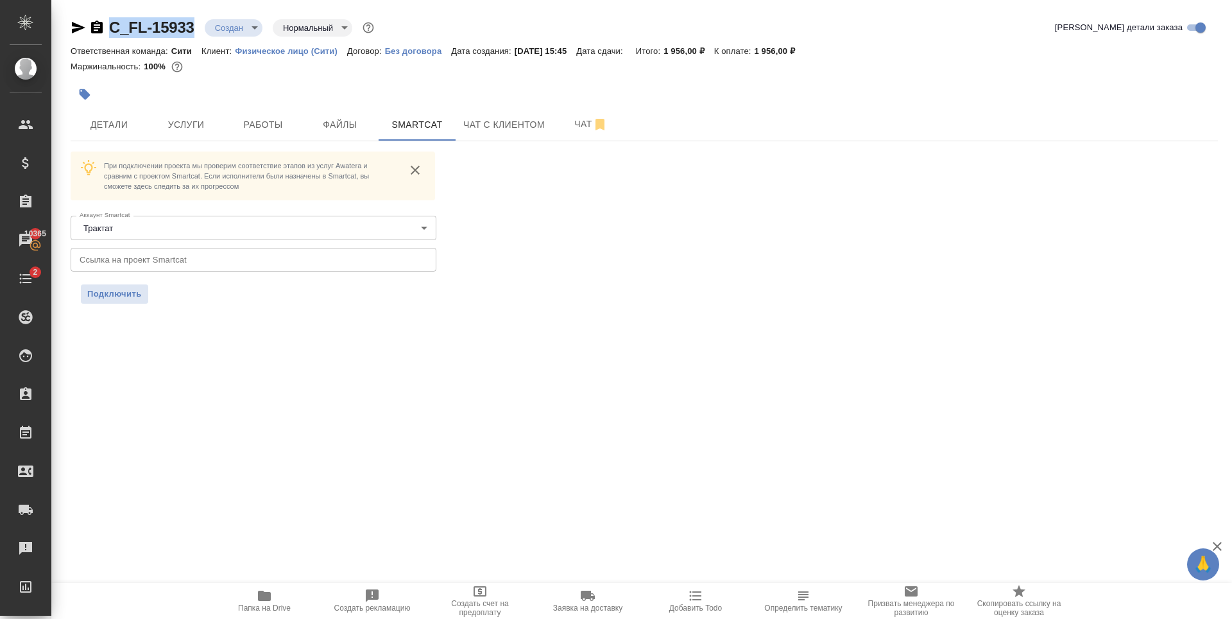
click at [205, 260] on input "text" at bounding box center [254, 259] width 366 height 23
click at [130, 298] on span "Подключить" at bounding box center [114, 293] width 55 height 13
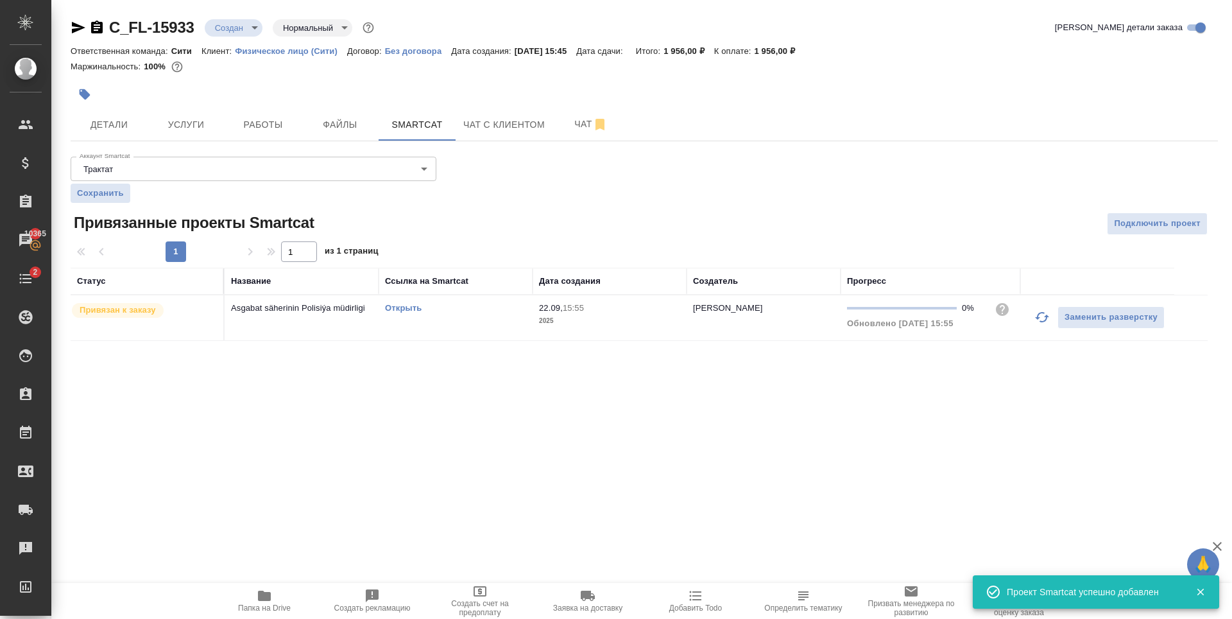
click at [223, 404] on div ".cls-1 fill:#fff; AWATERA Zaytseva Svetlana Клиенты Спецификации Заказы 10365 Ч…" at bounding box center [616, 309] width 1232 height 619
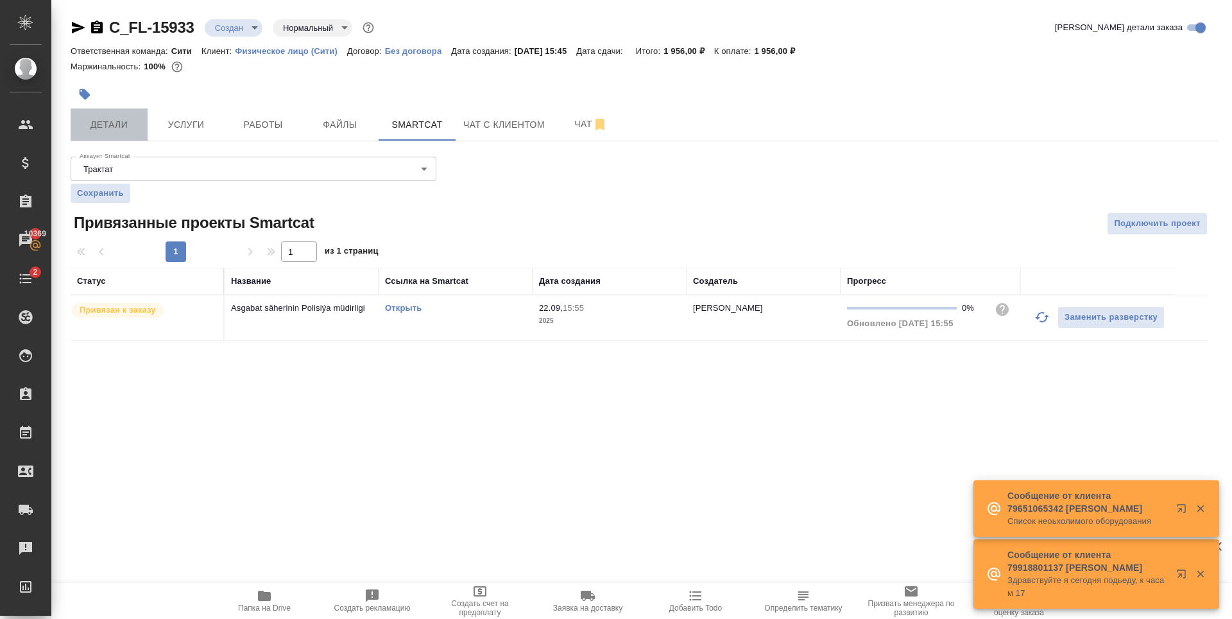
click at [99, 114] on button "Детали" at bounding box center [109, 124] width 77 height 32
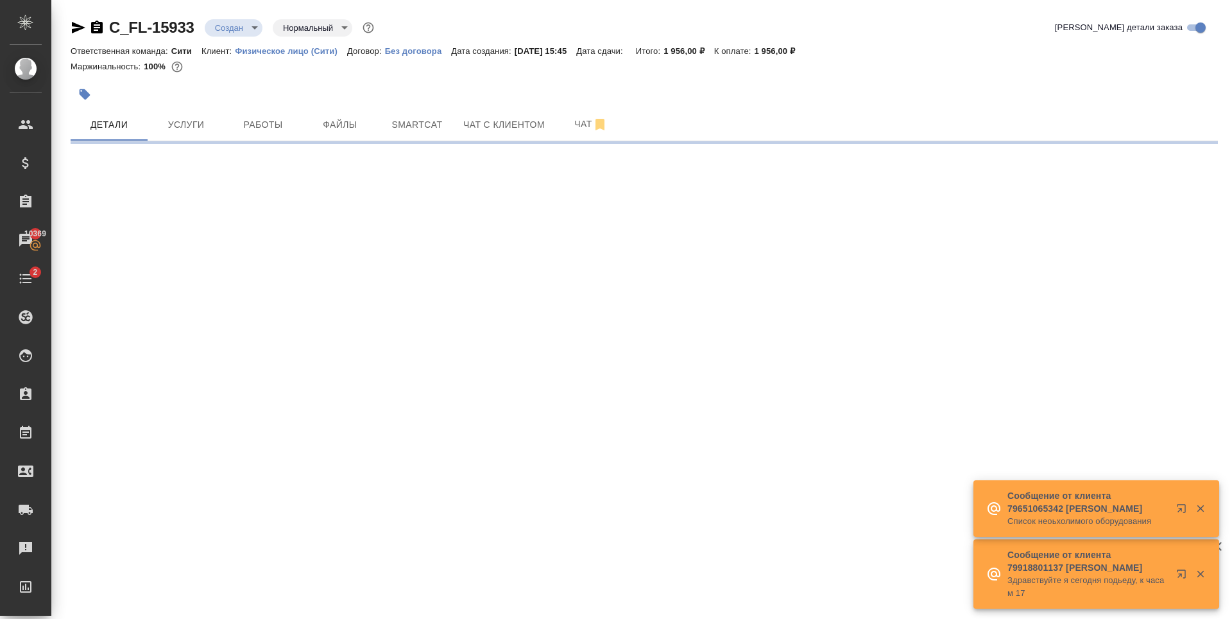
select select "RU"
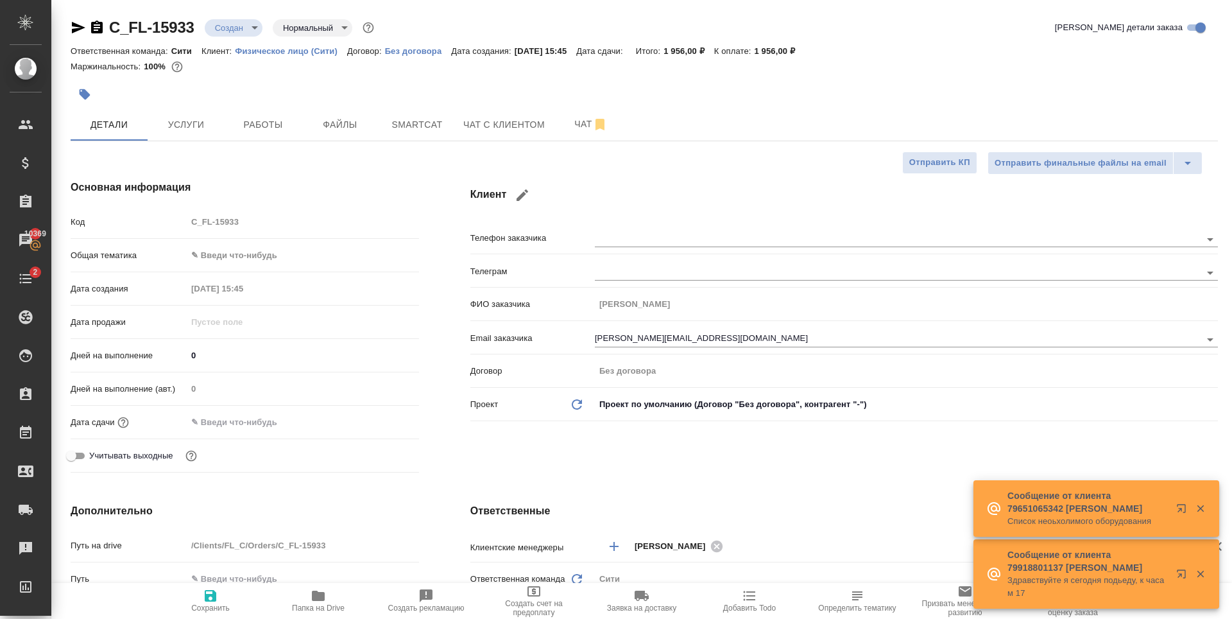
type textarea "x"
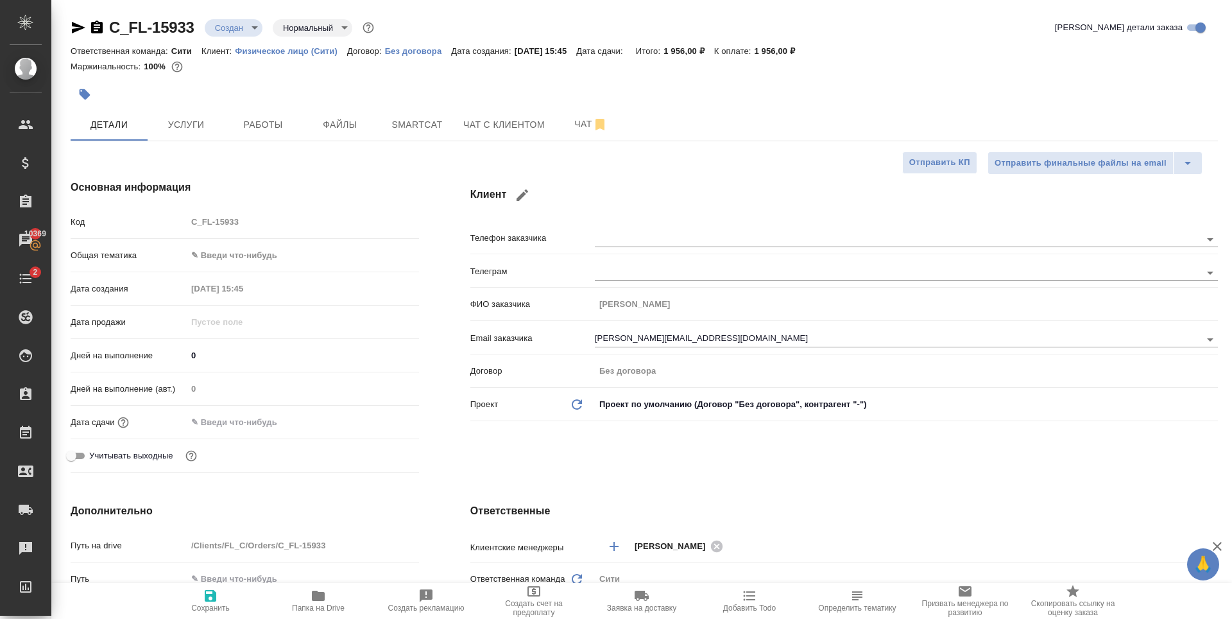
click at [640, 447] on div "Клиент Телефон заказчика Телеграм ФИО заказчика Кафанова Анна Email заказчика a…" at bounding box center [844, 328] width 799 height 349
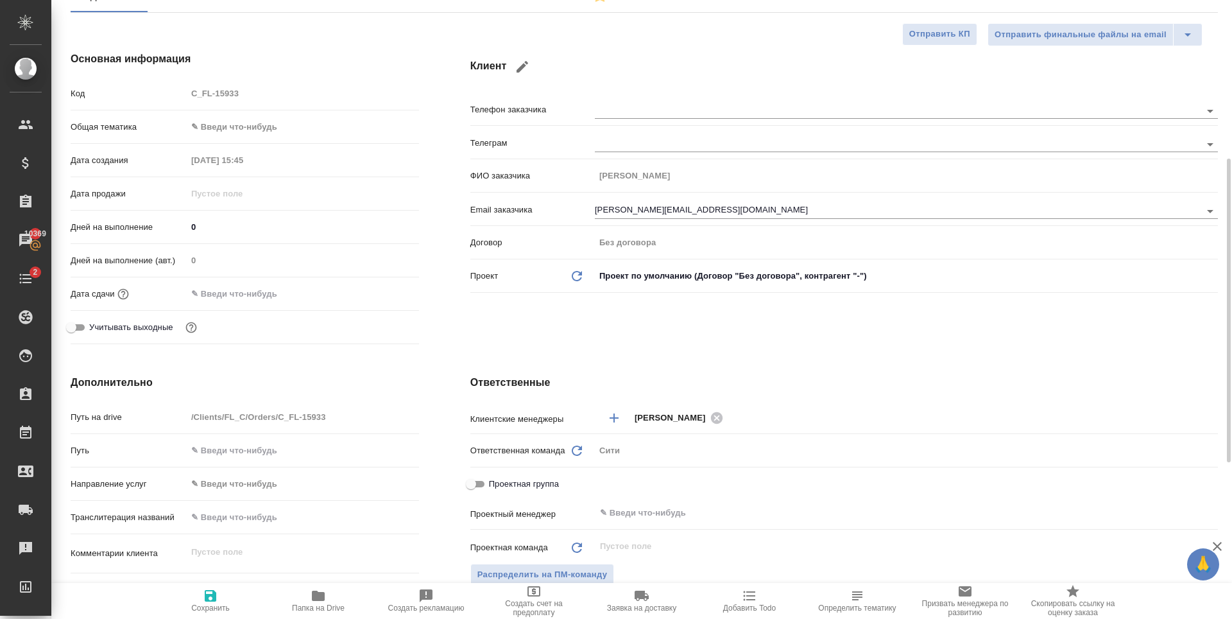
scroll to position [385, 0]
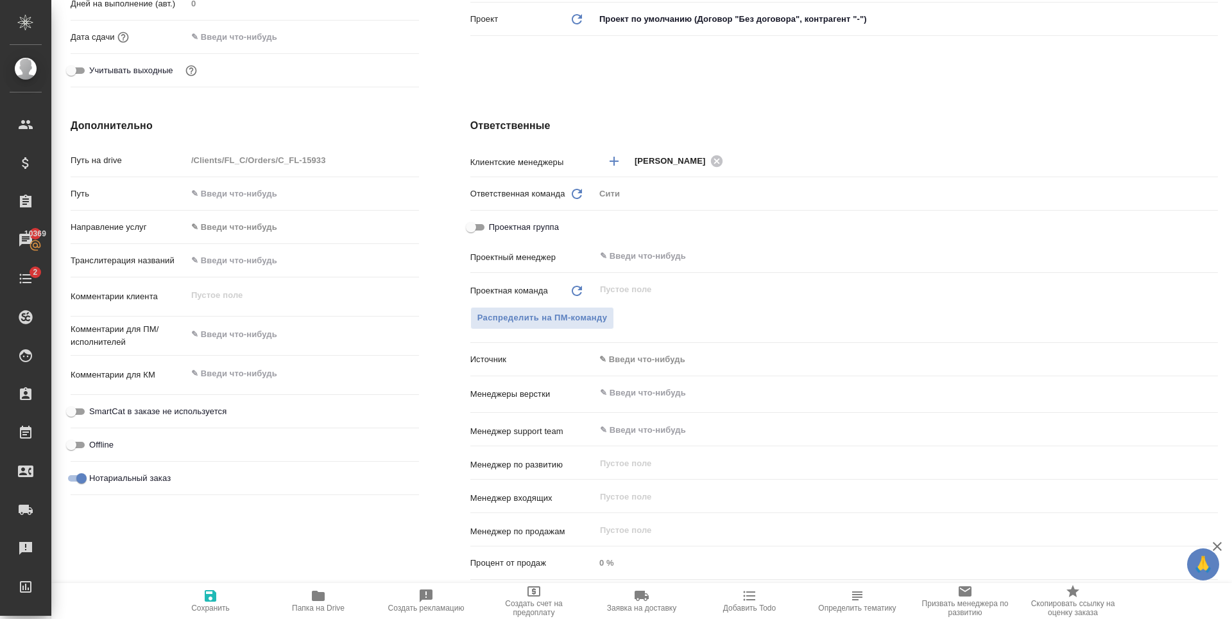
type textarea "x"
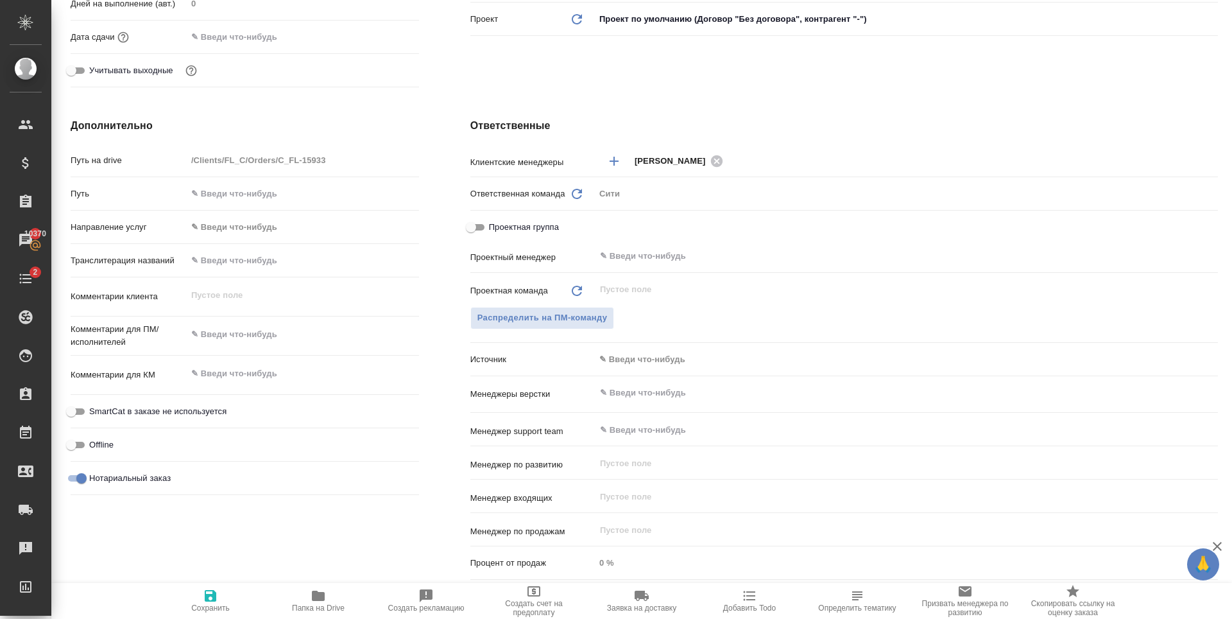
type textarea "x"
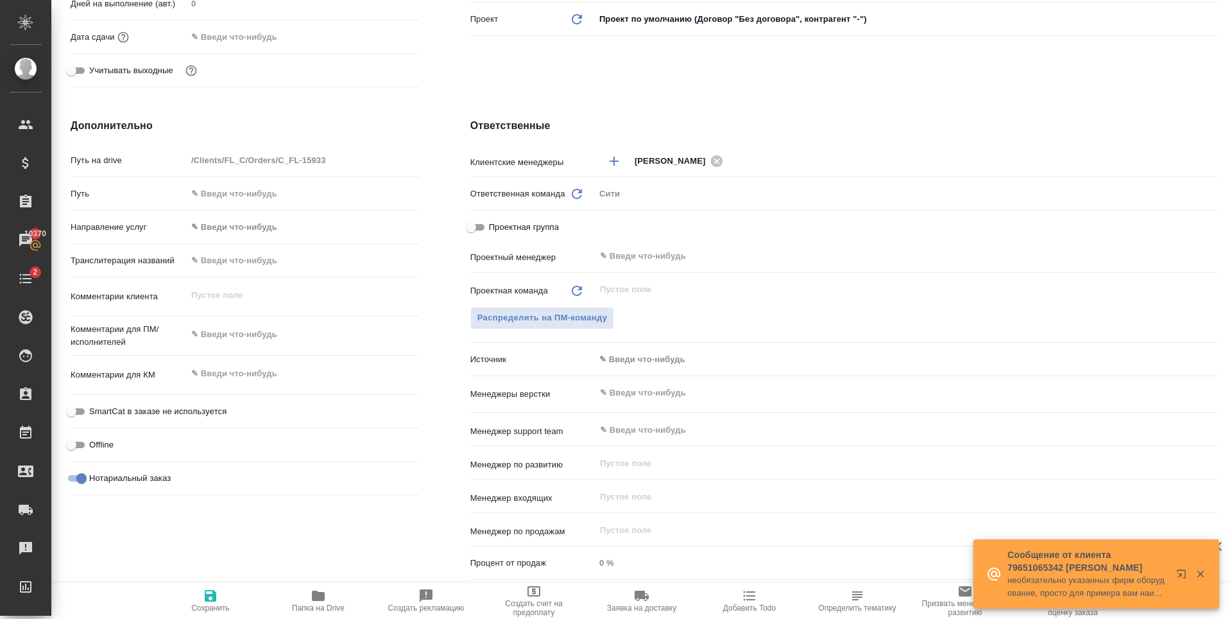
scroll to position [0, 0]
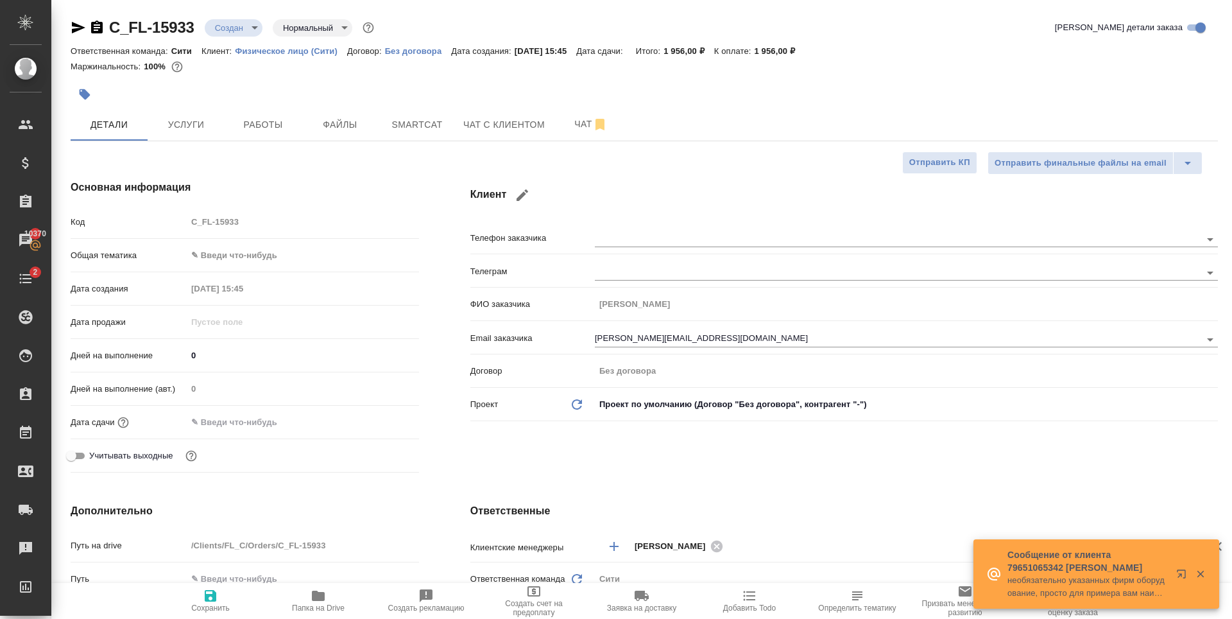
type textarea "x"
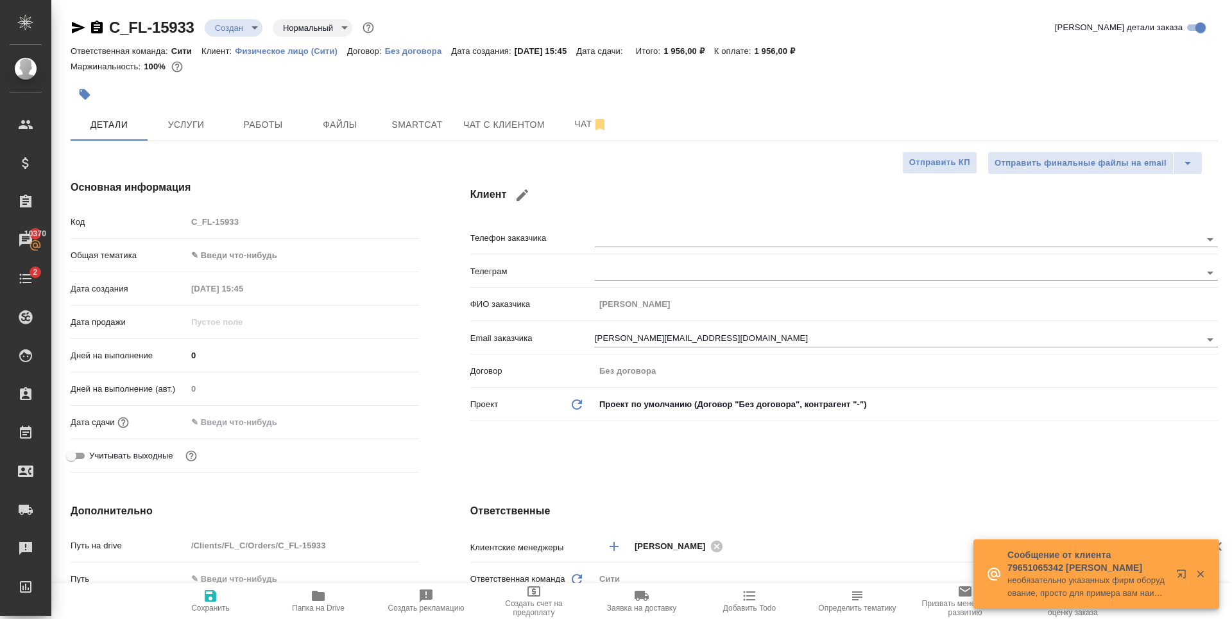
type textarea "x"
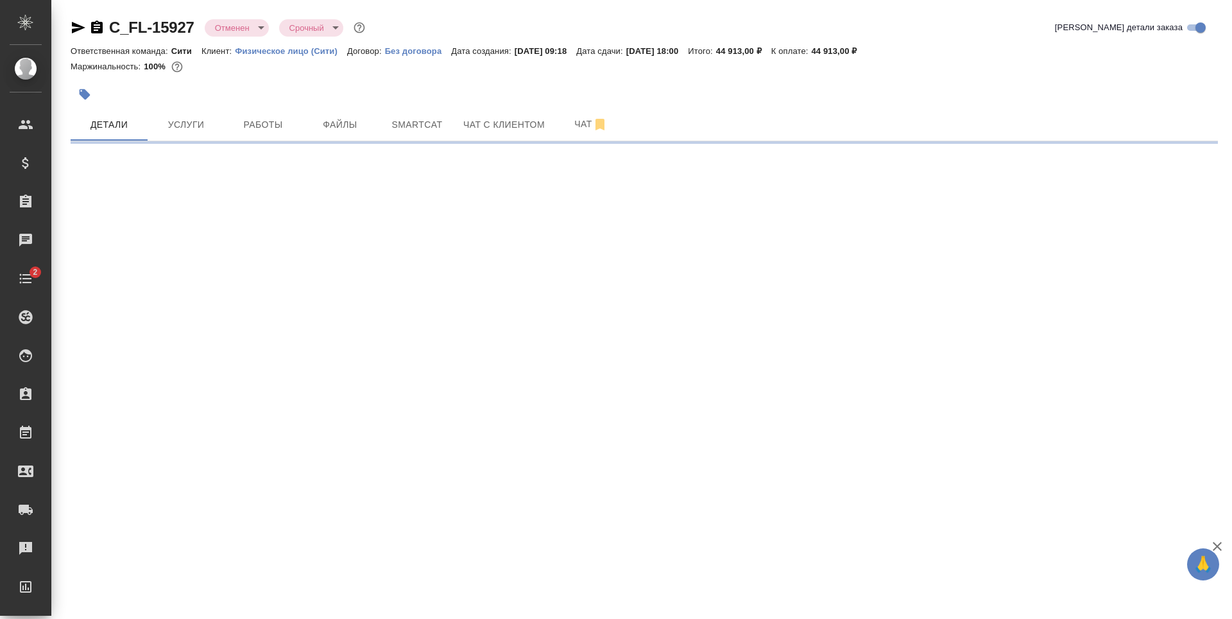
select select "RU"
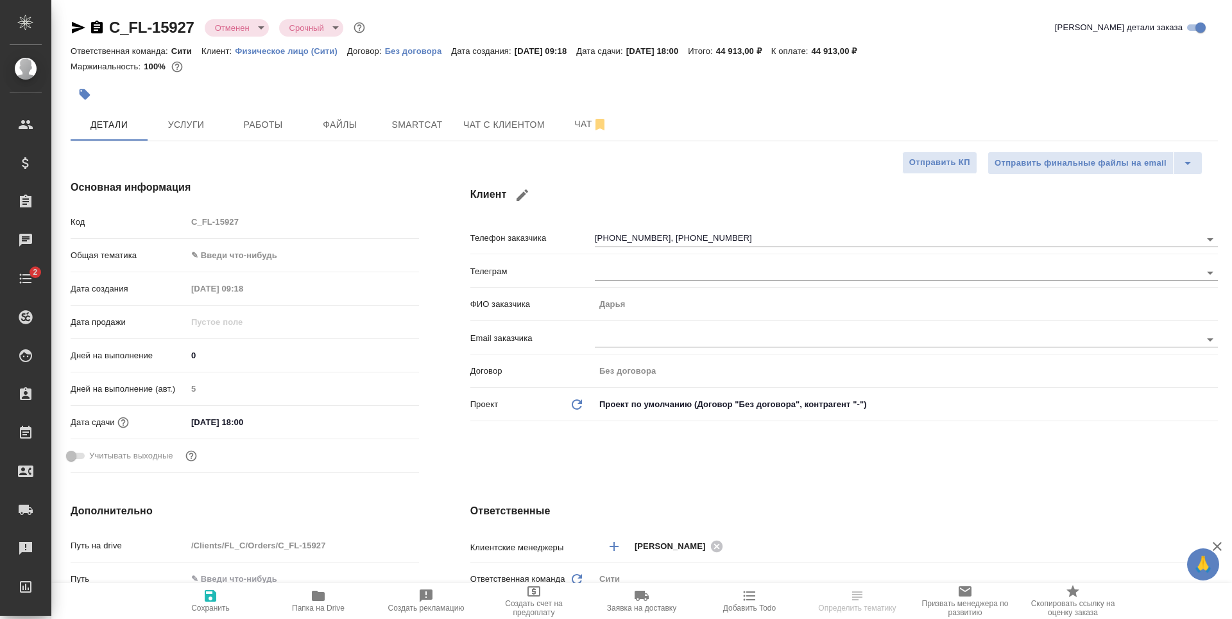
type textarea "x"
click at [481, 120] on span "Чат с клиентом" at bounding box center [504, 125] width 82 height 16
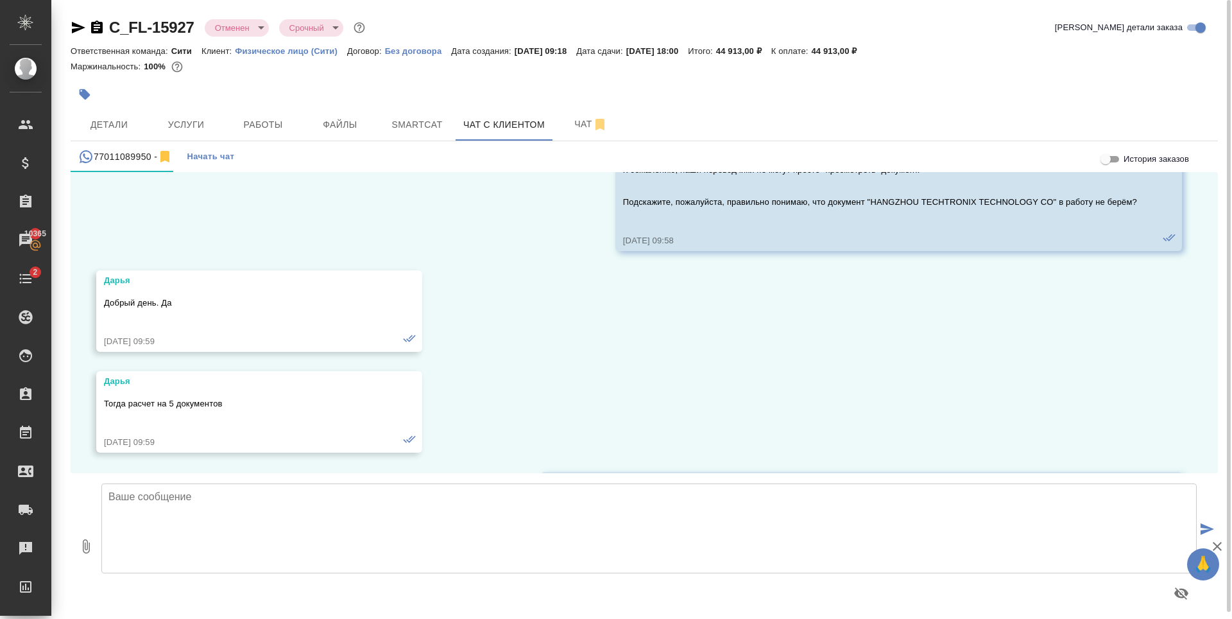
scroll to position [10409, 0]
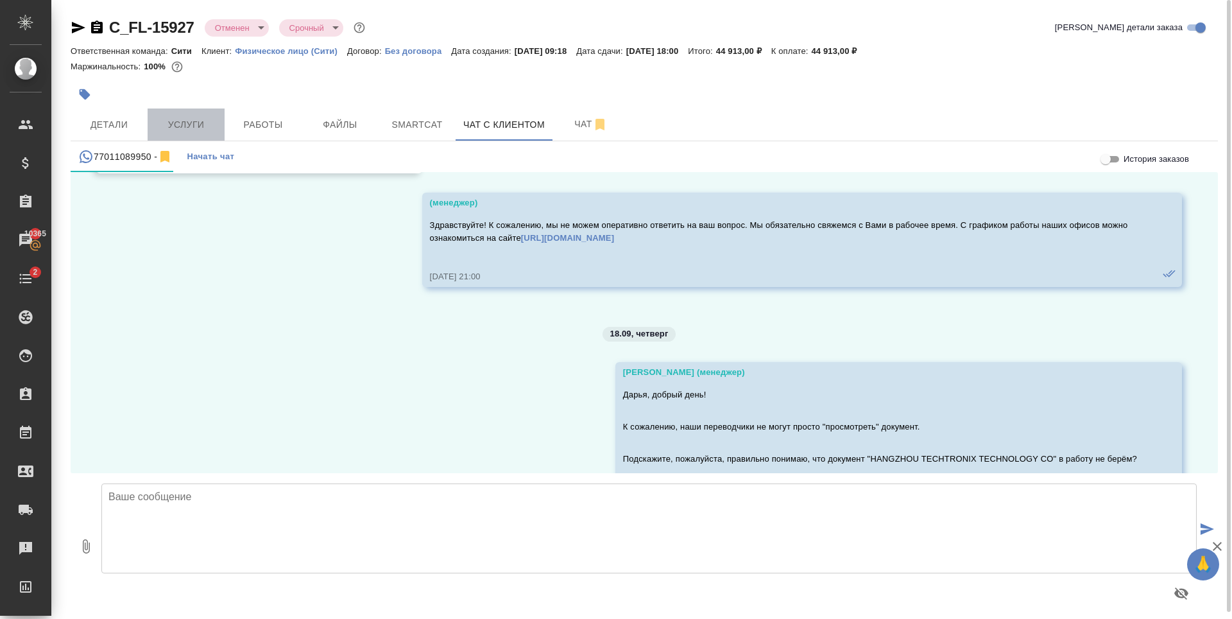
click at [178, 119] on span "Услуги" at bounding box center [186, 125] width 62 height 16
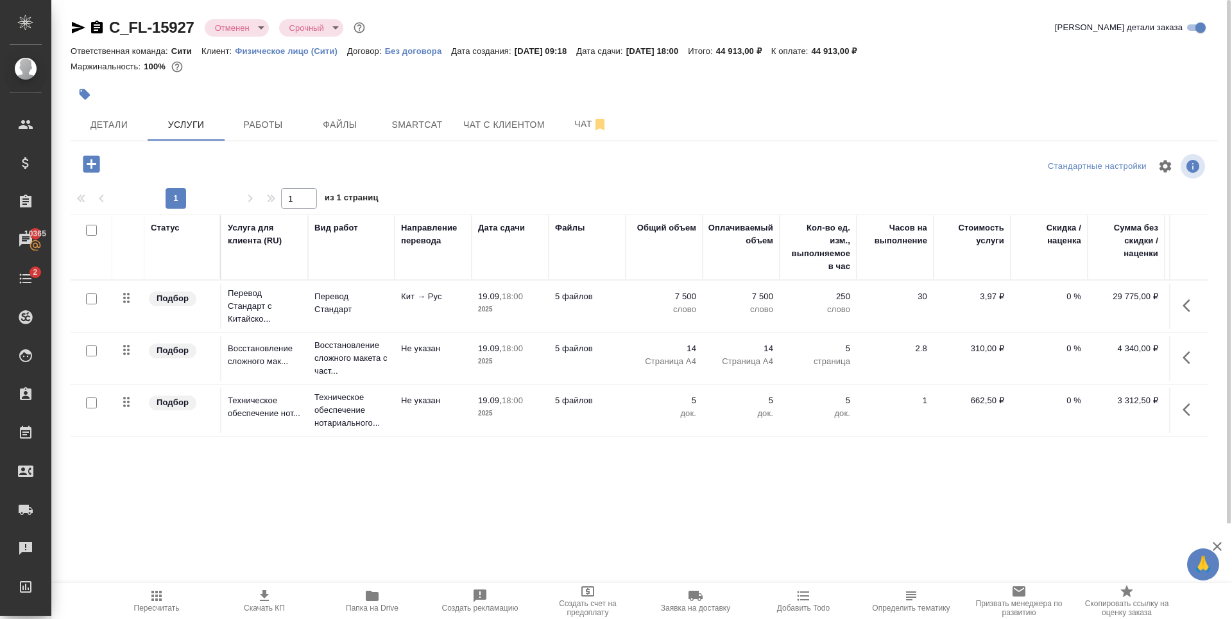
click at [732, 117] on div "Детали Услуги Работы Файлы Smartcat Чат с клиентом Чат" at bounding box center [644, 124] width 1147 height 32
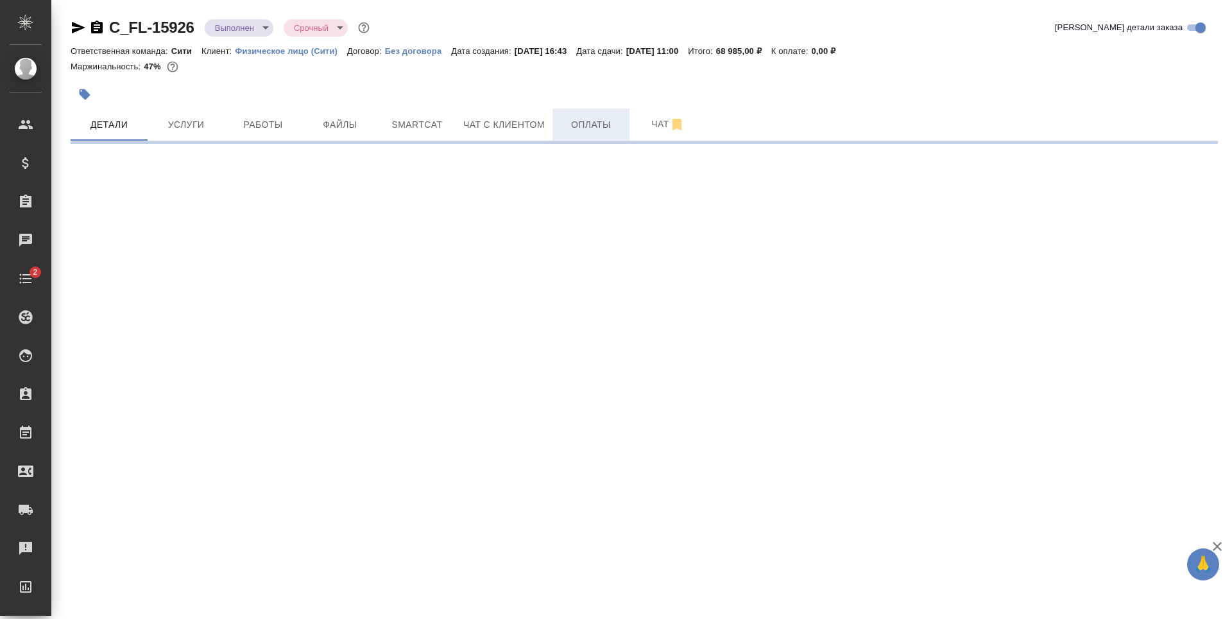
click at [608, 119] on span "Оплаты" at bounding box center [591, 125] width 62 height 16
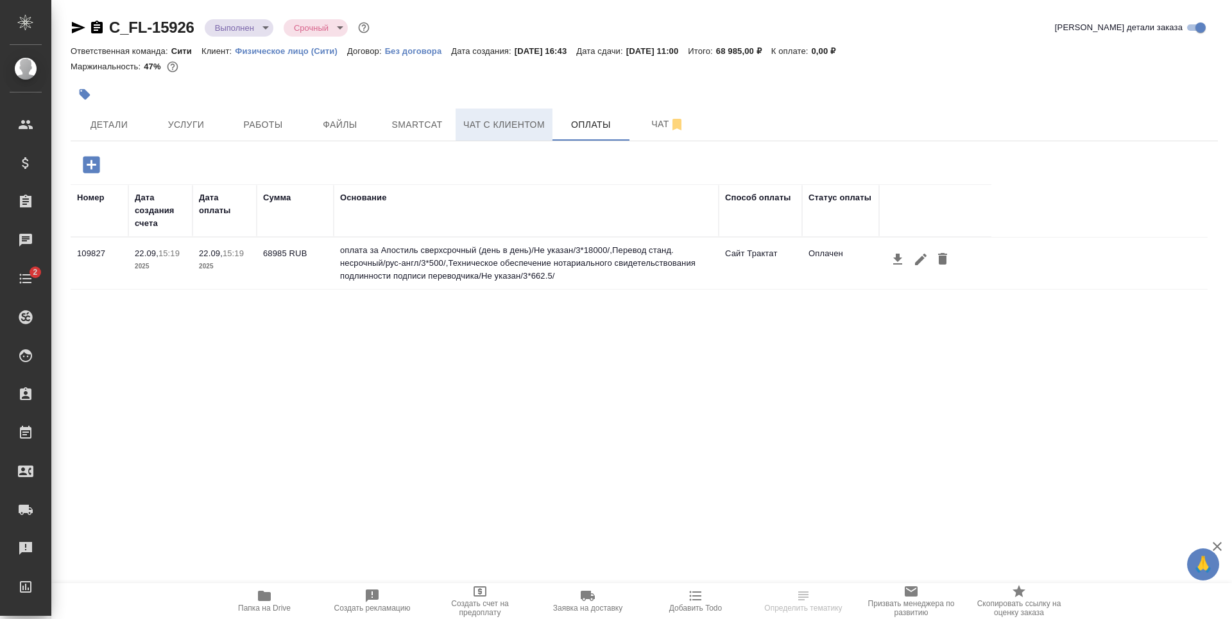
click at [515, 119] on span "Чат с клиентом" at bounding box center [504, 125] width 82 height 16
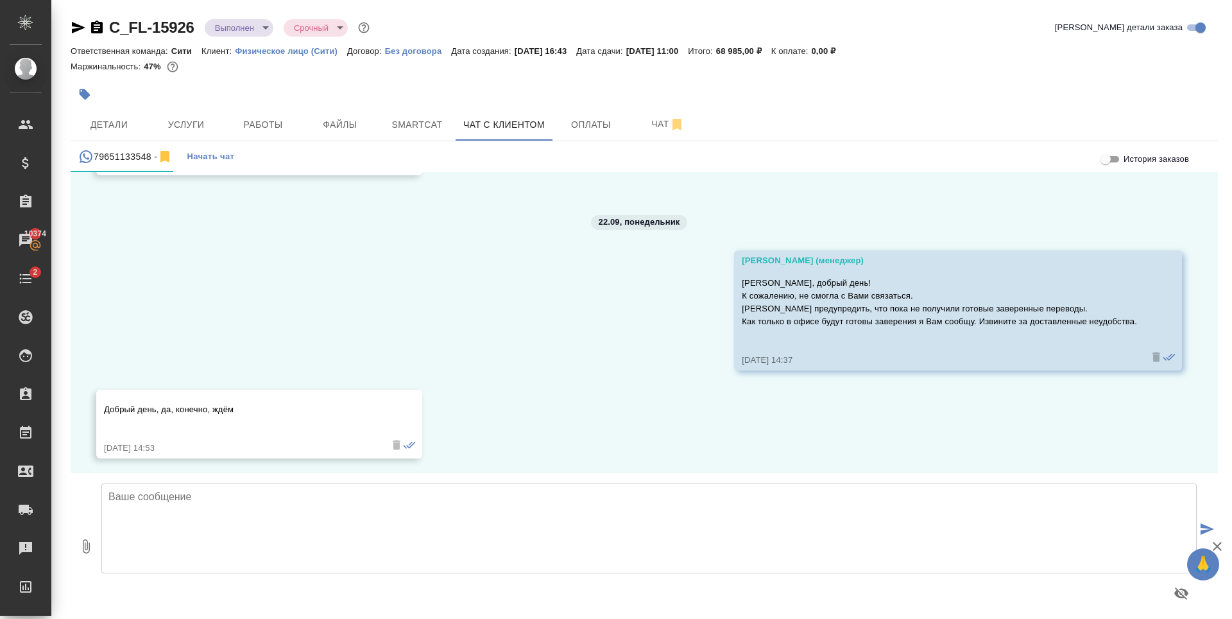
scroll to position [694, 0]
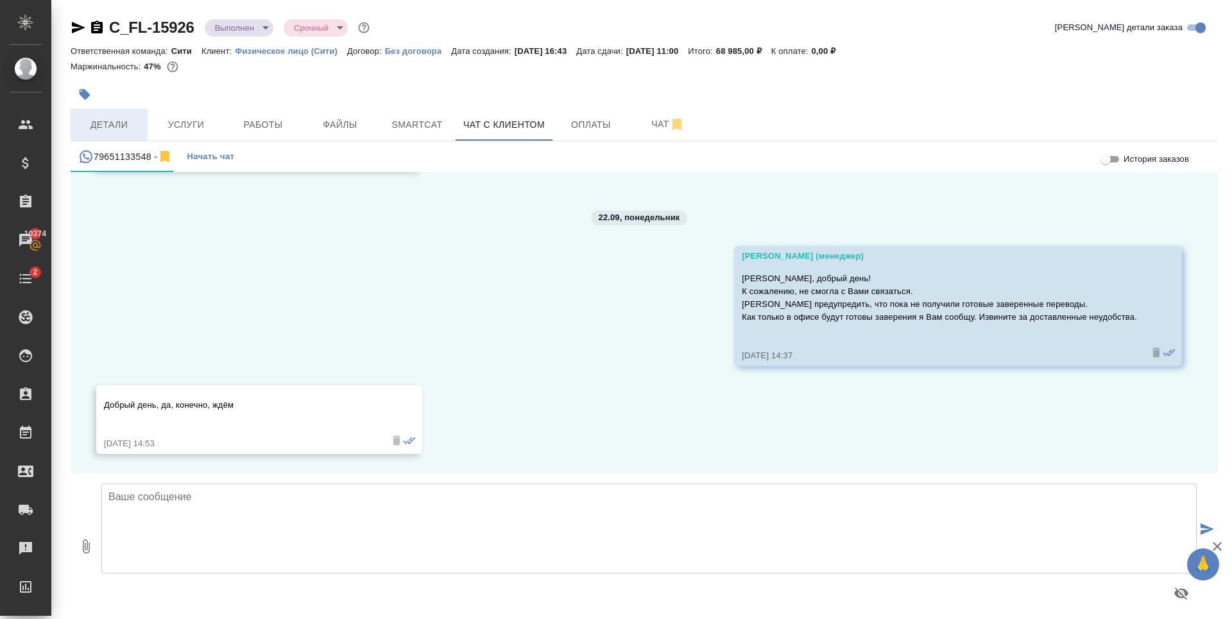
click at [106, 120] on span "Детали" at bounding box center [109, 125] width 62 height 16
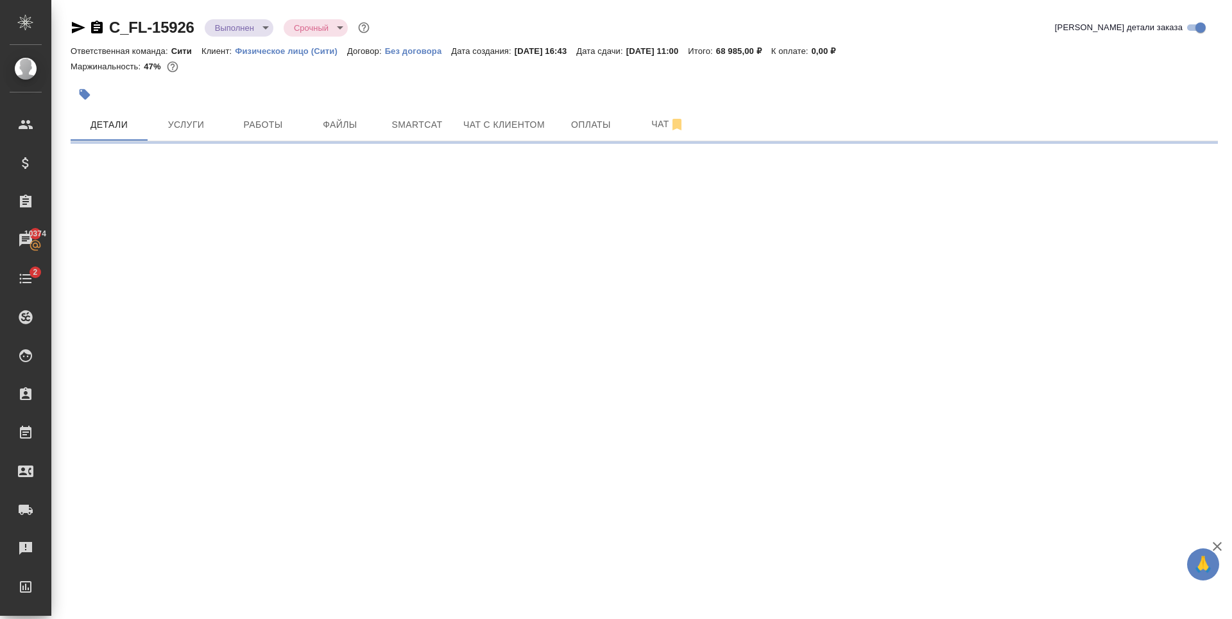
select select "RU"
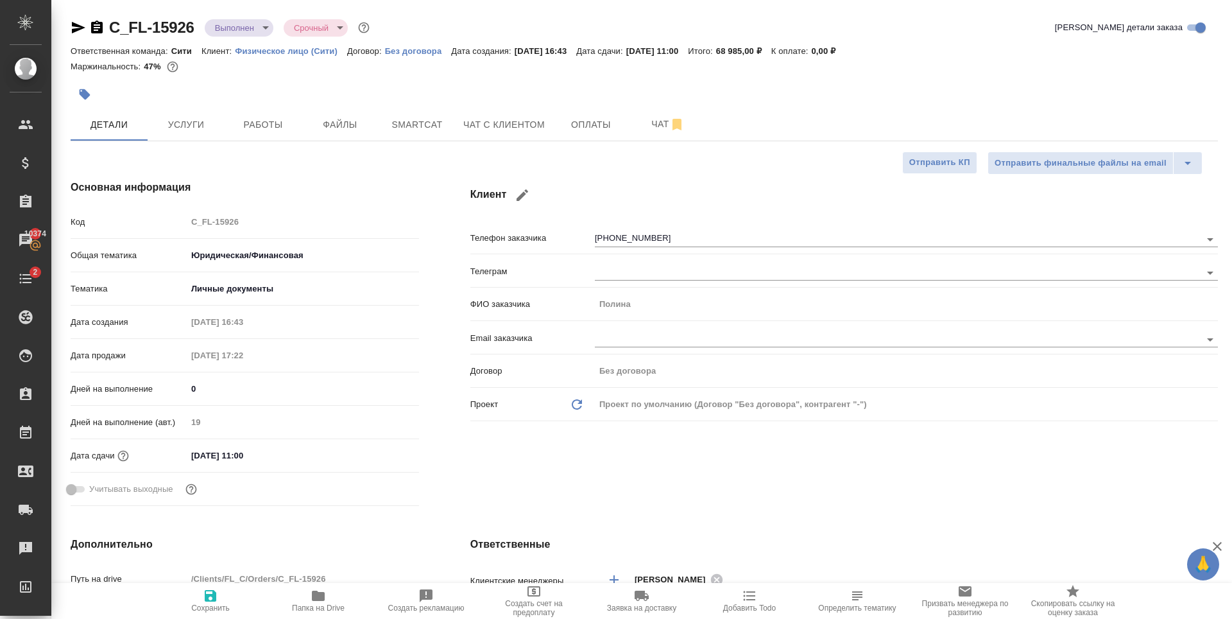
type textarea "x"
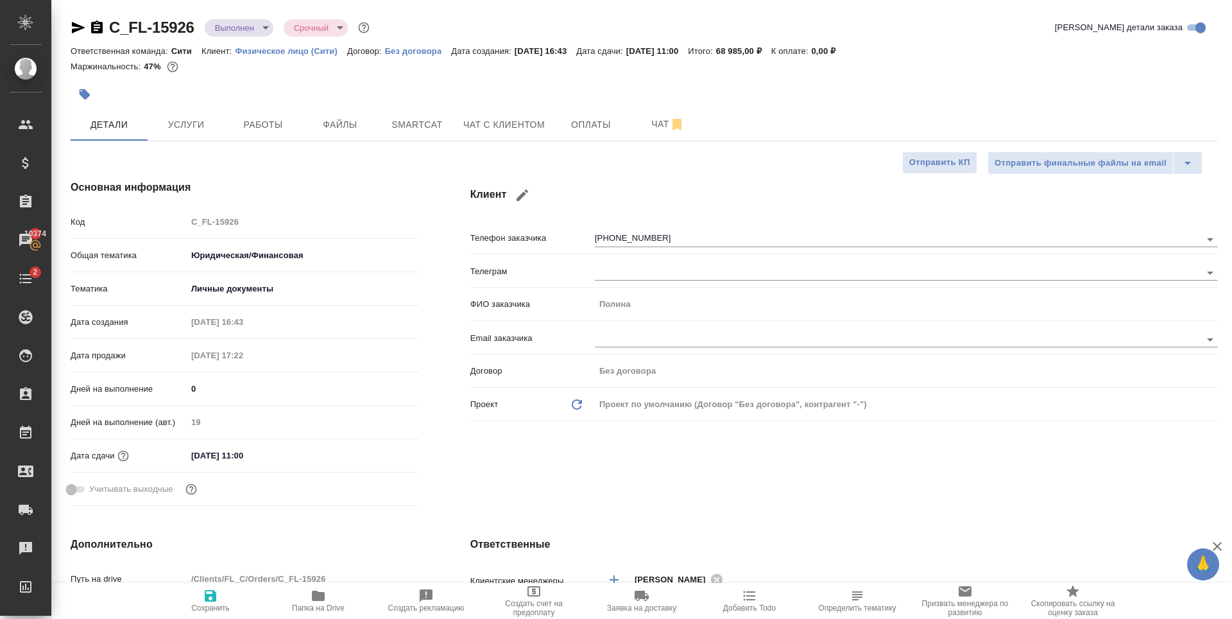
type textarea "x"
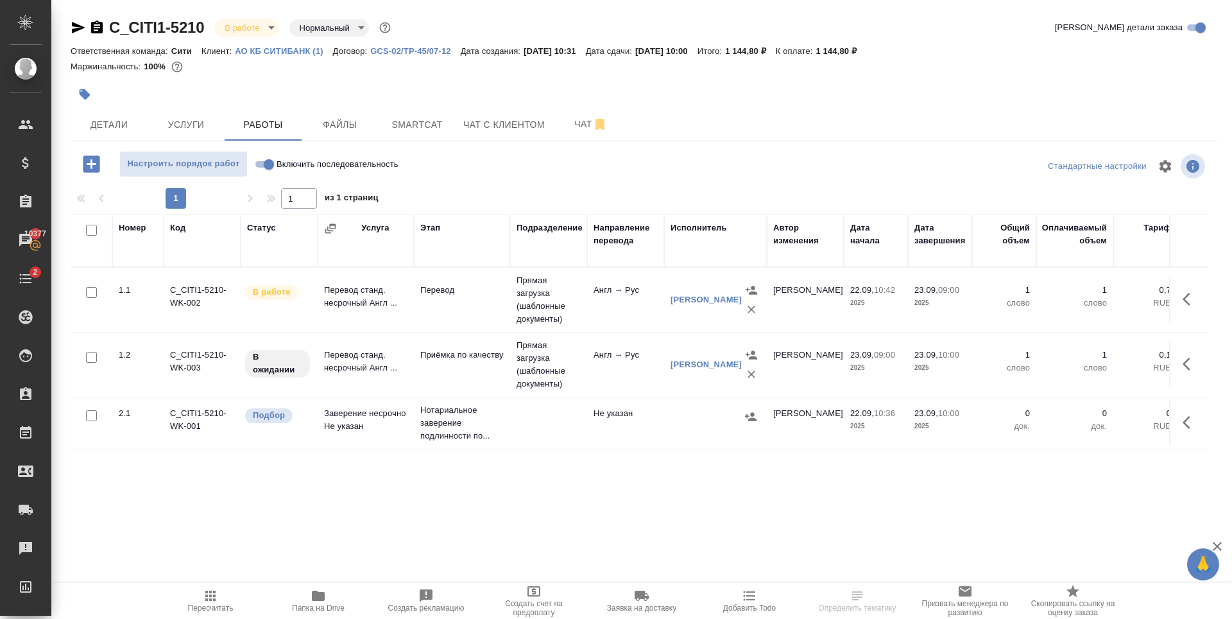
click at [84, 92] on icon "button" at bounding box center [85, 94] width 11 height 11
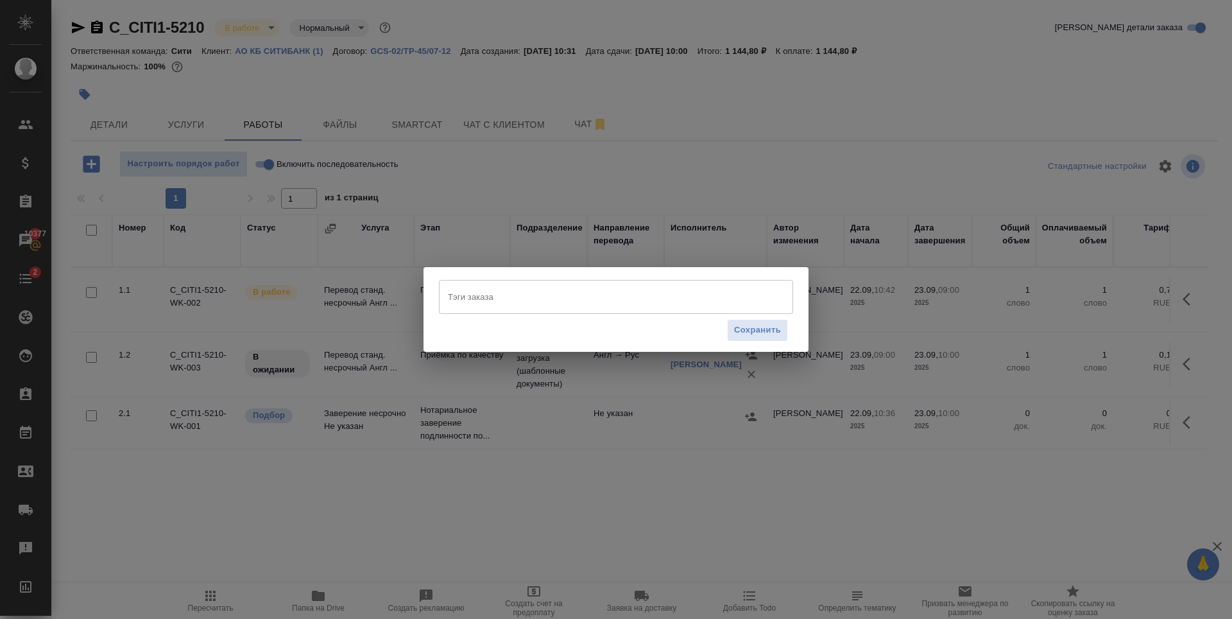
click at [605, 298] on input "Тэги заказа" at bounding box center [604, 297] width 318 height 22
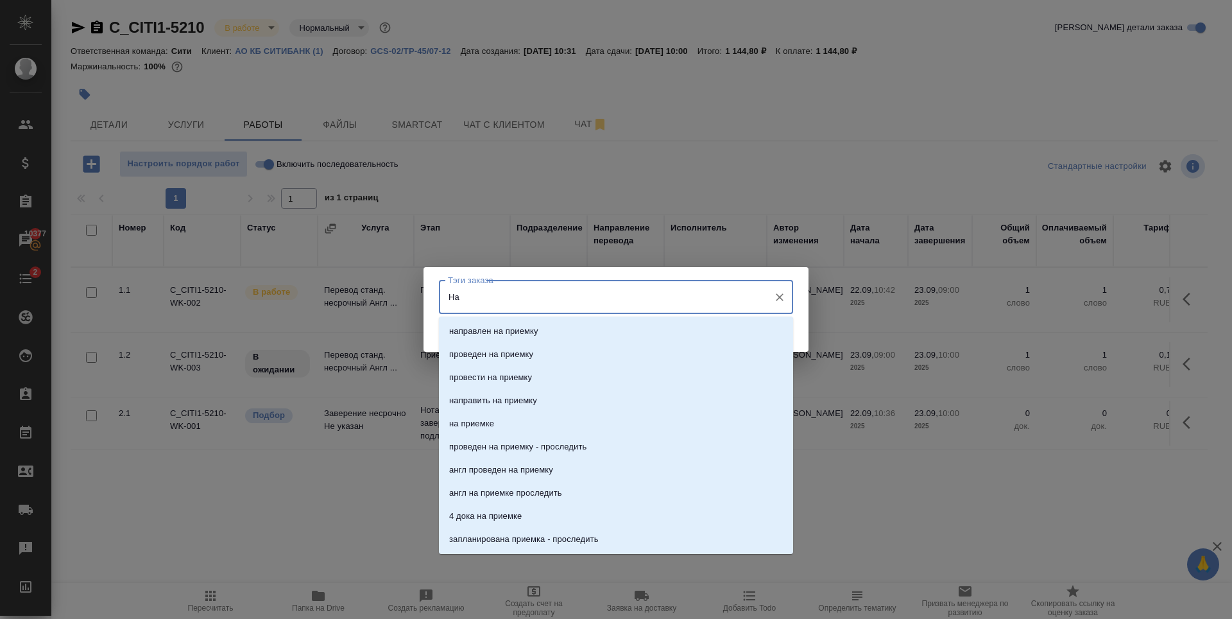
type input "Н"
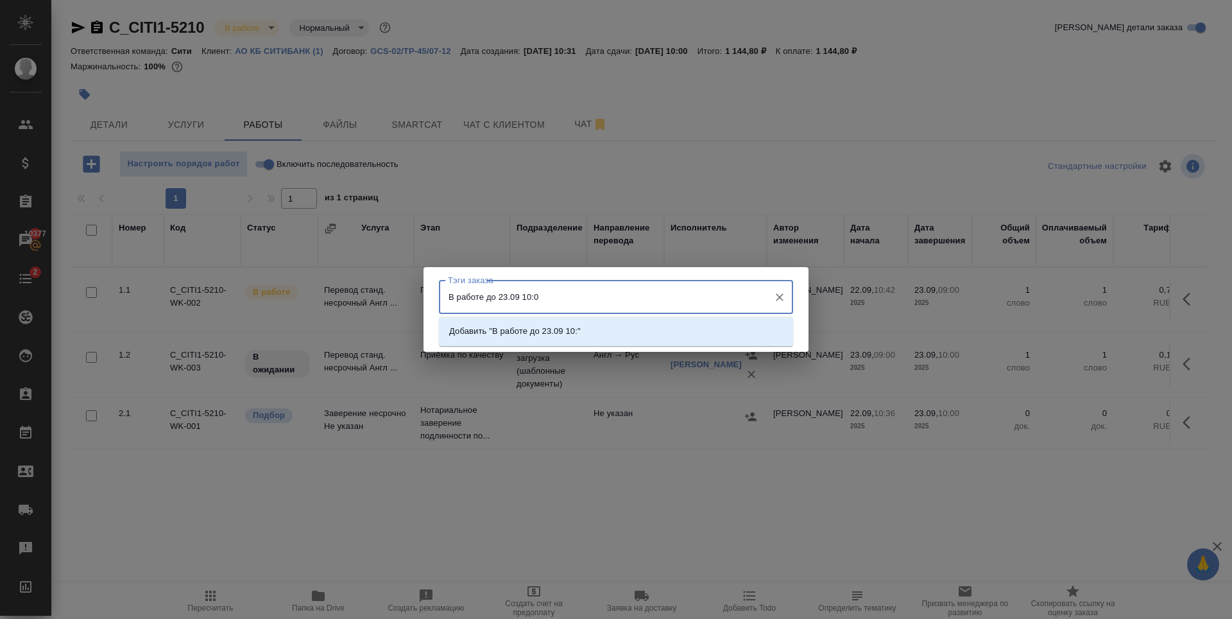
type input "В работе до 23.09 10:00"
click at [606, 331] on li "Добавить "В работе до 23.09 10:00"" at bounding box center [616, 331] width 354 height 23
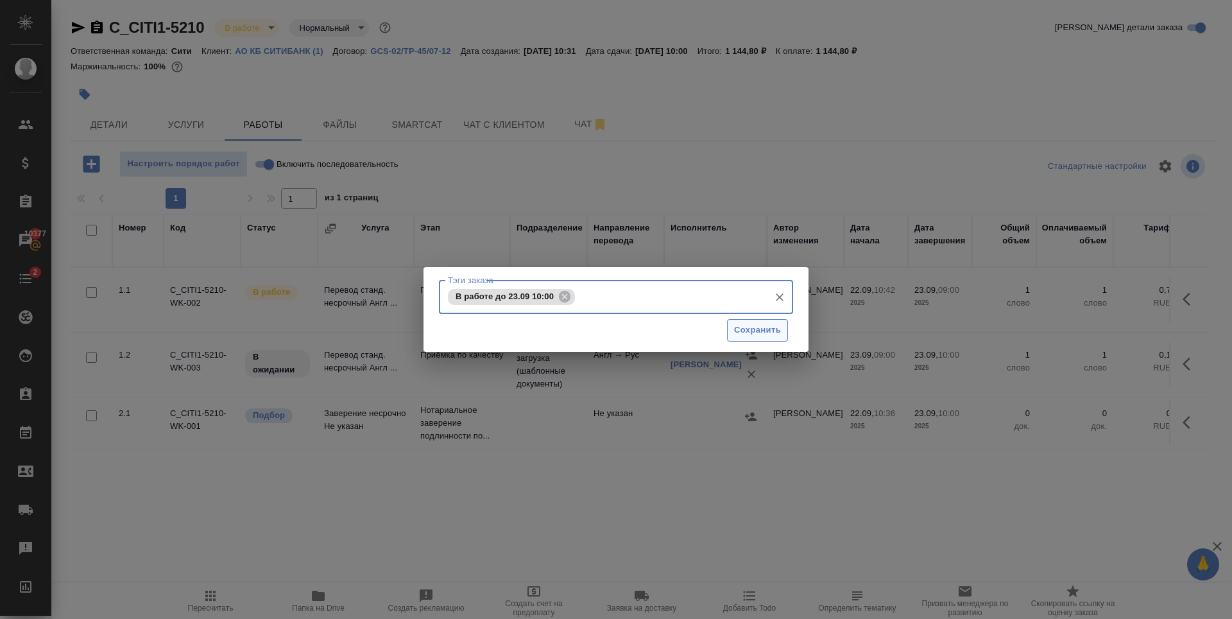
click at [770, 321] on button "Сохранить" at bounding box center [757, 330] width 61 height 22
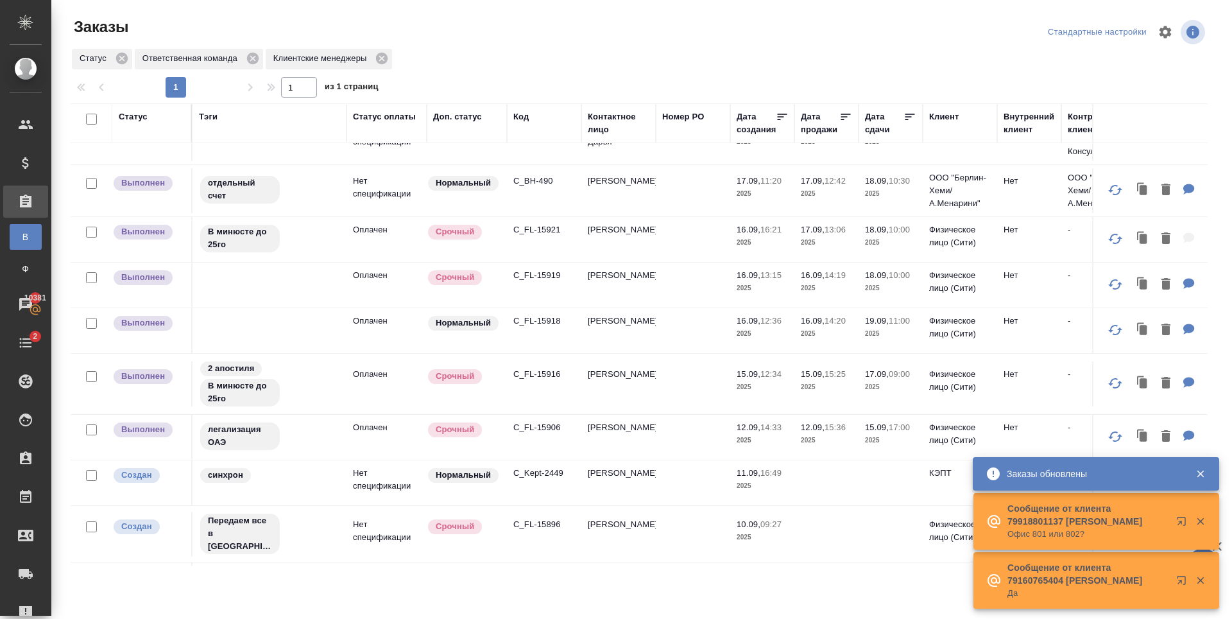
scroll to position [385, 0]
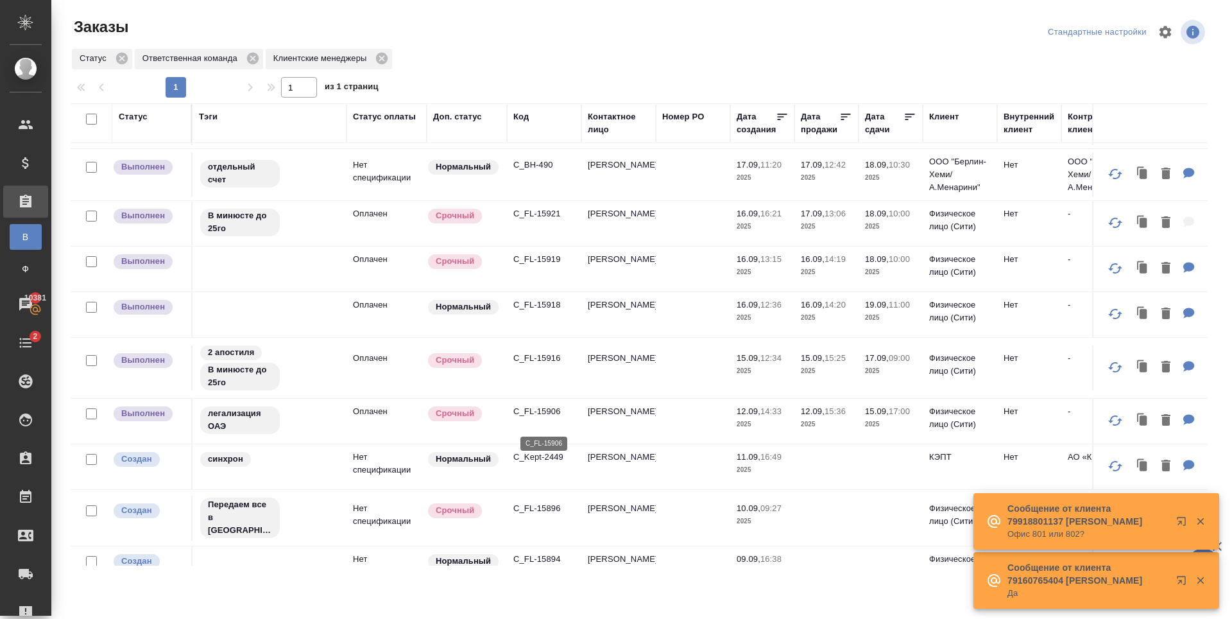
click at [543, 418] on p "C_FL-15906" at bounding box center [544, 411] width 62 height 13
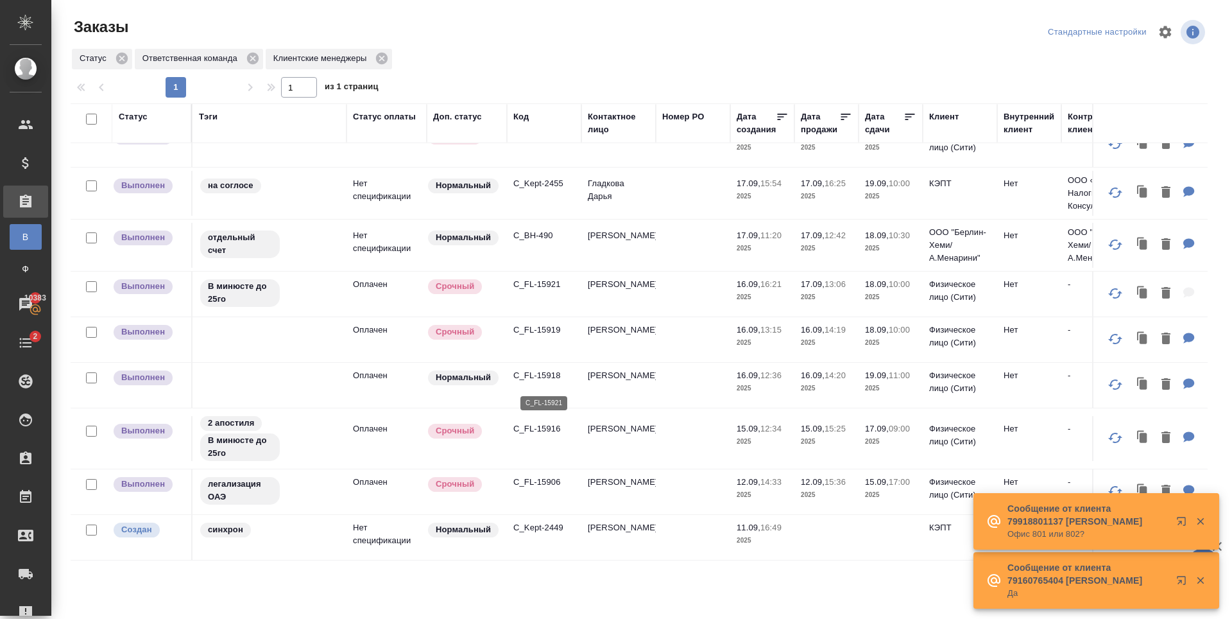
scroll to position [193, 0]
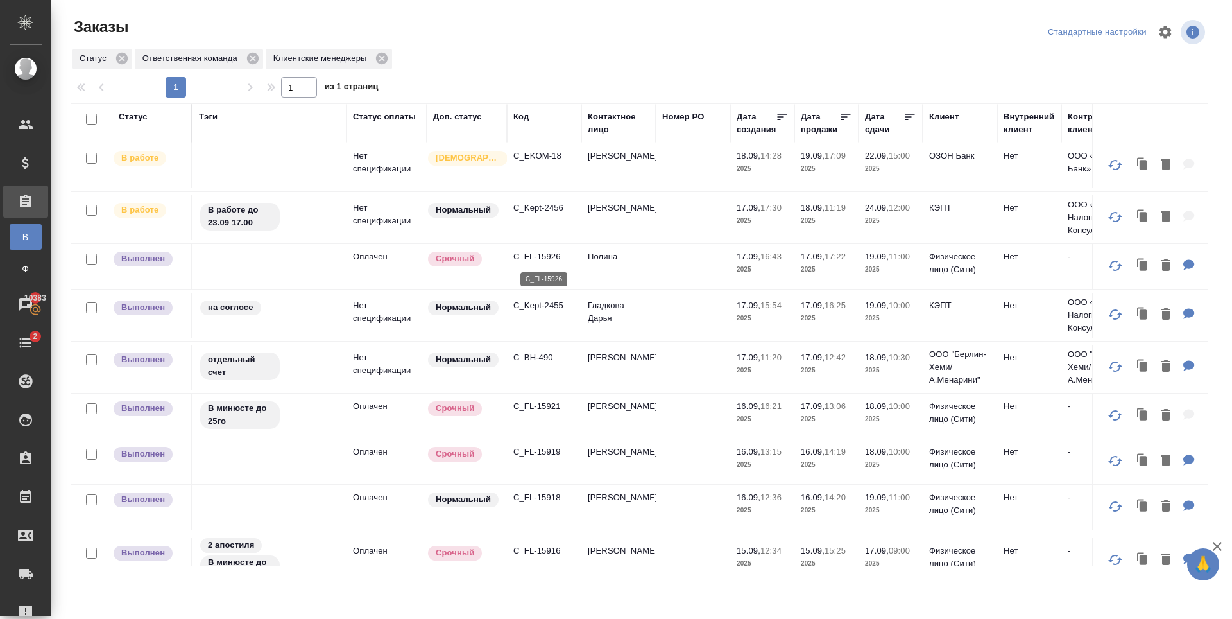
click at [534, 253] on p "C_FL-15926" at bounding box center [544, 256] width 62 height 13
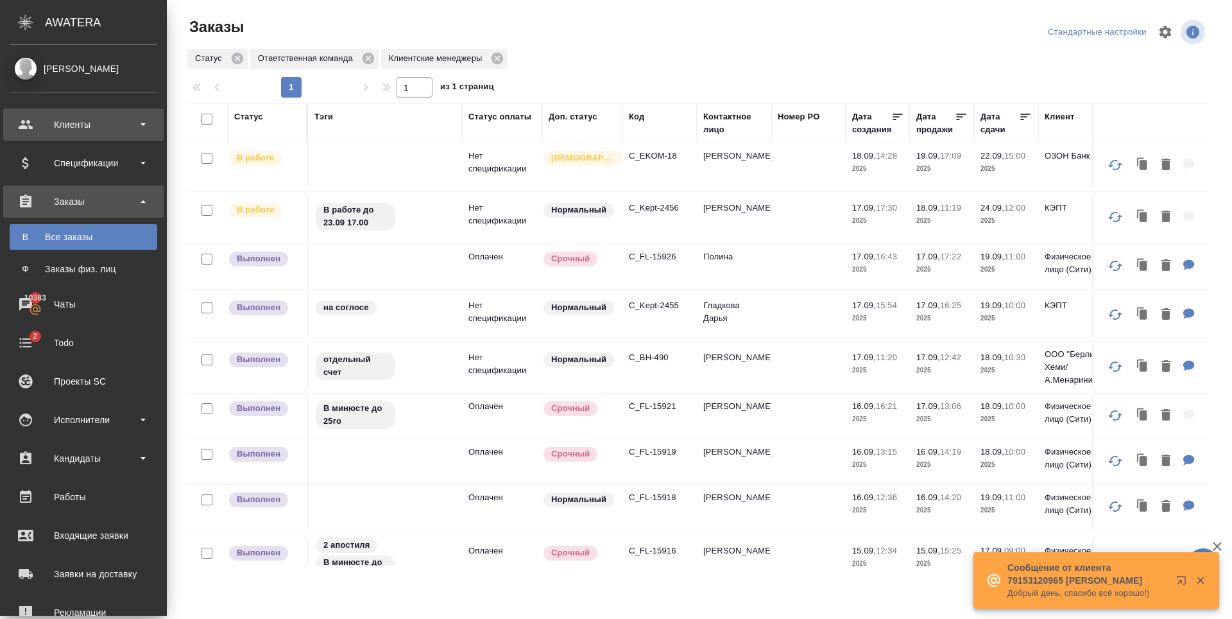
click at [31, 128] on div "Клиенты" at bounding box center [84, 124] width 148 height 19
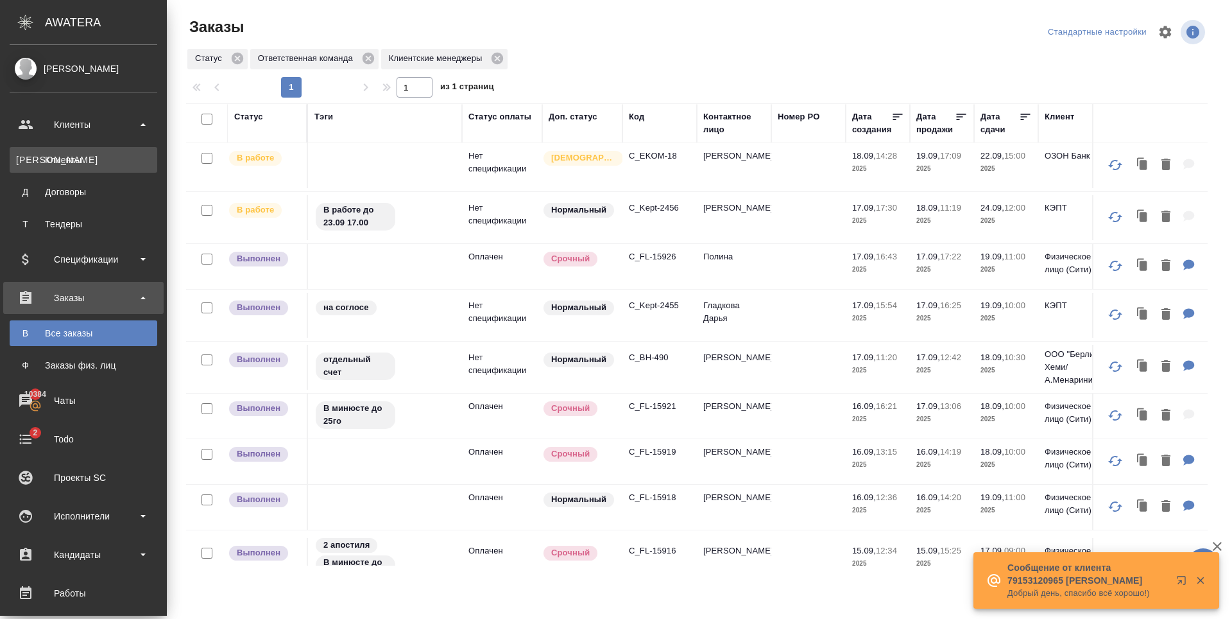
click at [59, 165] on div "Клиенты" at bounding box center [83, 159] width 135 height 13
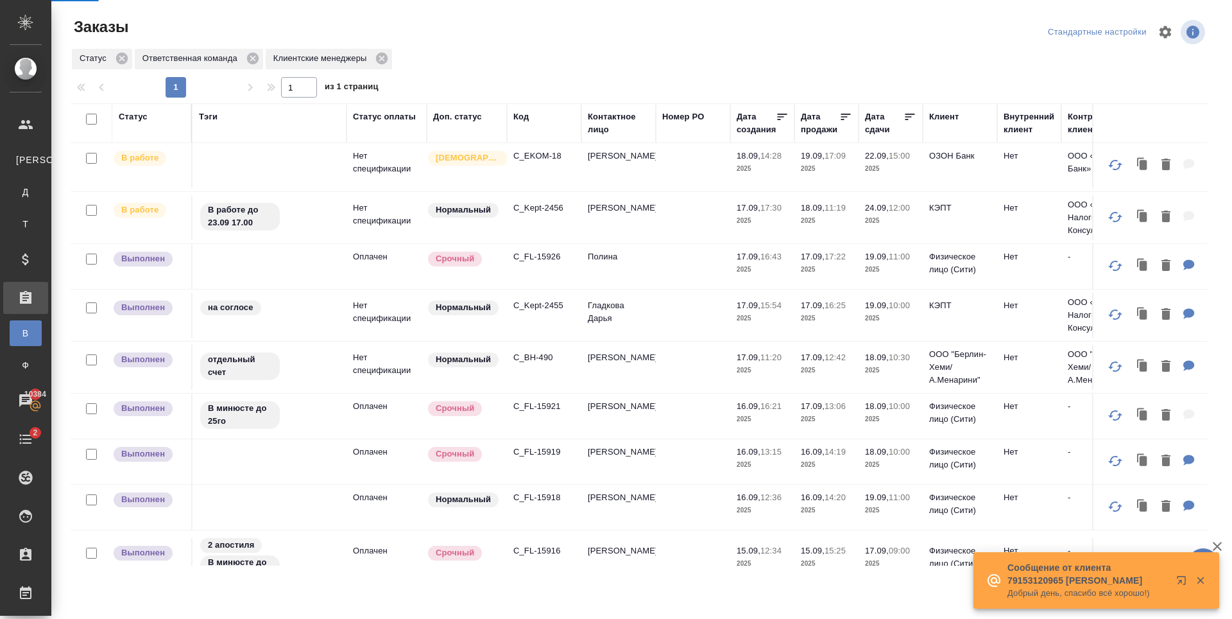
select select "RU"
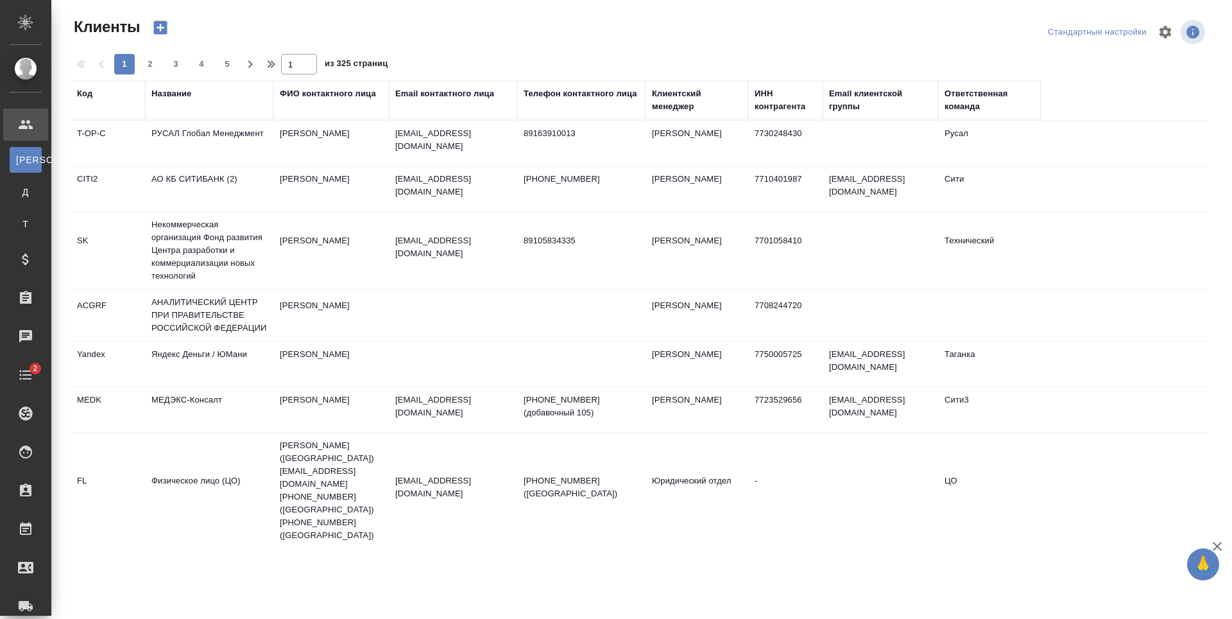
click at [416, 90] on div "Email контактного лица" at bounding box center [444, 93] width 99 height 13
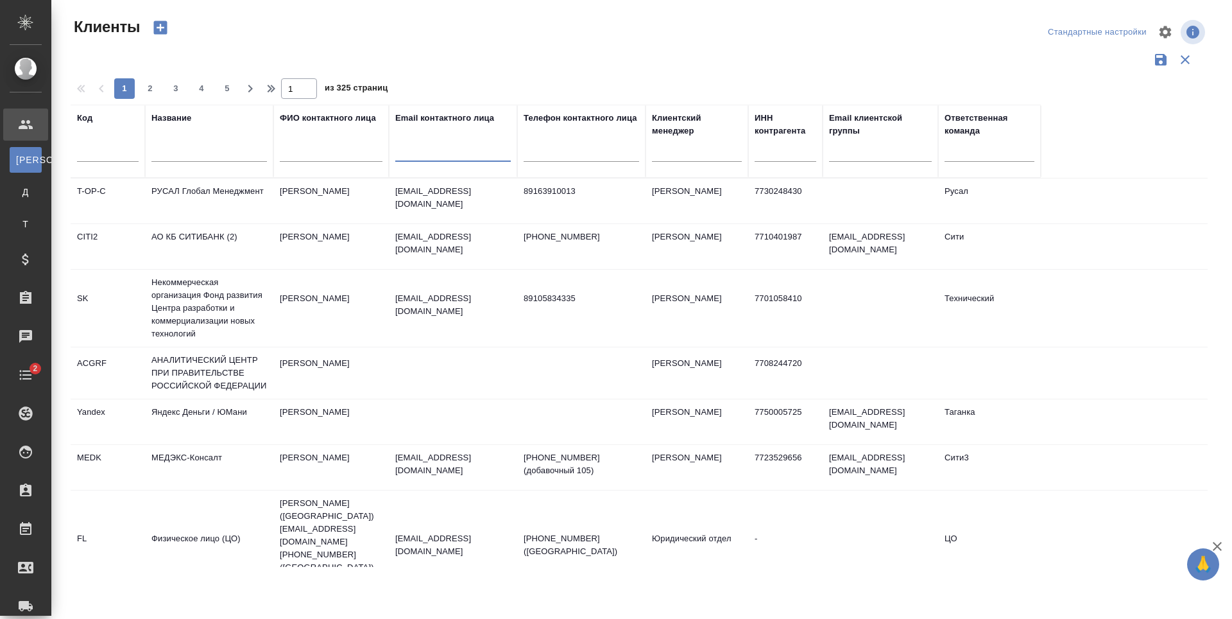
click at [418, 151] on input "text" at bounding box center [453, 154] width 116 height 16
paste input "rshakirova@omnecap.com"
type input "rshakirova@omnecap.com"
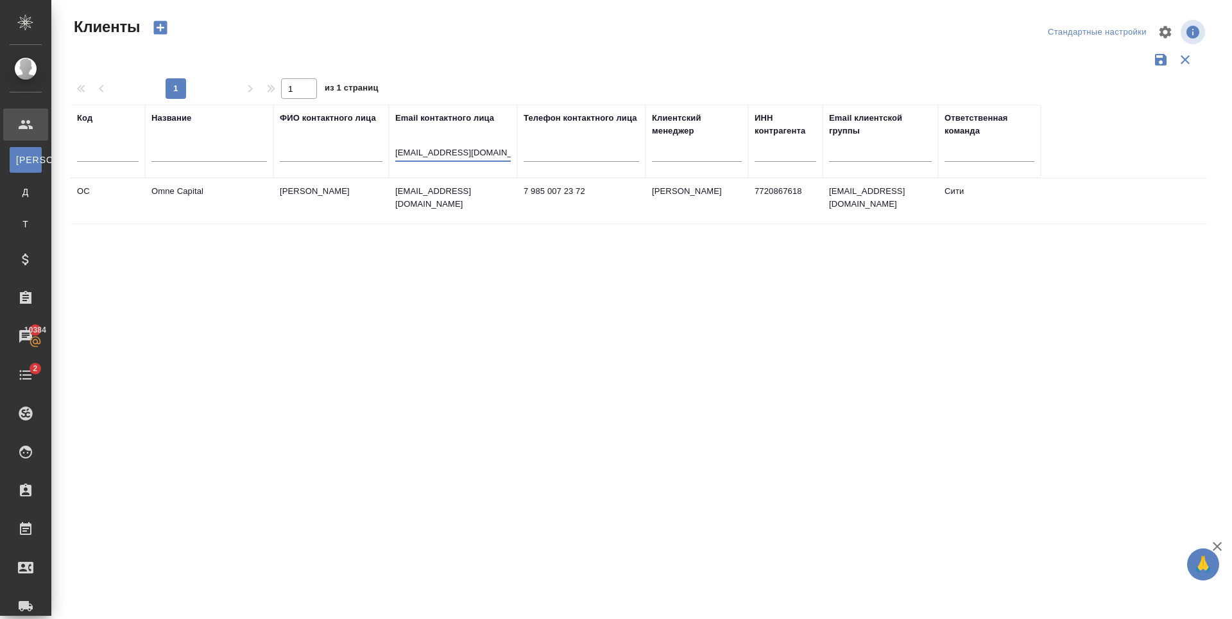
click at [447, 193] on p "rshakirova@omnecap.com" at bounding box center [453, 198] width 116 height 26
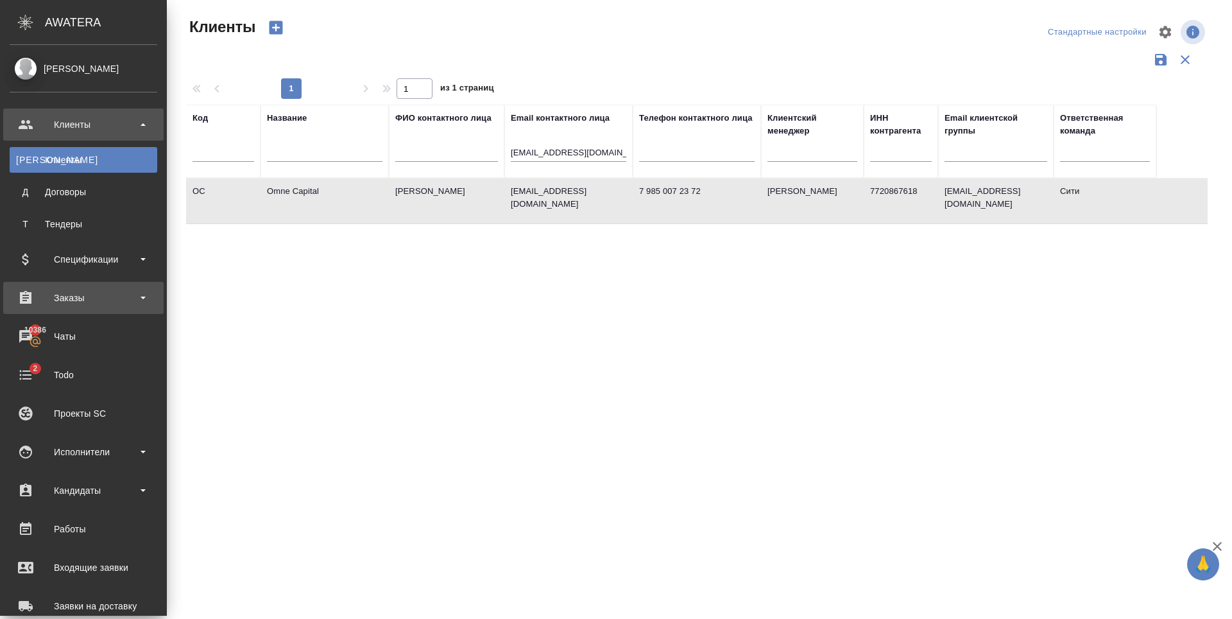
click at [68, 289] on div "Заказы" at bounding box center [84, 297] width 148 height 19
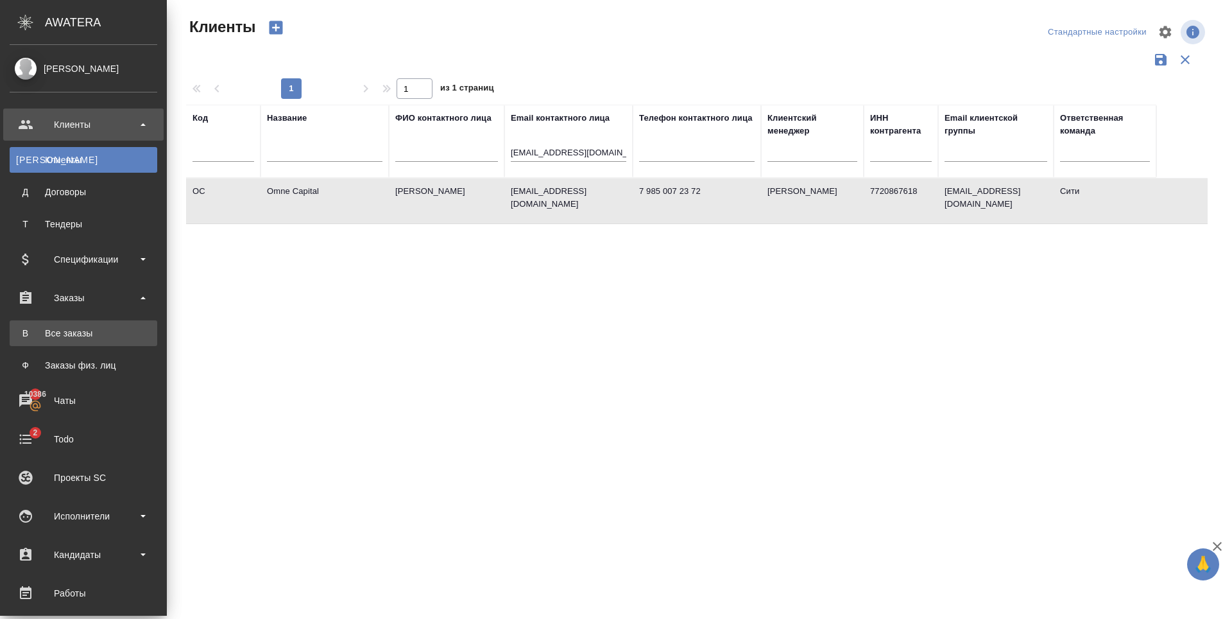
click at [85, 337] on div "Все заказы" at bounding box center [83, 333] width 135 height 13
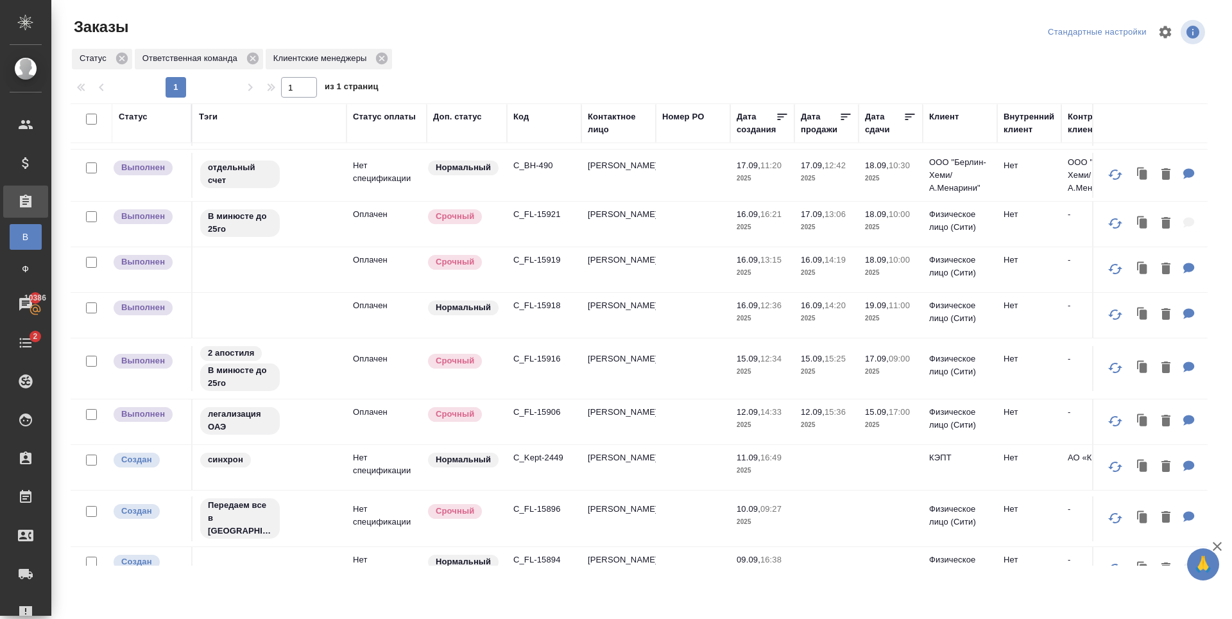
scroll to position [356, 0]
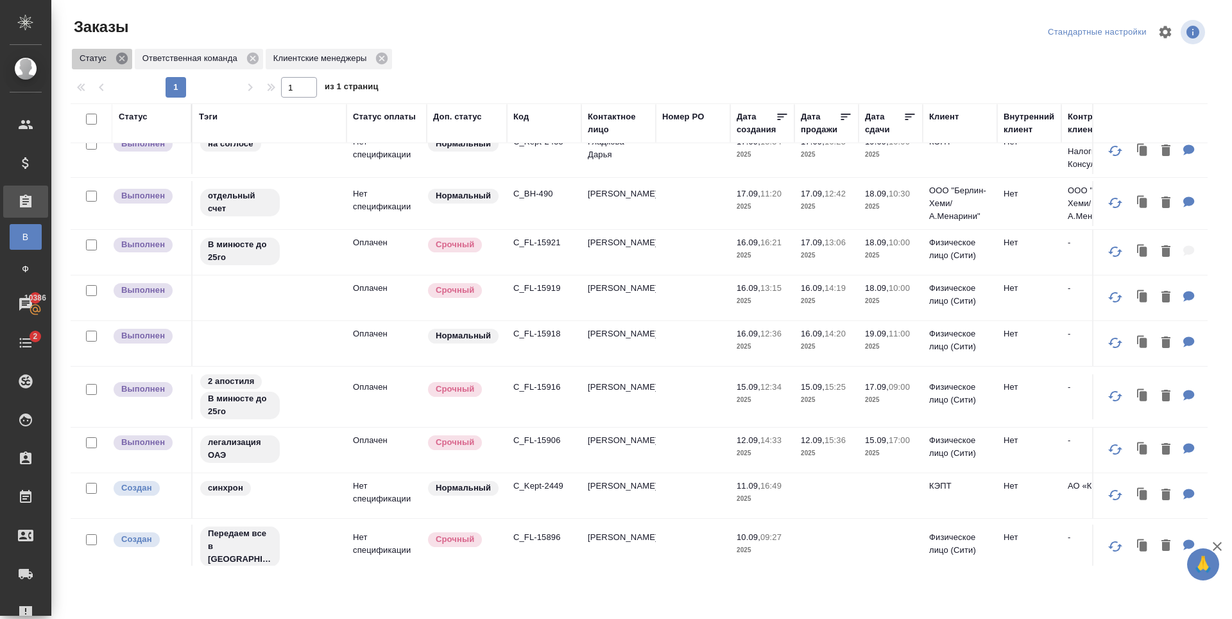
click at [121, 53] on icon at bounding box center [122, 58] width 14 height 14
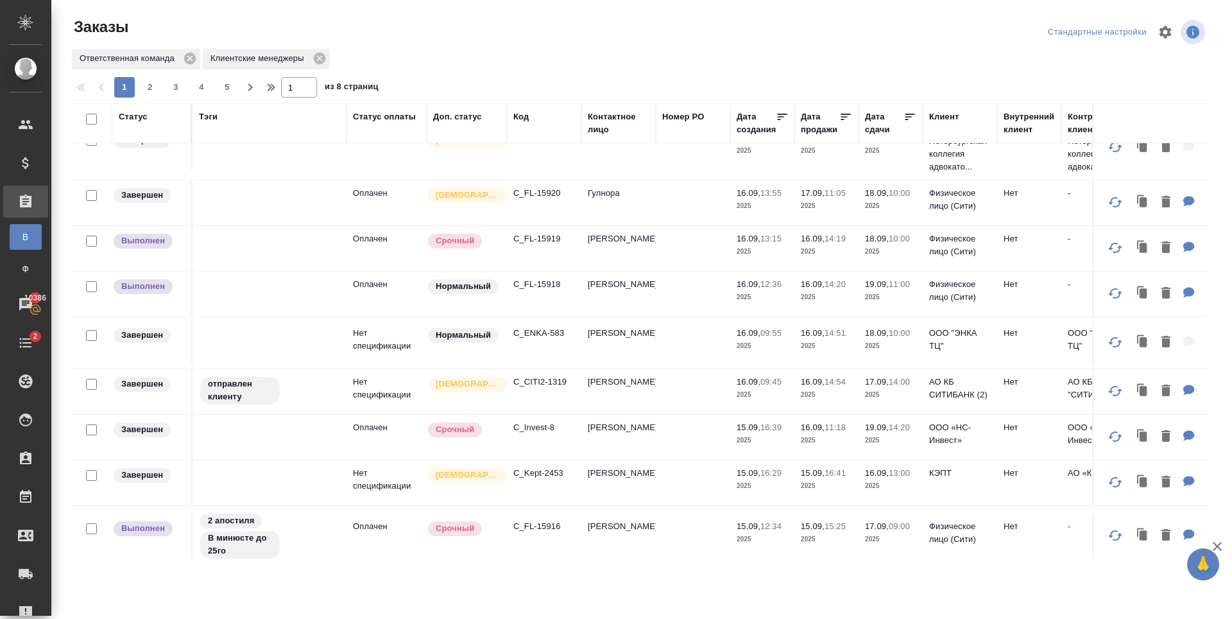
scroll to position [807, 0]
click at [545, 519] on p "C_FL-15916" at bounding box center [544, 525] width 62 height 13
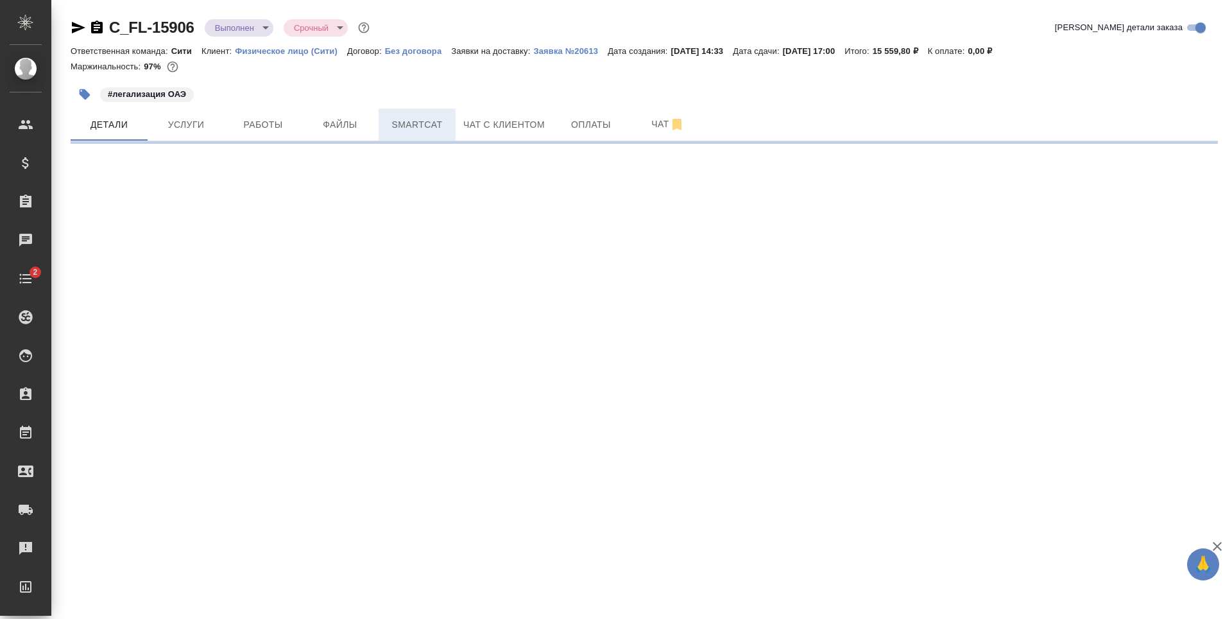
click at [445, 112] on button "Smartcat" at bounding box center [417, 124] width 77 height 32
click at [477, 108] on button "Чат с клиентом" at bounding box center [504, 124] width 97 height 32
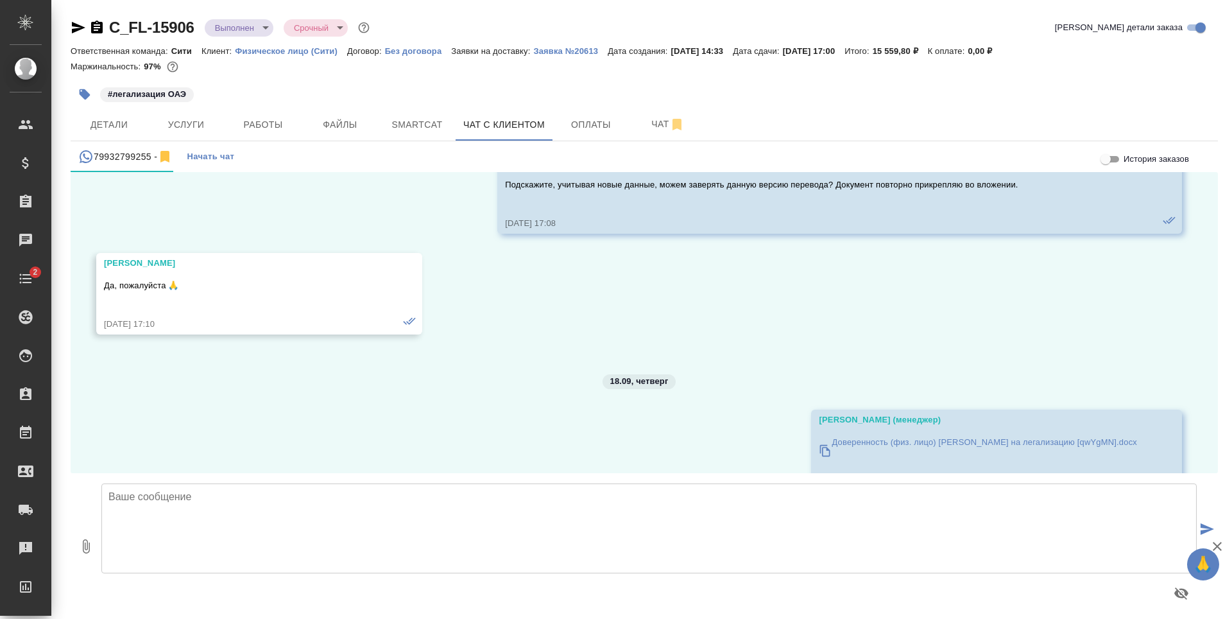
scroll to position [1356, 0]
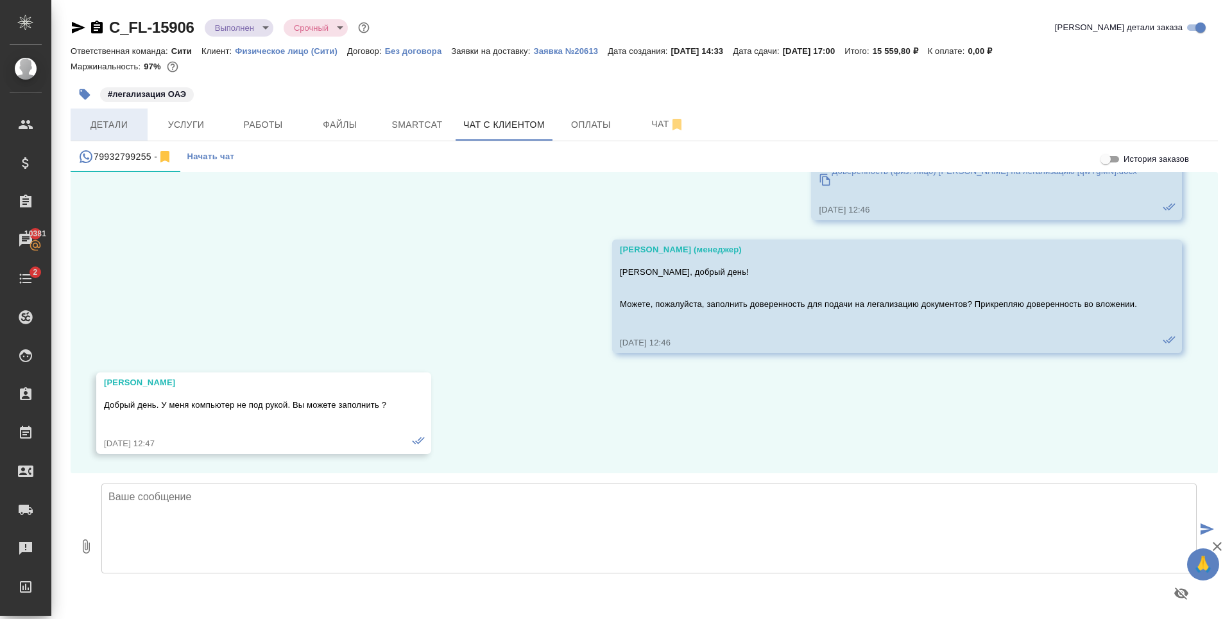
click at [118, 134] on button "Детали" at bounding box center [109, 124] width 77 height 32
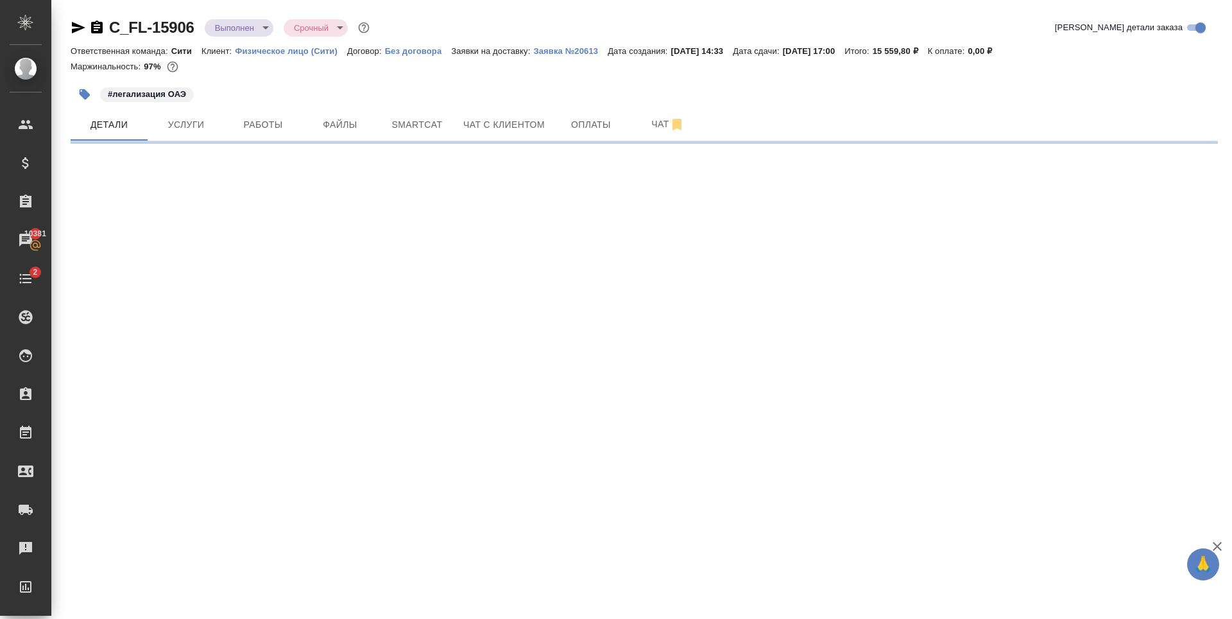
click at [76, 24] on icon "button" at bounding box center [78, 28] width 13 height 12
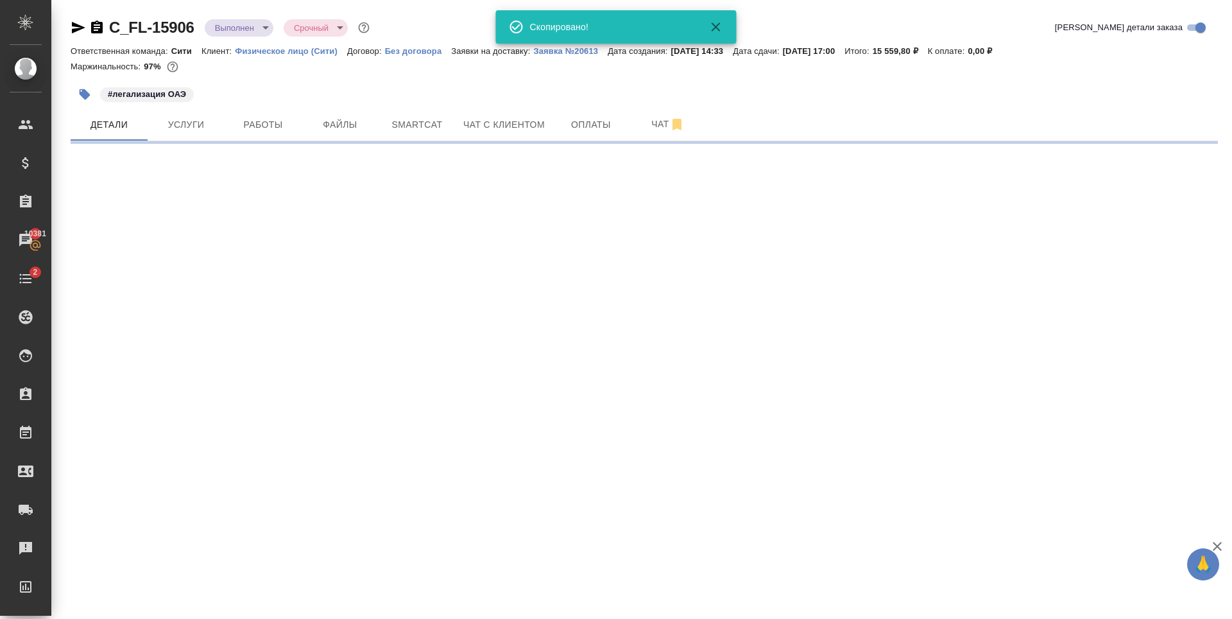
select select "RU"
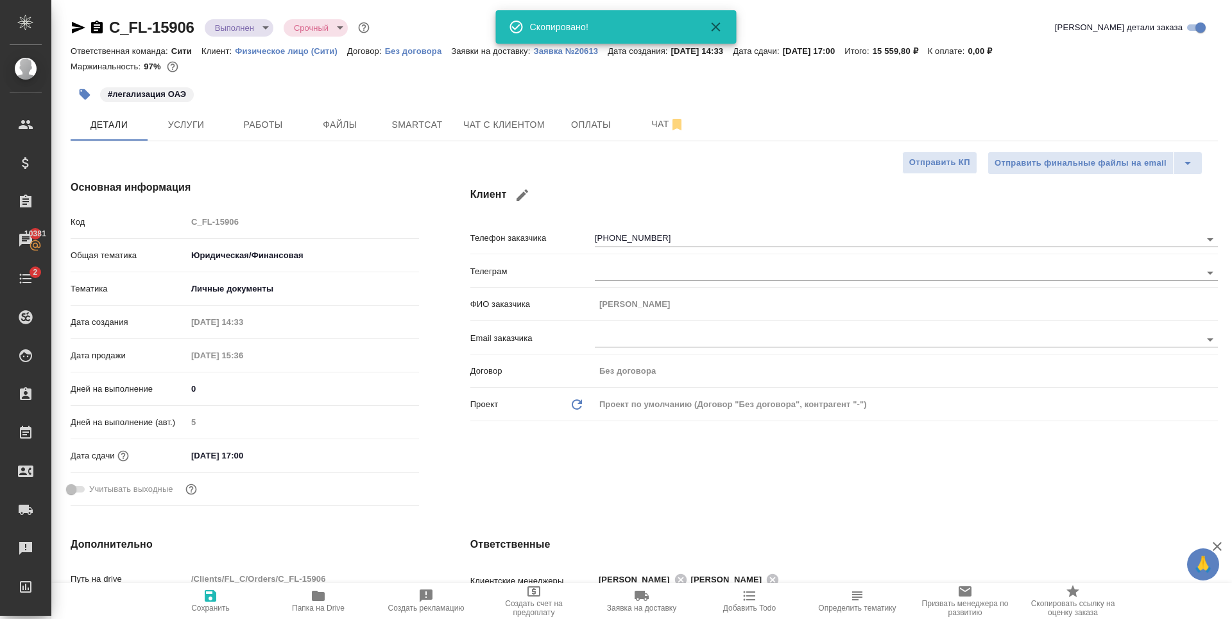
type textarea "x"
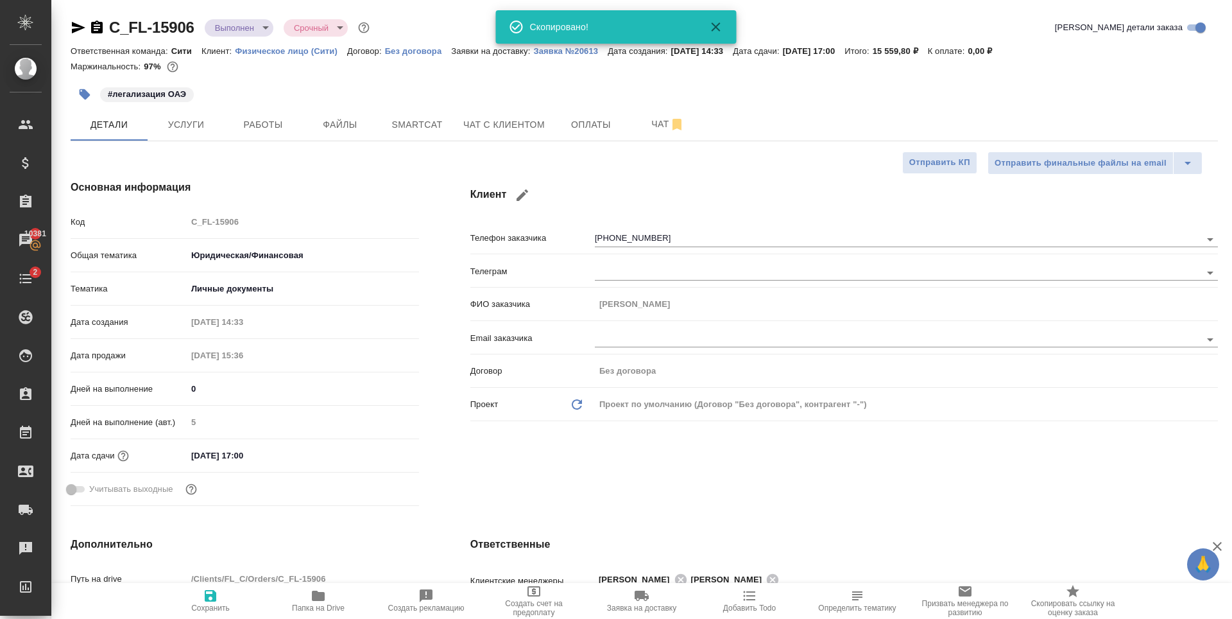
type textarea "x"
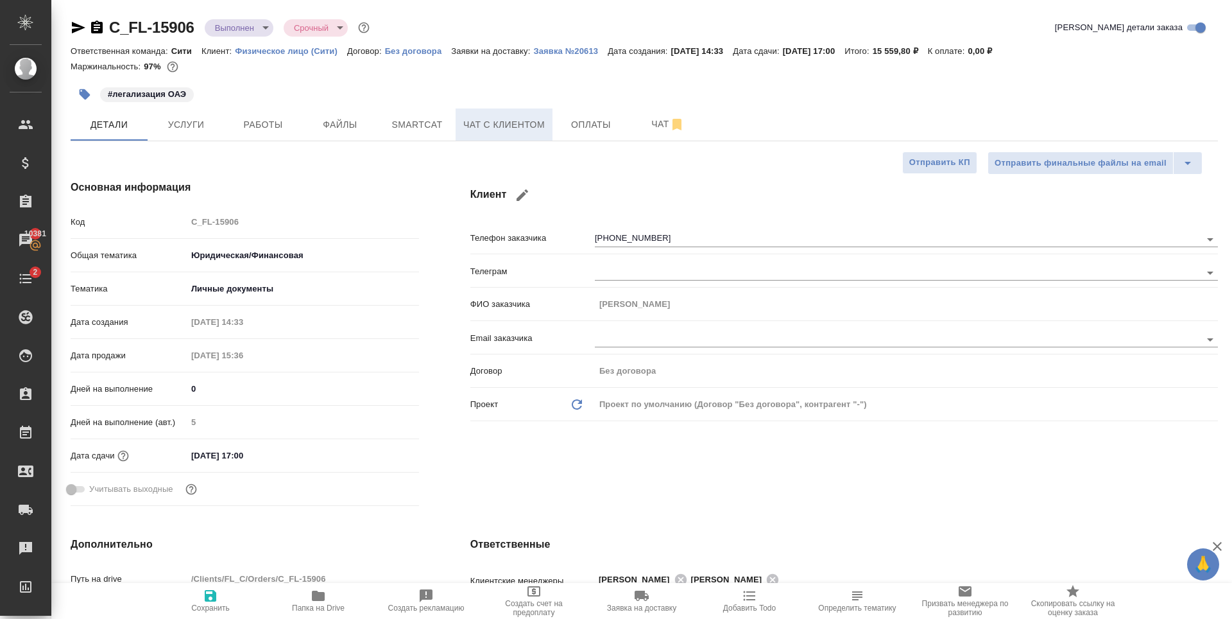
click at [523, 123] on span "Чат с клиентом" at bounding box center [504, 125] width 82 height 16
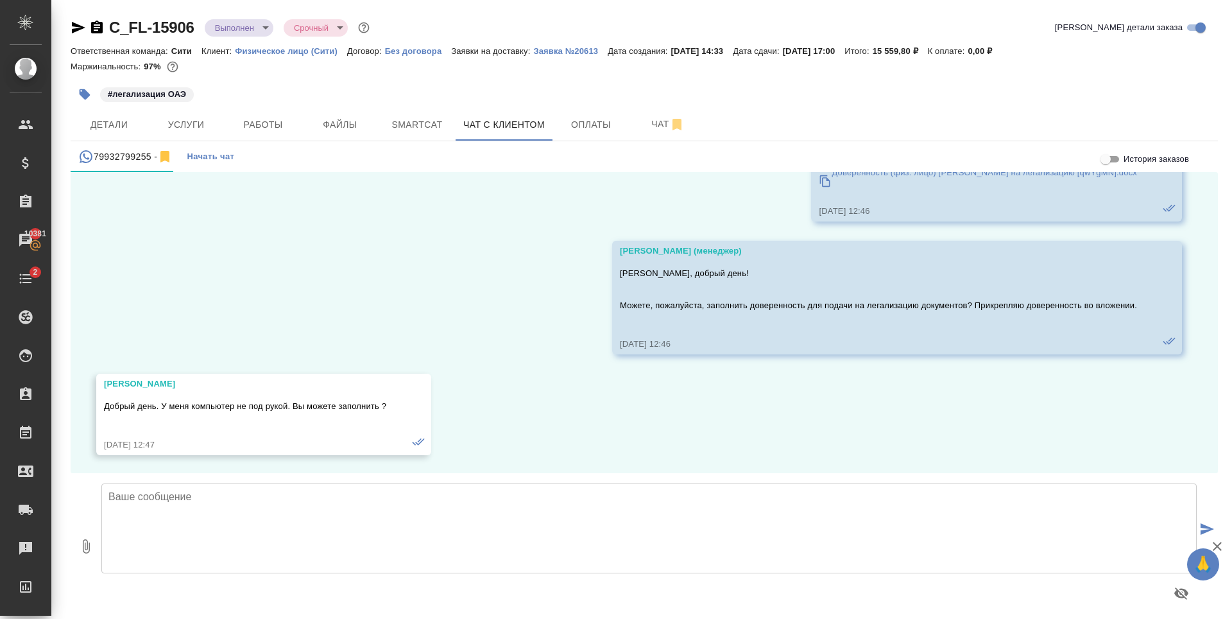
scroll to position [1356, 0]
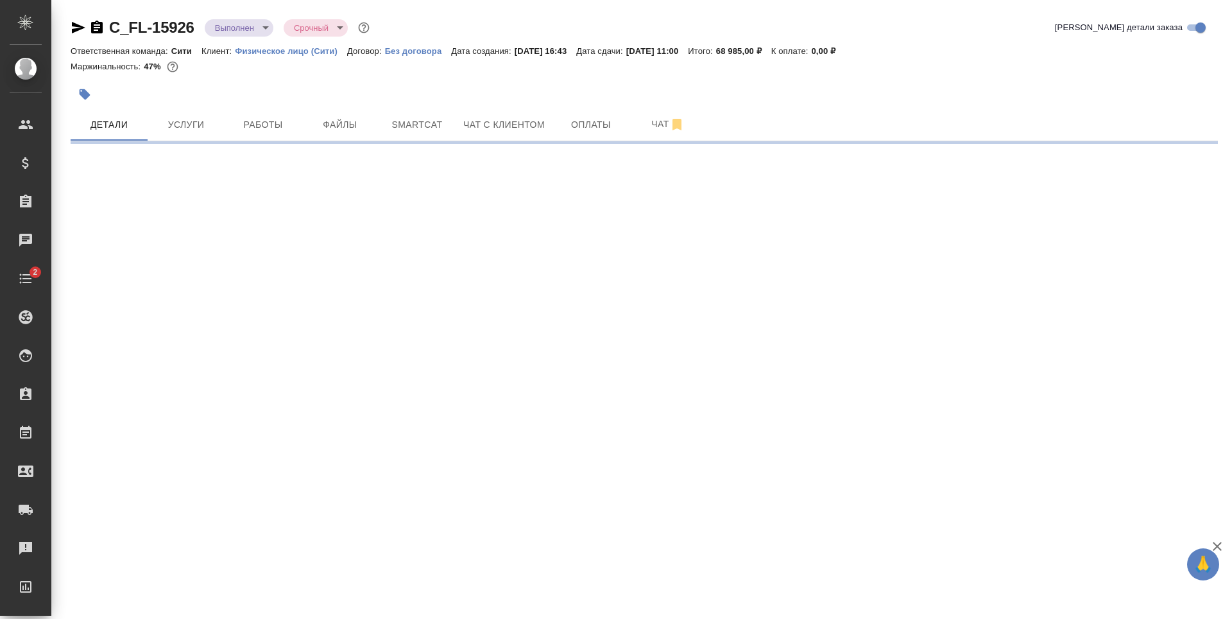
select select "RU"
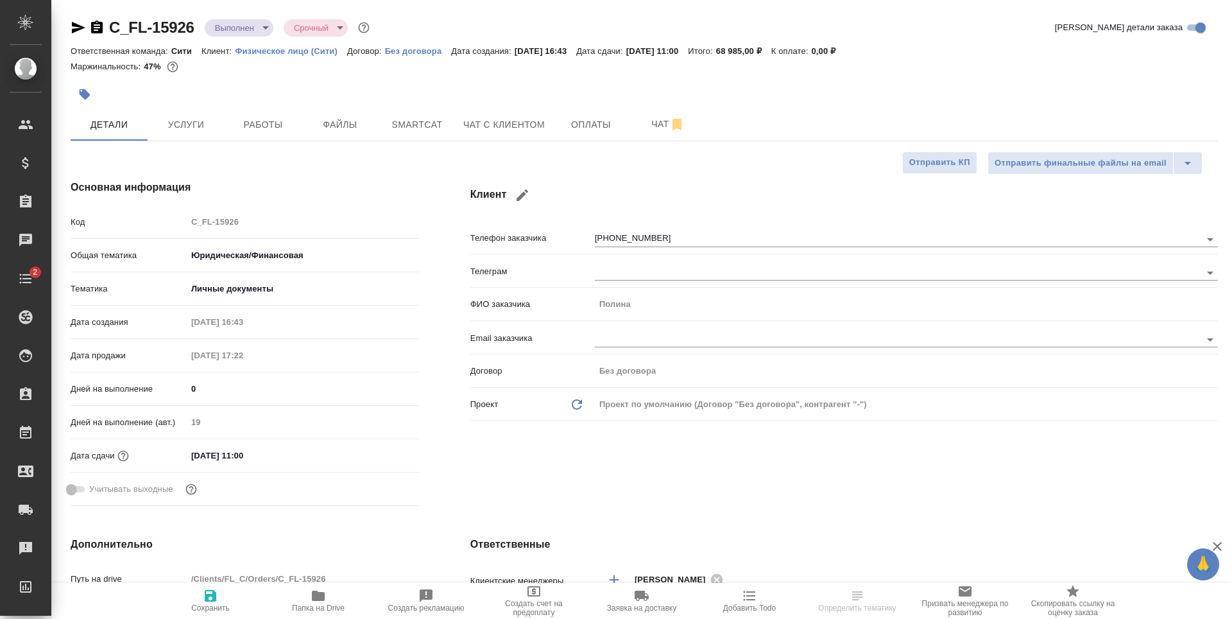
type textarea "x"
click at [525, 128] on span "Чат с клиентом" at bounding box center [504, 125] width 82 height 16
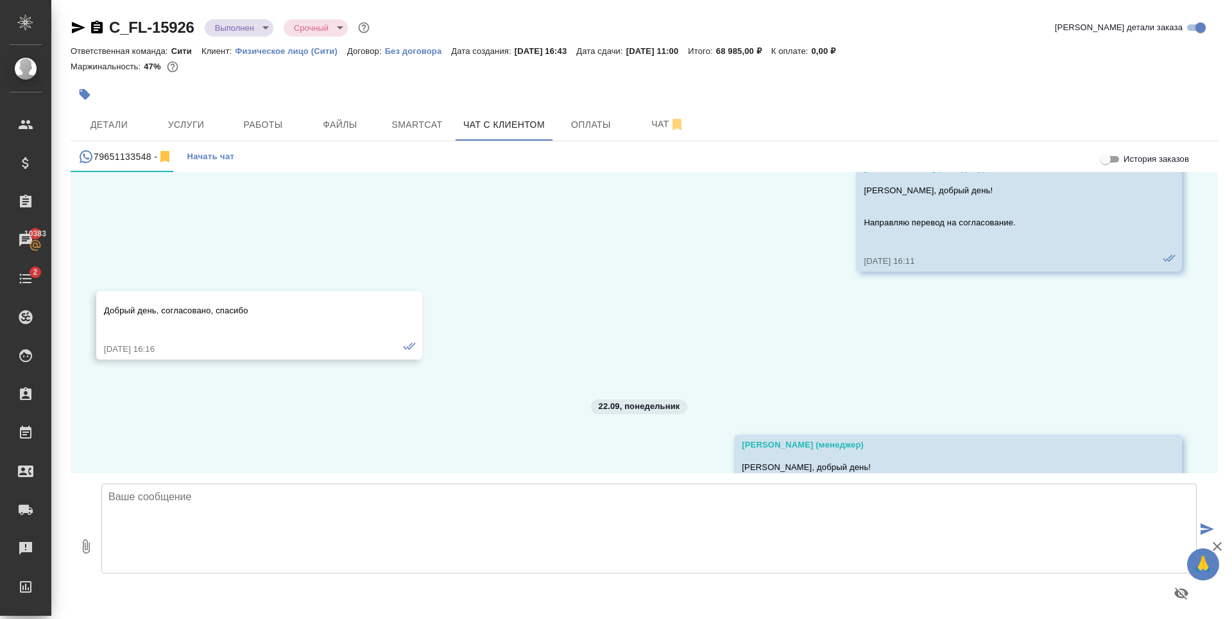
scroll to position [694, 0]
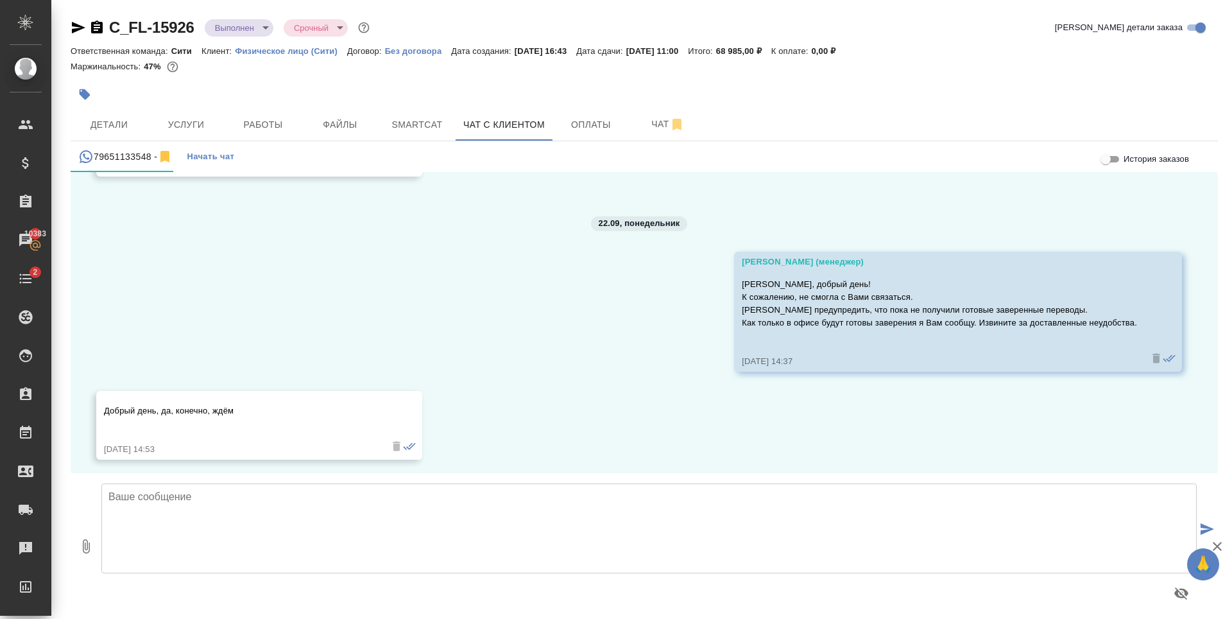
click at [350, 522] on textarea at bounding box center [648, 528] width 1095 height 90
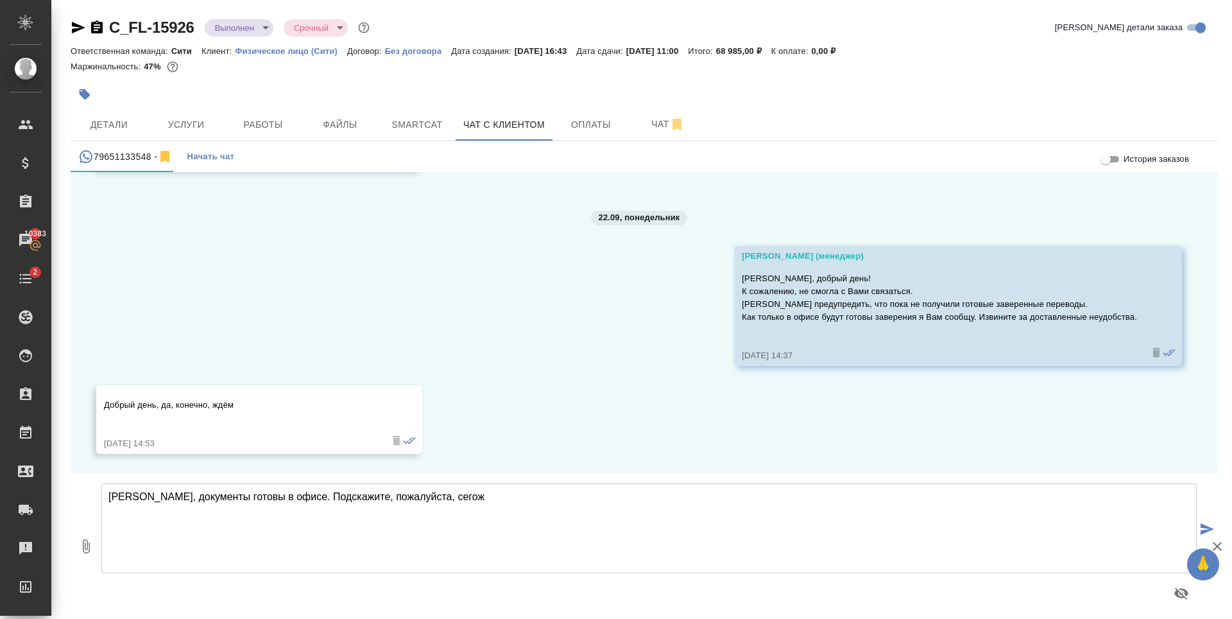
drag, startPoint x: 289, startPoint y: 499, endPoint x: 495, endPoint y: 493, distance: 206.1
click at [495, 493] on textarea "Полина, документы готовы в офисе. Подскажите, пожалуйста, сегож" at bounding box center [648, 528] width 1095 height 90
click at [151, 493] on textarea "Полина, документы готовы в офисе. Сегодня офис работает до 18:00, подскажите, п…" at bounding box center [648, 528] width 1095 height 90
type textarea "Полина, спасибо за ожидание! Д окументы готовы в офисе. Сегодня офис работает д…"
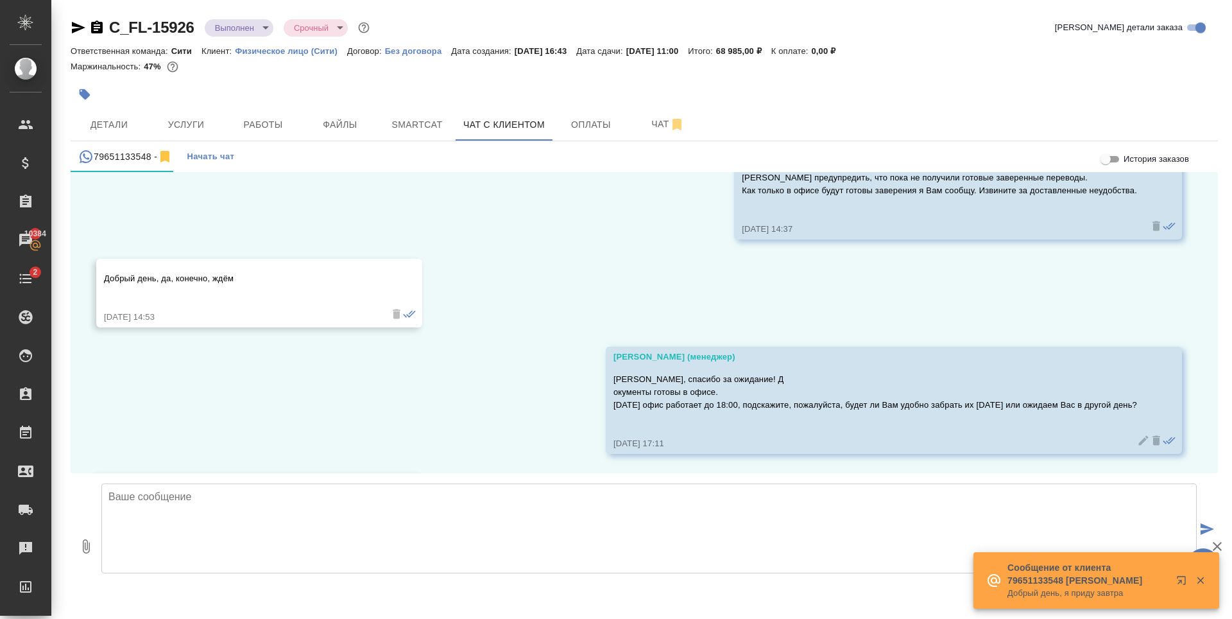
scroll to position [908, 0]
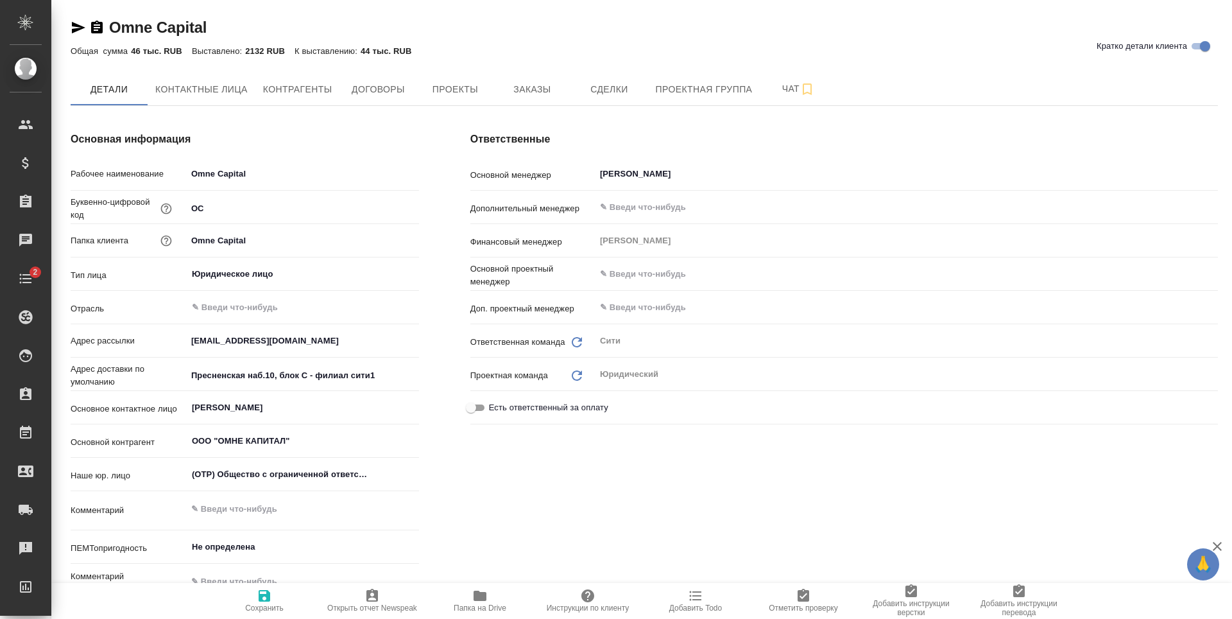
type textarea "x"
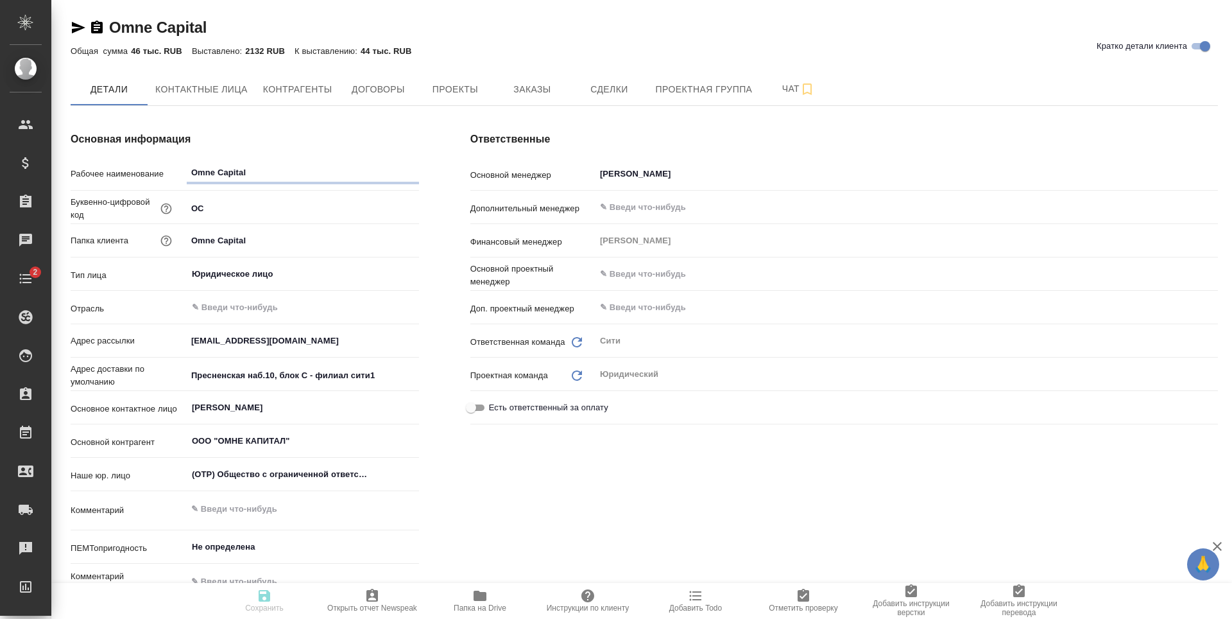
type textarea "x"
click at [550, 90] on span "Заказы" at bounding box center [532, 90] width 62 height 16
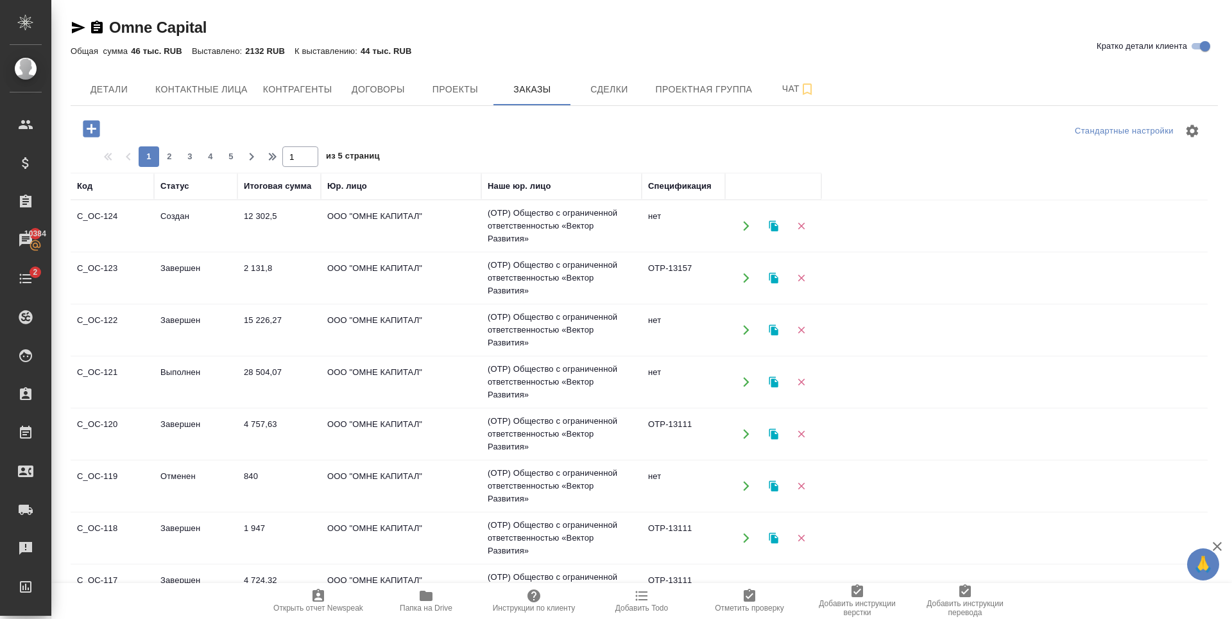
click at [87, 128] on icon "button" at bounding box center [91, 128] width 17 height 17
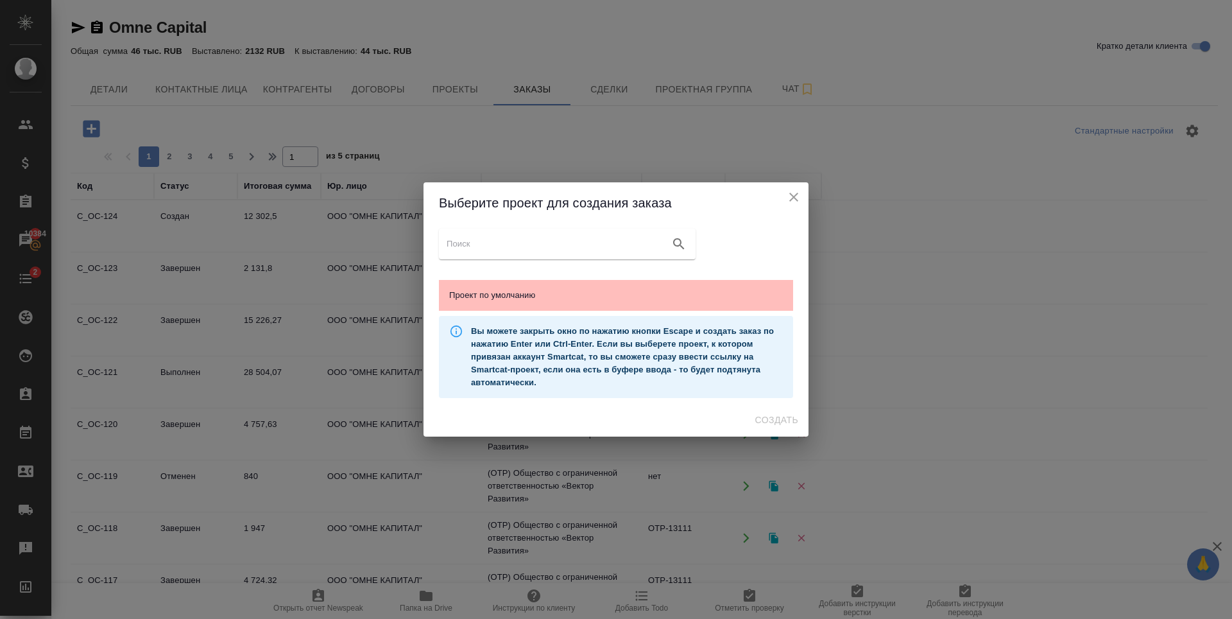
click at [611, 290] on span "Проект по умолчанию" at bounding box center [616, 295] width 334 height 13
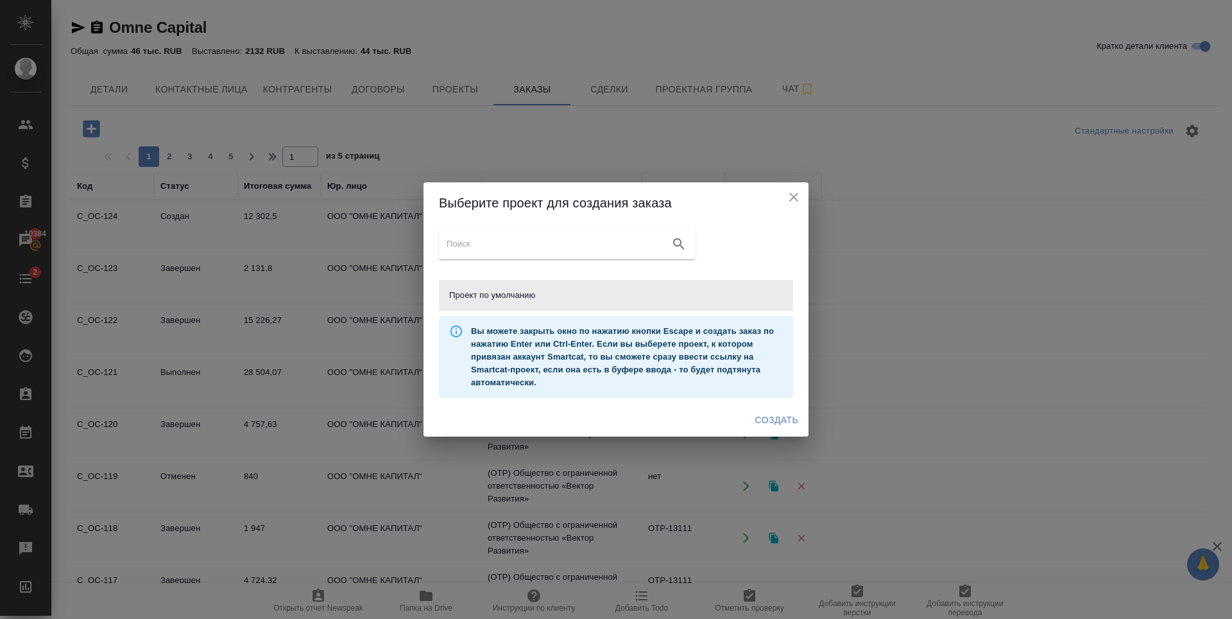
click at [781, 420] on span "Создать" at bounding box center [776, 420] width 43 height 16
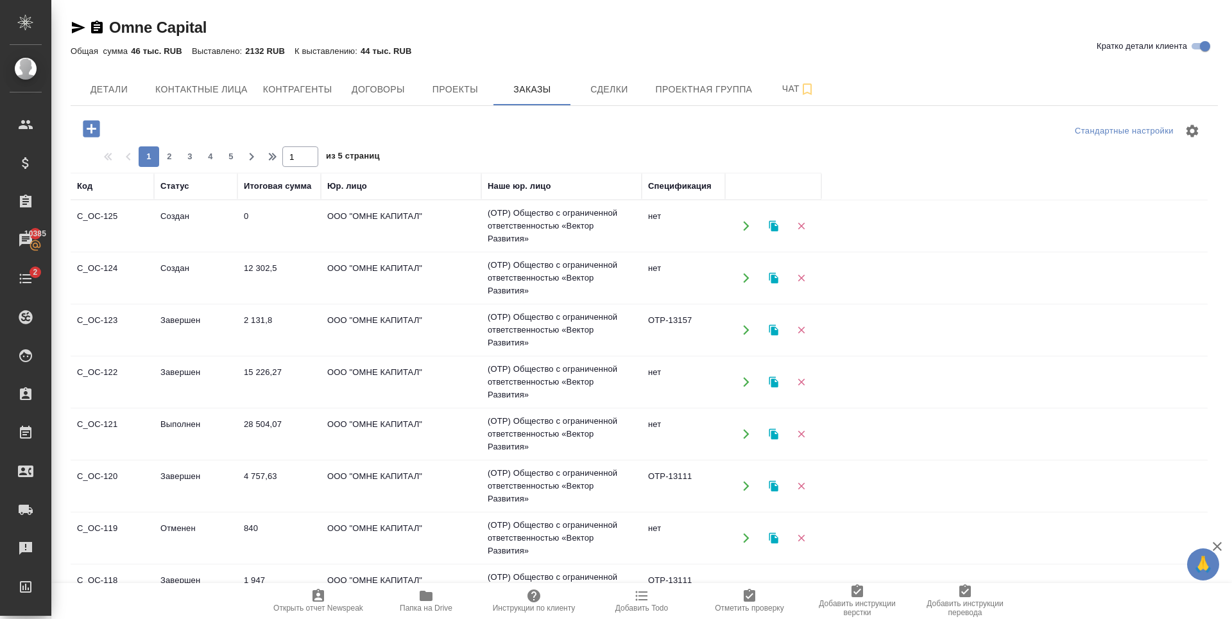
click at [268, 270] on td "12 302,5" at bounding box center [278, 277] width 83 height 45
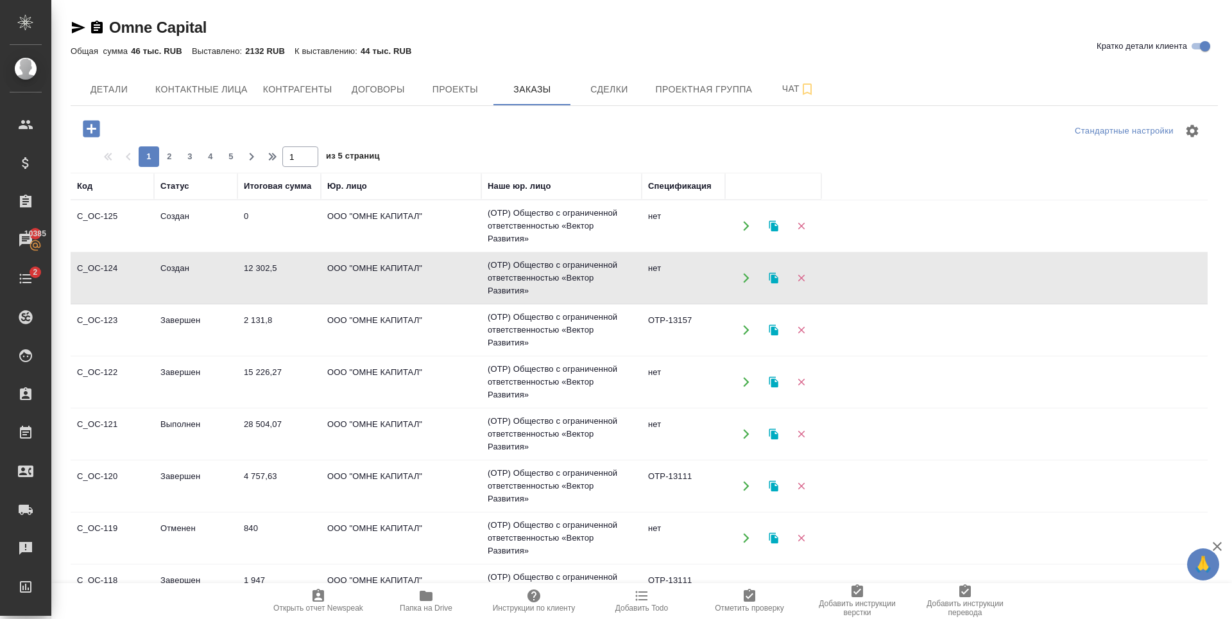
click at [268, 270] on td "12 302,5" at bounding box center [278, 277] width 83 height 45
click at [802, 226] on icon "button" at bounding box center [801, 226] width 7 height 7
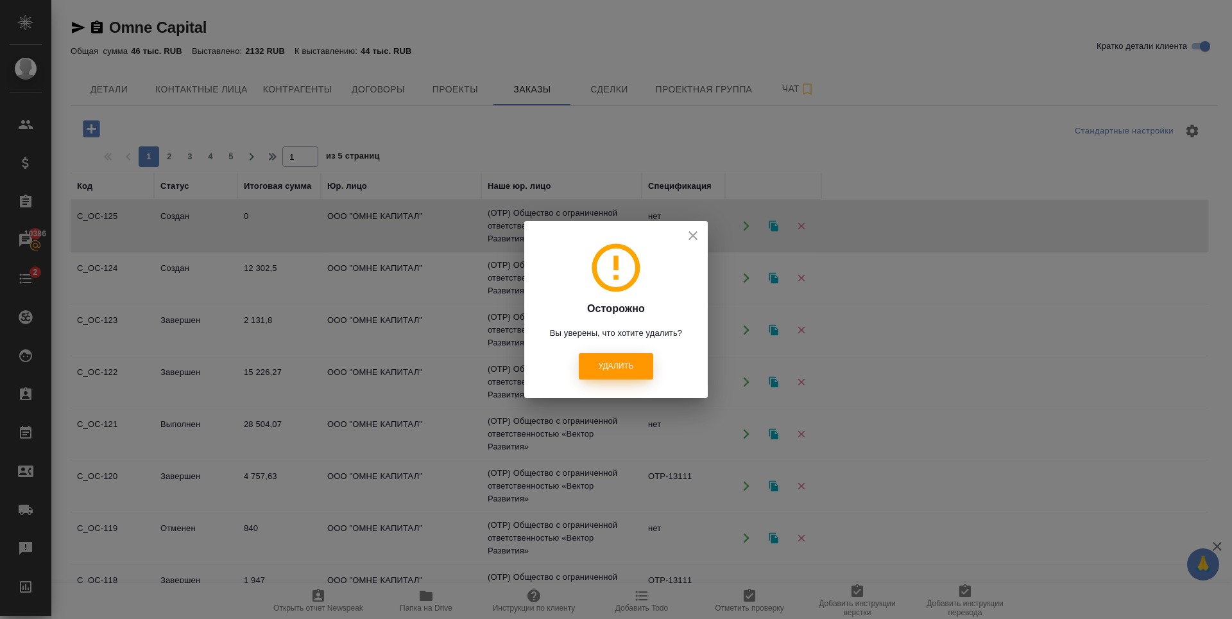
click at [598, 366] on span "Удалить" at bounding box center [615, 366] width 35 height 11
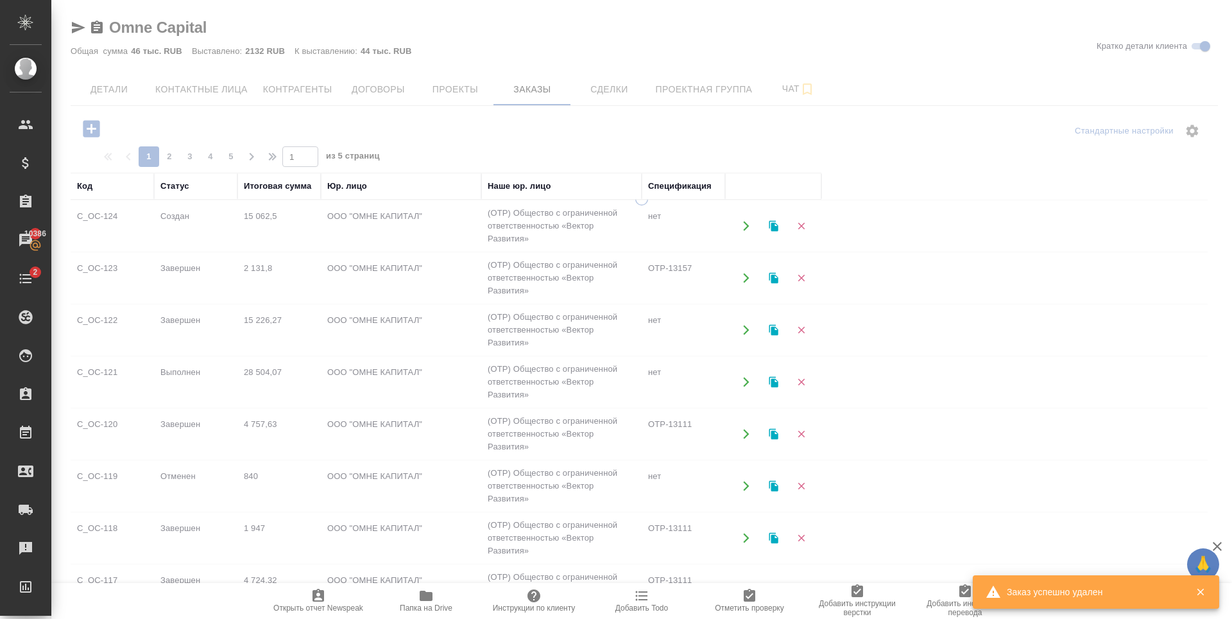
click at [117, 87] on div at bounding box center [641, 309] width 1181 height 619
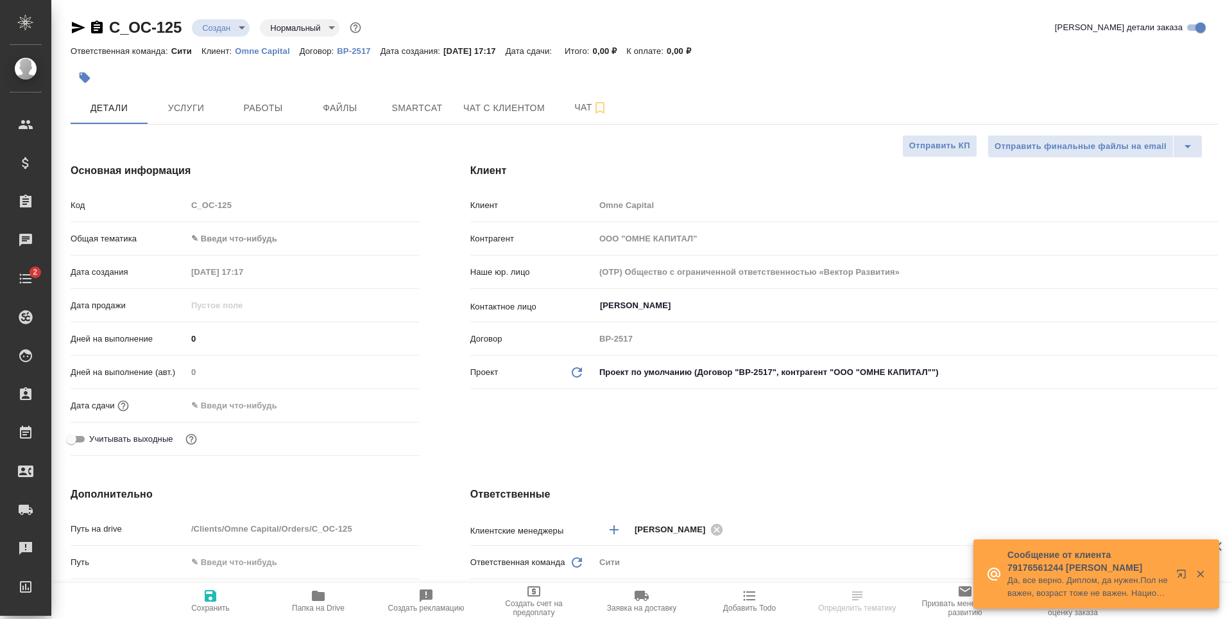
select select "RU"
type textarea "x"
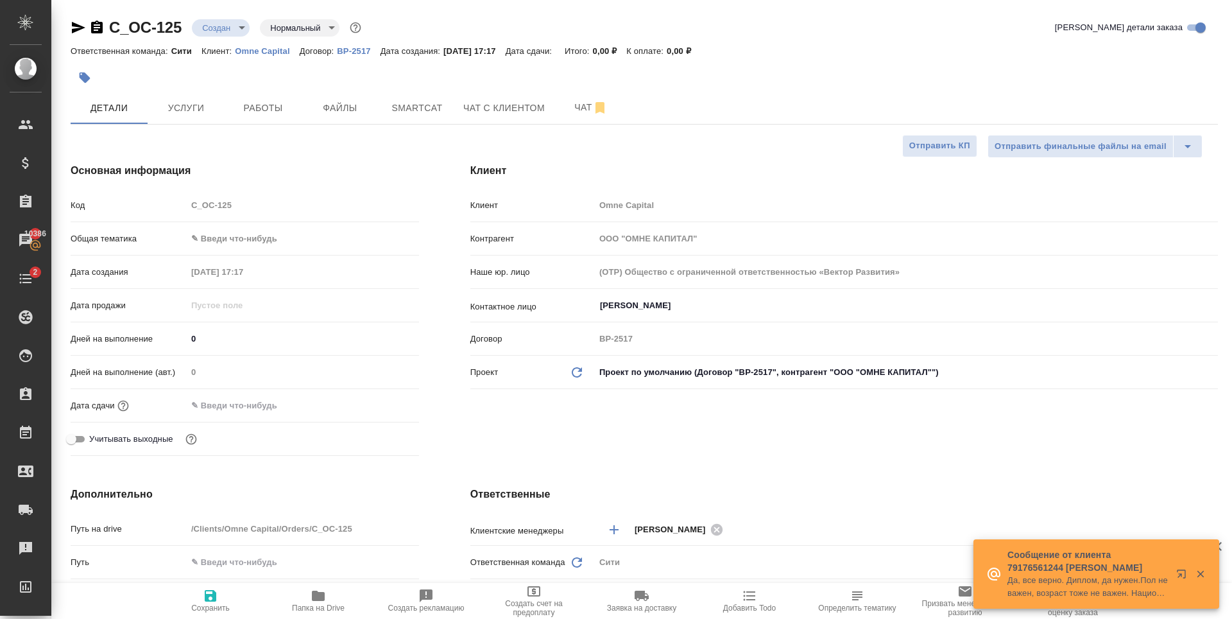
type textarea "x"
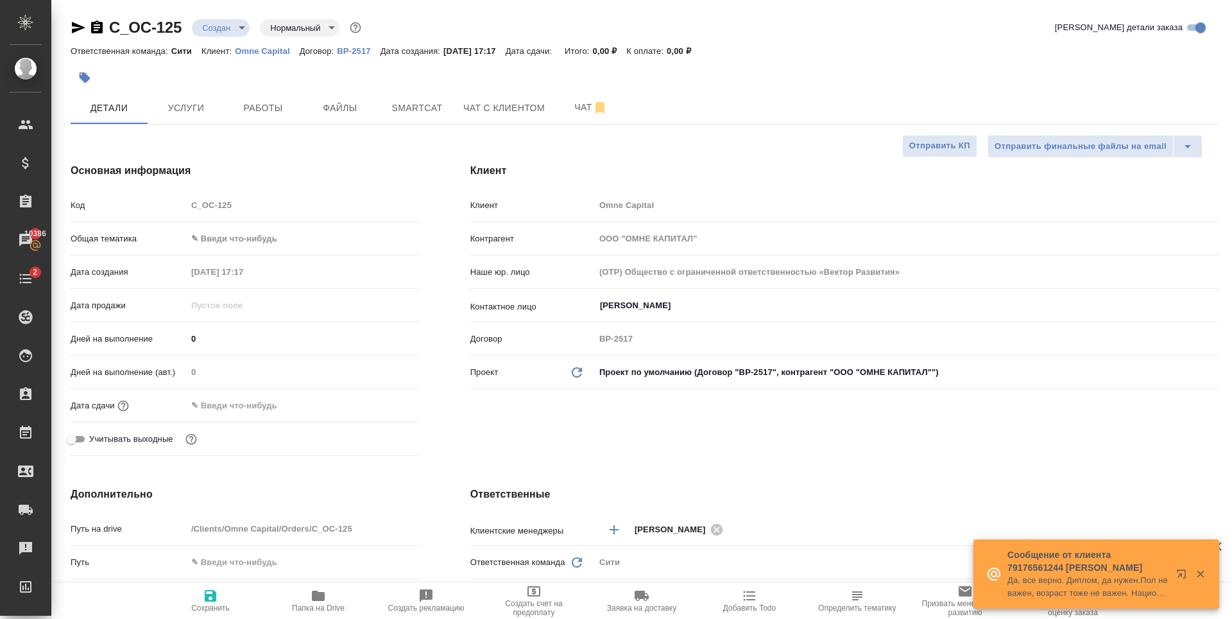
type textarea "x"
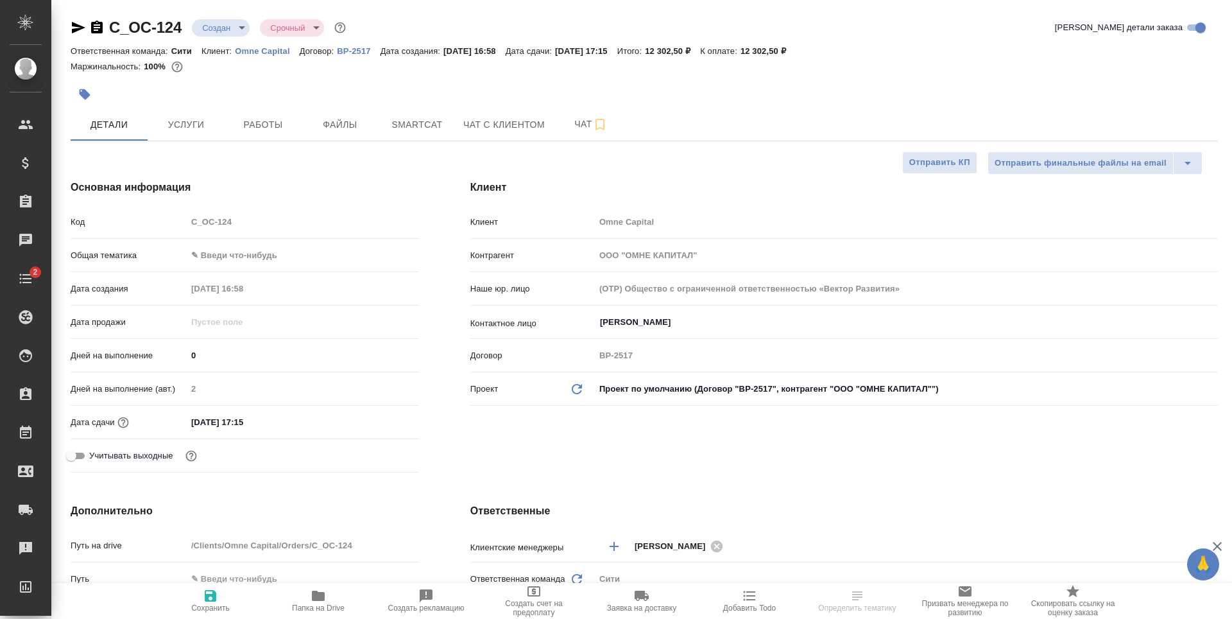
select select "RU"
type textarea "x"
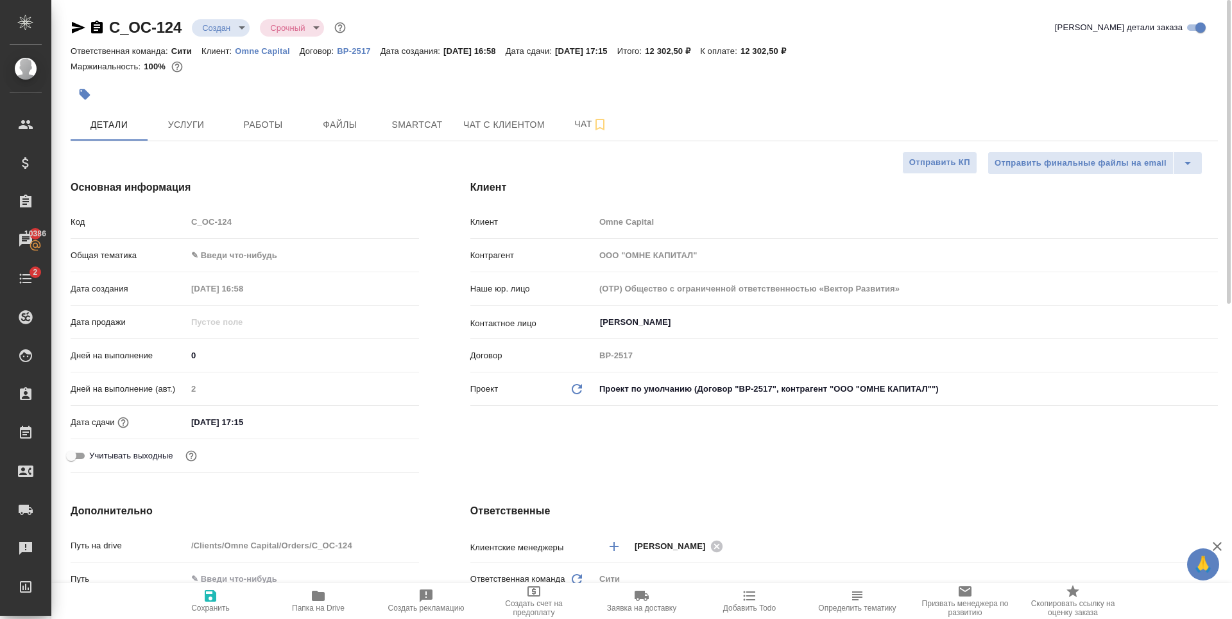
type textarea "x"
click at [336, 127] on span "Файлы" at bounding box center [340, 125] width 62 height 16
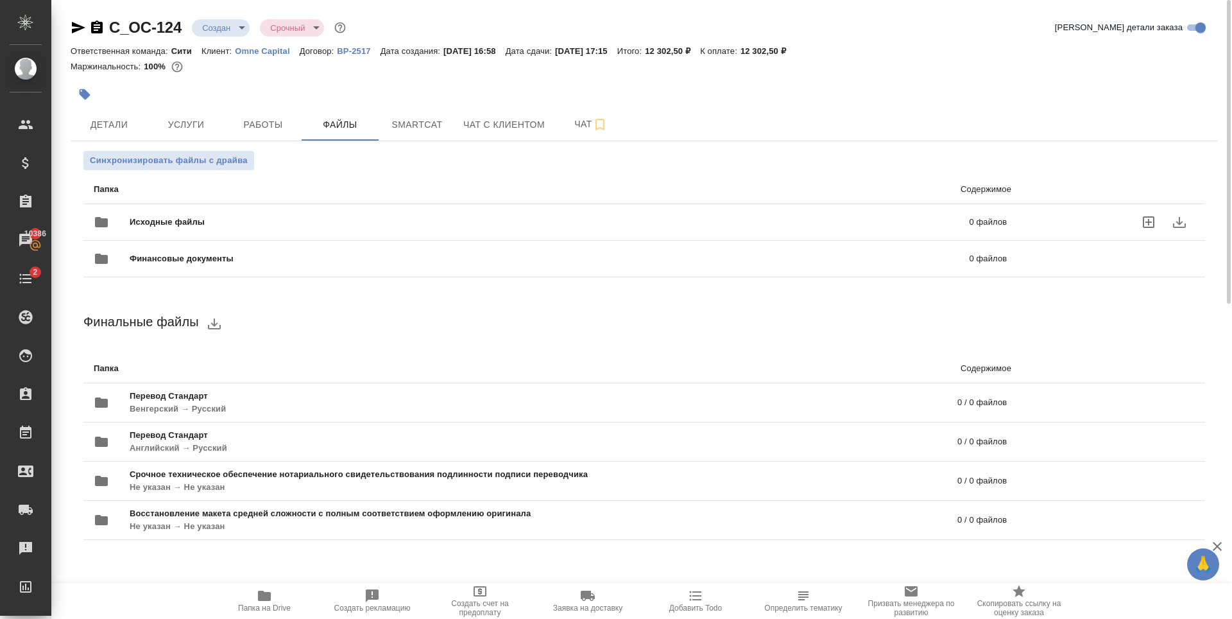
click at [502, 212] on div "Исходные файлы 0 файлов" at bounding box center [550, 222] width 913 height 31
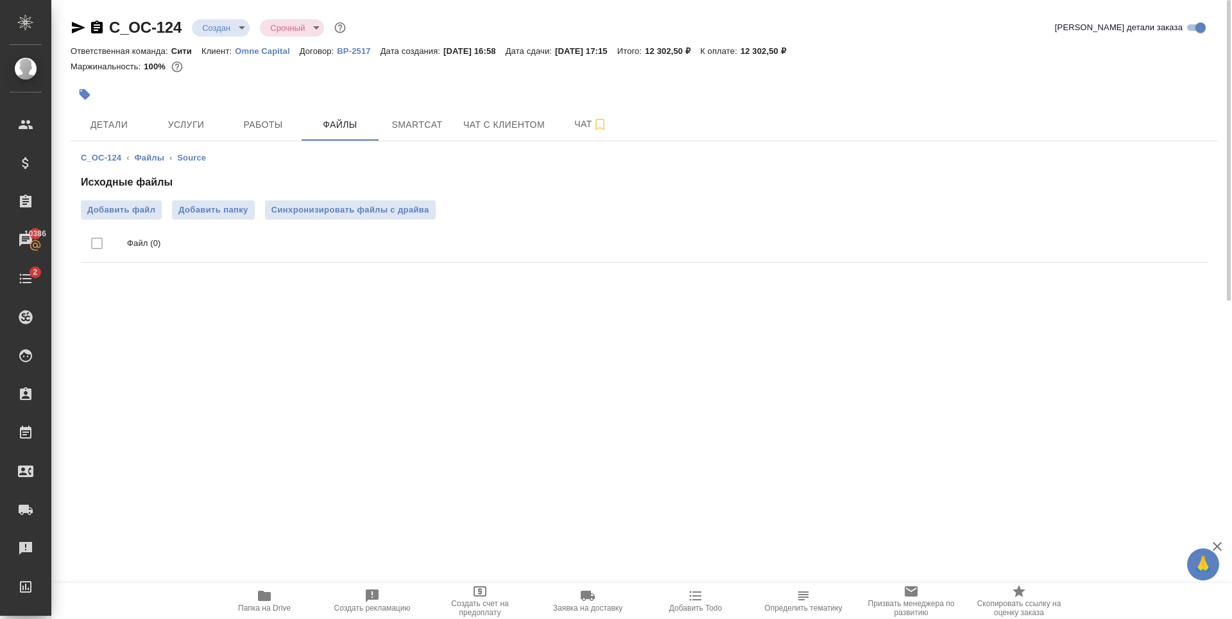
click at [216, 295] on div "C_OC-124 Создан new Срочный urgent Кратко детали заказа Ответственная команда: …" at bounding box center [645, 150] width 1162 height 300
click at [170, 124] on span "Услуги" at bounding box center [186, 125] width 62 height 16
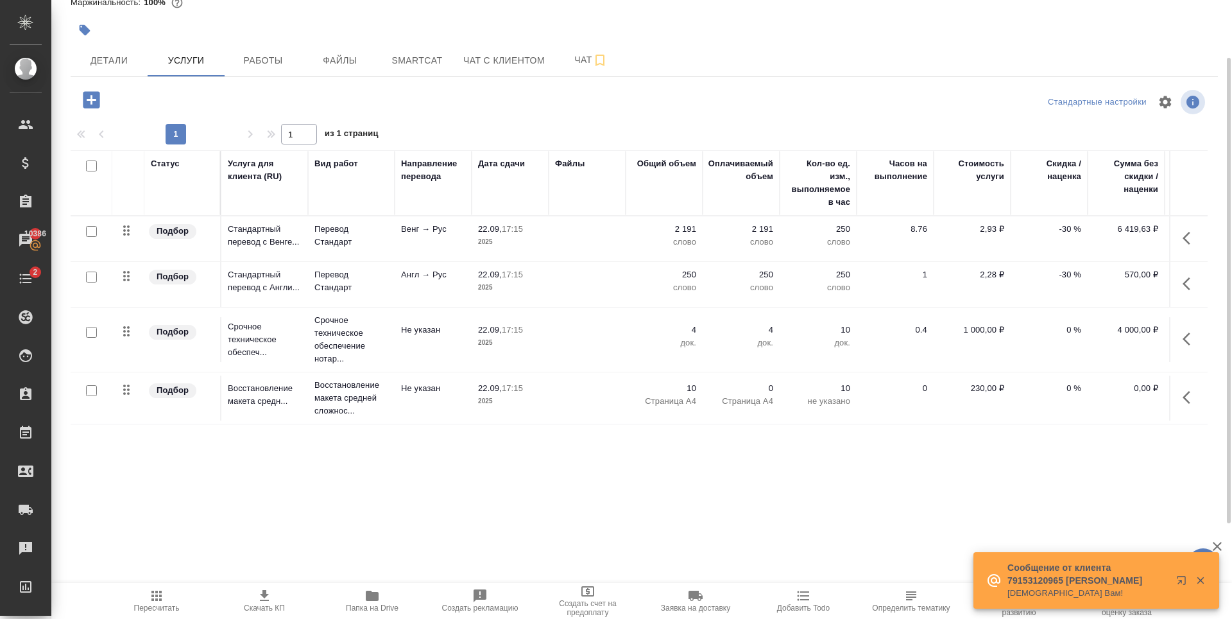
scroll to position [8, 0]
click at [128, 65] on span "Детали" at bounding box center [109, 61] width 62 height 16
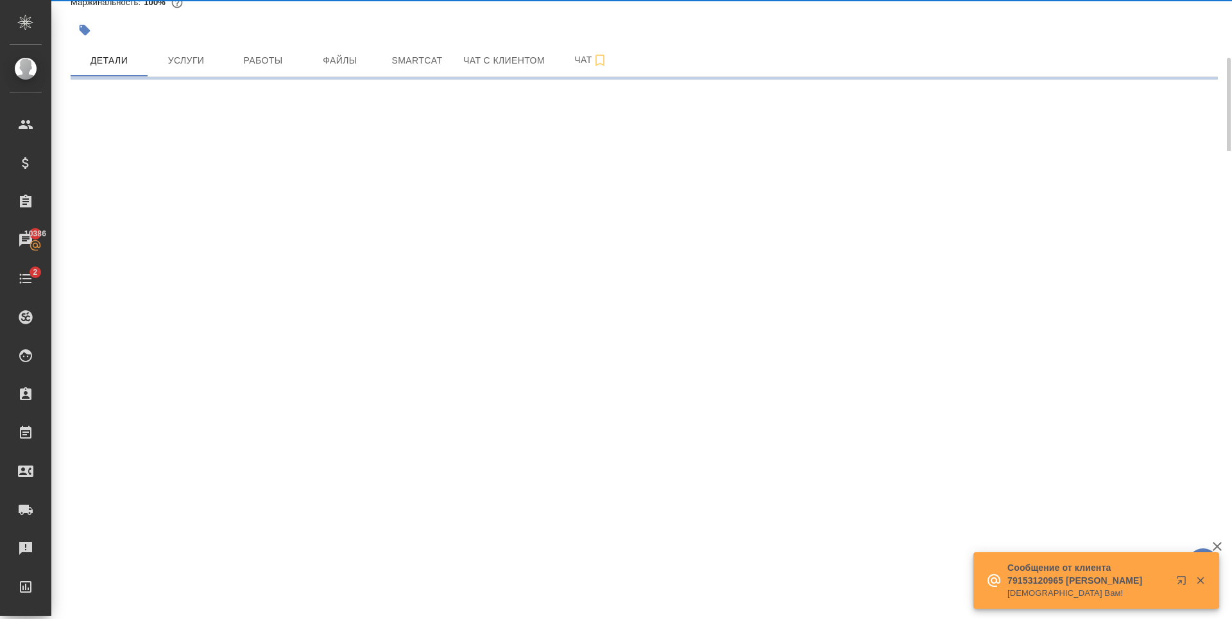
select select "RU"
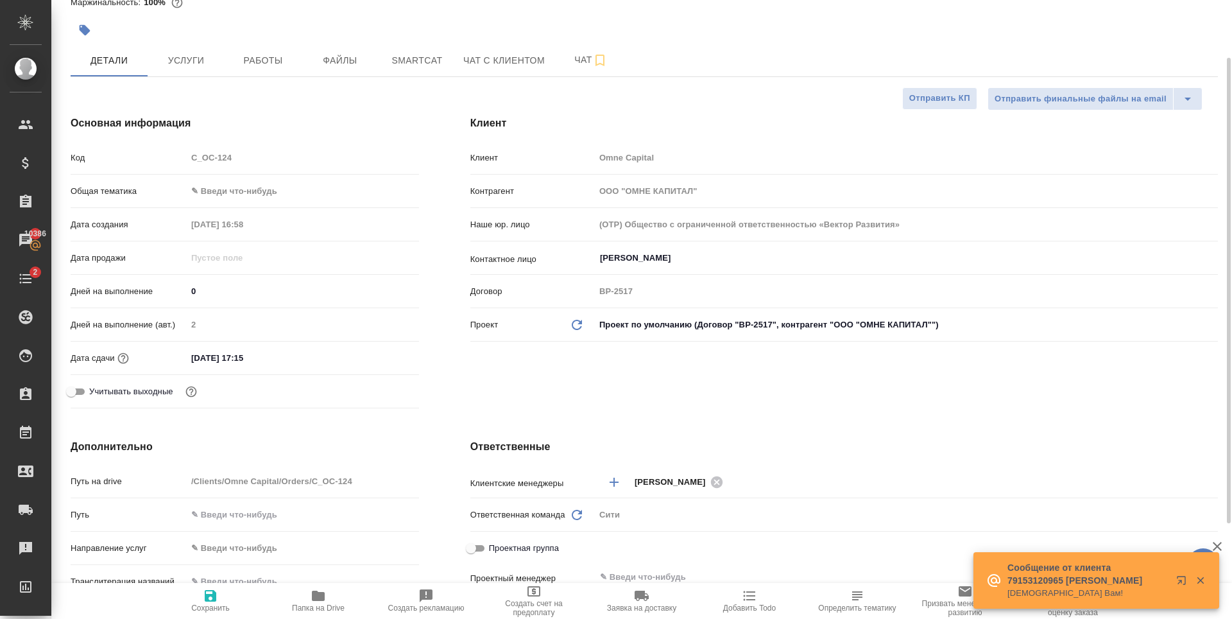
type textarea "x"
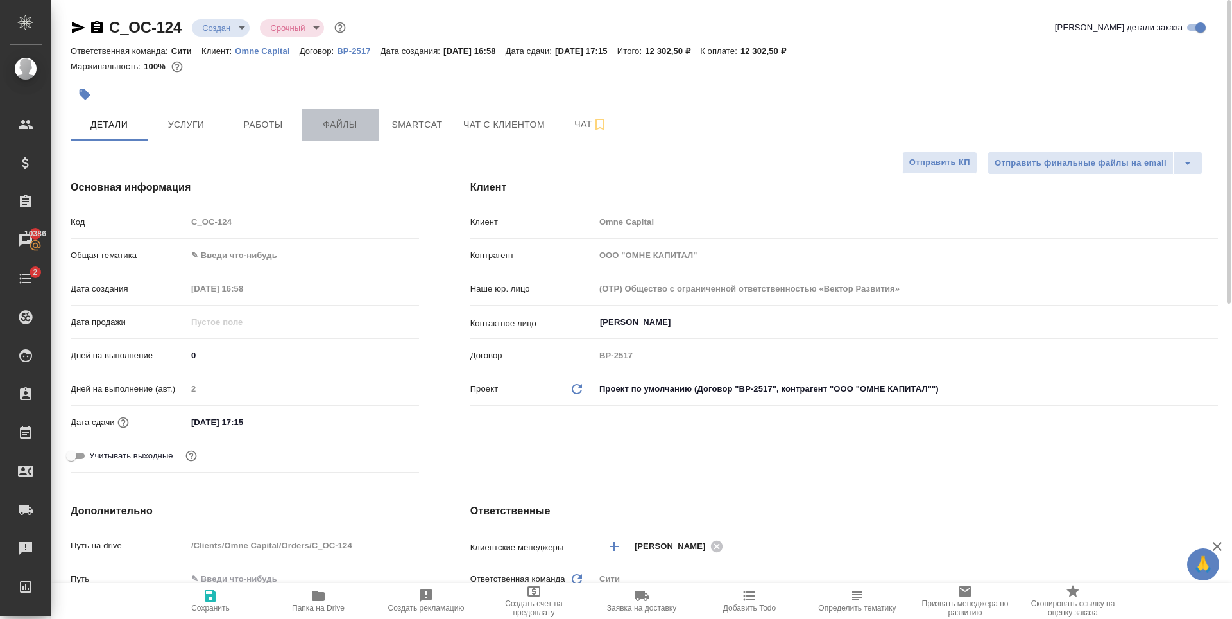
click at [361, 130] on span "Файлы" at bounding box center [340, 125] width 62 height 16
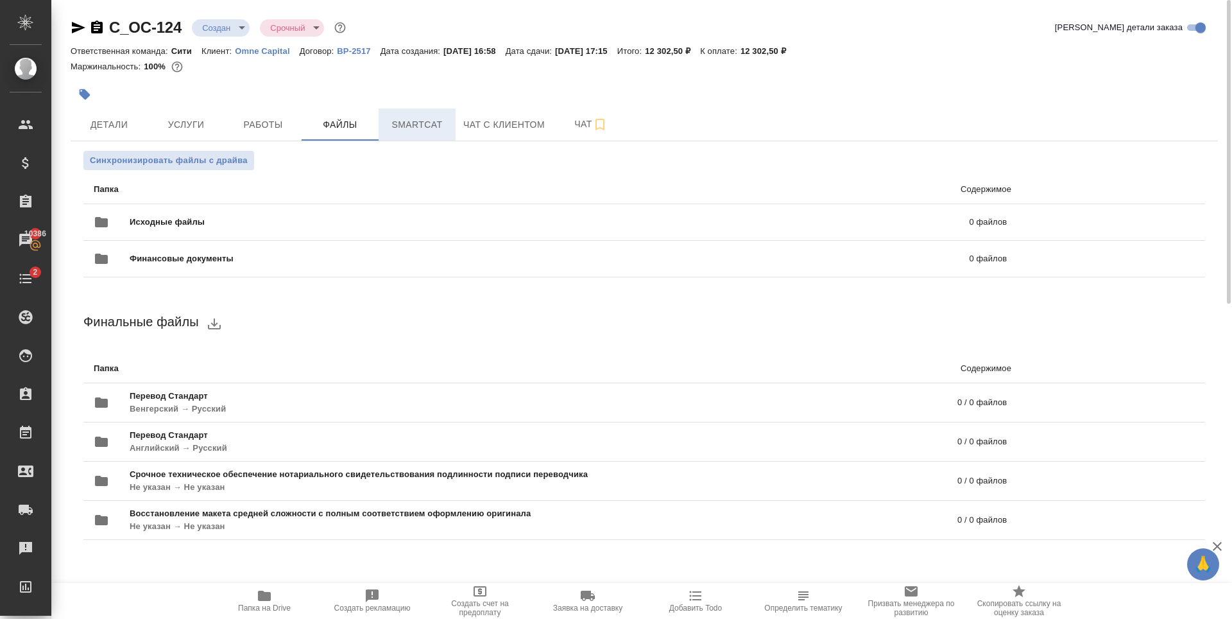
click at [454, 114] on button "Smartcat" at bounding box center [417, 124] width 77 height 32
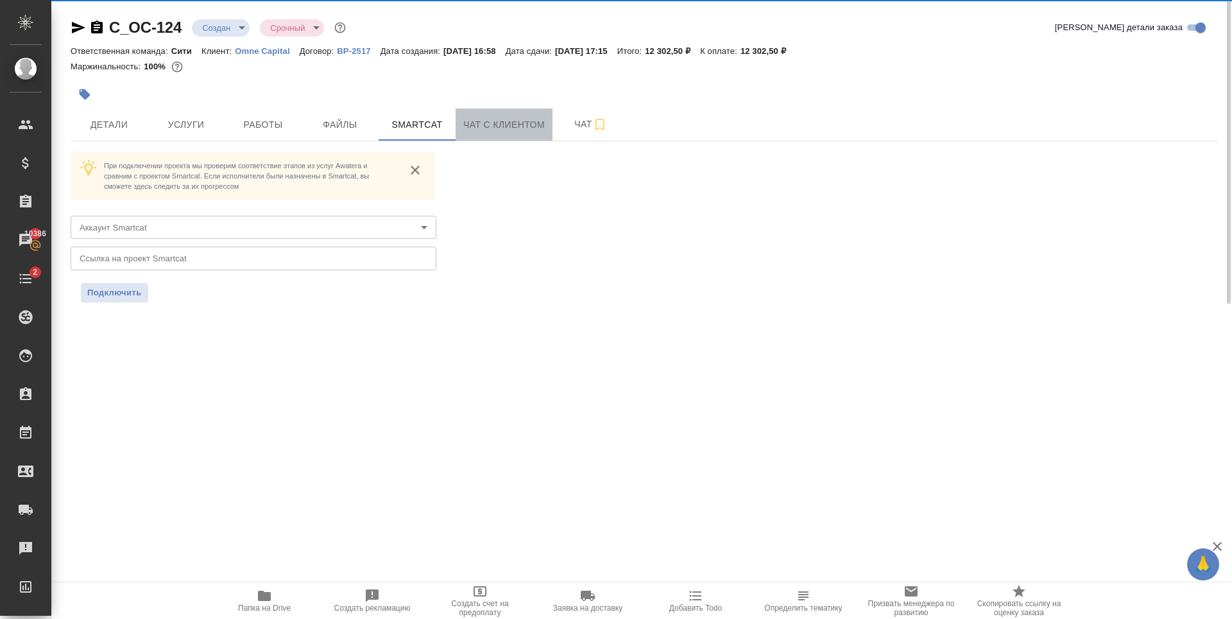
click at [470, 118] on span "Чат с клиентом" at bounding box center [504, 125] width 82 height 16
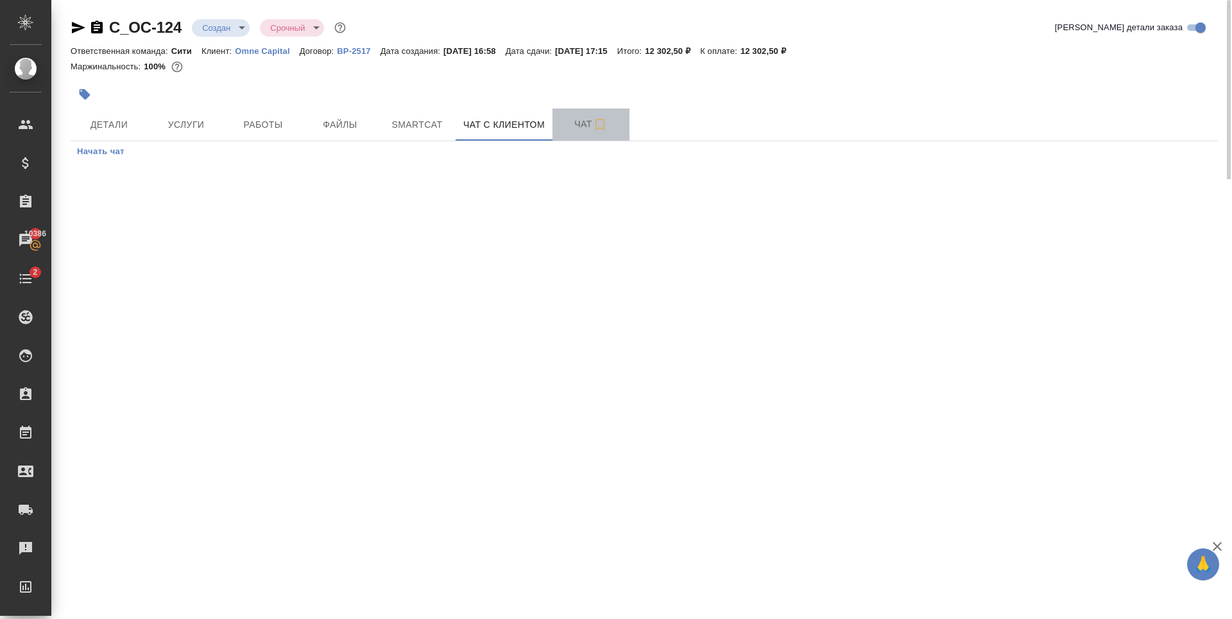
click at [577, 124] on span "Чат" at bounding box center [591, 124] width 62 height 16
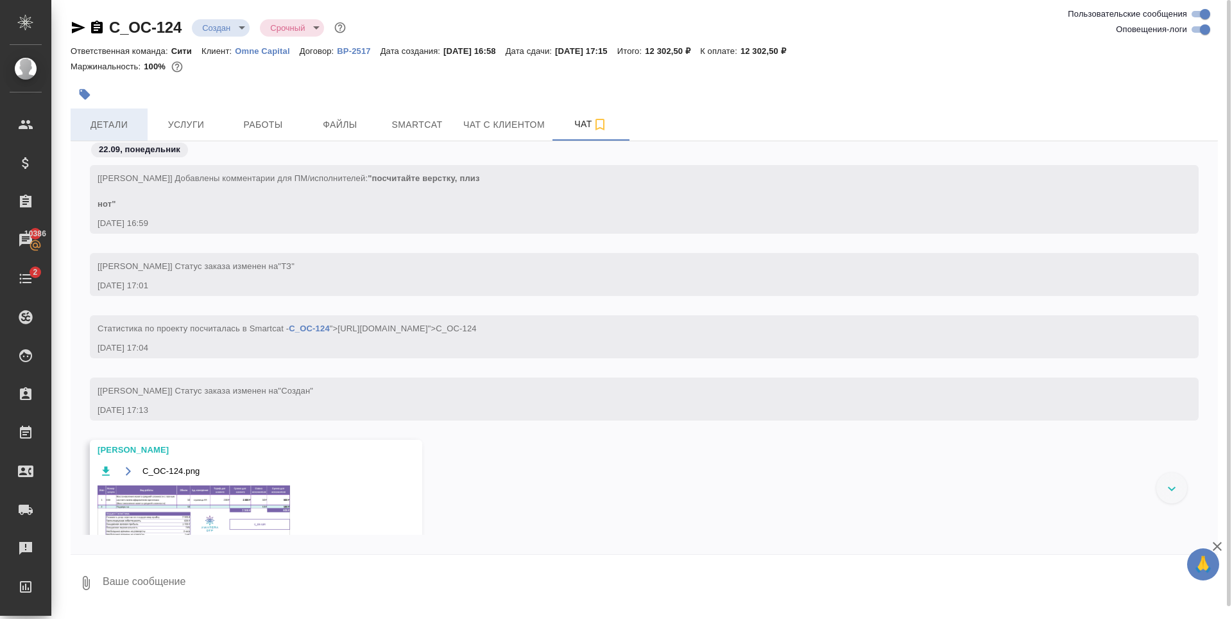
click at [113, 123] on span "Детали" at bounding box center [109, 125] width 62 height 16
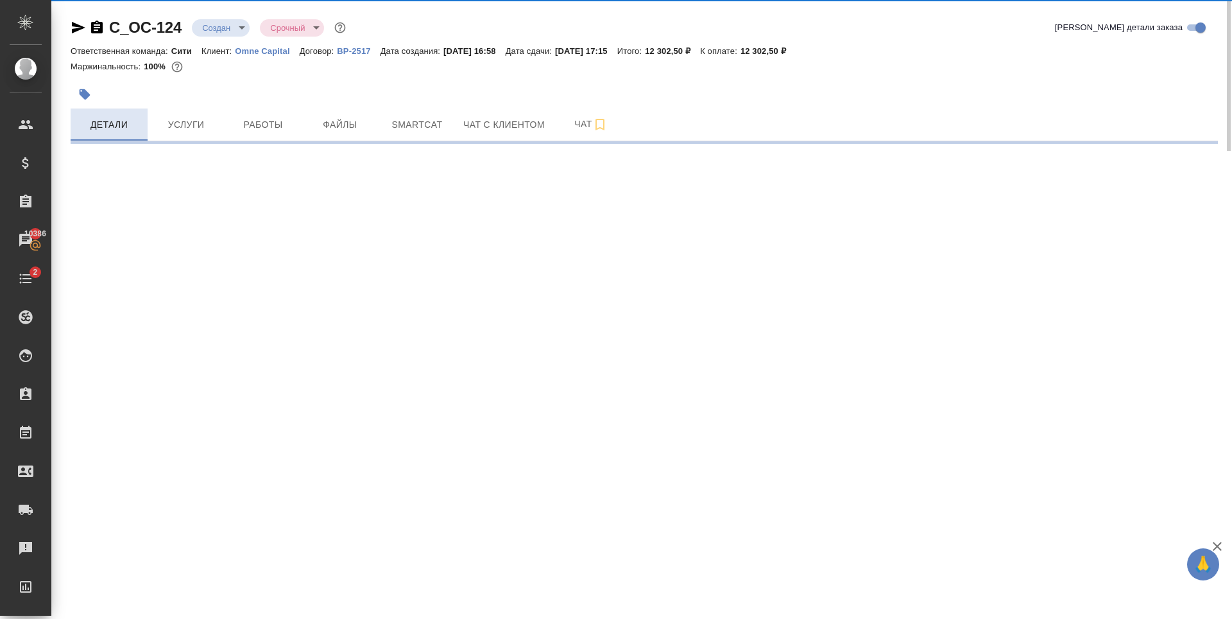
select select "RU"
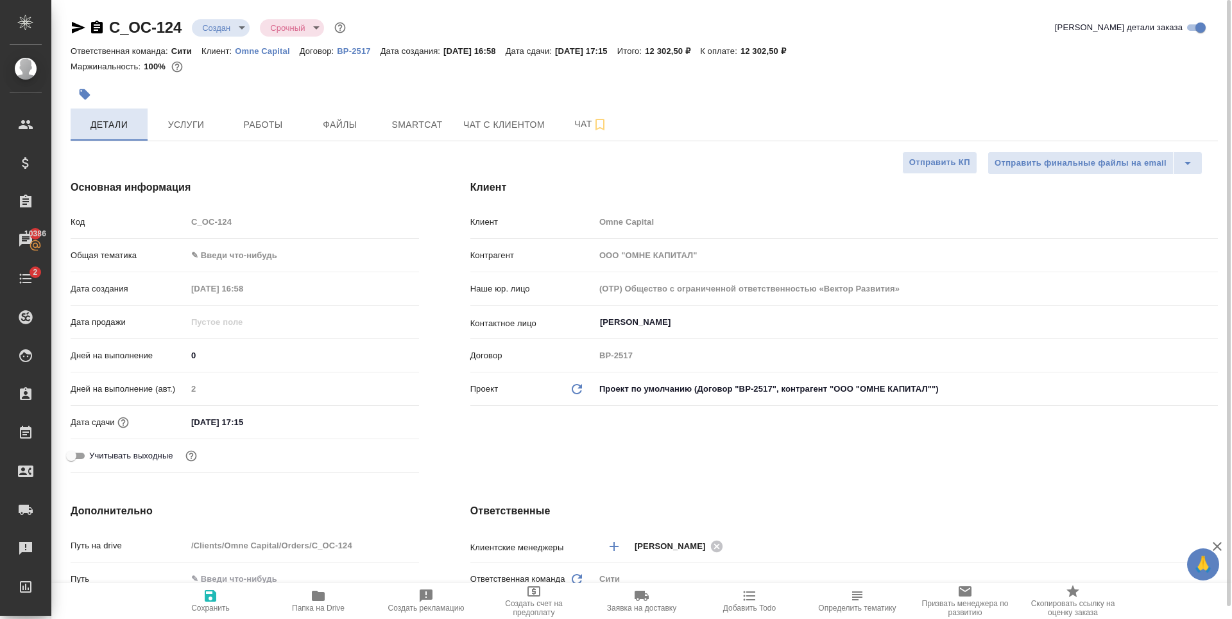
type textarea "x"
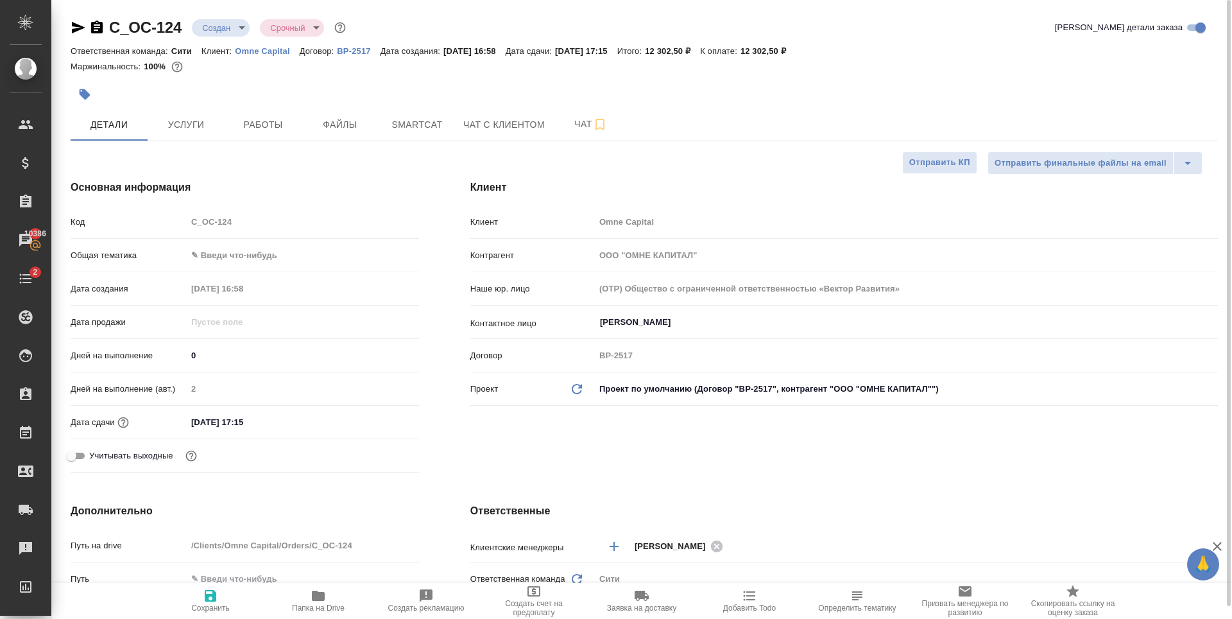
type textarea "x"
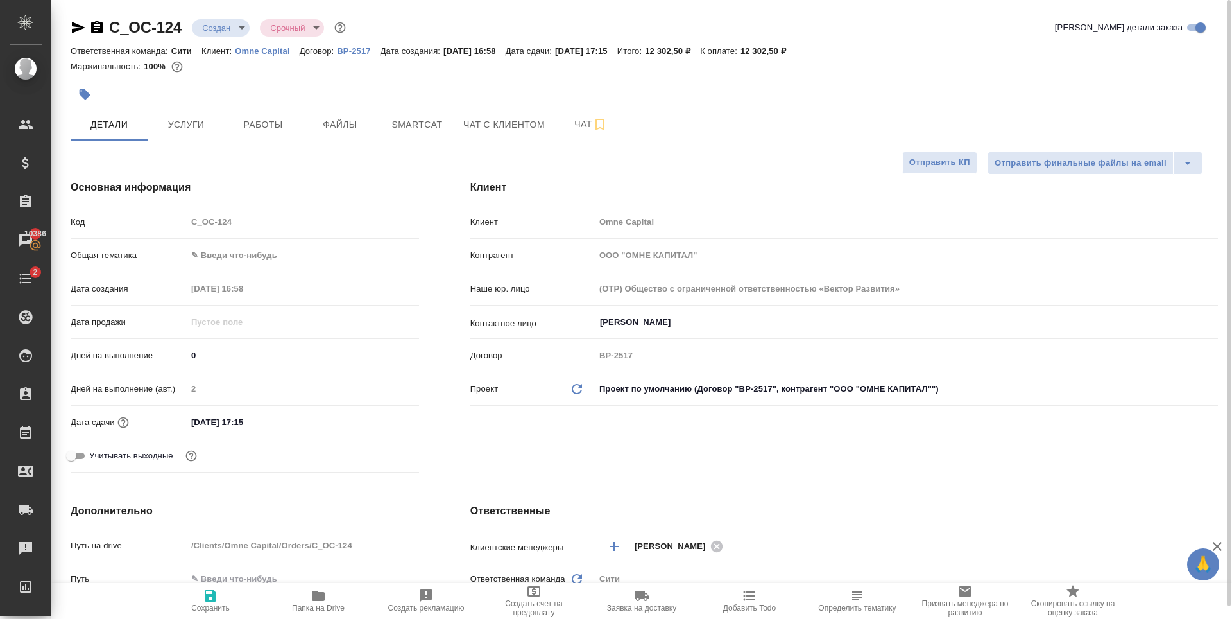
type textarea "x"
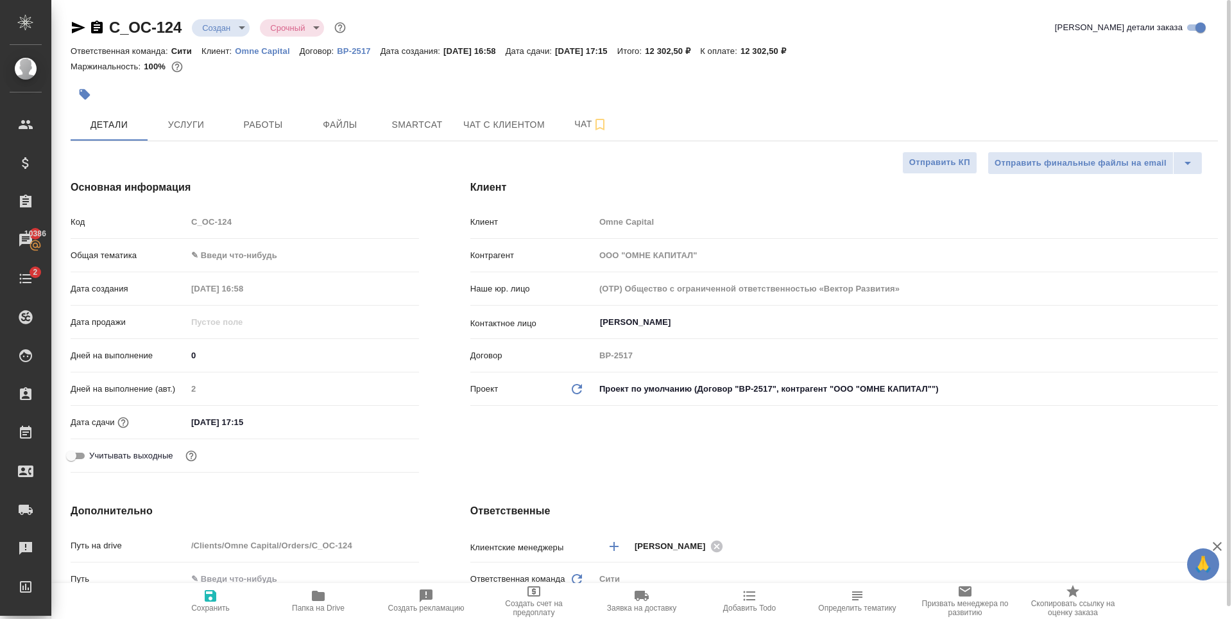
type textarea "x"
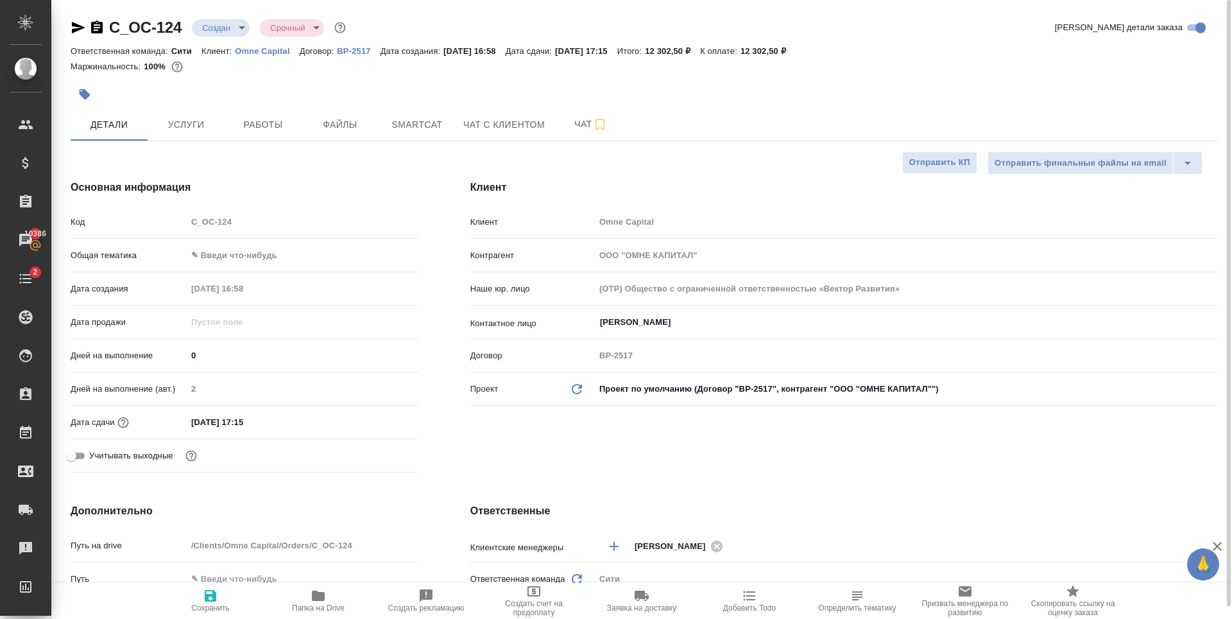
type textarea "x"
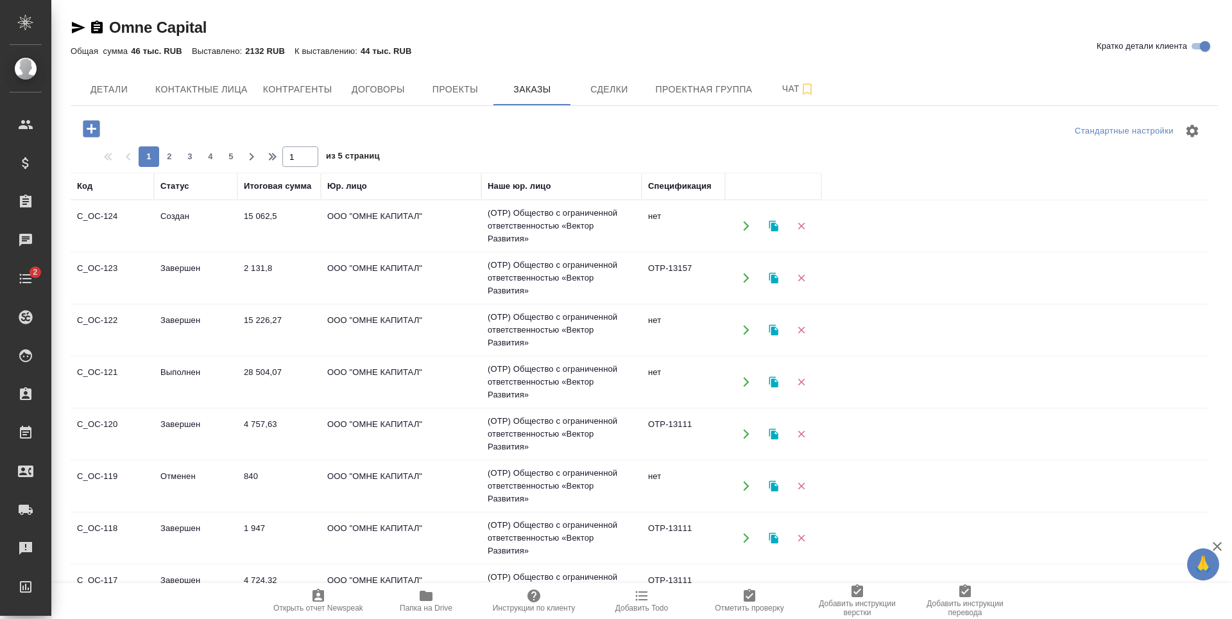
click at [110, 80] on button "Детали" at bounding box center [109, 89] width 77 height 32
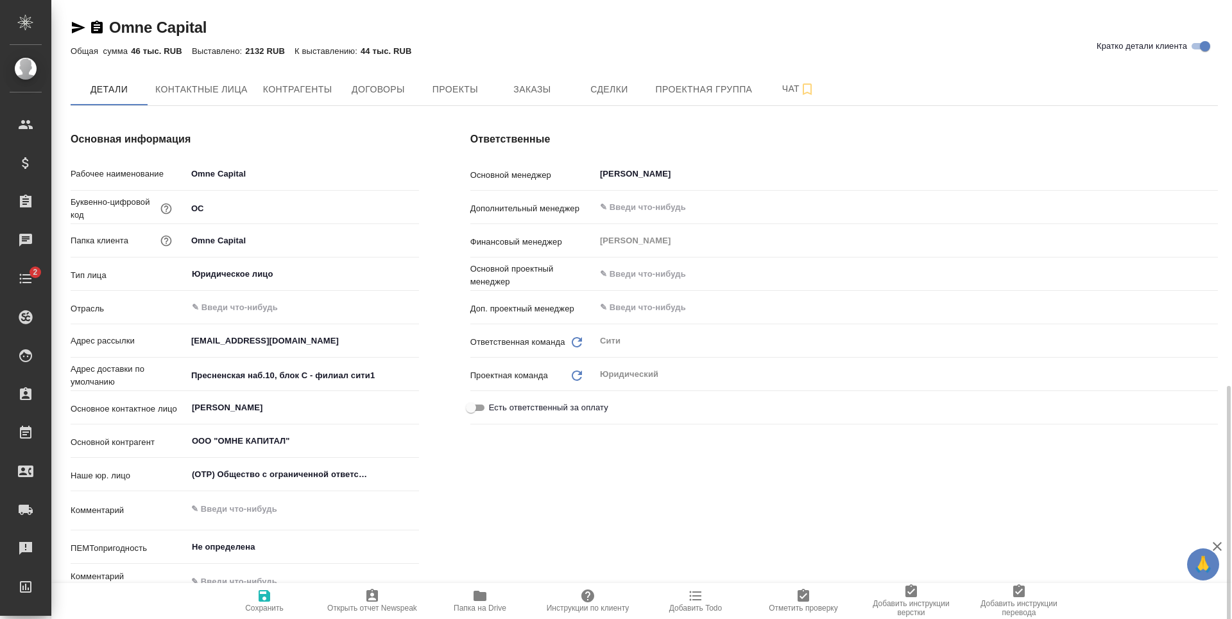
scroll to position [321, 0]
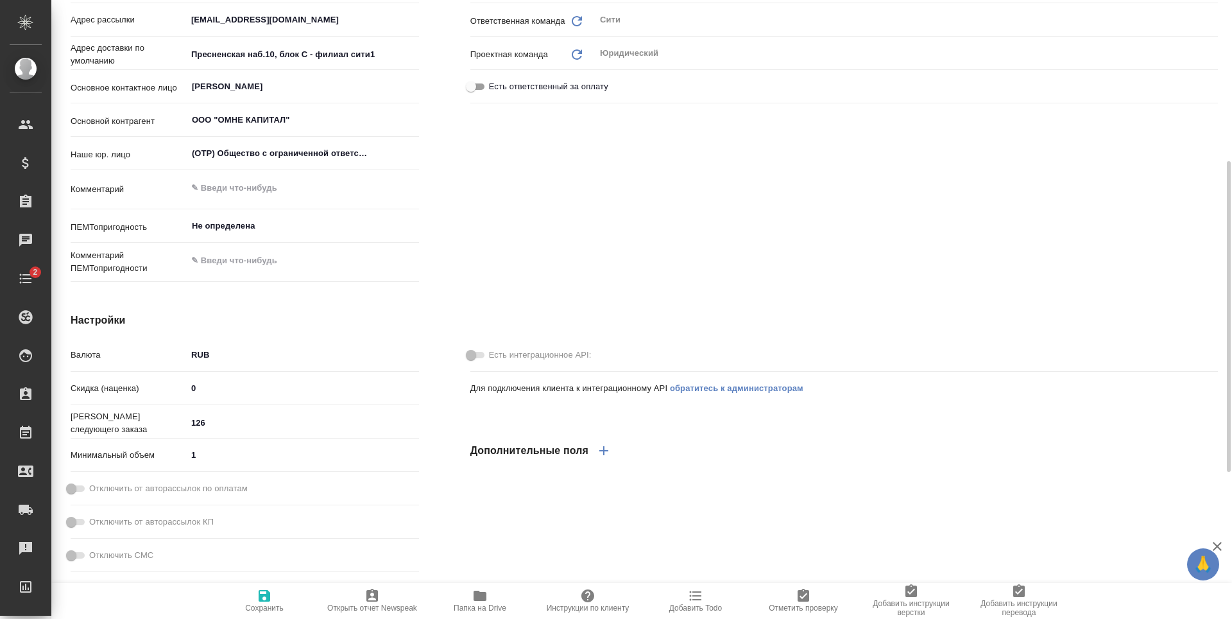
type textarea "x"
type input "125"
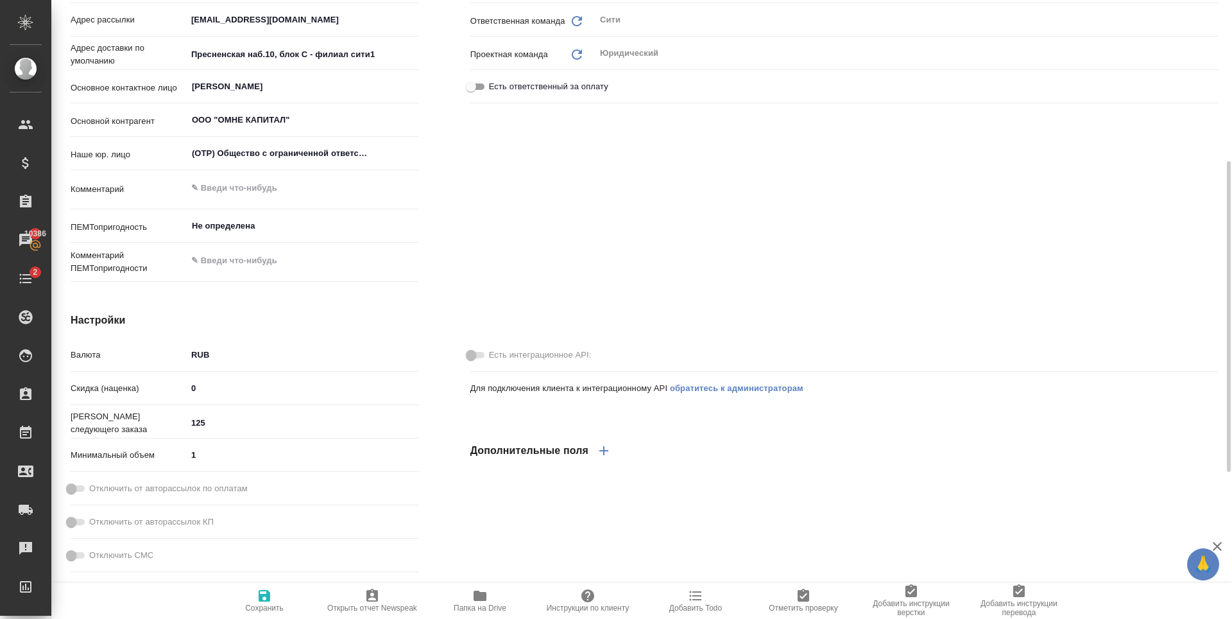
click at [413, 426] on input "125" at bounding box center [303, 422] width 232 height 19
type textarea "x"
click at [275, 600] on span "Сохранить" at bounding box center [264, 600] width 92 height 24
type textarea "x"
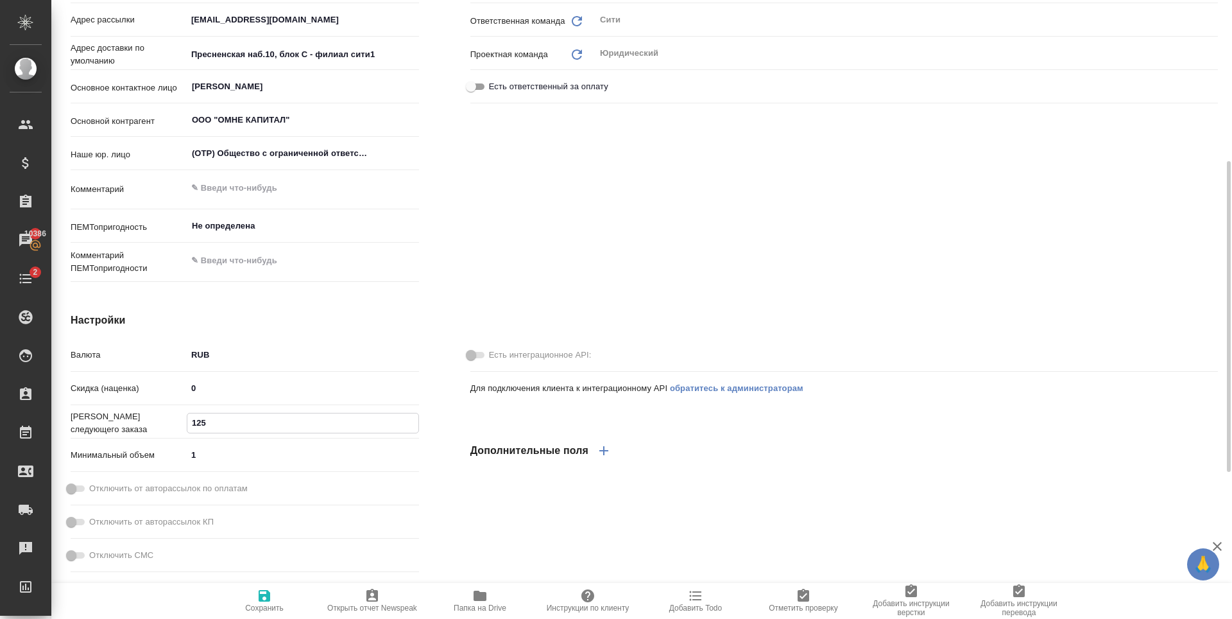
type textarea "x"
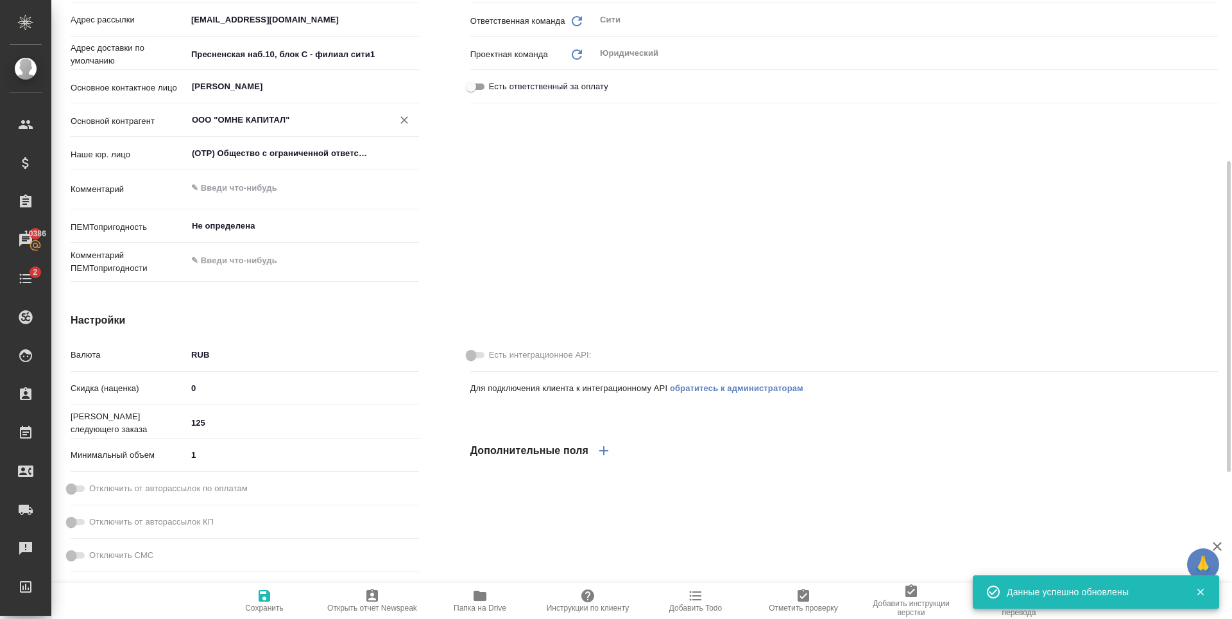
type textarea "x"
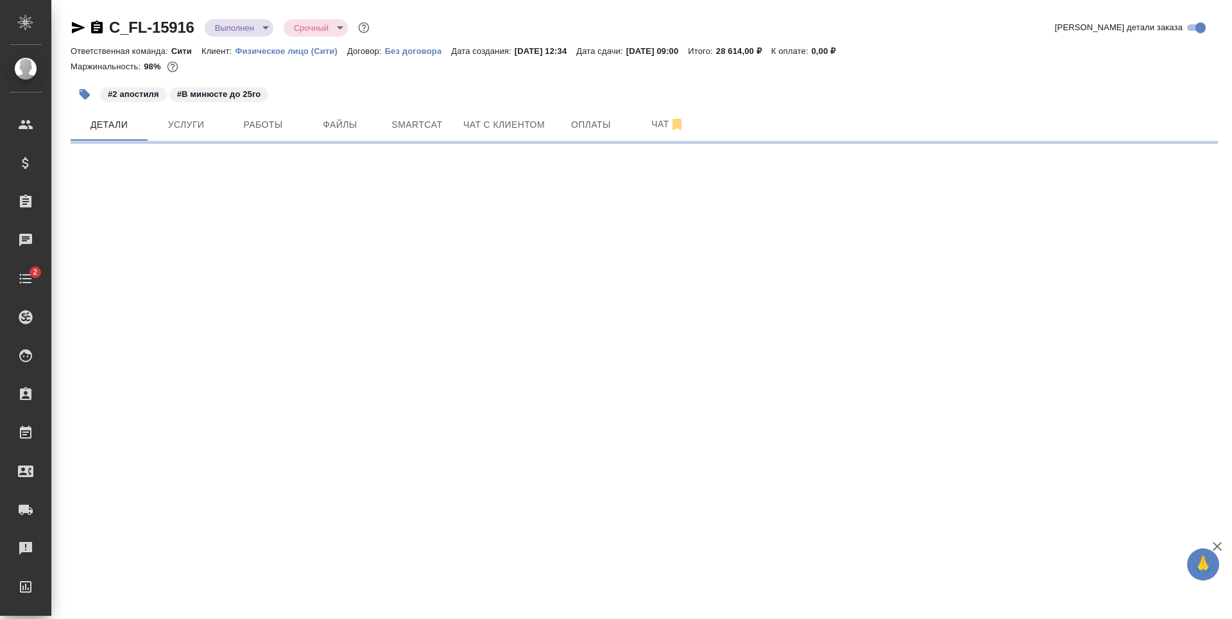
select select "RU"
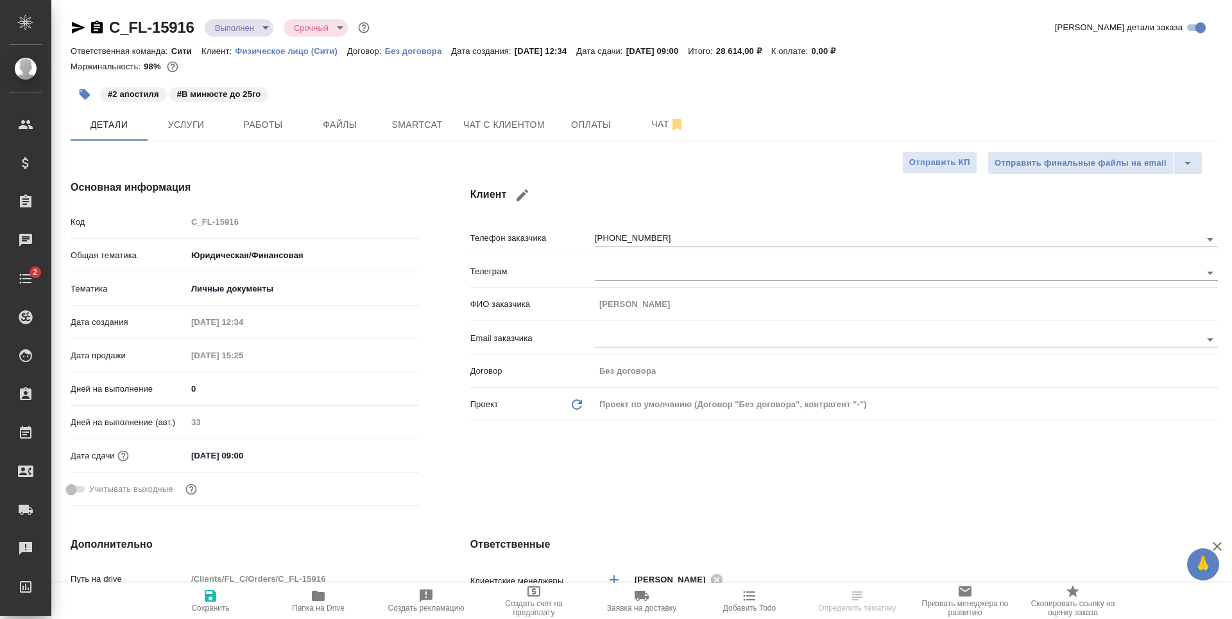
type textarea "x"
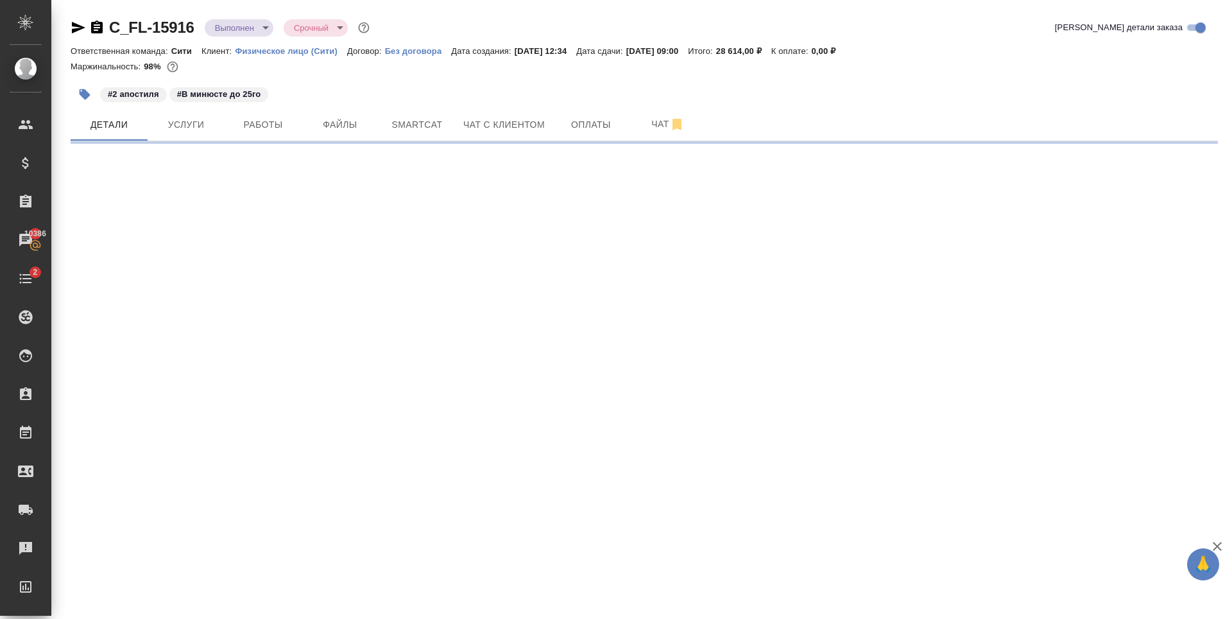
select select "RU"
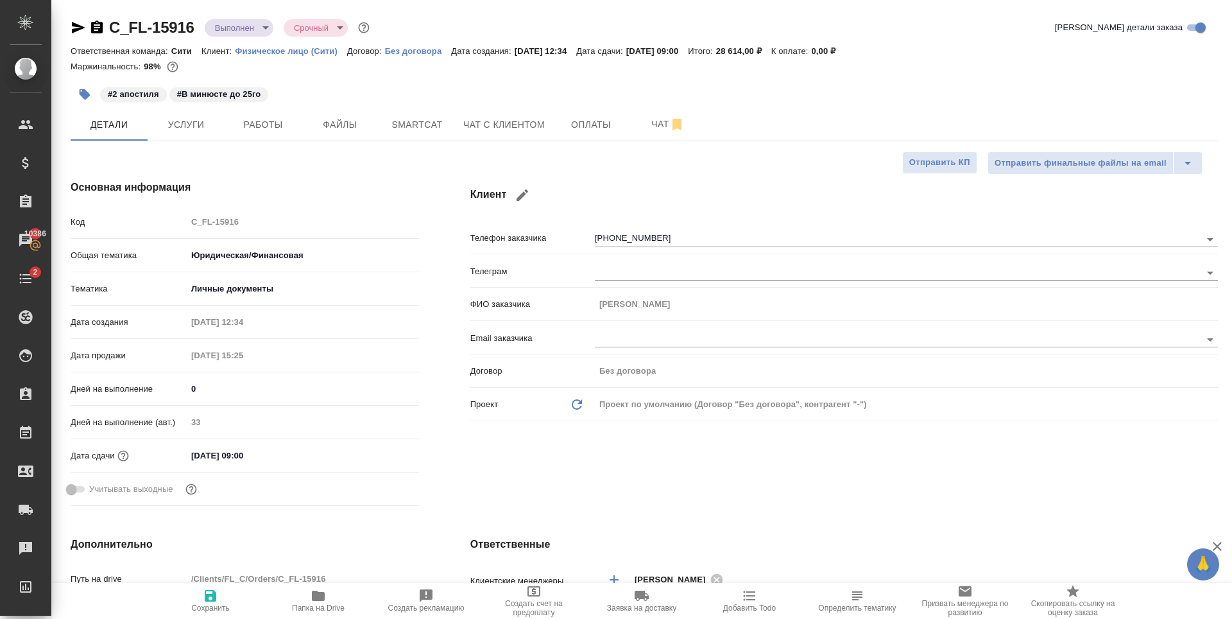
type textarea "x"
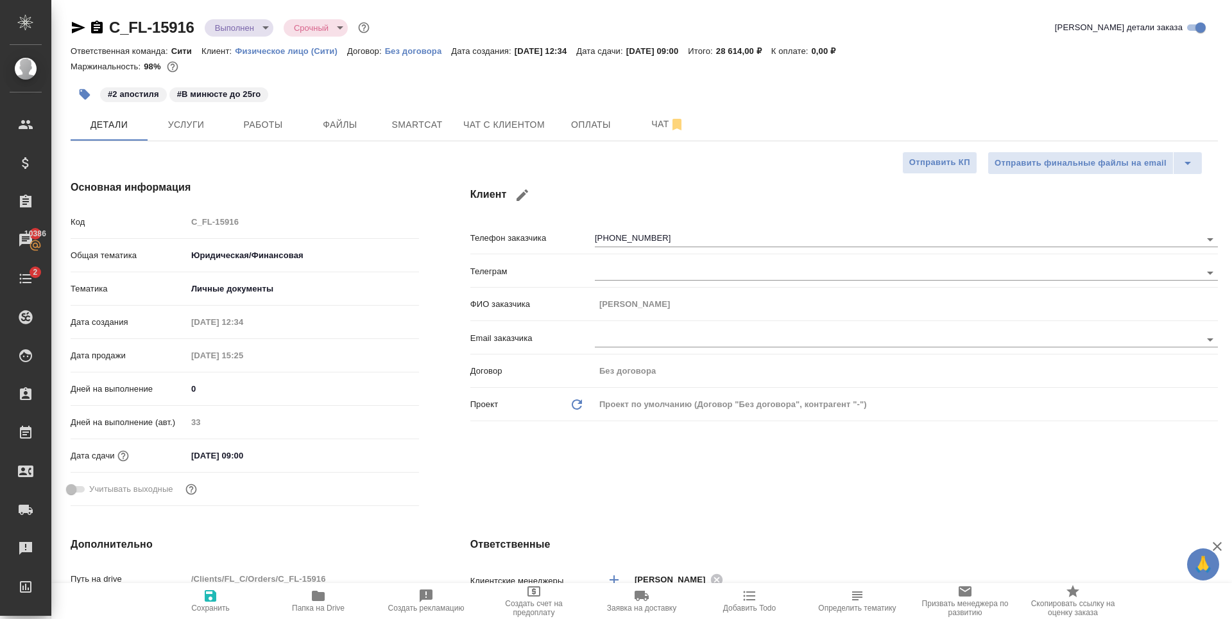
type textarea "x"
click at [452, 98] on div "#2 апостиля #В минюсте до 25го" at bounding box center [453, 94] width 765 height 28
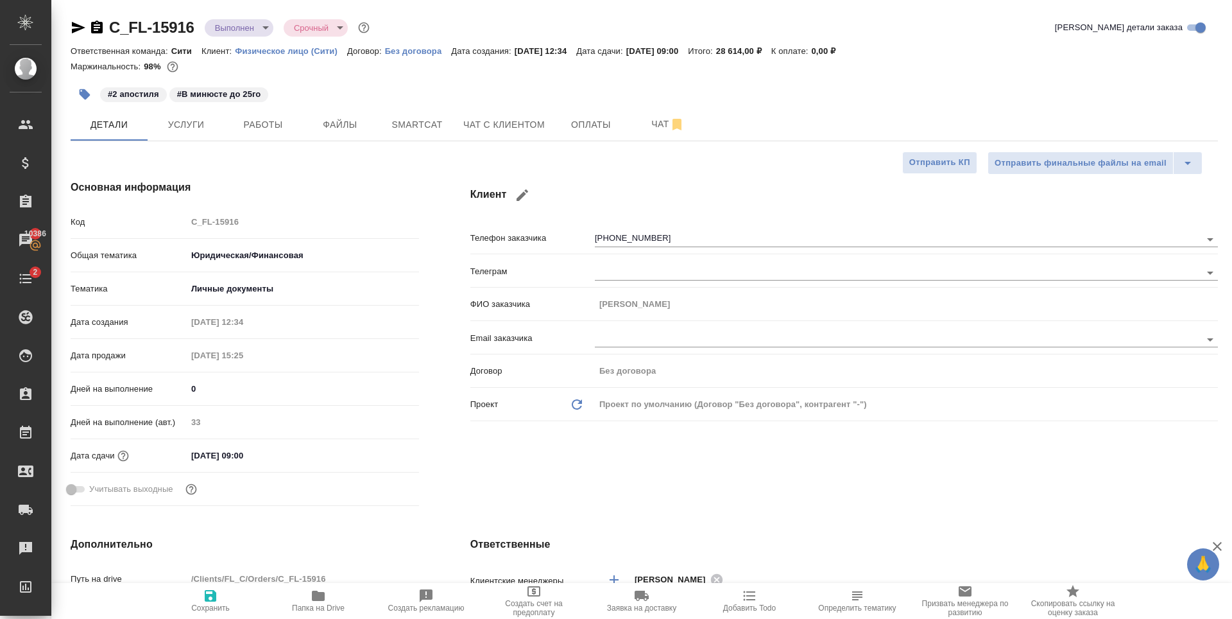
type textarea "x"
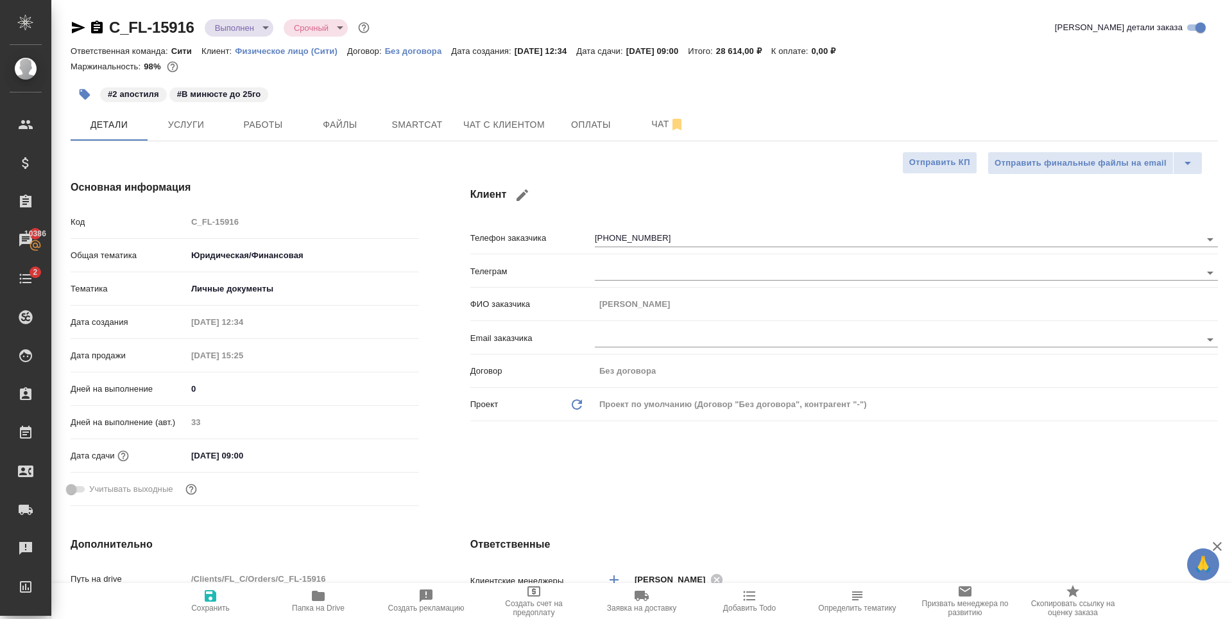
type textarea "x"
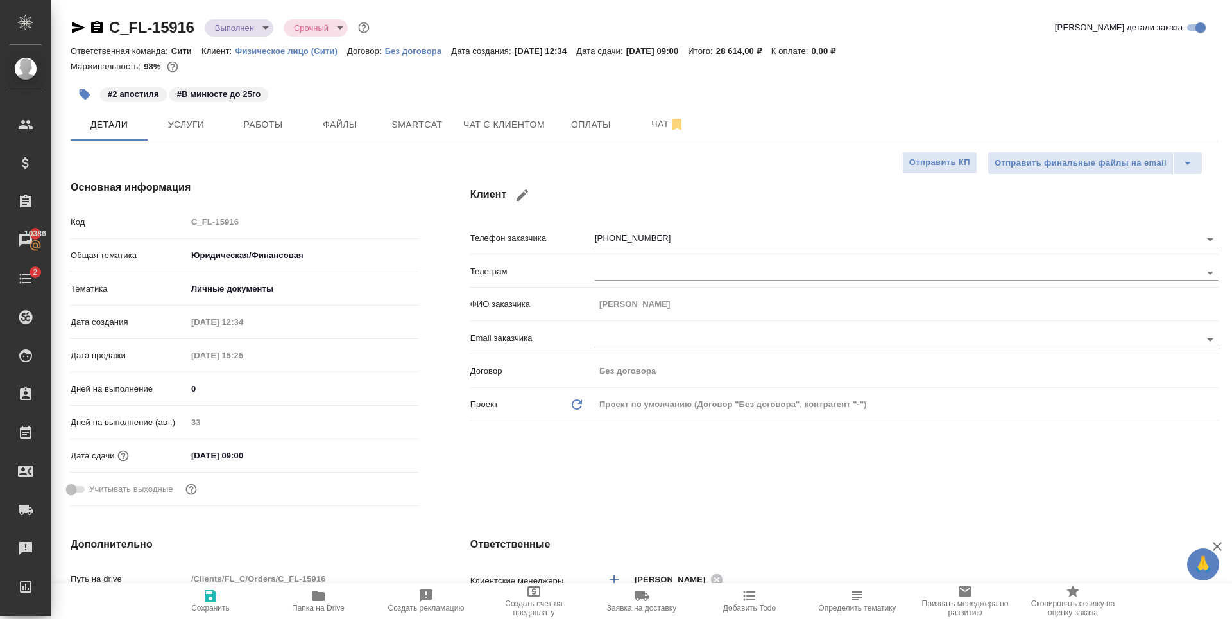
type textarea "x"
